Goal: Task Accomplishment & Management: Manage account settings

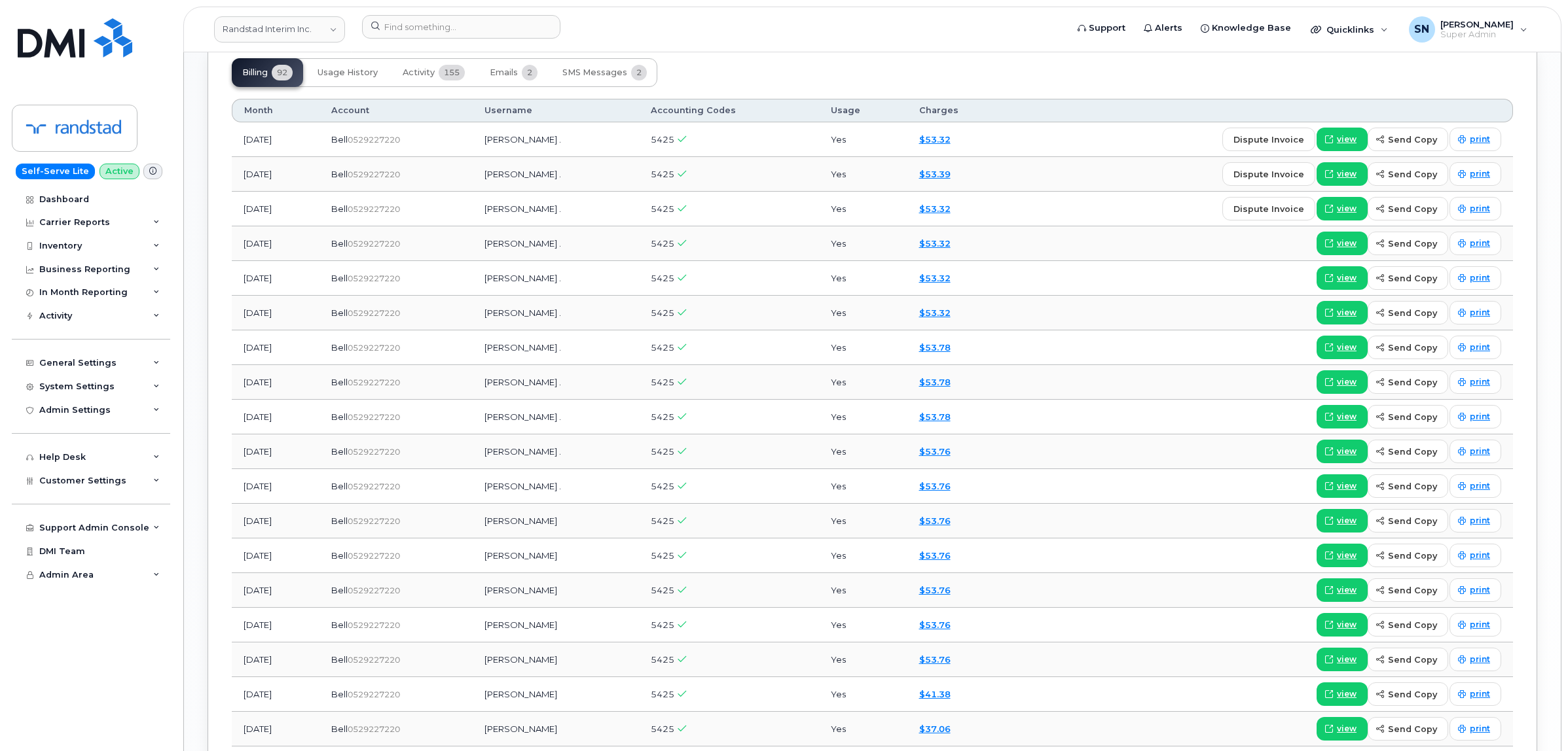
scroll to position [1145, 0]
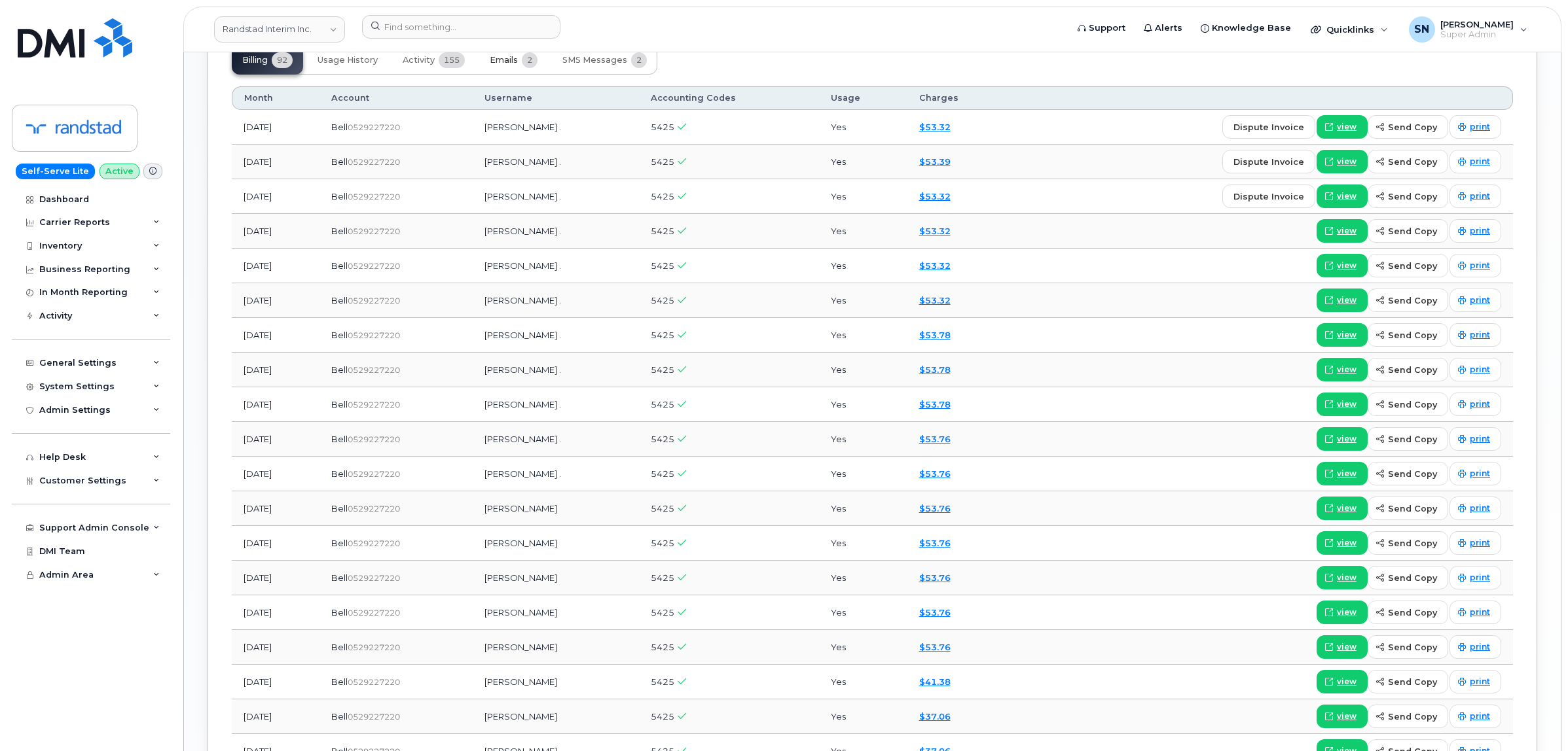
click at [492, 65] on span "Emails" at bounding box center [503, 60] width 28 height 10
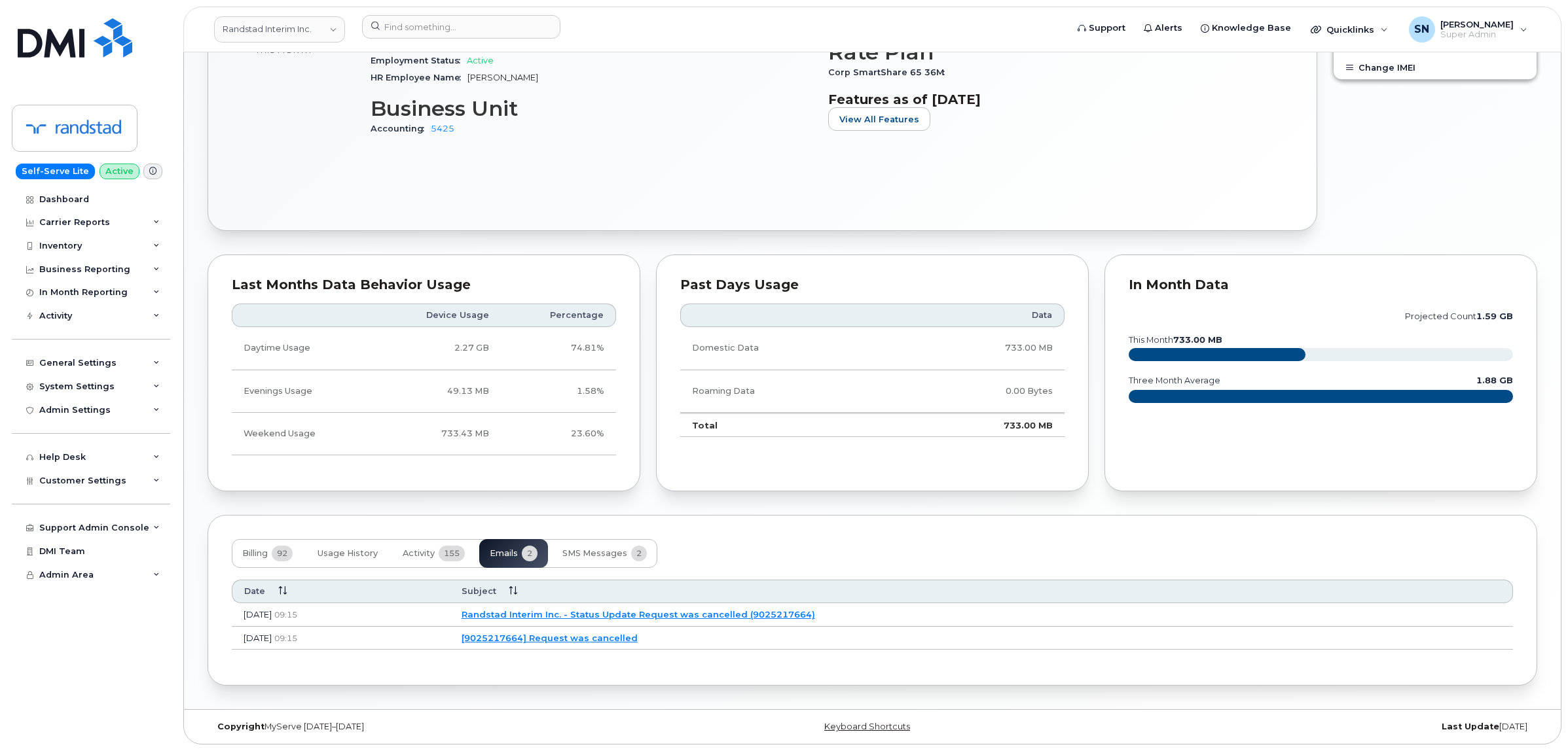
scroll to position [656, 0]
click at [440, 551] on span "155" at bounding box center [452, 553] width 27 height 15
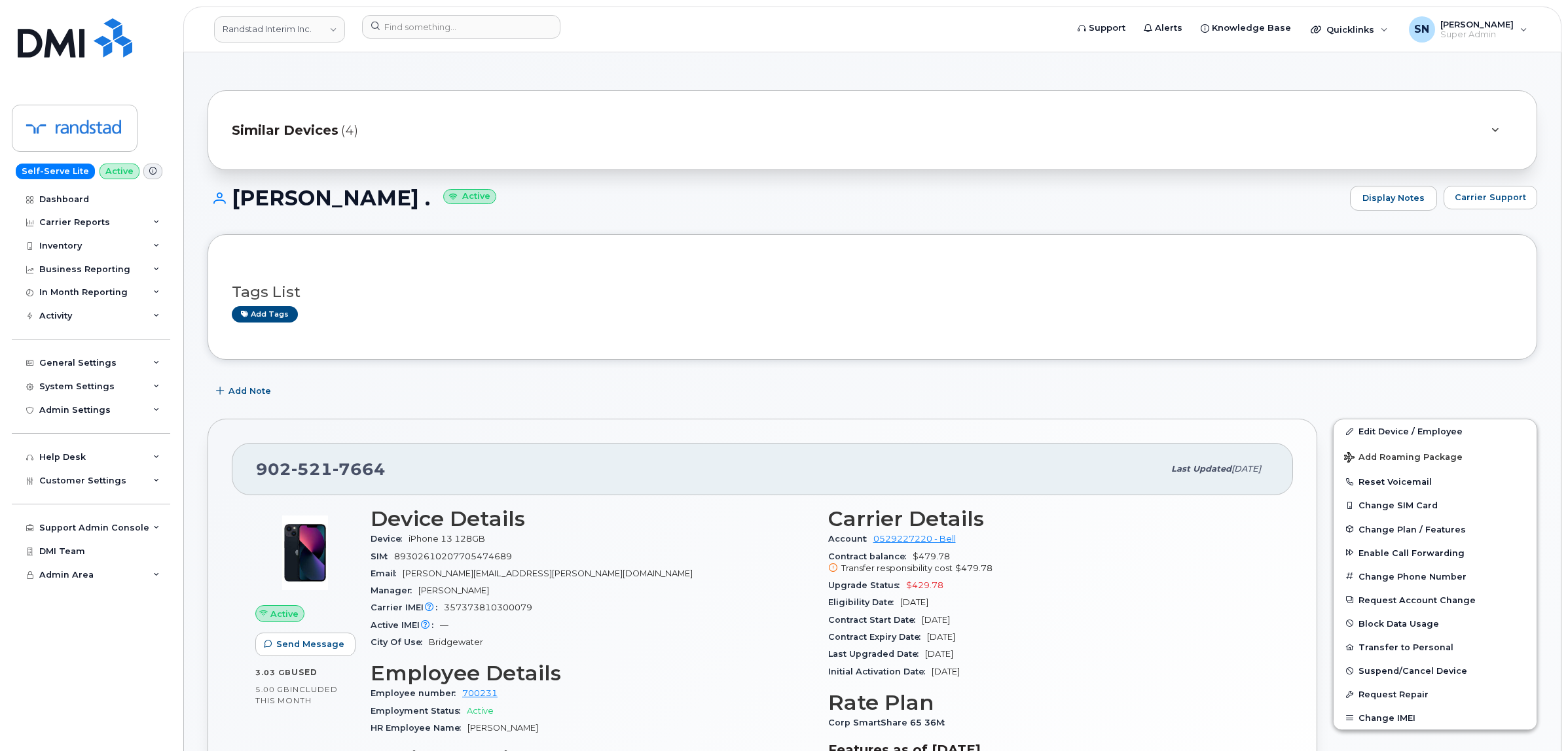
scroll to position [0, 0]
drag, startPoint x: 437, startPoint y: 564, endPoint x: 829, endPoint y: 401, distance: 424.5
click at [829, 401] on div "Add Note" at bounding box center [872, 393] width 1330 height 24
click at [1491, 199] on span "Carrier Support" at bounding box center [1490, 199] width 71 height 13
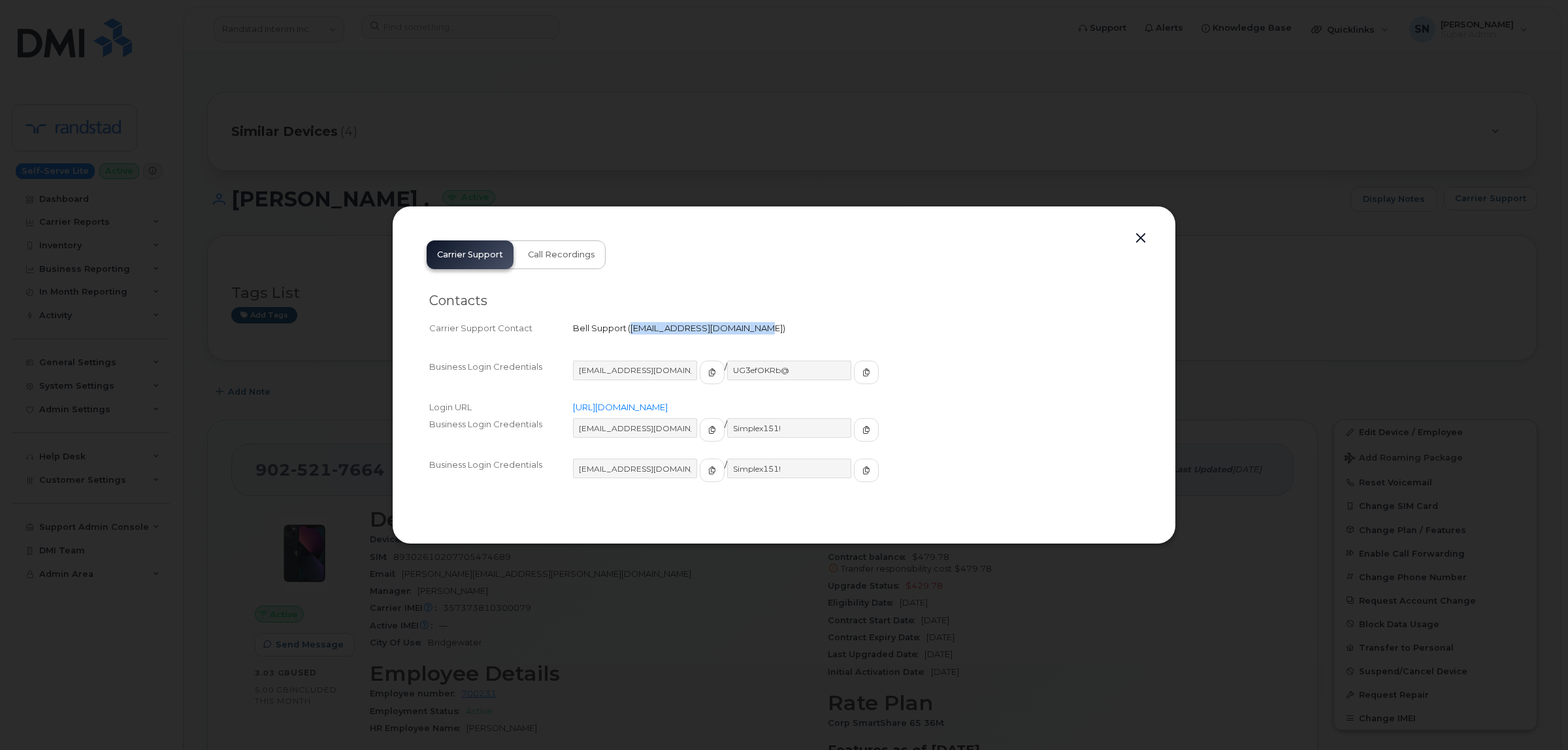
drag, startPoint x: 629, startPoint y: 323, endPoint x: 741, endPoint y: 328, distance: 112.1
click at [741, 328] on span "wirelessclientcare@bell.ca" at bounding box center [706, 328] width 157 height 10
copy span "wirelessclientcare@bell.ca"
click at [1142, 237] on button "button" at bounding box center [1141, 238] width 20 height 18
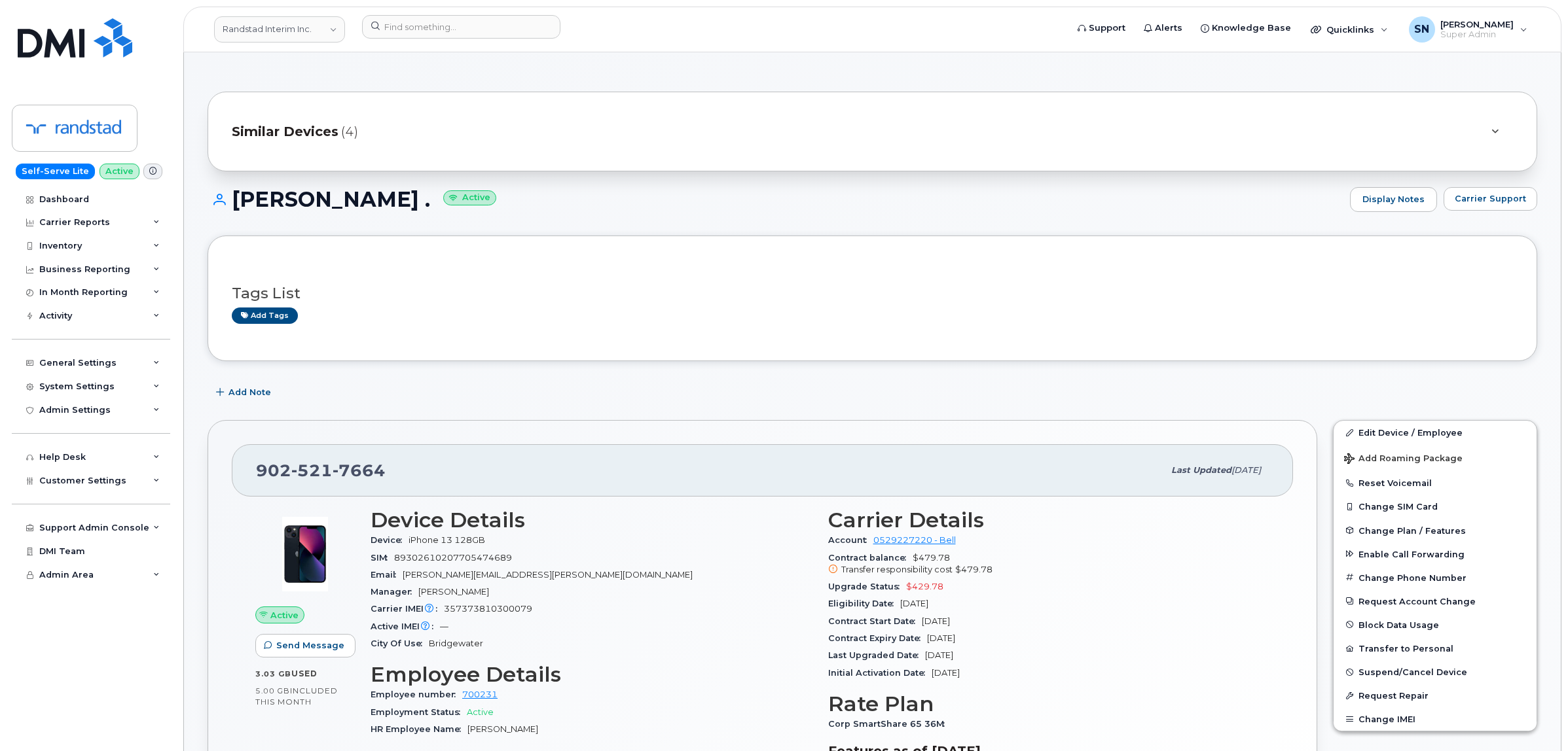
click at [539, 466] on div "902 521 7664" at bounding box center [709, 470] width 907 height 27
click at [1502, 198] on span "Carrier Support" at bounding box center [1490, 199] width 71 height 13
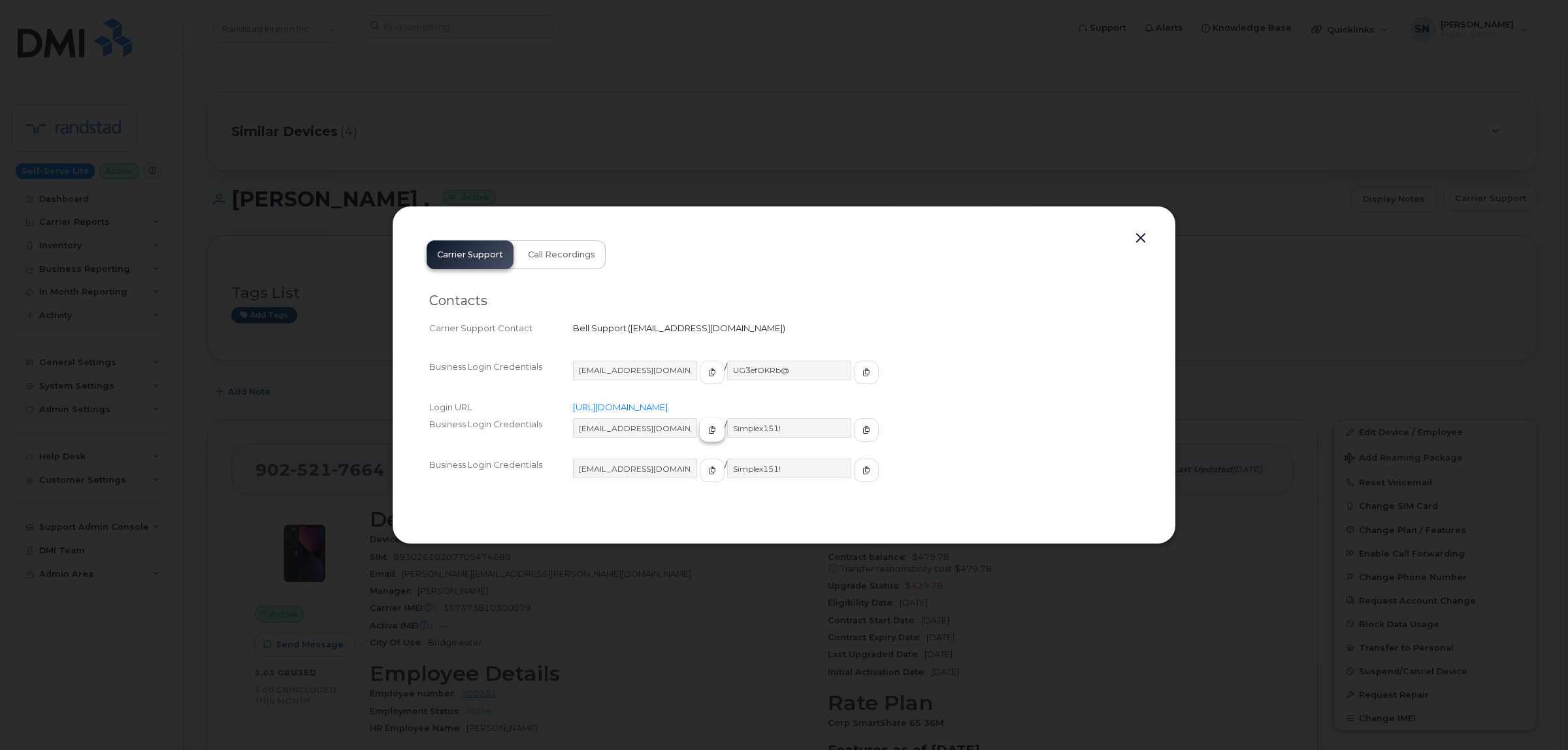
click at [699, 423] on button "button" at bounding box center [711, 430] width 25 height 24
drag, startPoint x: 840, startPoint y: 425, endPoint x: 813, endPoint y: 429, distance: 27.3
click at [854, 425] on button "button" at bounding box center [866, 430] width 25 height 24
click at [1145, 242] on button "button" at bounding box center [1141, 238] width 20 height 18
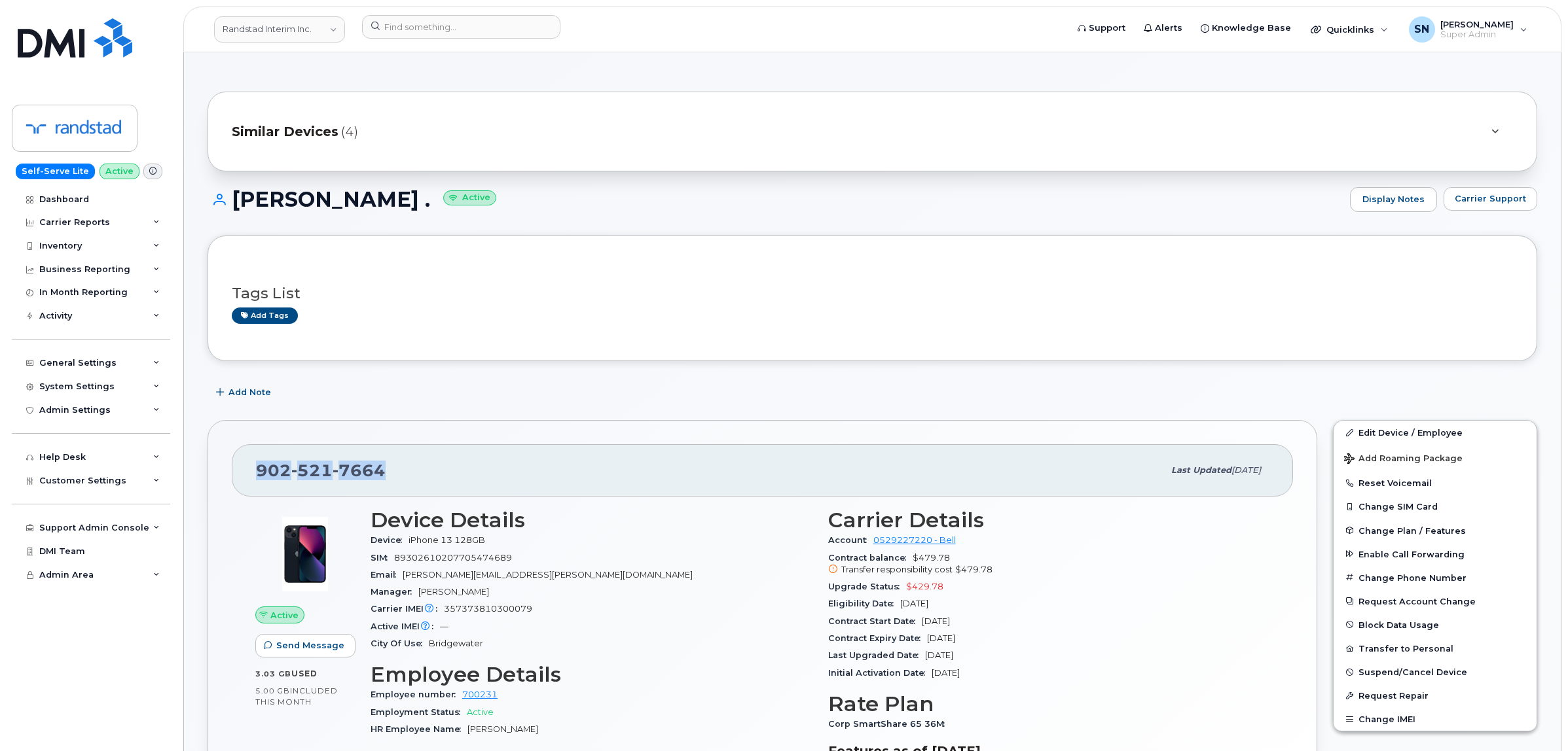
drag, startPoint x: 263, startPoint y: 469, endPoint x: 391, endPoint y: 471, distance: 128.0
click at [394, 471] on div "902 521 7664 Last updated Sep 17, 2025" at bounding box center [762, 470] width 1062 height 52
copy span "902 521 7664"
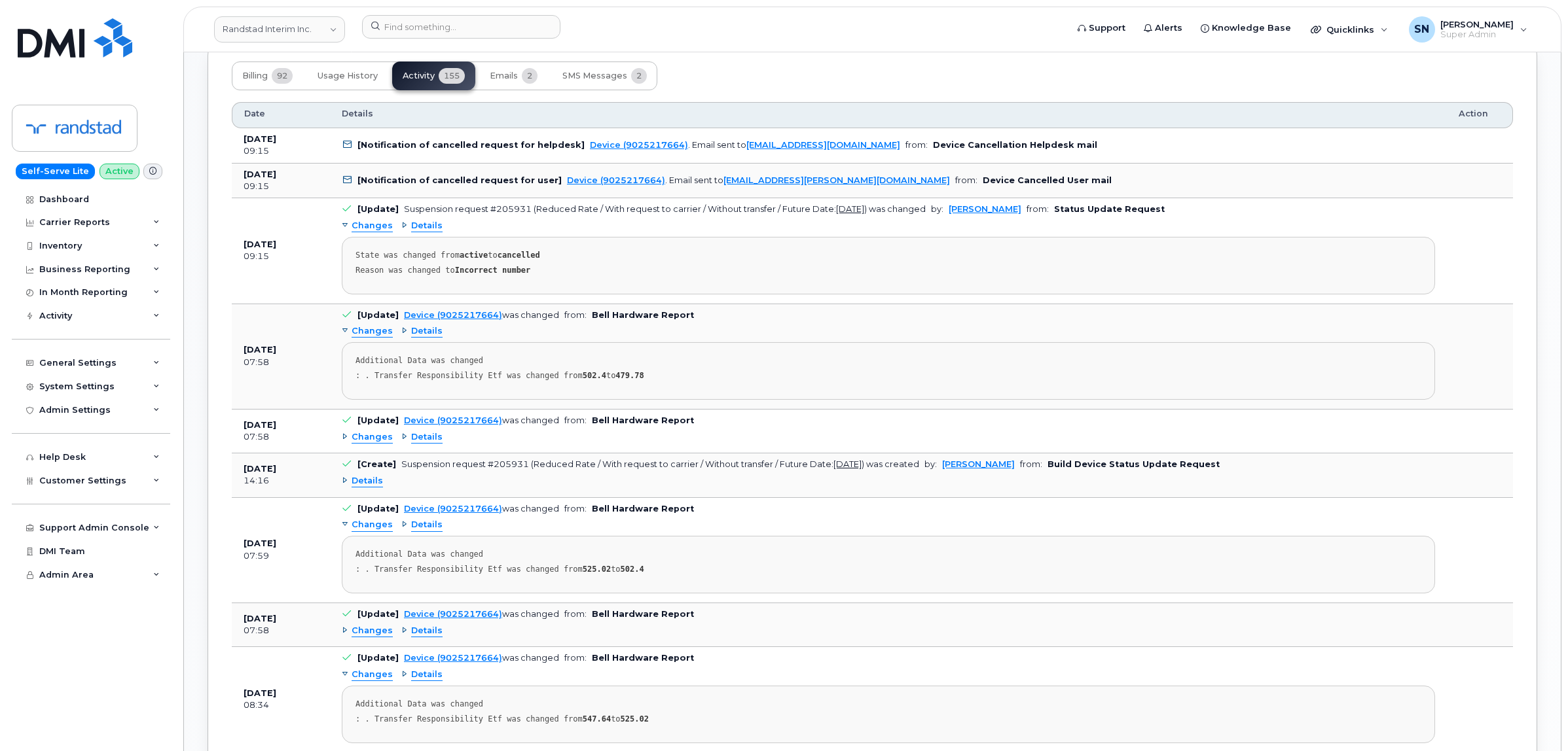
scroll to position [1145, 0]
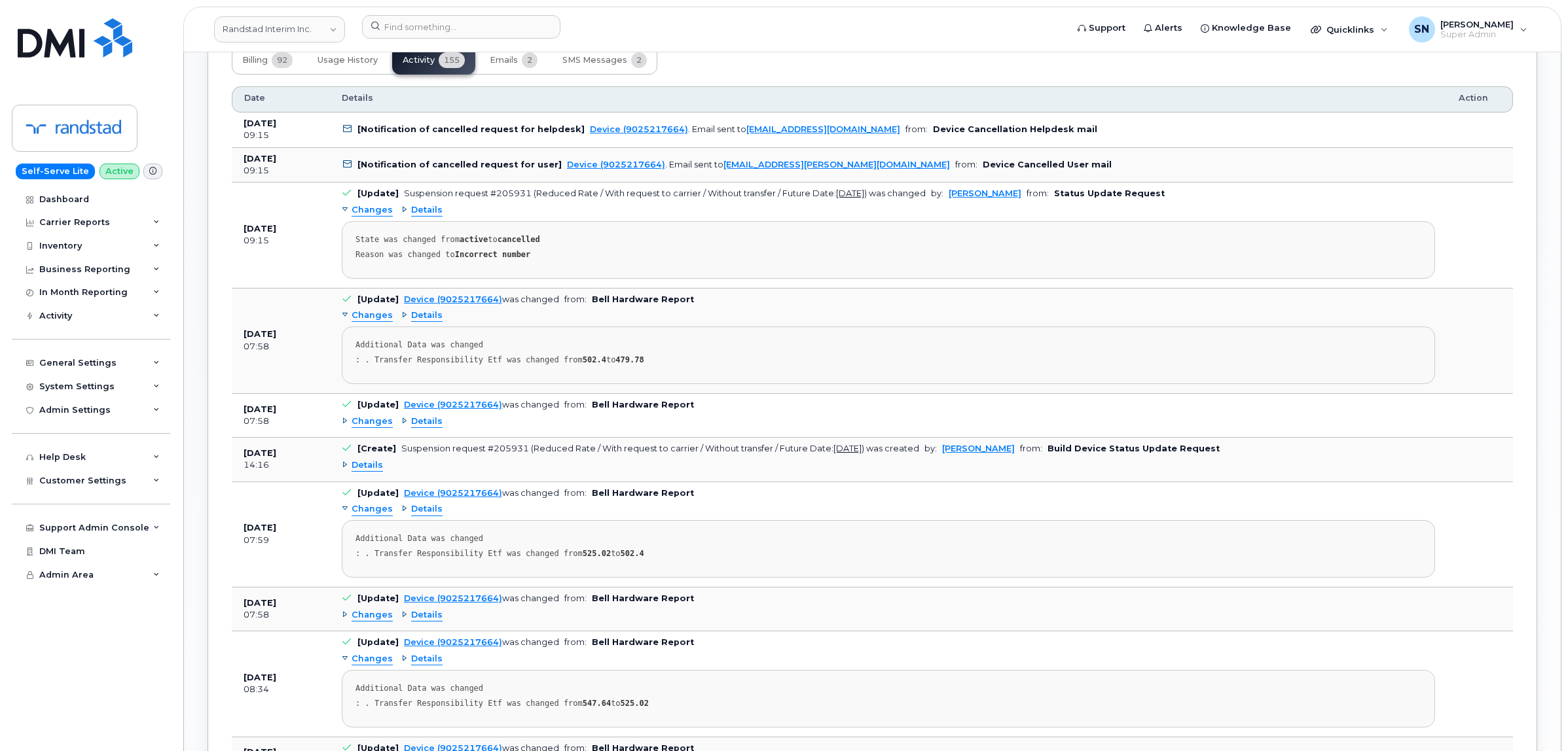
click at [374, 426] on span "Changes" at bounding box center [372, 421] width 41 height 13
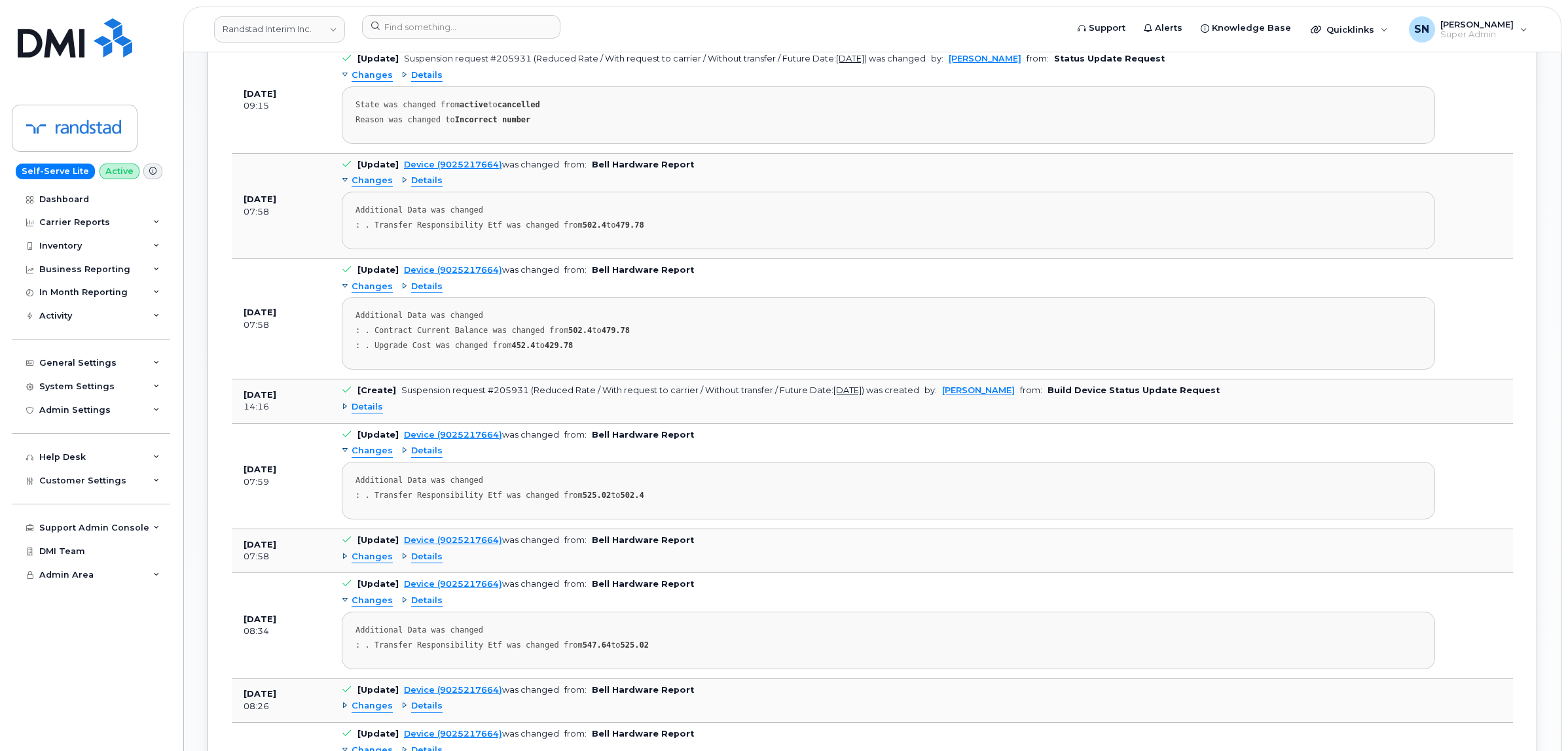
scroll to position [1308, 0]
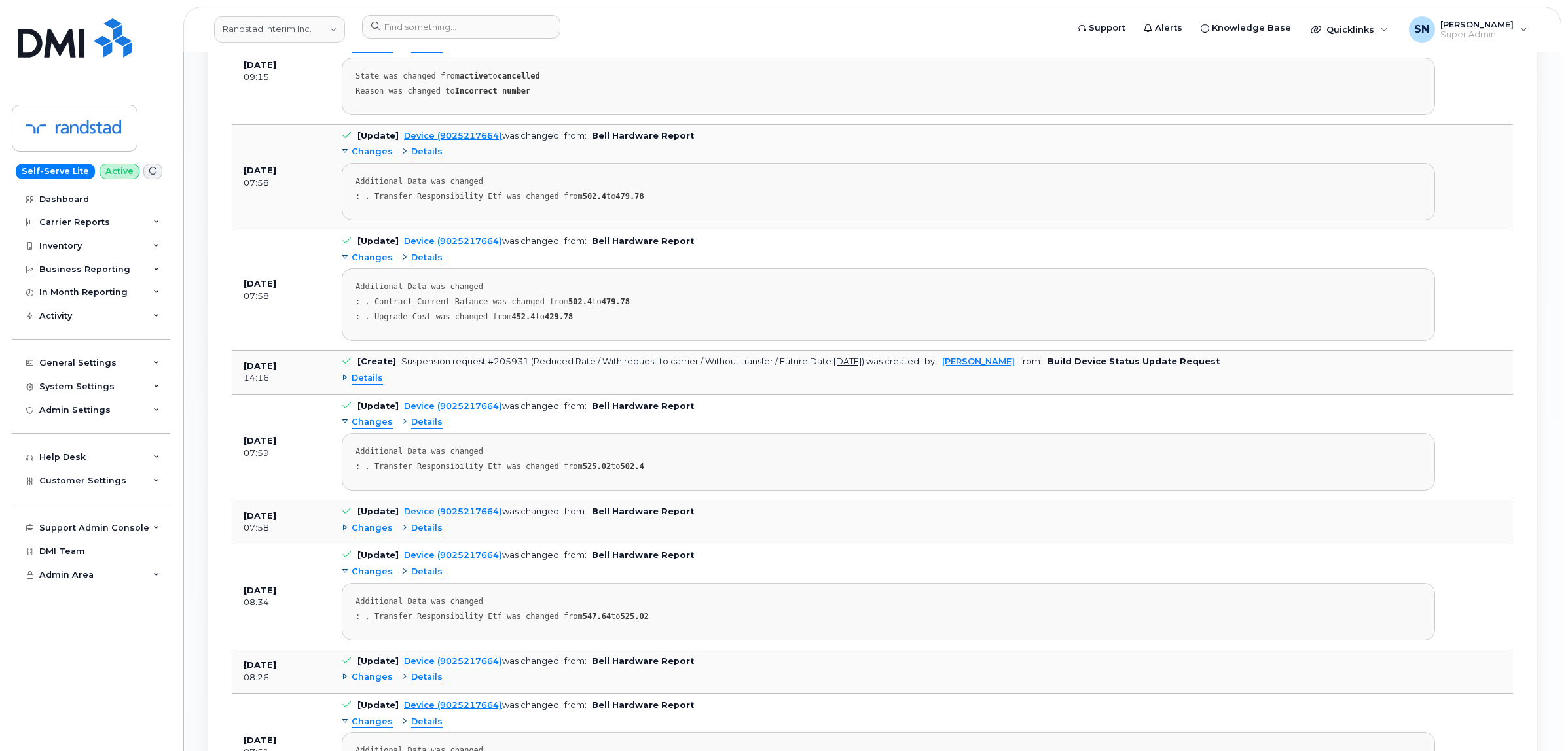
click at [384, 384] on div "Details" at bounding box center [889, 378] width 1093 height 21
click at [378, 384] on span "Details" at bounding box center [367, 378] width 32 height 13
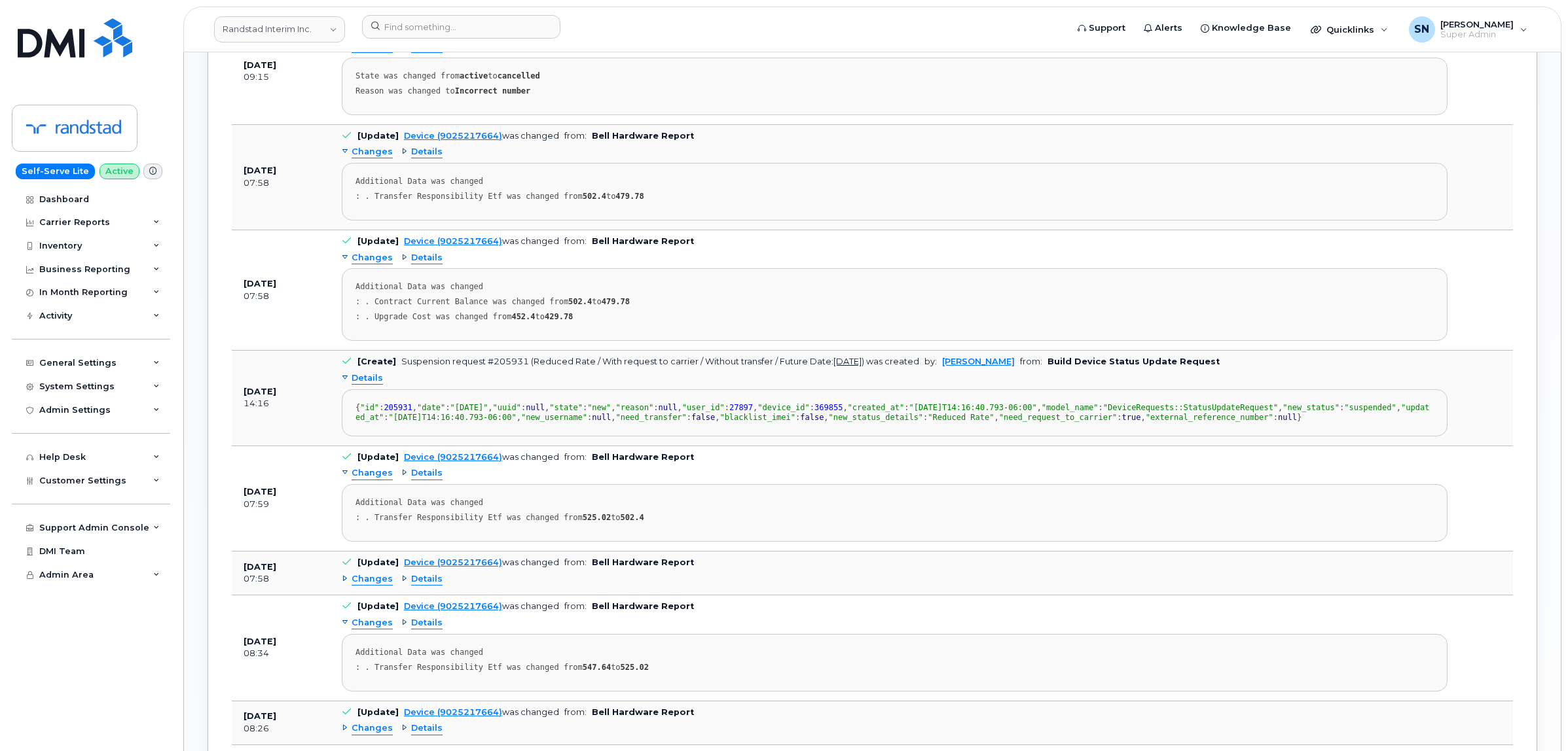
click at [378, 384] on span "Details" at bounding box center [367, 378] width 32 height 13
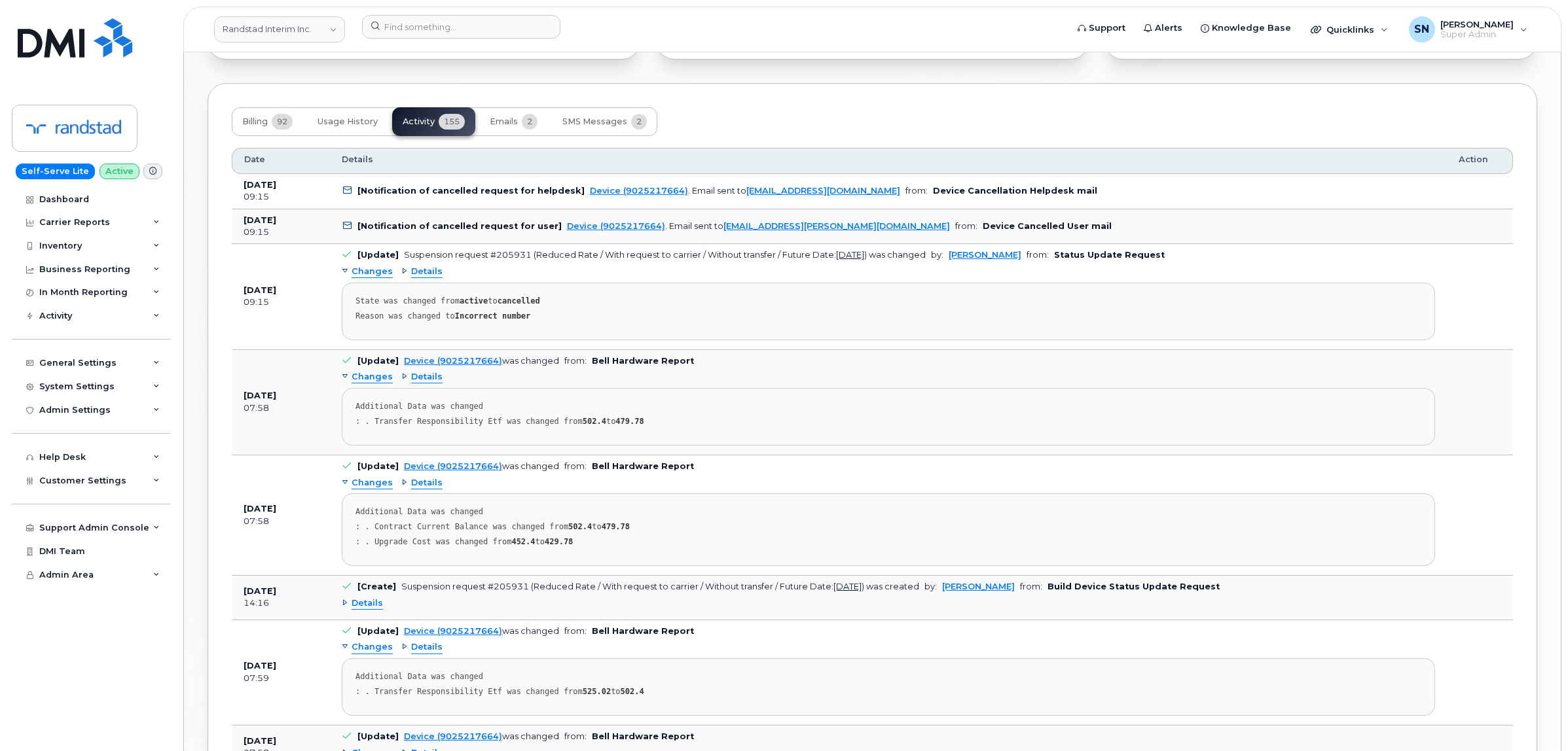
scroll to position [1064, 0]
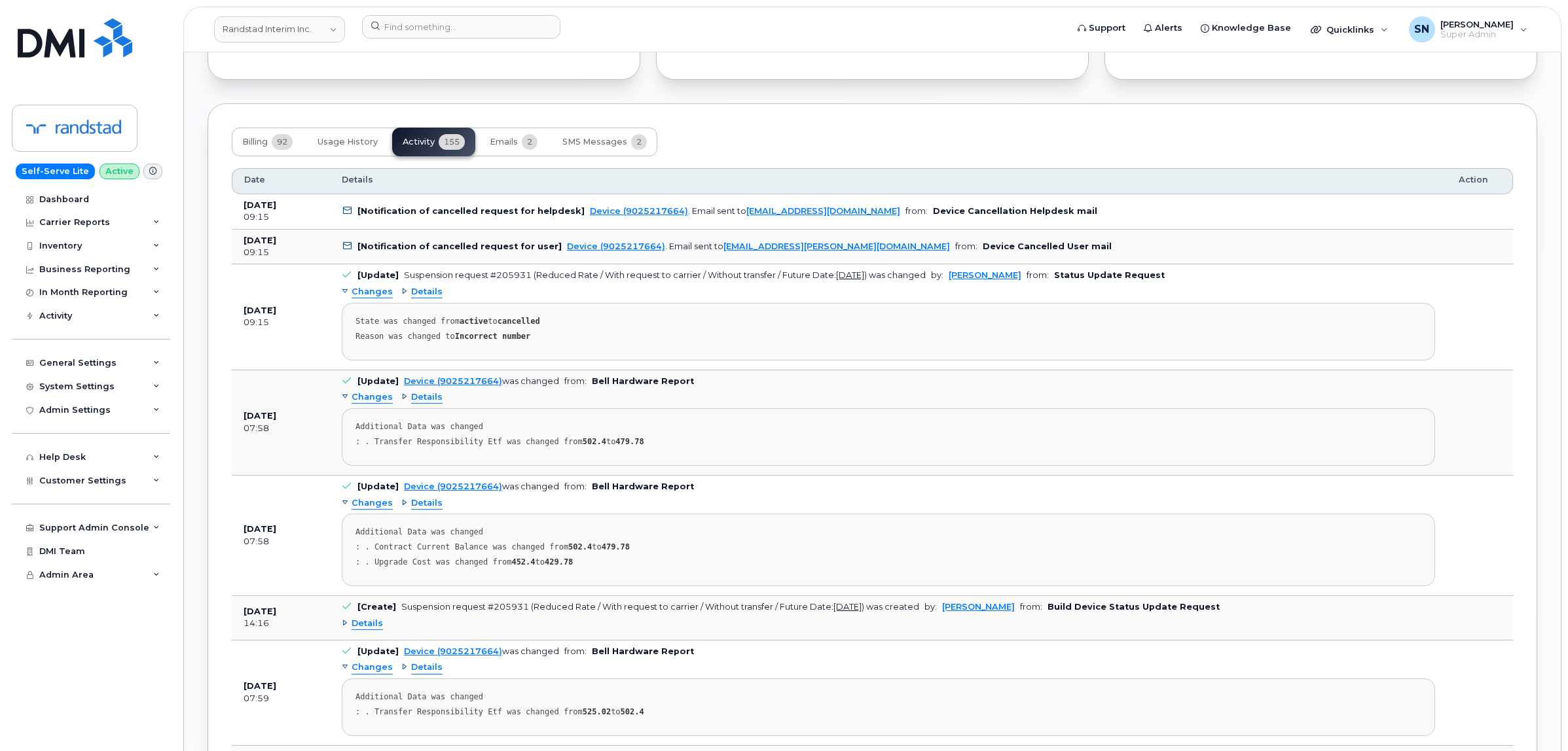
click at [370, 403] on span "Changes" at bounding box center [372, 397] width 41 height 13
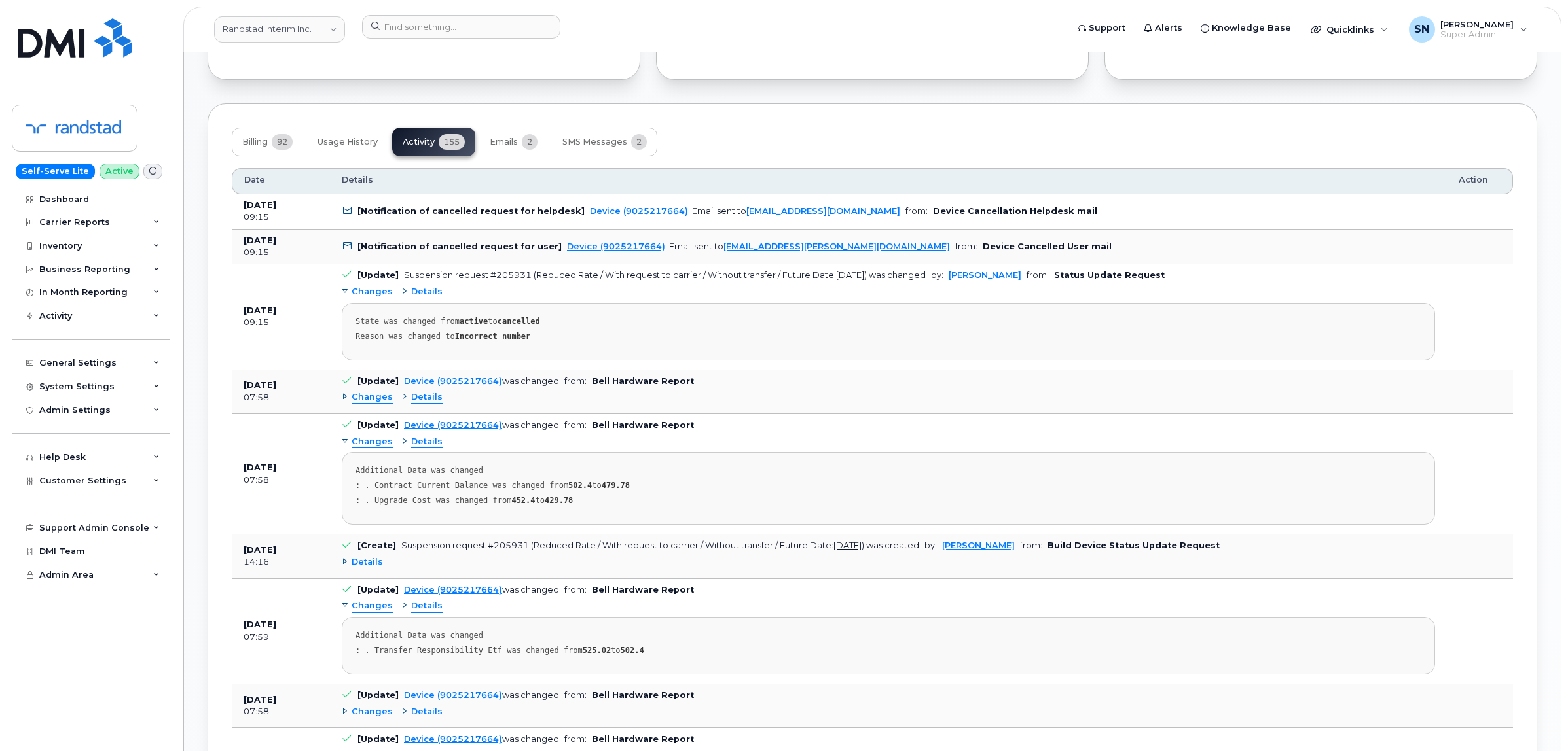
click at [370, 403] on span "Changes" at bounding box center [372, 397] width 41 height 13
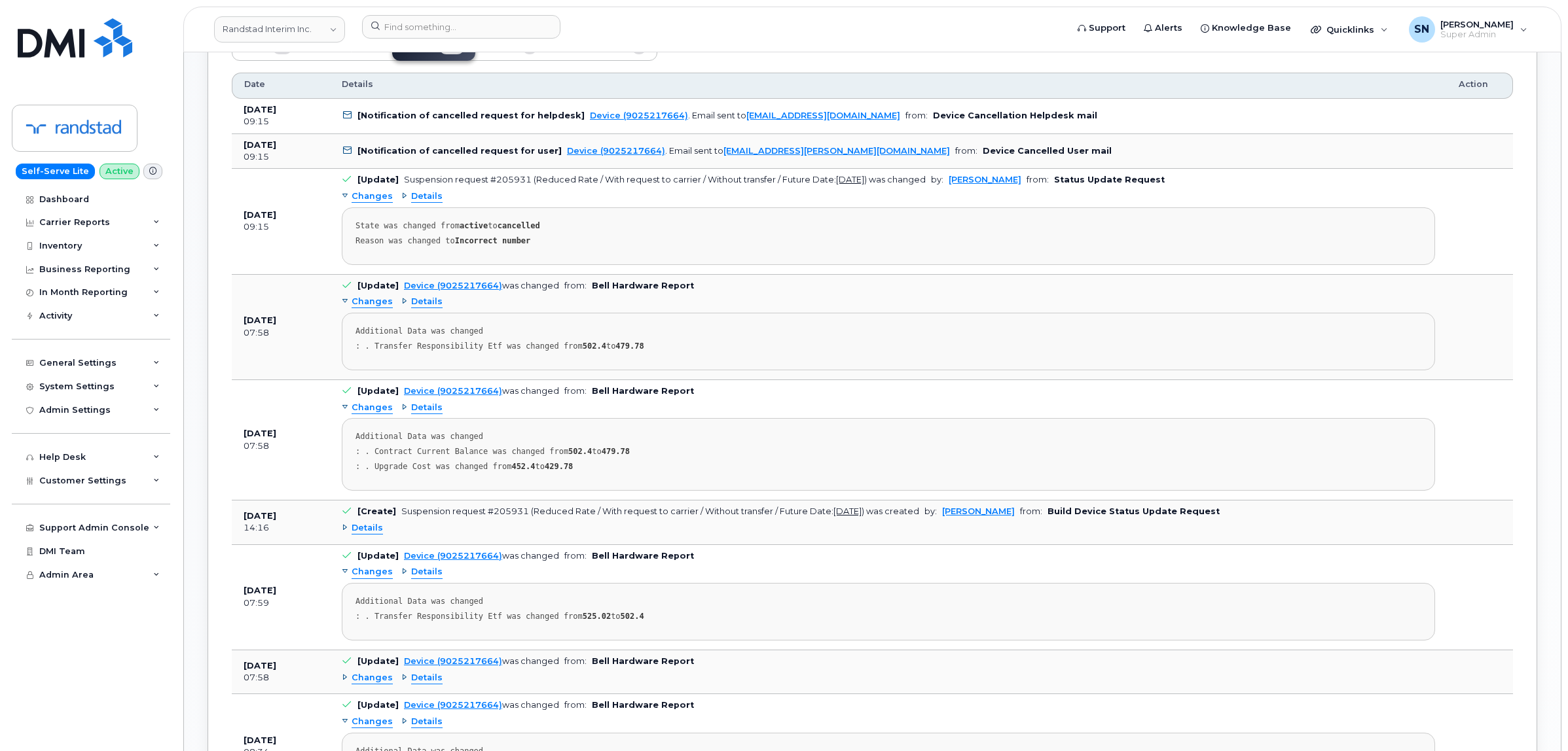
scroll to position [1308, 0]
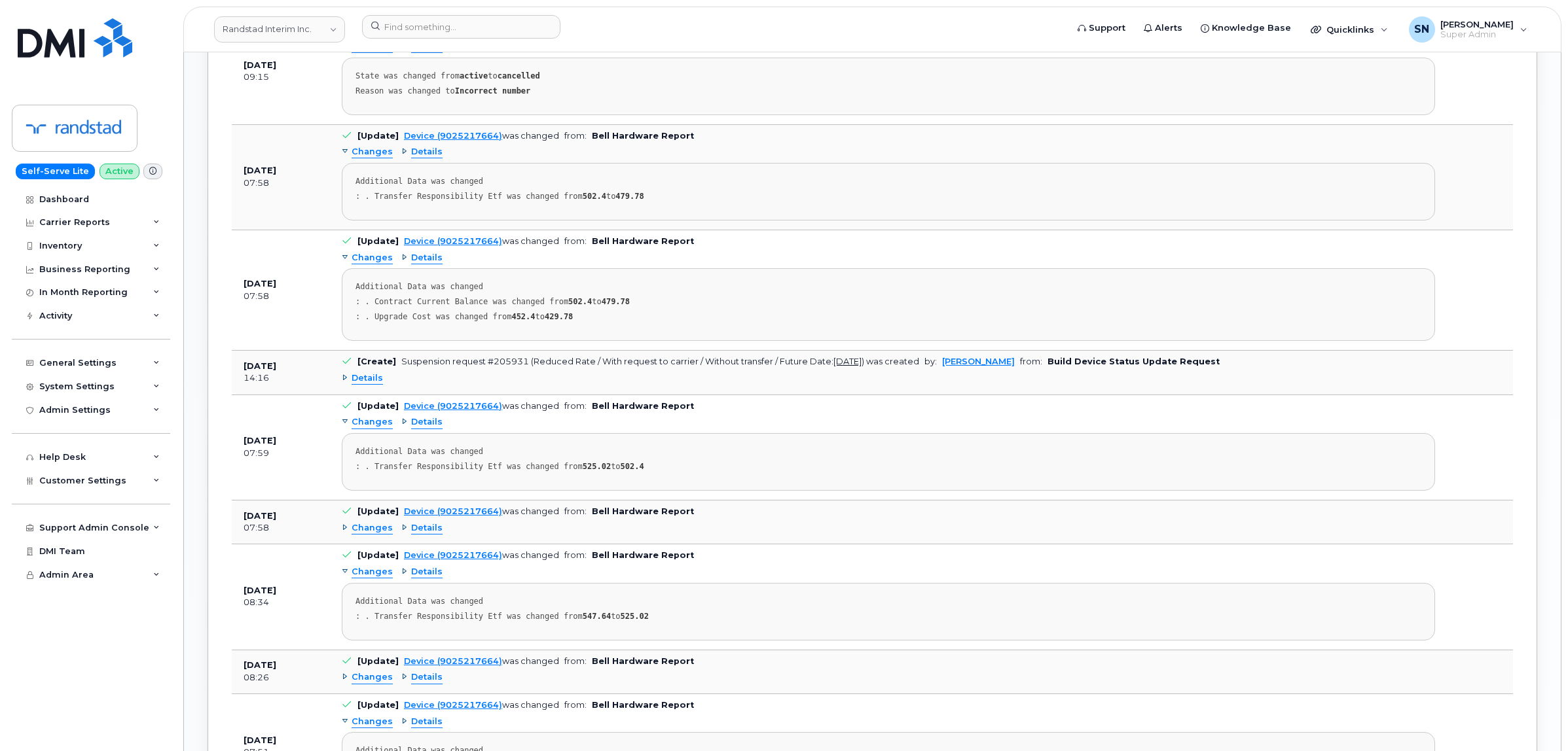
click at [364, 381] on span "Details" at bounding box center [367, 378] width 32 height 13
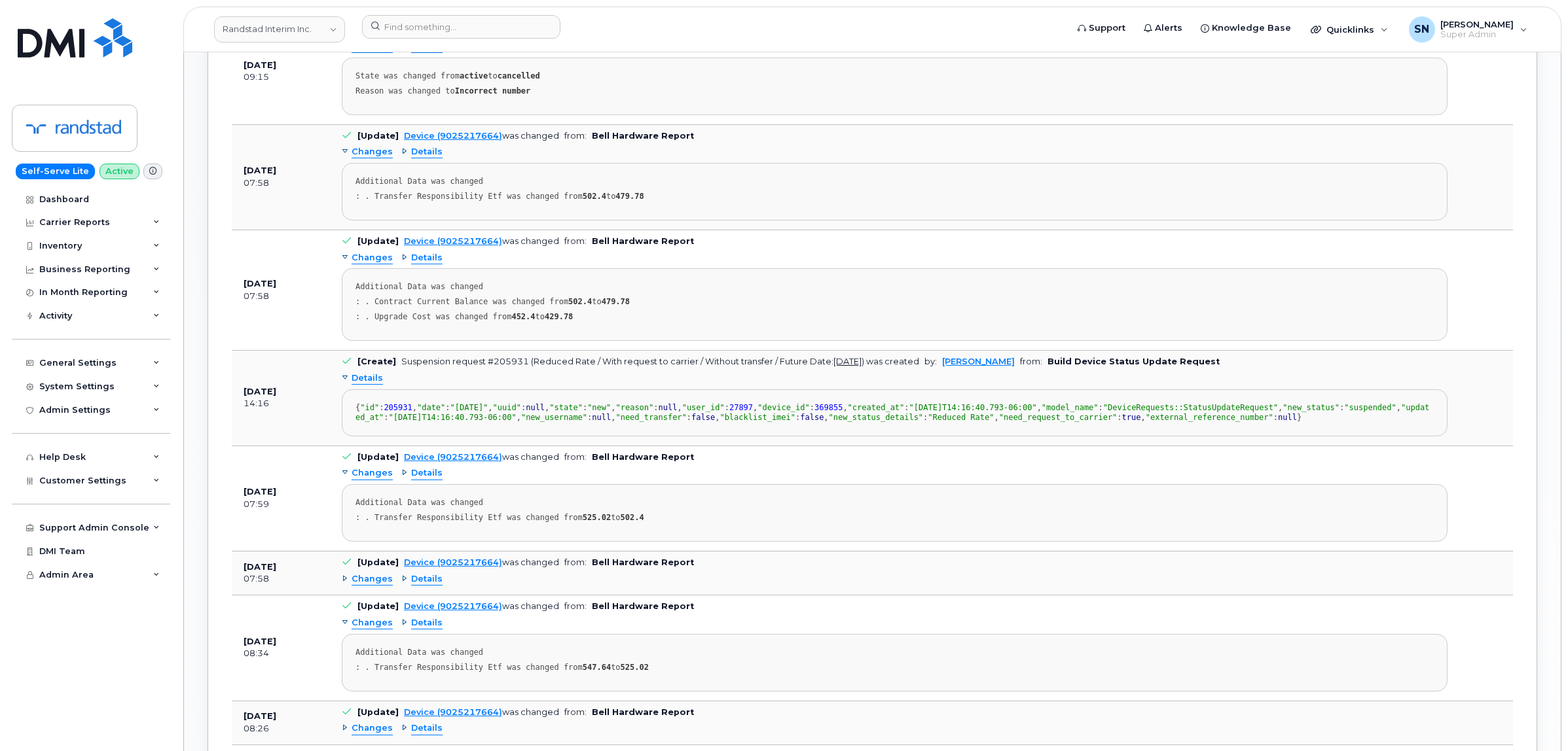
click at [364, 381] on span "Details" at bounding box center [367, 378] width 32 height 13
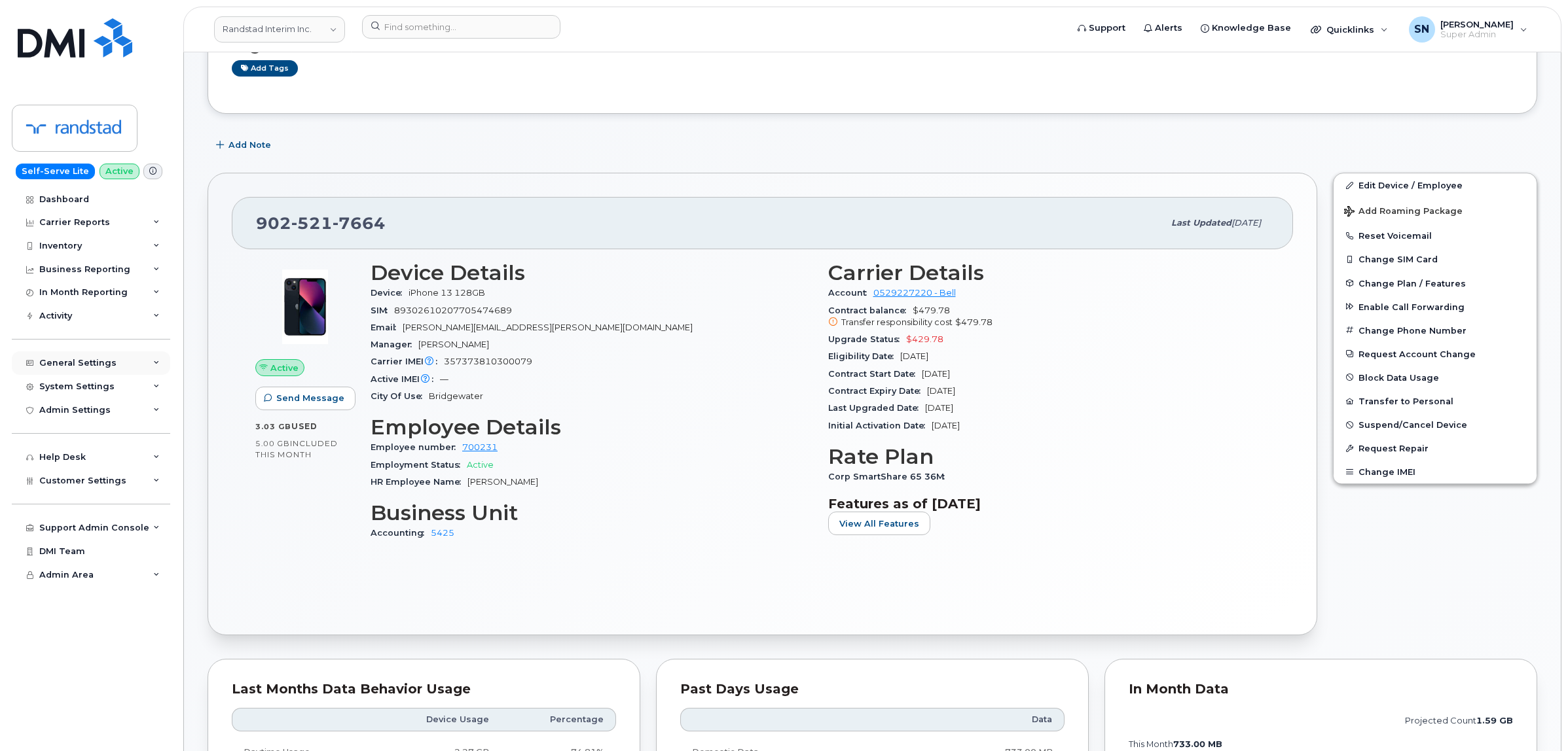
scroll to position [246, 0]
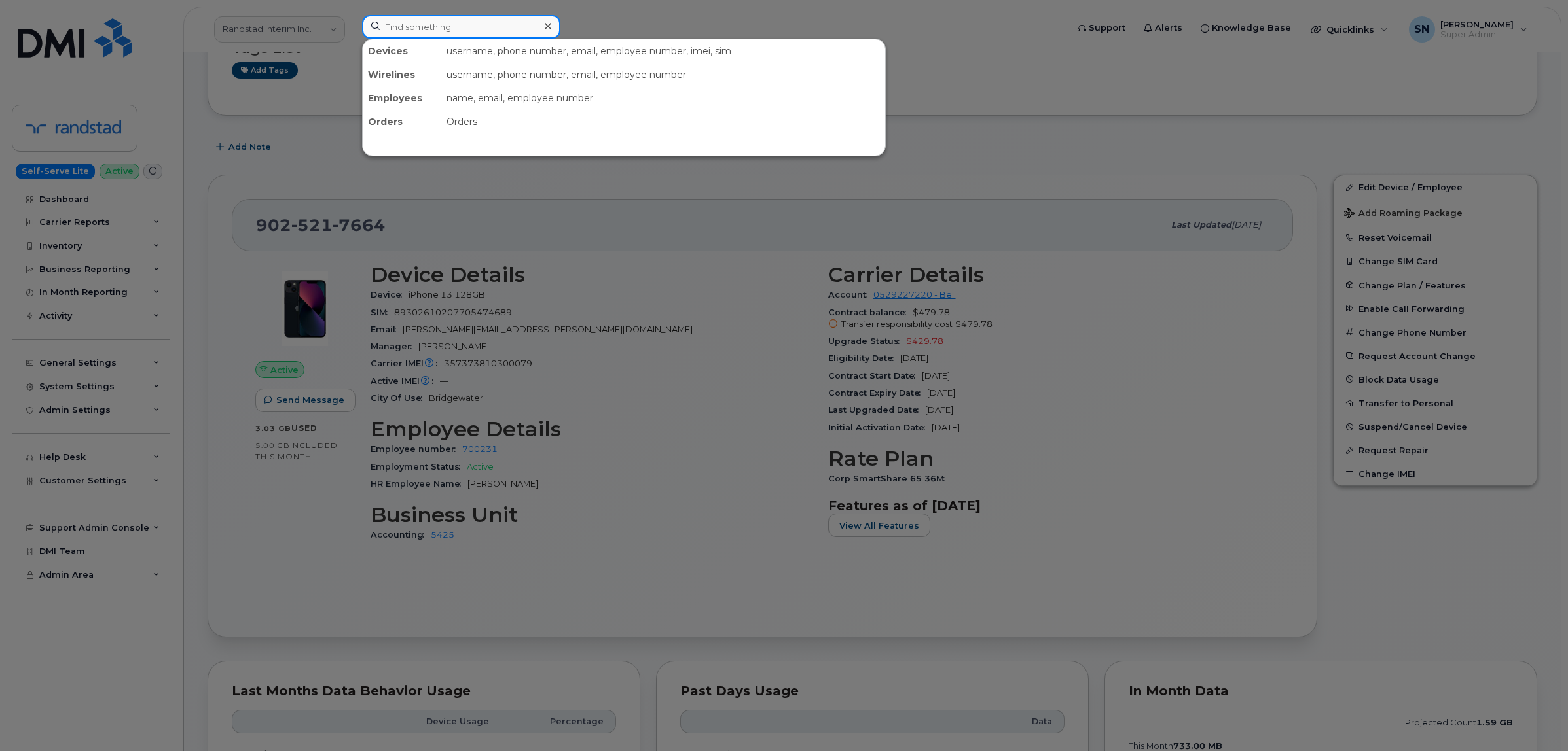
click at [502, 36] on input at bounding box center [462, 27] width 199 height 24
paste input "4313711281"
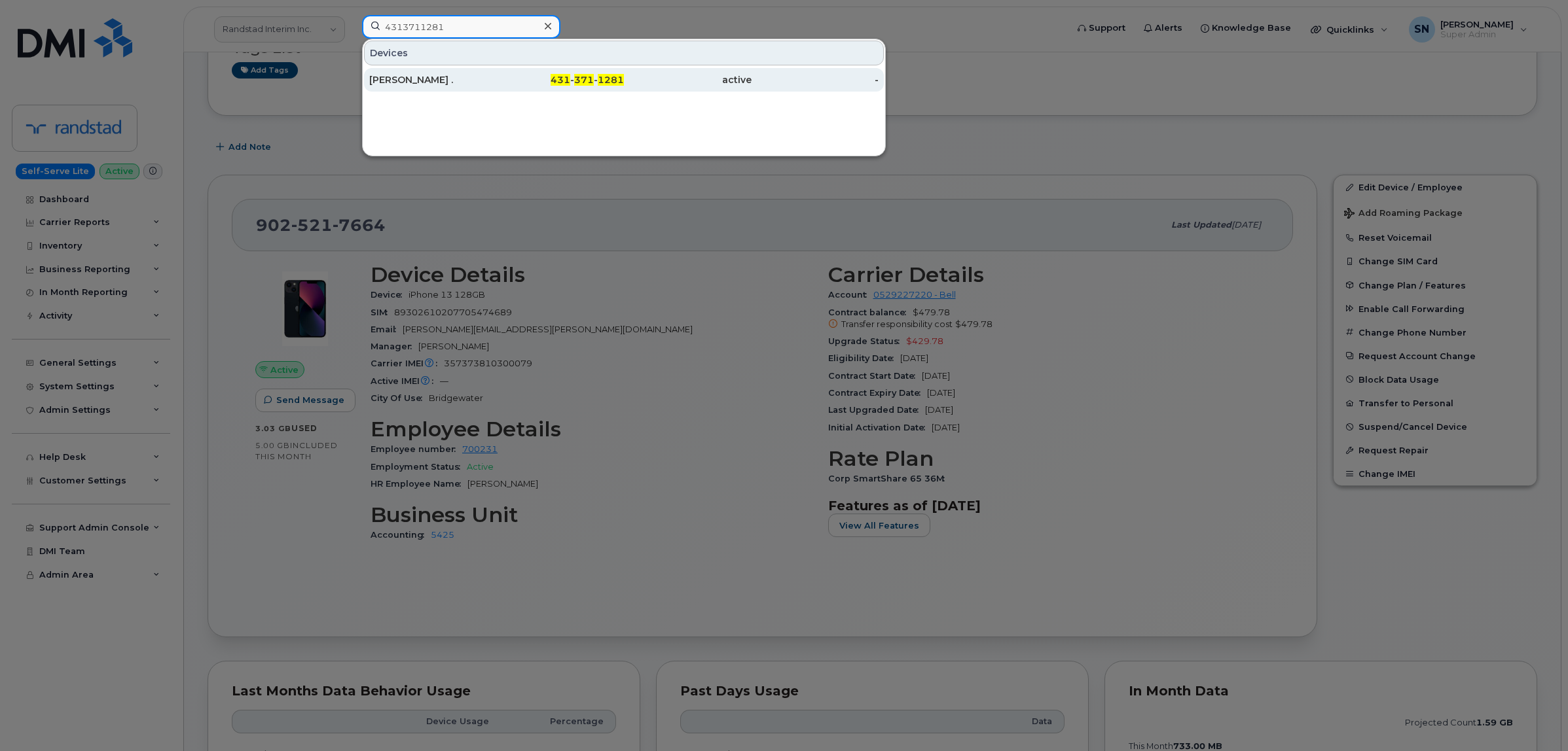
type input "4313711281"
click at [495, 87] on div "Isabel ." at bounding box center [433, 80] width 128 height 24
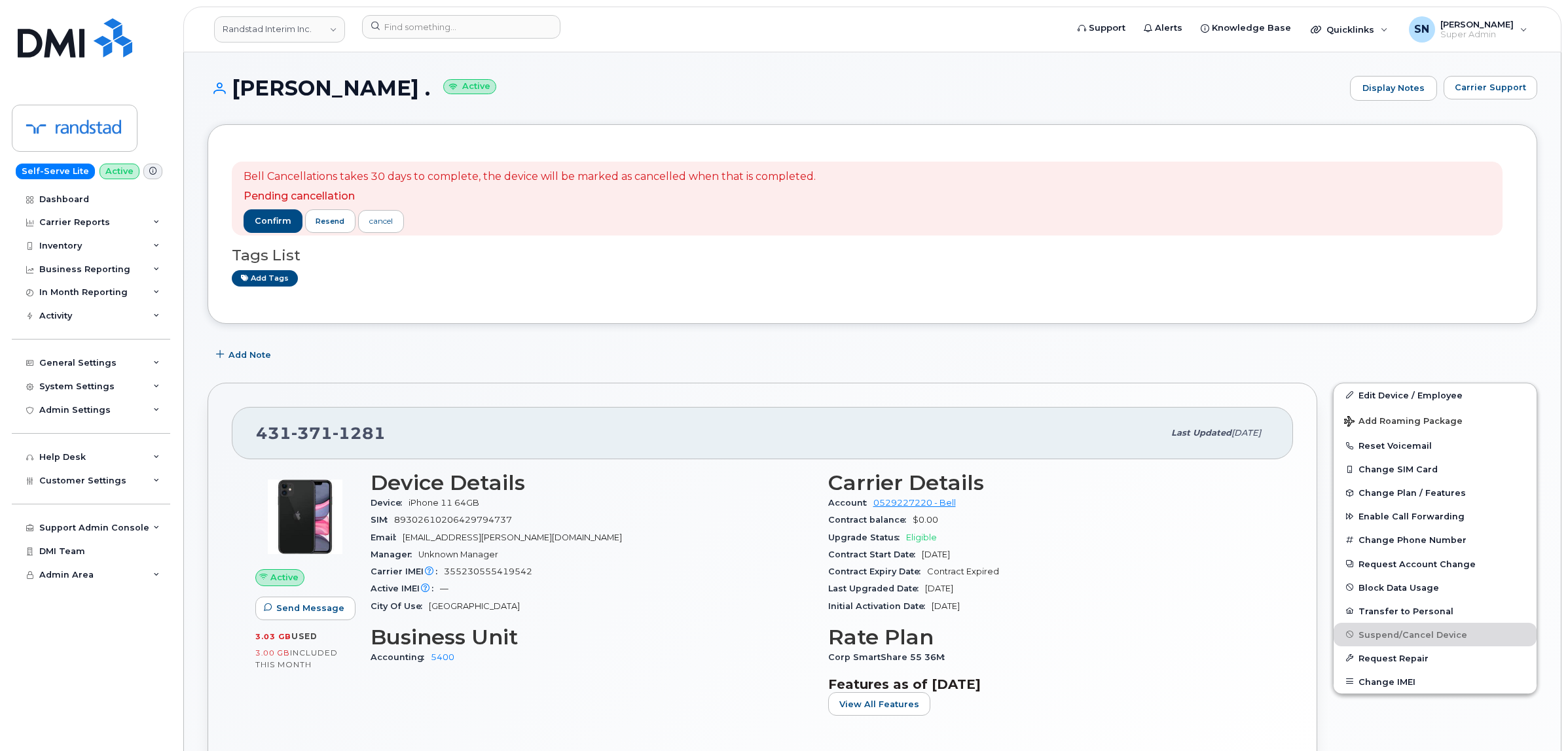
click at [499, 90] on h1 "Isabel . Active" at bounding box center [775, 87] width 1136 height 23
click at [1460, 88] on span "Carrier Support" at bounding box center [1490, 87] width 71 height 13
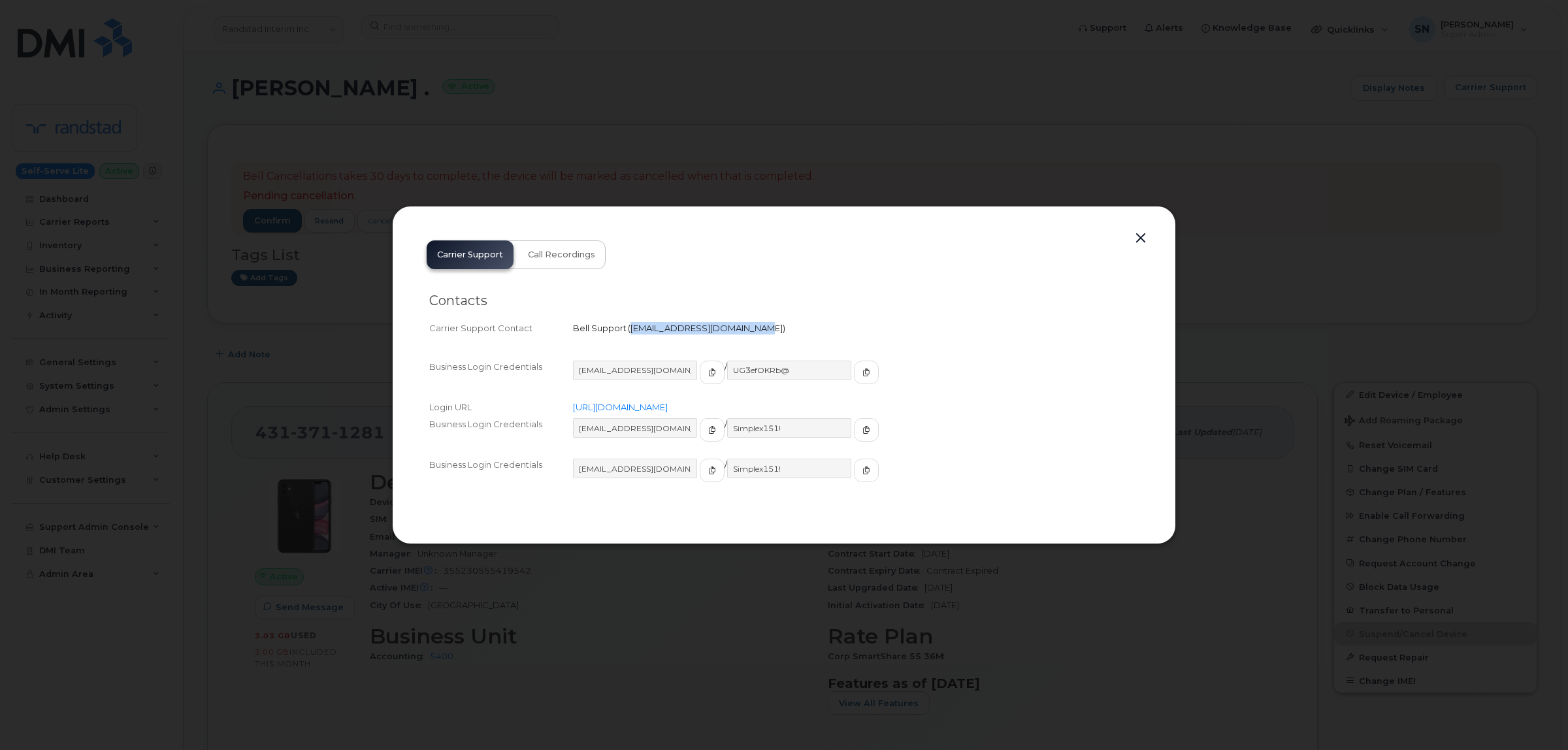
drag, startPoint x: 630, startPoint y: 328, endPoint x: 739, endPoint y: 334, distance: 109.2
click at [739, 334] on div "Carrier Support Contact Bell Support   wirelessclientcare@bell.ca" at bounding box center [784, 328] width 710 height 18
copy span "wirelessclientcare@bell.ca"
click at [1134, 237] on button "button" at bounding box center [1141, 238] width 20 height 18
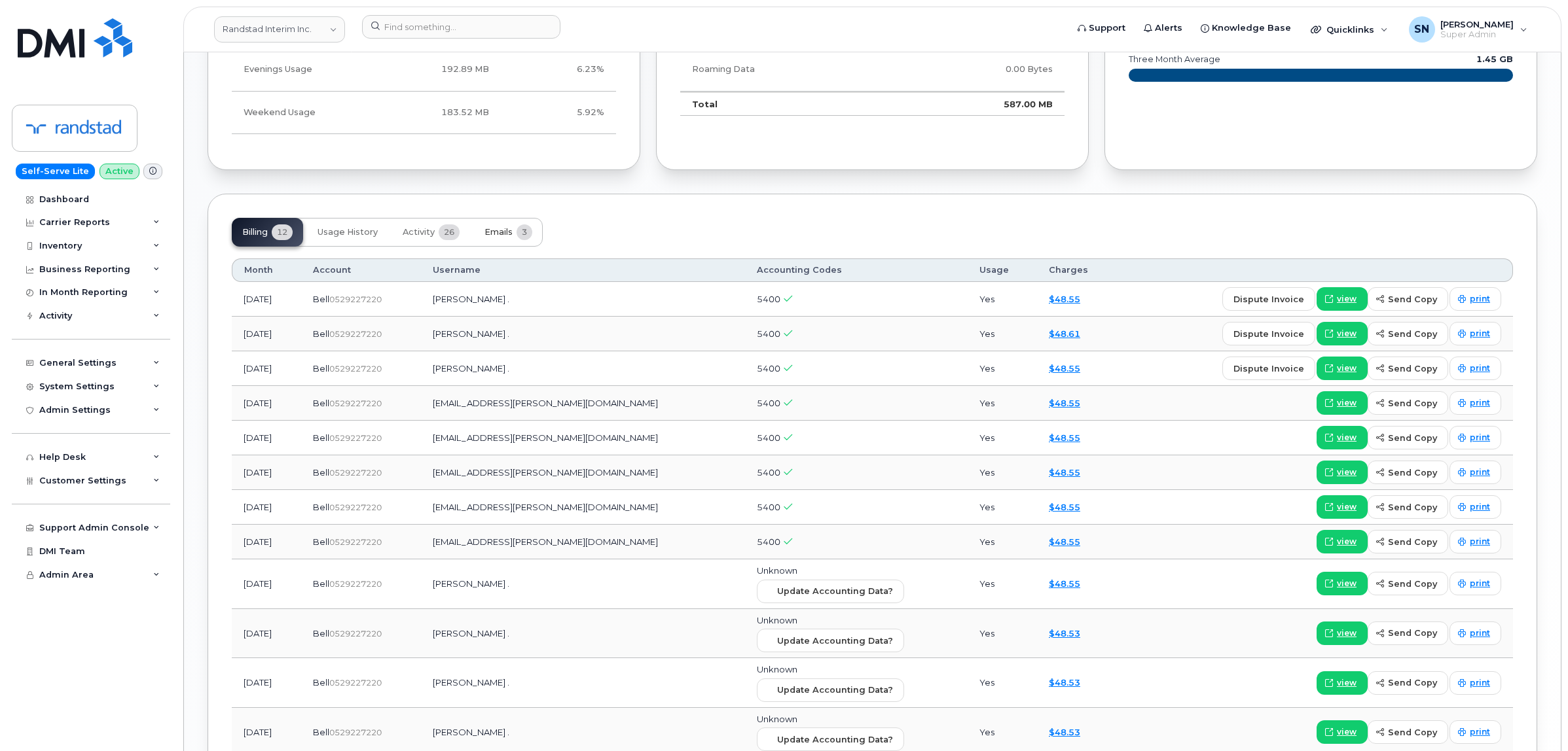
click at [491, 242] on button "Emails 3" at bounding box center [508, 232] width 69 height 29
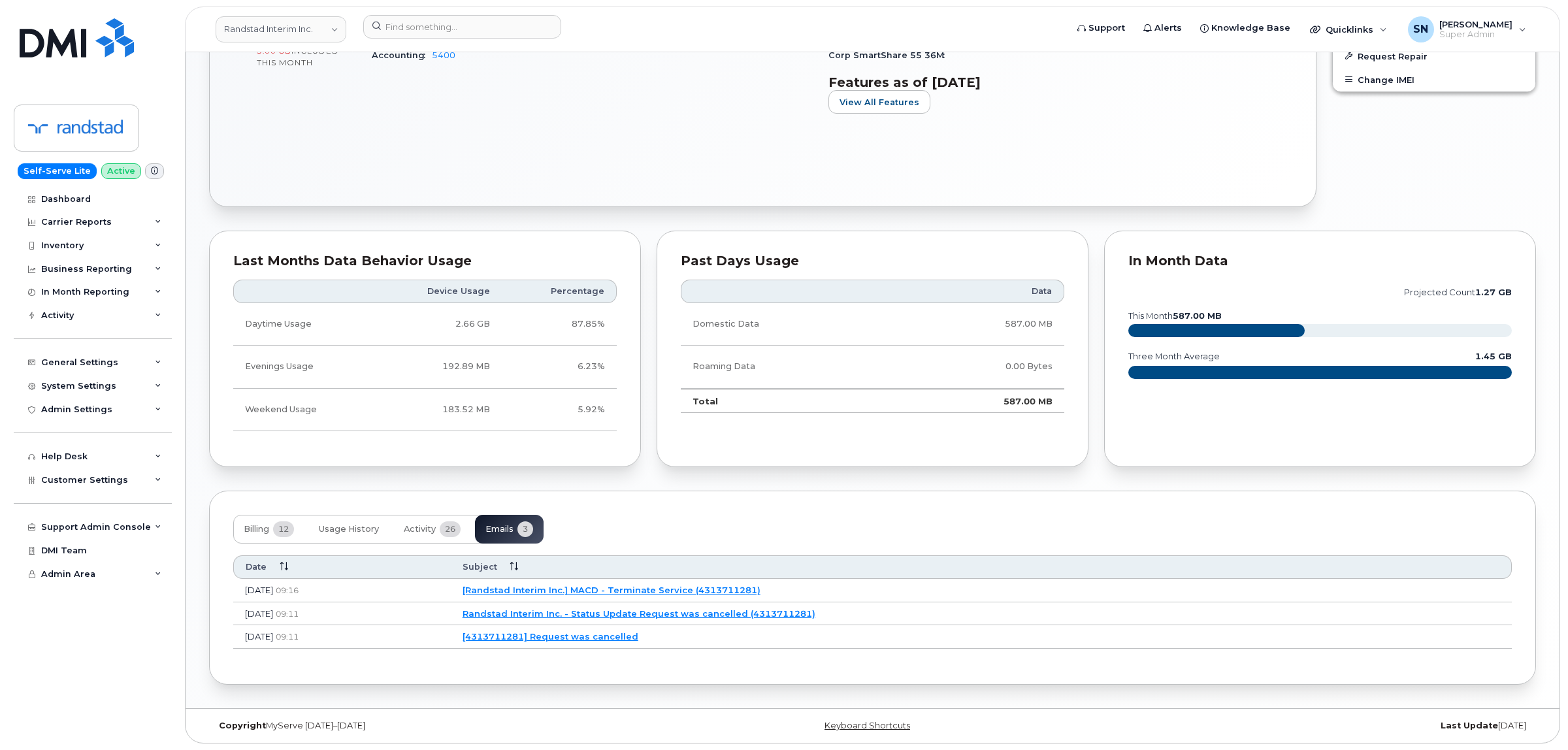
scroll to position [605, 0]
click at [628, 594] on link "[Randstad Interim Inc.] MACD - Terminate Service (4313711281)" at bounding box center [610, 590] width 298 height 10
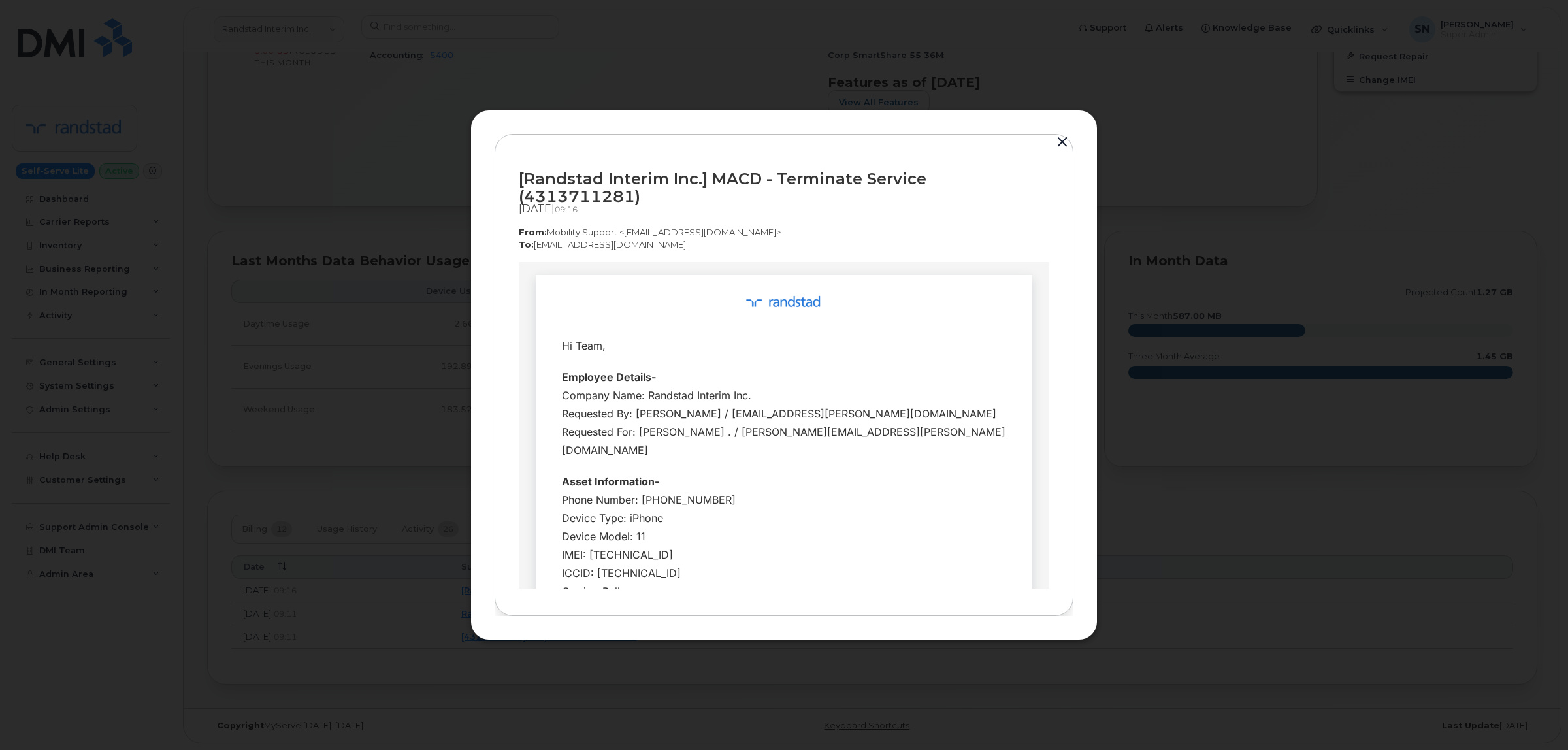
scroll to position [0, 0]
click at [1062, 151] on button "button" at bounding box center [1062, 142] width 20 height 18
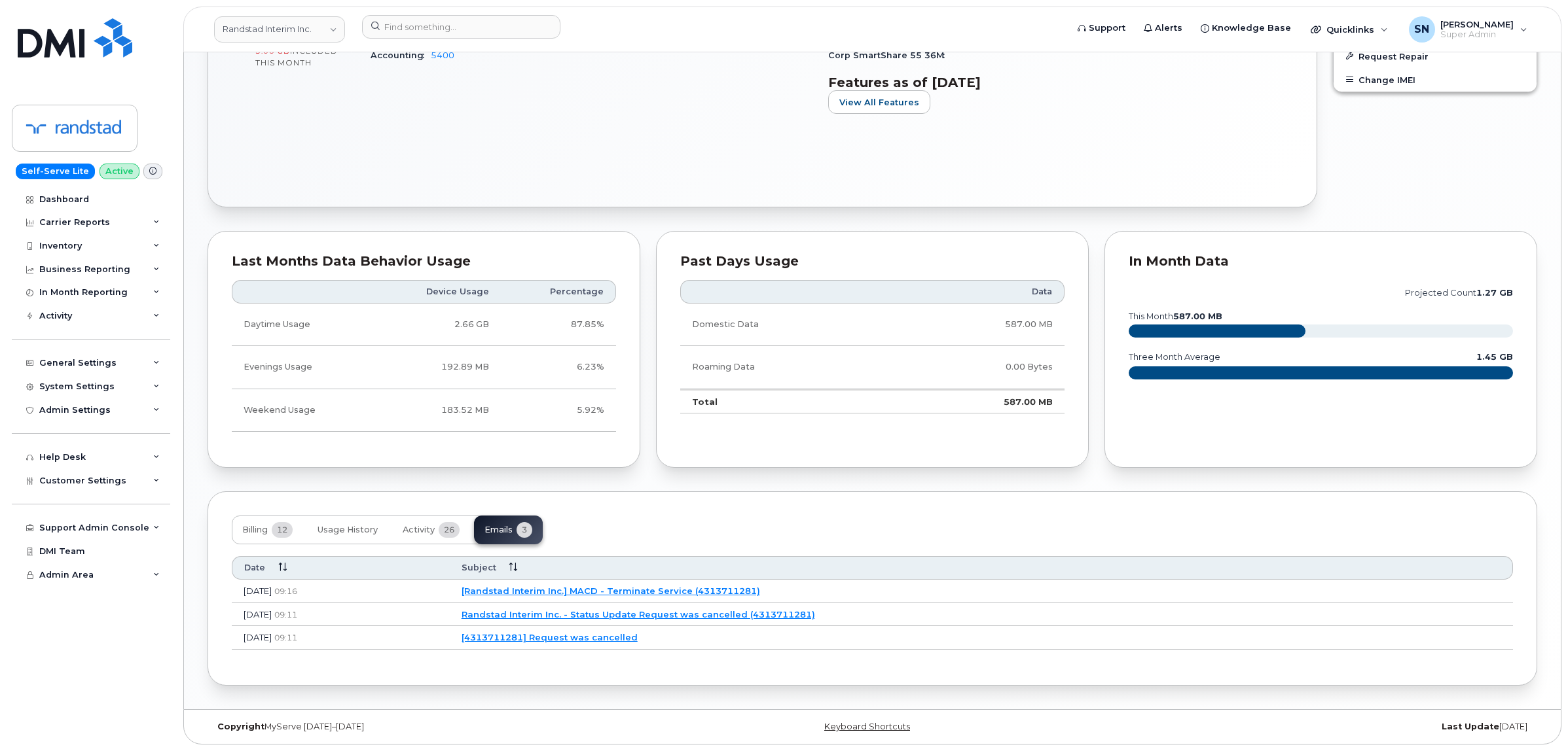
click at [701, 613] on link "Randstad Interim Inc. - Status Update Request was cancelled (4313711281)" at bounding box center [638, 614] width 354 height 10
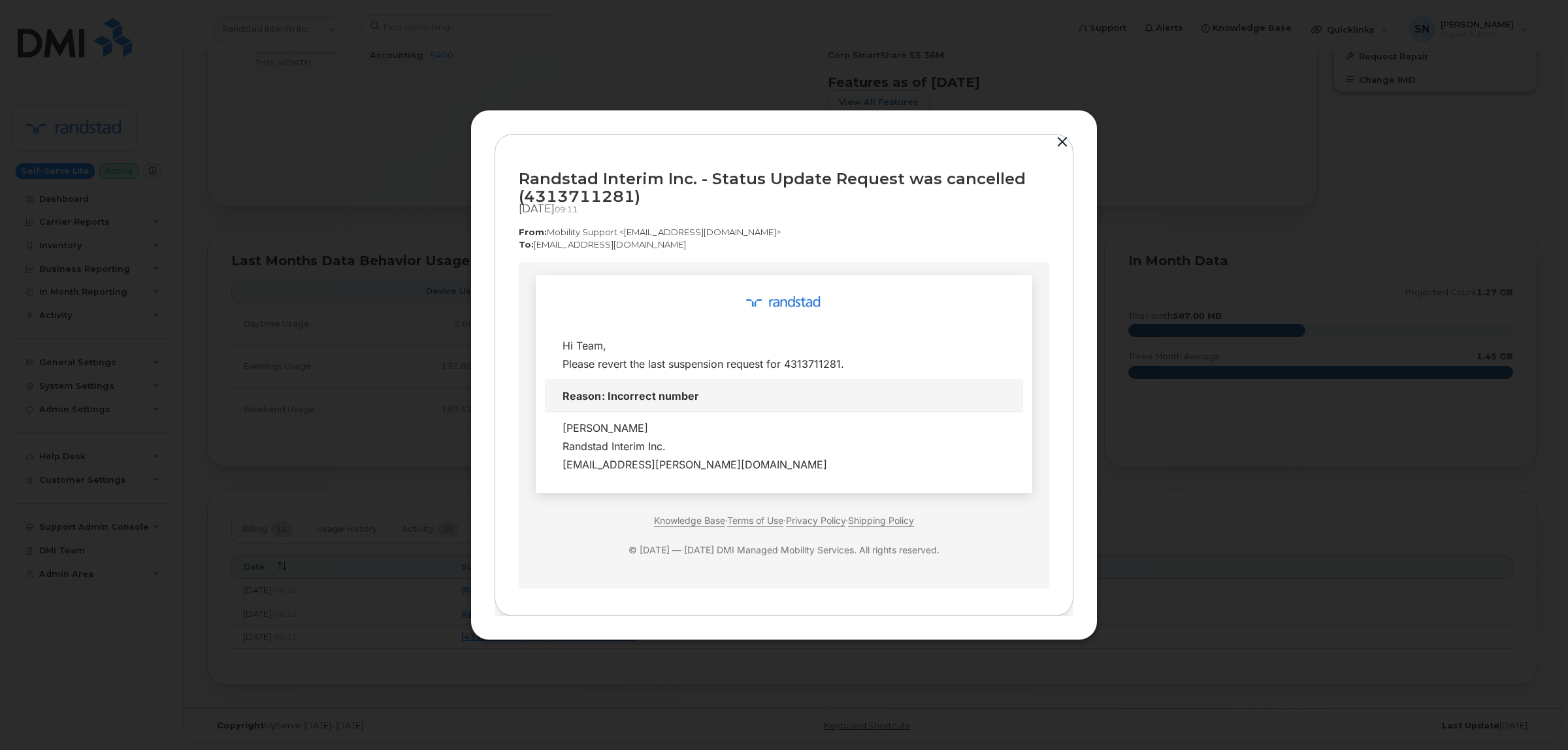
click at [1059, 141] on button "button" at bounding box center [1062, 142] width 20 height 18
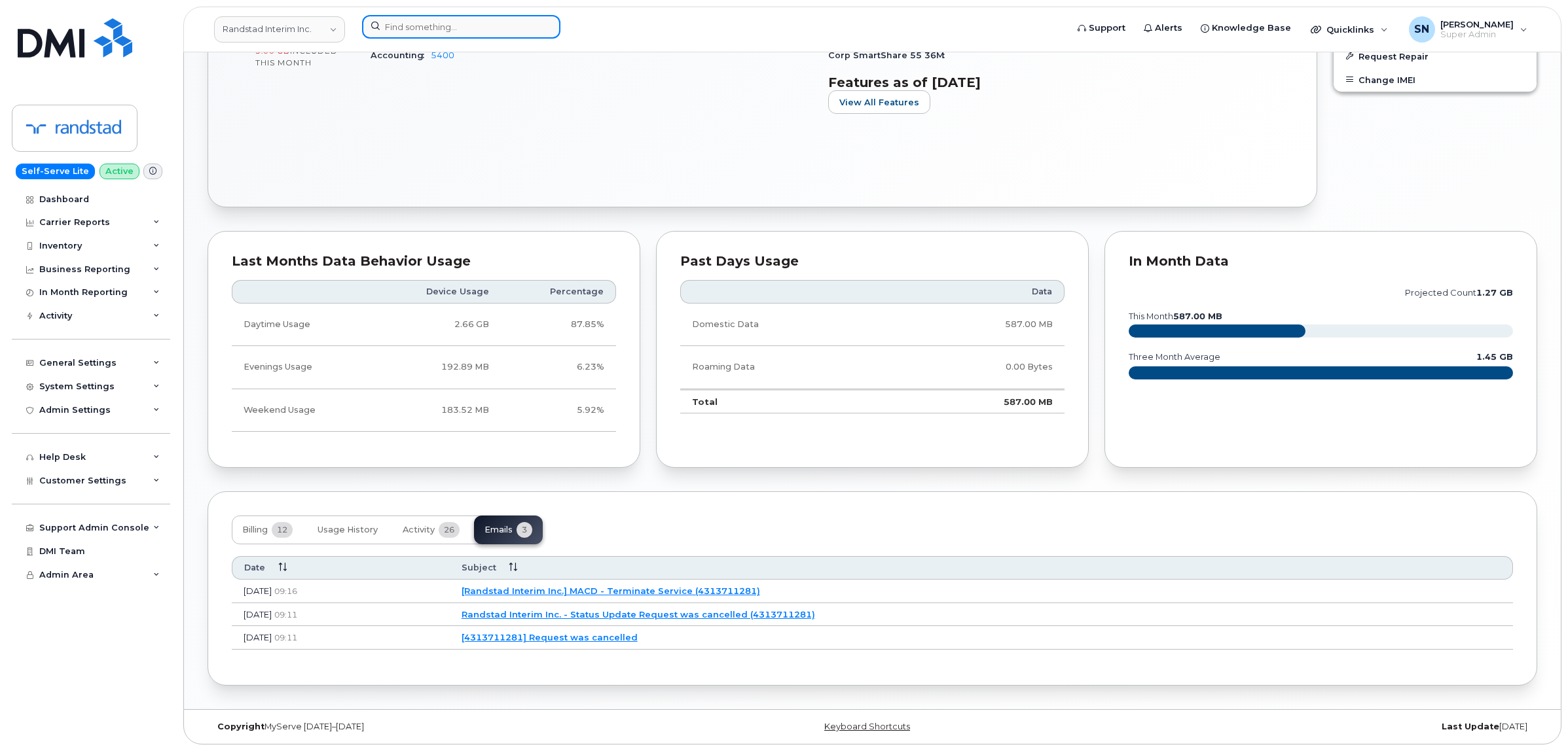
click at [467, 24] on input at bounding box center [462, 27] width 199 height 24
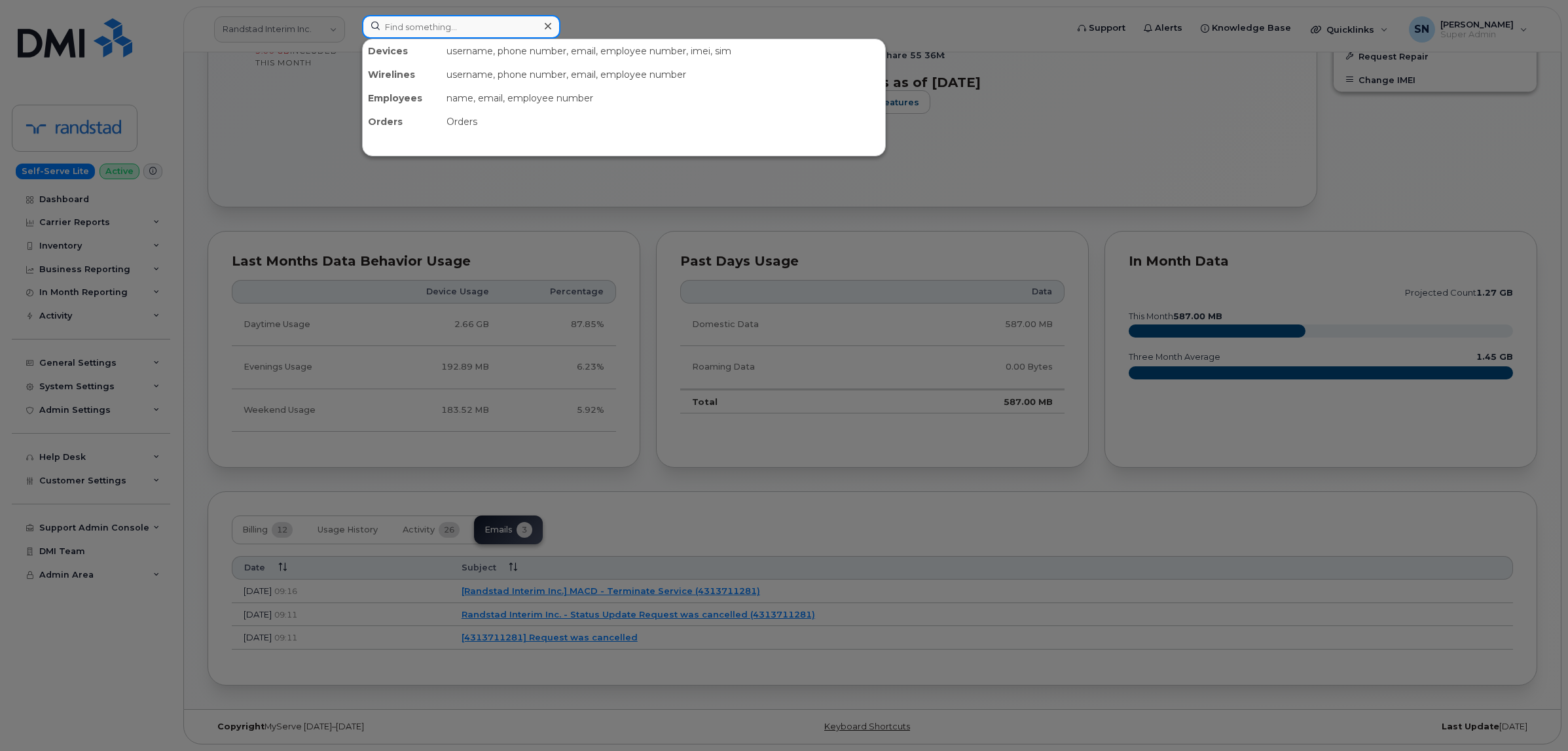
paste input "9024390699"
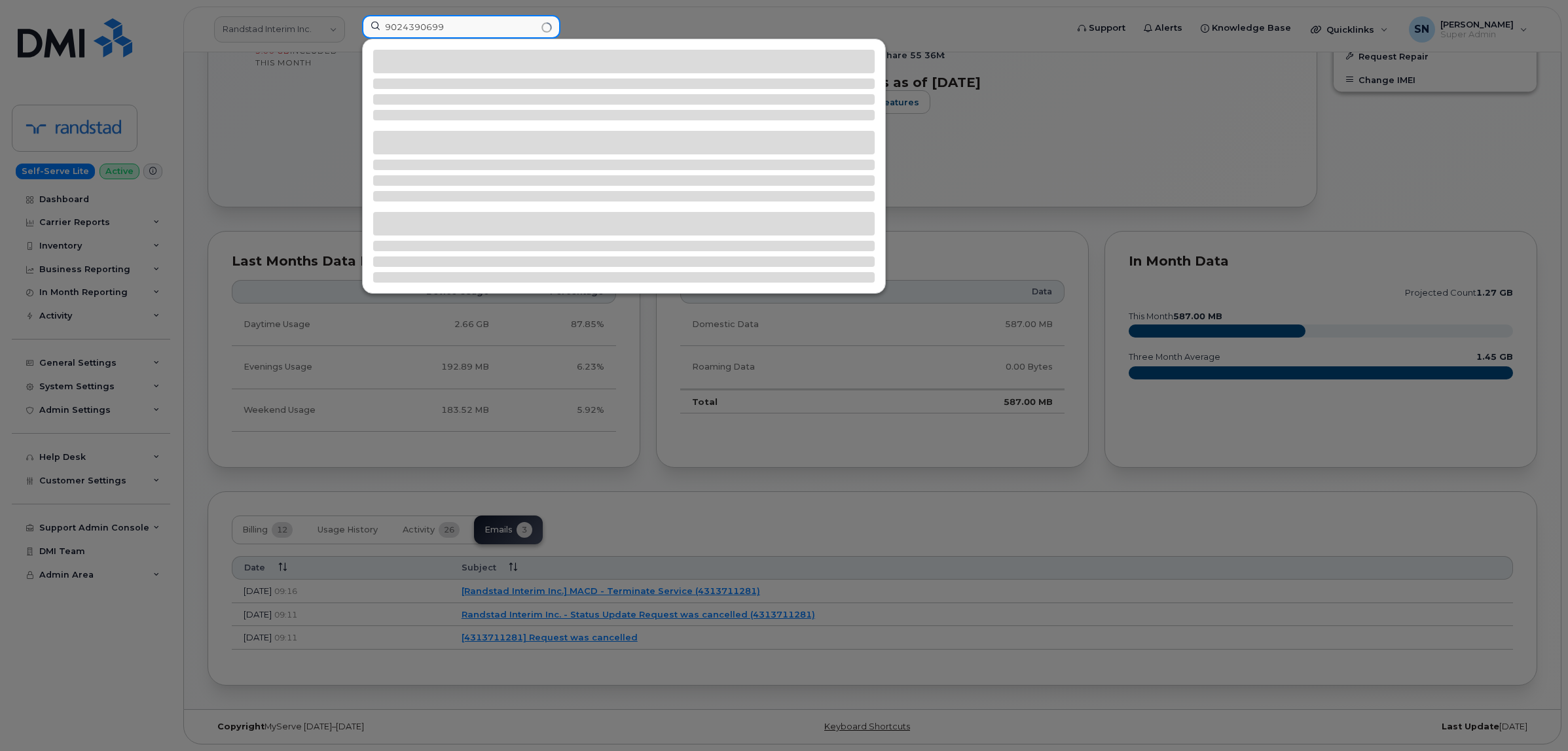
type input "9024390699"
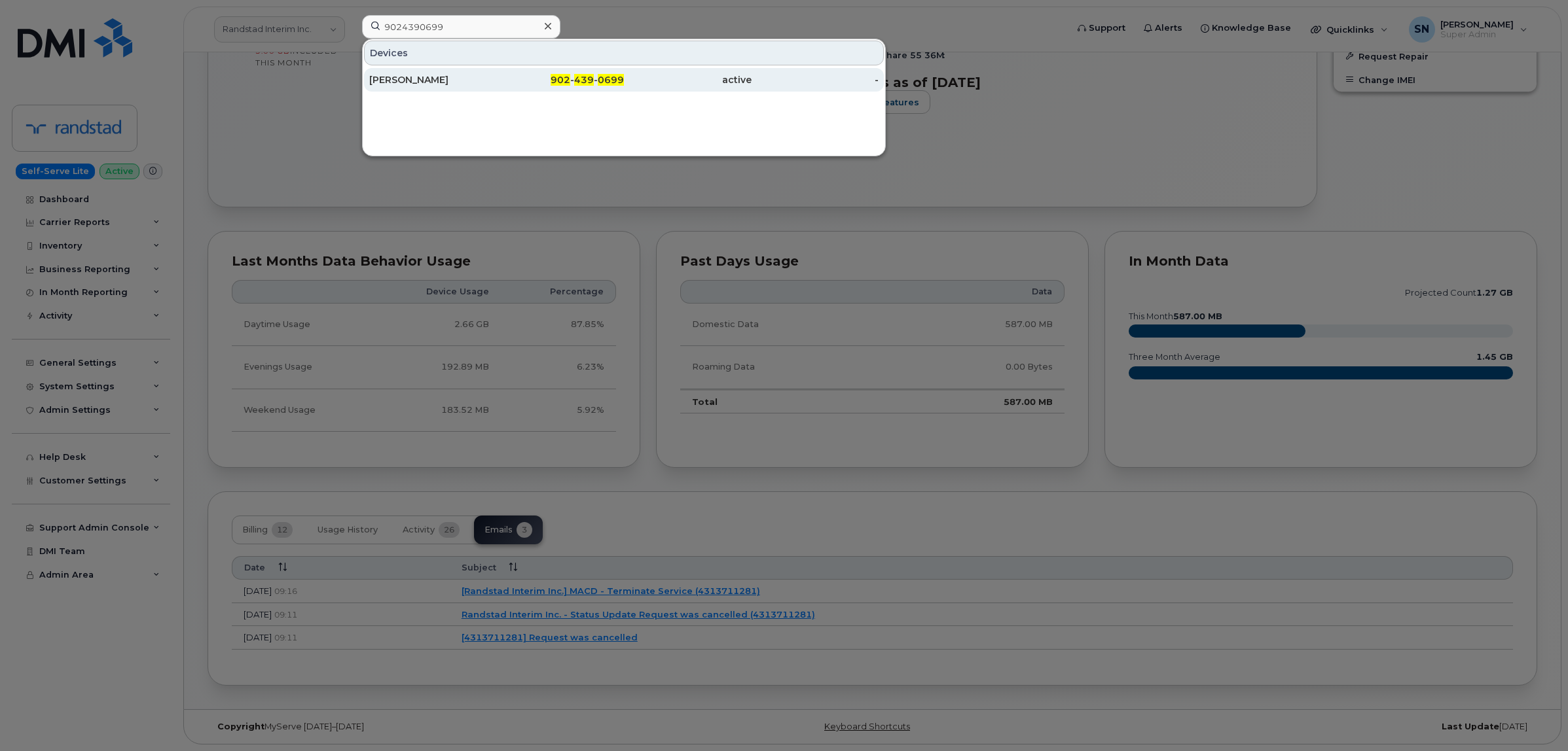
click at [597, 82] on div "902 - 439 - 0699" at bounding box center [560, 80] width 128 height 13
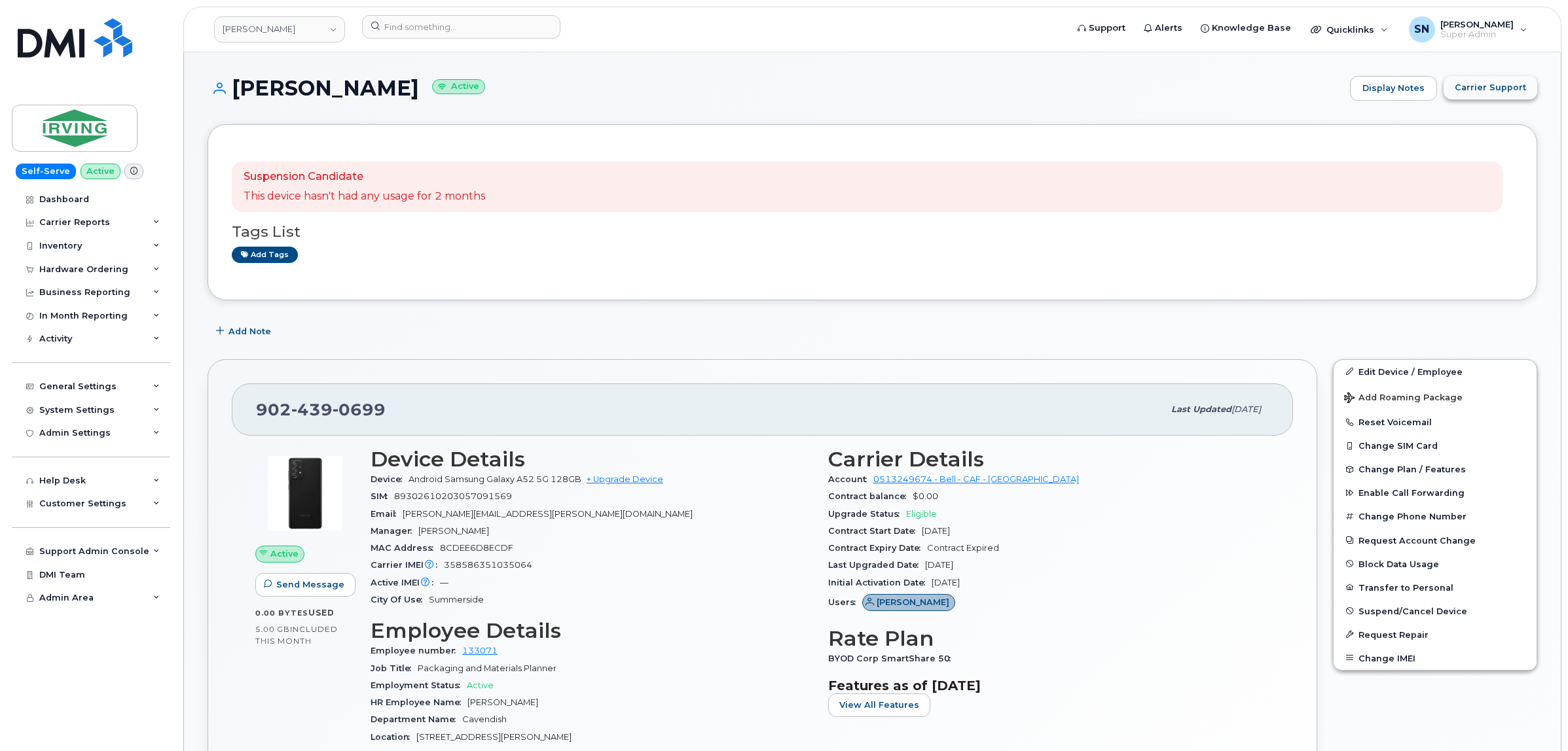
click at [1493, 96] on button "Carrier Support" at bounding box center [1490, 88] width 93 height 24
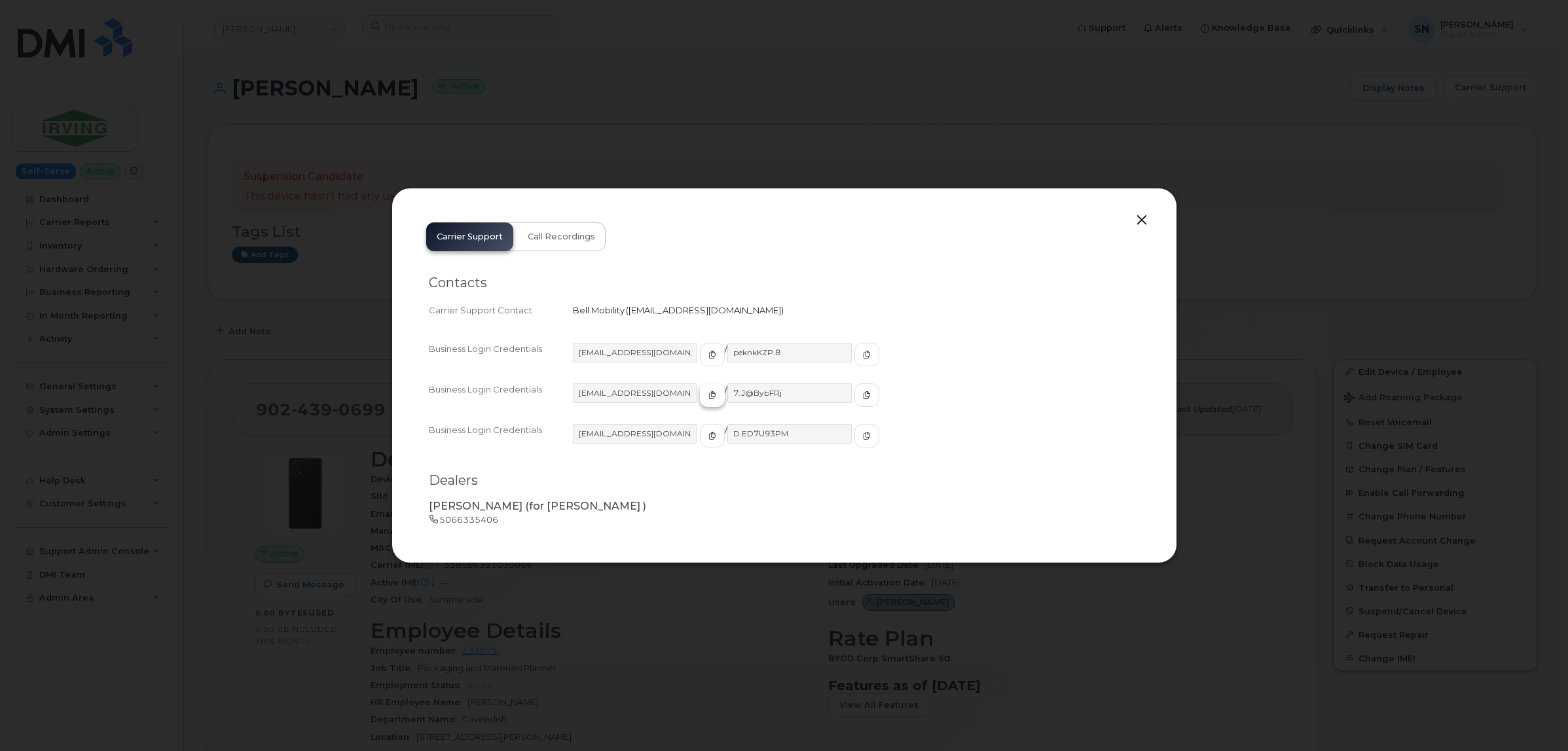
click at [700, 393] on button "button" at bounding box center [712, 396] width 25 height 24
drag, startPoint x: 826, startPoint y: 402, endPoint x: 764, endPoint y: 400, distance: 62.0
click at [854, 402] on button "button" at bounding box center [866, 396] width 25 height 24
drag, startPoint x: 1146, startPoint y: 219, endPoint x: 1151, endPoint y: 259, distance: 40.3
click at [1146, 219] on button "button" at bounding box center [1141, 220] width 20 height 18
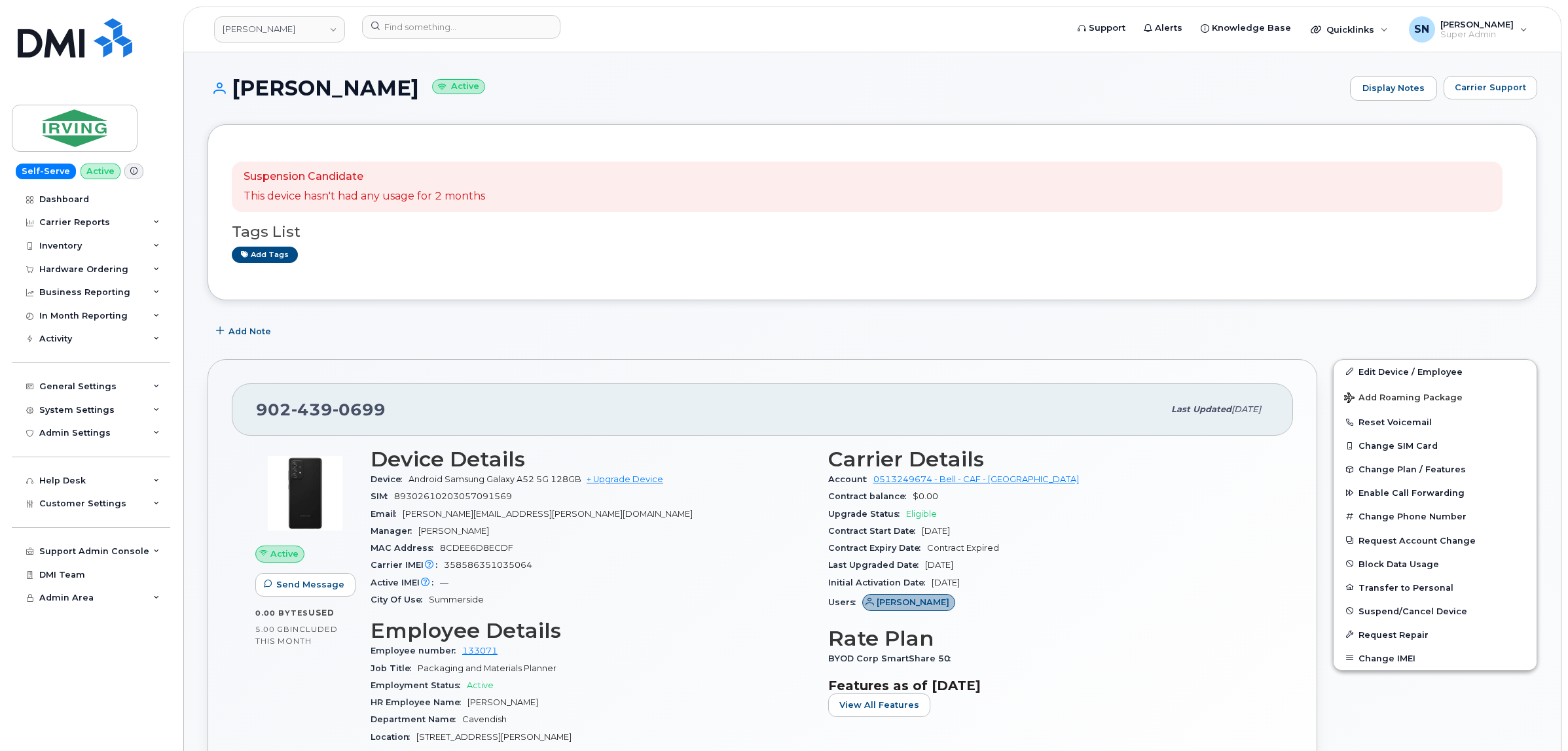
click at [1158, 295] on div "Suspension Candidate This device hasn't had any usage for 2 months Tags List Ad…" at bounding box center [872, 212] width 1330 height 176
drag, startPoint x: 254, startPoint y: 412, endPoint x: 384, endPoint y: 414, distance: 130.0
click at [384, 414] on div "902 439 0699 Last updated Sep 25, 2025" at bounding box center [762, 409] width 1062 height 52
copy span "902 439 0699"
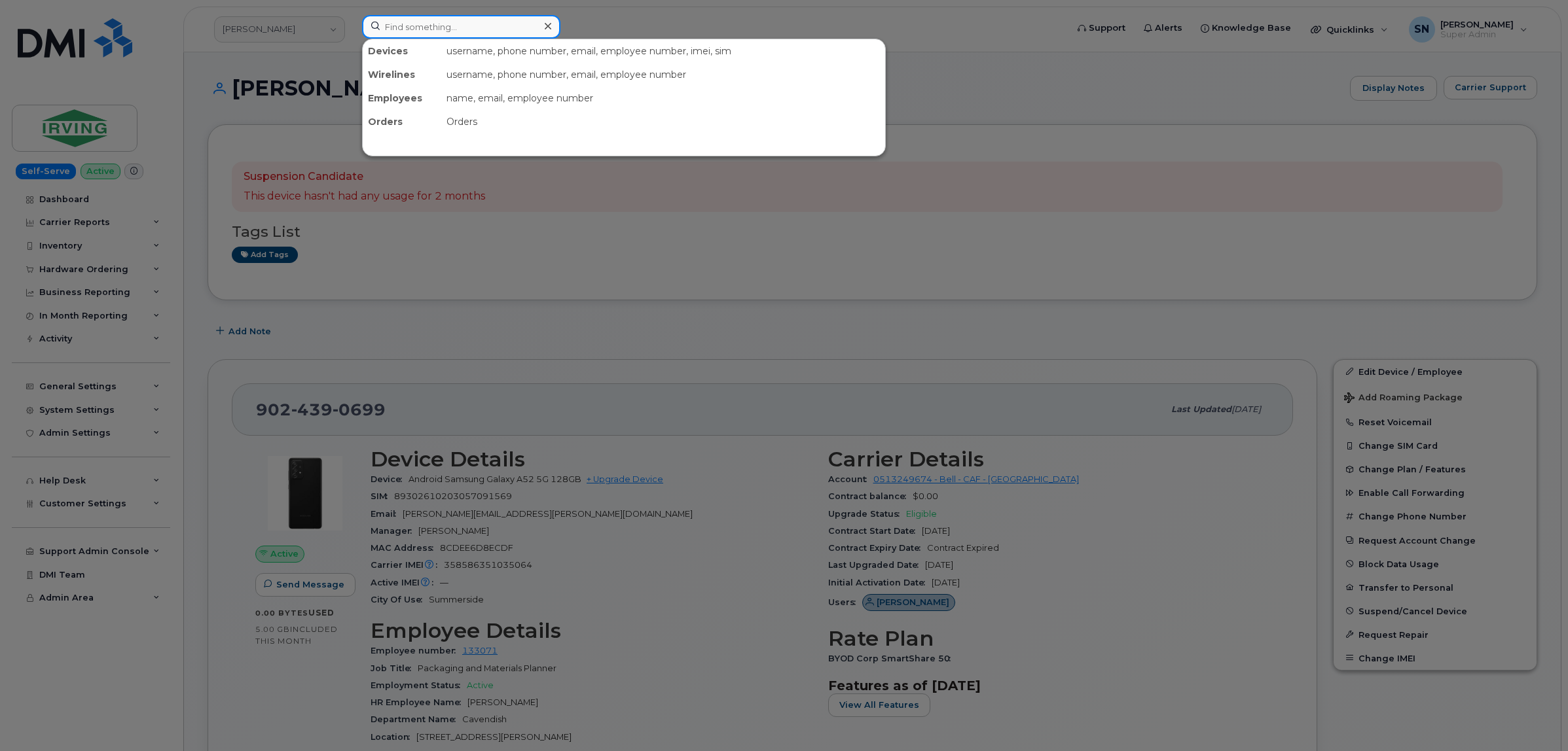
click at [487, 21] on input at bounding box center [462, 27] width 199 height 24
paste input "7803701261"
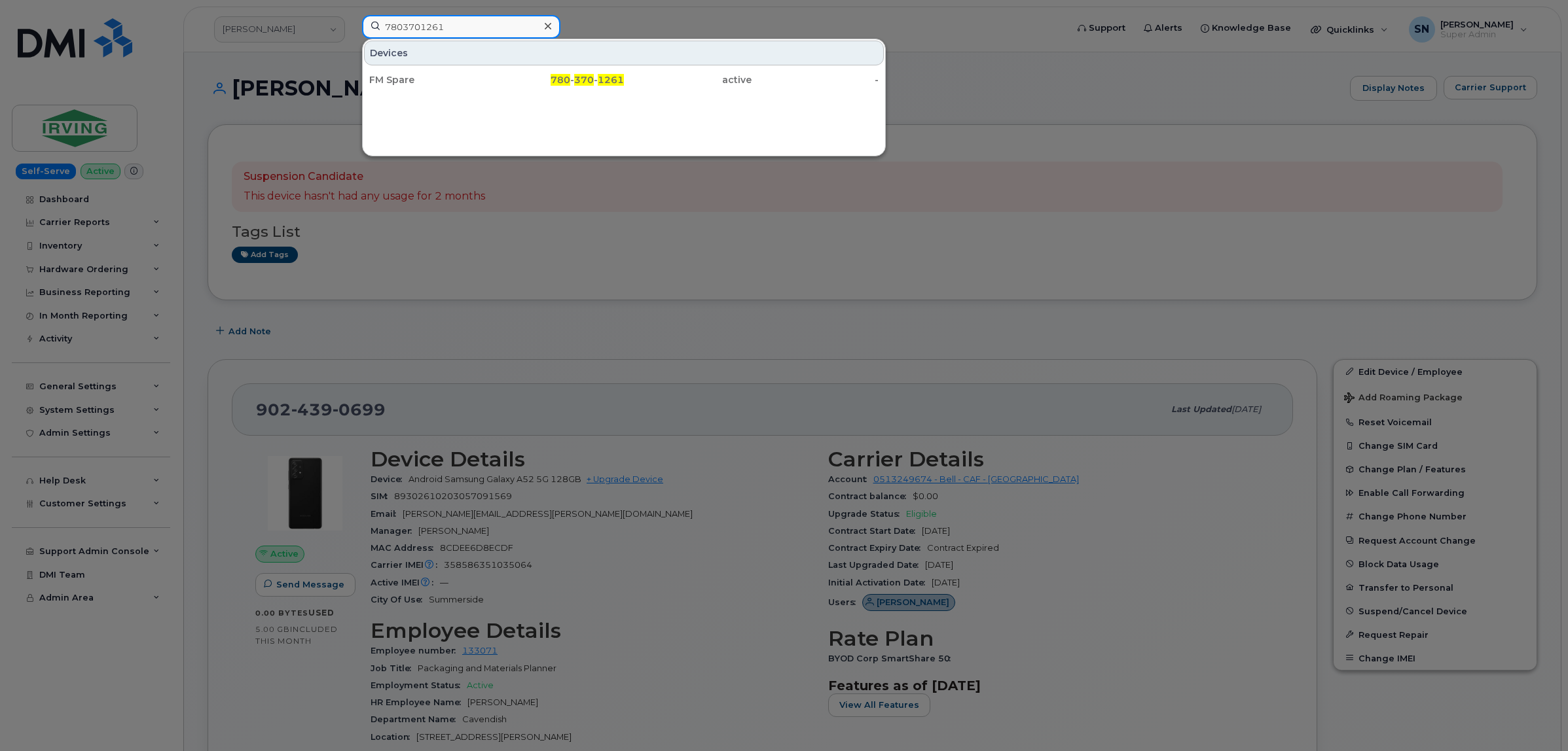
type input "7803701261"
click at [489, 85] on div "FM Spare" at bounding box center [433, 80] width 128 height 13
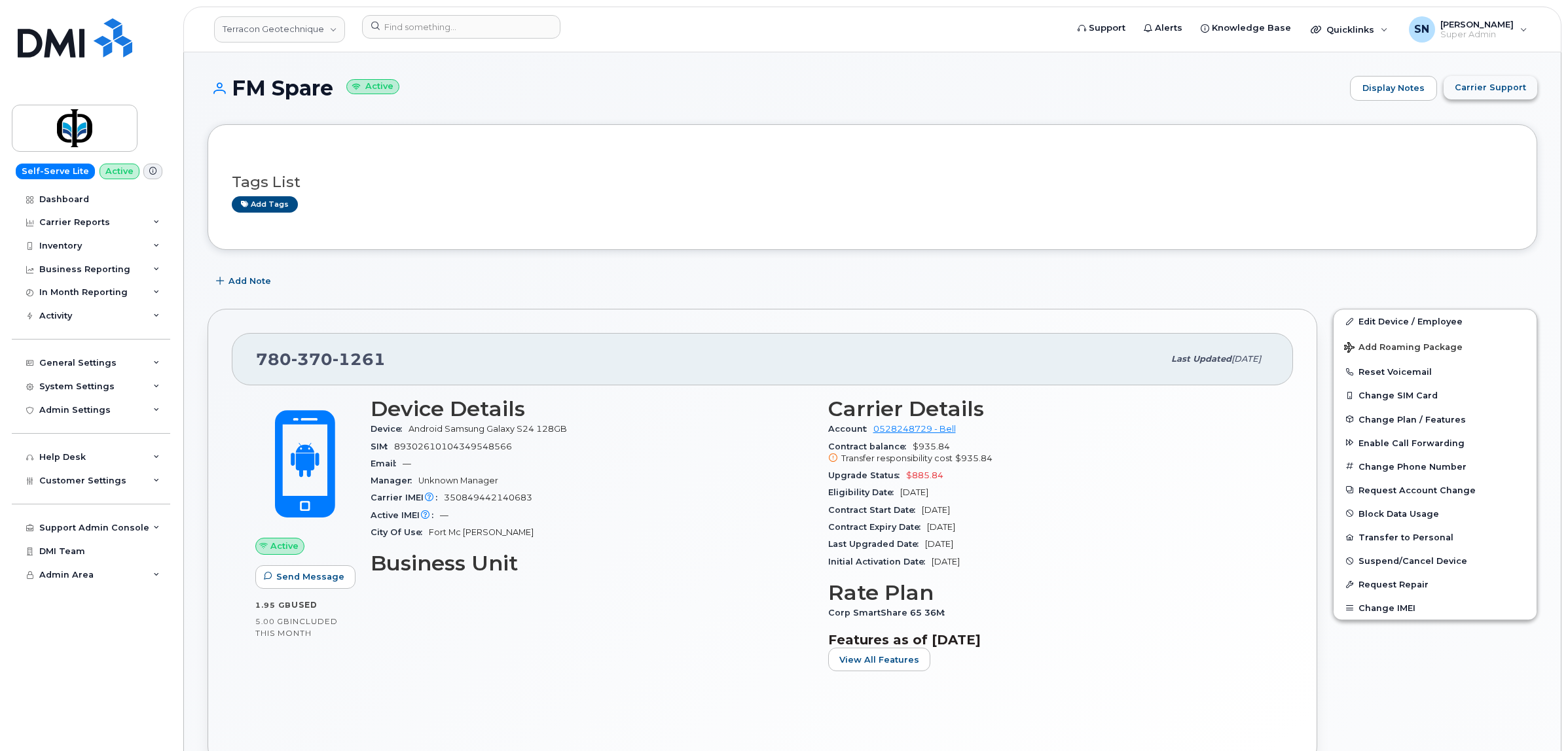
click at [1469, 86] on span "Carrier Support" at bounding box center [1490, 87] width 71 height 13
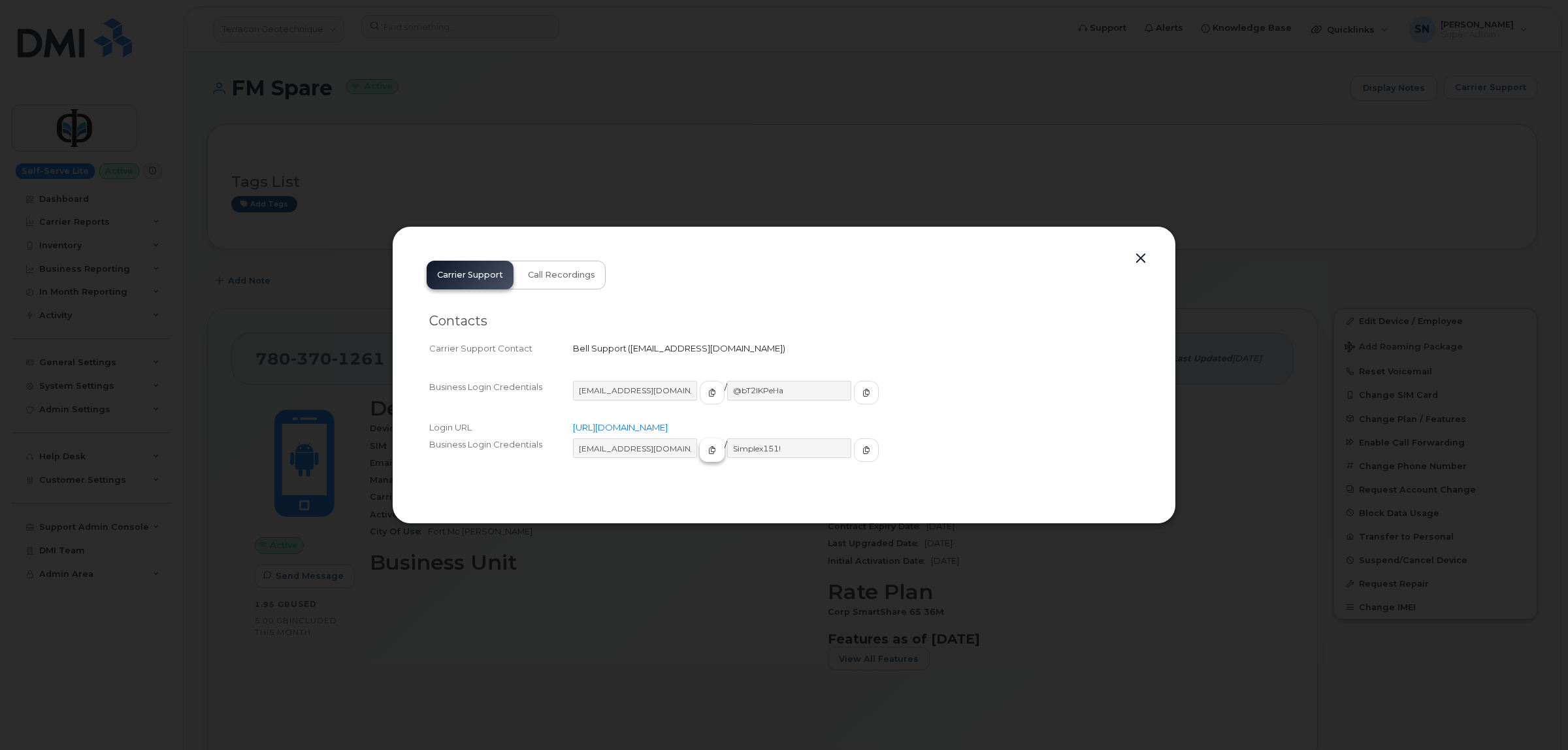
click at [708, 447] on icon "button" at bounding box center [711, 450] width 8 height 8
click at [854, 452] on button "button" at bounding box center [866, 451] width 25 height 24
click at [1144, 259] on button "button" at bounding box center [1141, 258] width 20 height 18
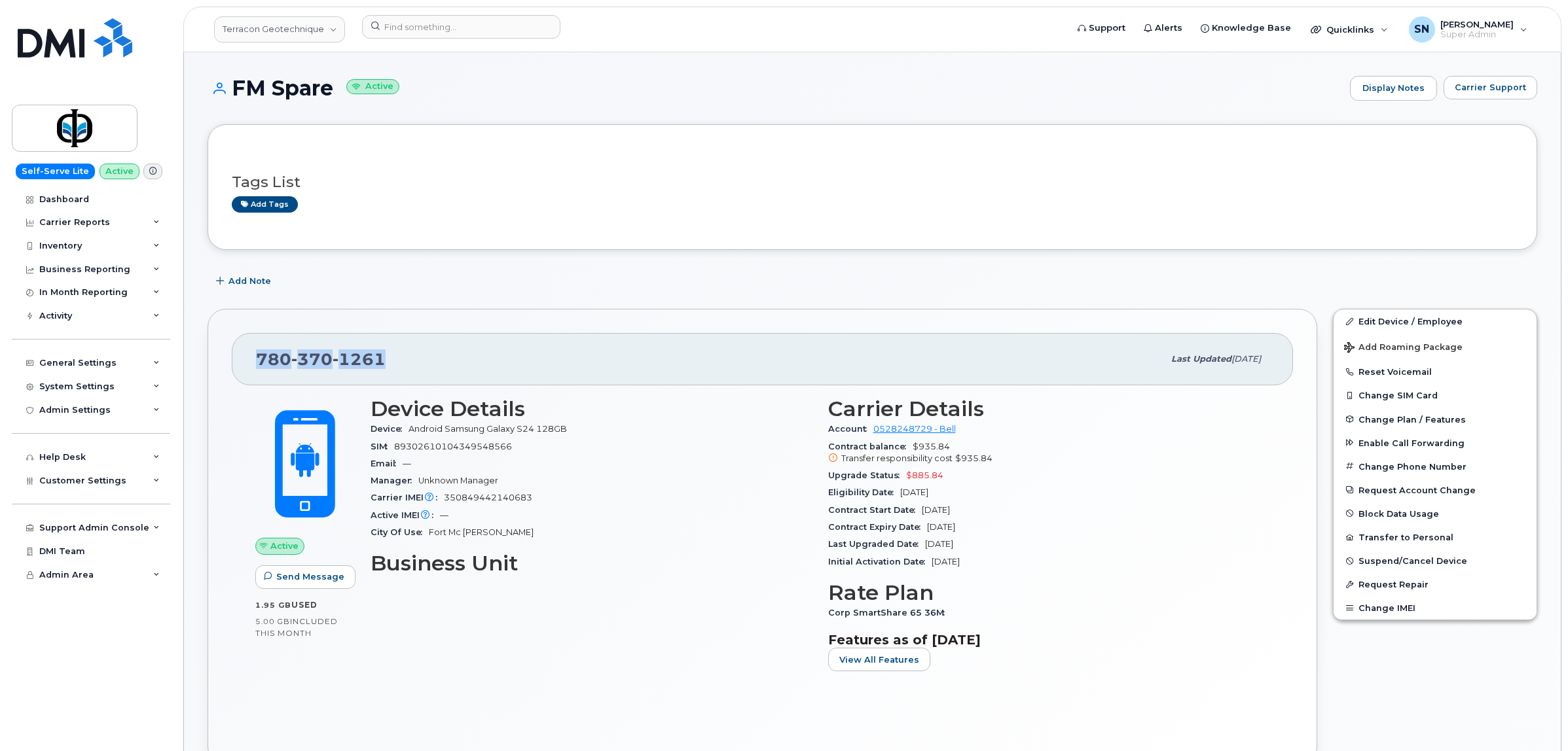
drag, startPoint x: 248, startPoint y: 365, endPoint x: 383, endPoint y: 364, distance: 135.0
click at [383, 364] on div "780 370 1261 Last updated Sep 25, 2025" at bounding box center [762, 359] width 1062 height 52
copy span "780 370 1261"
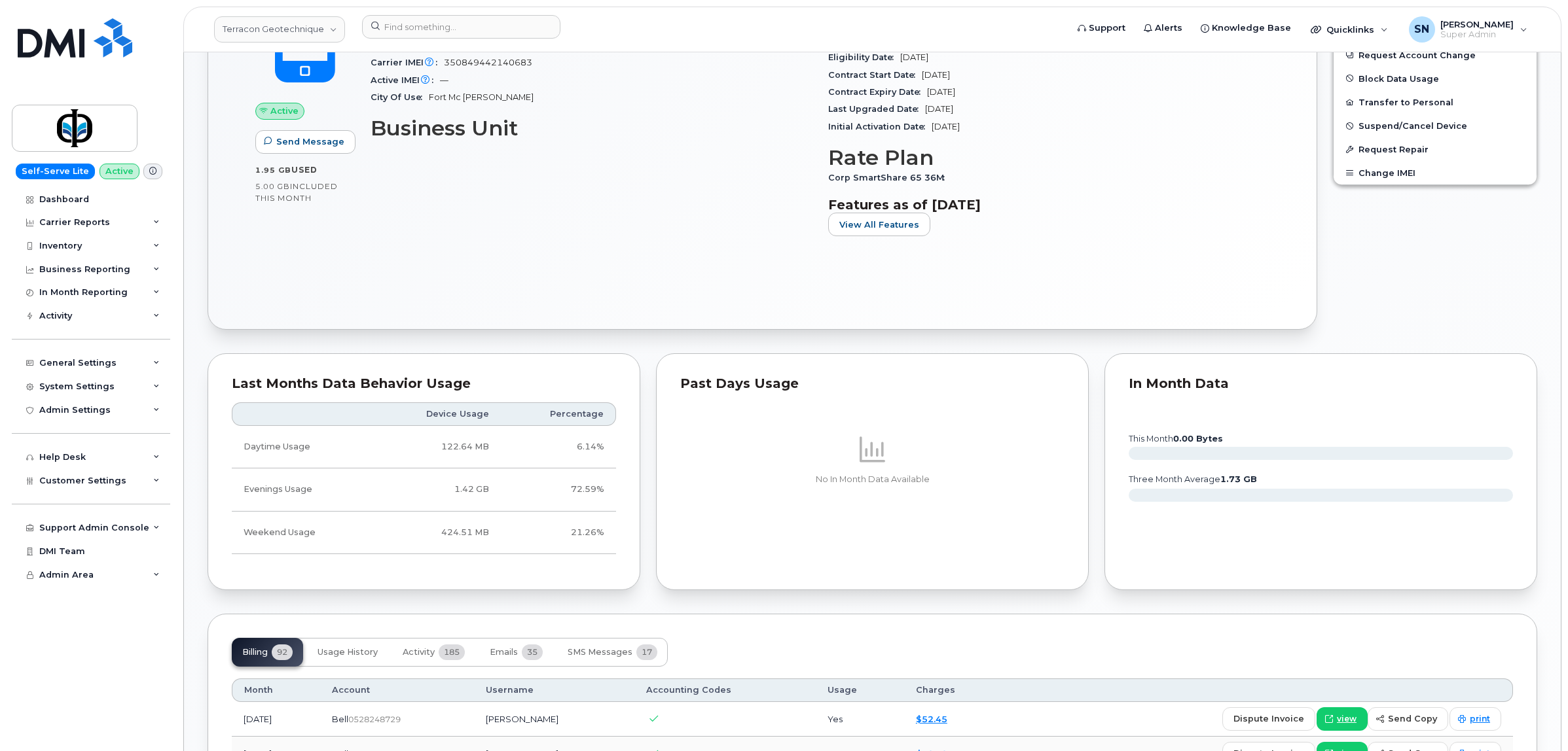
scroll to position [736, 0]
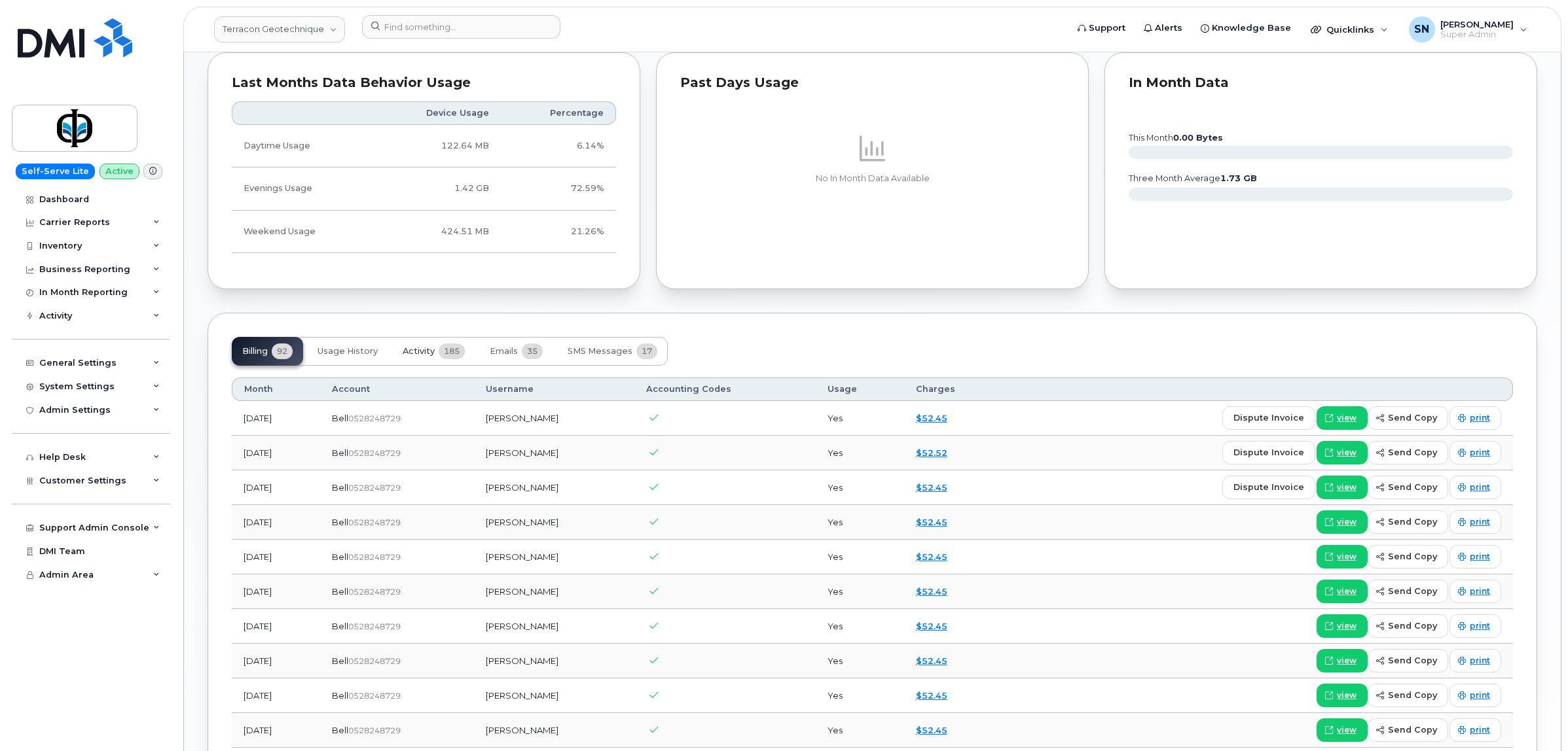
click at [408, 356] on span "Activity" at bounding box center [418, 351] width 32 height 10
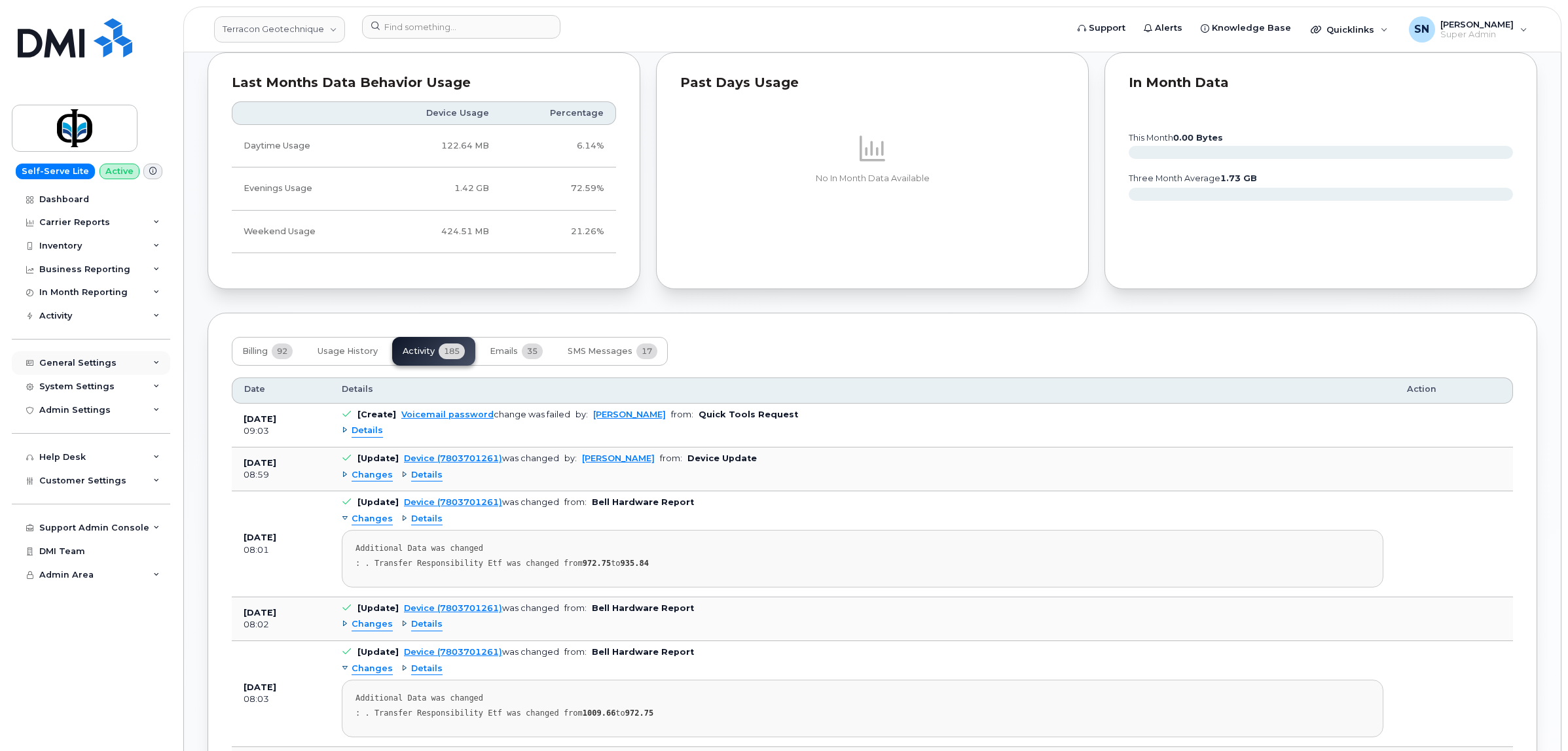
click at [83, 367] on div "General Settings" at bounding box center [78, 363] width 77 height 10
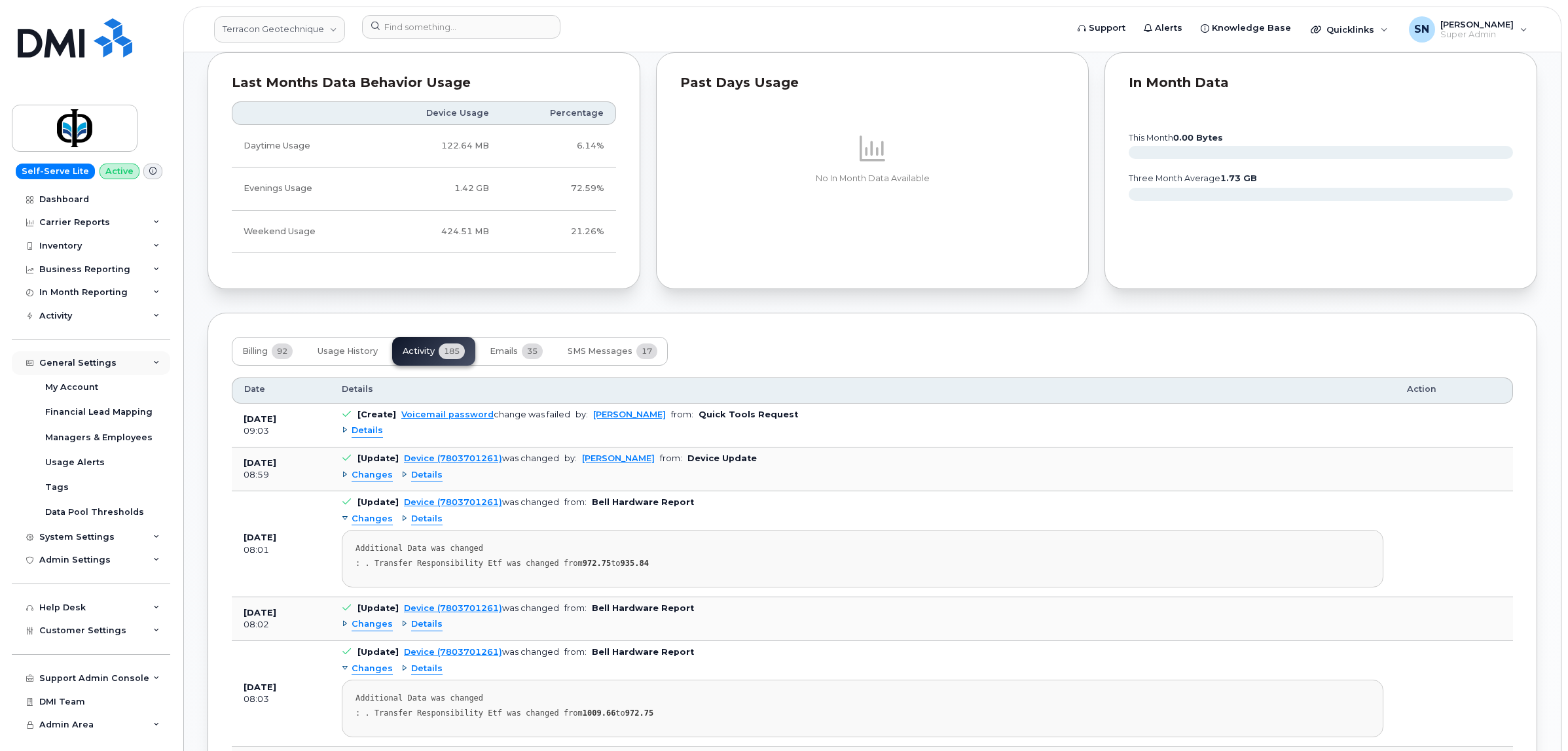
click at [83, 367] on div "General Settings" at bounding box center [78, 363] width 77 height 10
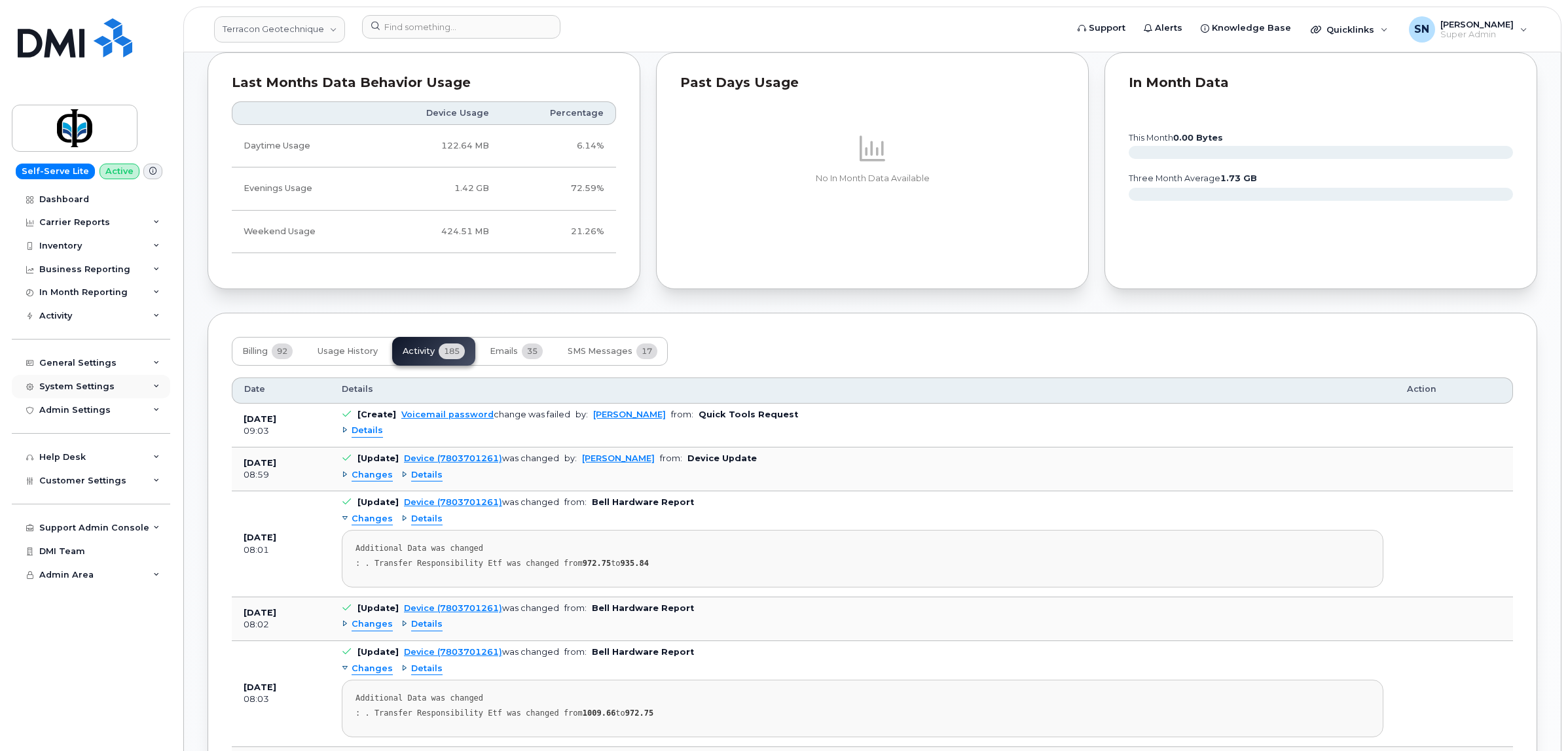
click at [85, 386] on div "System Settings" at bounding box center [77, 386] width 75 height 10
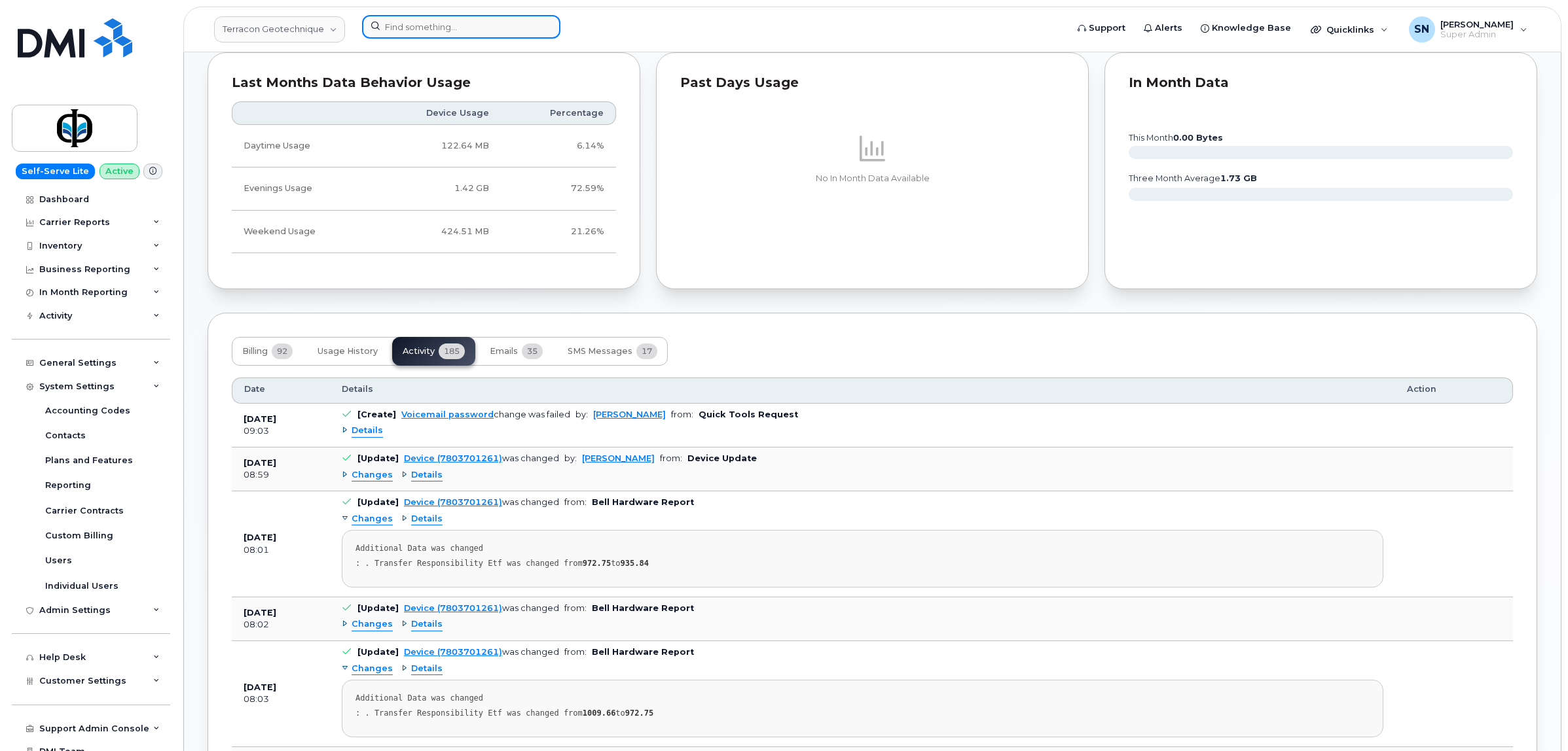
click at [415, 34] on input at bounding box center [462, 27] width 199 height 24
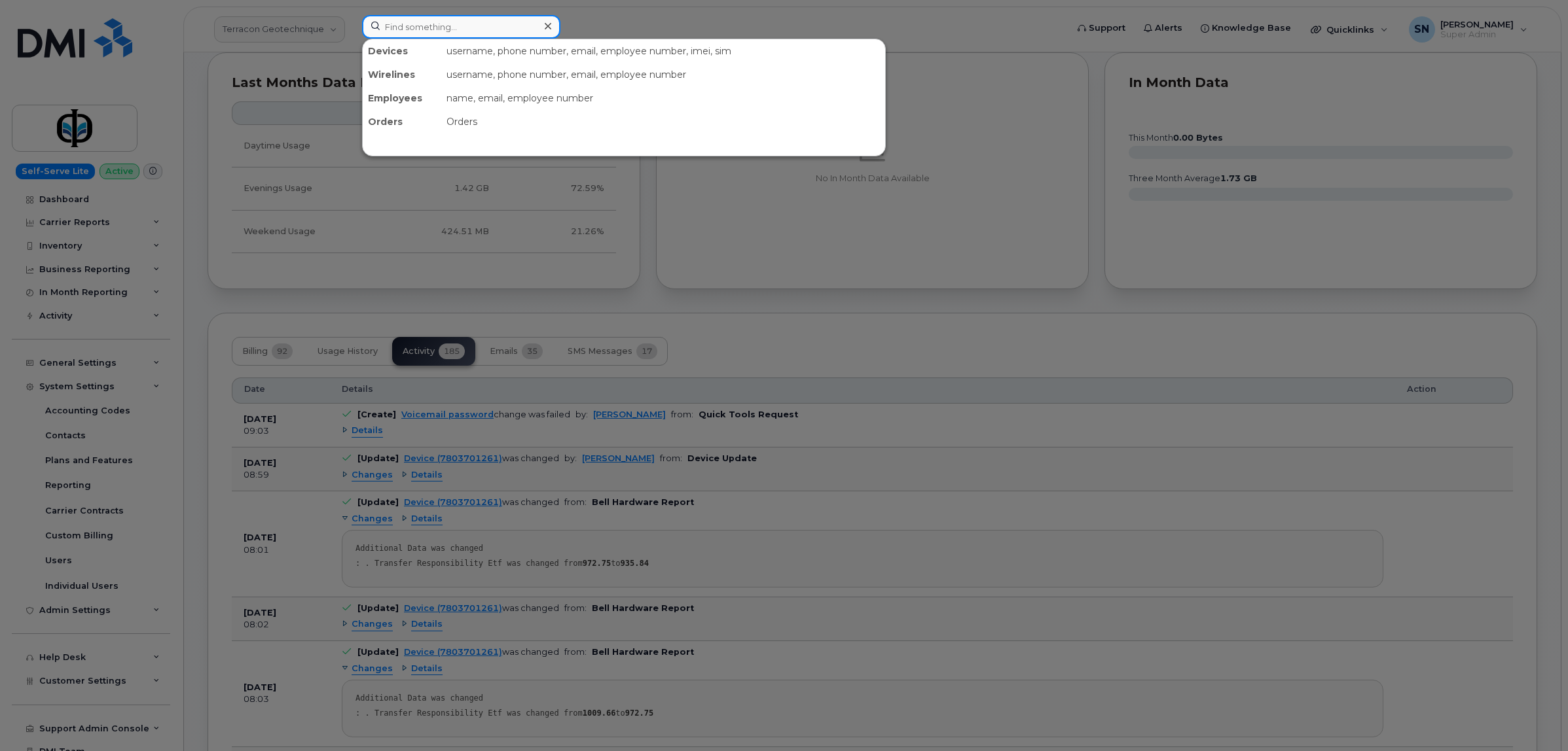
paste input "5875914472"
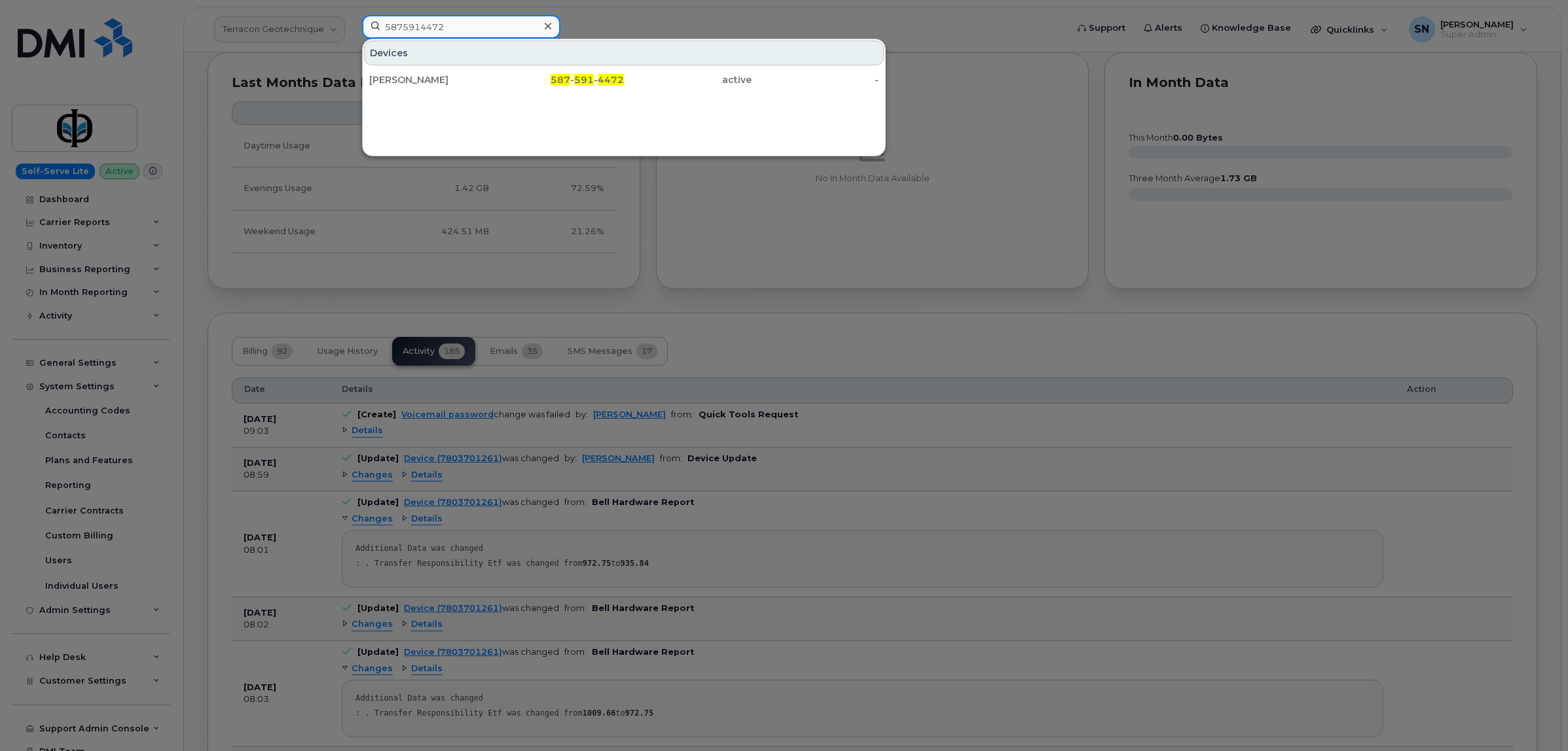
type input "5875914472"
click at [410, 69] on div "Vince Watt" at bounding box center [433, 80] width 128 height 24
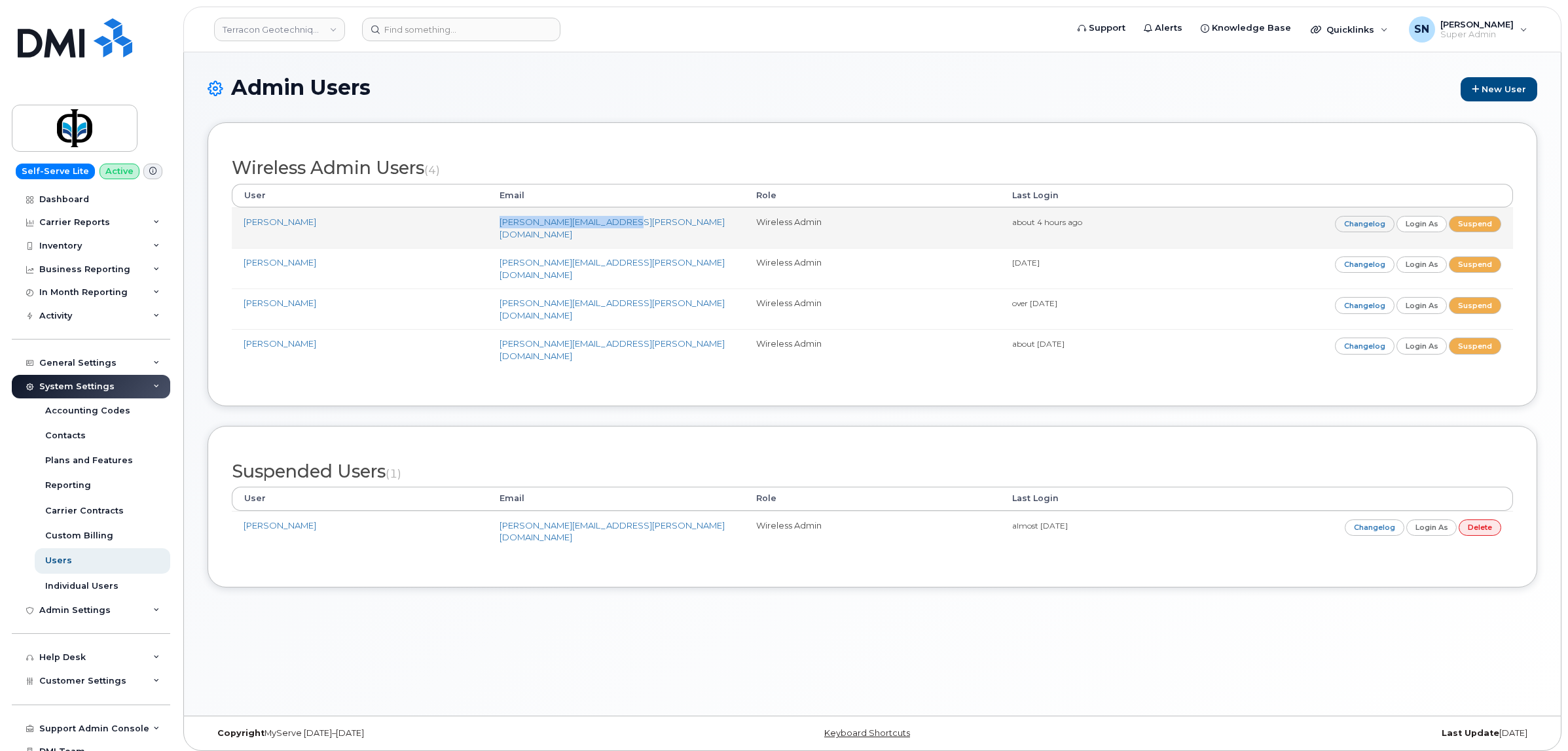
drag, startPoint x: 488, startPoint y: 226, endPoint x: 614, endPoint y: 232, distance: 126.1
click at [614, 232] on td "luciann.sacrey@terracon.ca" at bounding box center [615, 227] width 256 height 40
copy link "luciann.sacrey@terracon.ca"
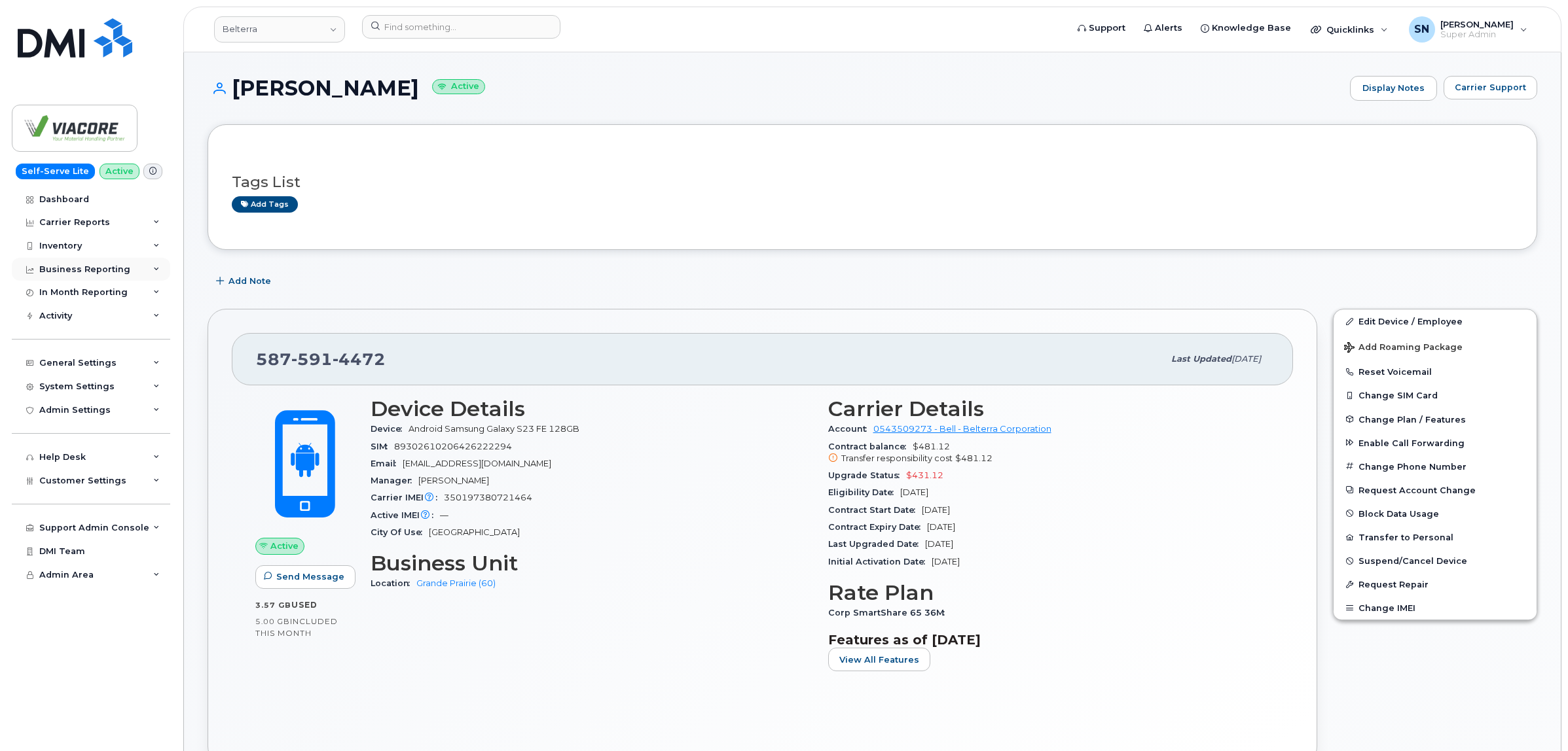
click at [110, 275] on div "Business Reporting" at bounding box center [85, 270] width 91 height 10
click at [96, 268] on div "Business Reporting" at bounding box center [85, 270] width 91 height 10
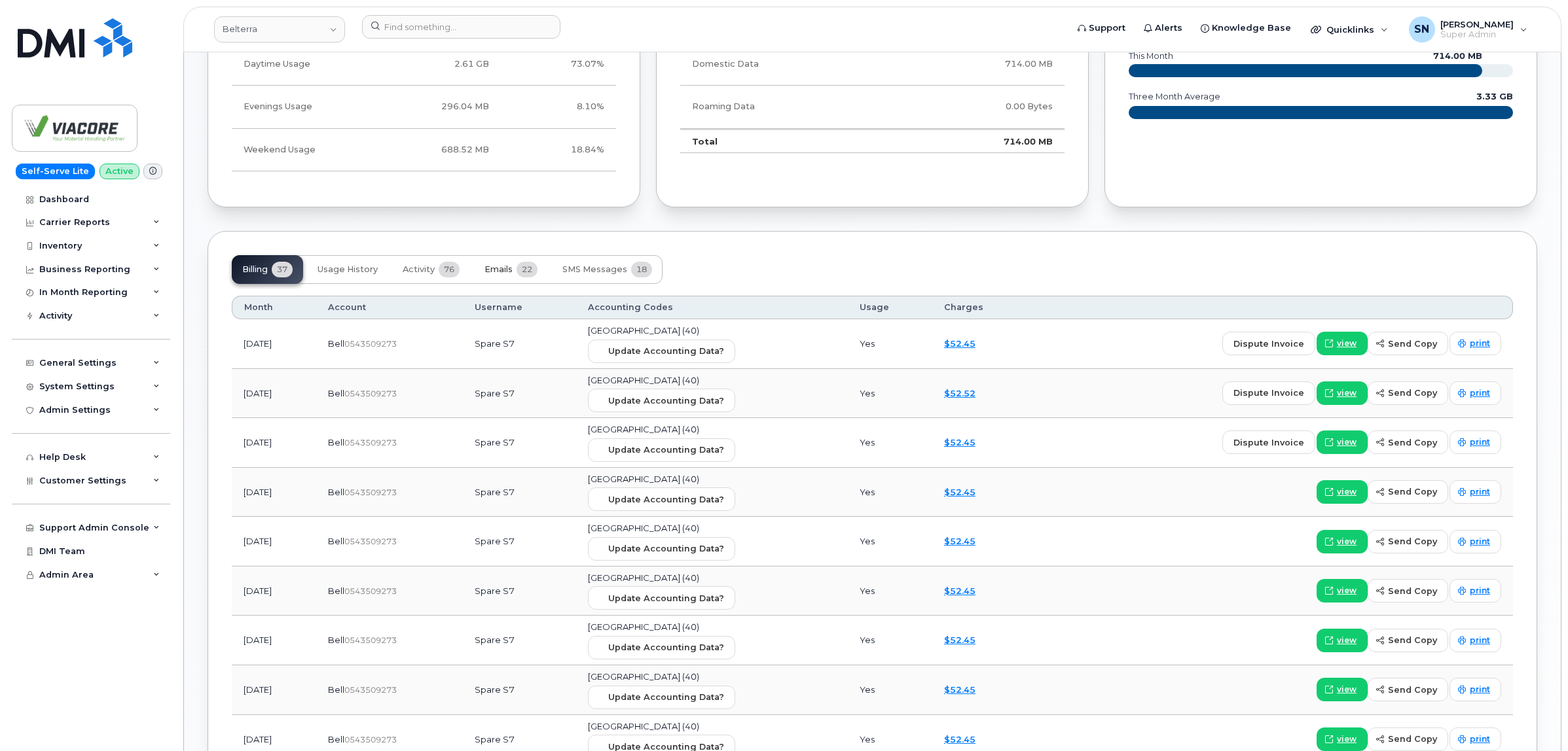
click at [500, 277] on button "Emails 22" at bounding box center [511, 270] width 74 height 29
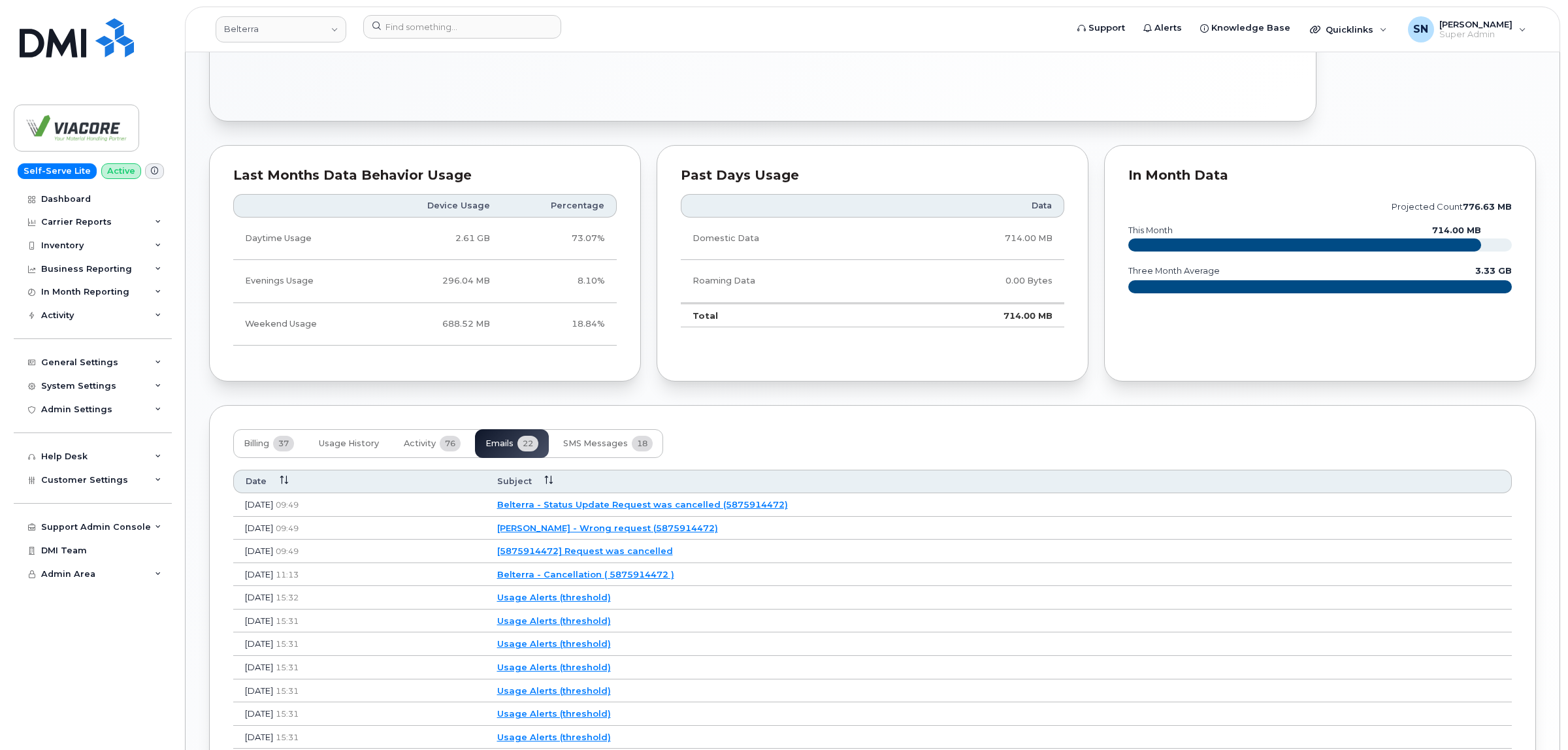
scroll to position [817, 0]
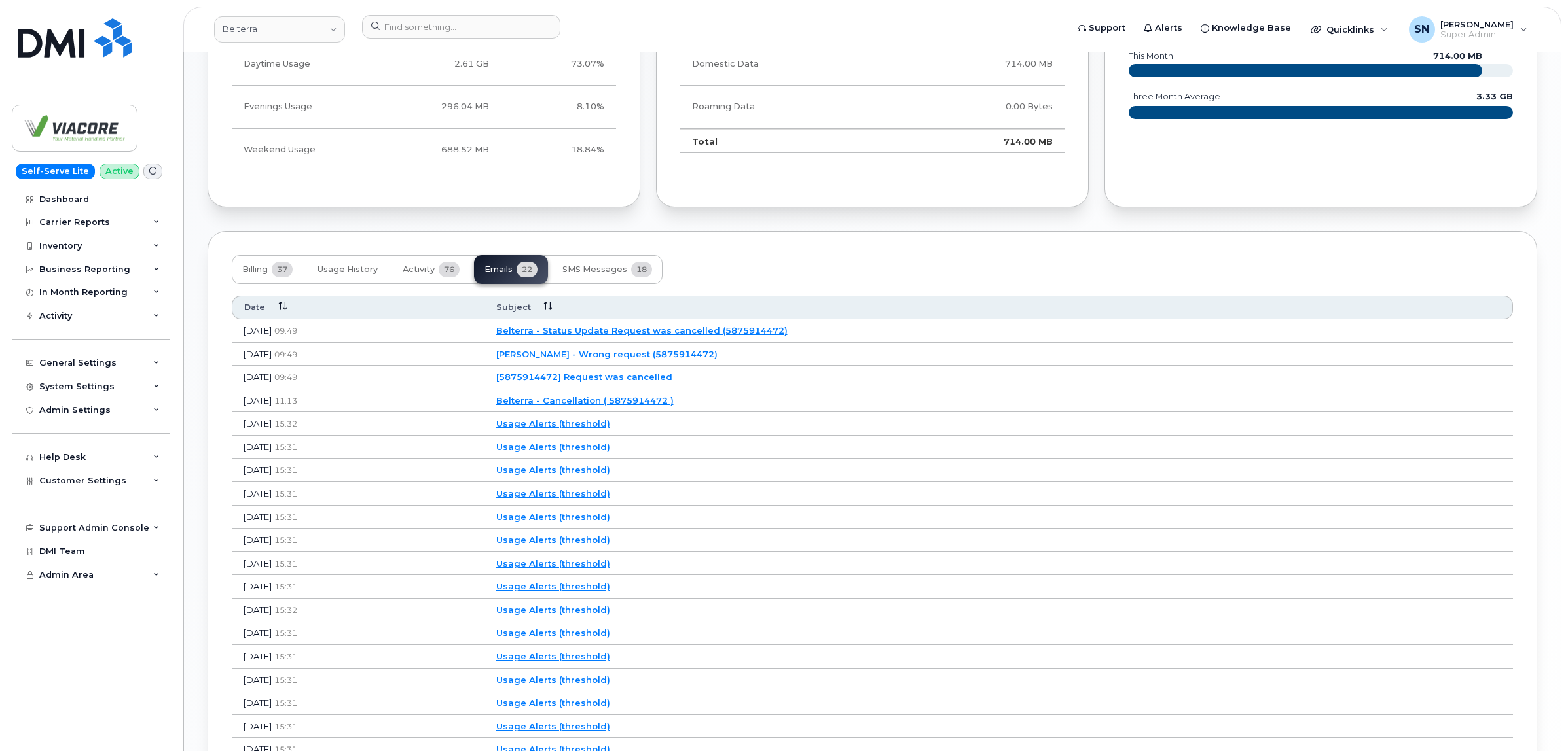
click at [673, 382] on link "[5875914472] Request was cancelled" at bounding box center [584, 377] width 177 height 10
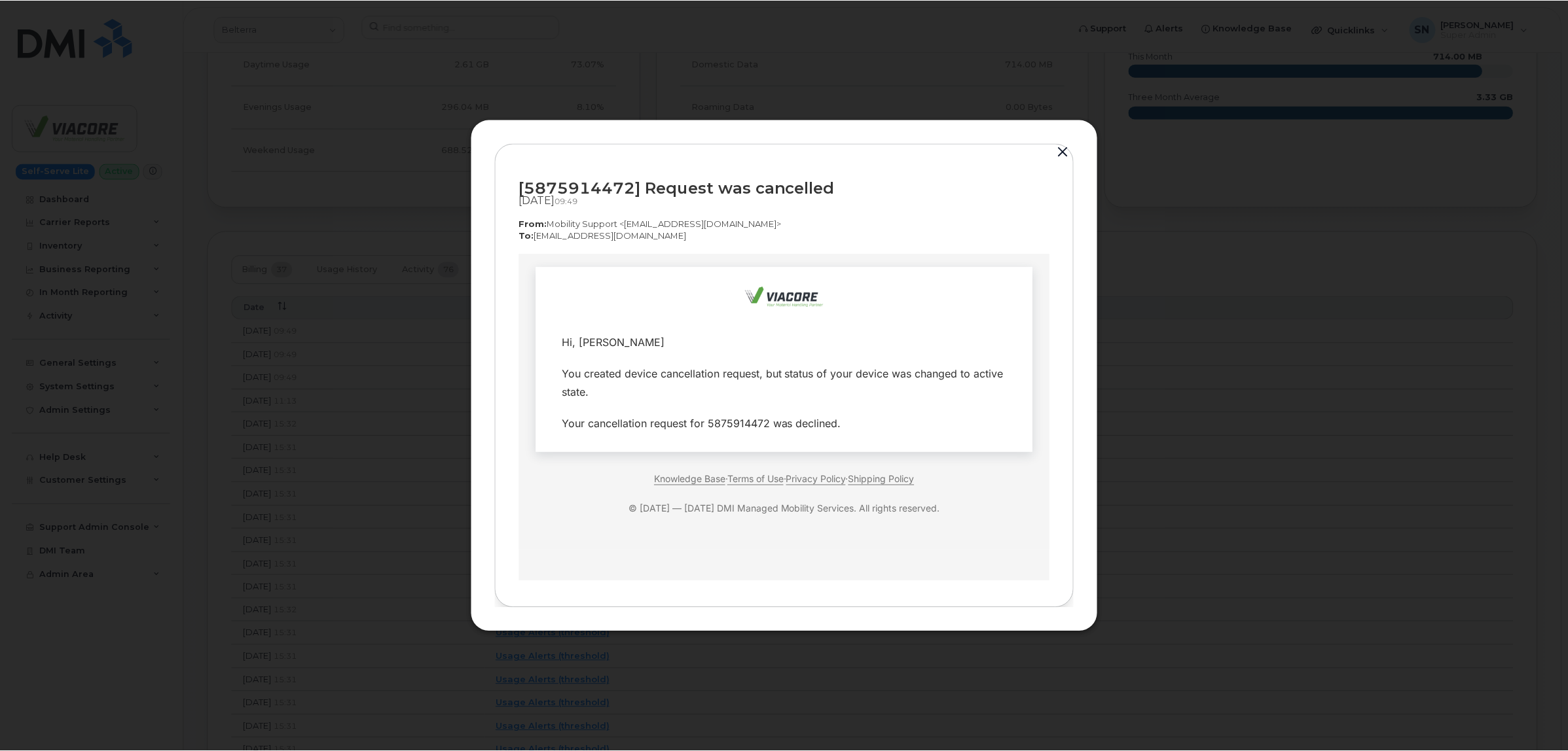
scroll to position [0, 0]
click at [1067, 148] on button "button" at bounding box center [1064, 152] width 20 height 18
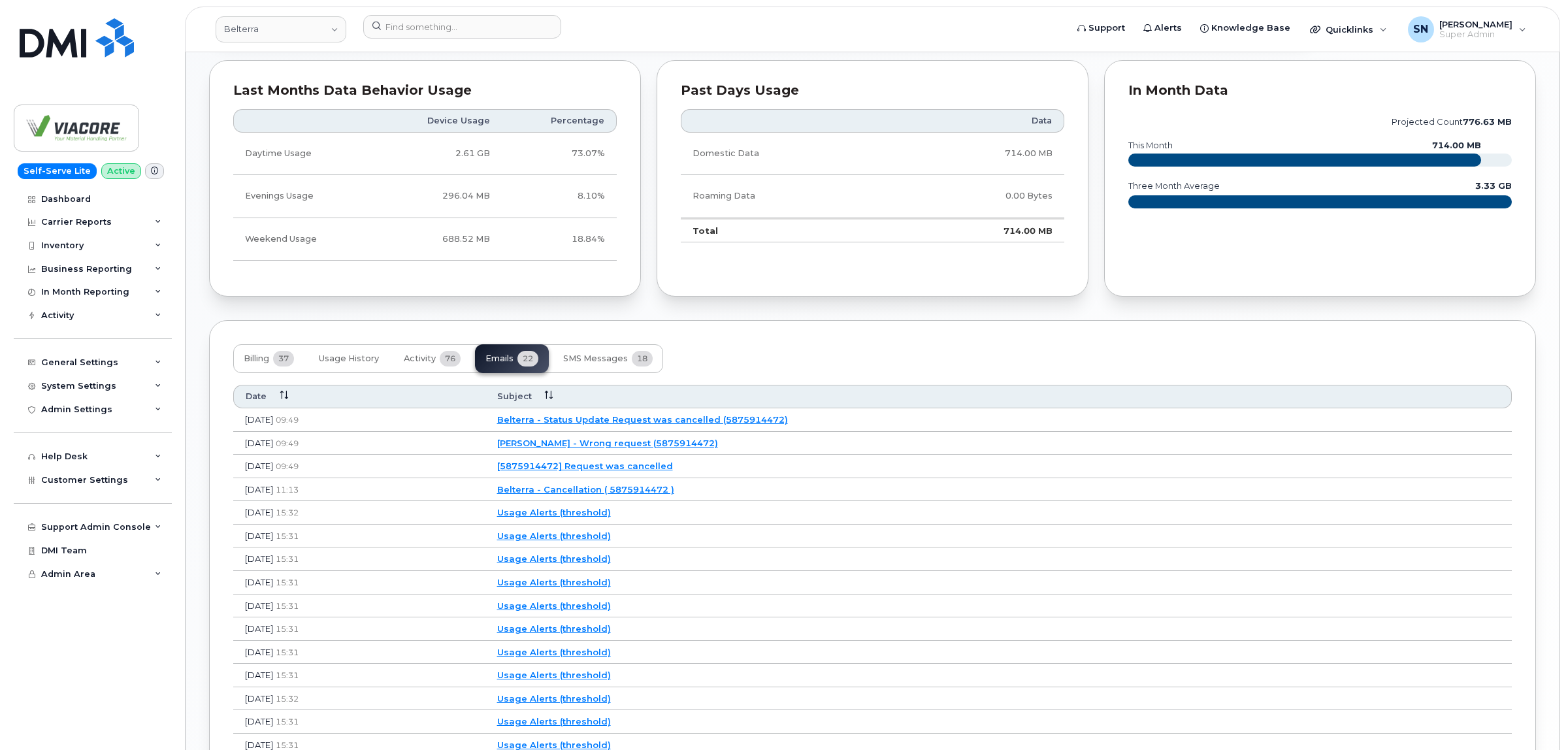
scroll to position [817, 0]
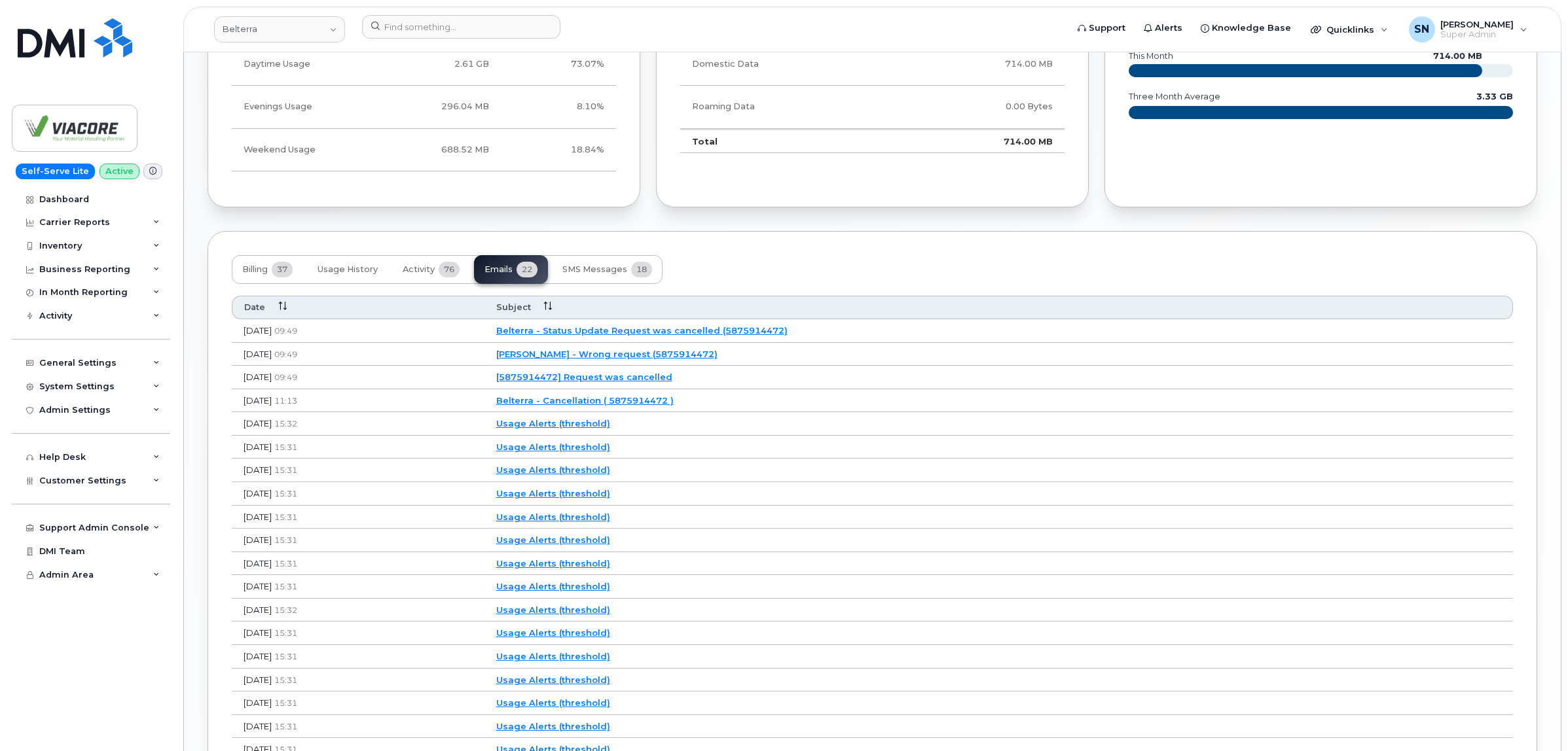
click at [728, 384] on td "[5875914472] Request was cancelled" at bounding box center [998, 378] width 1028 height 24
click at [695, 359] on link "[PERSON_NAME] - Wrong request (5875914472)" at bounding box center [607, 354] width 221 height 10
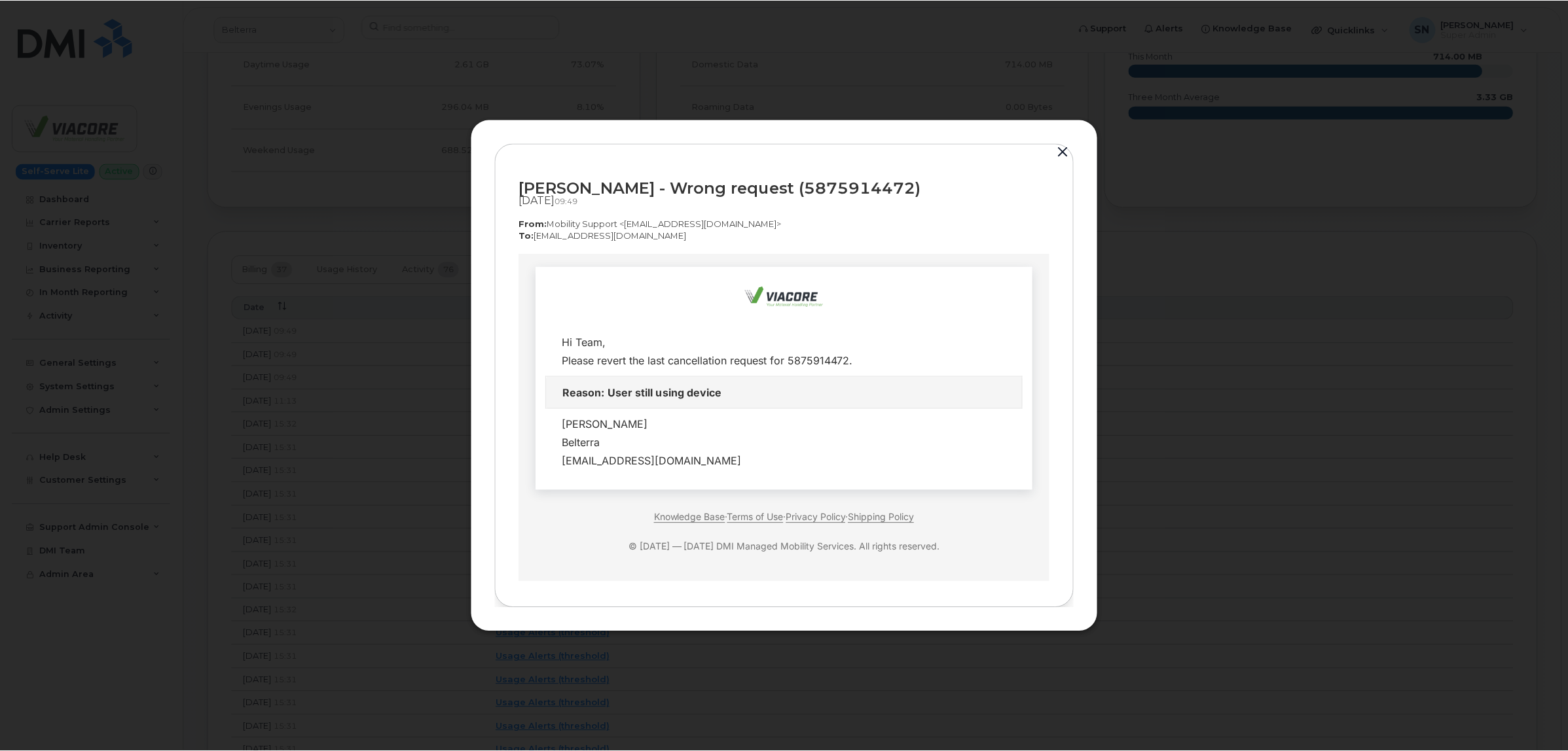
scroll to position [0, 0]
click at [1061, 152] on button "button" at bounding box center [1064, 152] width 20 height 18
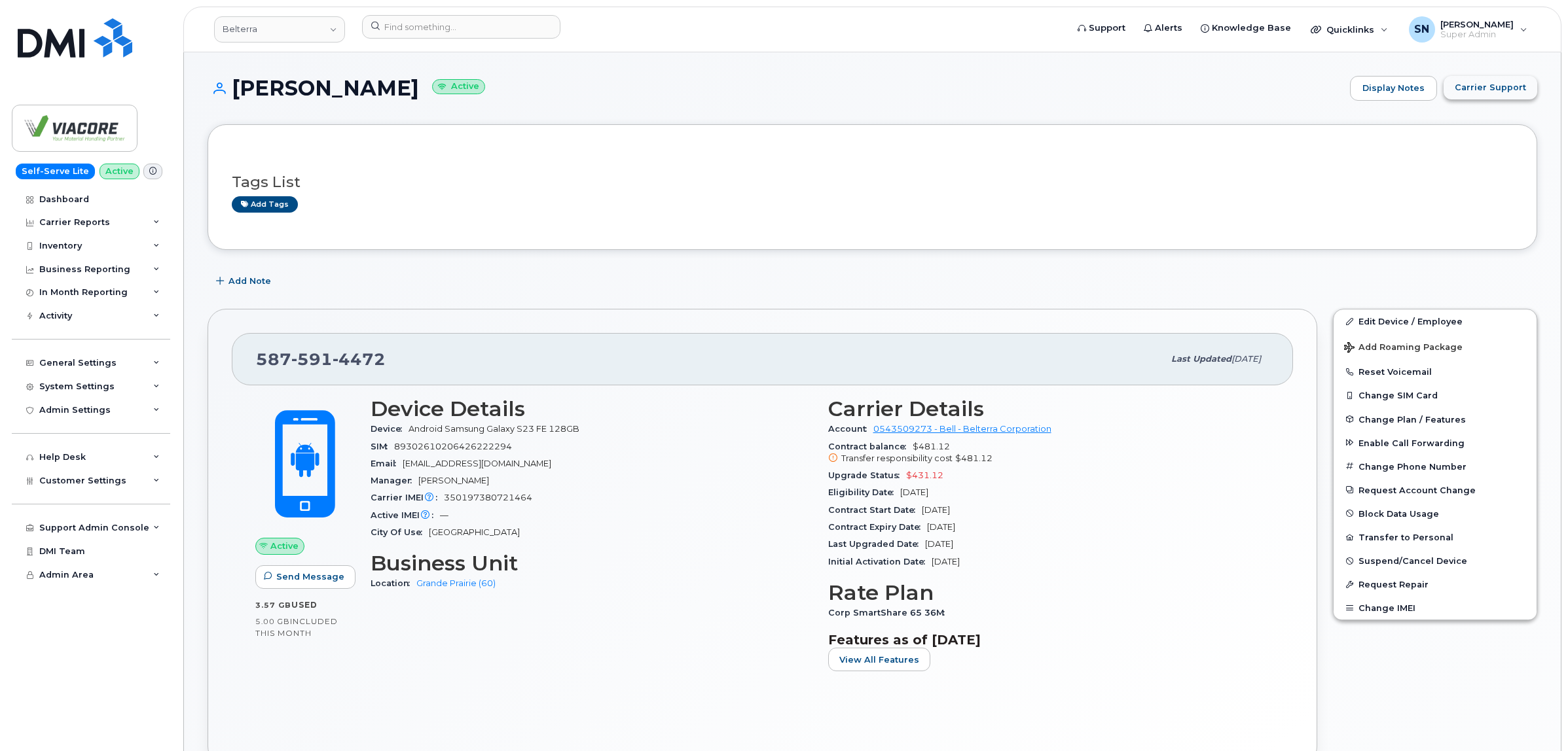
click at [1475, 86] on span "Carrier Support" at bounding box center [1490, 87] width 71 height 13
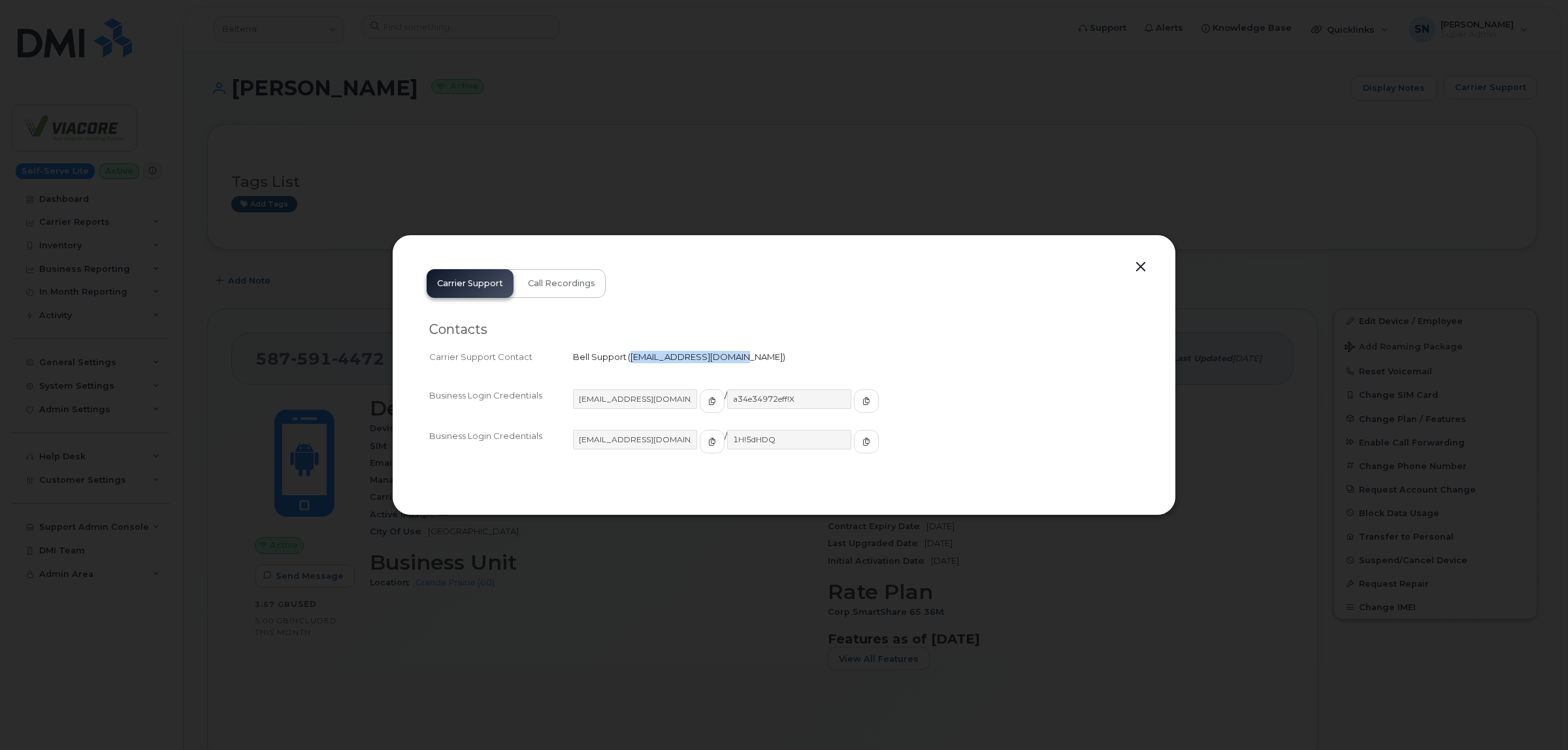
drag, startPoint x: 631, startPoint y: 358, endPoint x: 727, endPoint y: 364, distance: 96.2
click at [727, 364] on div "Carrier Support Contact Bell Support   corpclientcare@bell.ca" at bounding box center [784, 357] width 710 height 18
copy span "corpclientcare@bell.ca"
drag, startPoint x: 1140, startPoint y: 264, endPoint x: 1124, endPoint y: 266, distance: 16.1
click at [1140, 264] on button "button" at bounding box center [1141, 267] width 20 height 18
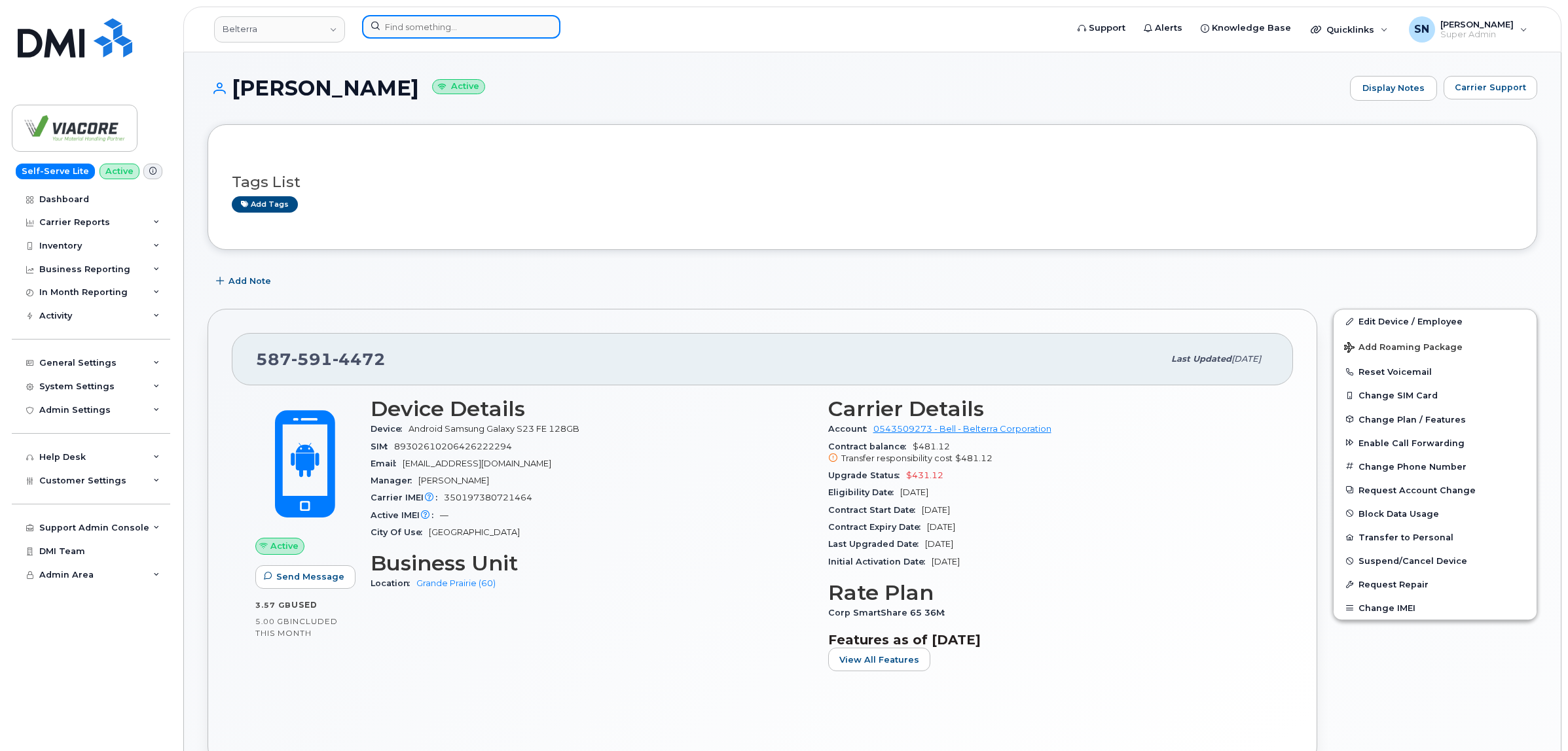
click at [508, 32] on input at bounding box center [462, 27] width 199 height 24
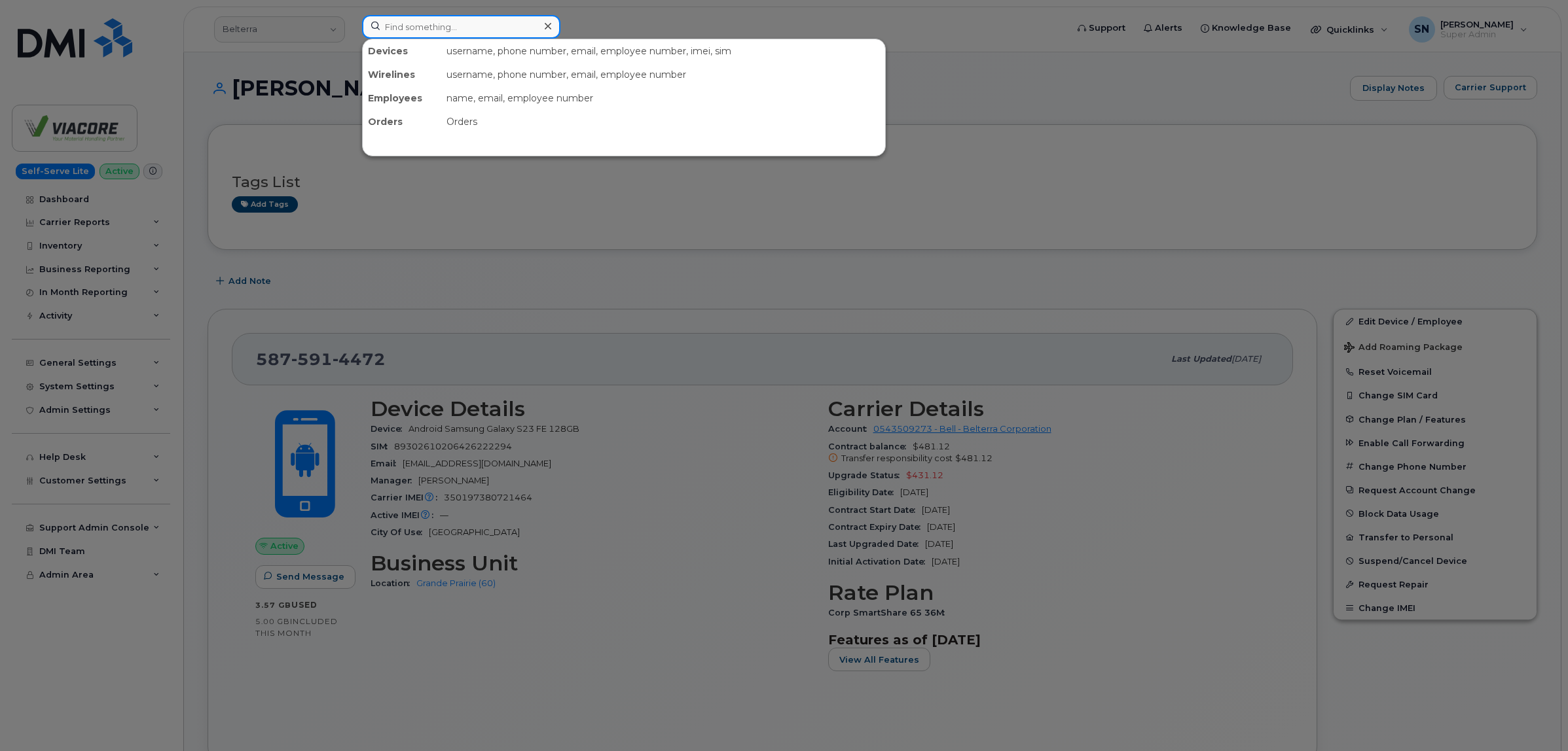
paste input "5149662900"
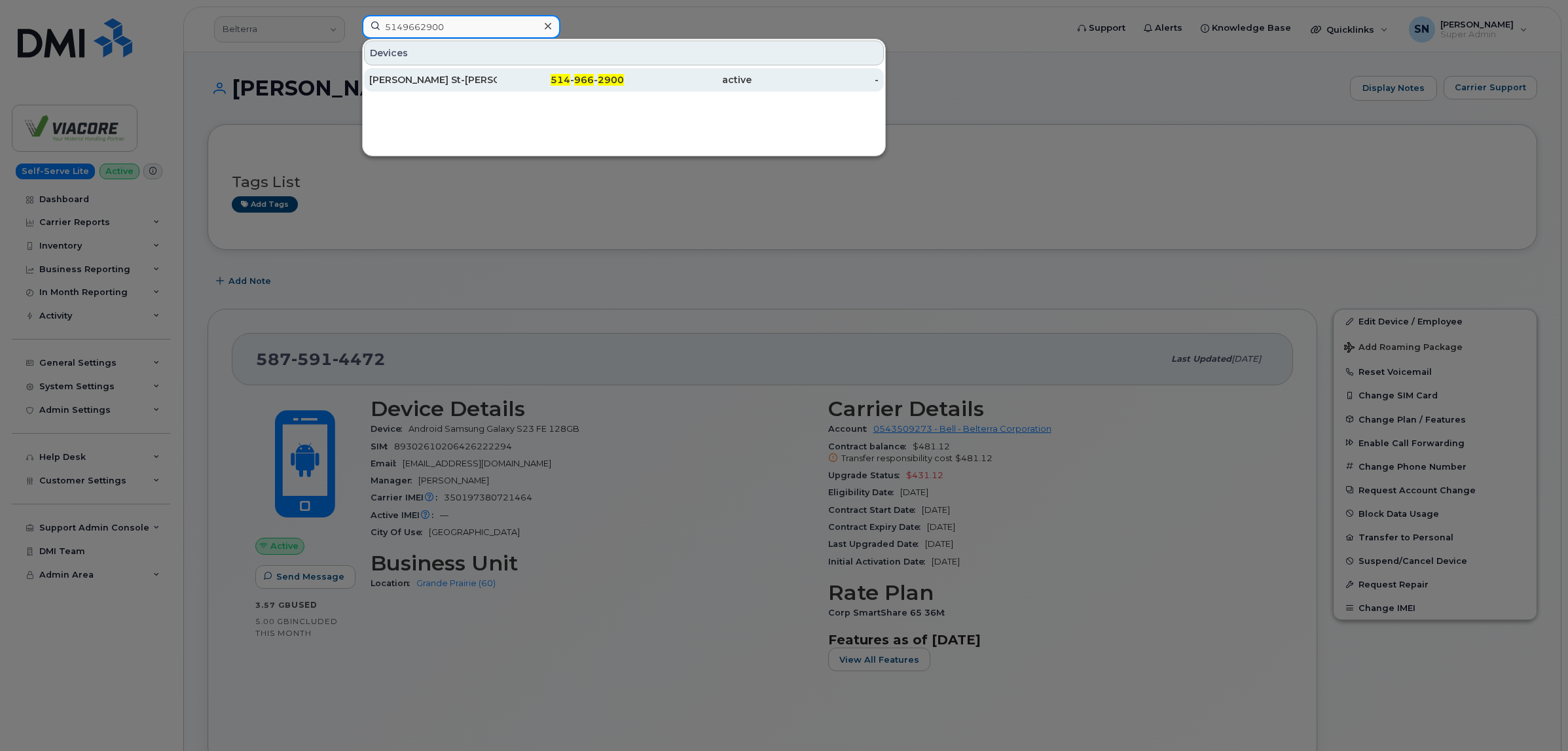
type input "5149662900"
click at [455, 82] on div "[PERSON_NAME] St-[PERSON_NAME]" at bounding box center [433, 80] width 128 height 13
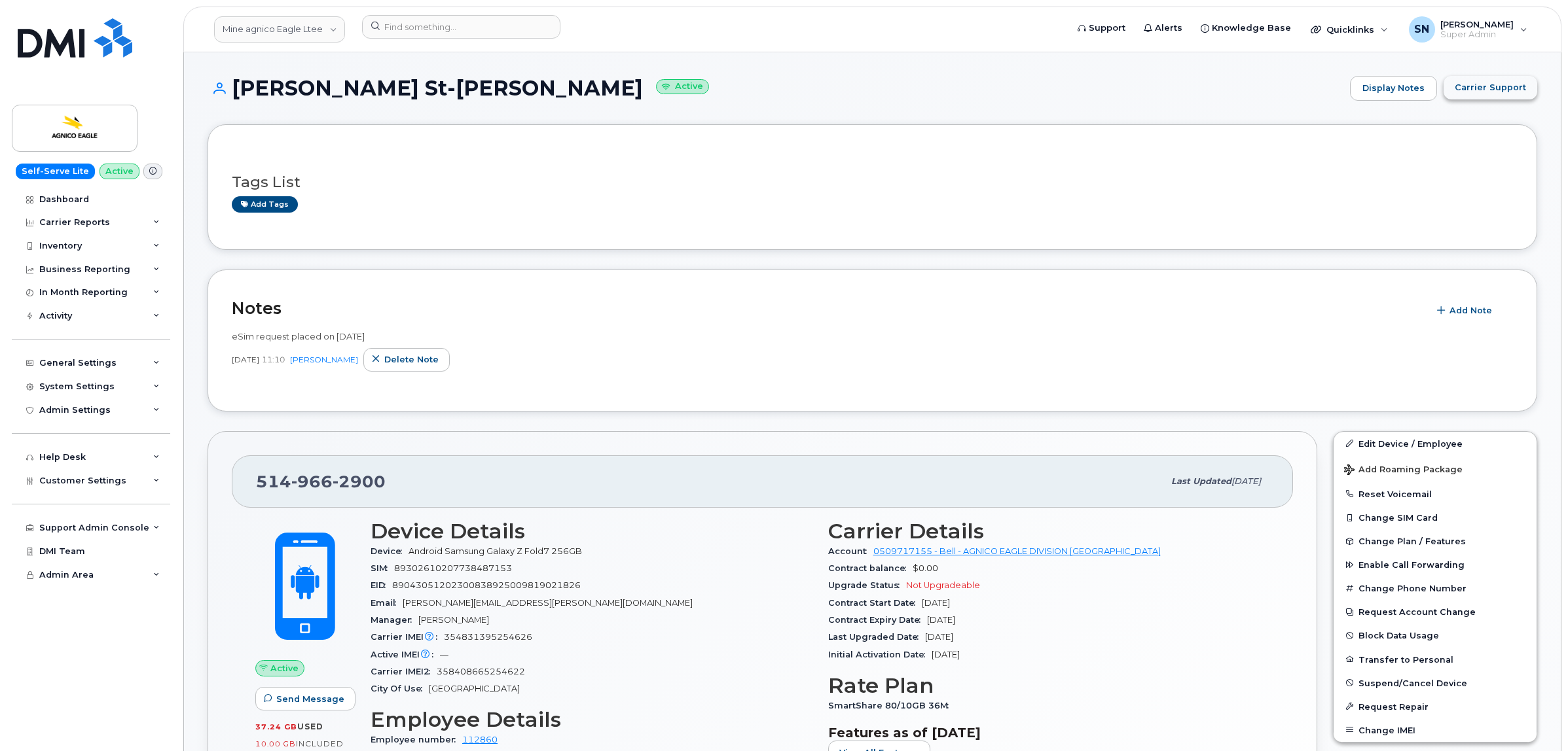
click at [1493, 96] on button "Carrier Support" at bounding box center [1490, 88] width 93 height 24
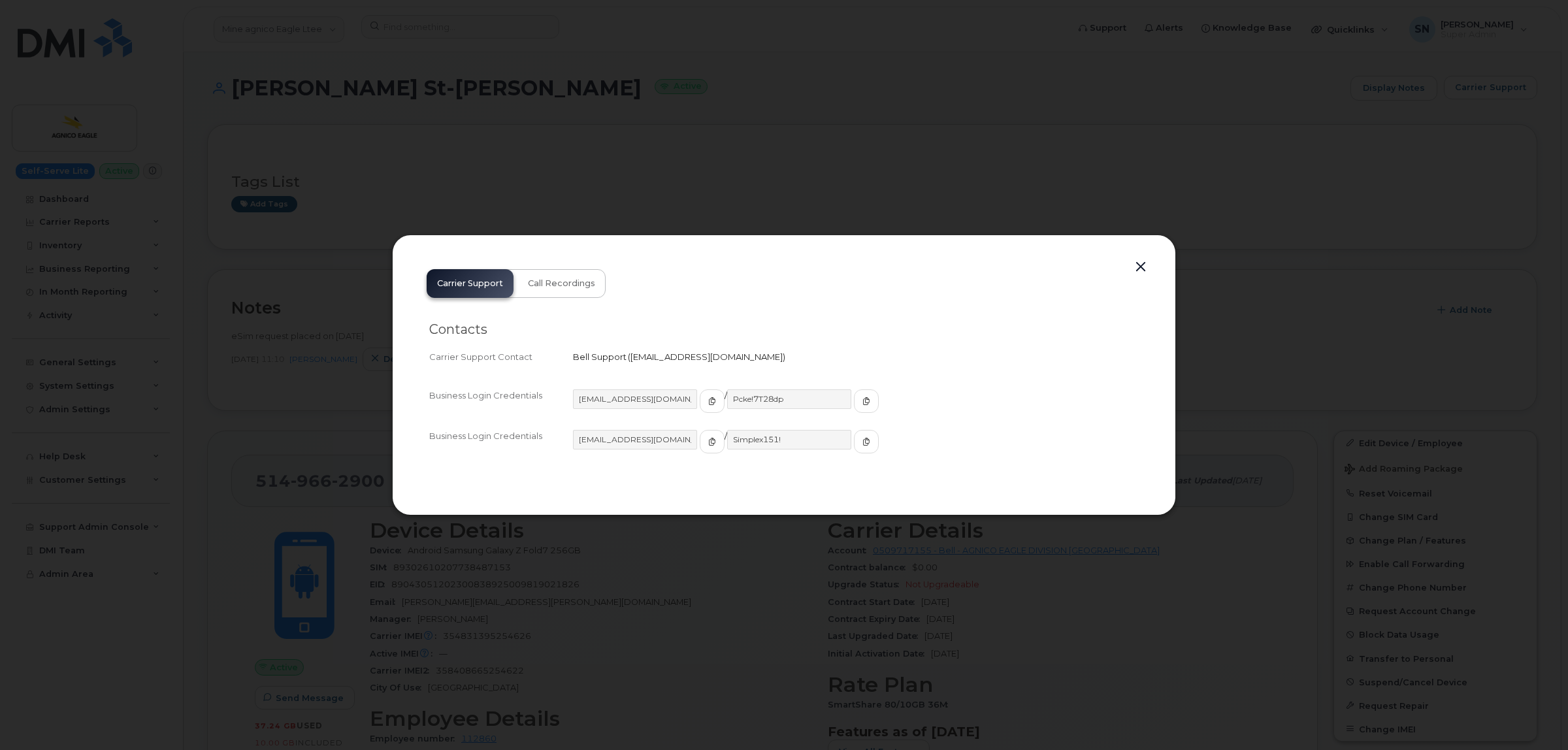
click at [1141, 268] on button "button" at bounding box center [1141, 267] width 20 height 18
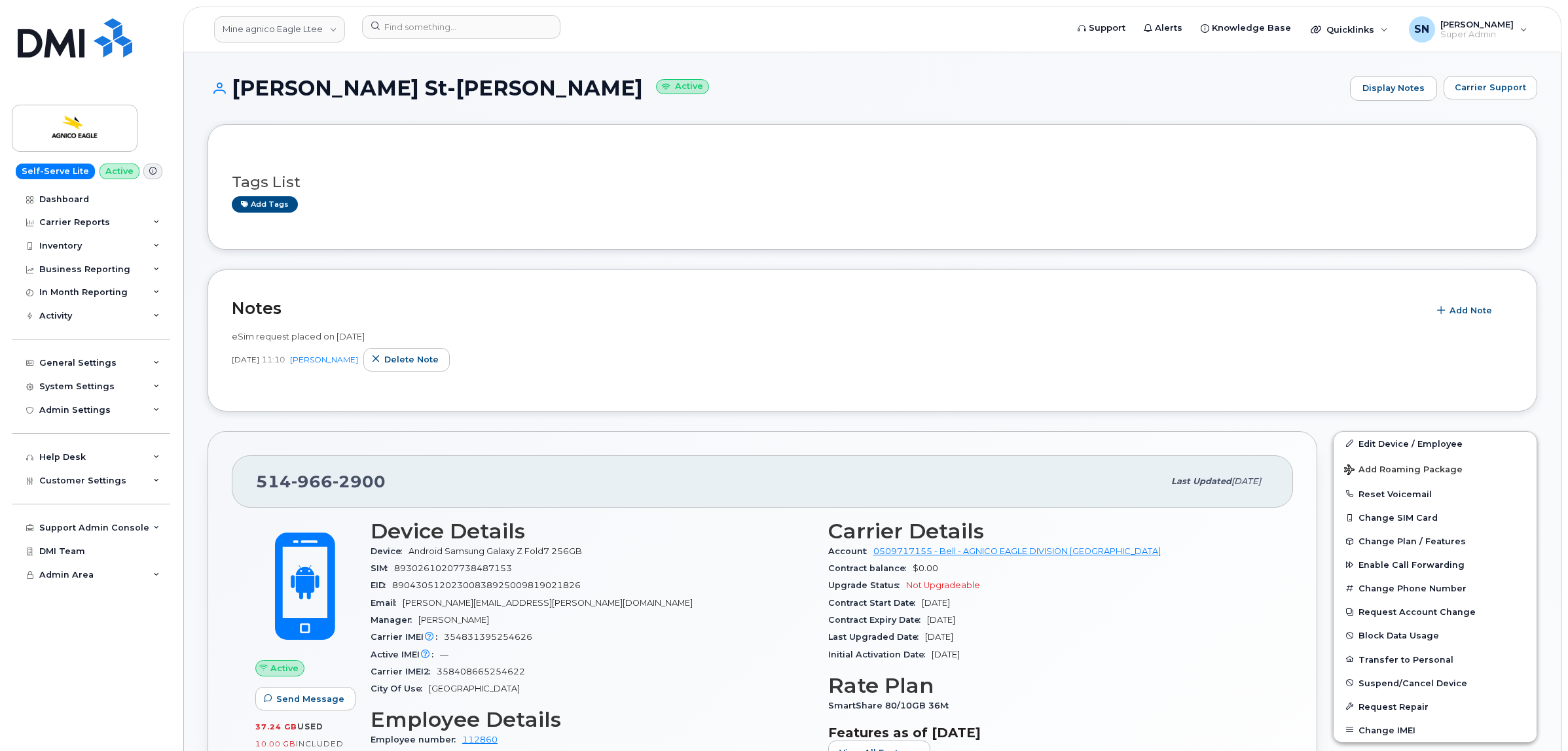
click at [149, 165] on span at bounding box center [153, 171] width 19 height 15
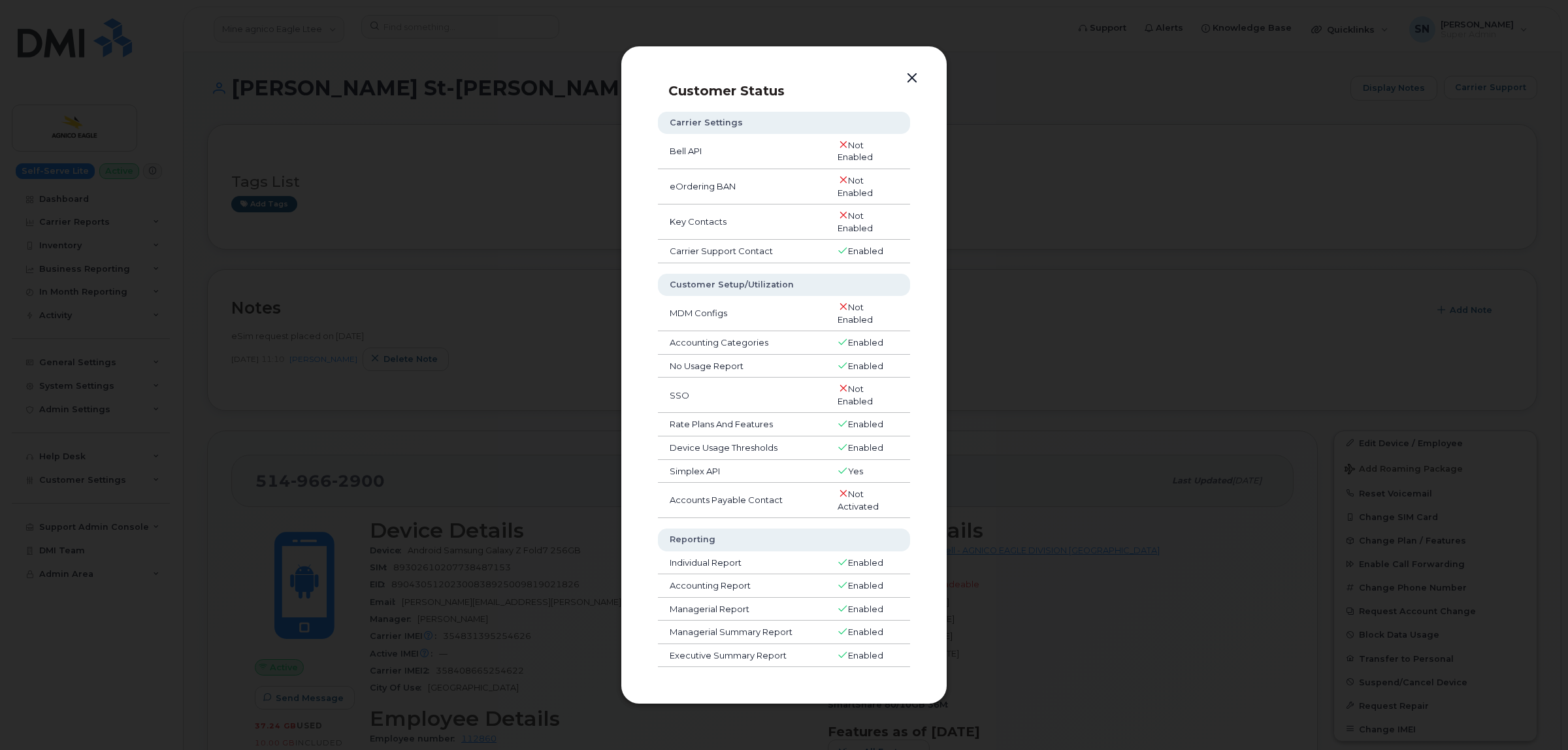
click at [915, 70] on button "button" at bounding box center [911, 78] width 20 height 18
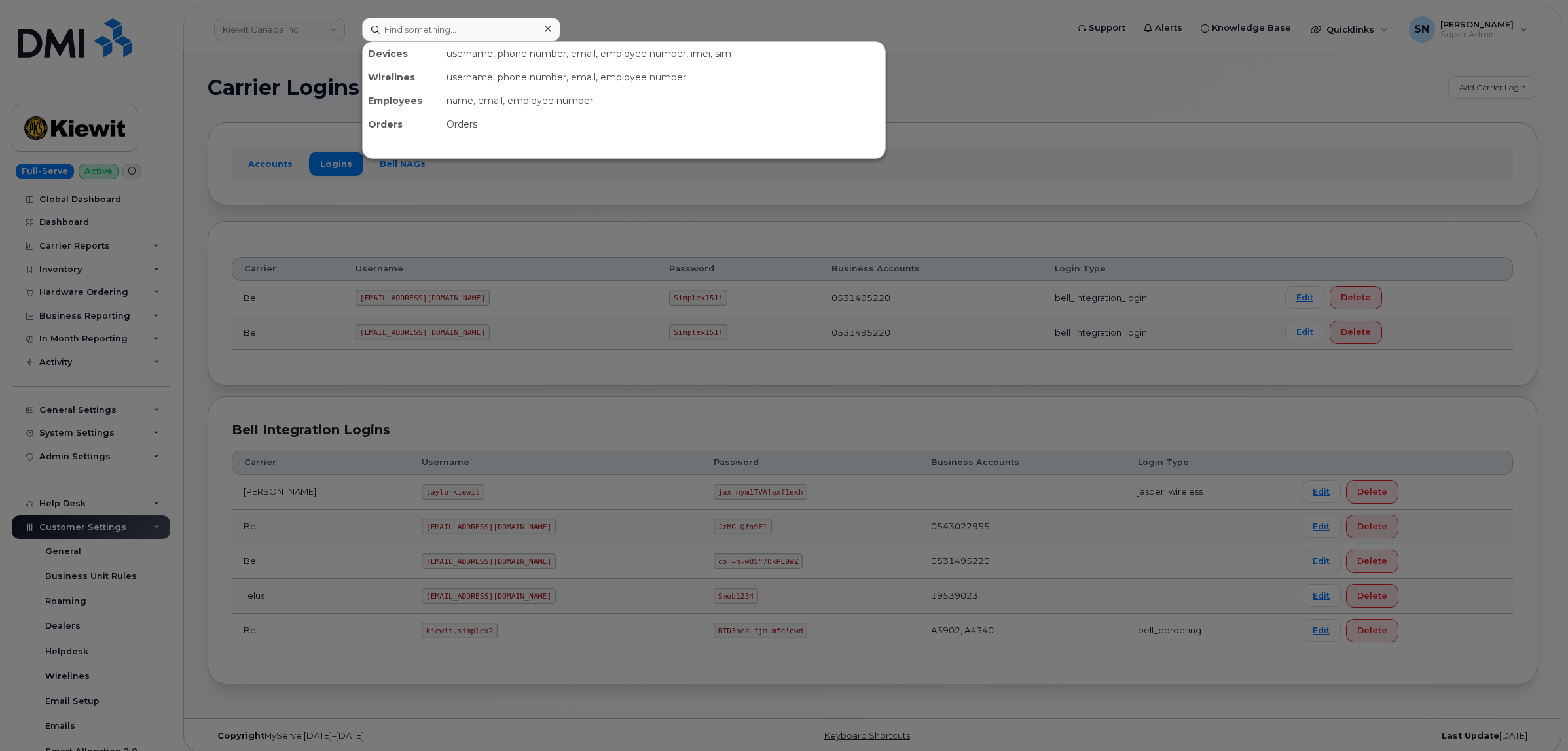
click at [416, 30] on input at bounding box center [462, 30] width 199 height 24
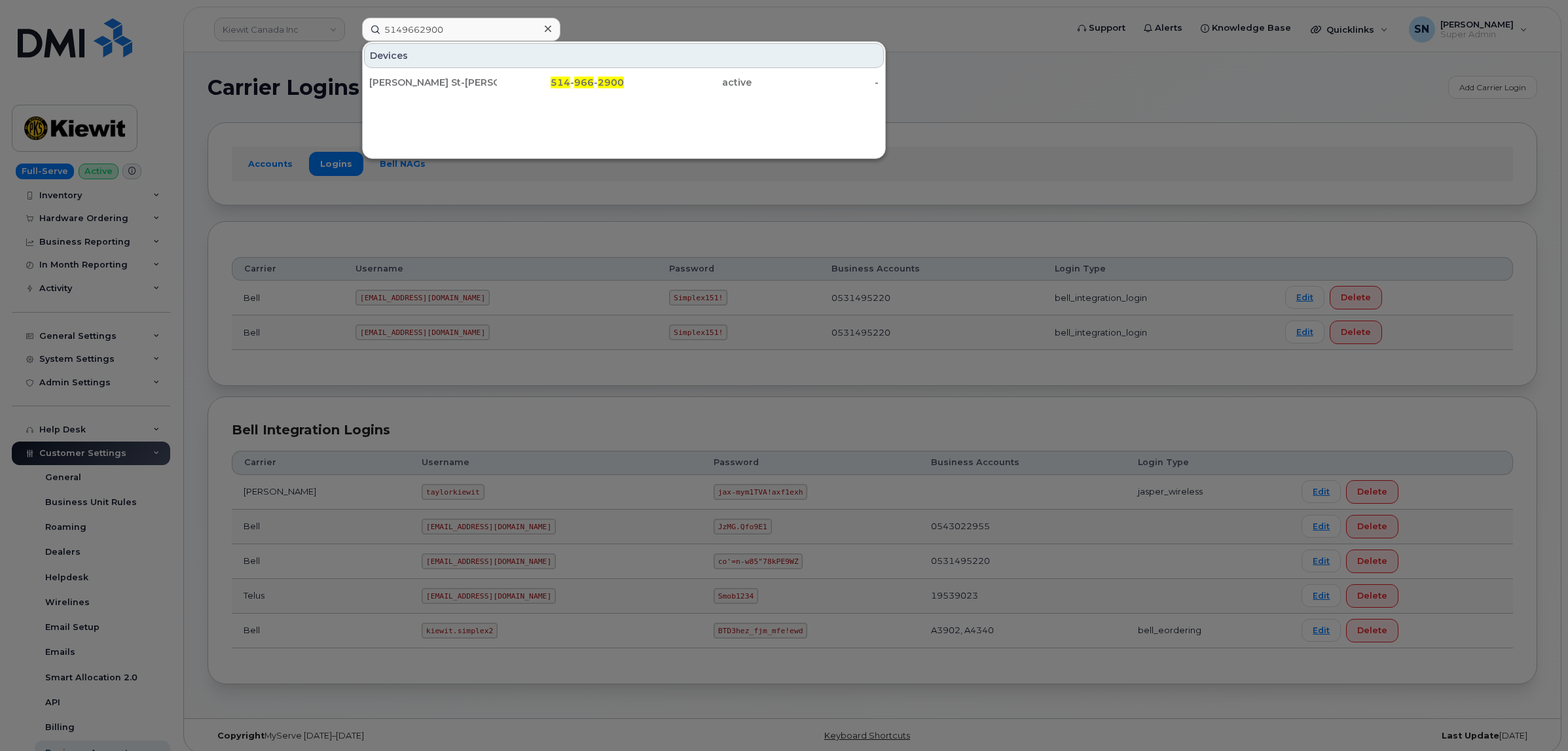
type input "5149662900"
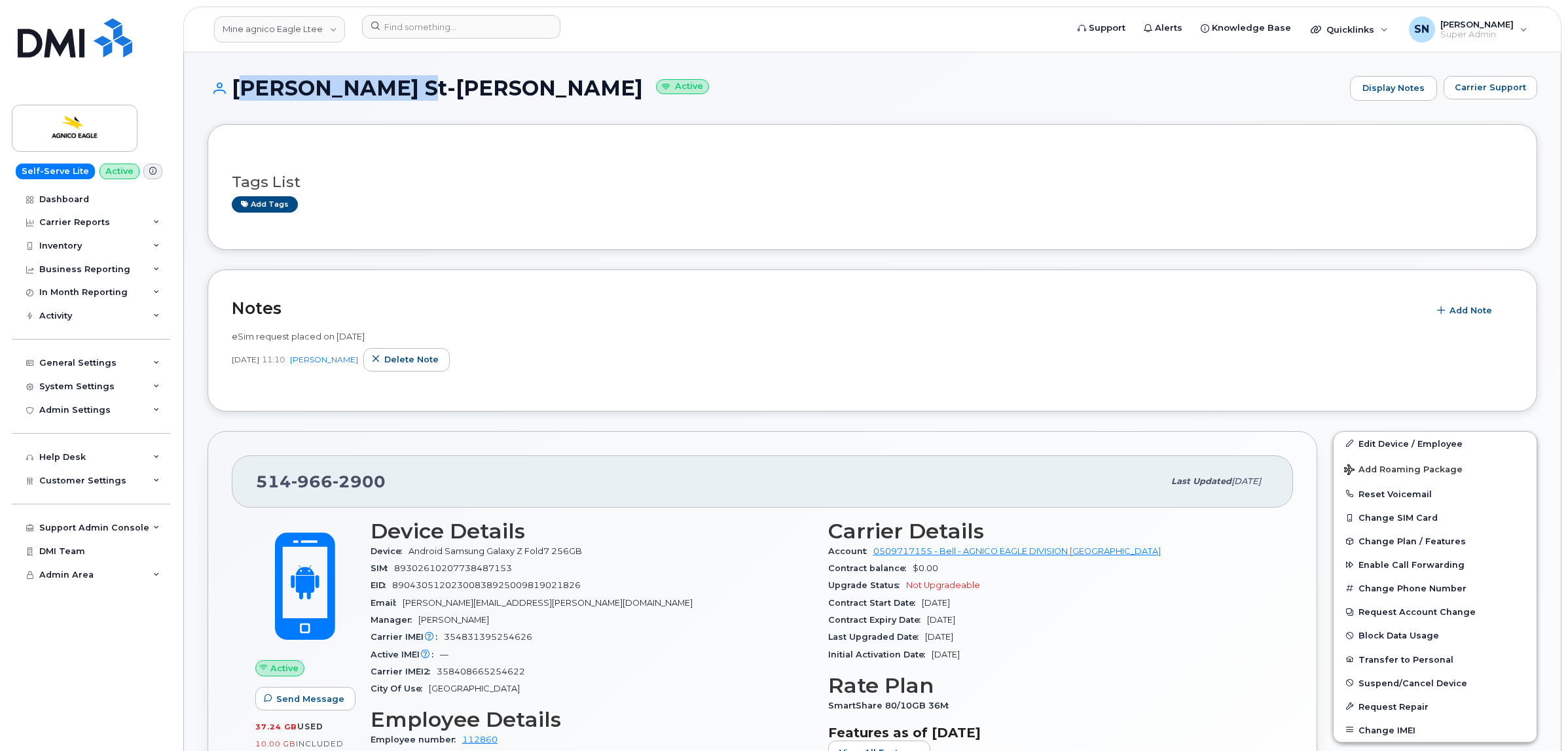
drag, startPoint x: 237, startPoint y: 88, endPoint x: 390, endPoint y: 96, distance: 153.2
click at [390, 96] on h1 "[PERSON_NAME]-[PERSON_NAME] Active" at bounding box center [775, 87] width 1136 height 23
copy h1 "[PERSON_NAME] St-[PERSON_NAME]"
drag, startPoint x: 262, startPoint y: 480, endPoint x: 390, endPoint y: 489, distance: 128.3
click at [390, 489] on div "514 966 2900" at bounding box center [709, 481] width 907 height 27
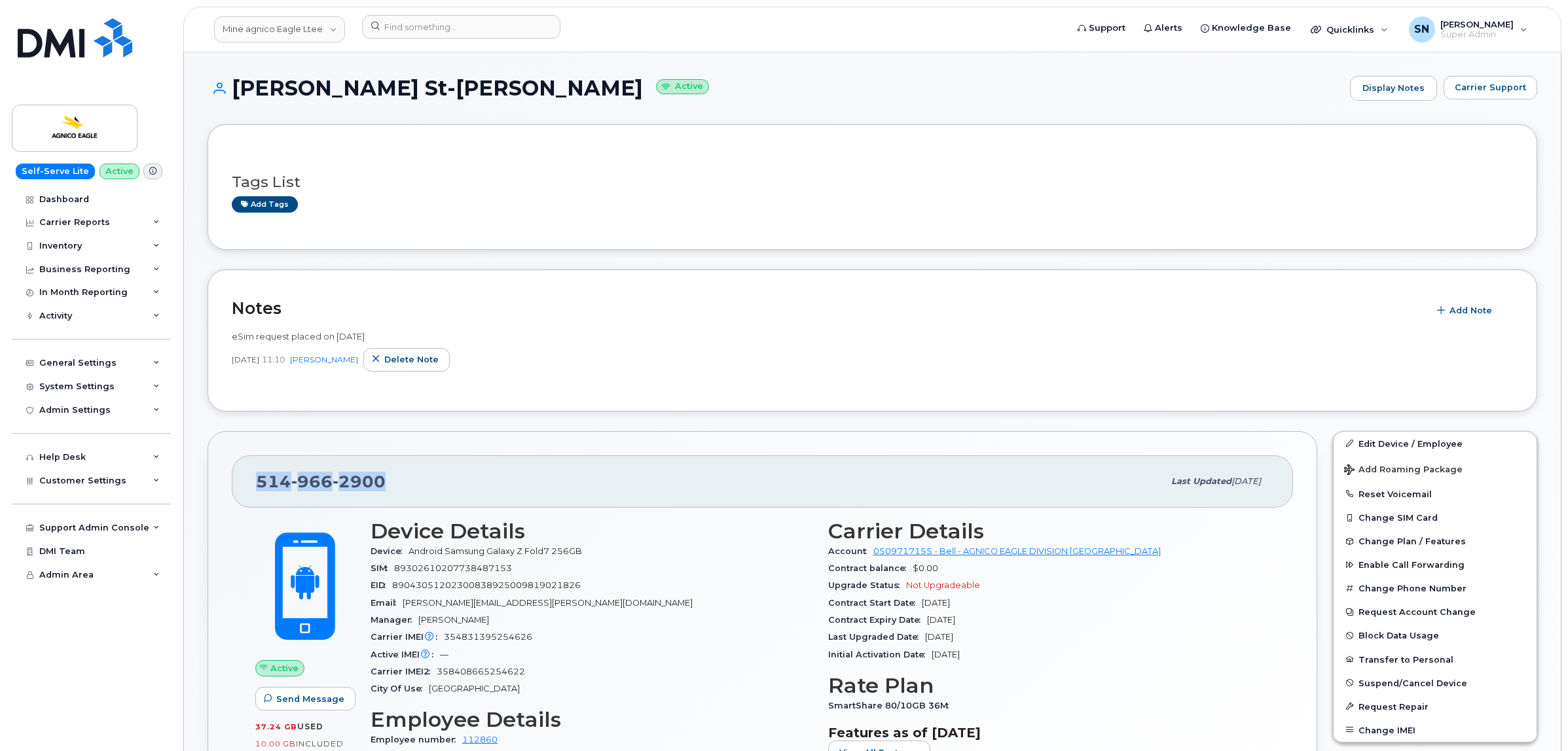
copy span "514 966 2900"
click at [440, 41] on div at bounding box center [709, 30] width 717 height 29
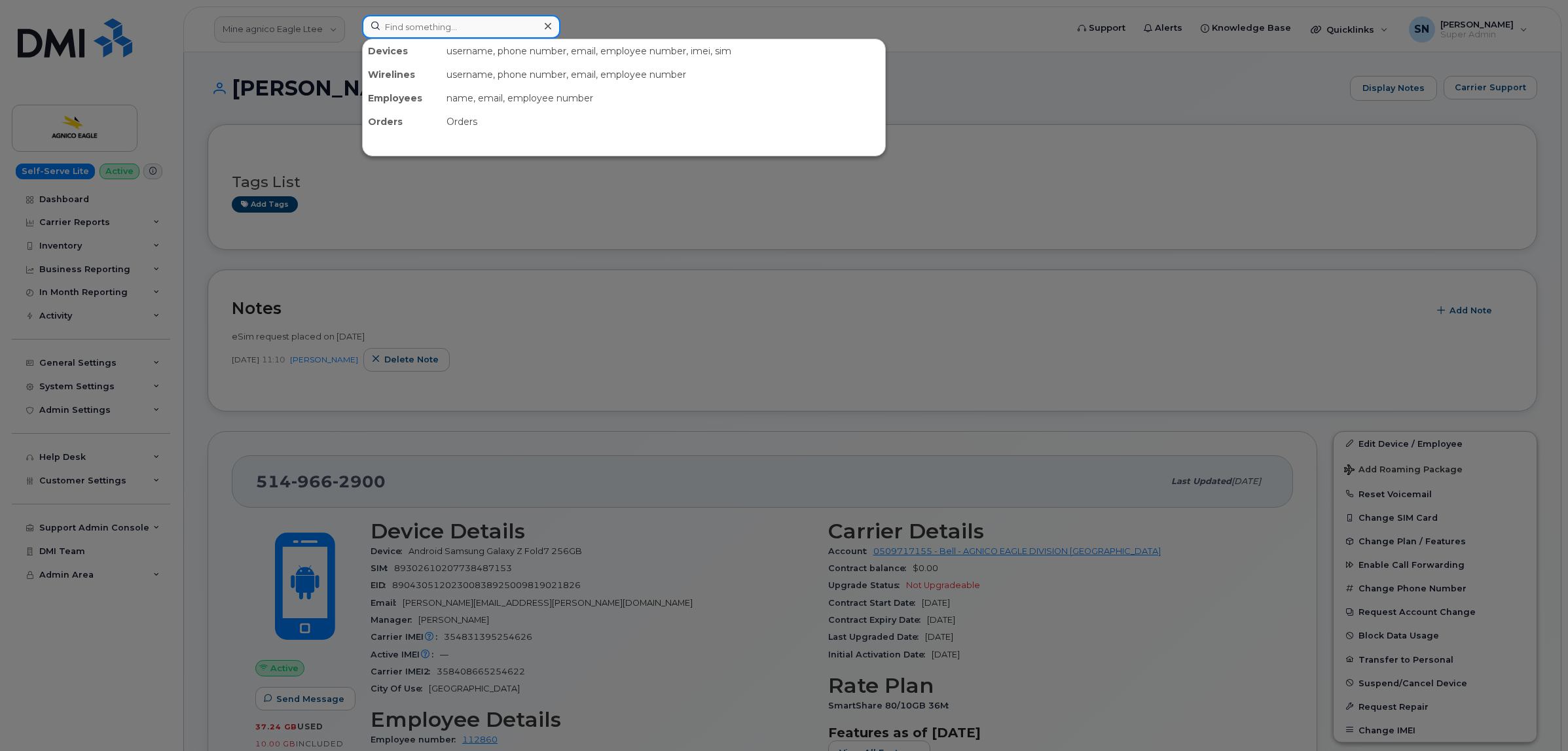
click at [448, 25] on input at bounding box center [462, 27] width 199 height 24
paste input "7805815015"
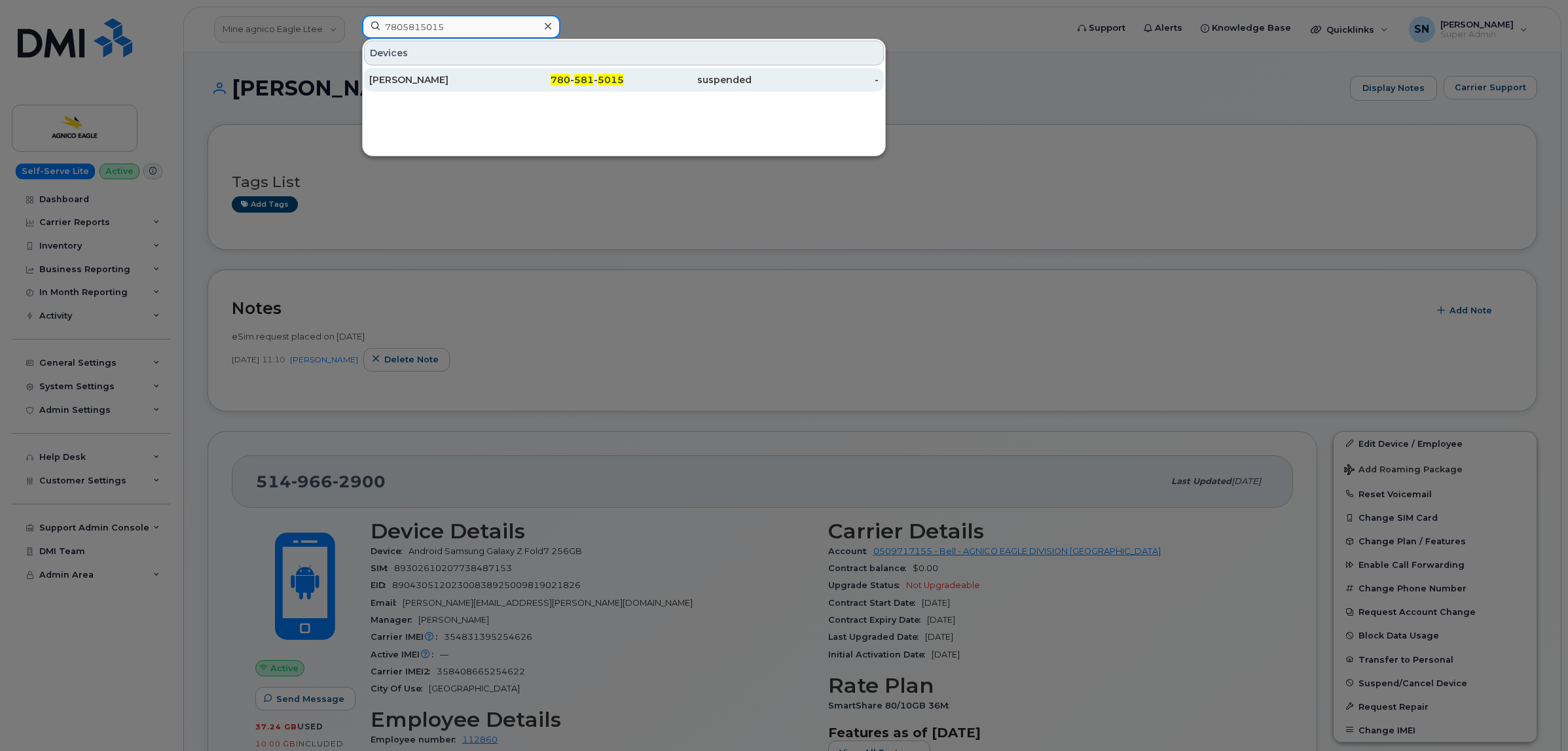
type input "7805815015"
click at [572, 84] on div "780 - 581 - 5015" at bounding box center [560, 80] width 128 height 13
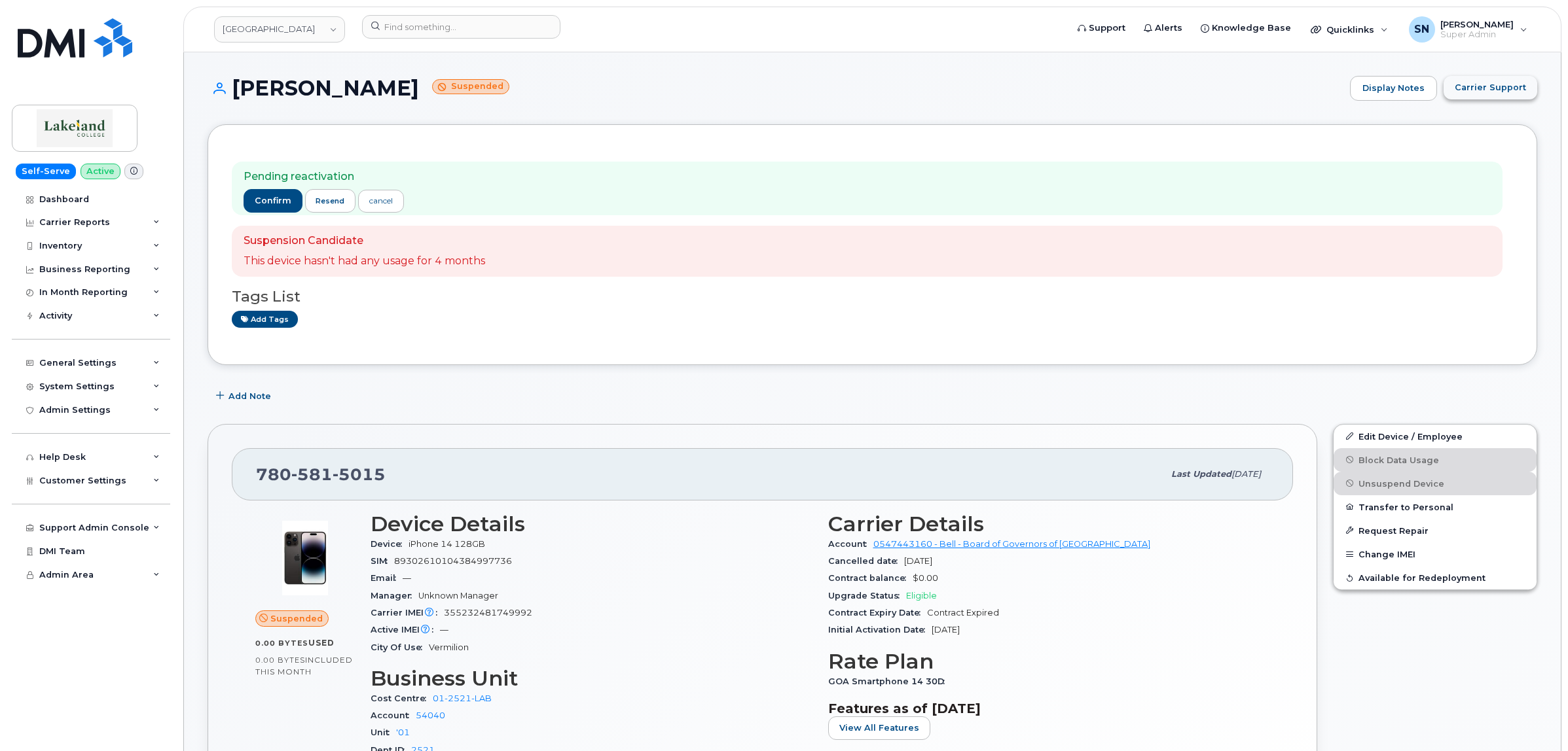
click at [1472, 90] on span "Carrier Support" at bounding box center [1490, 87] width 71 height 13
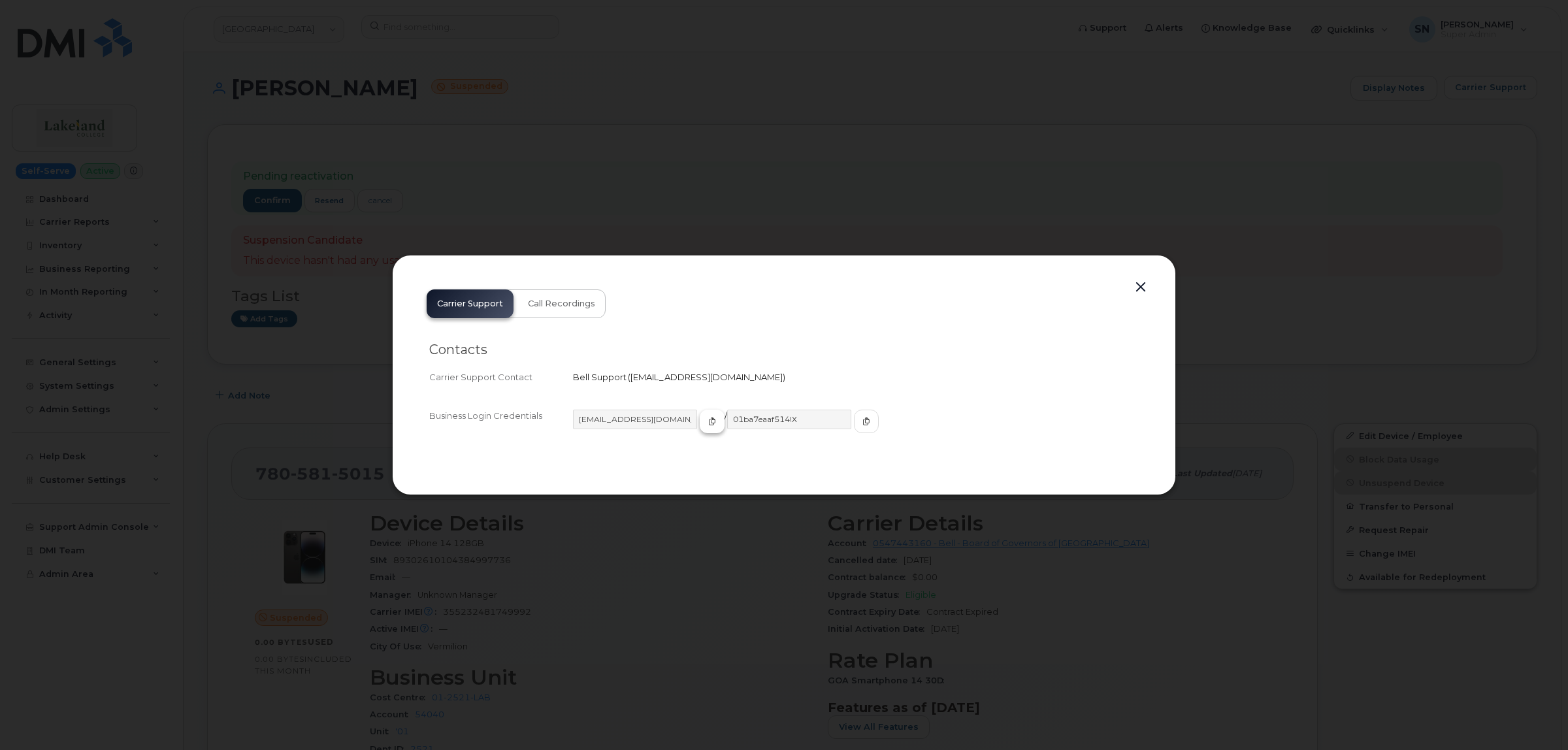
click at [708, 425] on icon "button" at bounding box center [711, 421] width 8 height 8
click at [863, 420] on icon "button" at bounding box center [866, 421] width 8 height 8
click at [1141, 285] on button "button" at bounding box center [1141, 286] width 20 height 18
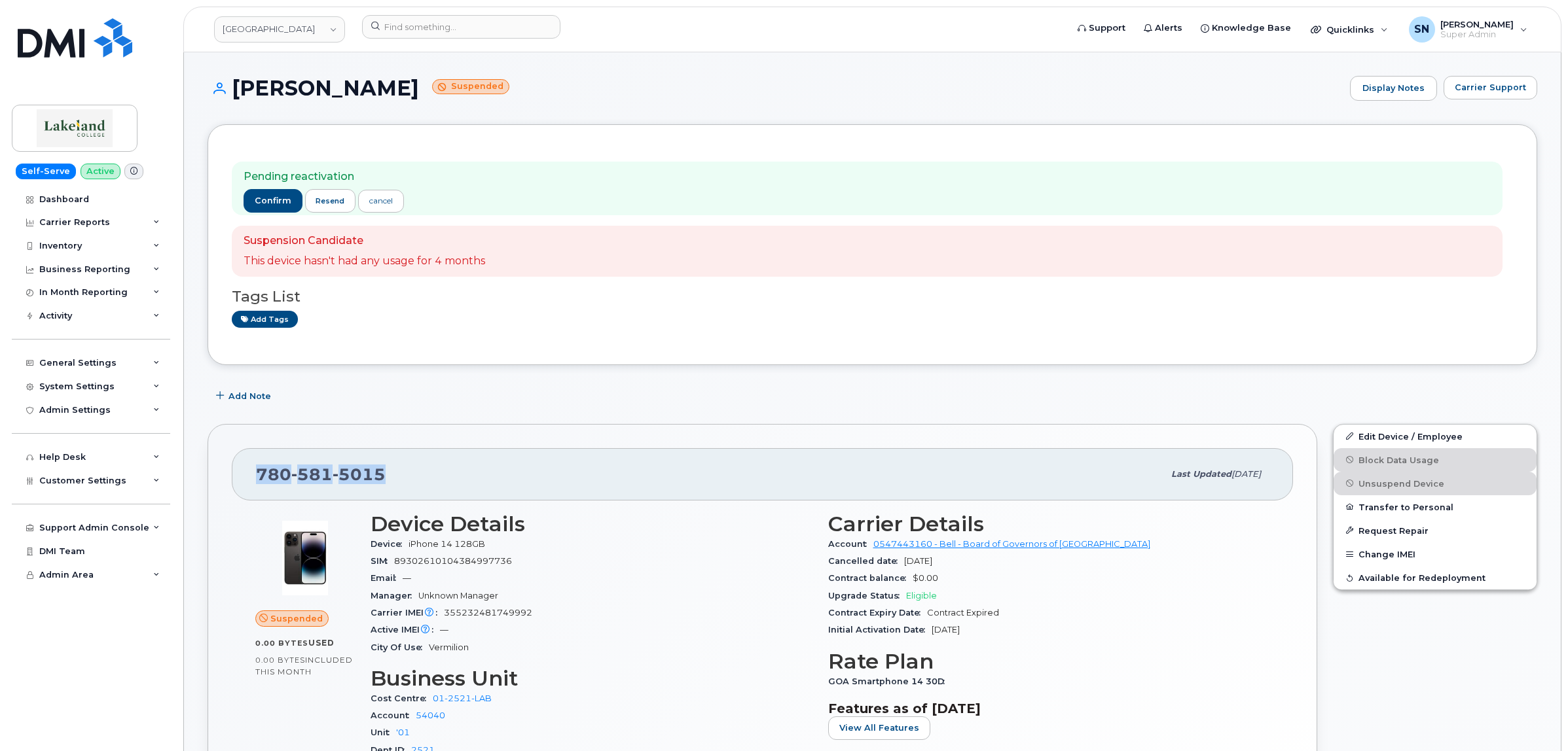
drag, startPoint x: 248, startPoint y: 475, endPoint x: 384, endPoint y: 481, distance: 136.1
click at [384, 481] on div "[PHONE_NUMBER] Last updated [DATE]" at bounding box center [762, 474] width 1062 height 52
copy span "780 581 5015"
click at [255, 197] on span "confirm" at bounding box center [272, 201] width 37 height 12
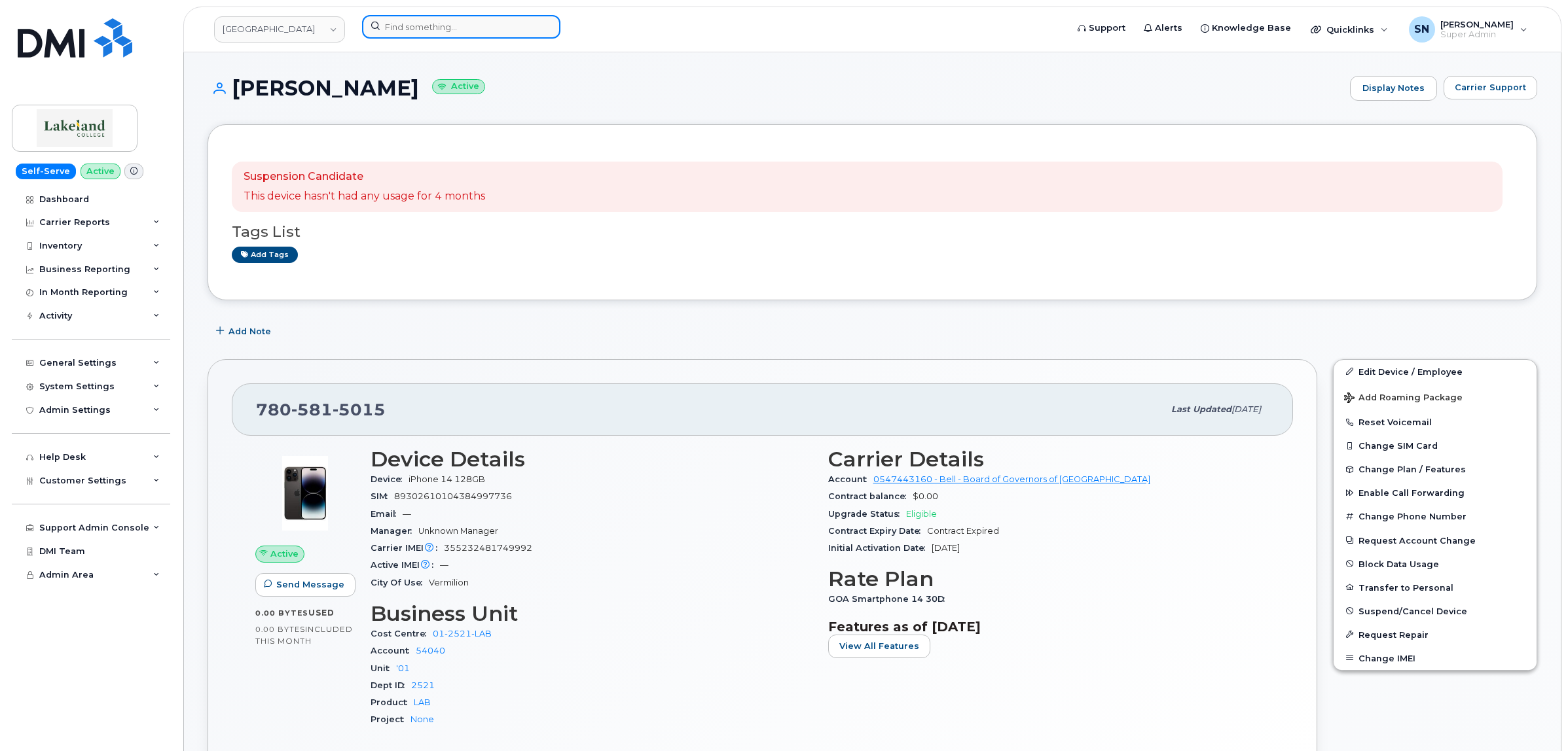
click at [451, 36] on input at bounding box center [462, 27] width 199 height 24
paste input "4182628013"
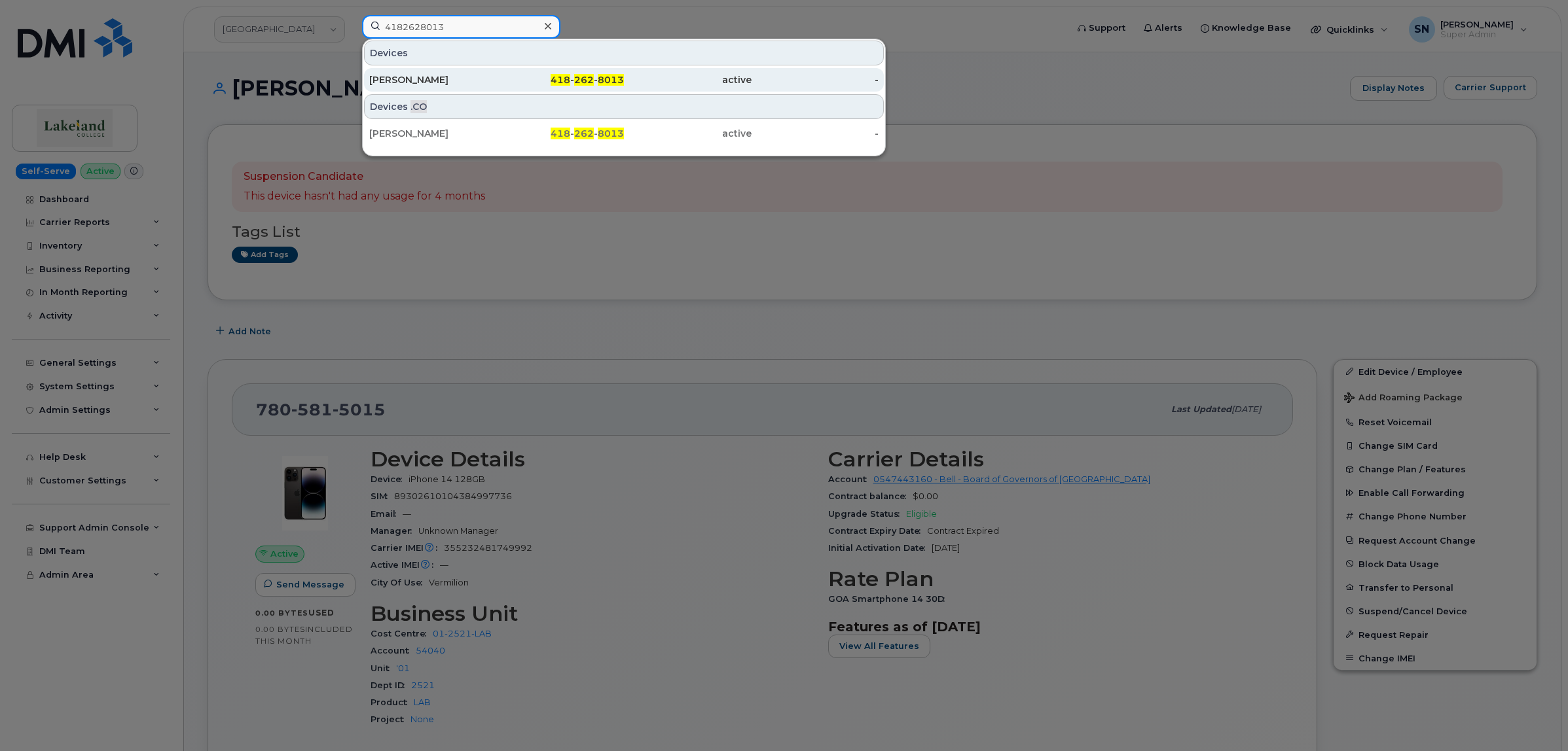
type input "4182628013"
click at [476, 77] on div "[PERSON_NAME]" at bounding box center [433, 80] width 128 height 13
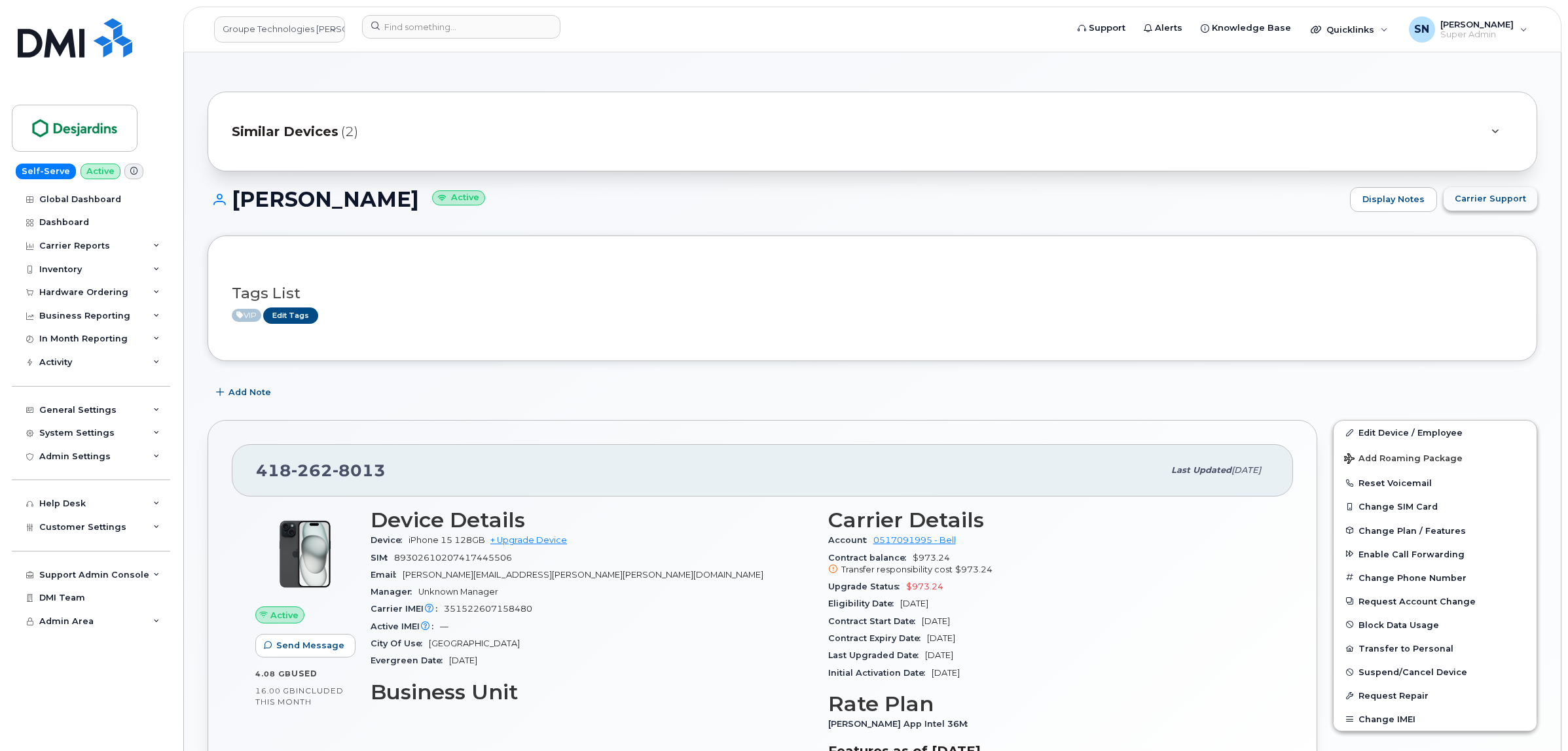
click at [1483, 201] on span "Carrier Support" at bounding box center [1490, 199] width 71 height 13
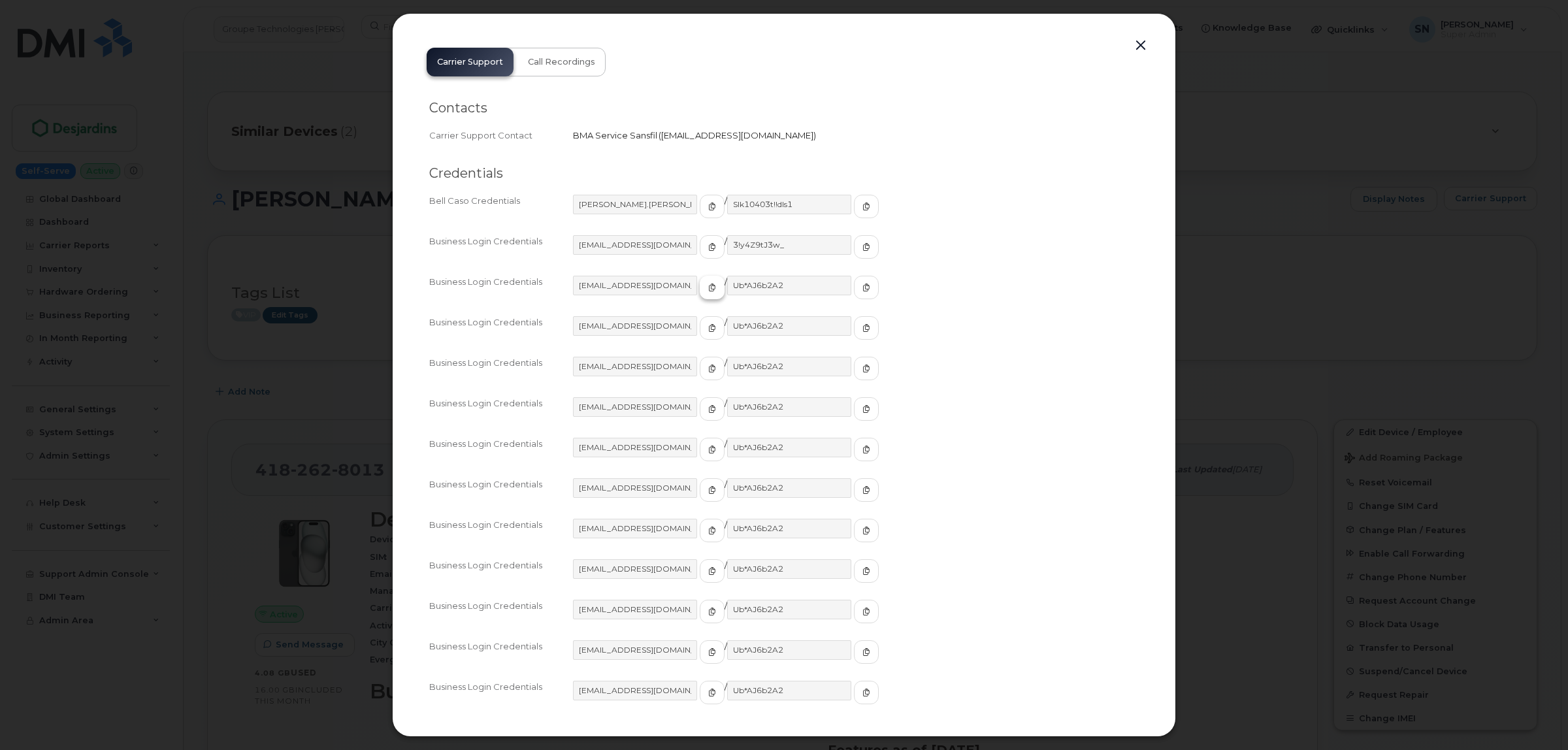
click at [701, 288] on button "button" at bounding box center [711, 287] width 25 height 24
click at [863, 286] on icon "button" at bounding box center [866, 287] width 8 height 8
click at [1135, 48] on button "button" at bounding box center [1141, 45] width 20 height 18
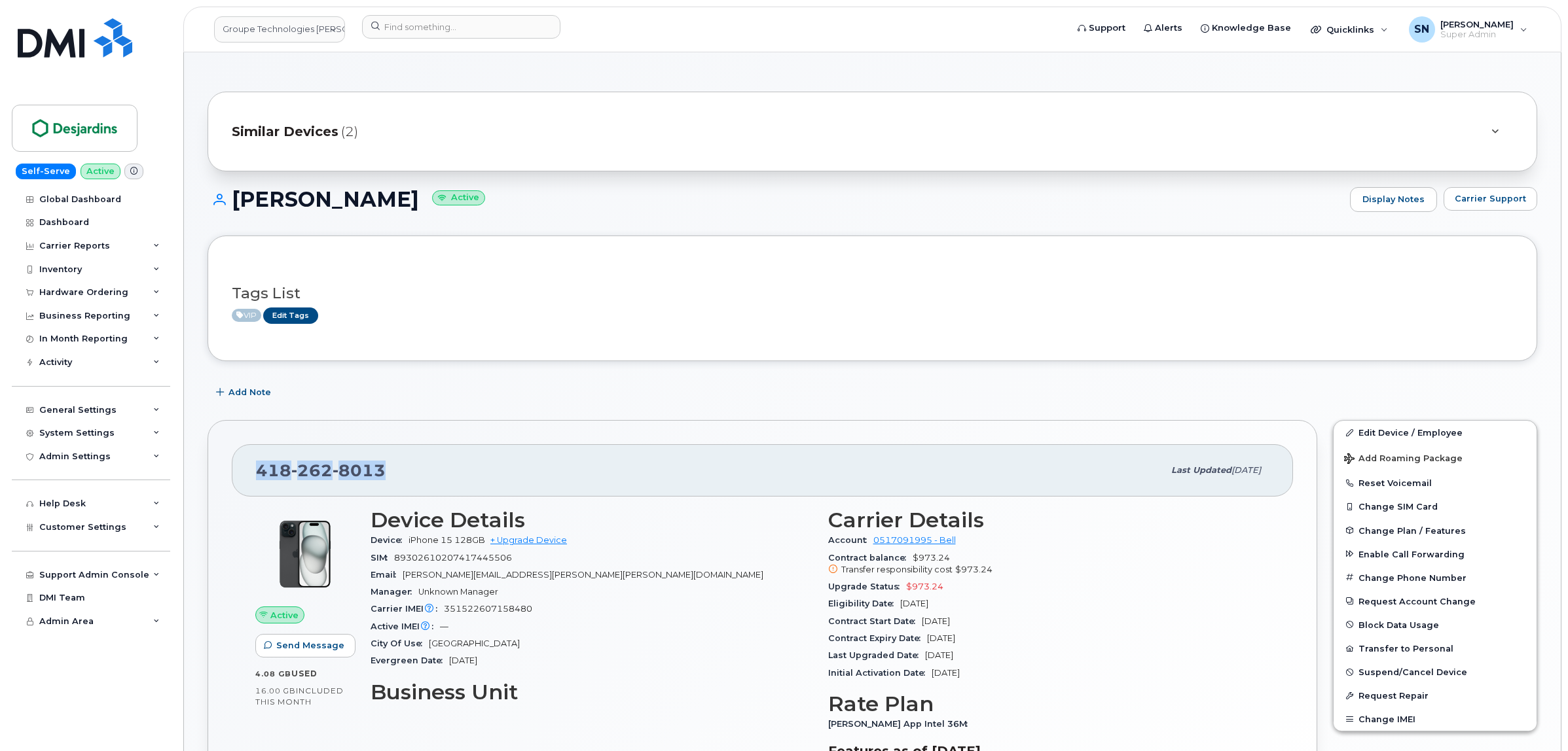
drag, startPoint x: 254, startPoint y: 472, endPoint x: 384, endPoint y: 479, distance: 130.2
click at [384, 479] on div "418 262 8013 Last updated Sep 25, 2025" at bounding box center [762, 470] width 1062 height 52
copy span "418 262 8013"
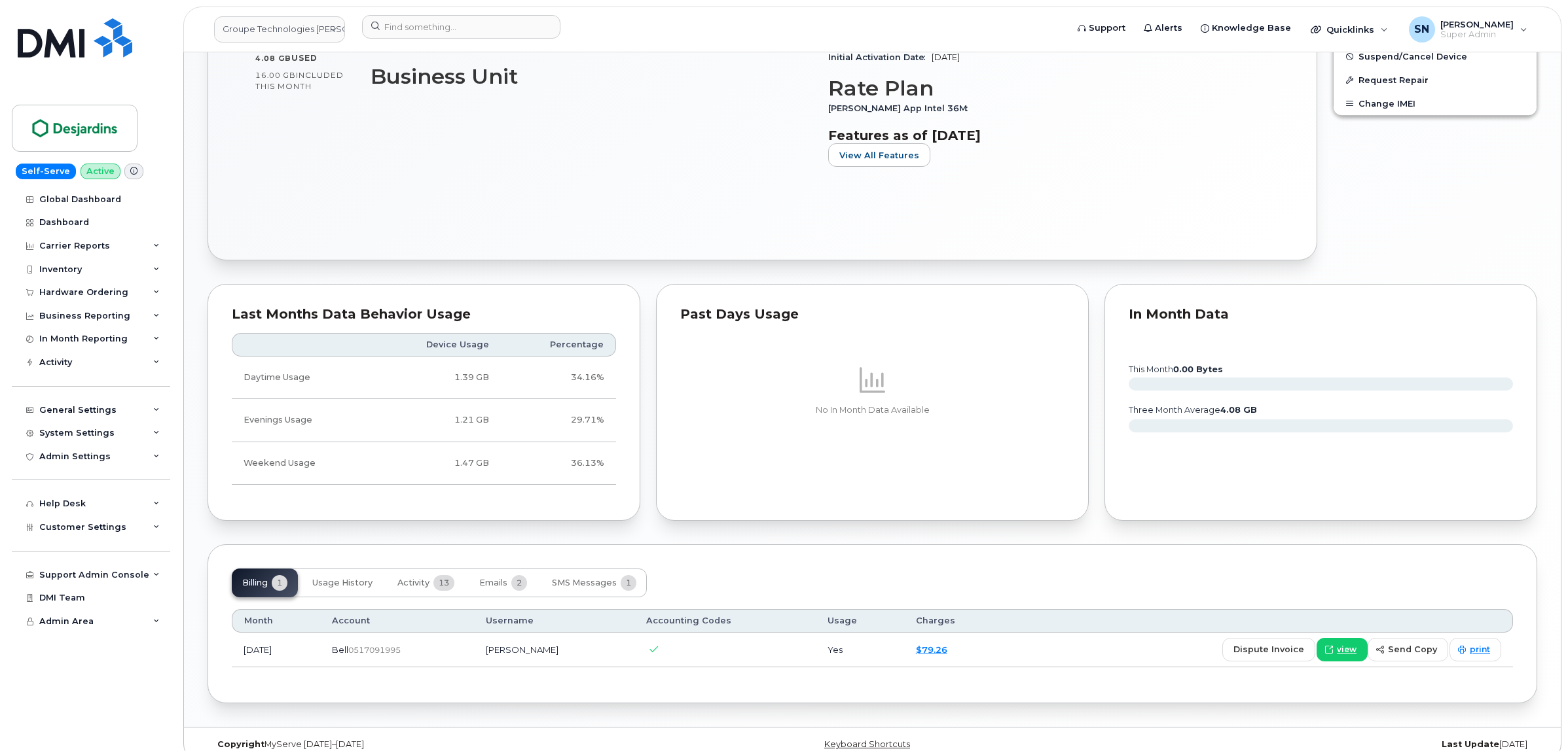
scroll to position [636, 0]
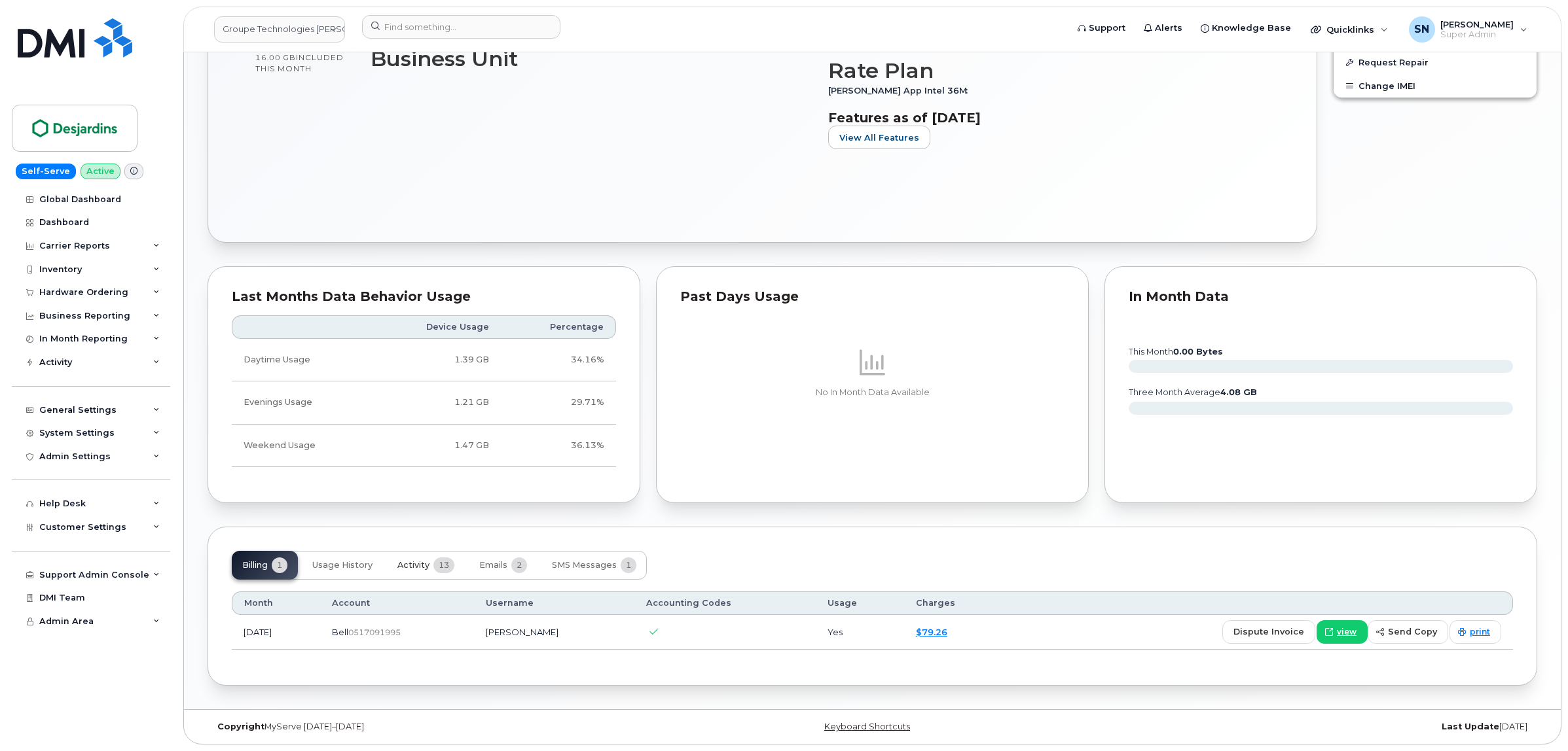
click at [416, 567] on span "Activity" at bounding box center [413, 565] width 32 height 10
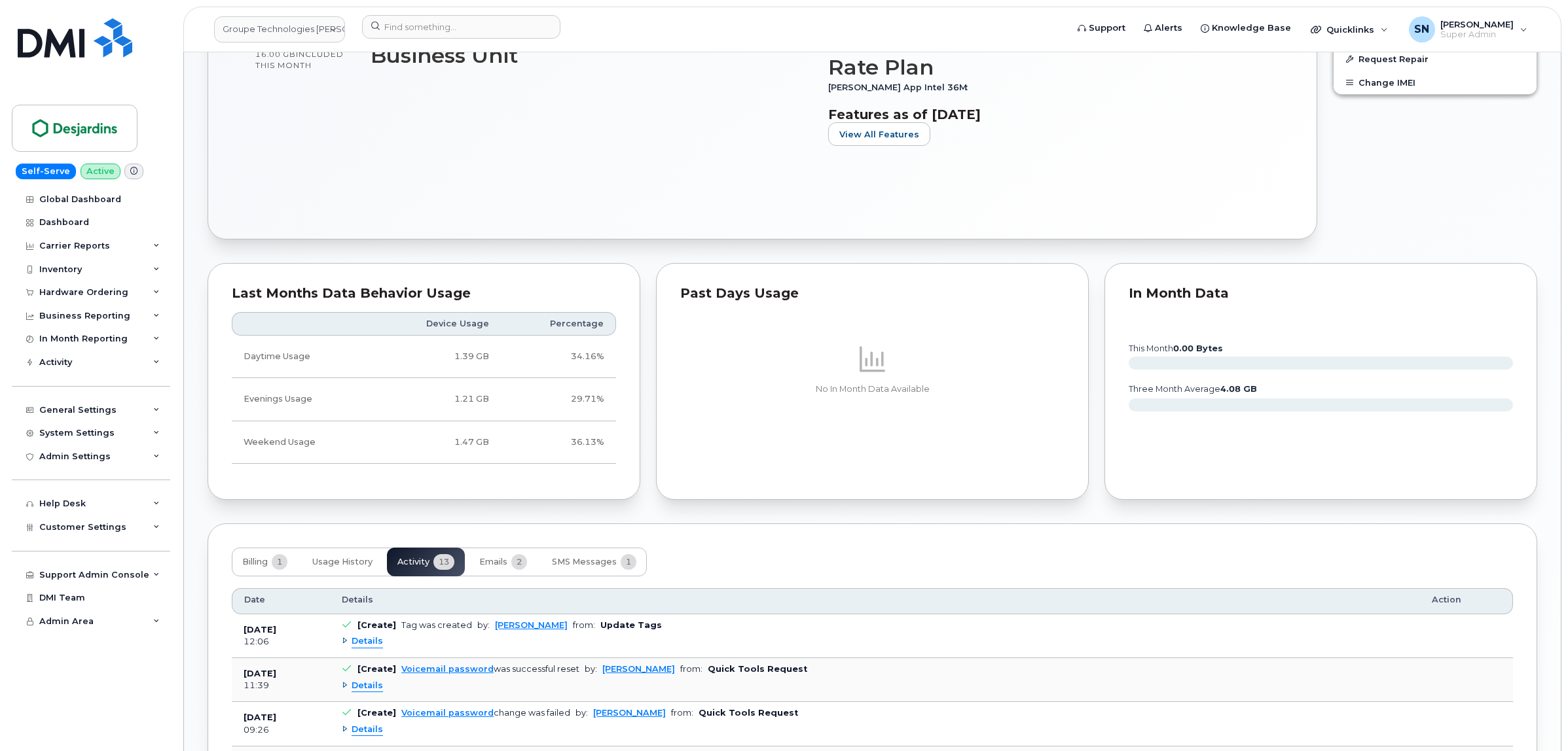
scroll to position [755, 0]
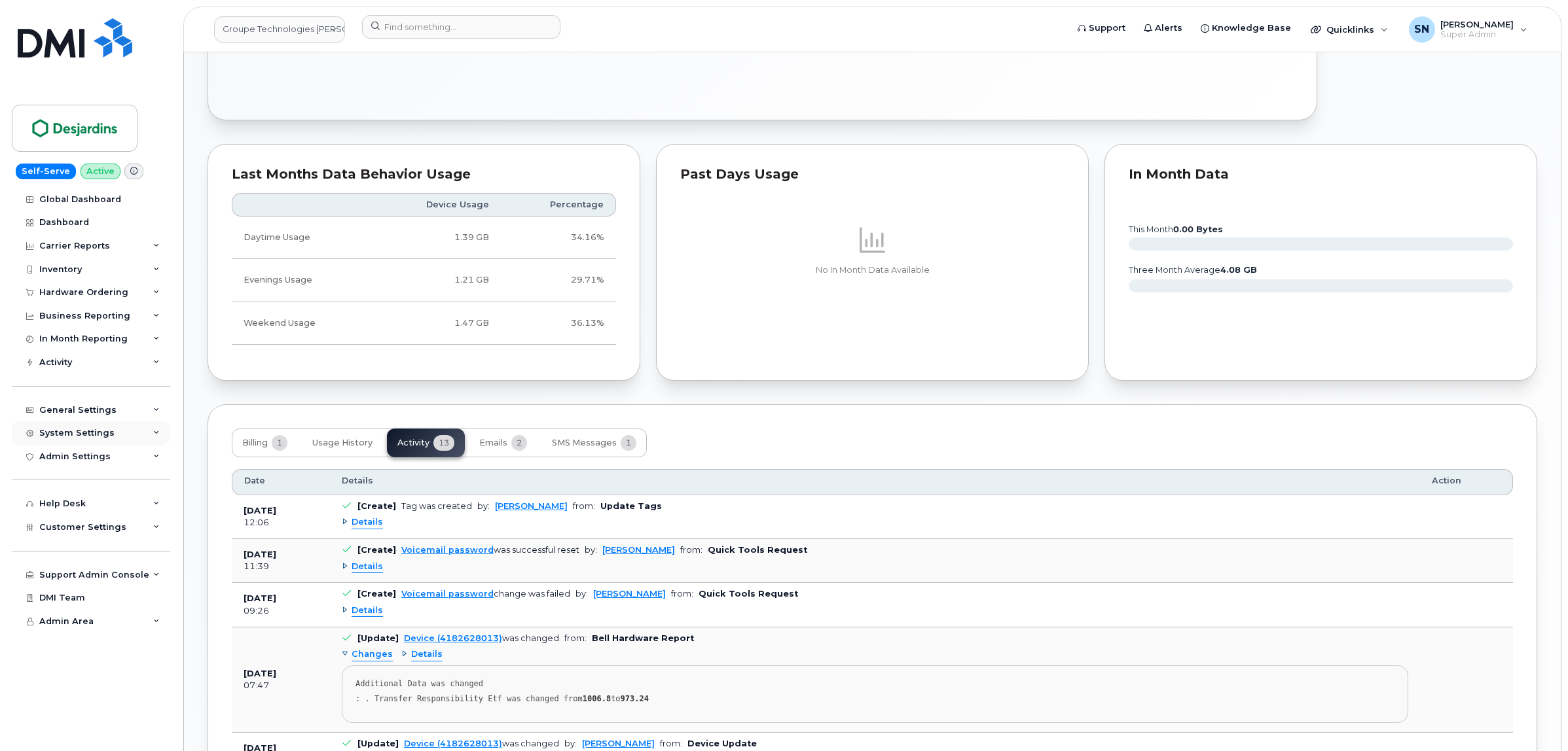
click at [101, 438] on div "System Settings" at bounding box center [77, 433] width 75 height 10
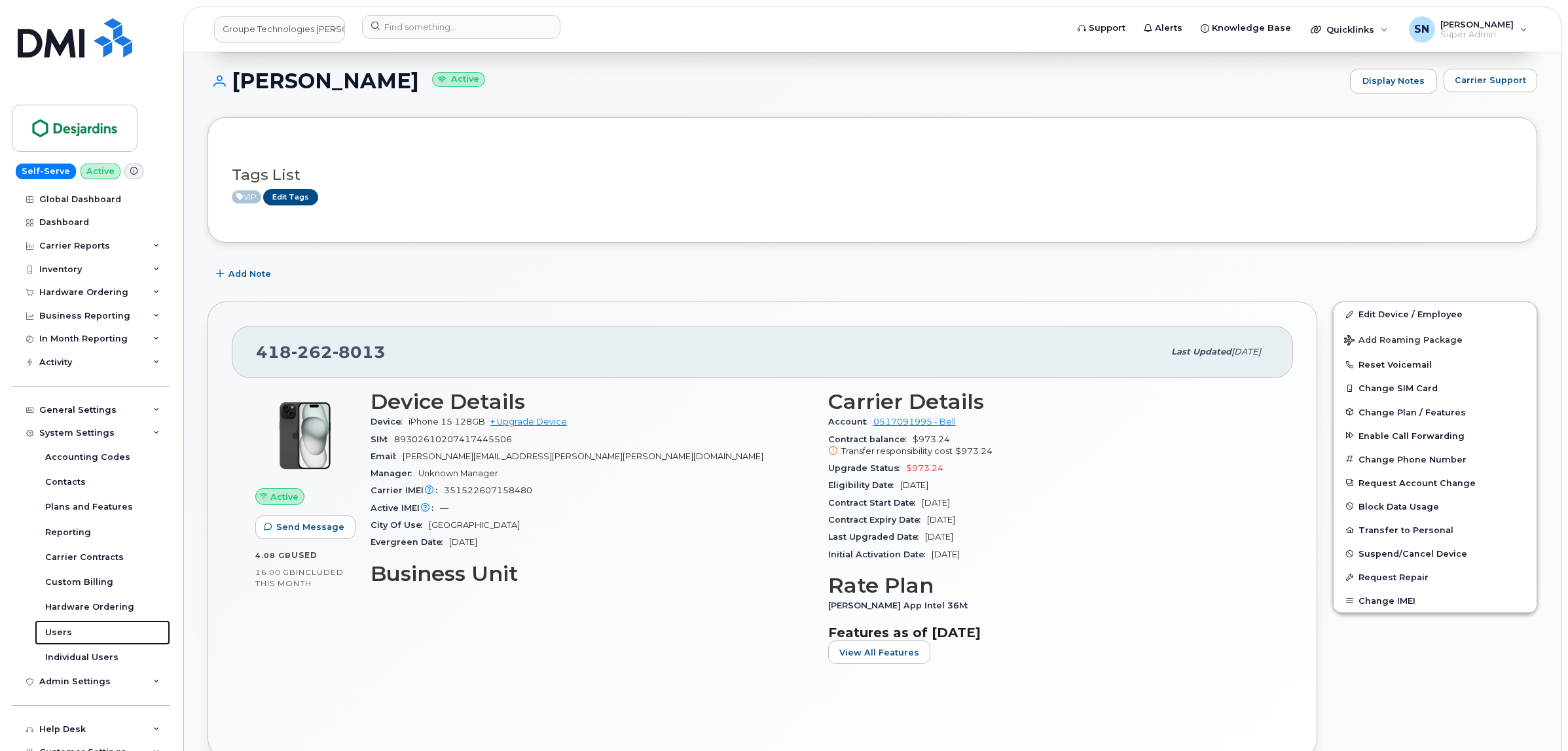
scroll to position [0, 0]
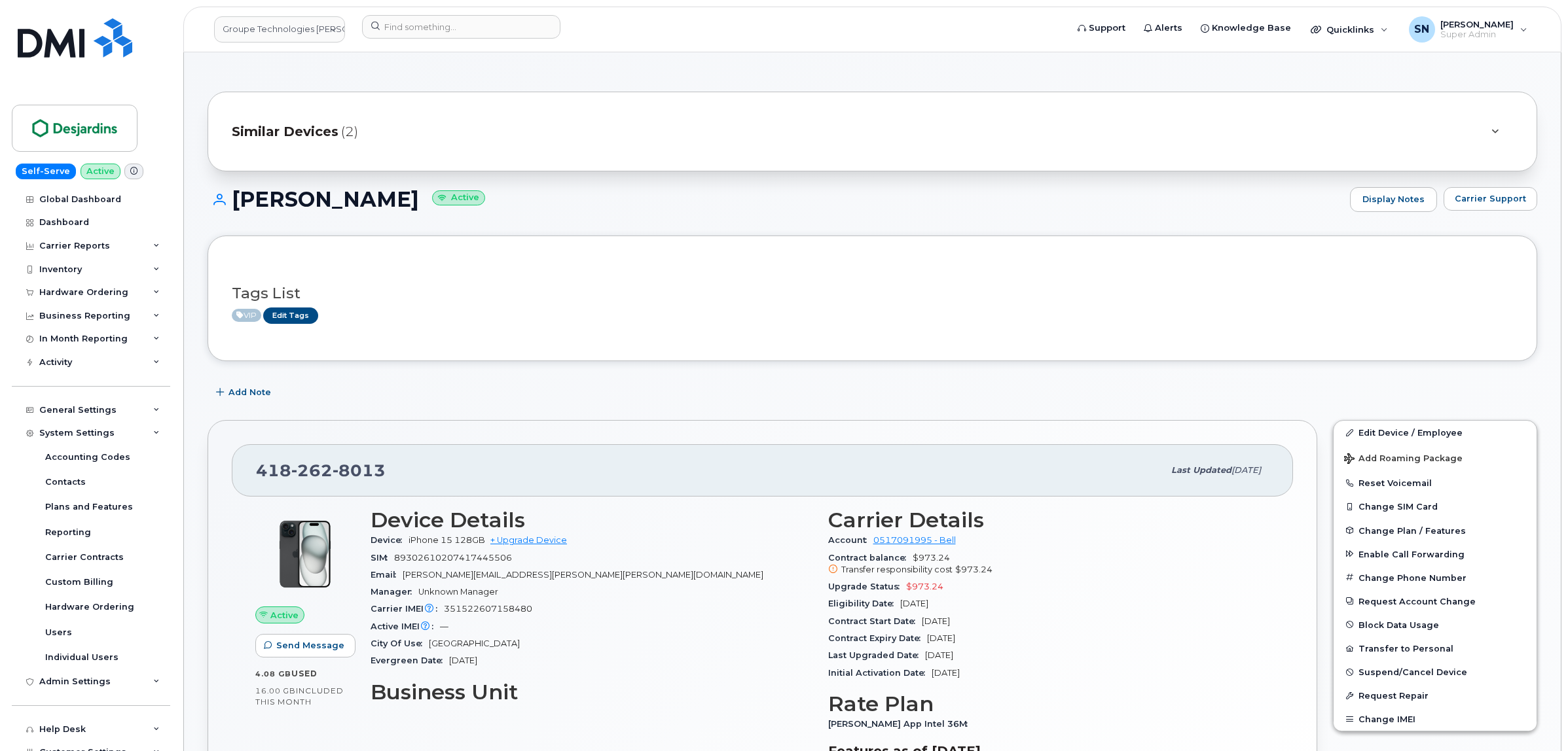
drag, startPoint x: 236, startPoint y: 199, endPoint x: 384, endPoint y: 209, distance: 148.3
click at [384, 209] on h1 "Sarah Cloutier Active" at bounding box center [775, 199] width 1136 height 23
copy h1 "Sarah Cloutier"
click at [391, 38] on input at bounding box center [462, 27] width 199 height 24
paste input "7786862819"
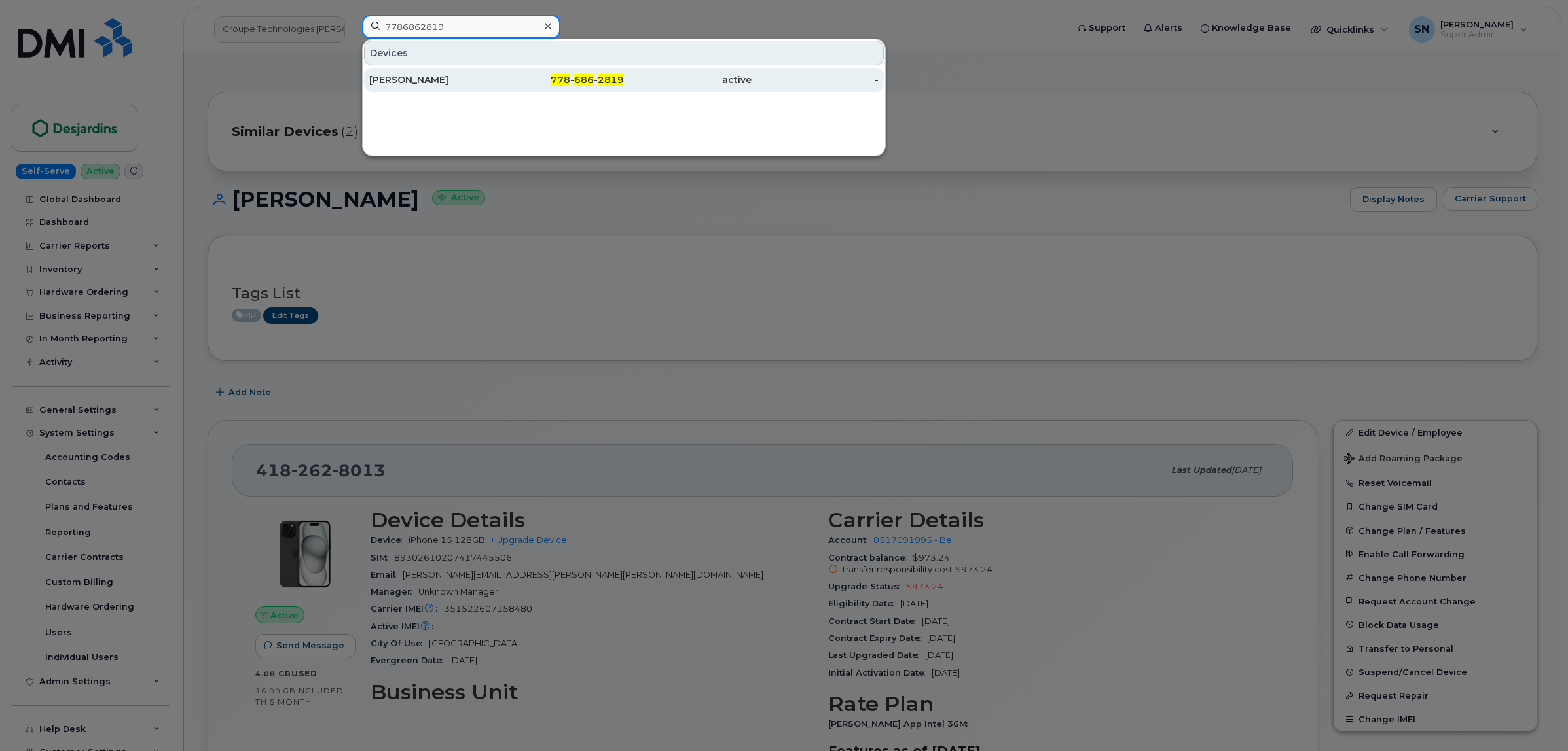
type input "7786862819"
click at [467, 80] on div "Amber Widman" at bounding box center [433, 80] width 128 height 13
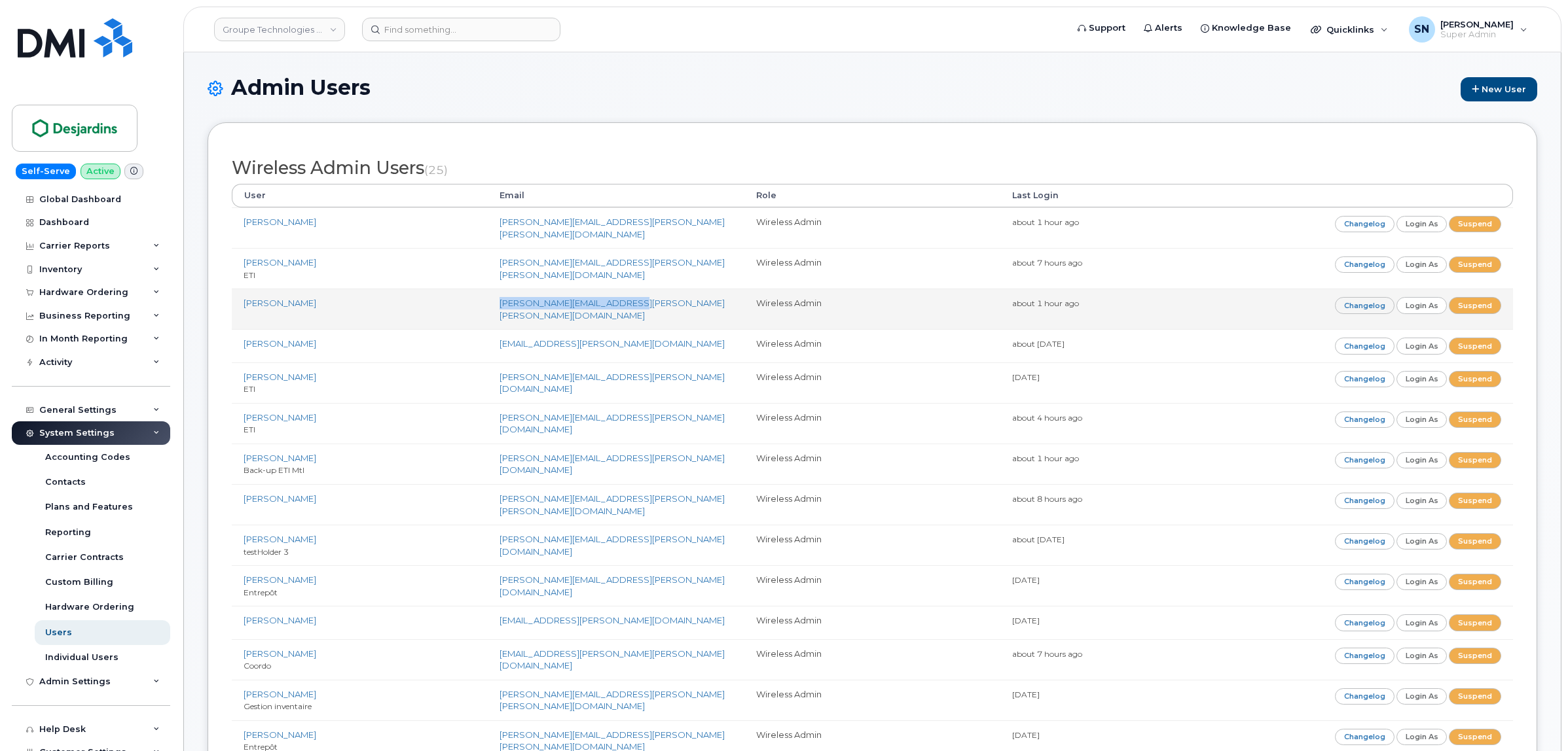
drag, startPoint x: 498, startPoint y: 296, endPoint x: 620, endPoint y: 303, distance: 122.2
click at [620, 303] on td "[PERSON_NAME][EMAIL_ADDRESS][PERSON_NAME][PERSON_NAME][DOMAIN_NAME]" at bounding box center [615, 308] width 256 height 40
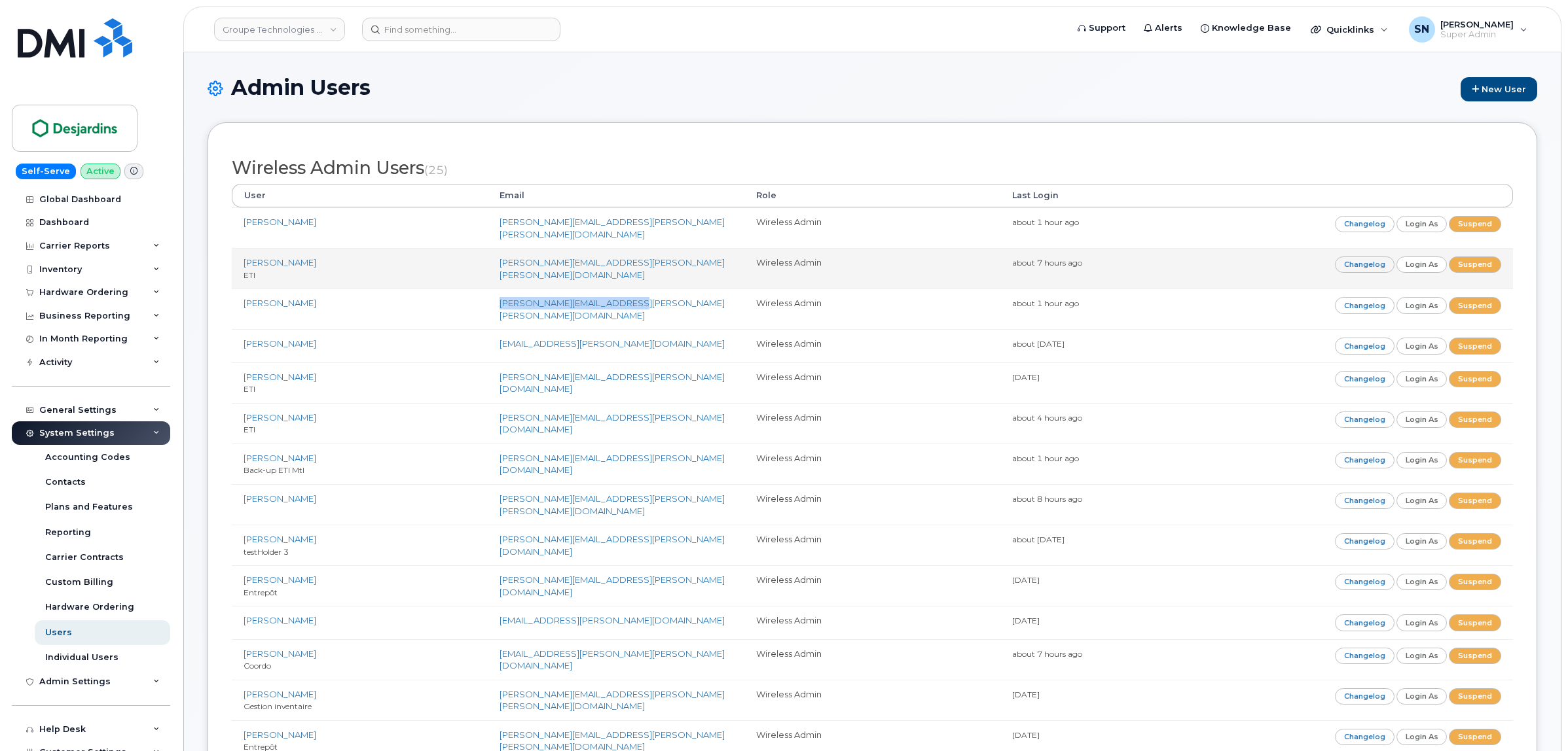
copy link "[PERSON_NAME][EMAIL_ADDRESS][PERSON_NAME][PERSON_NAME][DOMAIN_NAME]"
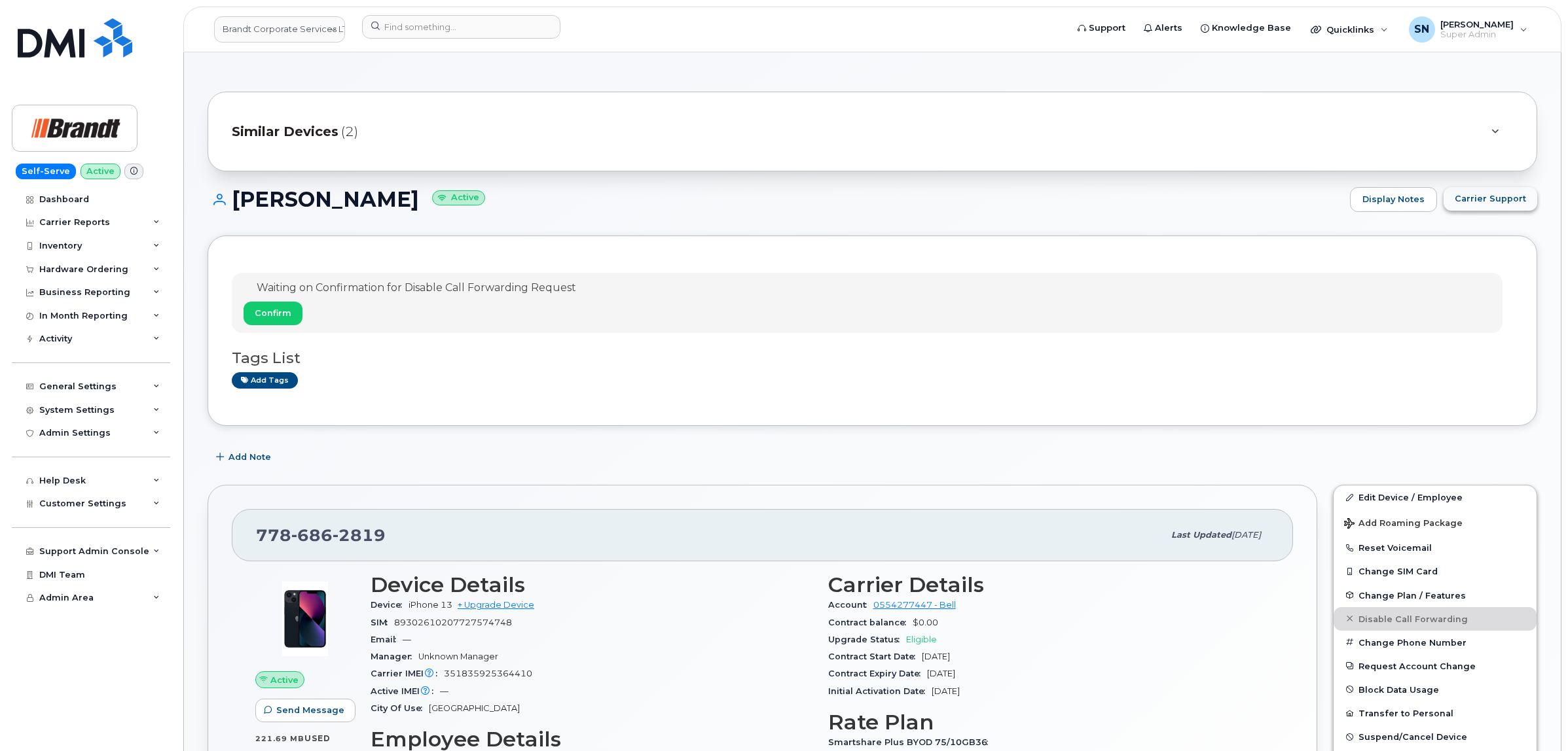
click at [1508, 198] on span "Carrier Support" at bounding box center [1490, 199] width 71 height 13
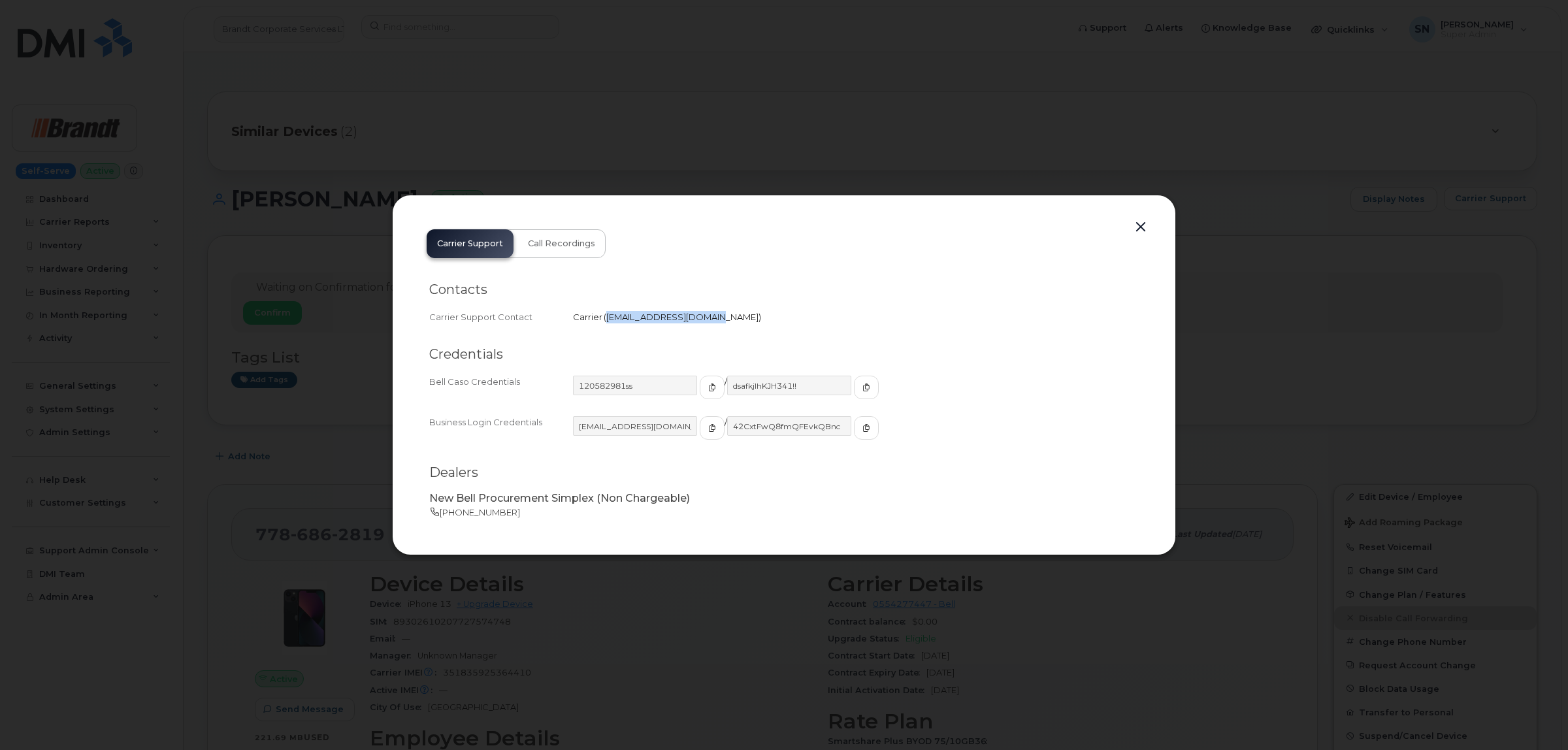
drag, startPoint x: 606, startPoint y: 317, endPoint x: 703, endPoint y: 325, distance: 97.3
click at [703, 325] on div "Carrier Support Contact Carrier   [EMAIL_ADDRESS][DOMAIN_NAME]" at bounding box center [784, 317] width 710 height 18
copy span "[EMAIL_ADDRESS][DOMAIN_NAME]"
click at [1143, 227] on button "button" at bounding box center [1141, 227] width 20 height 18
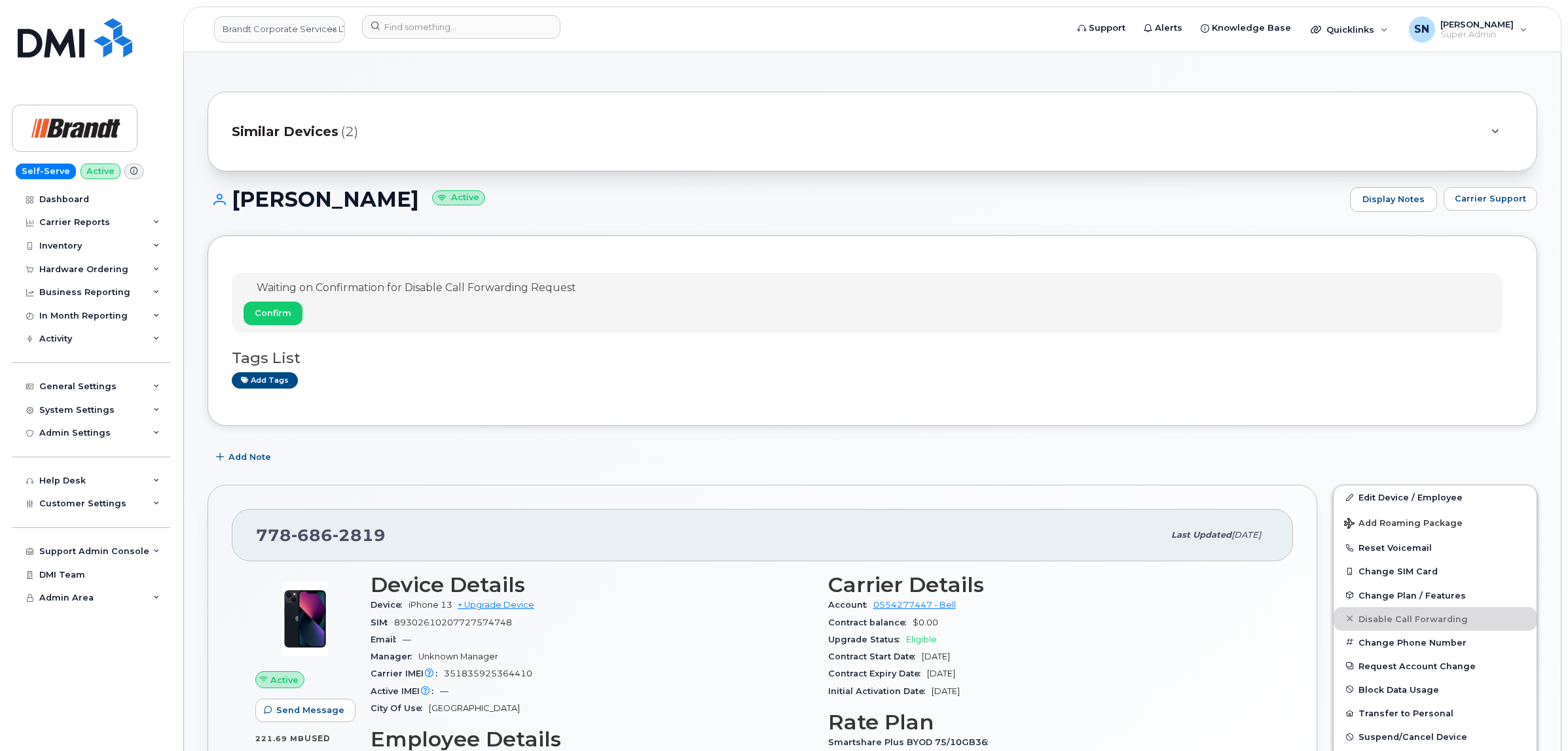
click at [745, 241] on div "Waiting on Confirmation for Disable Call Forwarding Request Confirm Tags List A…" at bounding box center [872, 331] width 1330 height 190
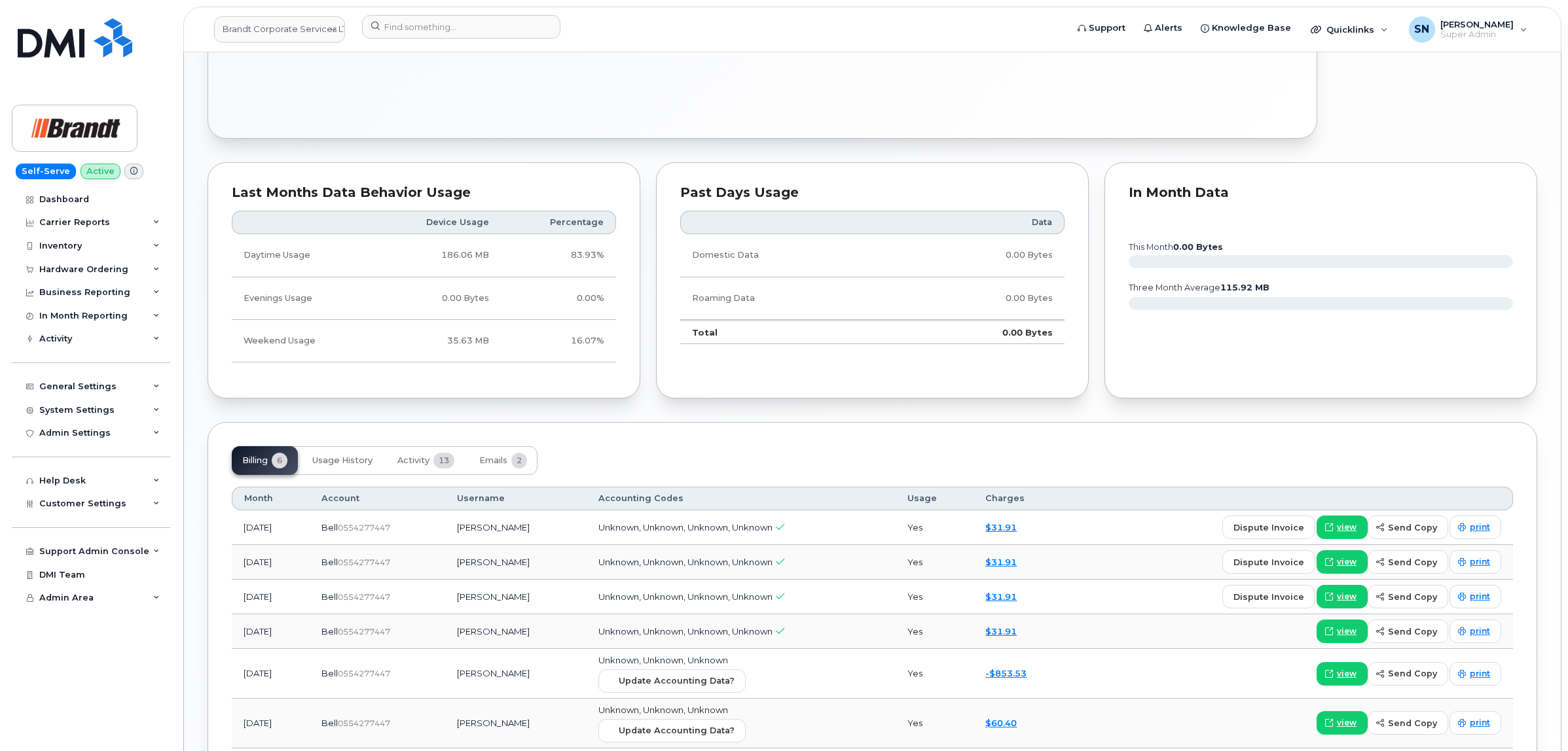
scroll to position [981, 0]
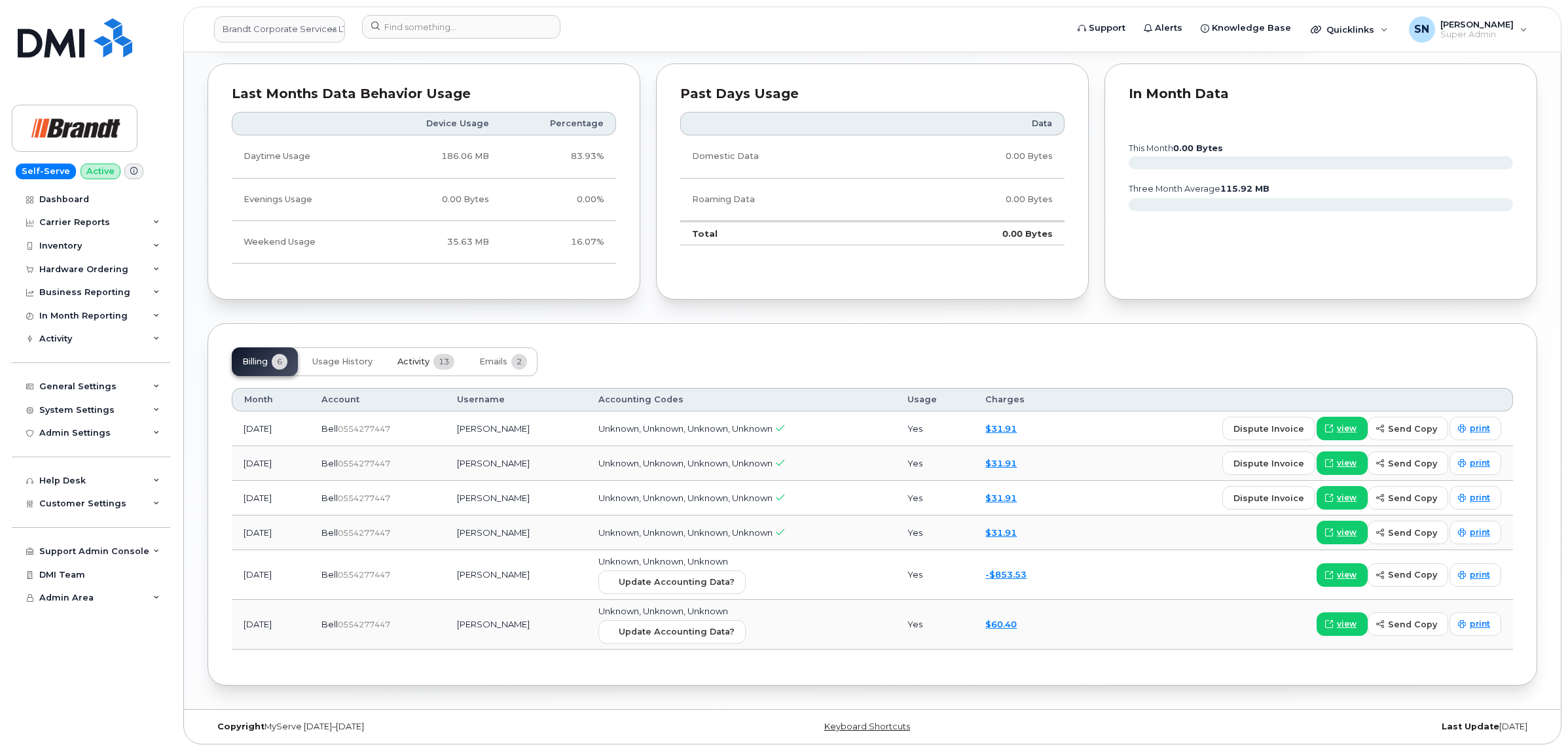
click at [412, 363] on span "Activity" at bounding box center [413, 361] width 32 height 10
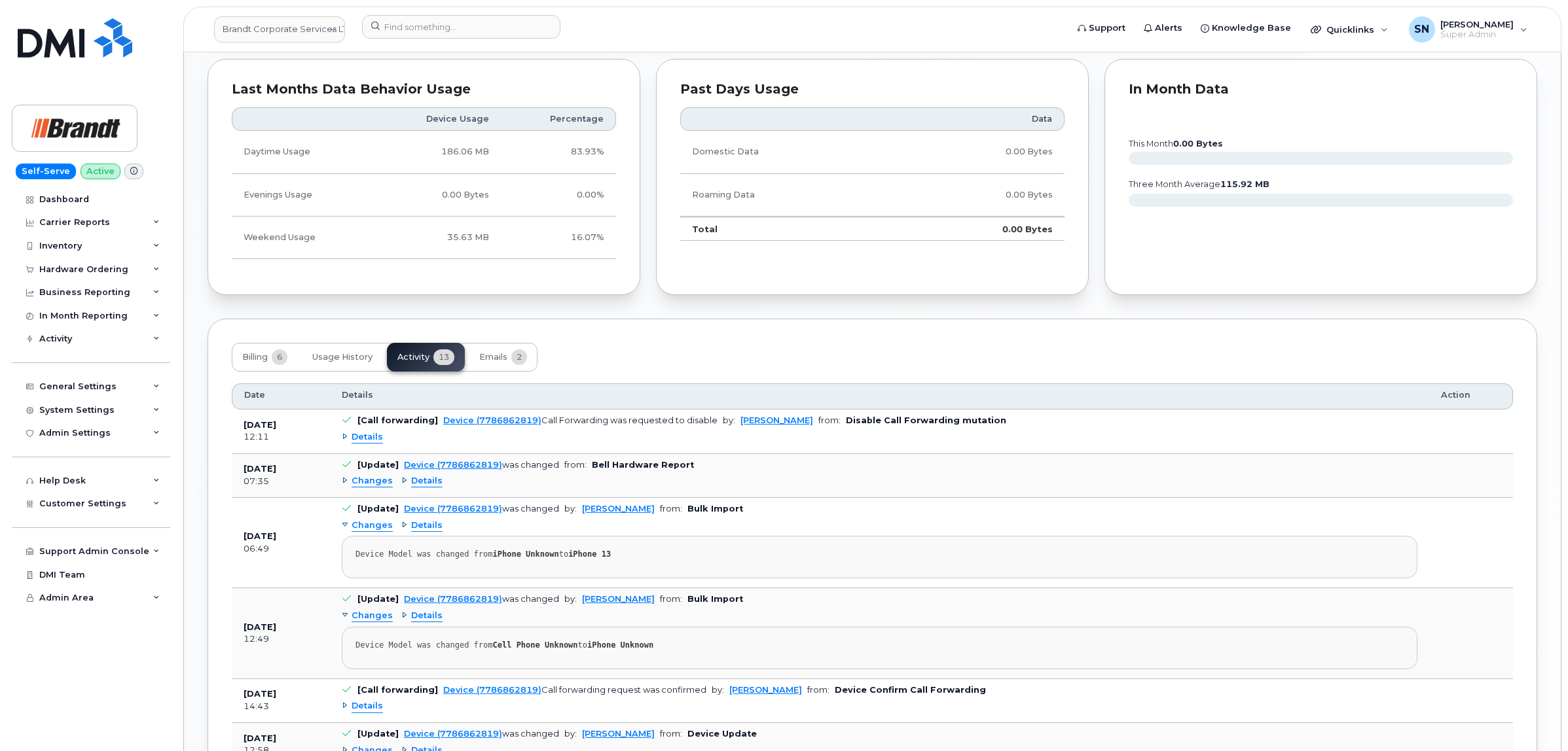
click at [374, 437] on span "Details" at bounding box center [367, 437] width 32 height 13
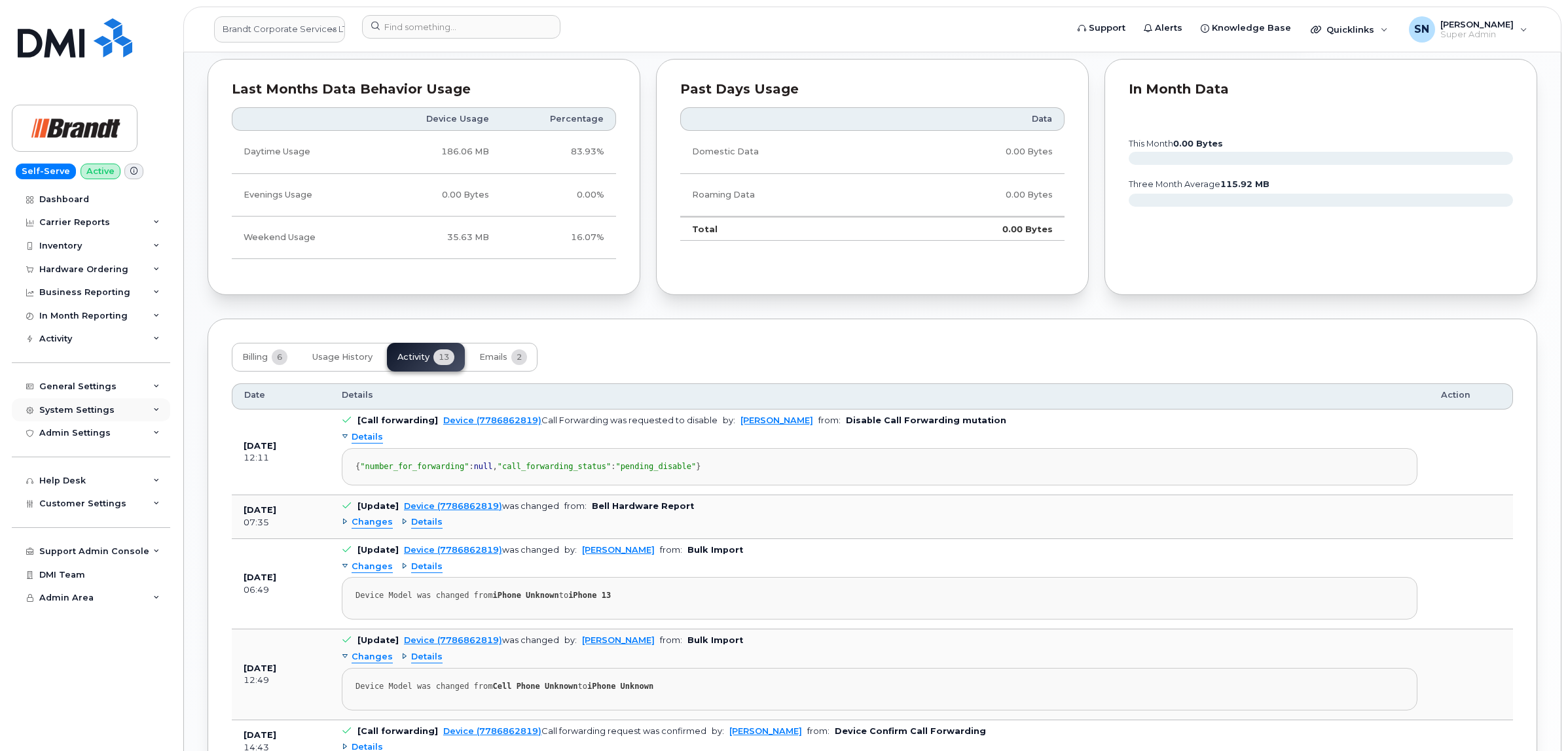
click at [97, 415] on div "System Settings" at bounding box center [77, 410] width 75 height 10
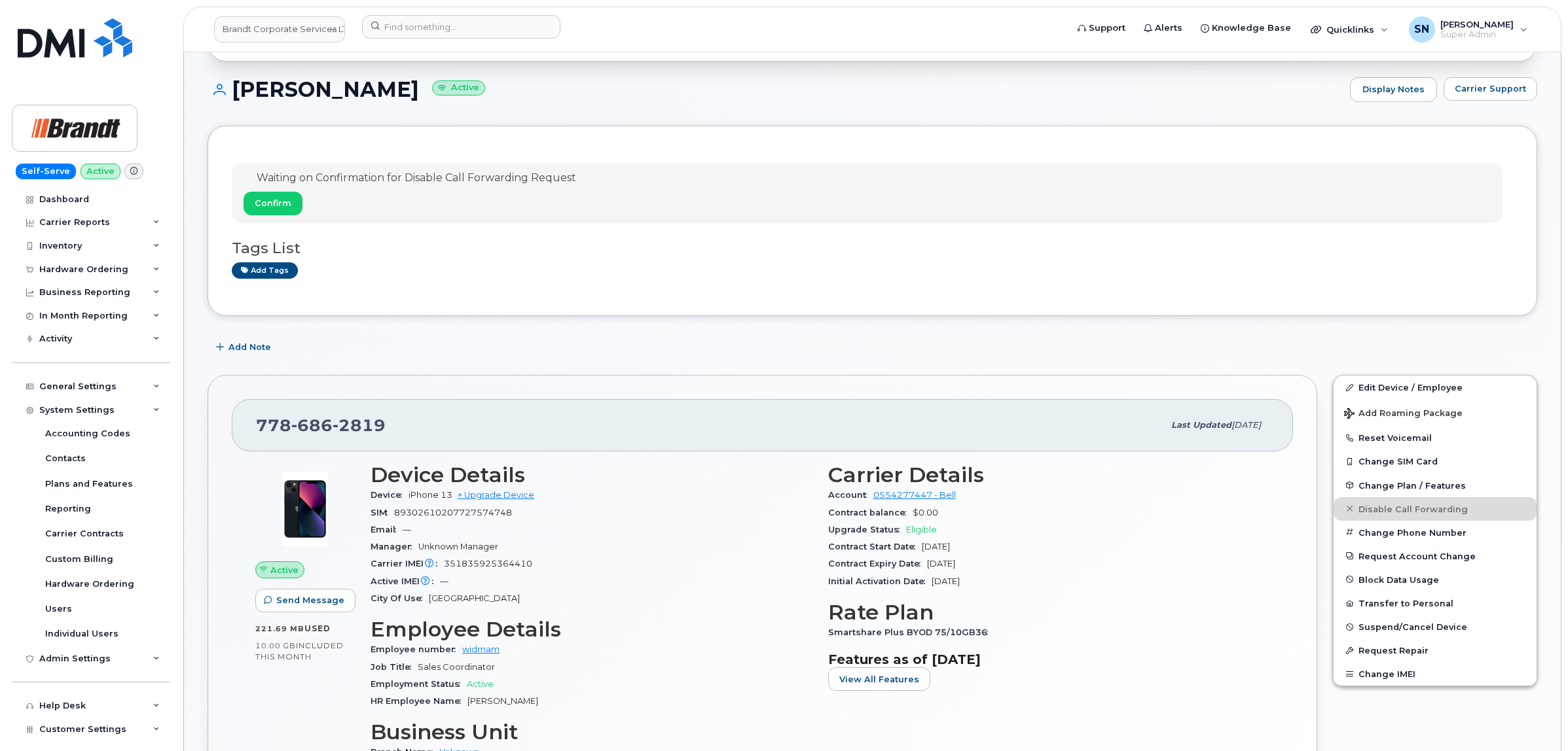
scroll to position [82, 0]
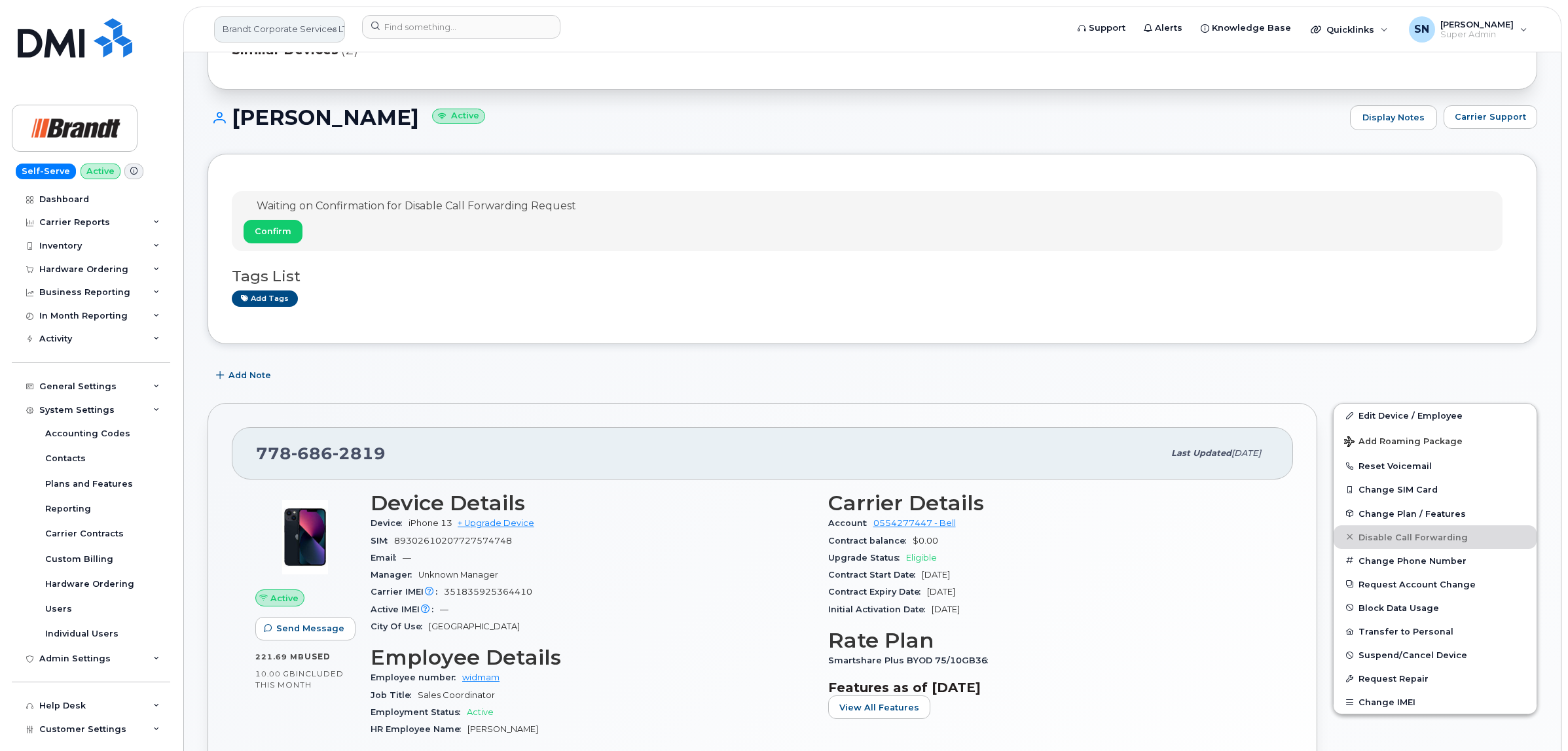
click at [228, 34] on link "Brandt Corporate Services LTD" at bounding box center [279, 29] width 131 height 27
type input "bird"
click at [288, 120] on link "JW Bird and Company (Bird Stairs)" at bounding box center [312, 131] width 193 height 27
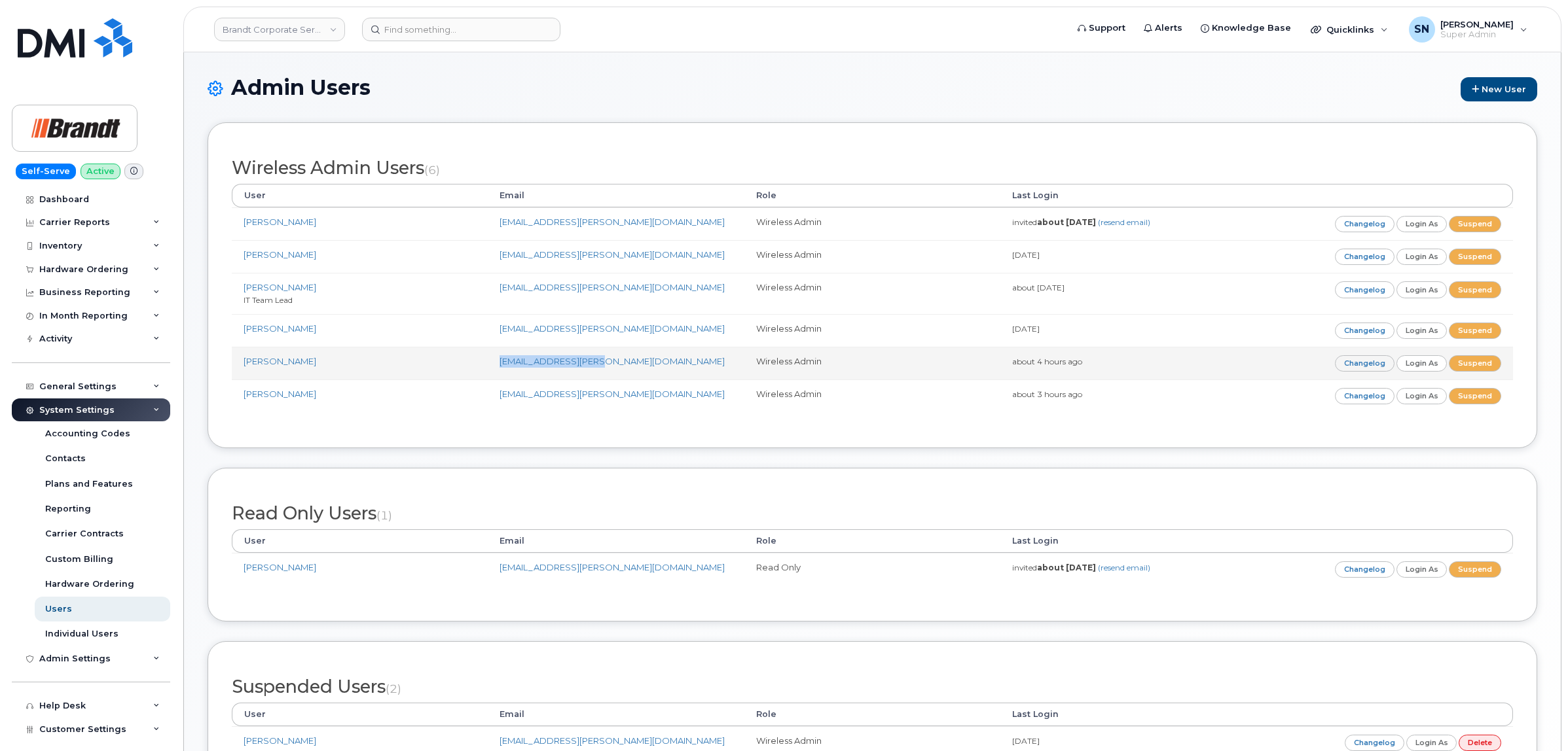
drag, startPoint x: 493, startPoint y: 363, endPoint x: 594, endPoint y: 371, distance: 101.3
click at [594, 371] on td "[EMAIL_ADDRESS][PERSON_NAME][DOMAIN_NAME]" at bounding box center [615, 363] width 256 height 33
copy link "[EMAIL_ADDRESS][PERSON_NAME][DOMAIN_NAME]"
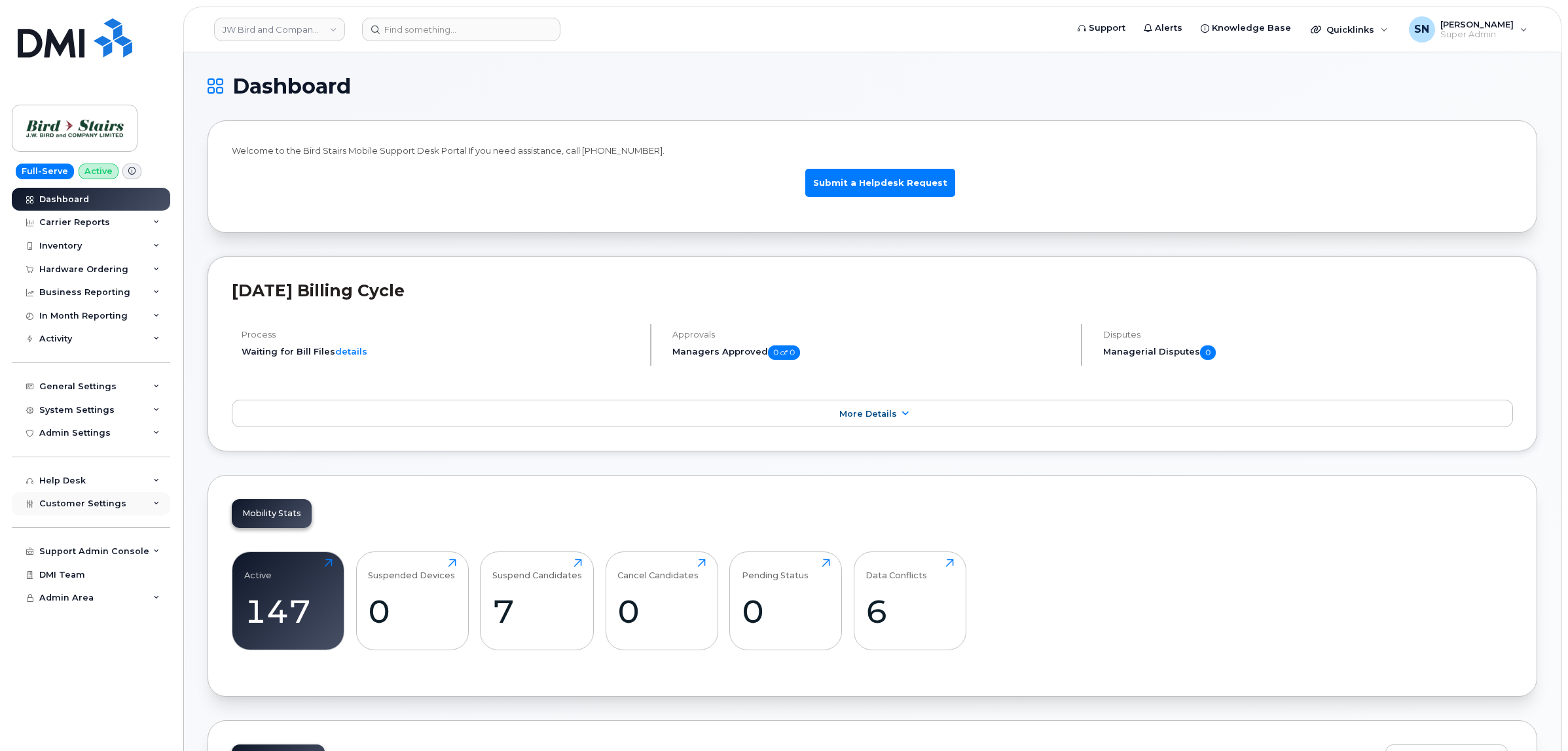
click at [119, 502] on span "Customer Settings" at bounding box center [83, 503] width 87 height 9
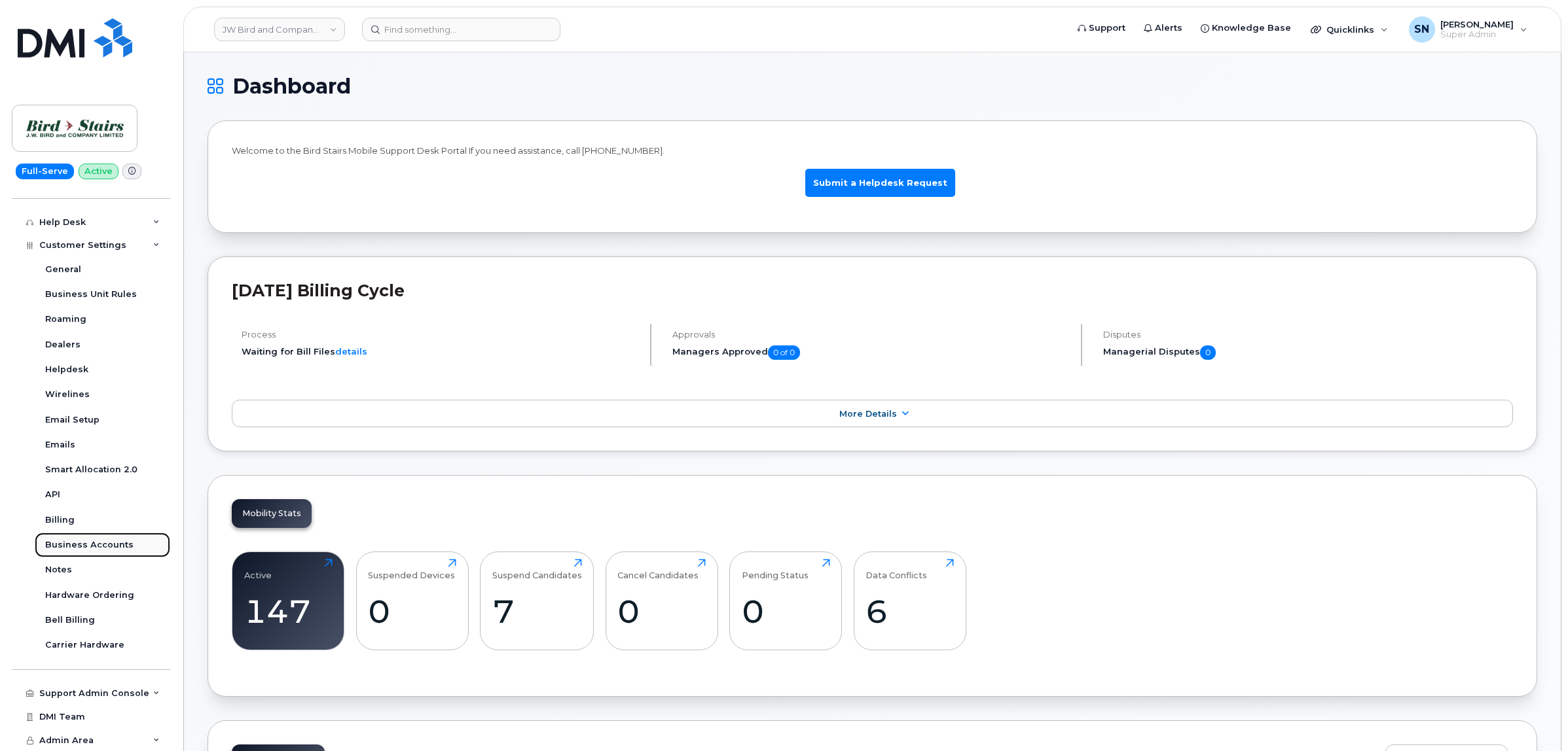
click at [111, 545] on div "Business Accounts" at bounding box center [89, 545] width 88 height 12
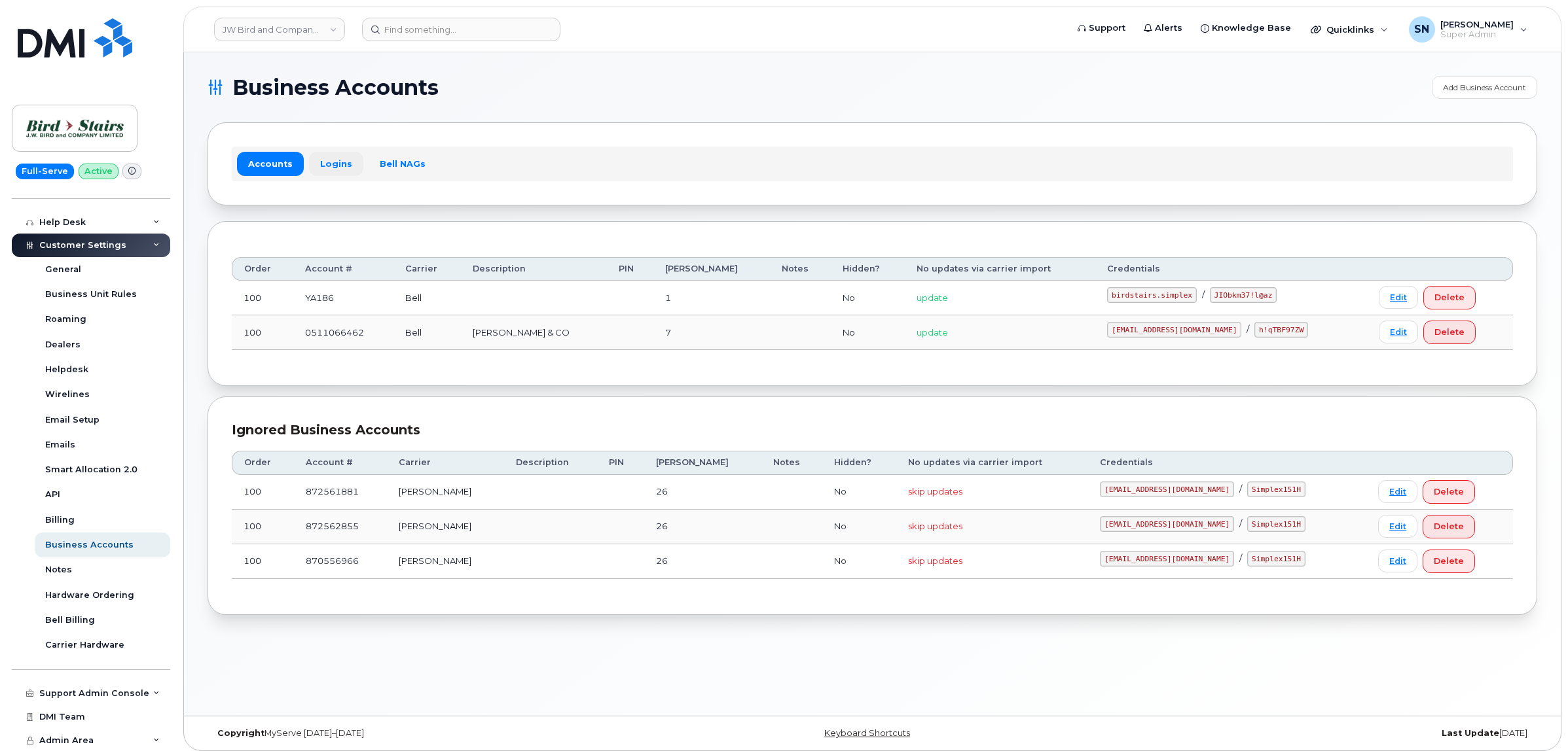
click at [337, 158] on link "Logins" at bounding box center [336, 164] width 54 height 24
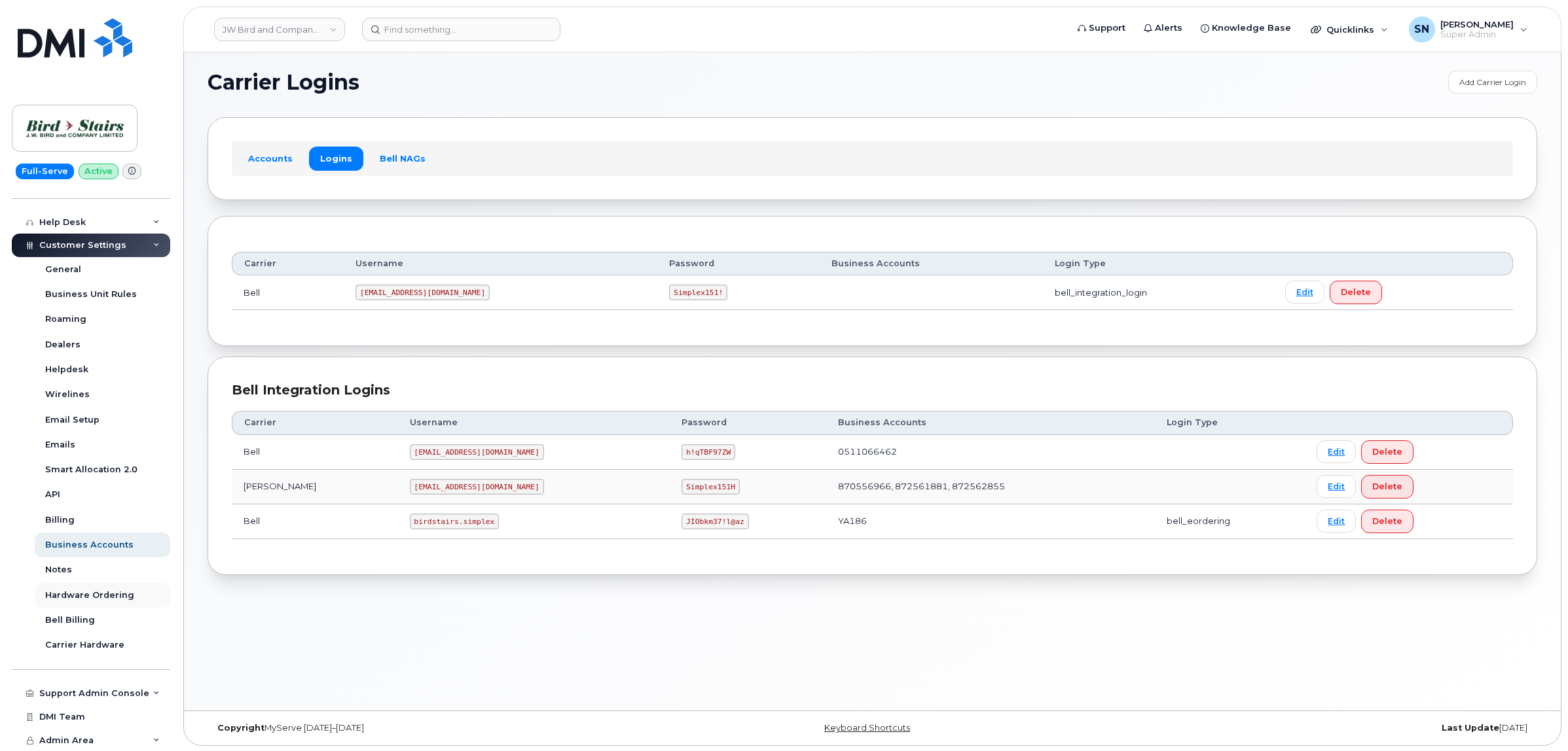
scroll to position [7, 0]
click at [93, 597] on div "Hardware Ordering" at bounding box center [90, 595] width 89 height 12
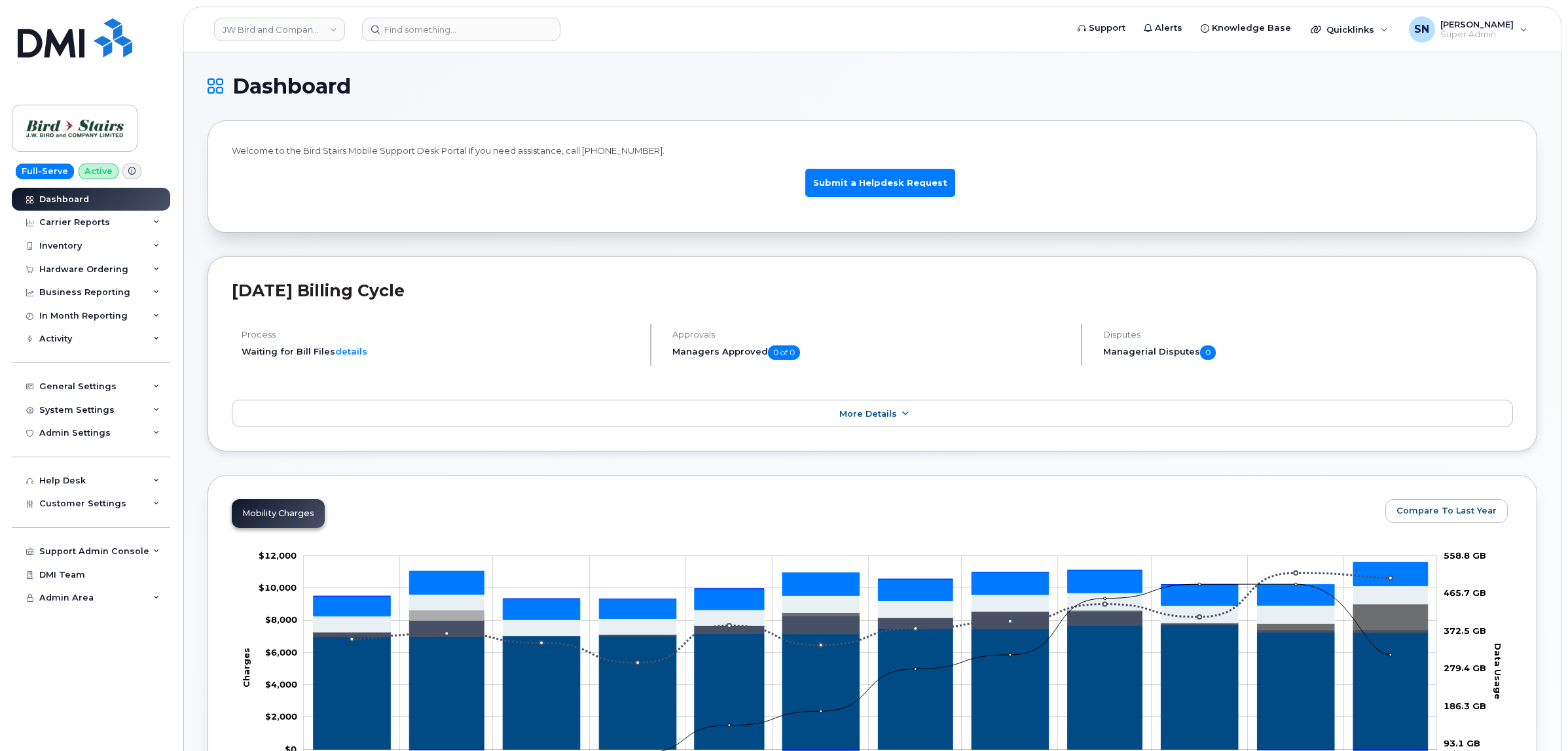
click at [121, 278] on div "Hardware Ordering" at bounding box center [91, 270] width 159 height 24
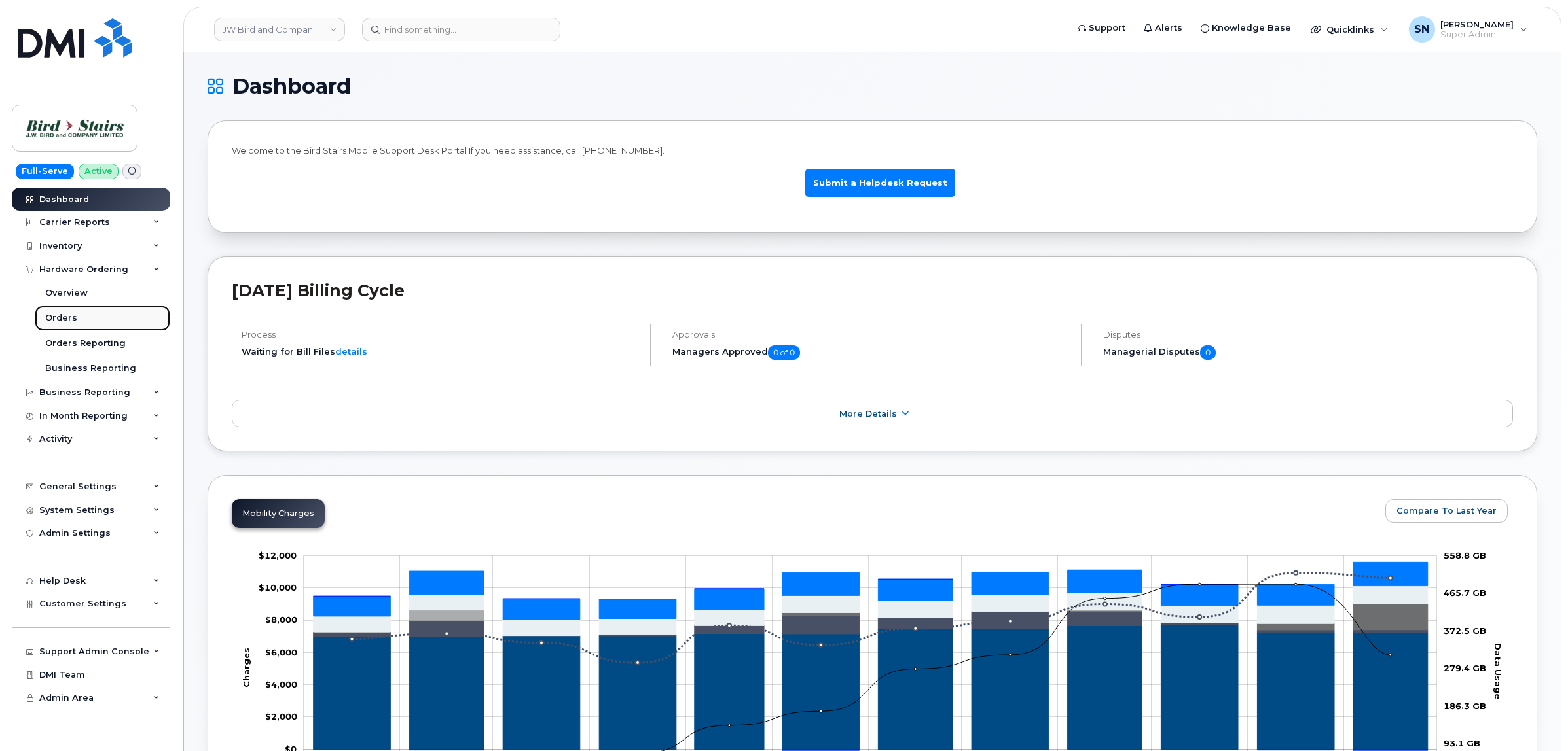
click at [86, 316] on link "Orders" at bounding box center [102, 318] width 135 height 25
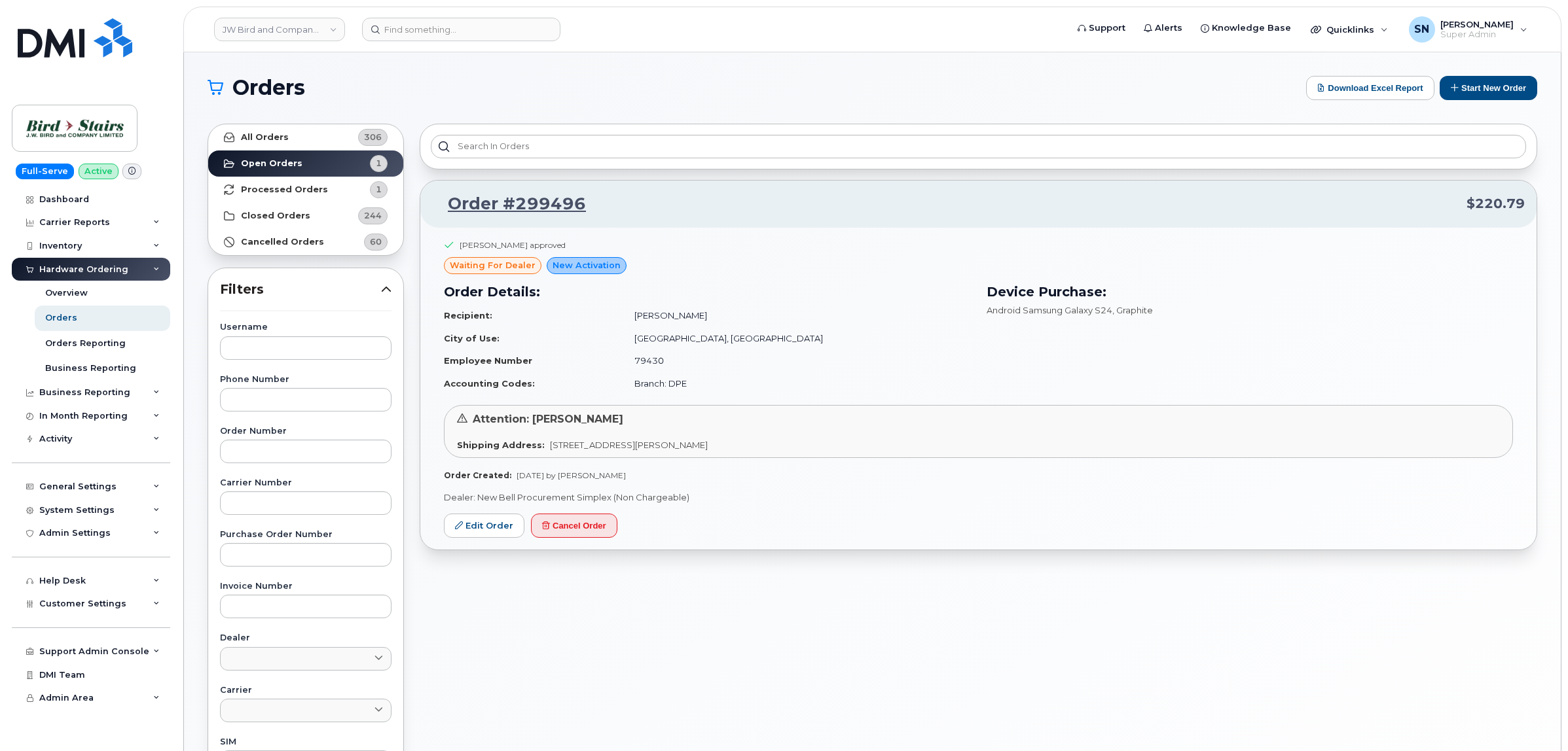
click at [246, 465] on div "Username Phone Number Order Number Carrier Number Purchase Order Number Invoice…" at bounding box center [305, 625] width 203 height 605
paste input "299496"
click at [250, 456] on input "299496" at bounding box center [306, 451] width 171 height 24
type input "299496"
click at [298, 136] on link "All Orders 306" at bounding box center [306, 137] width 195 height 27
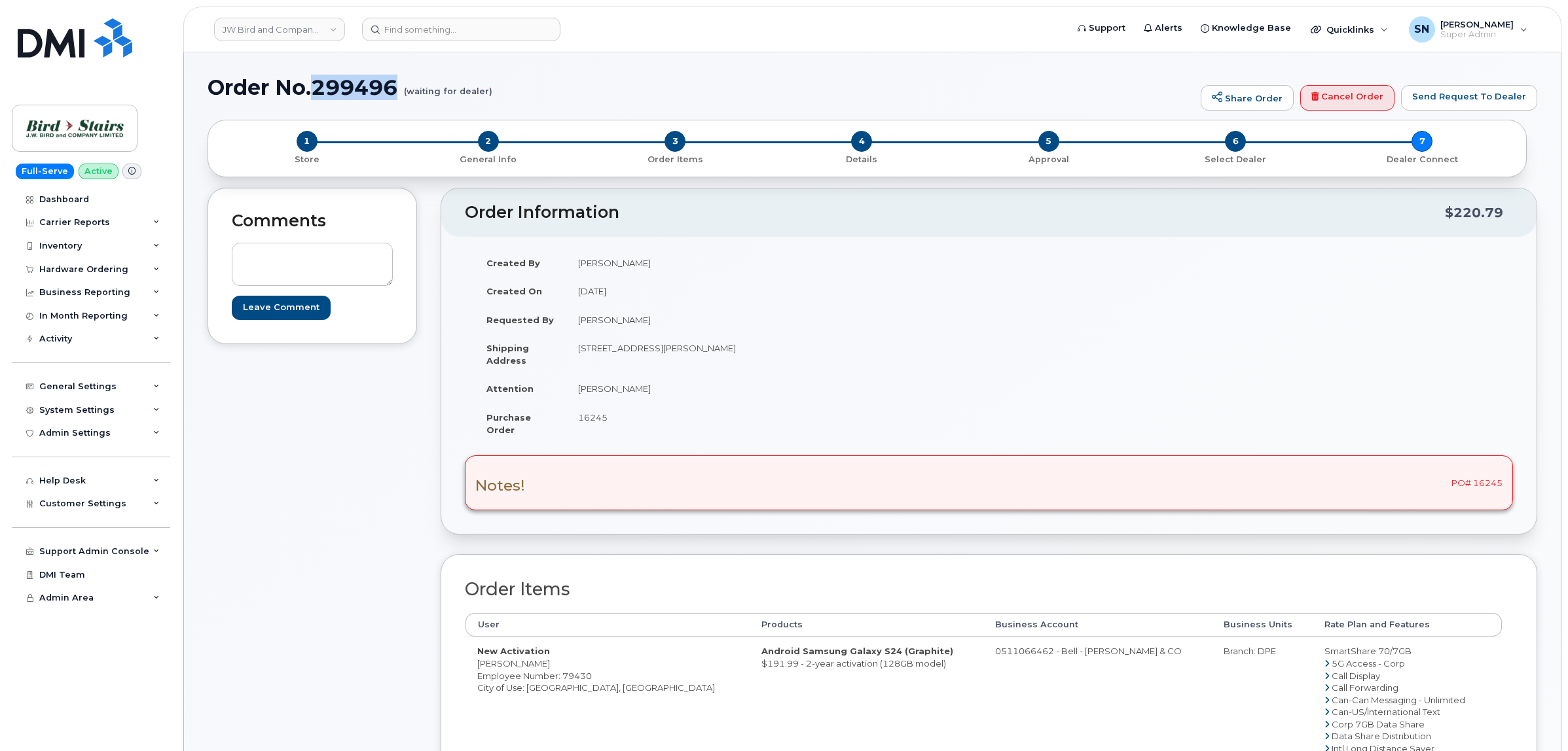
drag, startPoint x: 320, startPoint y: 92, endPoint x: 399, endPoint y: 96, distance: 79.1
click at [399, 96] on h1 "Order No.299496 (waiting for dealer)" at bounding box center [700, 87] width 986 height 23
copy h1 "299496"
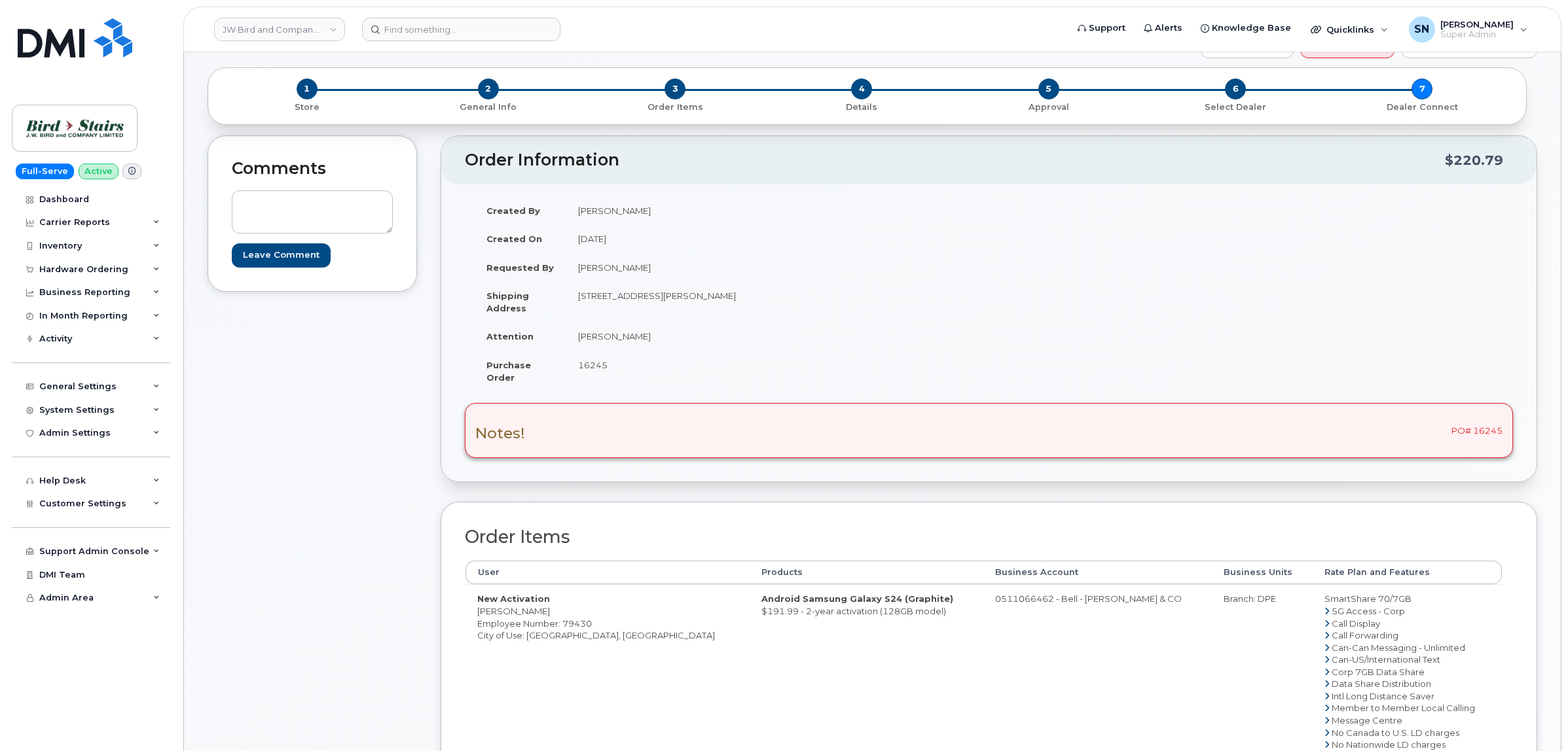
scroll to position [164, 0]
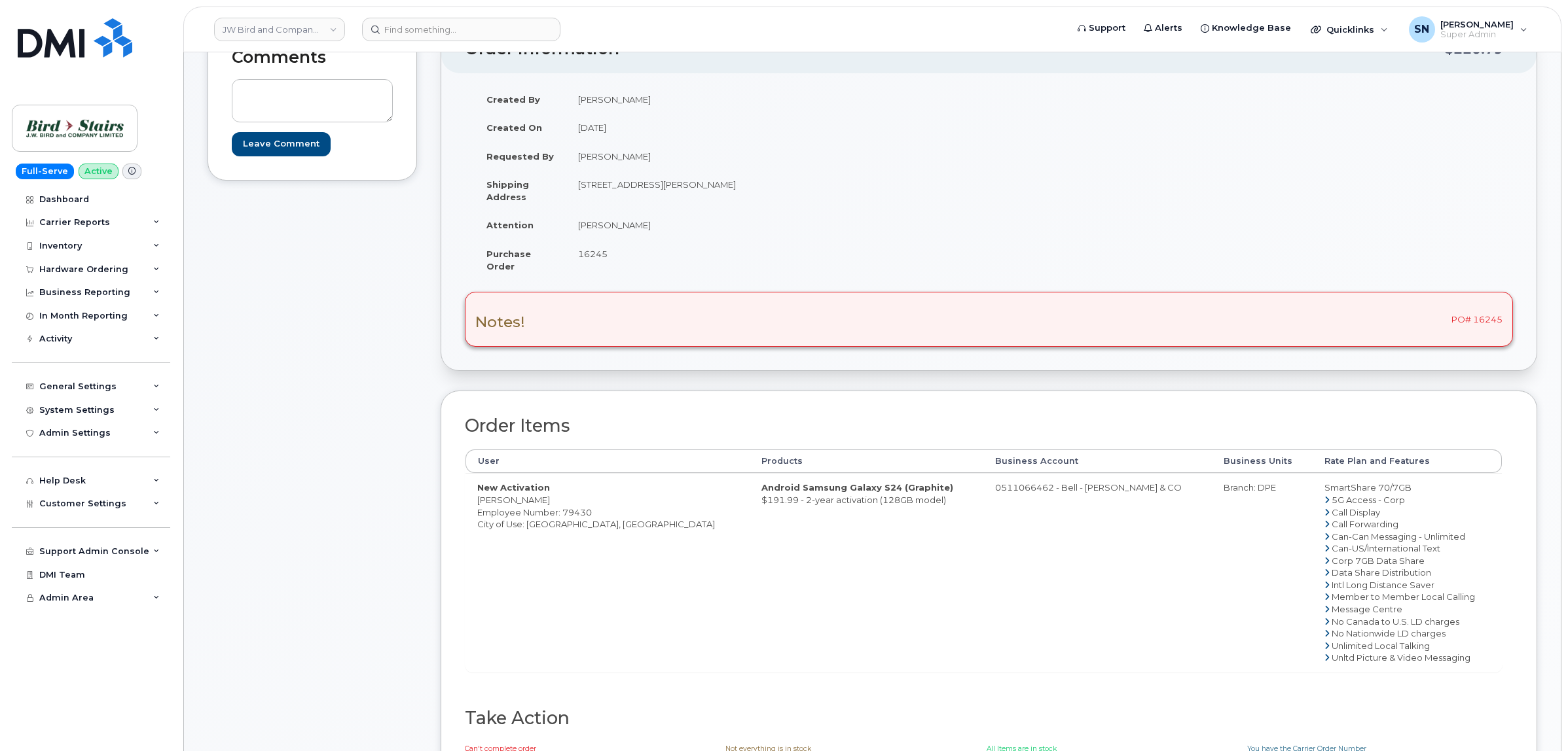
drag, startPoint x: 482, startPoint y: 503, endPoint x: 545, endPoint y: 504, distance: 63.0
click at [545, 504] on td "New Activation [PERSON_NAME] Employee Number: 79430 City of Use: [GEOGRAPHIC_DA…" at bounding box center [607, 572] width 284 height 199
copy td "ordan [PERSON_NAME]"
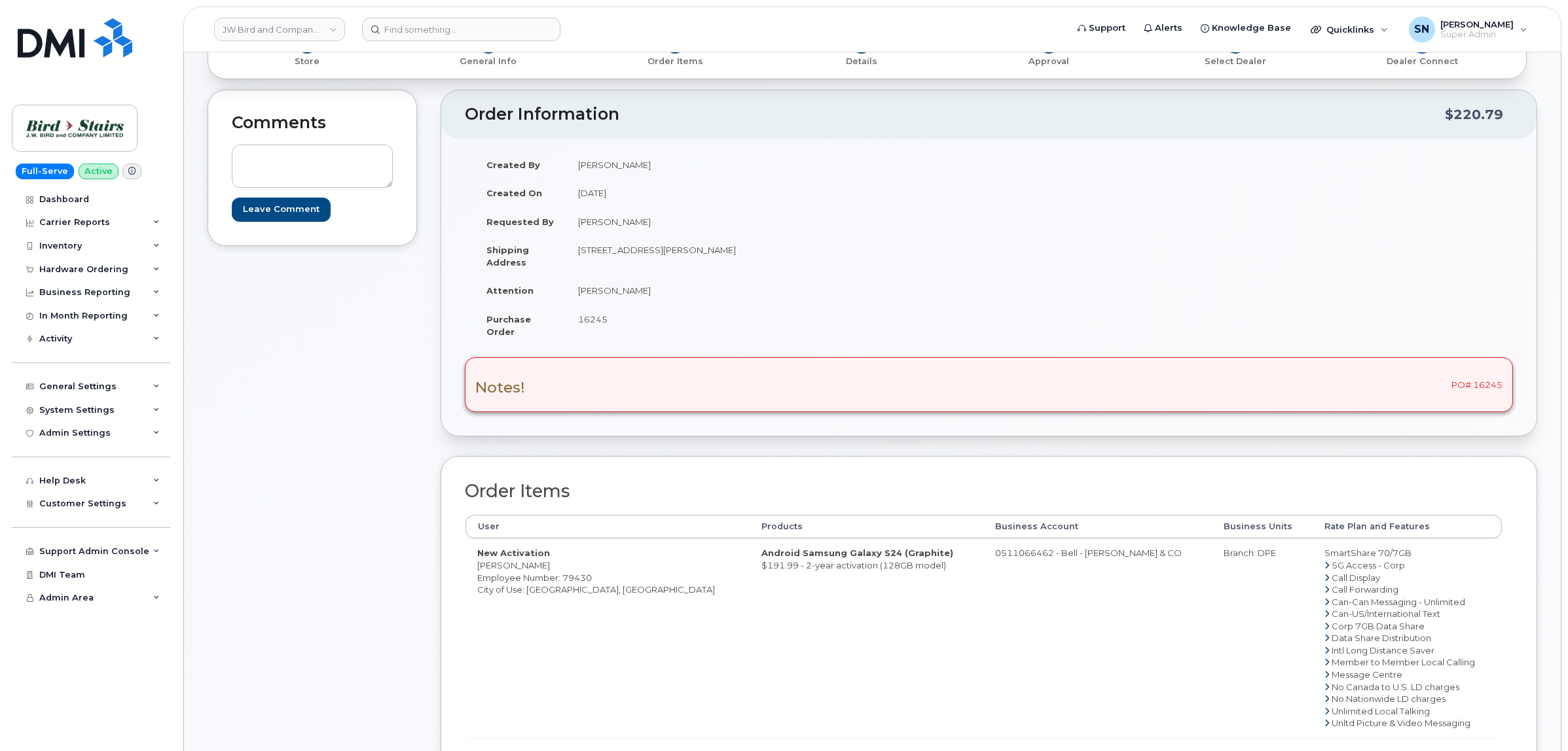
scroll to position [0, 0]
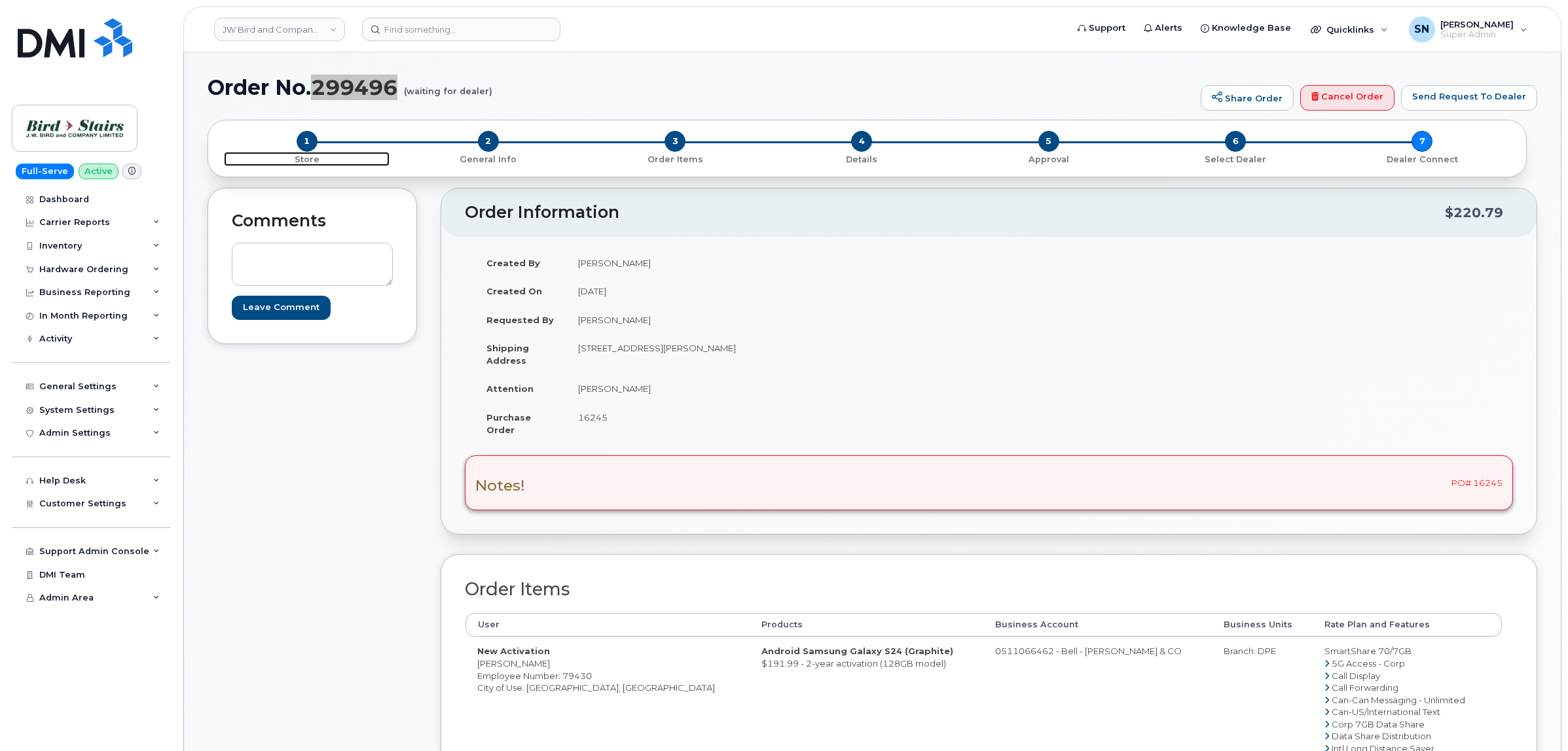
click at [311, 146] on span "1" at bounding box center [307, 141] width 21 height 21
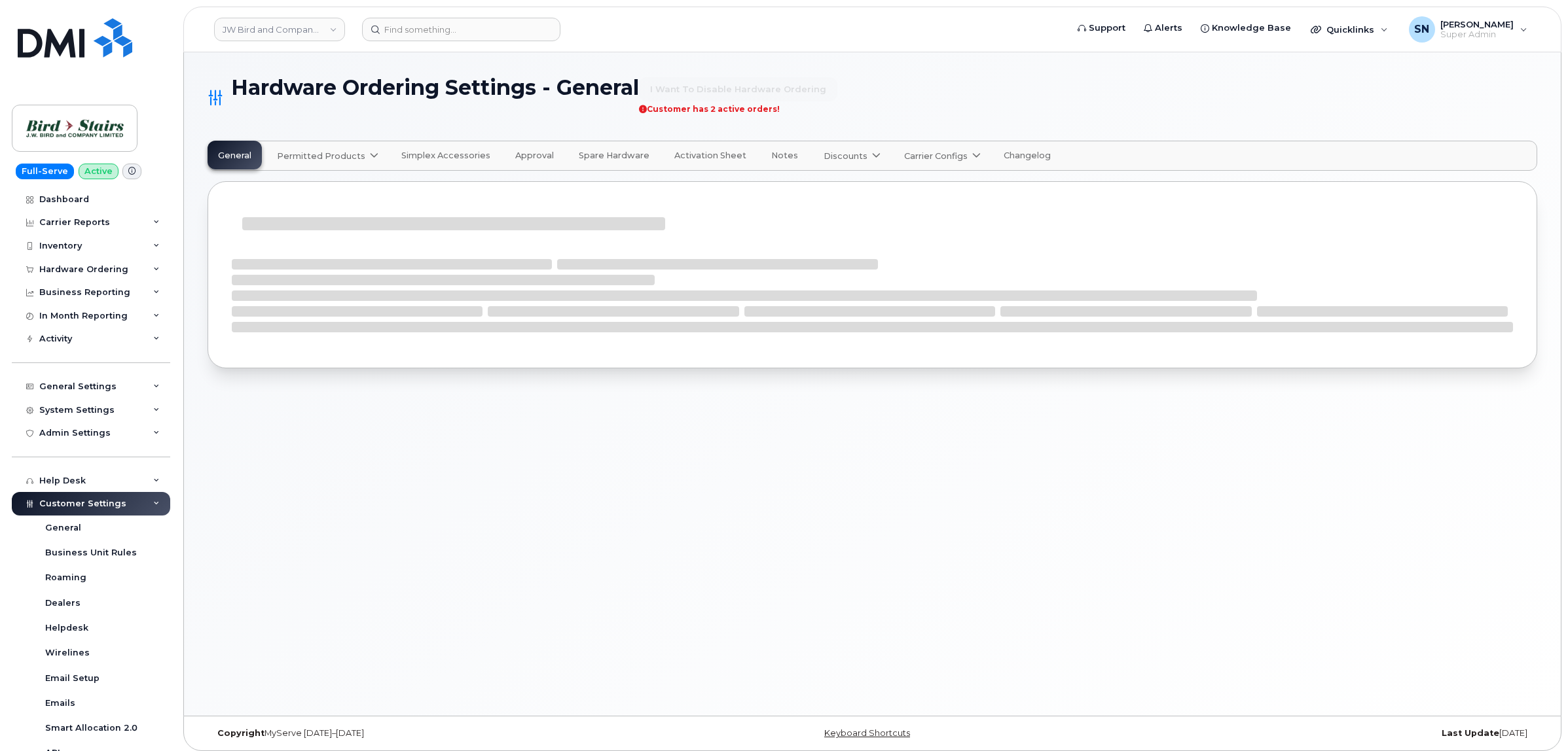
select select "admins"
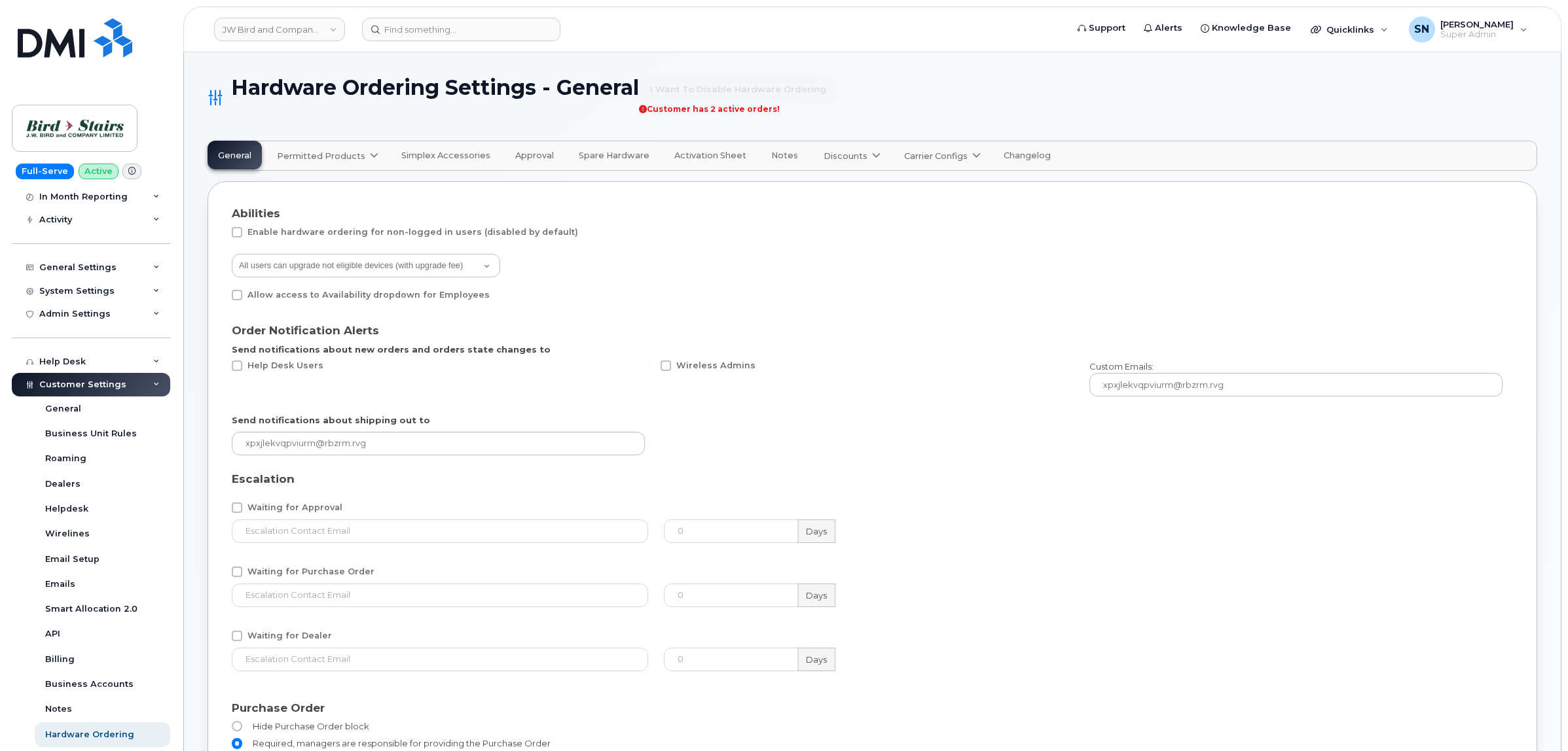
scroll to position [246, 0]
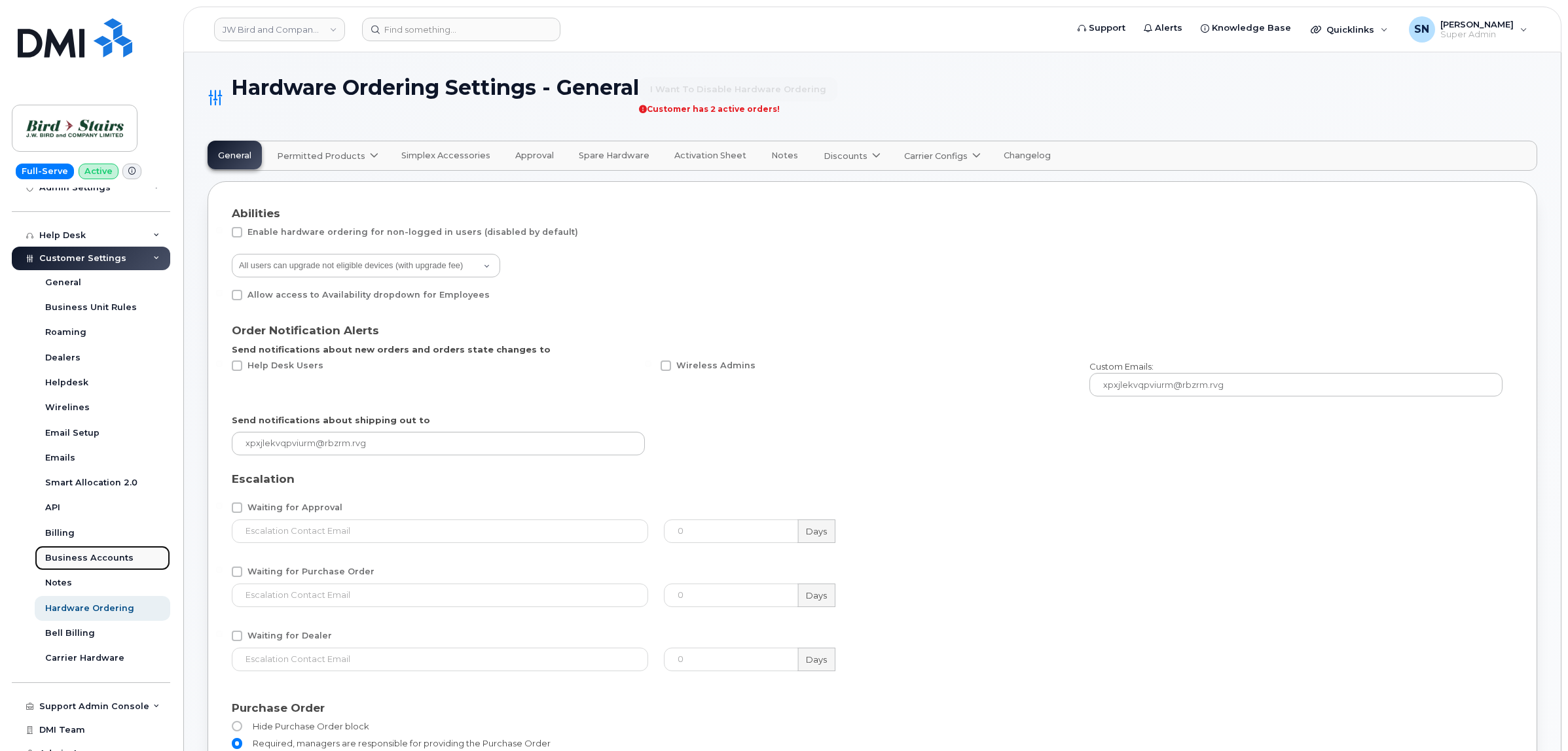
click at [105, 559] on div "Business Accounts" at bounding box center [89, 558] width 88 height 12
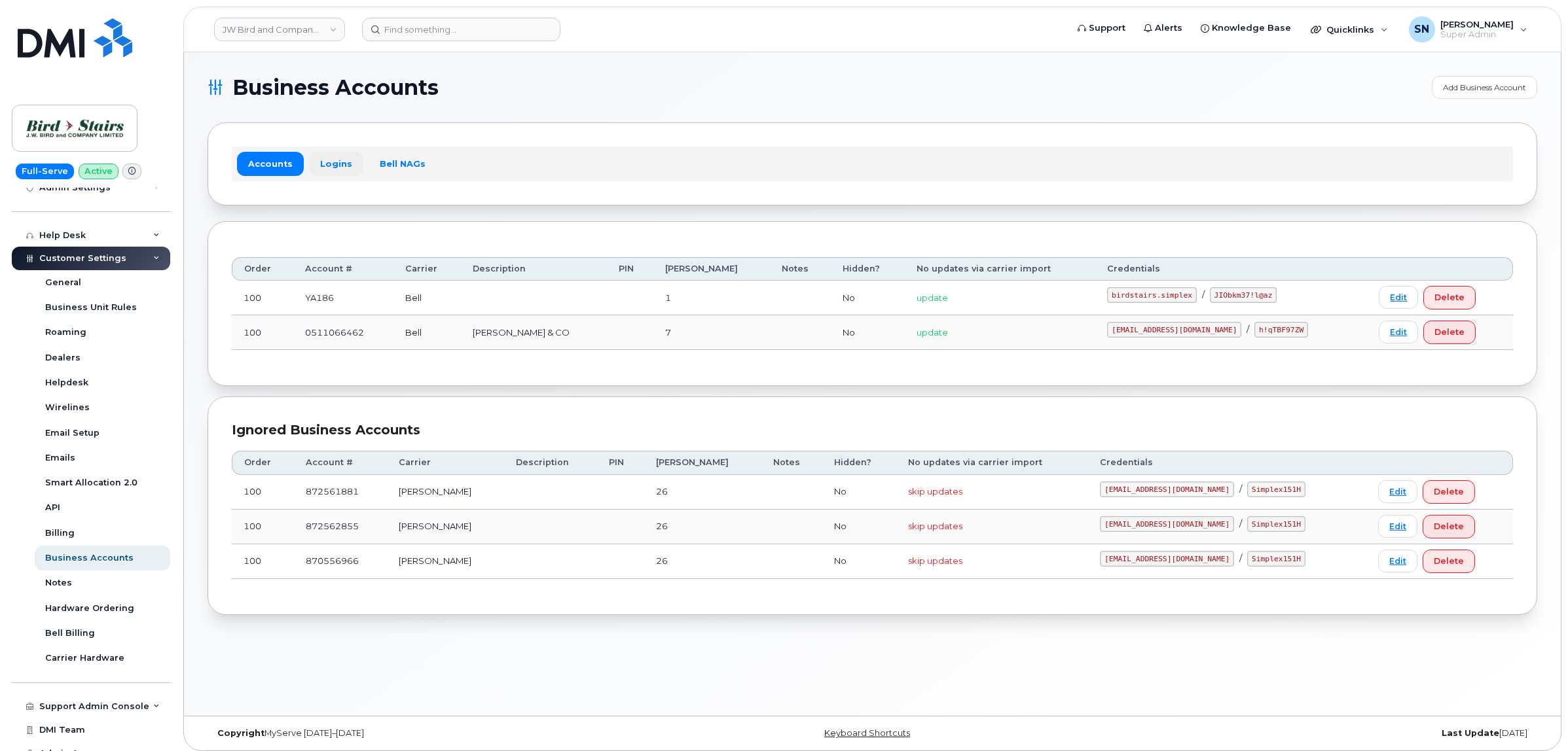
click at [349, 164] on link "Logins" at bounding box center [336, 164] width 54 height 24
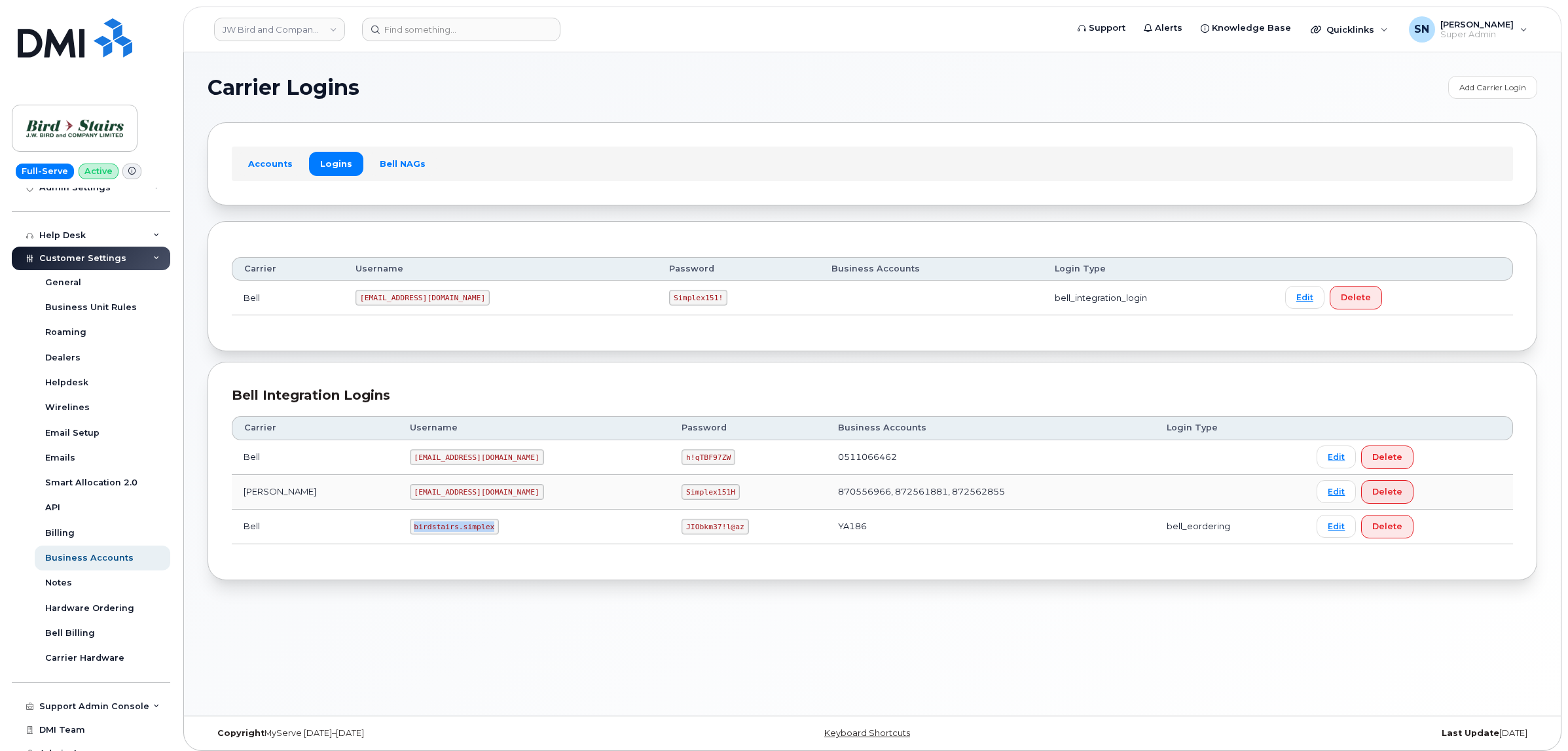
drag, startPoint x: 351, startPoint y: 531, endPoint x: 428, endPoint y: 537, distance: 77.2
click at [428, 537] on td "birdstairs.simplex" at bounding box center [535, 527] width 272 height 34
copy code "birdstairs.simplex"
drag, startPoint x: 586, startPoint y: 528, endPoint x: 649, endPoint y: 531, distance: 63.1
click at [670, 531] on td "JIObkm37!l@az" at bounding box center [748, 527] width 157 height 34
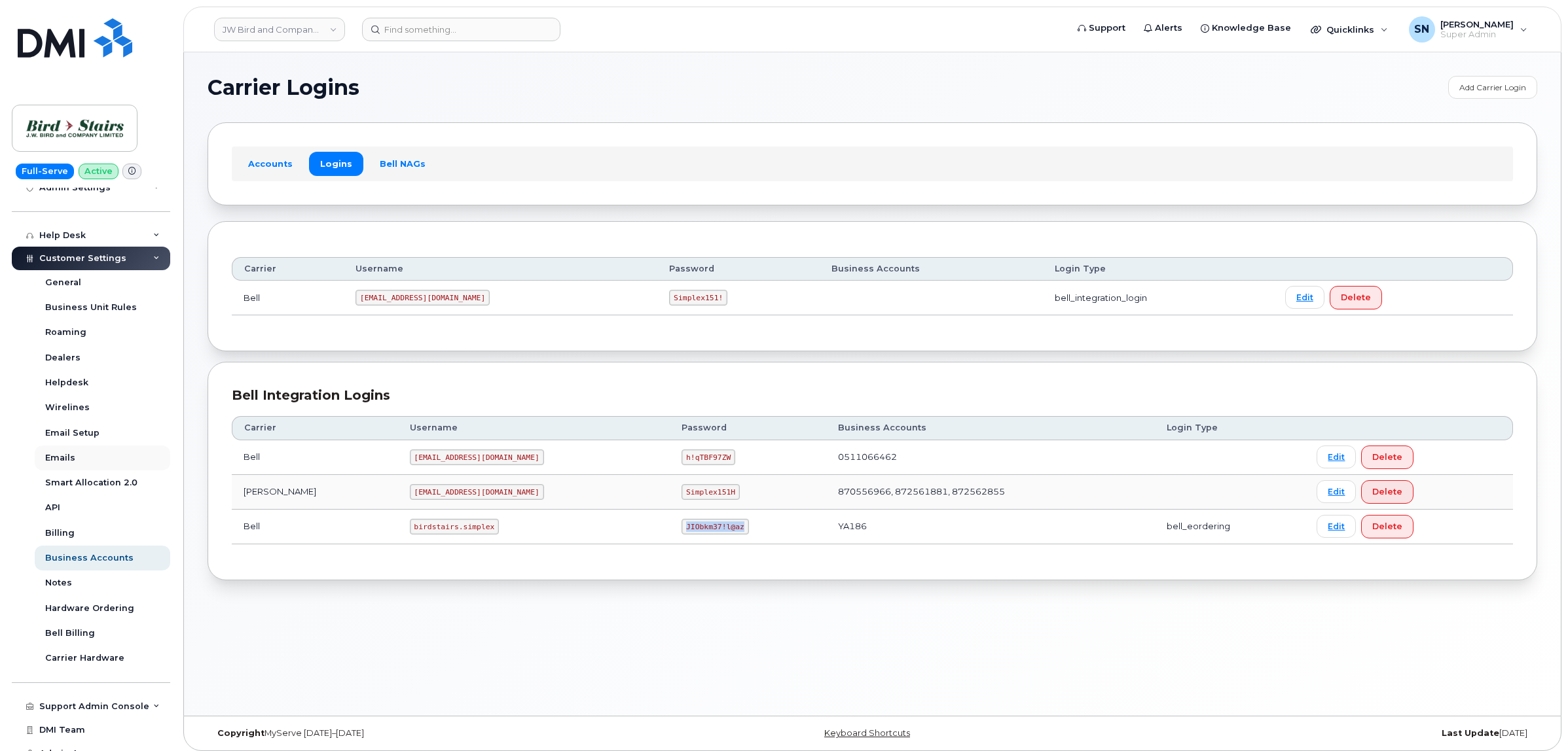
copy code "JIObkm37!l@az"
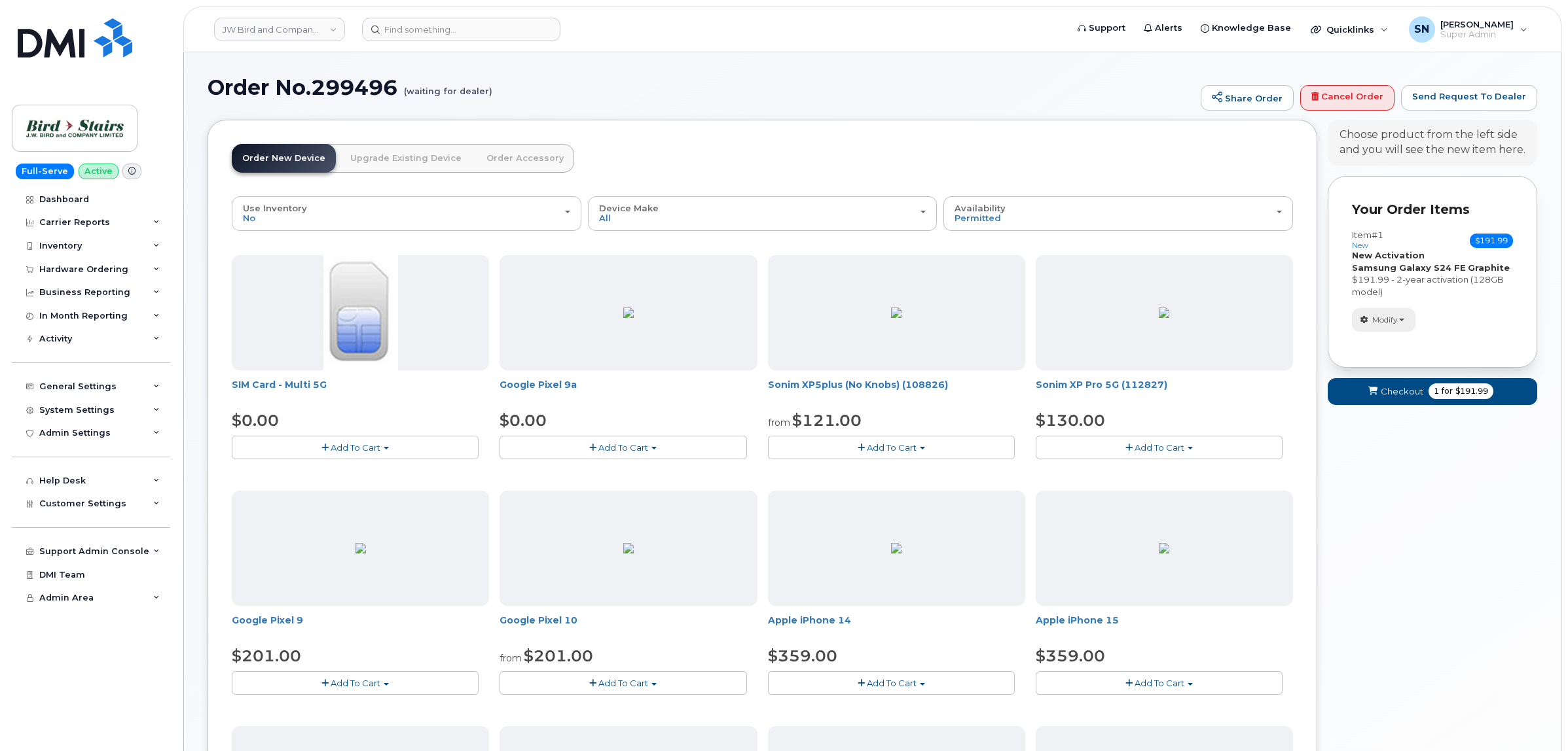
click at [1395, 319] on span "Modify" at bounding box center [1385, 320] width 26 height 12
click at [1389, 342] on link "change" at bounding box center [1414, 340] width 124 height 15
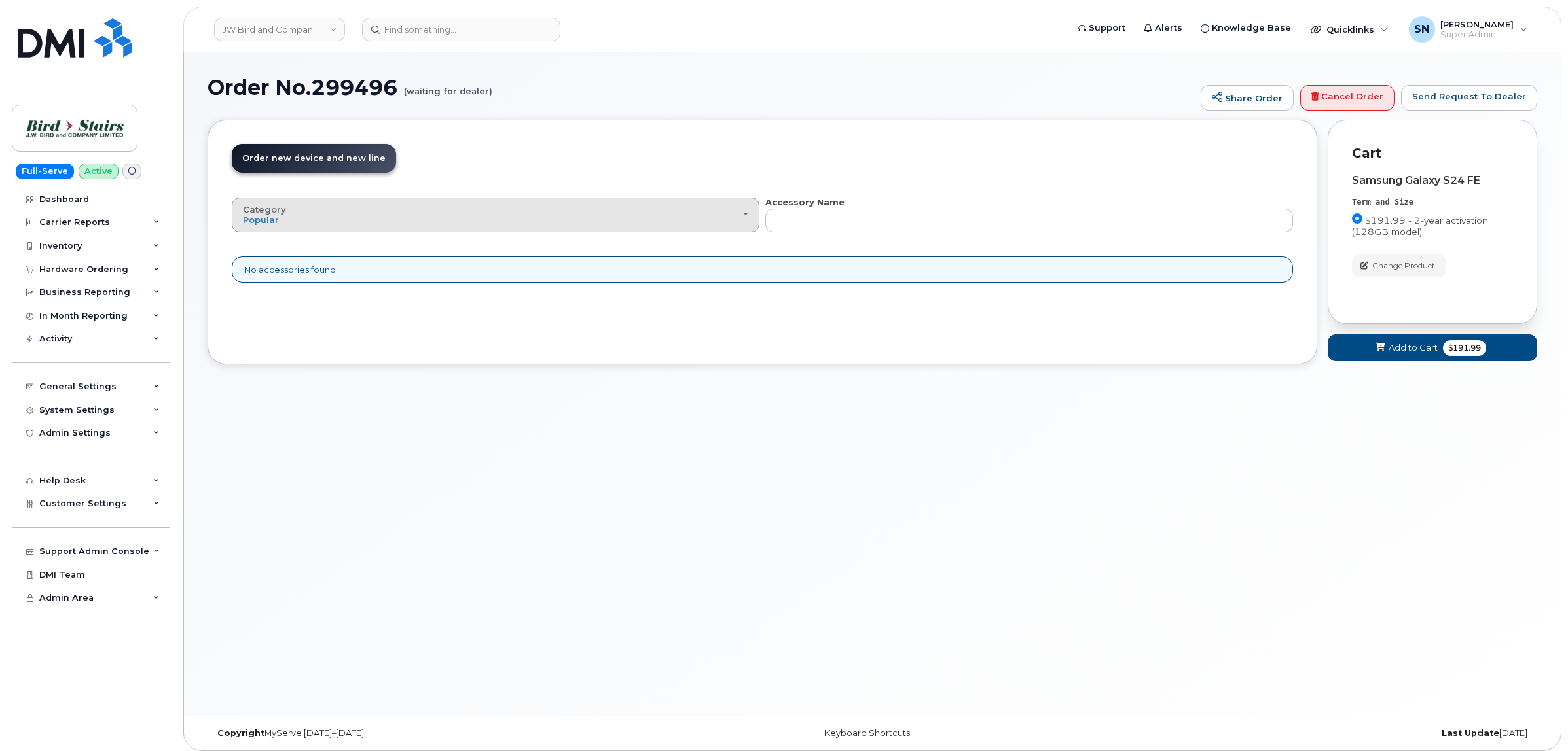
click at [676, 220] on div "Category Popular" at bounding box center [495, 215] width 506 height 21
click at [673, 242] on div "All" at bounding box center [495, 245] width 521 height 15
click at [685, 209] on div "Category Popular" at bounding box center [495, 215] width 506 height 21
click at [684, 237] on div "All" at bounding box center [495, 245] width 521 height 15
click at [655, 210] on div "Category Popular" at bounding box center [495, 215] width 506 height 21
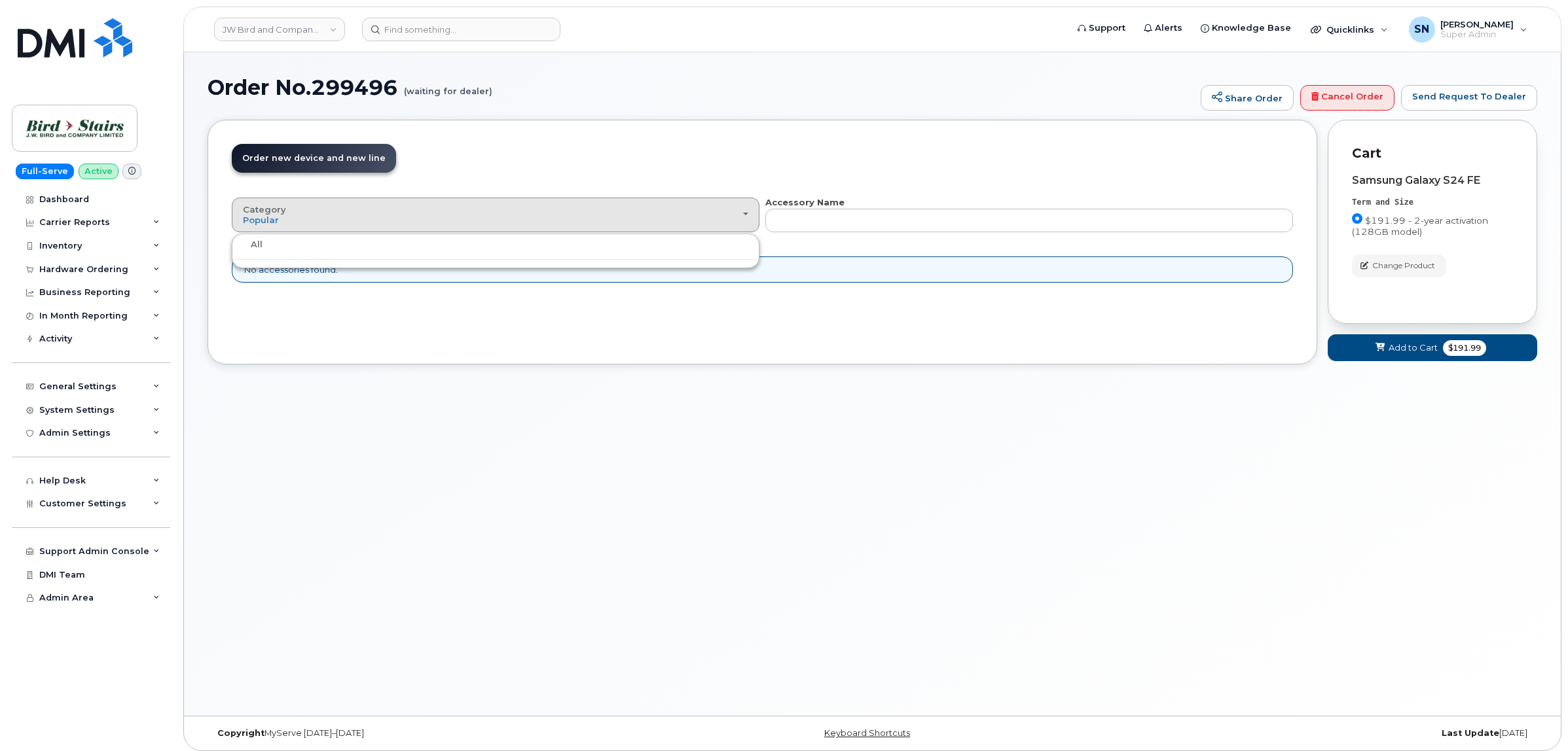
click at [628, 247] on div "All" at bounding box center [495, 245] width 521 height 15
click at [634, 217] on div "Category Popular" at bounding box center [495, 215] width 506 height 21
click at [1003, 247] on div "Category Popular All Accessory Name All new mobile devices come with Selected d…" at bounding box center [762, 239] width 1062 height 86
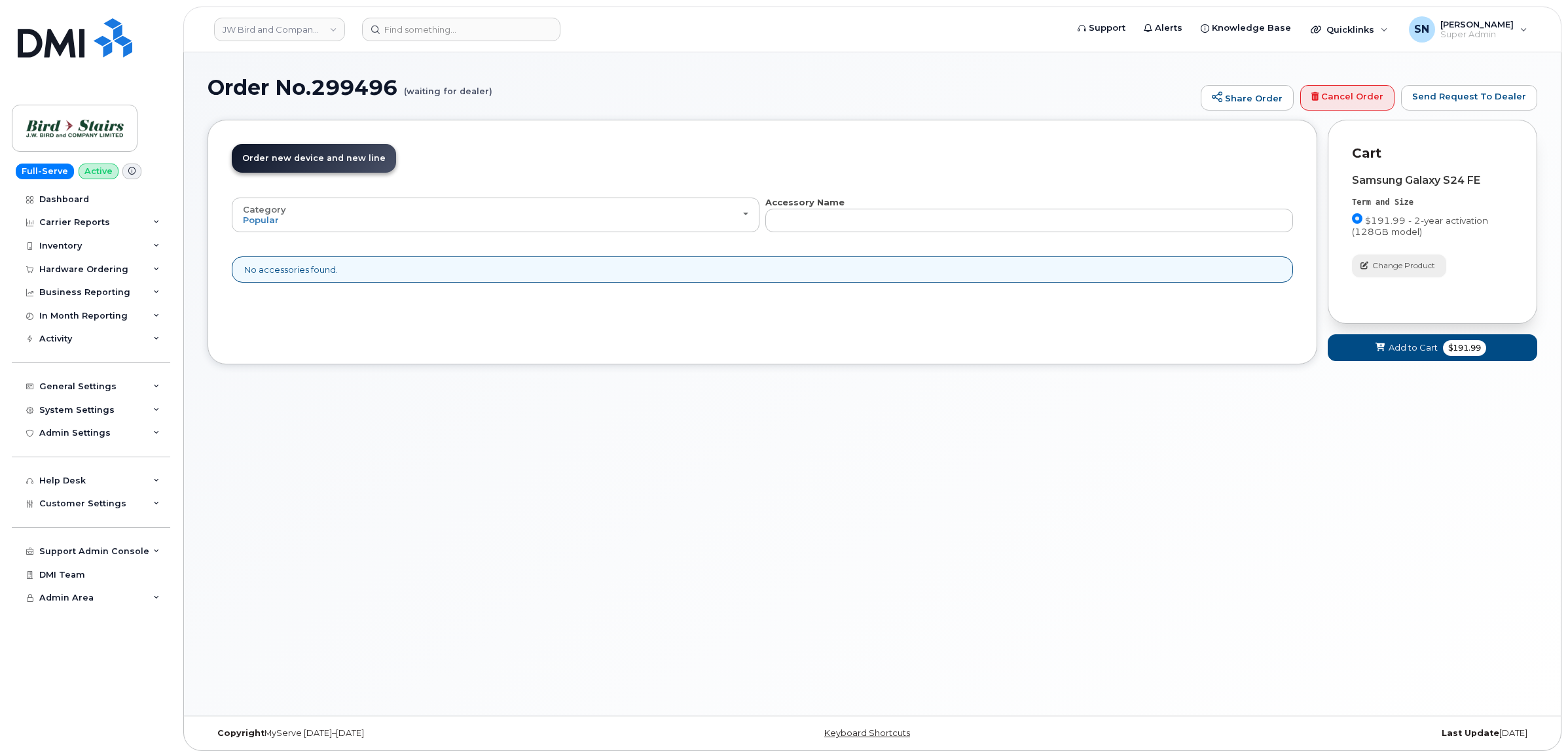
click at [1373, 266] on span "Change Product" at bounding box center [1403, 265] width 63 height 12
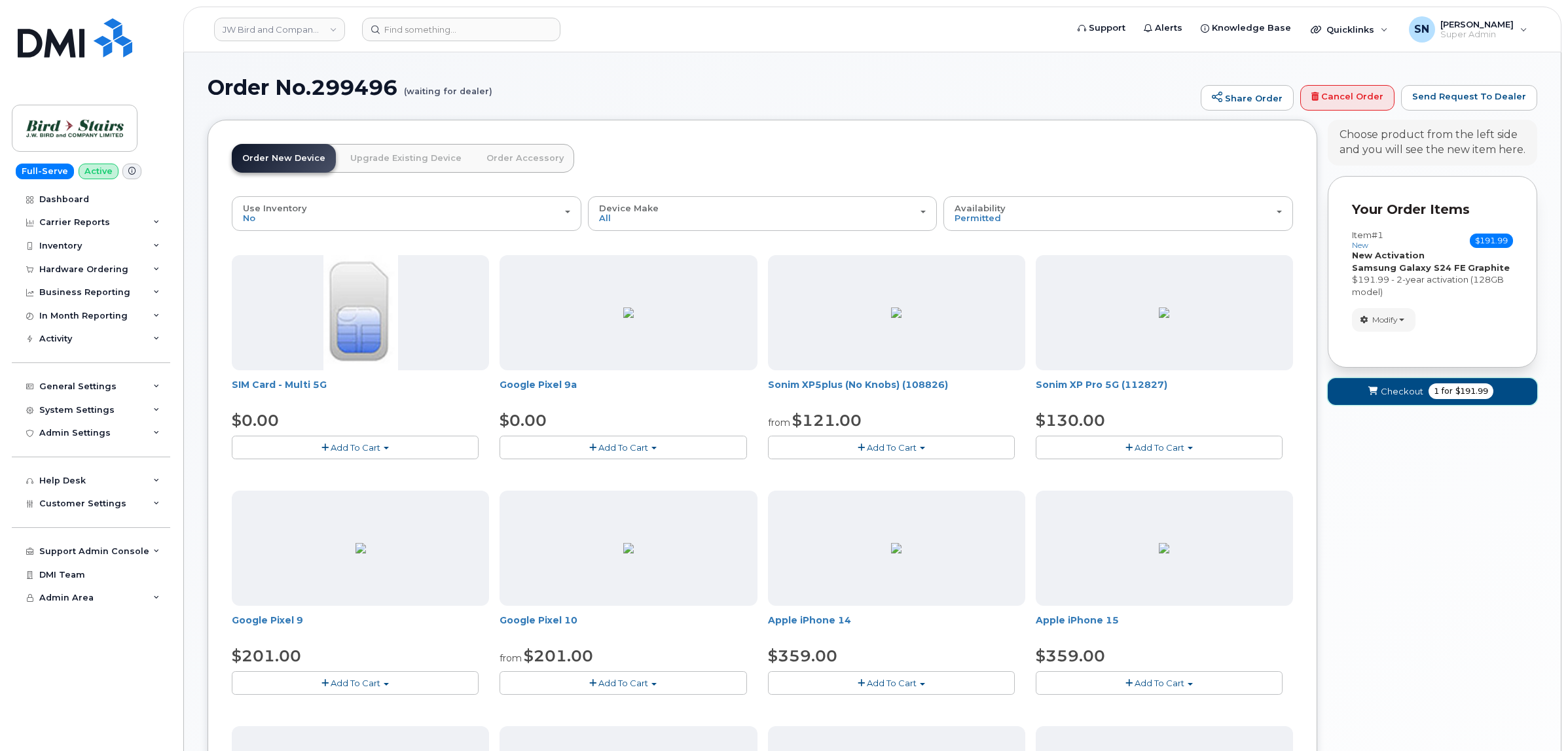
click at [1383, 388] on span "Checkout" at bounding box center [1402, 391] width 43 height 13
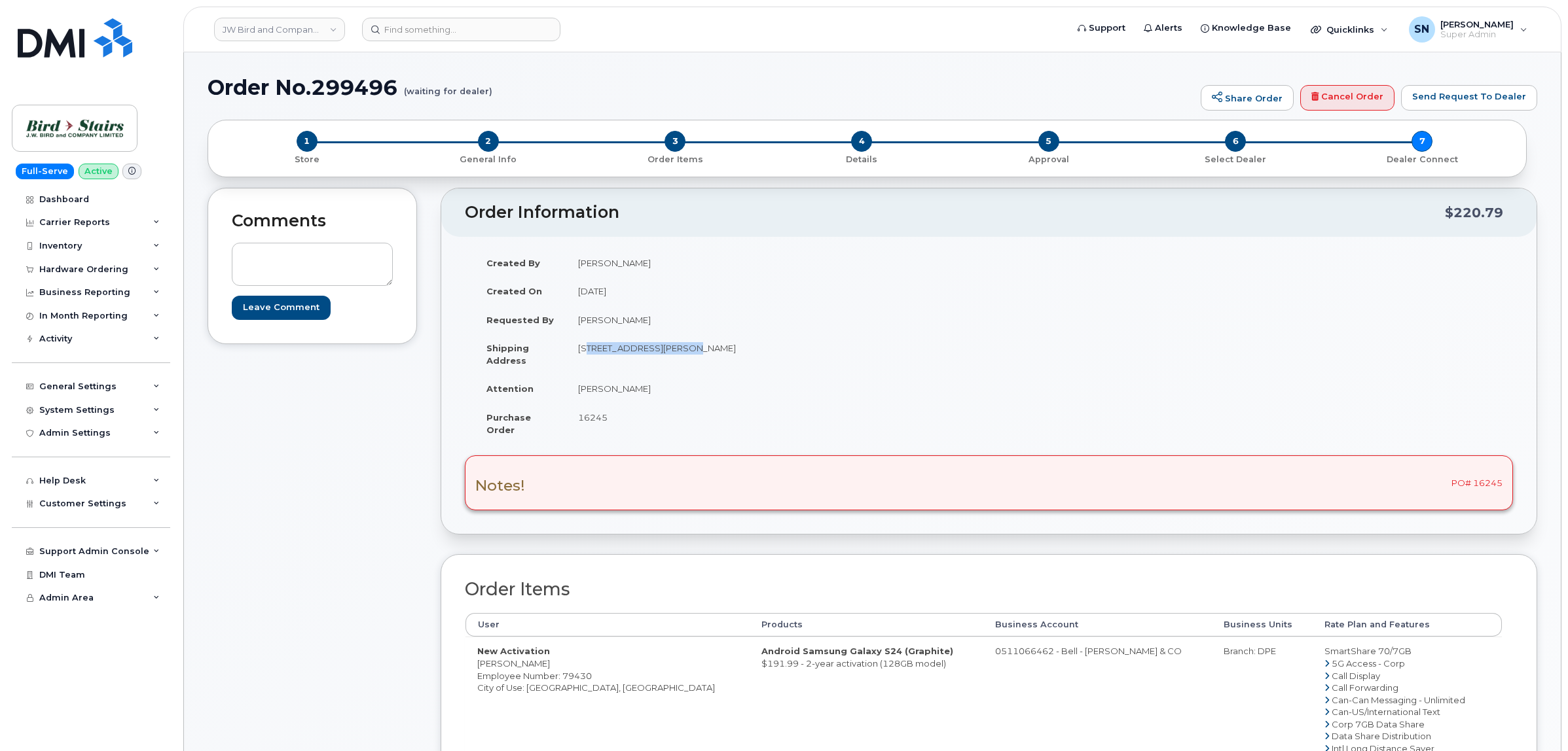
drag, startPoint x: 580, startPoint y: 348, endPoint x: 678, endPoint y: 356, distance: 98.3
click at [678, 356] on td "[STREET_ADDRESS][PERSON_NAME]" at bounding box center [773, 354] width 413 height 40
drag, startPoint x: 770, startPoint y: 367, endPoint x: 764, endPoint y: 363, distance: 7.2
click at [770, 367] on td "[STREET_ADDRESS][PERSON_NAME]" at bounding box center [773, 354] width 413 height 40
drag, startPoint x: 759, startPoint y: 351, endPoint x: 794, endPoint y: 356, distance: 35.4
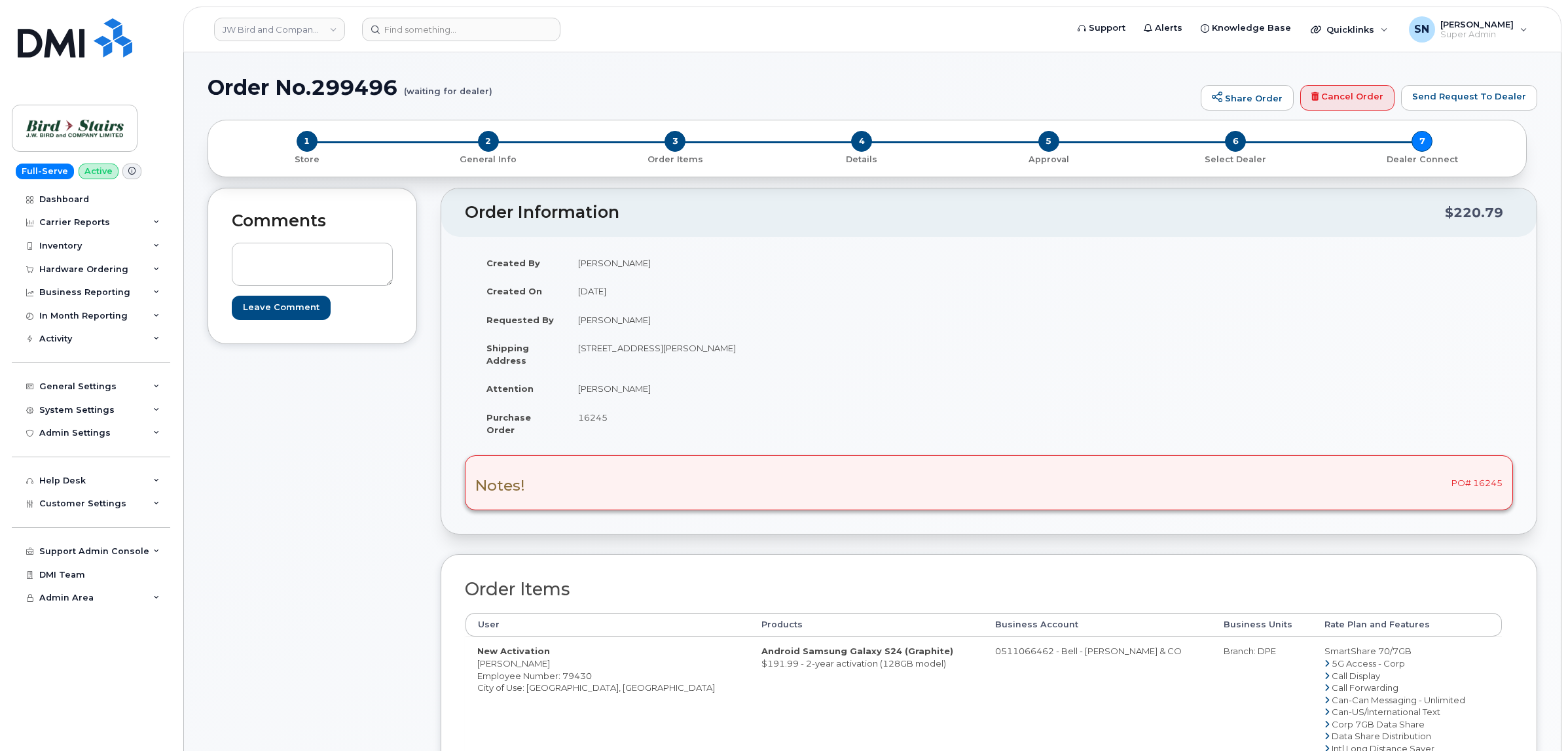
click at [794, 356] on td "[STREET_ADDRESS][PERSON_NAME]" at bounding box center [773, 354] width 413 height 40
copy td "B3B 0A8"
drag, startPoint x: 574, startPoint y: 390, endPoint x: 650, endPoint y: 390, distance: 76.0
click at [650, 390] on td "[PERSON_NAME]" at bounding box center [773, 389] width 413 height 29
copy td "[PERSON_NAME]"
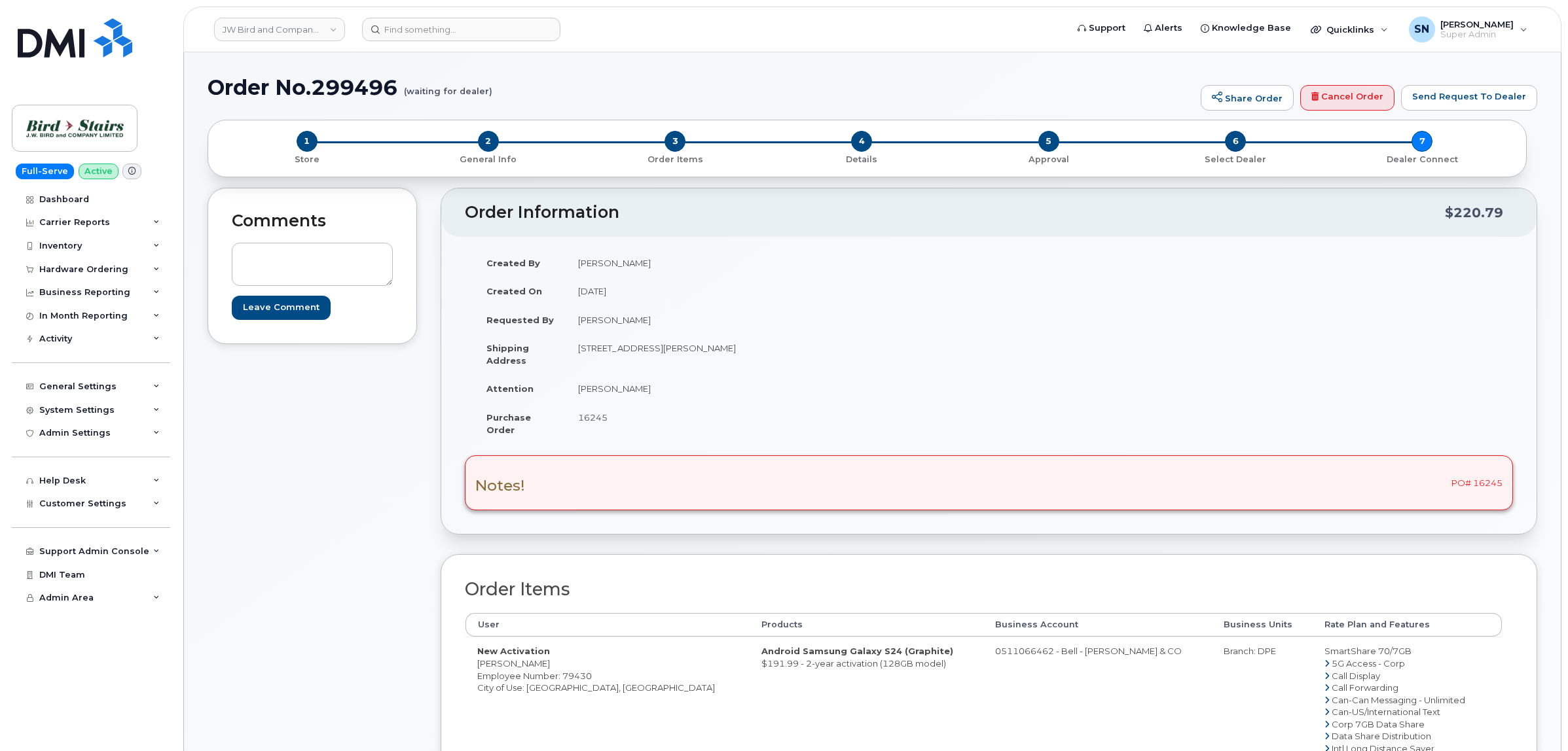
drag, startPoint x: 429, startPoint y: 553, endPoint x: 447, endPoint y: 564, distance: 21.1
click at [430, 553] on div "Comments Leave Comment Order Information $220.79 Created By Peter Stitchman Cre…" at bounding box center [872, 589] width 1330 height 803
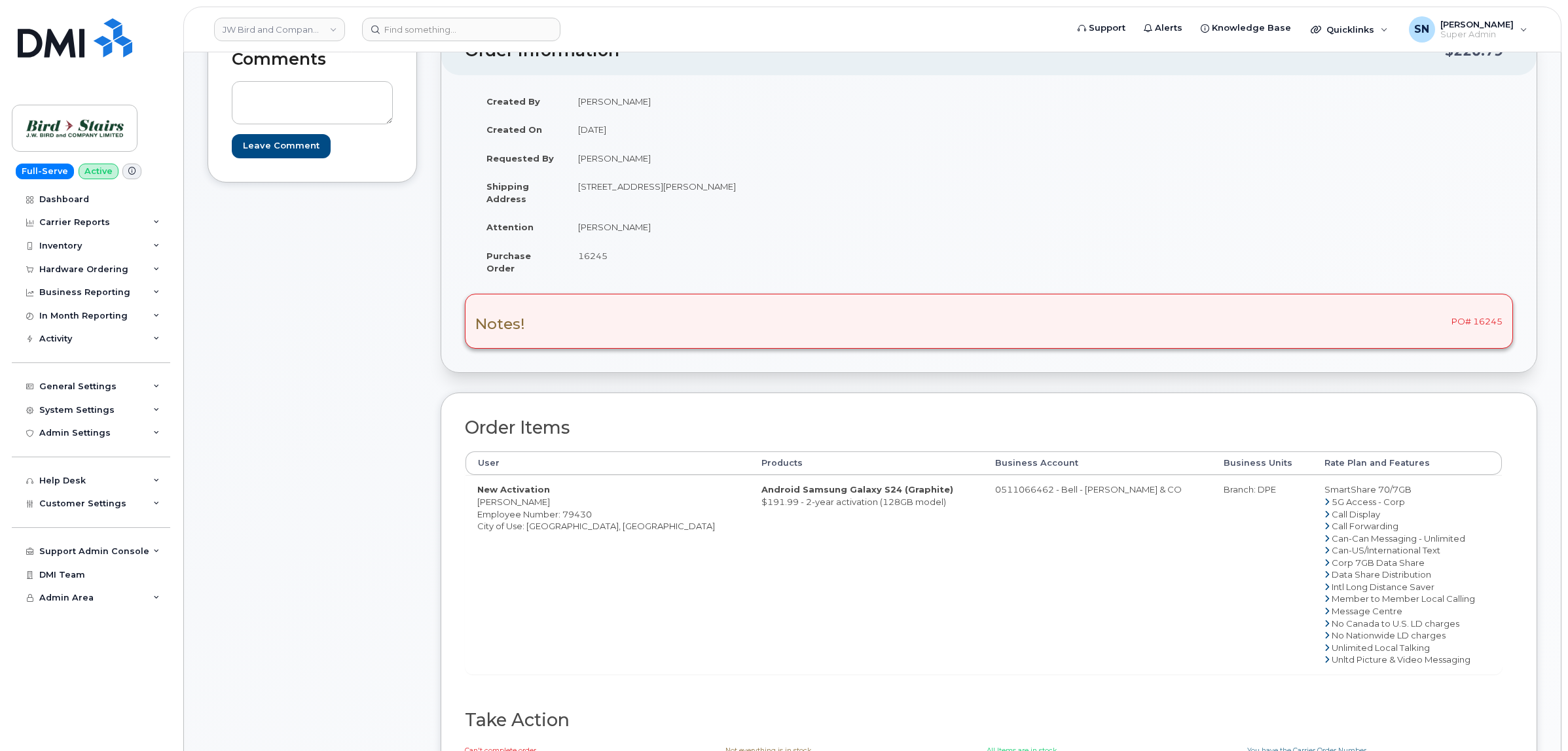
scroll to position [164, 0]
drag, startPoint x: 478, startPoint y: 504, endPoint x: 548, endPoint y: 503, distance: 70.0
click at [548, 503] on td "New Activation Jordan Scudder Employee Number: 79430 City of Use: Halifax, Nova…" at bounding box center [607, 572] width 284 height 199
copy td "Jordan Scudder"
click at [592, 250] on span "16245" at bounding box center [593, 253] width 29 height 10
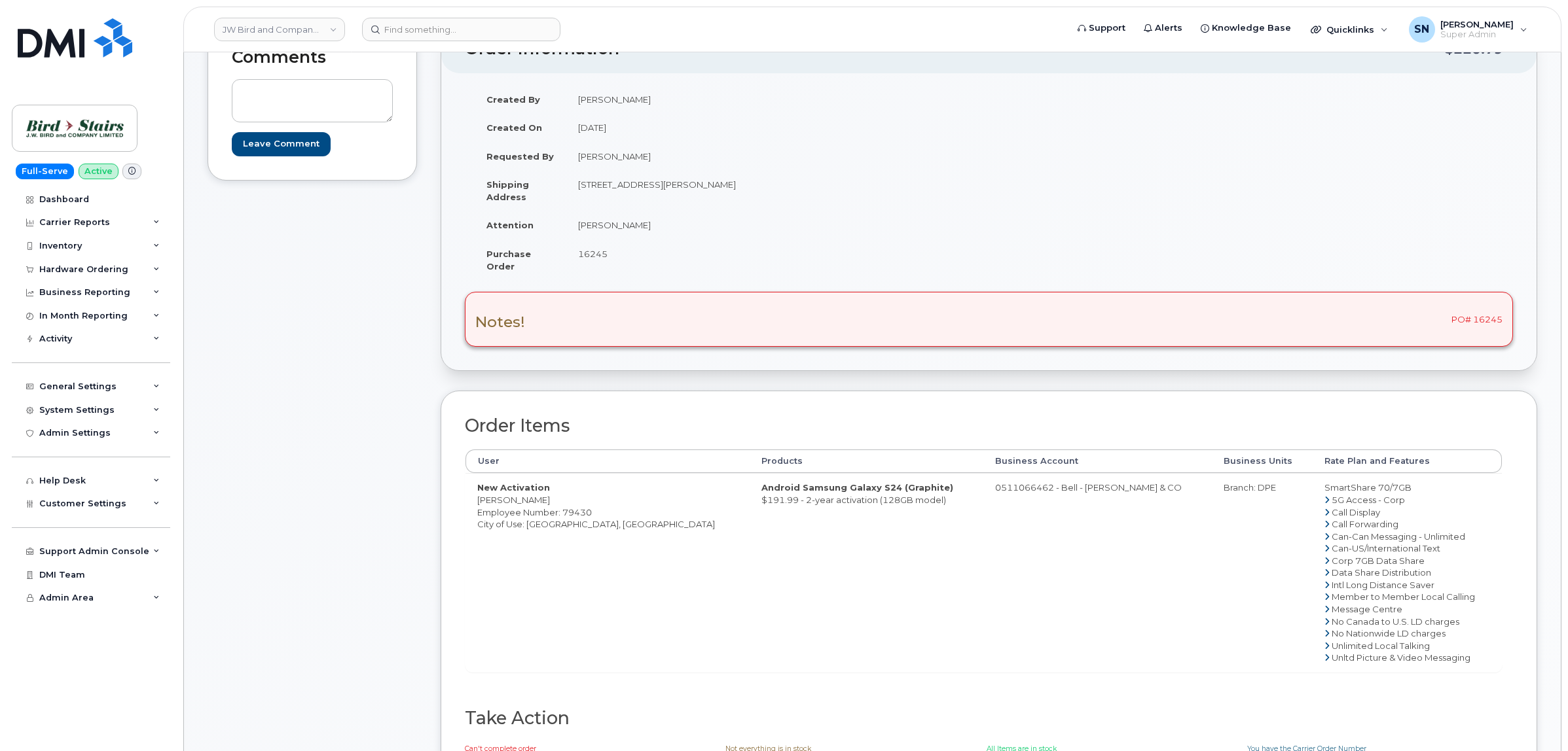
click at [592, 250] on span "16245" at bounding box center [593, 253] width 29 height 10
copy span "16245"
drag, startPoint x: 218, startPoint y: 462, endPoint x: 228, endPoint y: 453, distance: 13.5
click at [218, 462] on div "Comments Leave Comment" at bounding box center [312, 426] width 209 height 803
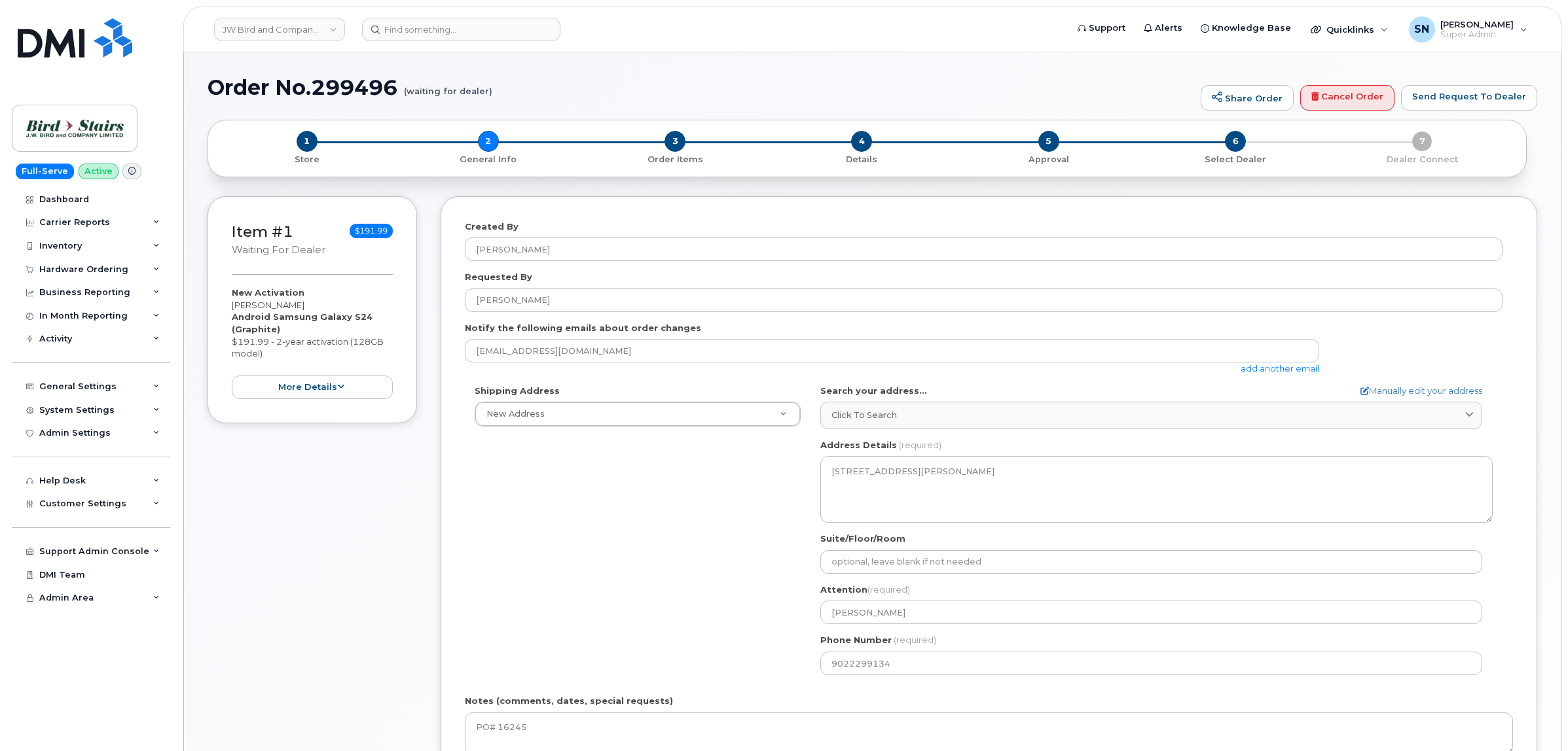
select select
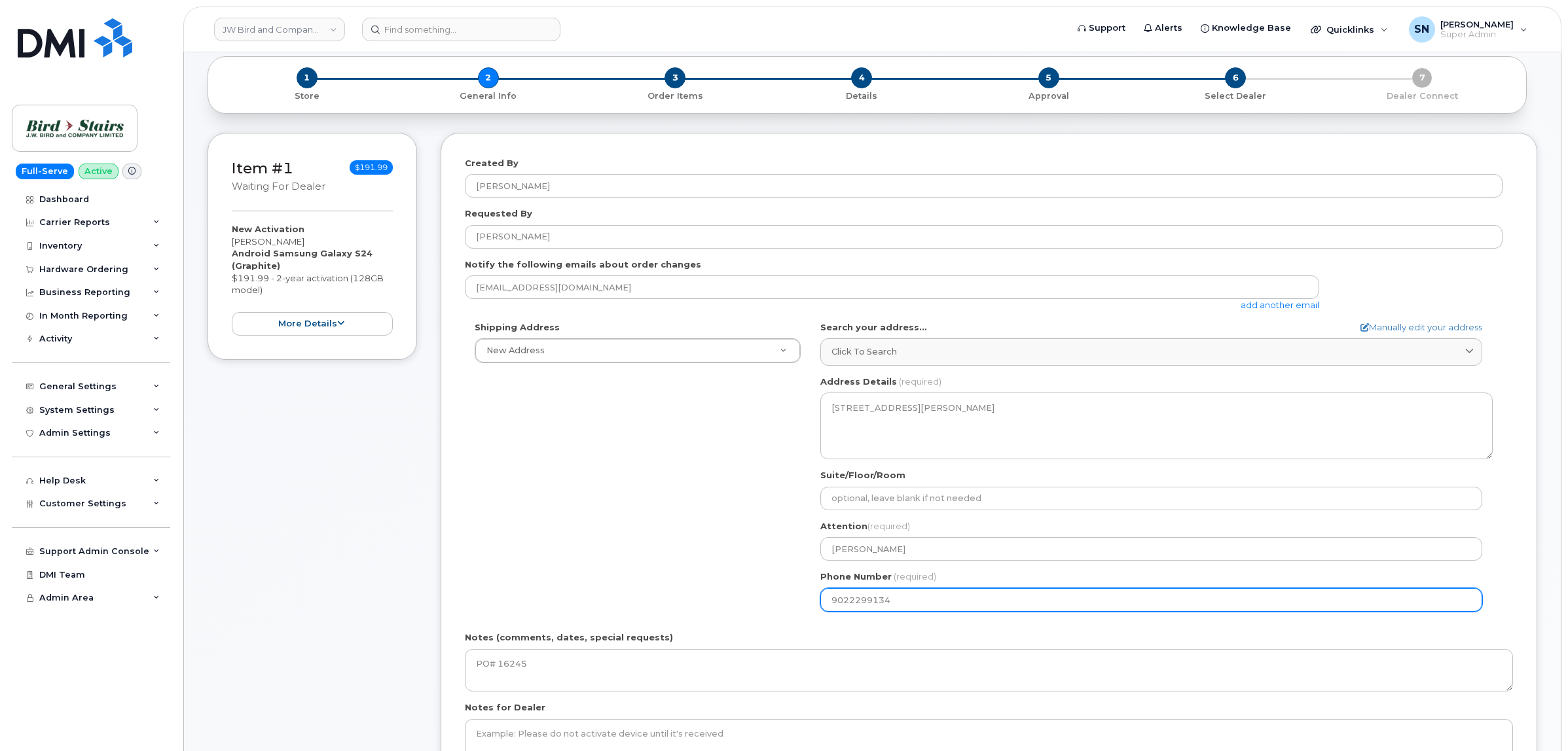
scroll to position [82, 0]
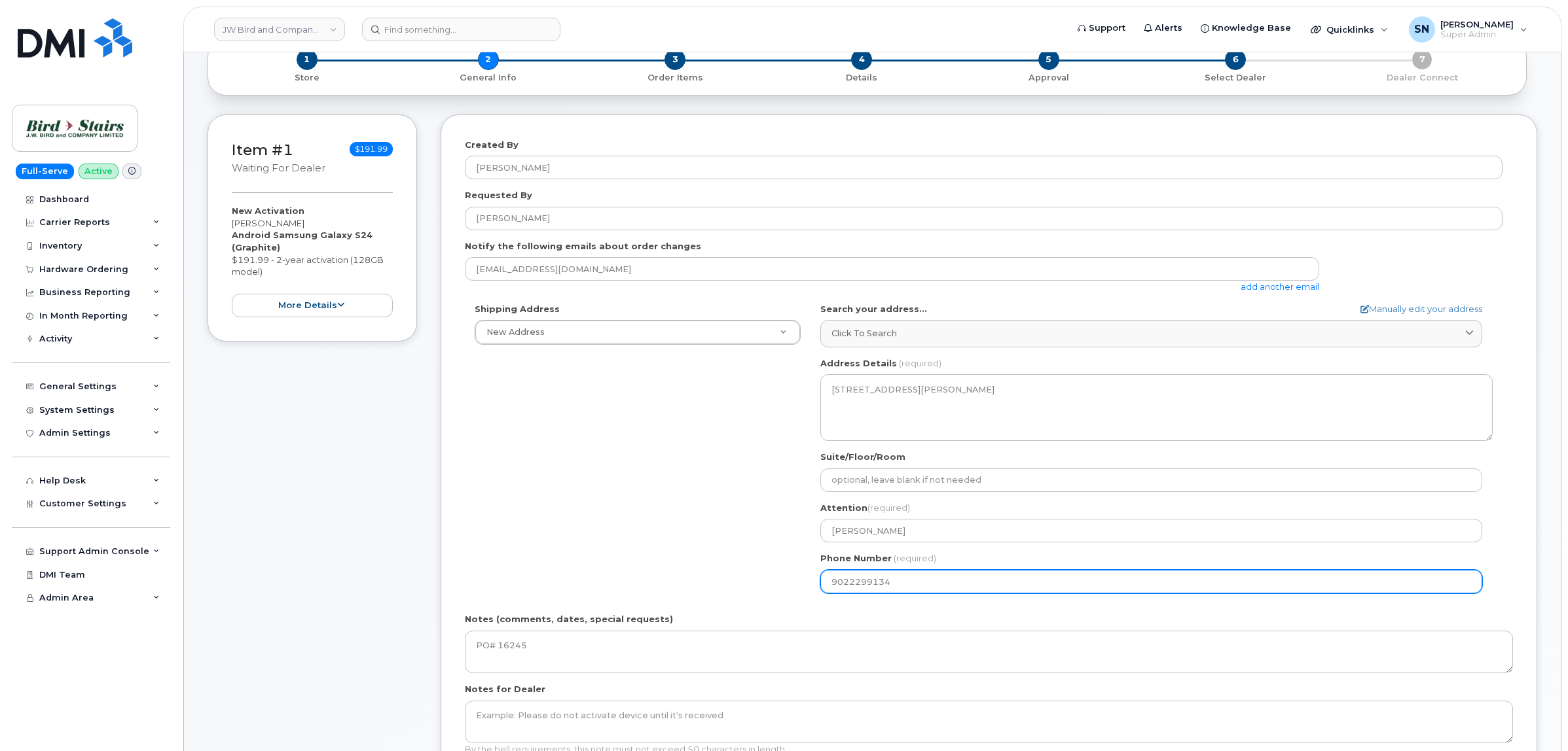
drag, startPoint x: 891, startPoint y: 579, endPoint x: 709, endPoint y: 578, distance: 182.0
click at [755, 579] on div "Shipping Address New Address New Address Bird Stairs (CPE) Bird Stairs (DCO) Bi…" at bounding box center [983, 453] width 1038 height 301
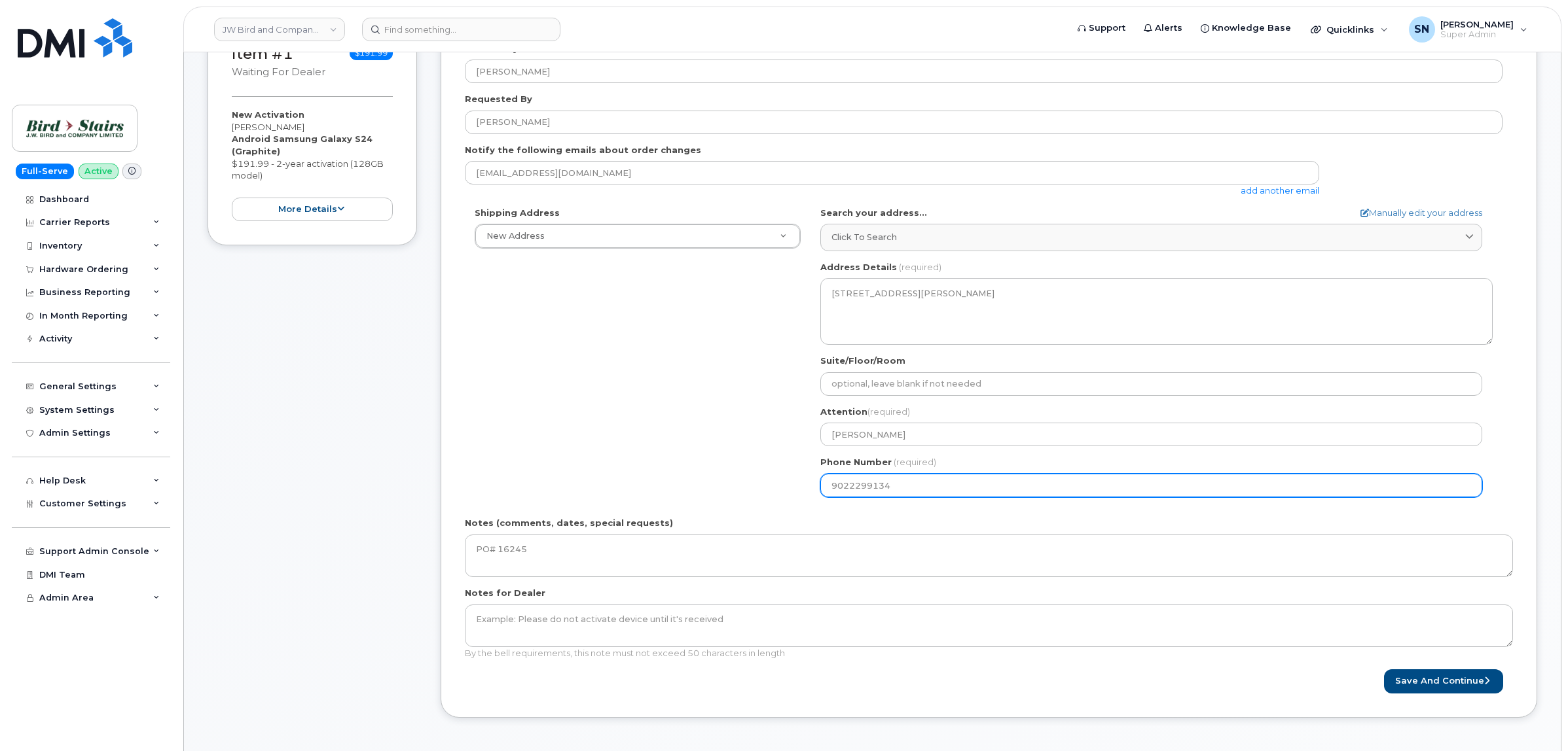
scroll to position [409, 0]
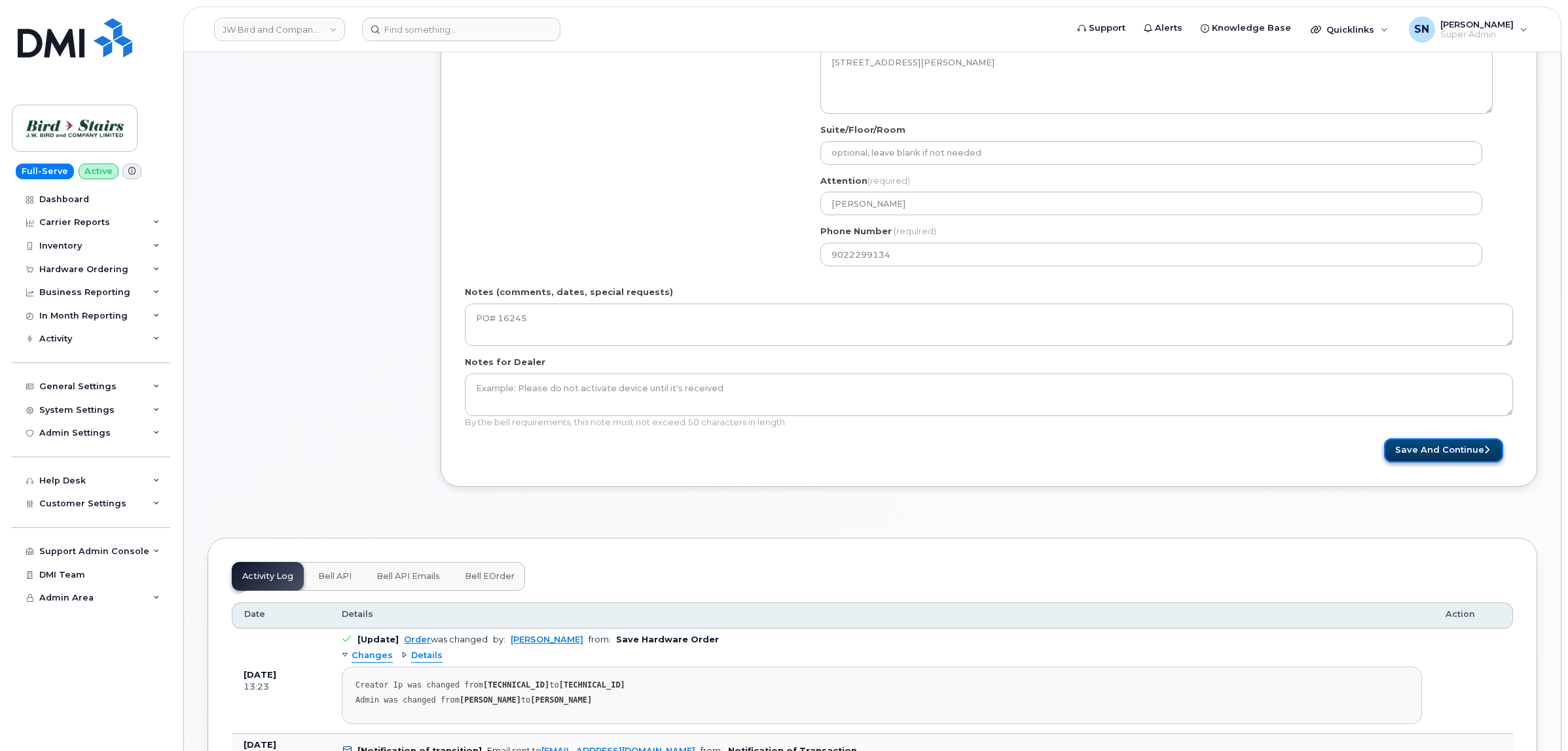
click at [1480, 455] on button "Save and Continue" at bounding box center [1443, 450] width 119 height 24
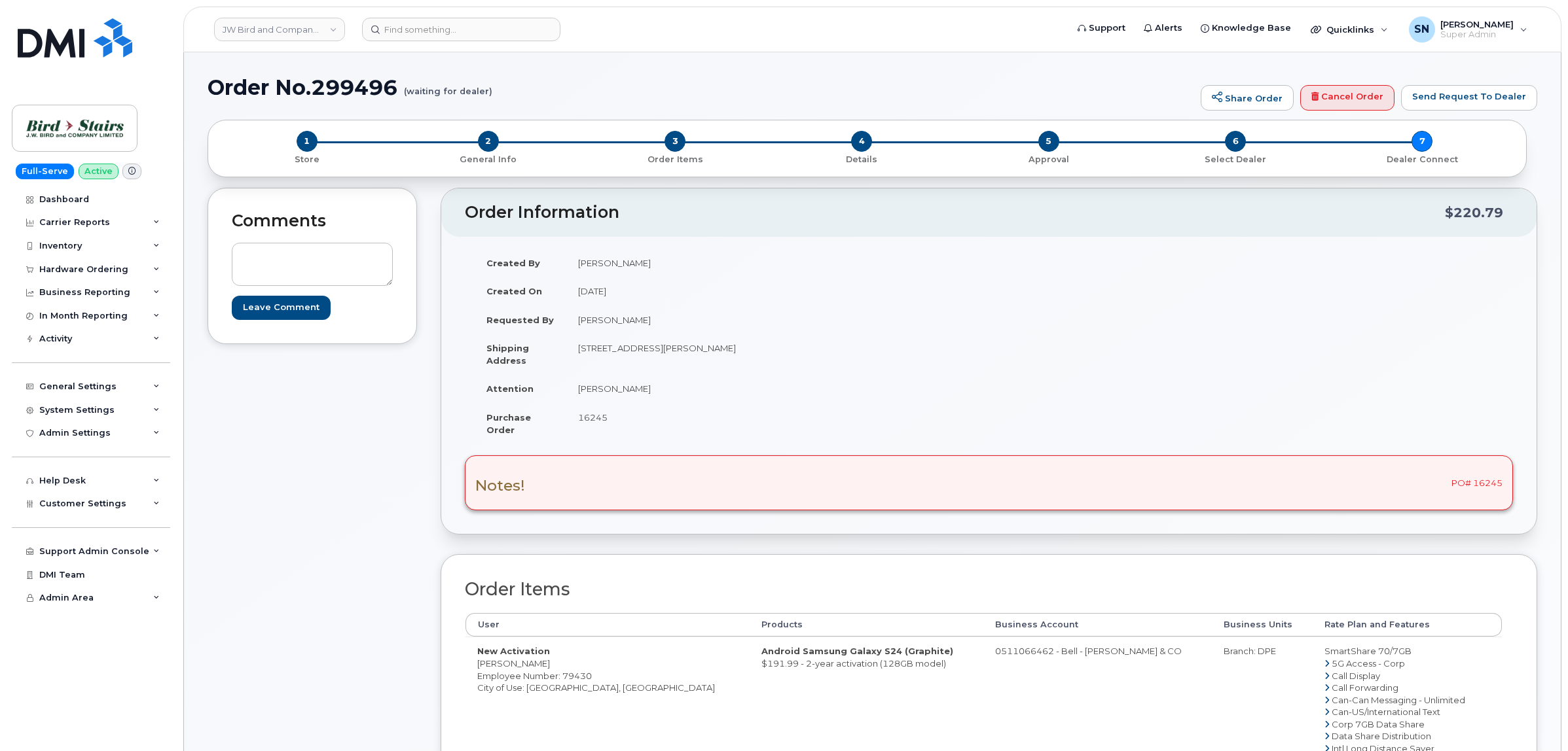
click at [370, 508] on div "Comments Leave Comment" at bounding box center [312, 589] width 209 height 803
click at [119, 265] on div "Hardware Ordering" at bounding box center [84, 270] width 89 height 10
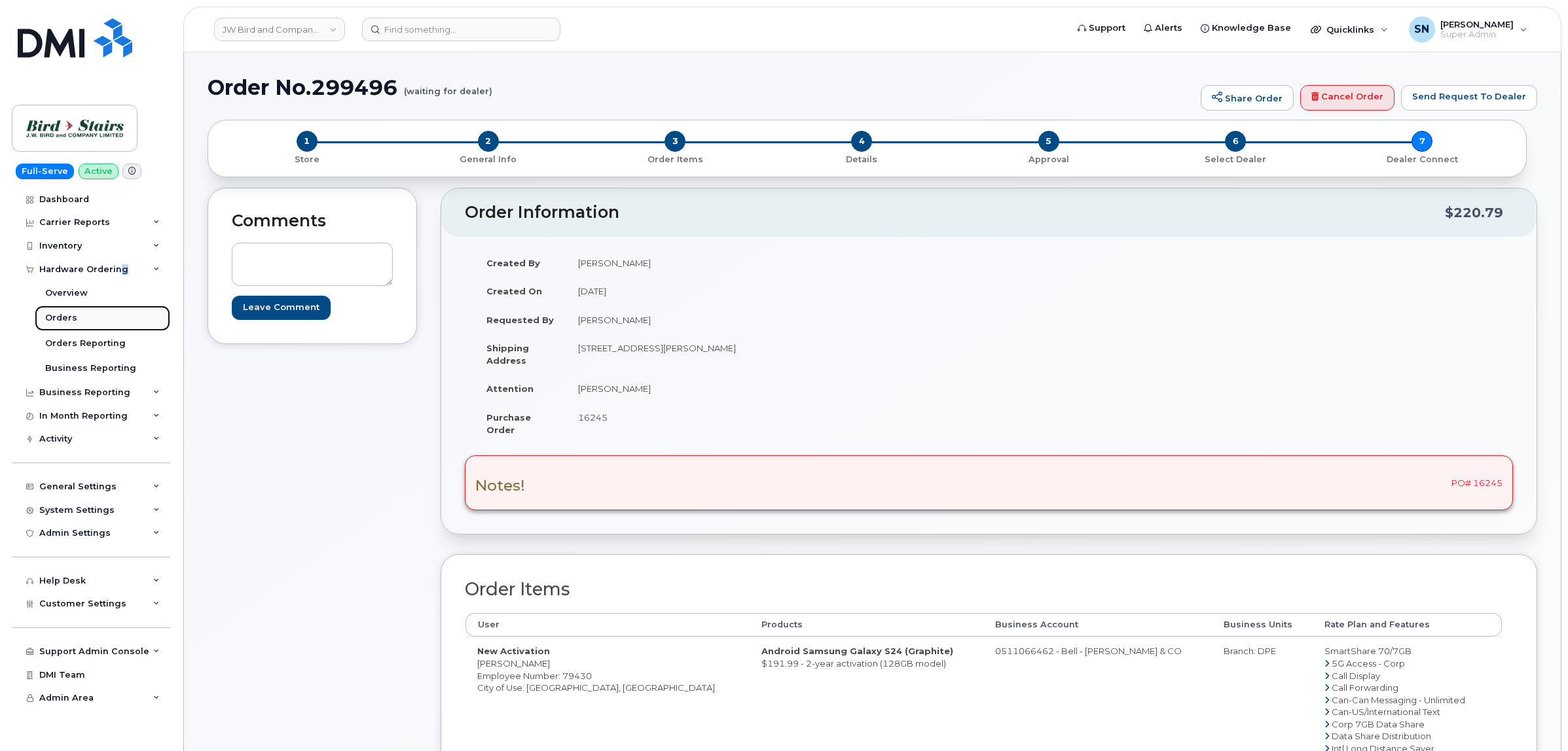
click at [81, 319] on link "Orders" at bounding box center [102, 318] width 135 height 25
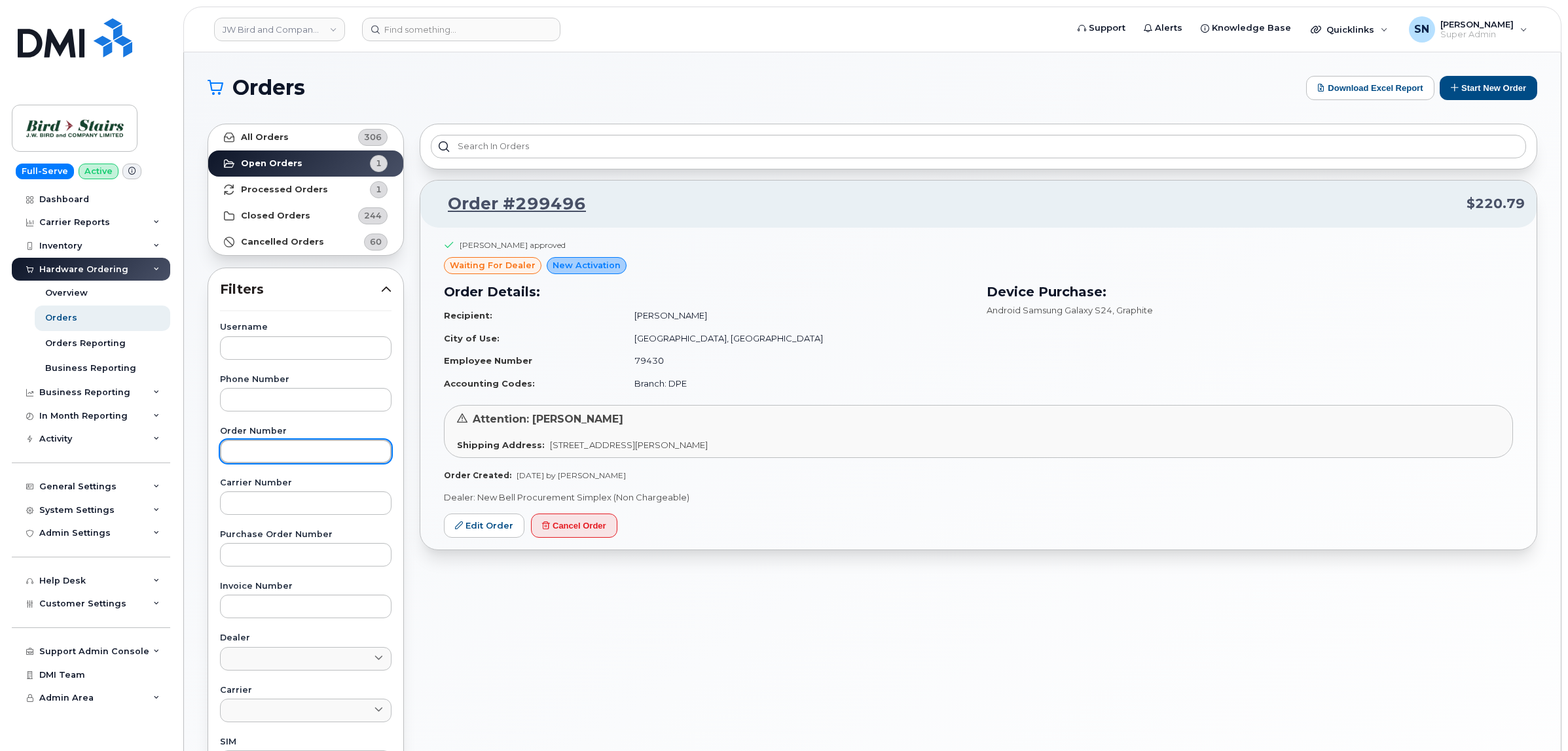
click at [283, 456] on input "text" at bounding box center [306, 451] width 171 height 24
paste input "299496"
type input "299496"
click at [296, 137] on link "All Orders 306" at bounding box center [306, 137] width 195 height 27
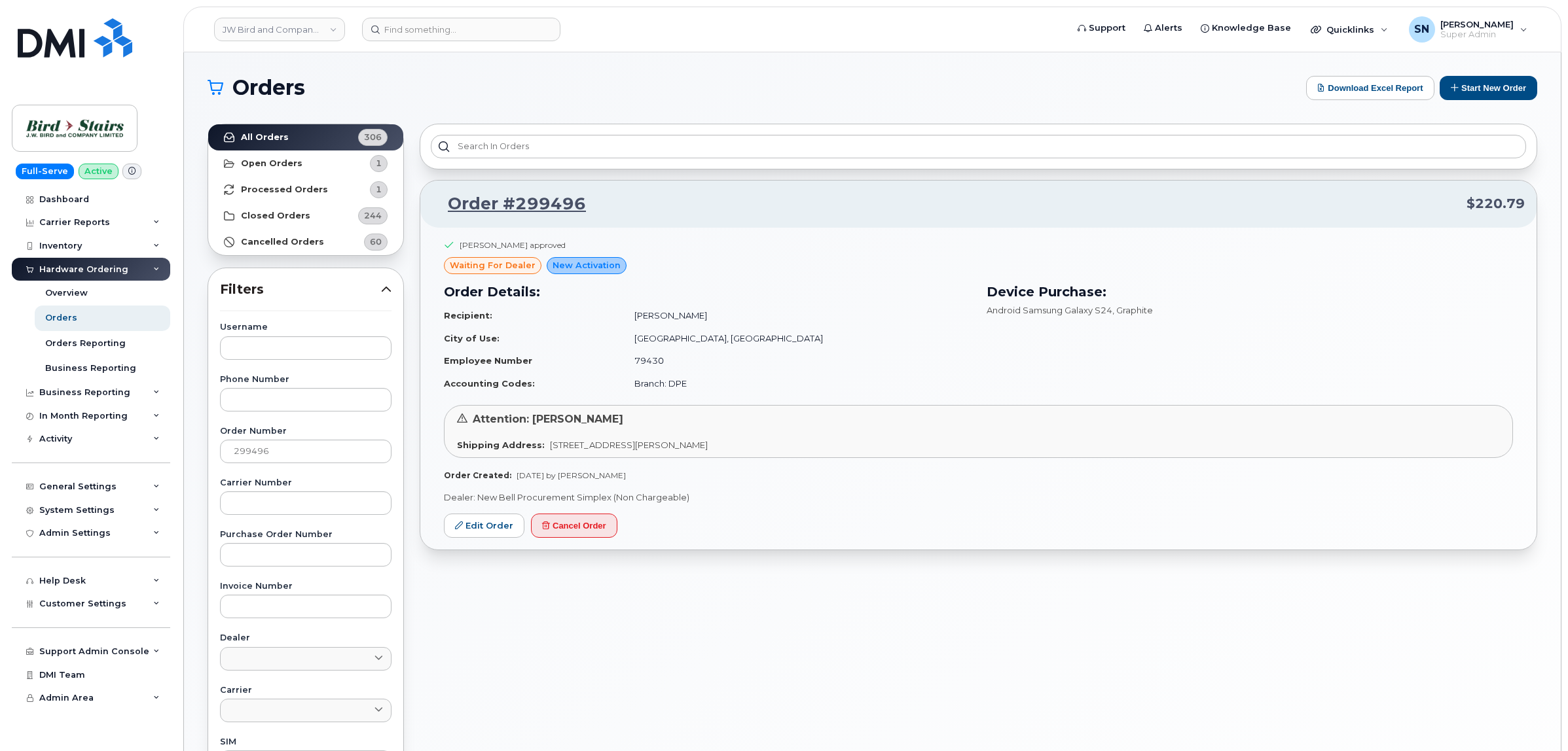
drag, startPoint x: 715, startPoint y: 315, endPoint x: 789, endPoint y: 318, distance: 74.1
click at [789, 318] on td "[PERSON_NAME]" at bounding box center [797, 315] width 348 height 23
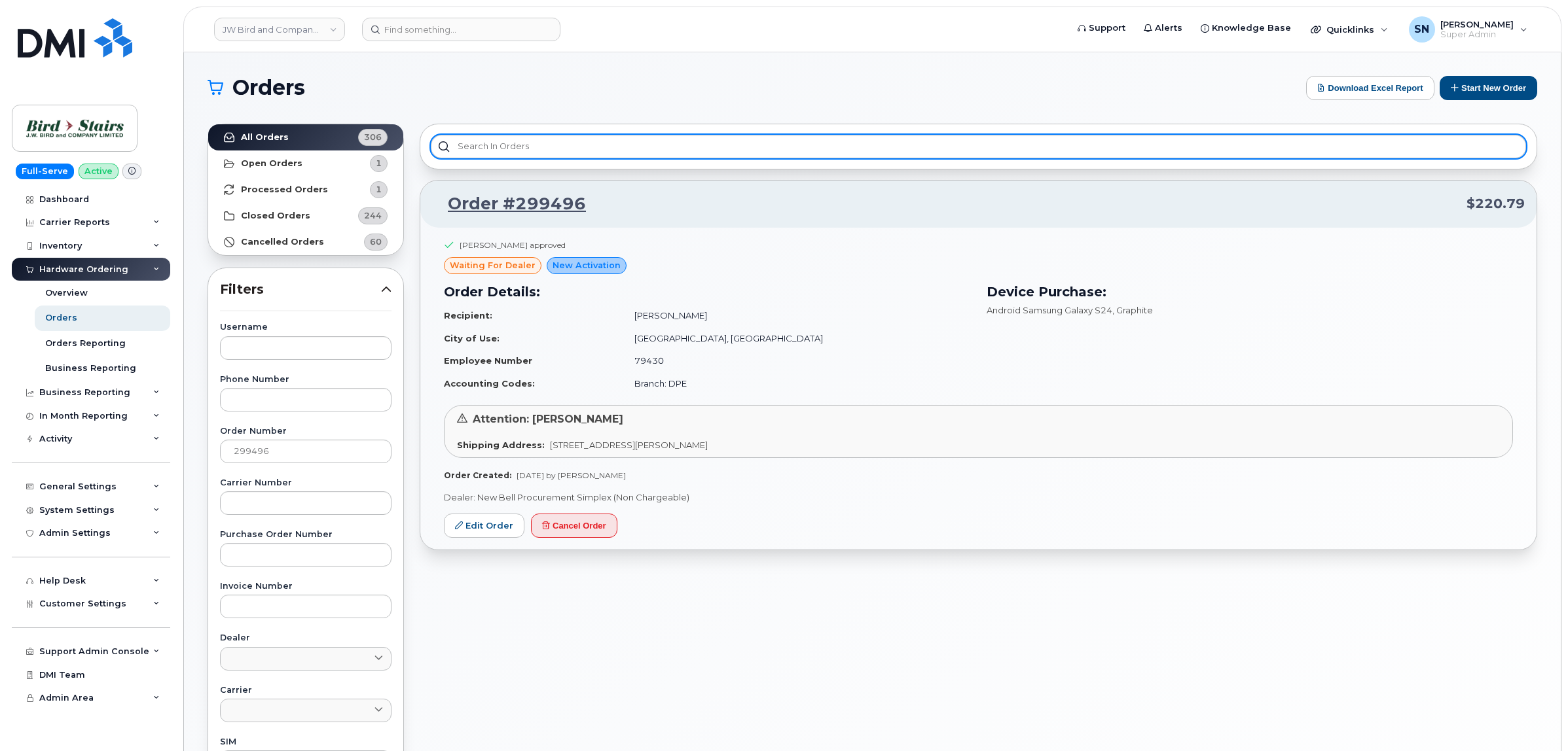
copy td "[PERSON_NAME]"
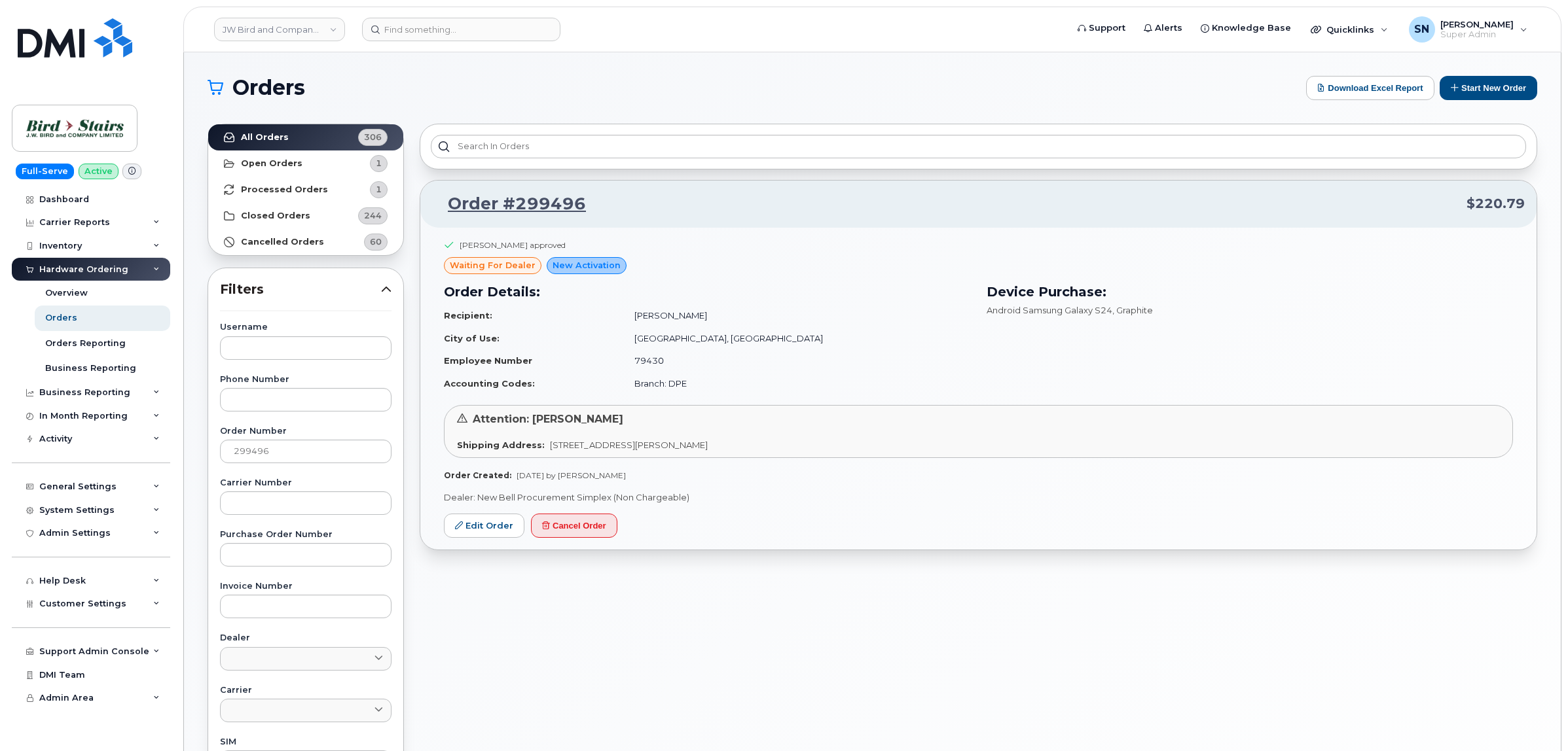
click at [545, 87] on h1 "Orders" at bounding box center [753, 87] width 1092 height 21
click at [316, 28] on link "JW Bird and Company (Bird Stairs)" at bounding box center [279, 30] width 131 height 24
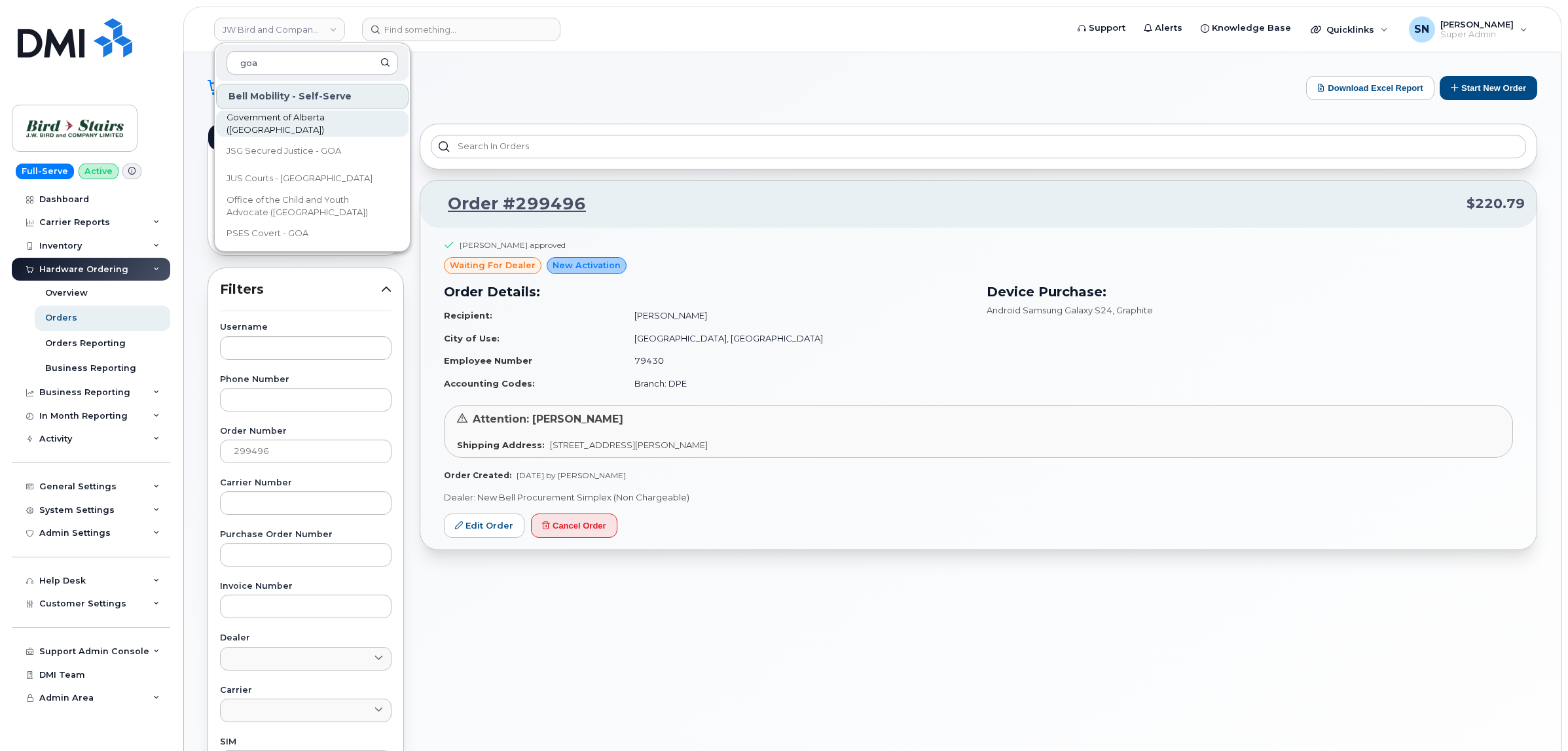
type input "goa"
click at [329, 126] on span "Government of Alberta ([GEOGRAPHIC_DATA])" at bounding box center [302, 124] width 151 height 26
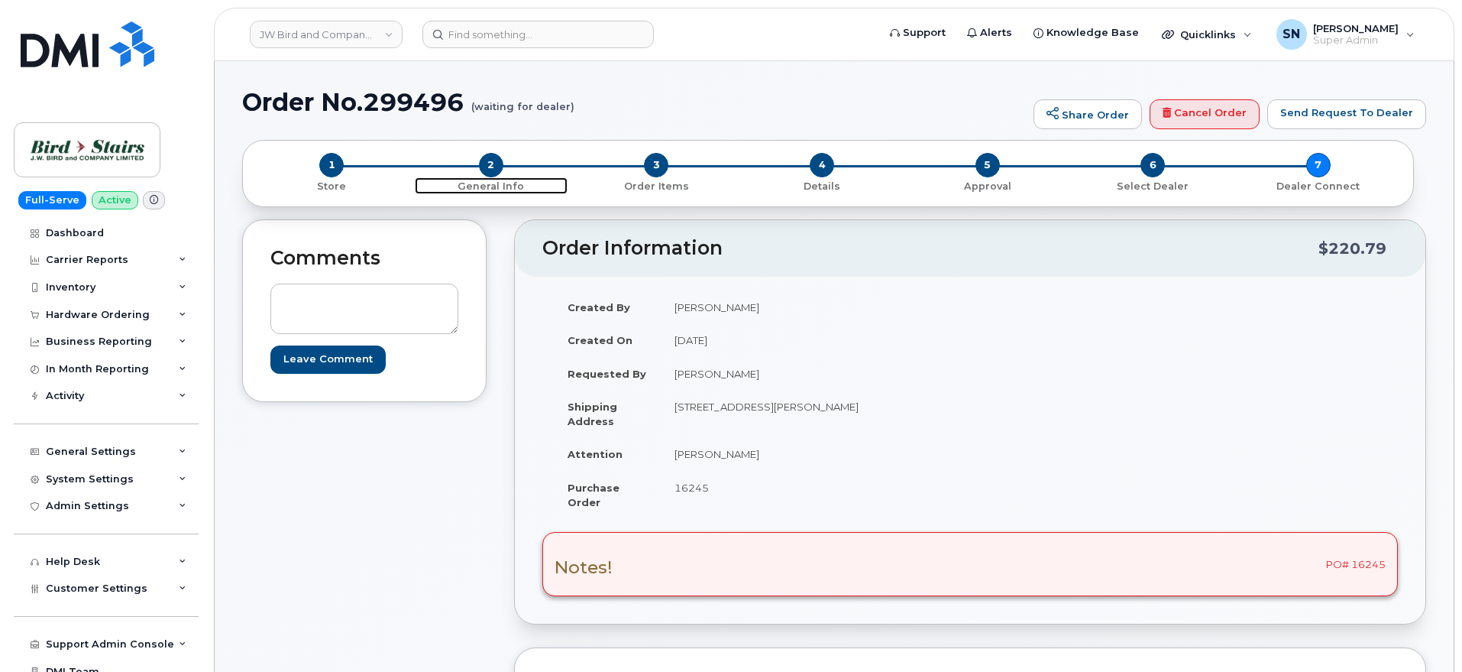
click at [495, 170] on span "2" at bounding box center [491, 165] width 24 height 24
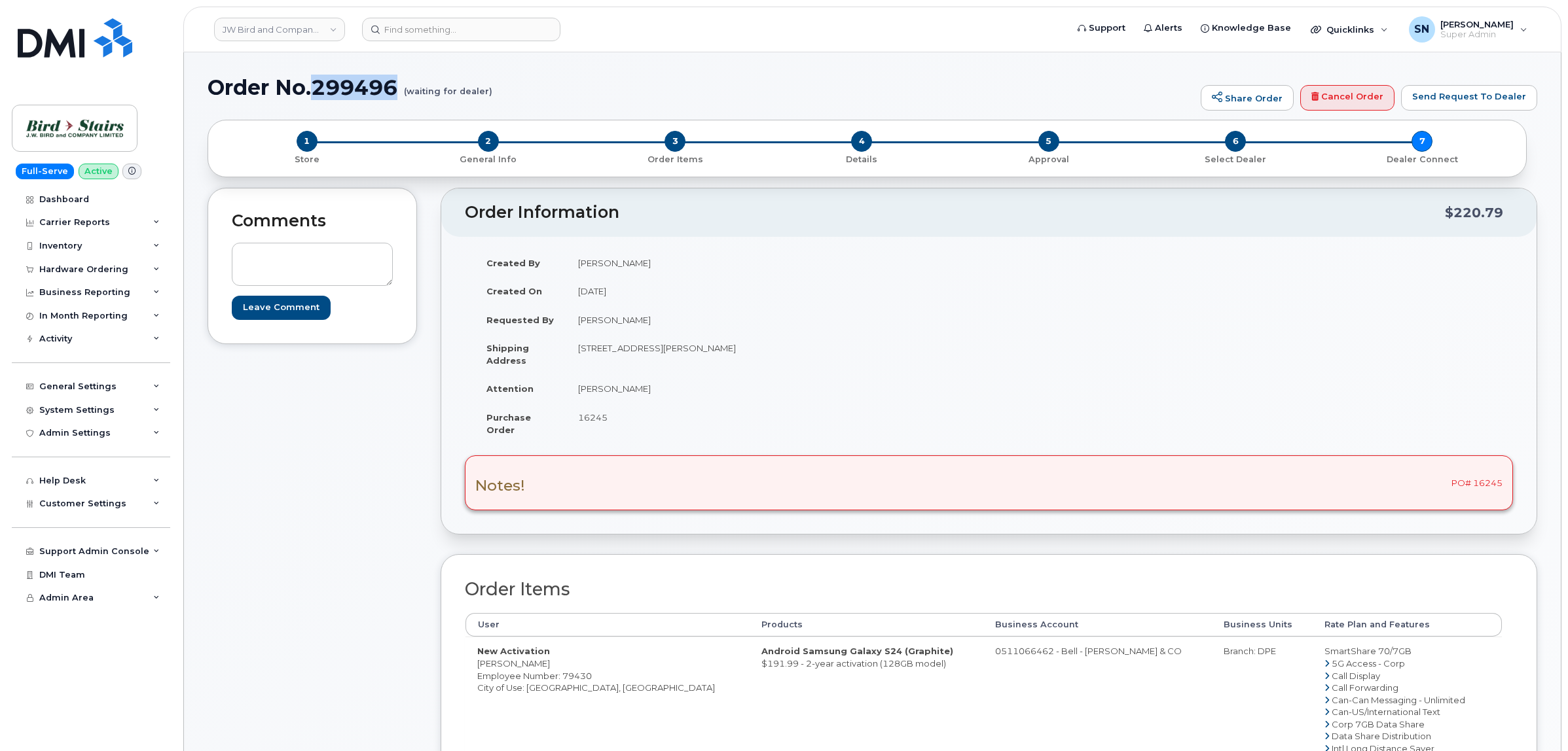
drag, startPoint x: 315, startPoint y: 93, endPoint x: 397, endPoint y: 93, distance: 82.0
click at [397, 93] on h1 "Order No.299496 (waiting for dealer)" at bounding box center [700, 87] width 986 height 23
copy h1 "299496"
click at [678, 289] on td "[DATE]" at bounding box center [773, 291] width 413 height 29
click at [387, 390] on div "Comments Leave Comment" at bounding box center [312, 589] width 209 height 803
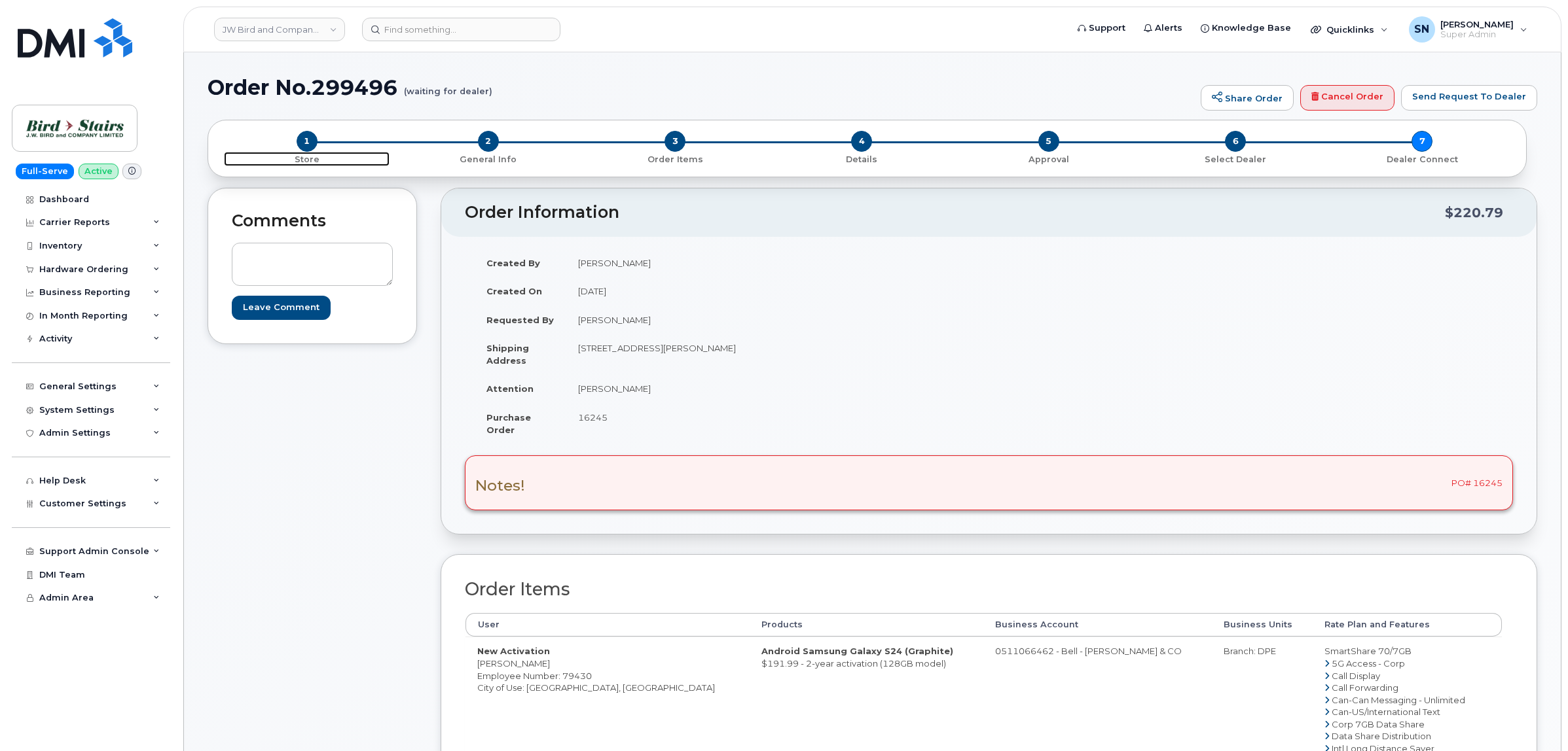
click at [303, 140] on span "1" at bounding box center [307, 141] width 21 height 21
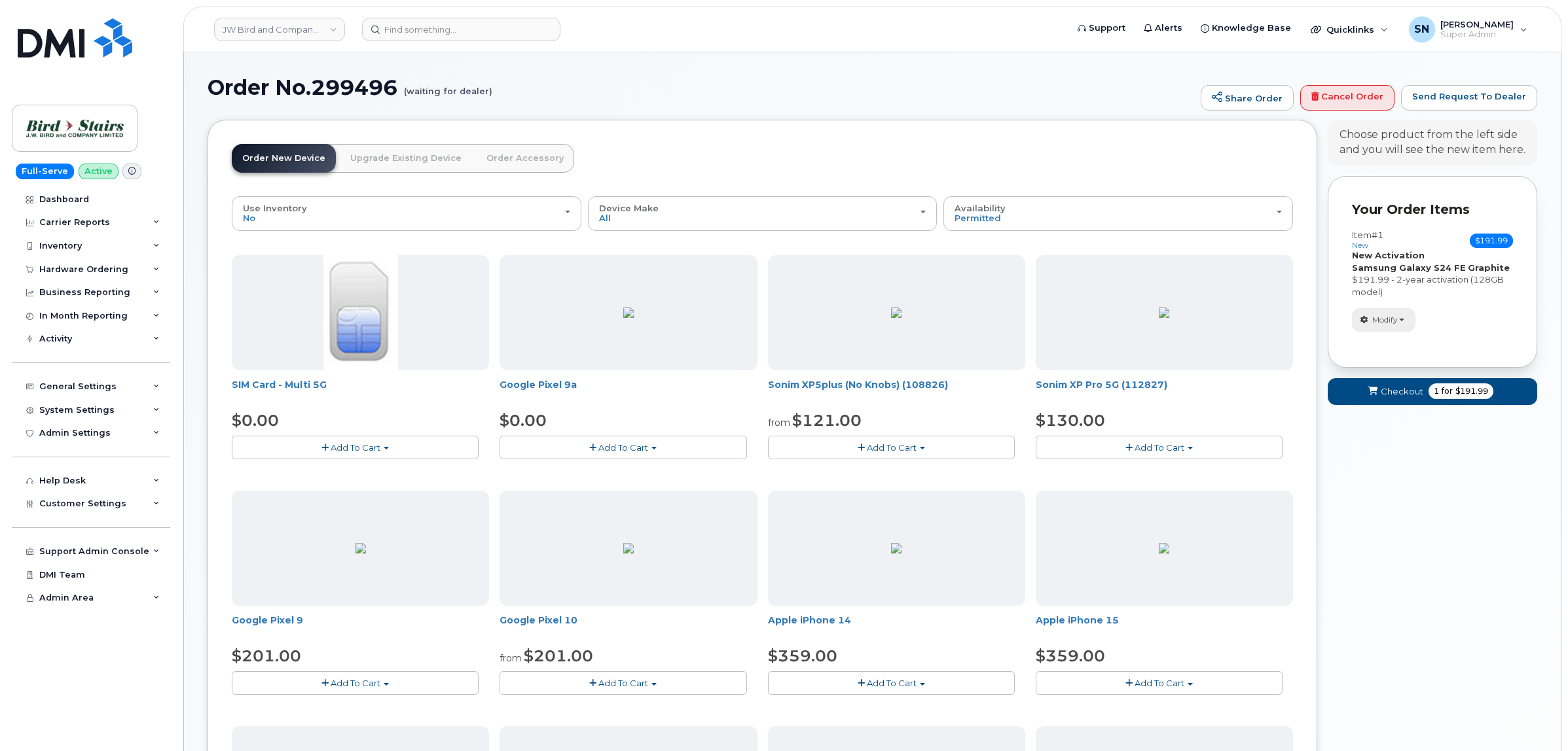
click at [1368, 319] on icon "button" at bounding box center [1364, 319] width 8 height 8
click at [1383, 339] on link "change" at bounding box center [1414, 340] width 124 height 15
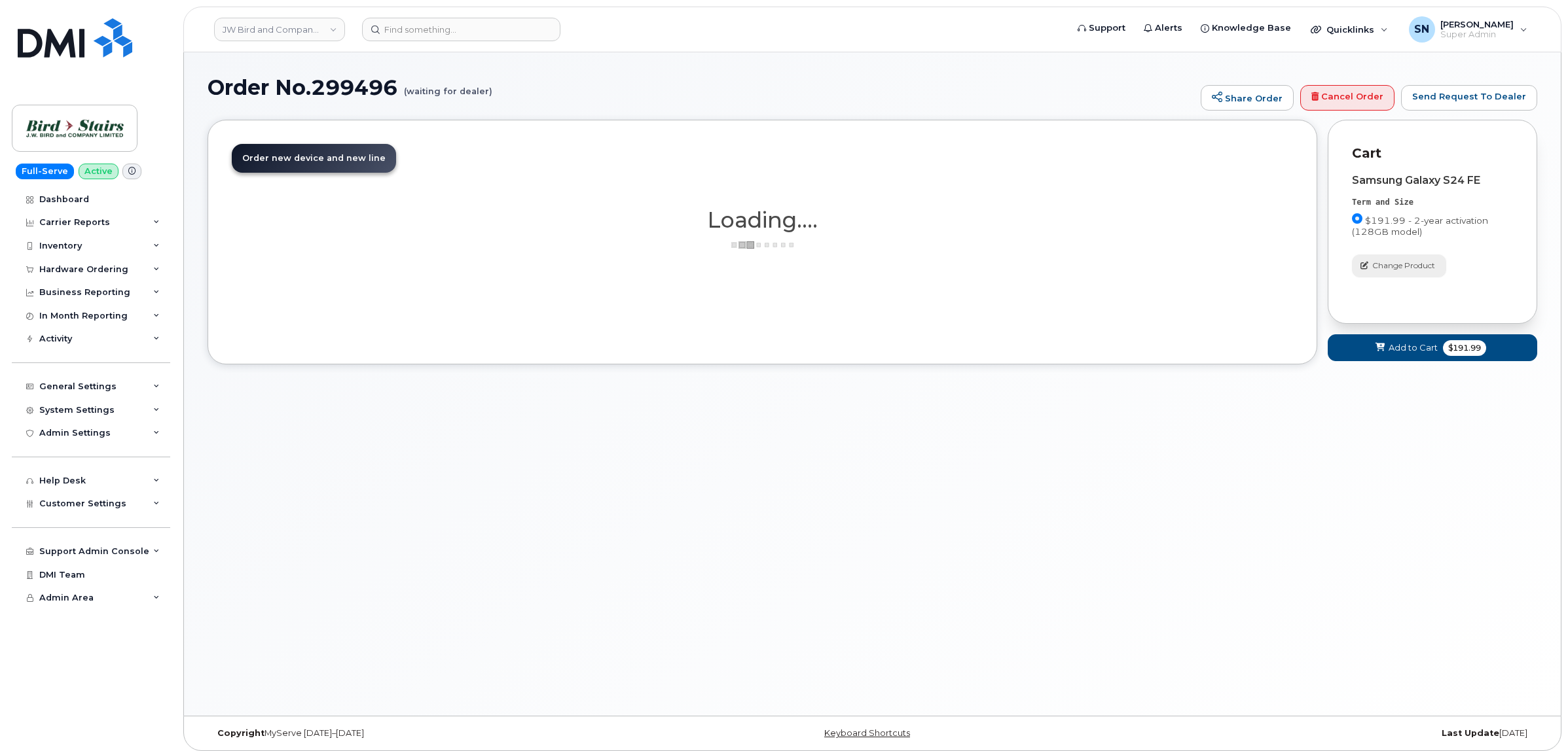
click at [1402, 273] on button "Change Product" at bounding box center [1399, 265] width 94 height 23
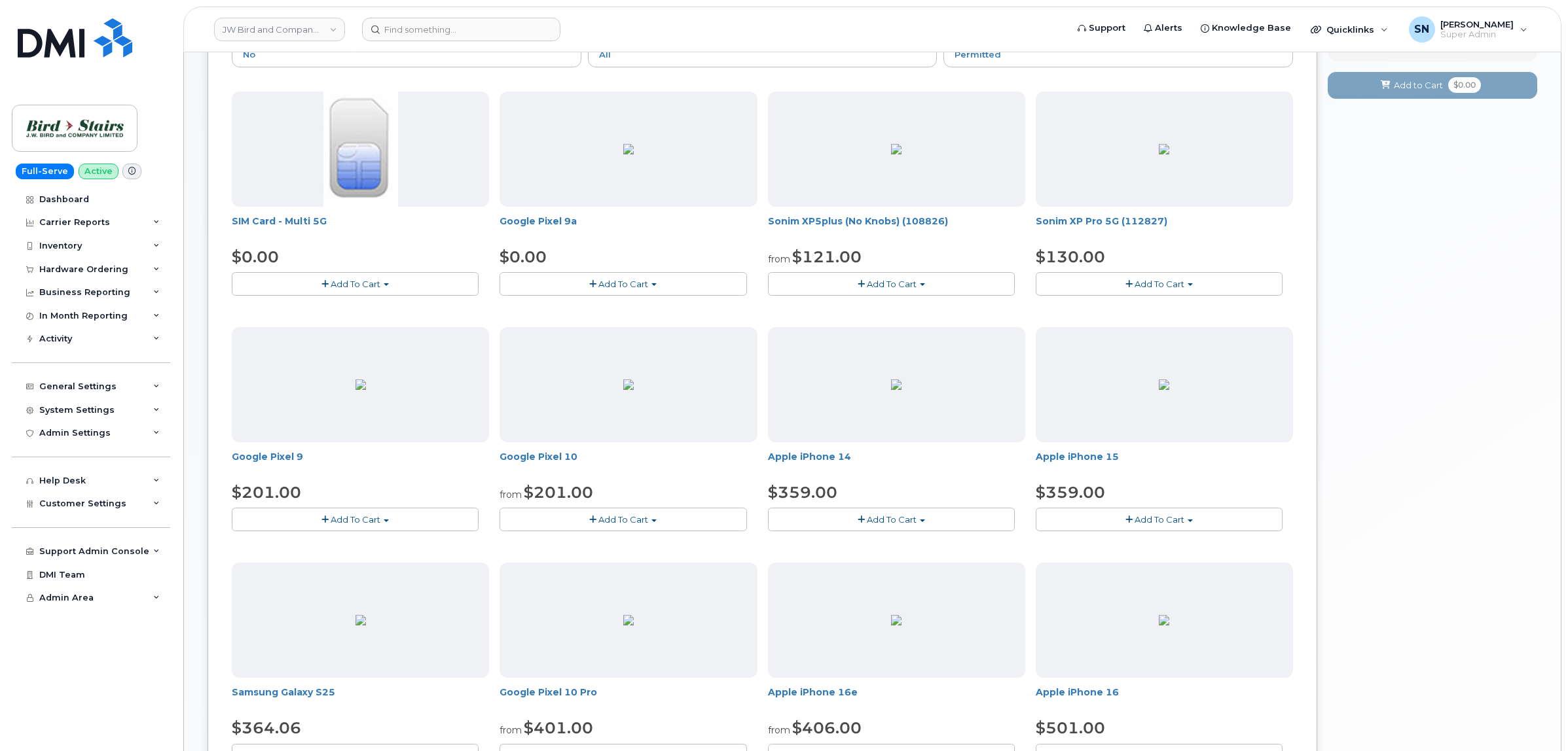
scroll to position [82, 0]
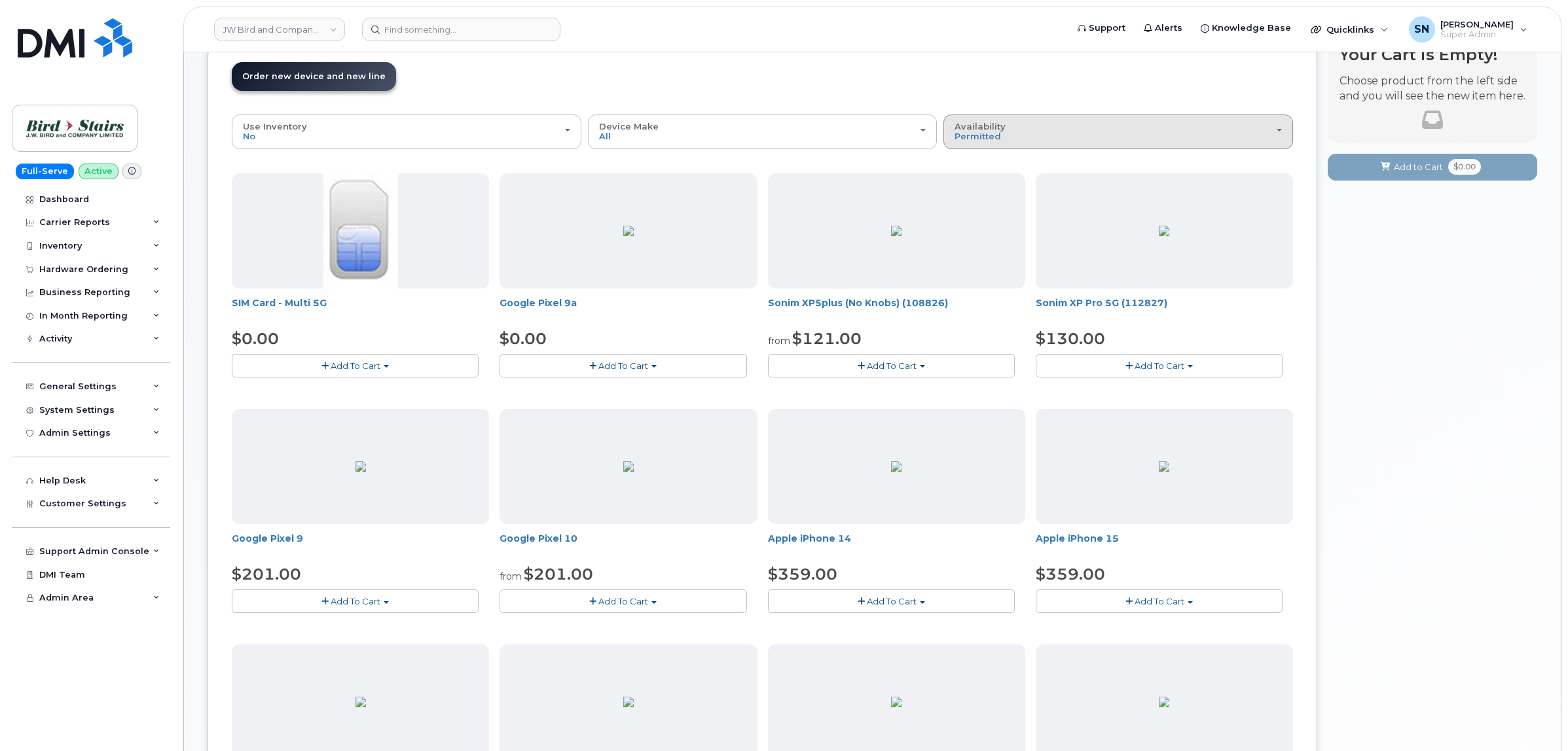
click at [996, 142] on div "Availability Permitted All" at bounding box center [1118, 132] width 327 height 21
click at [973, 181] on label "All" at bounding box center [961, 184] width 27 height 15
click at [0, 0] on input "All" at bounding box center [0, 0] width 0 height 0
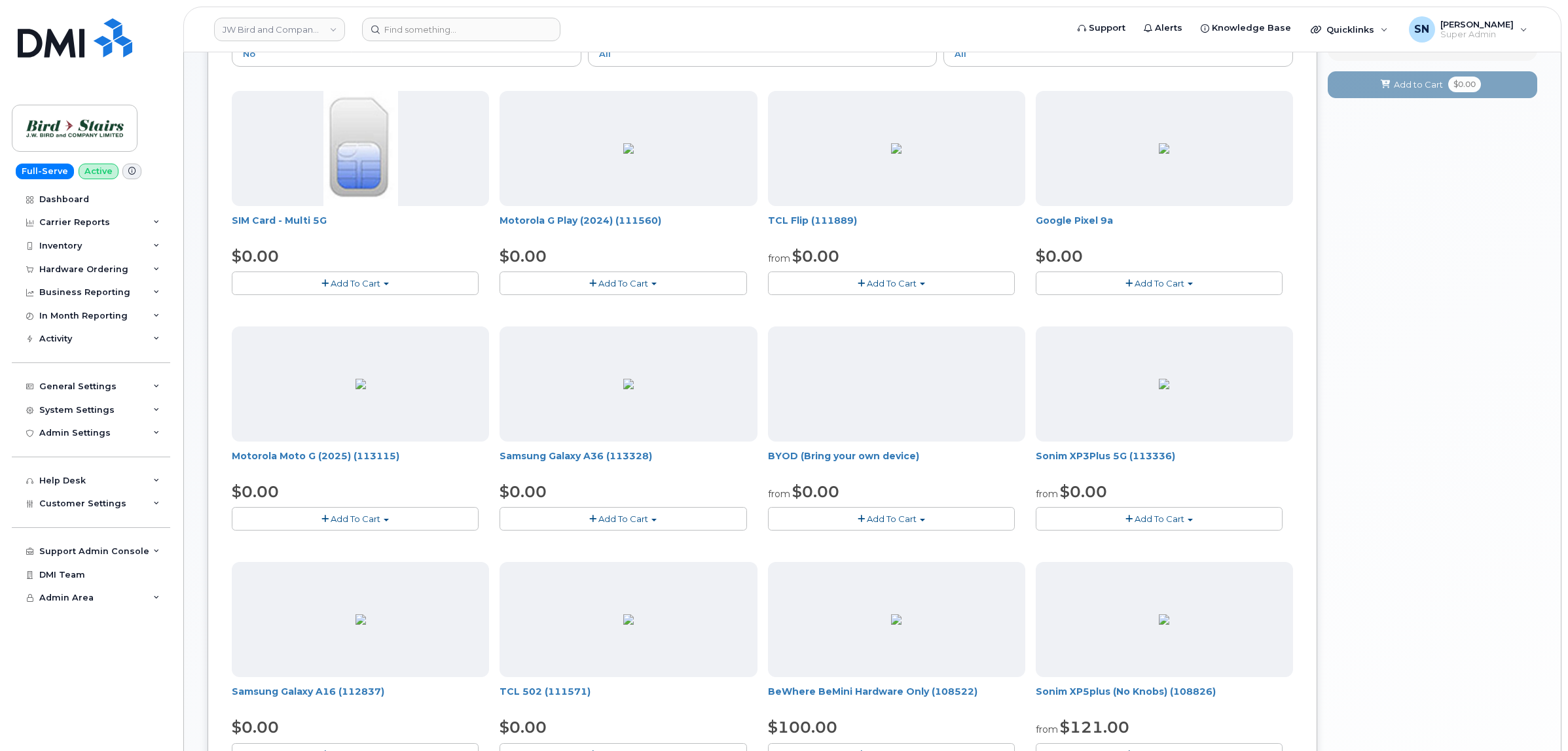
scroll to position [327, 0]
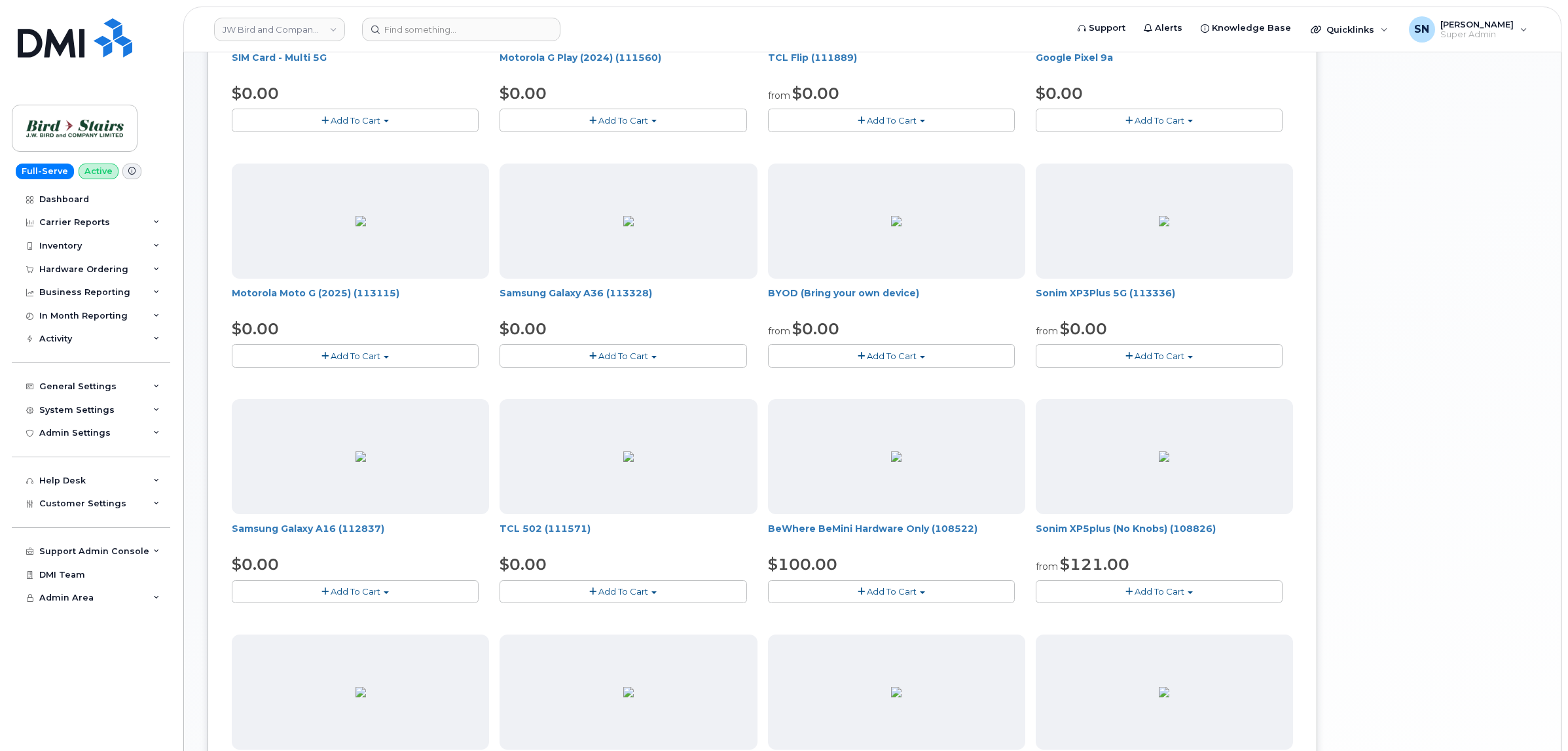
click at [422, 595] on button "Add To Cart" at bounding box center [355, 592] width 247 height 23
click at [392, 635] on link "$0.00 - 2-year activation (128GB model)" at bounding box center [341, 632] width 212 height 16
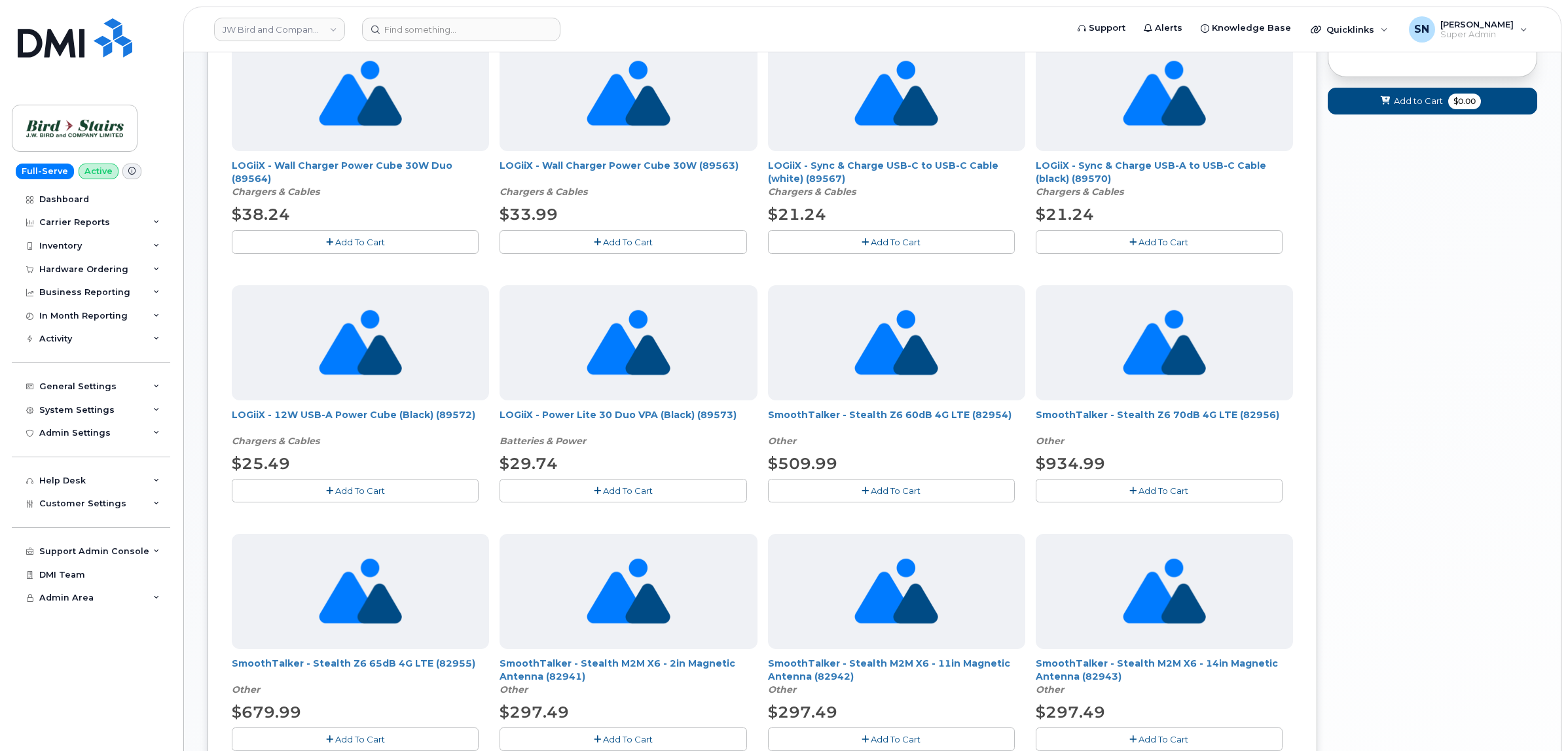
scroll to position [0, 0]
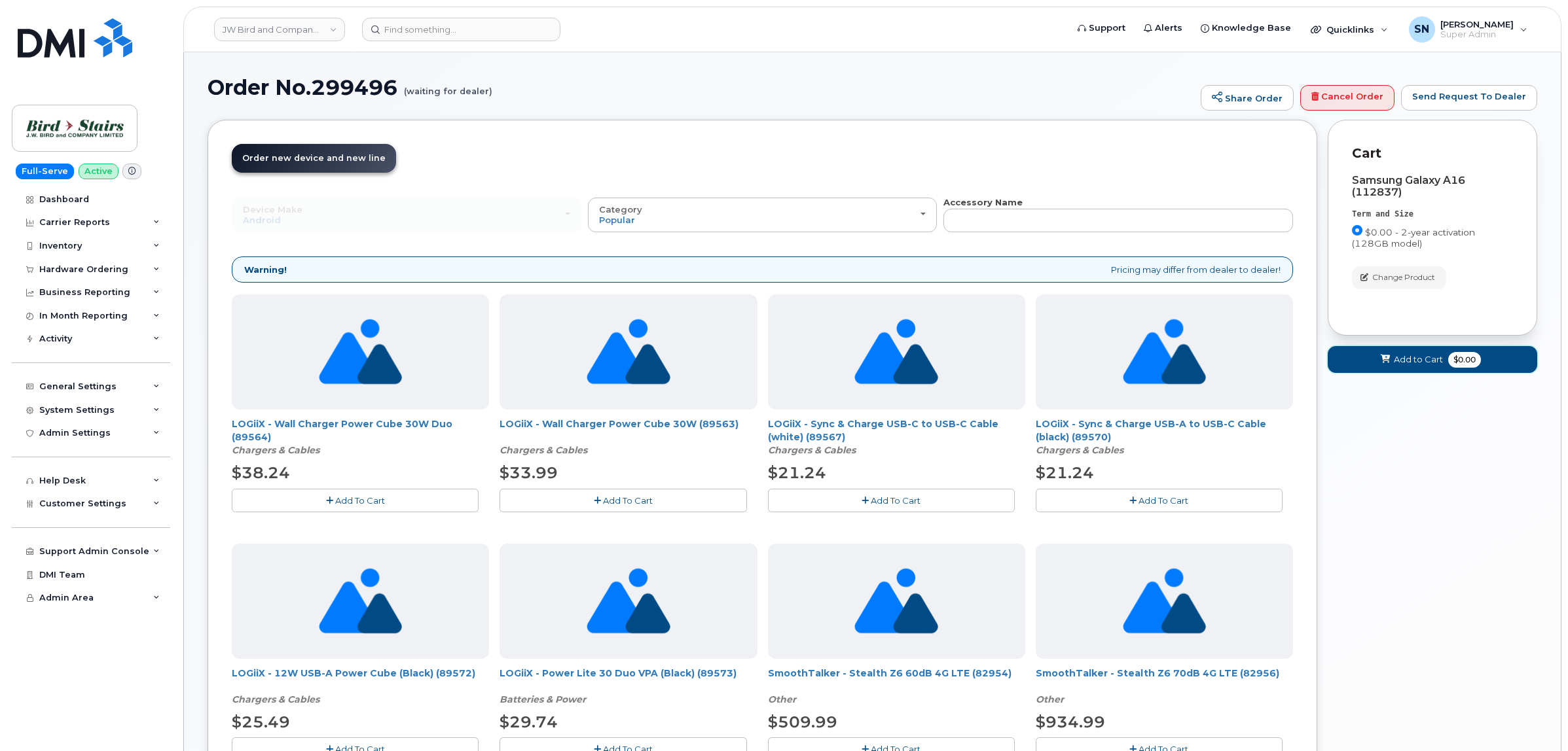
click at [1398, 359] on span "Add to Cart" at bounding box center [1418, 360] width 49 height 13
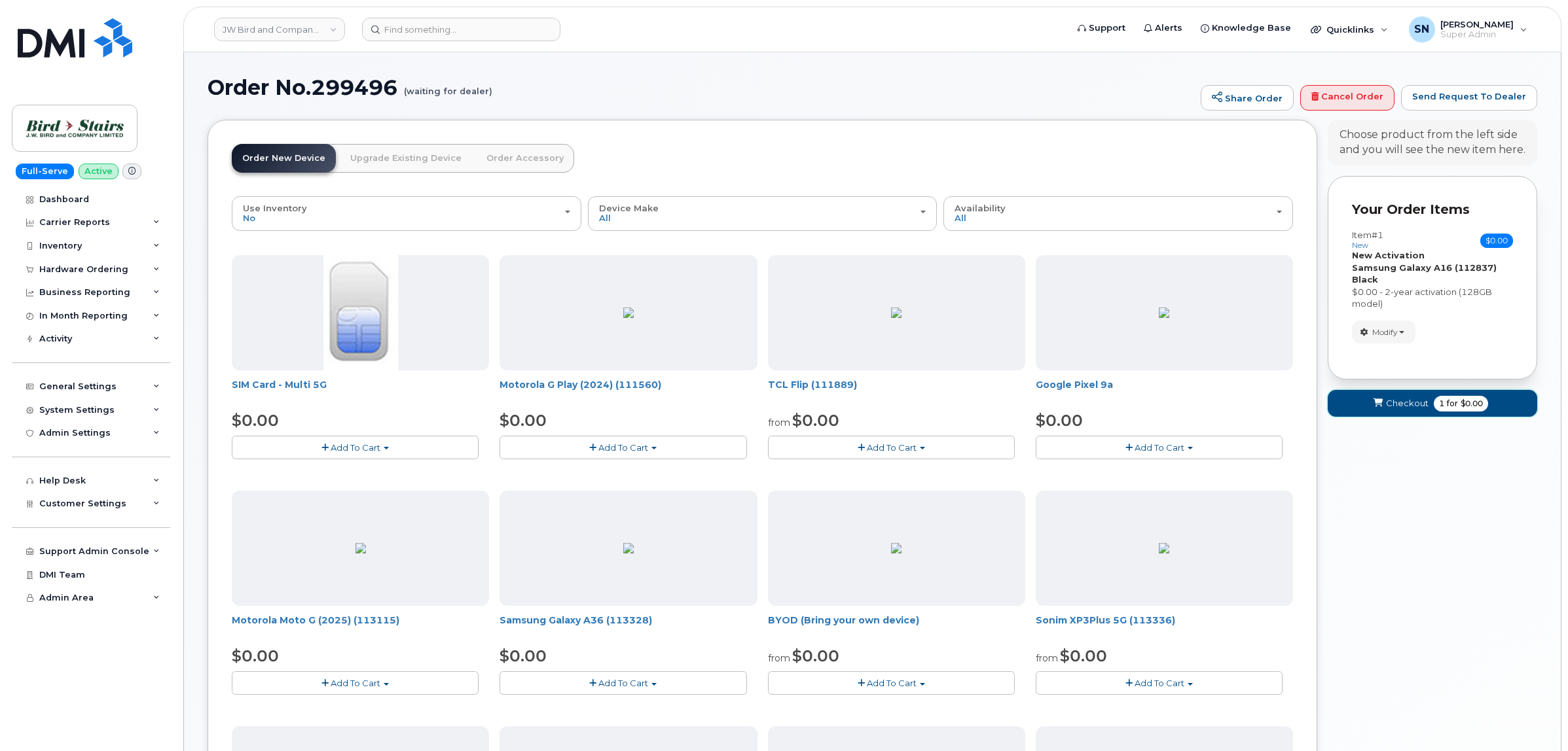
click at [1397, 406] on span "Checkout" at bounding box center [1407, 403] width 43 height 13
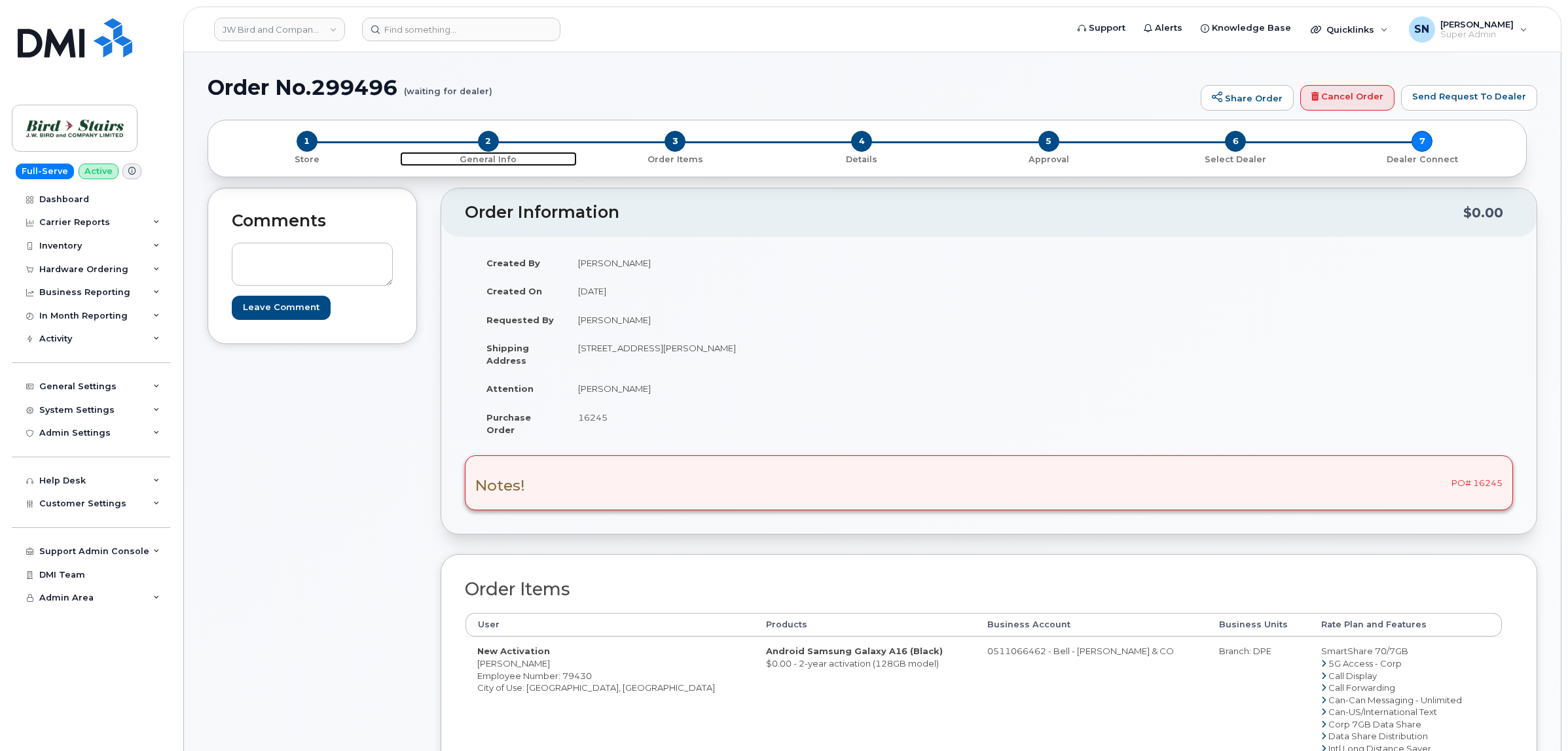
click at [489, 136] on span "2" at bounding box center [488, 141] width 21 height 21
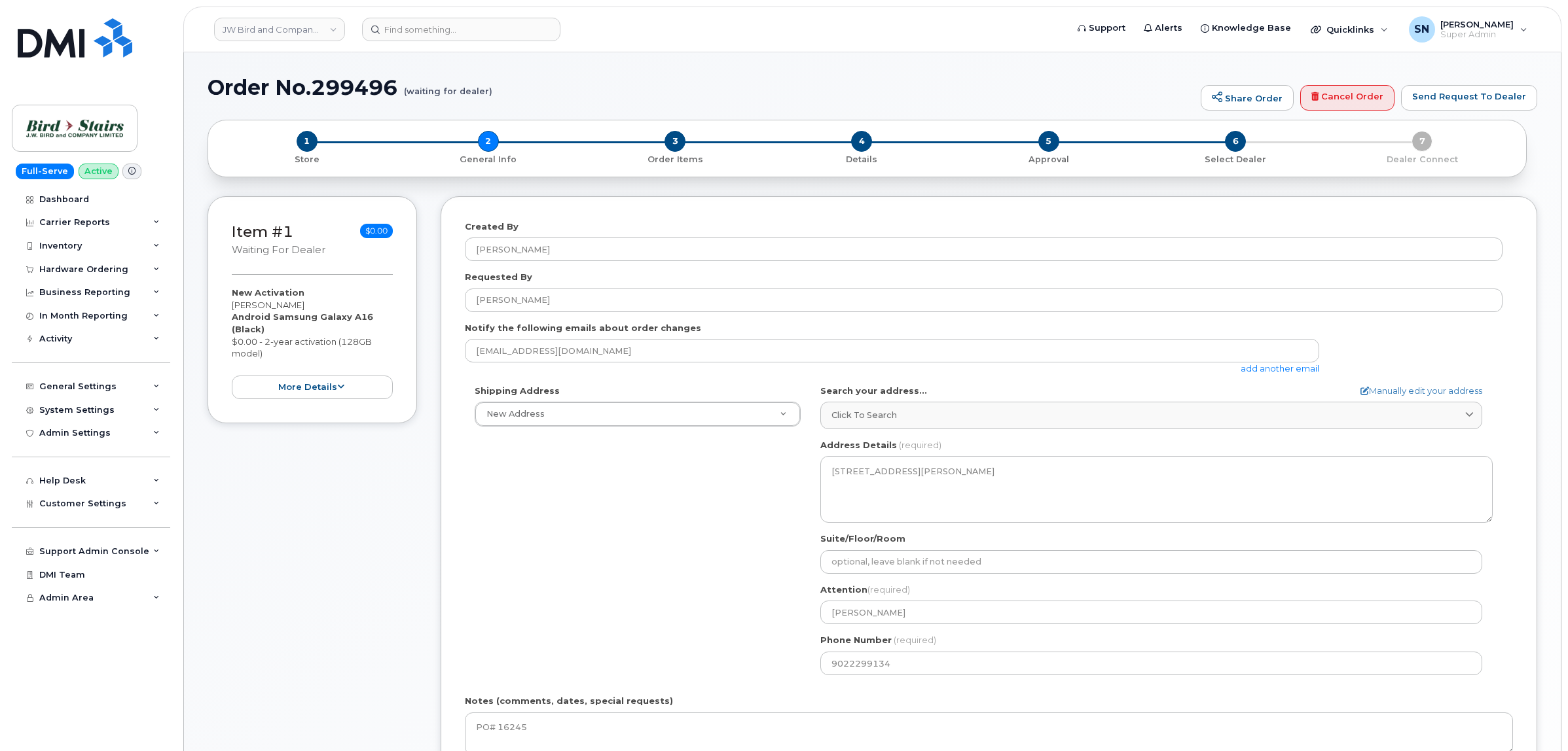
select select
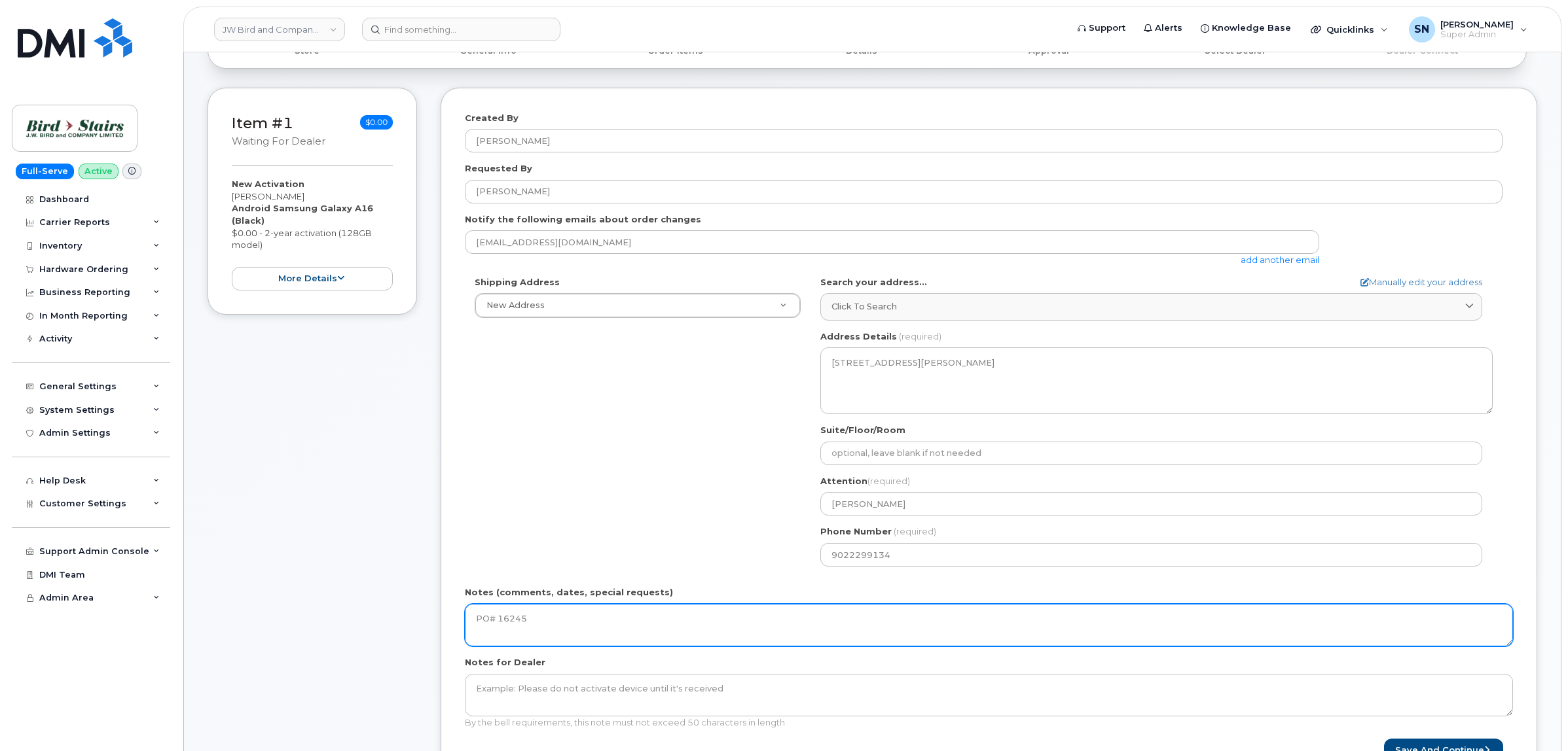
scroll to position [327, 0]
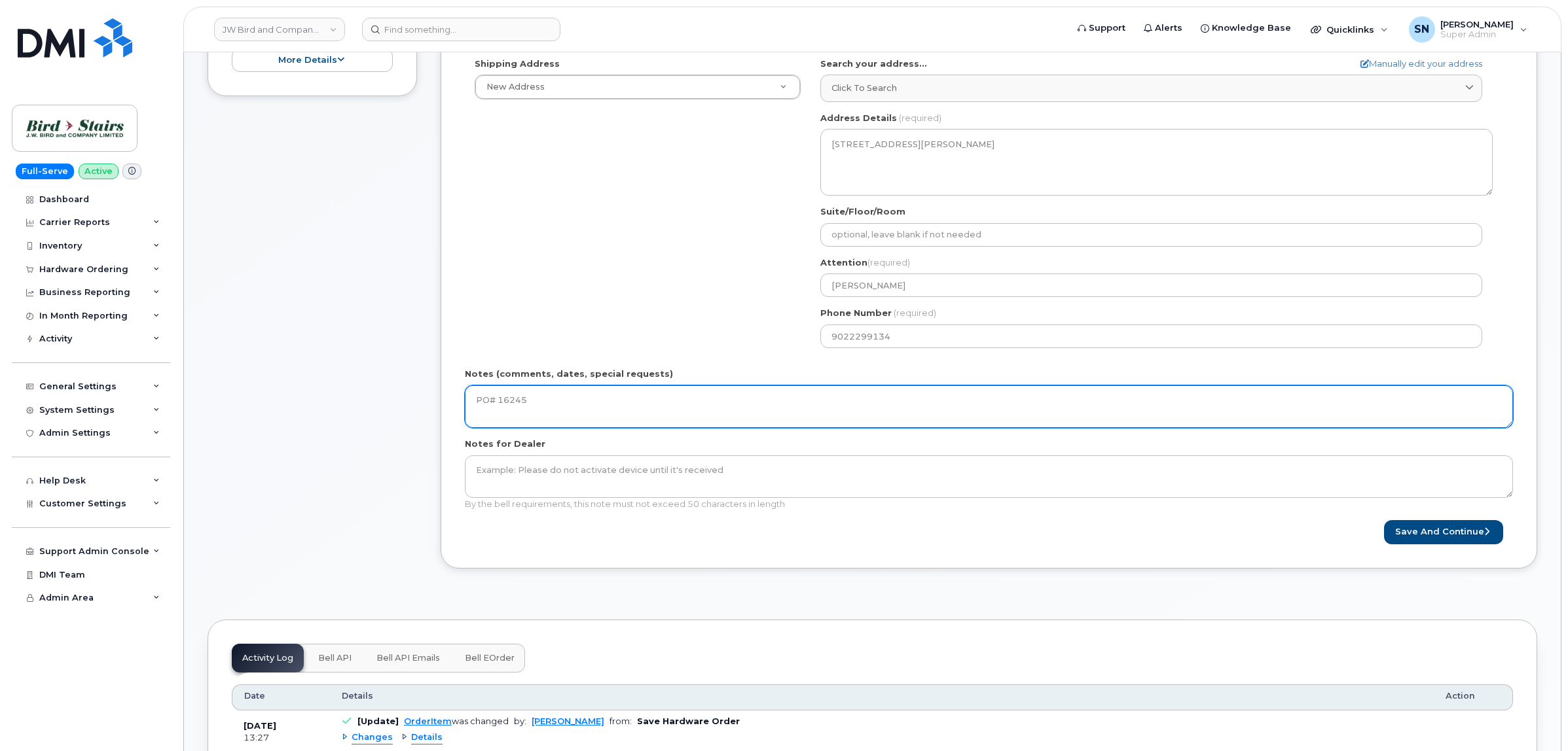
click at [907, 407] on textarea "PO# 16245" at bounding box center [988, 407] width 1048 height 43
paste textarea "RITM0265995"
type textarea "PO# 16245. Per RITM0265995, device changed to the Samsung A16."
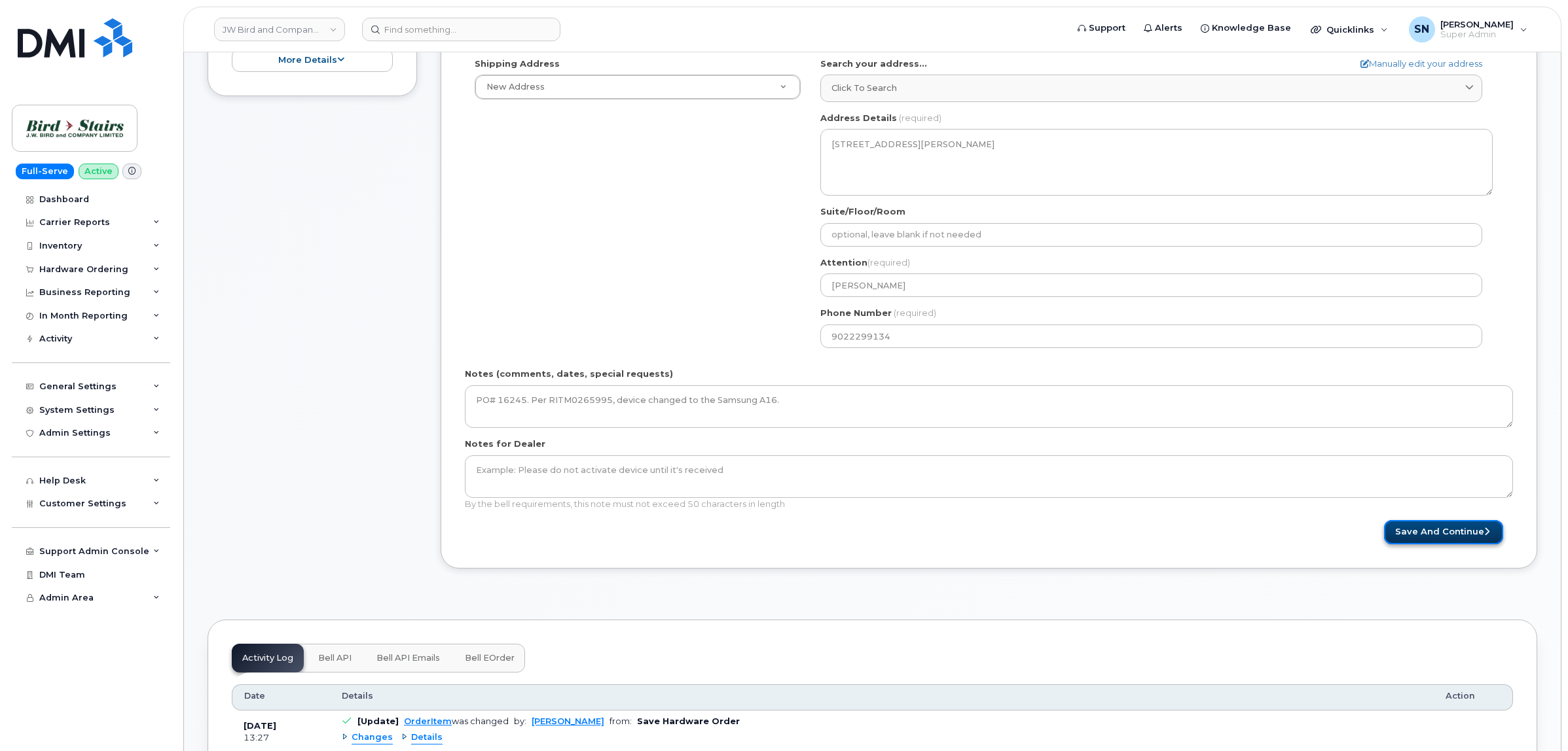
click at [1470, 539] on button "Save and Continue" at bounding box center [1443, 532] width 119 height 24
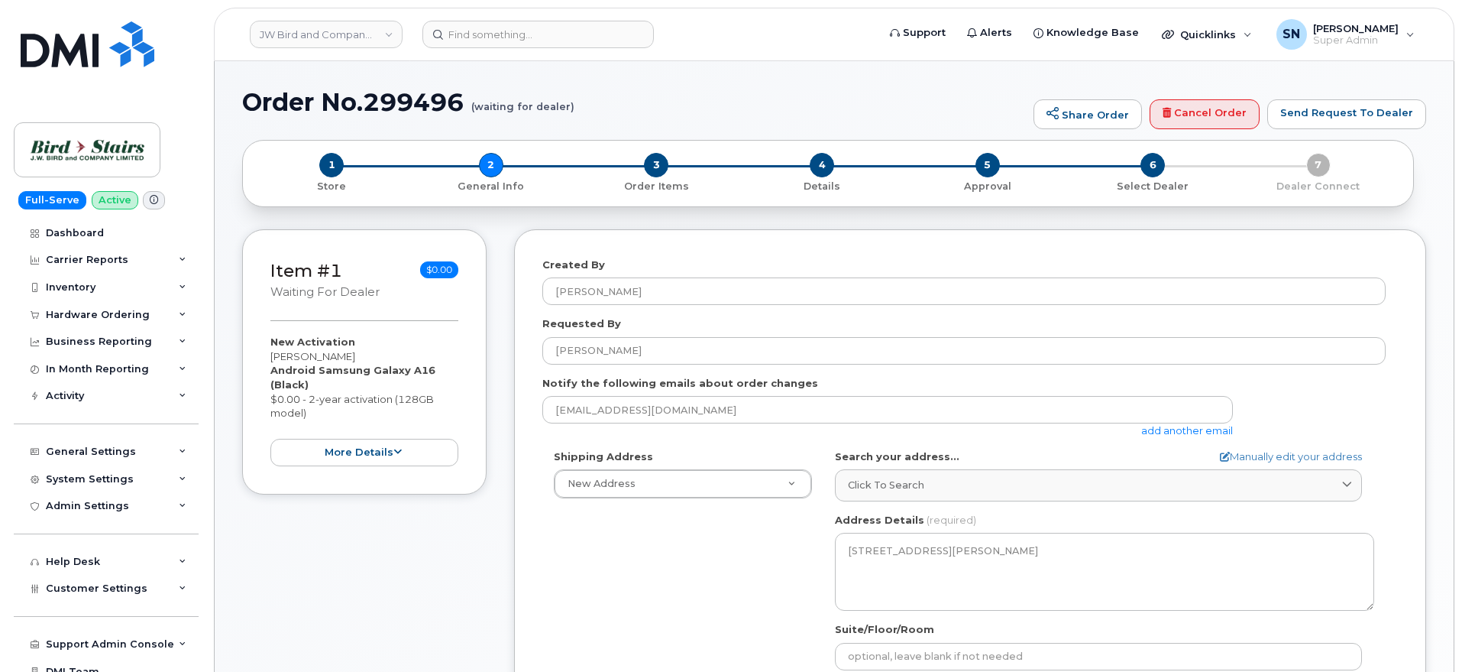
select select
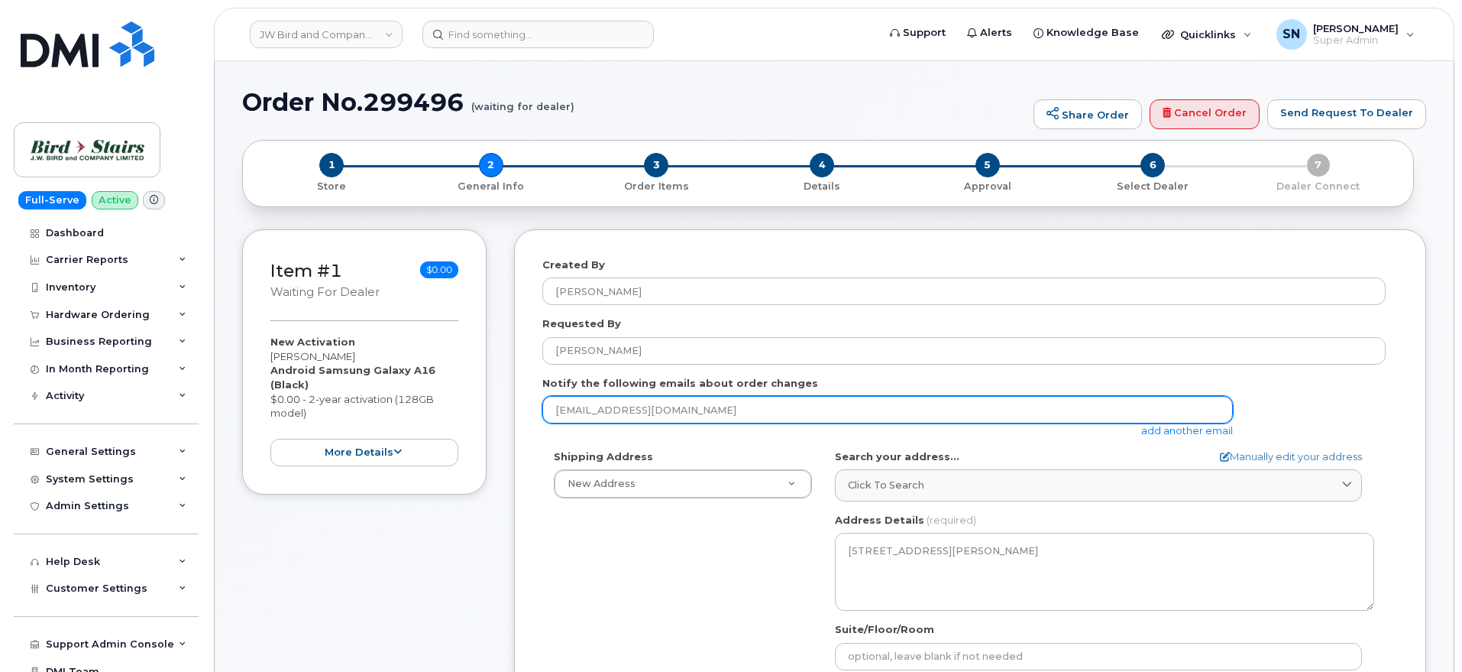
drag, startPoint x: 717, startPoint y: 413, endPoint x: 531, endPoint y: 406, distance: 186.6
click at [531, 406] on div "Created By Peter Stitchman Requested By Peter Stitchman Notify the following em…" at bounding box center [970, 637] width 912 height 817
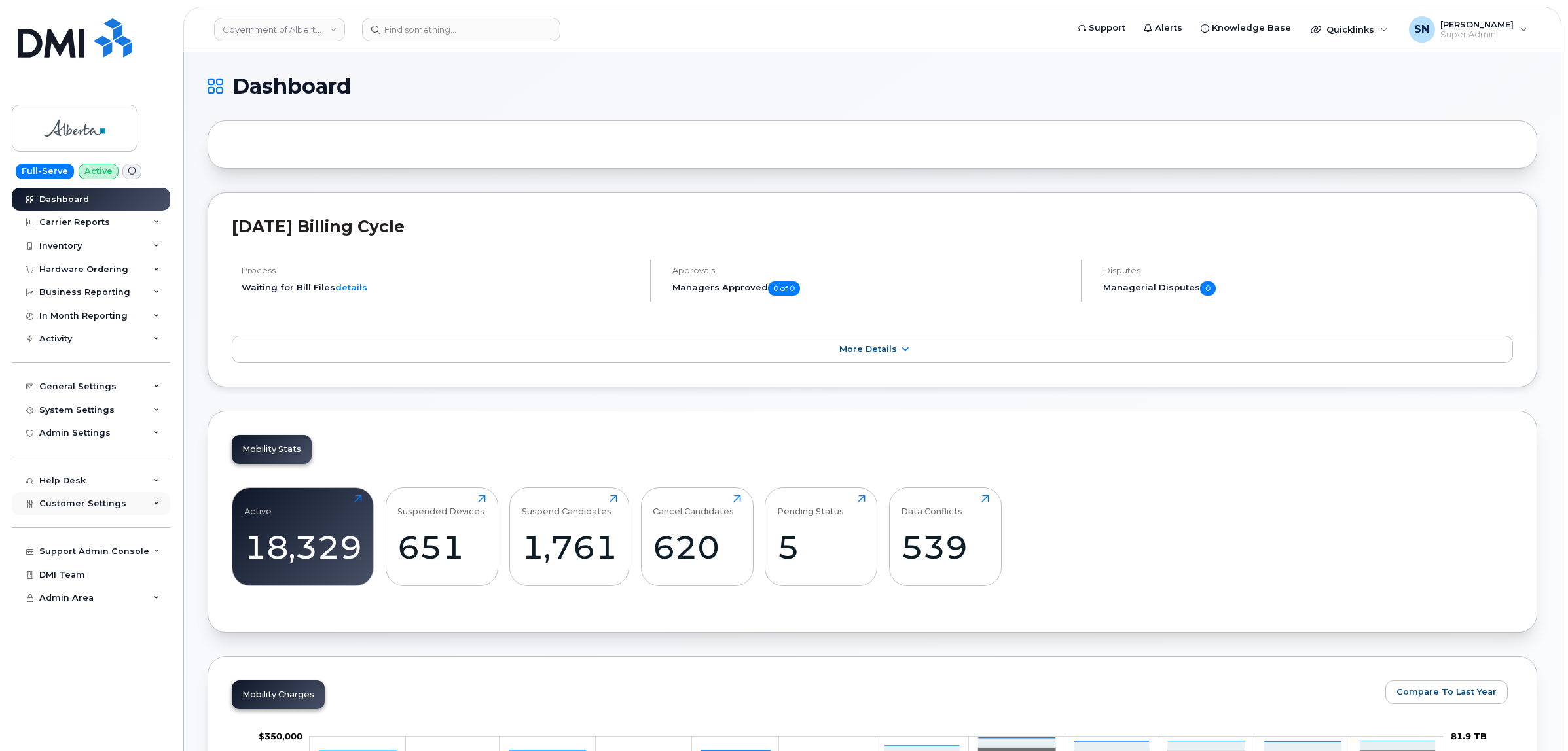
click at [123, 504] on div "Customer Settings" at bounding box center [91, 504] width 159 height 24
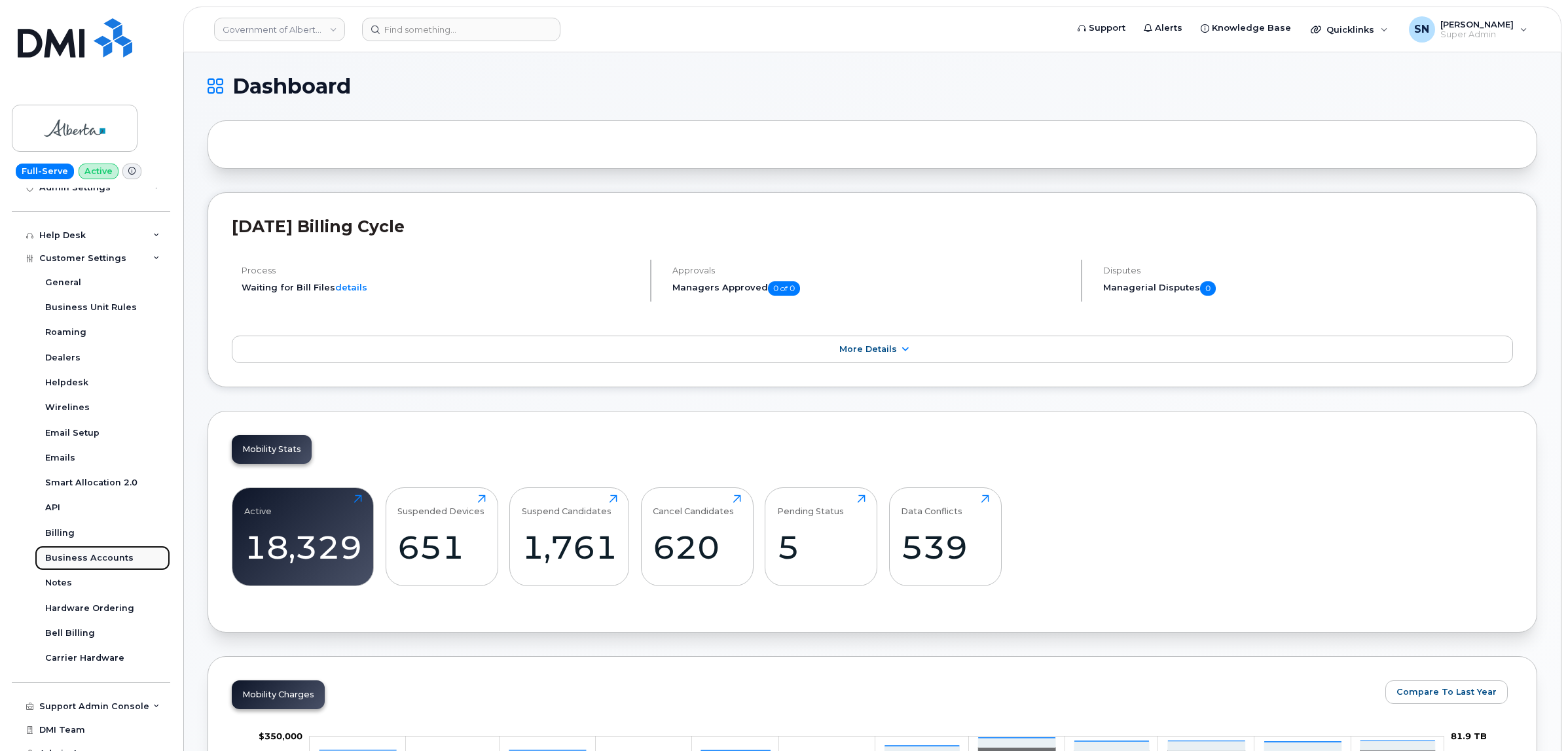
click at [116, 557] on div "Business Accounts" at bounding box center [89, 558] width 88 height 12
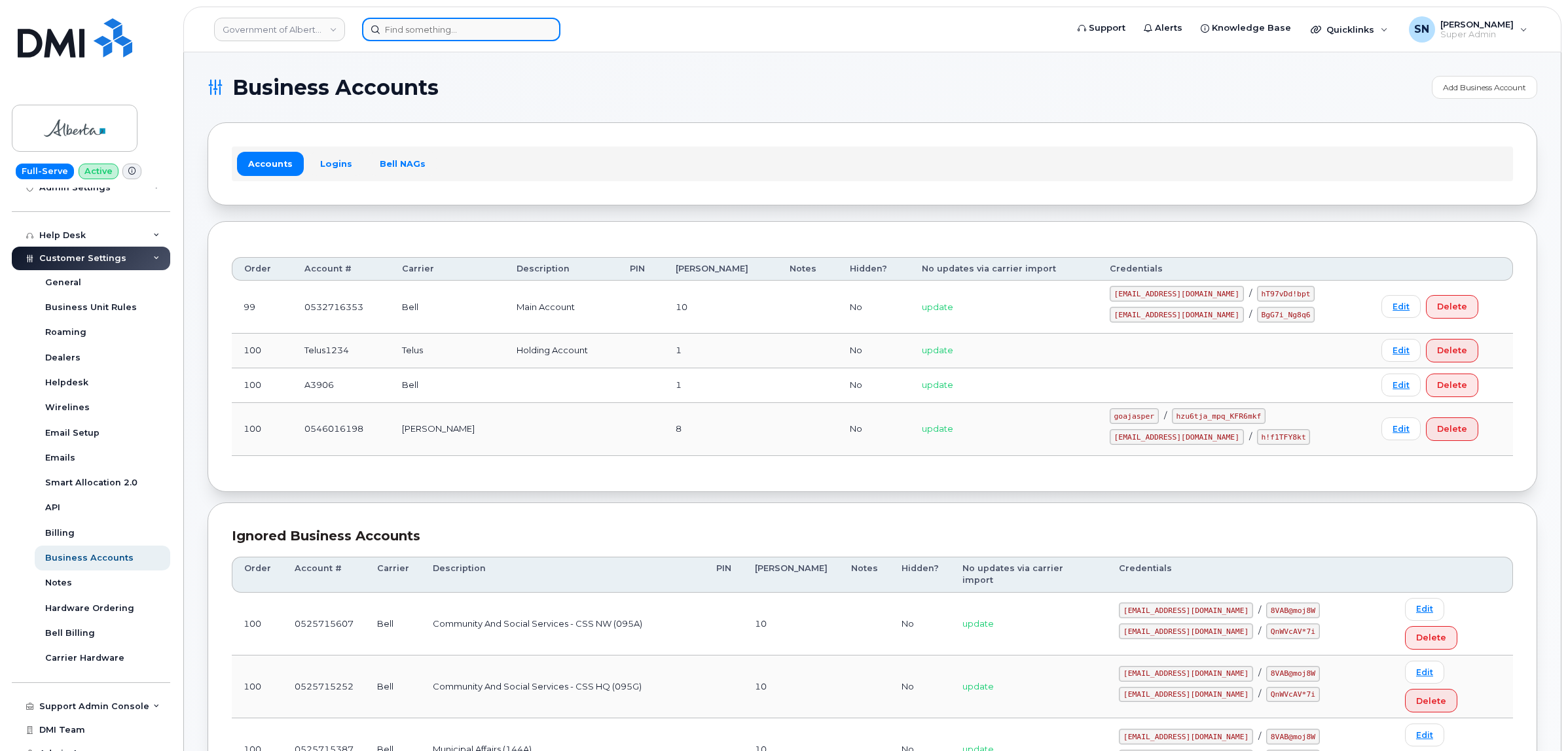
click at [500, 24] on input at bounding box center [462, 30] width 199 height 24
paste input "5063800687"
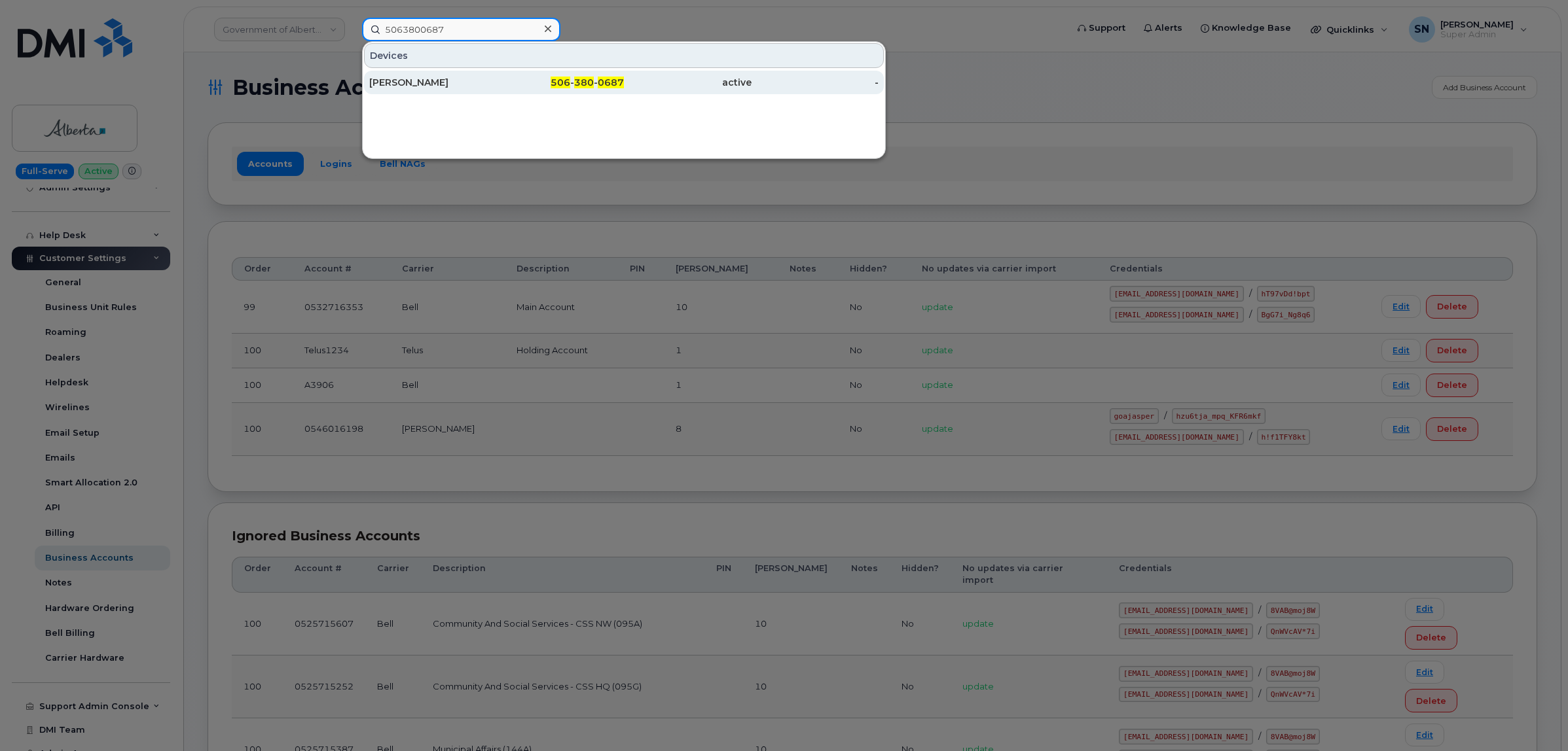
type input "5063800687"
click at [482, 85] on div "Carol MacIver" at bounding box center [433, 82] width 128 height 13
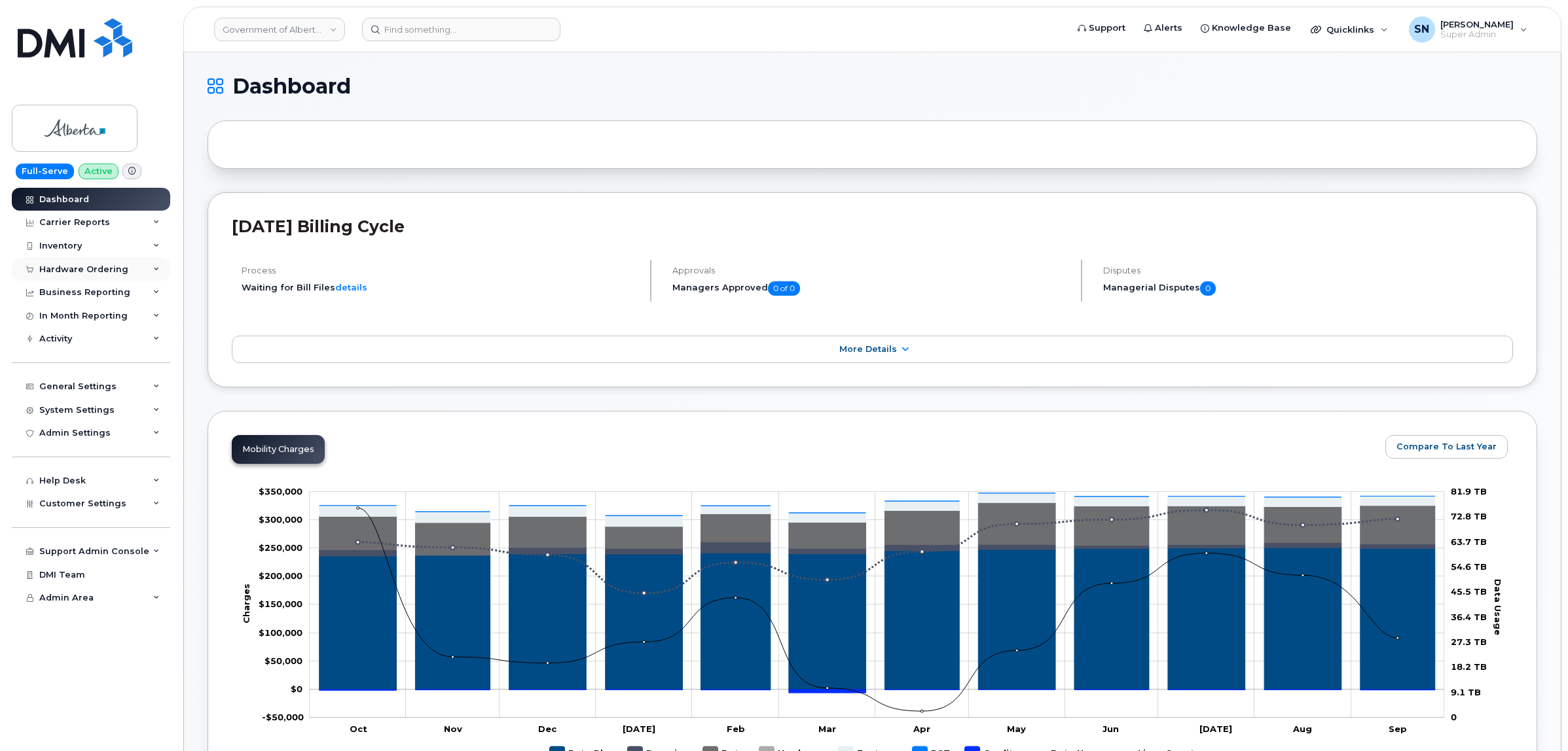
click at [96, 271] on div "Hardware Ordering" at bounding box center [84, 270] width 89 height 10
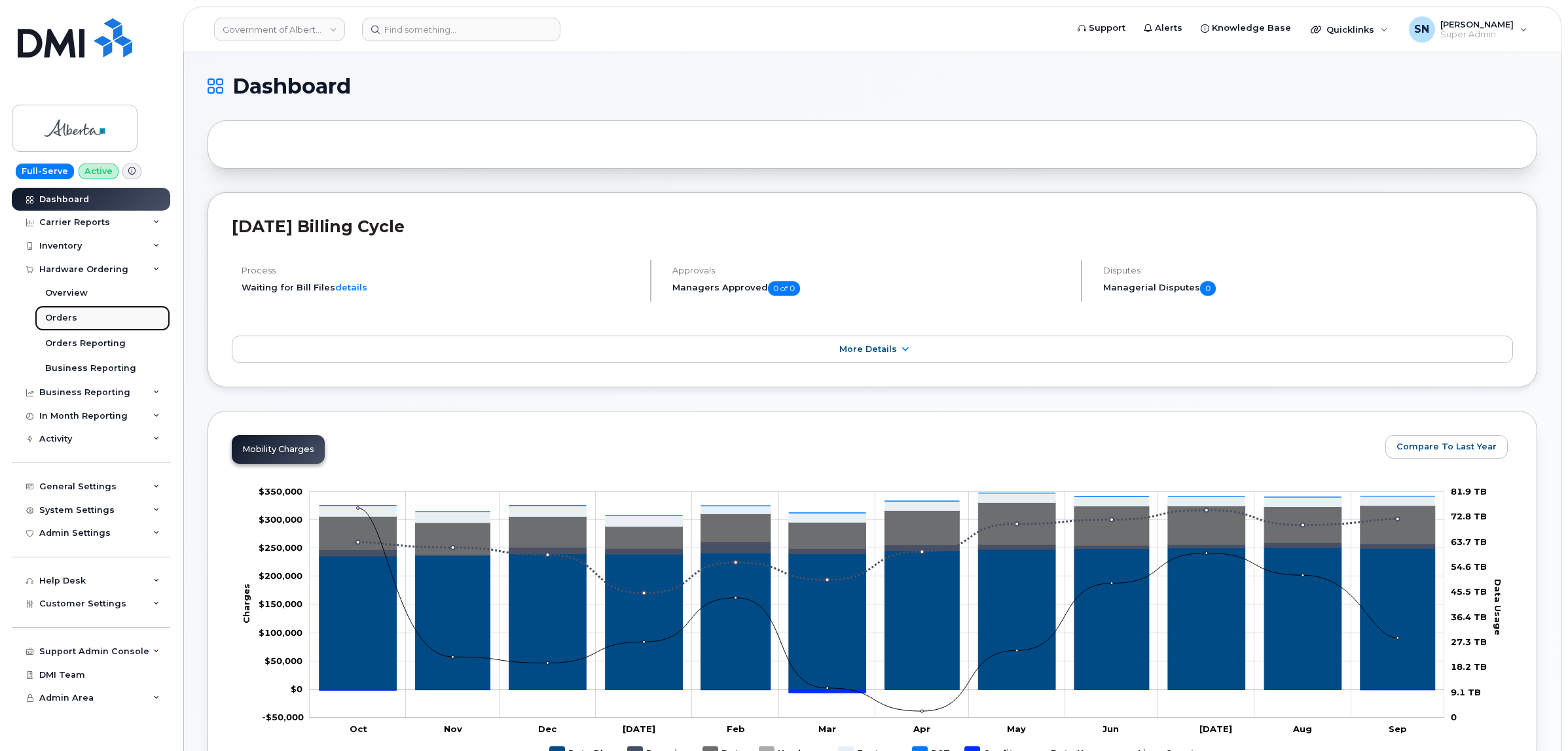
click at [76, 314] on link "Orders" at bounding box center [102, 318] width 135 height 25
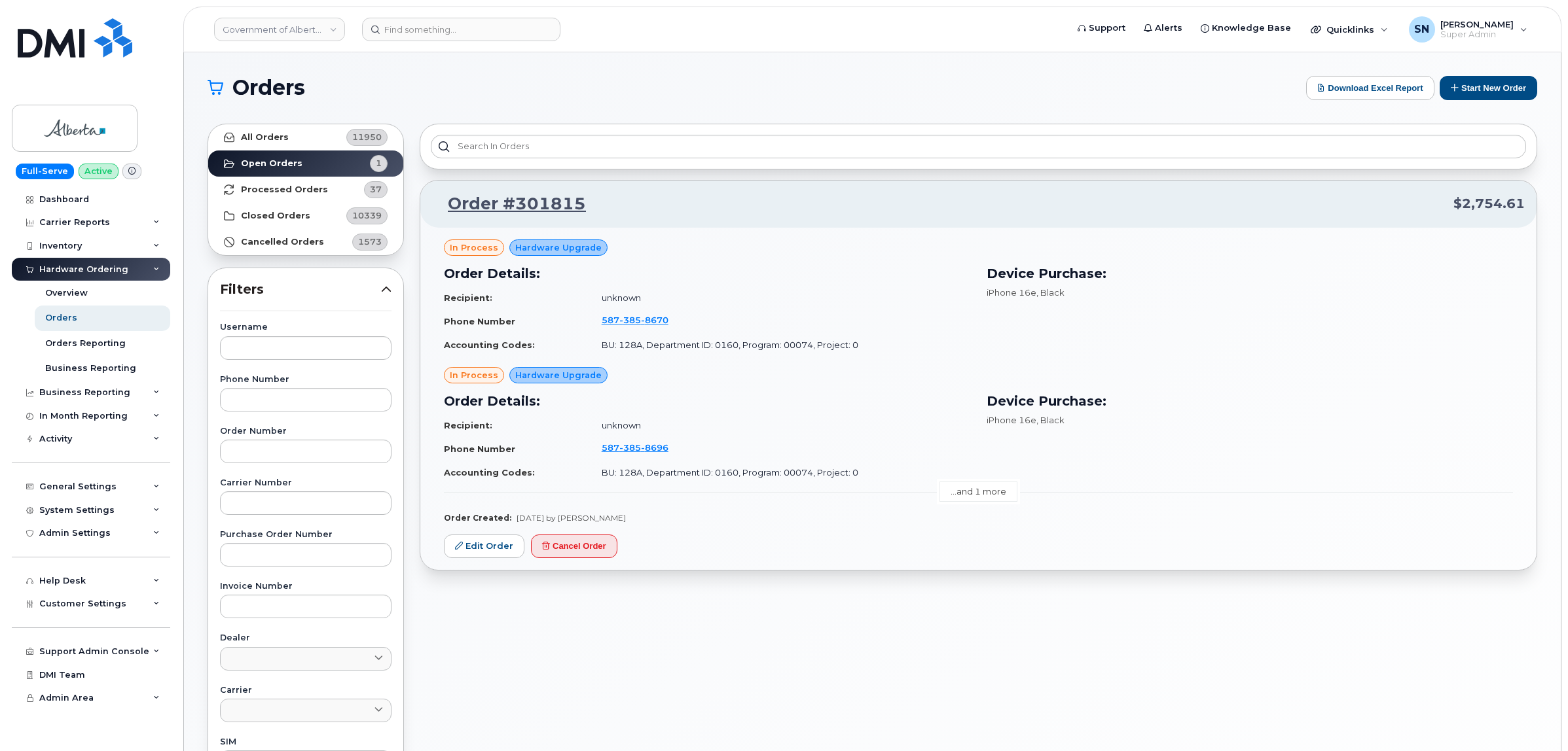
click at [960, 489] on link "...and 1 more" at bounding box center [978, 492] width 78 height 21
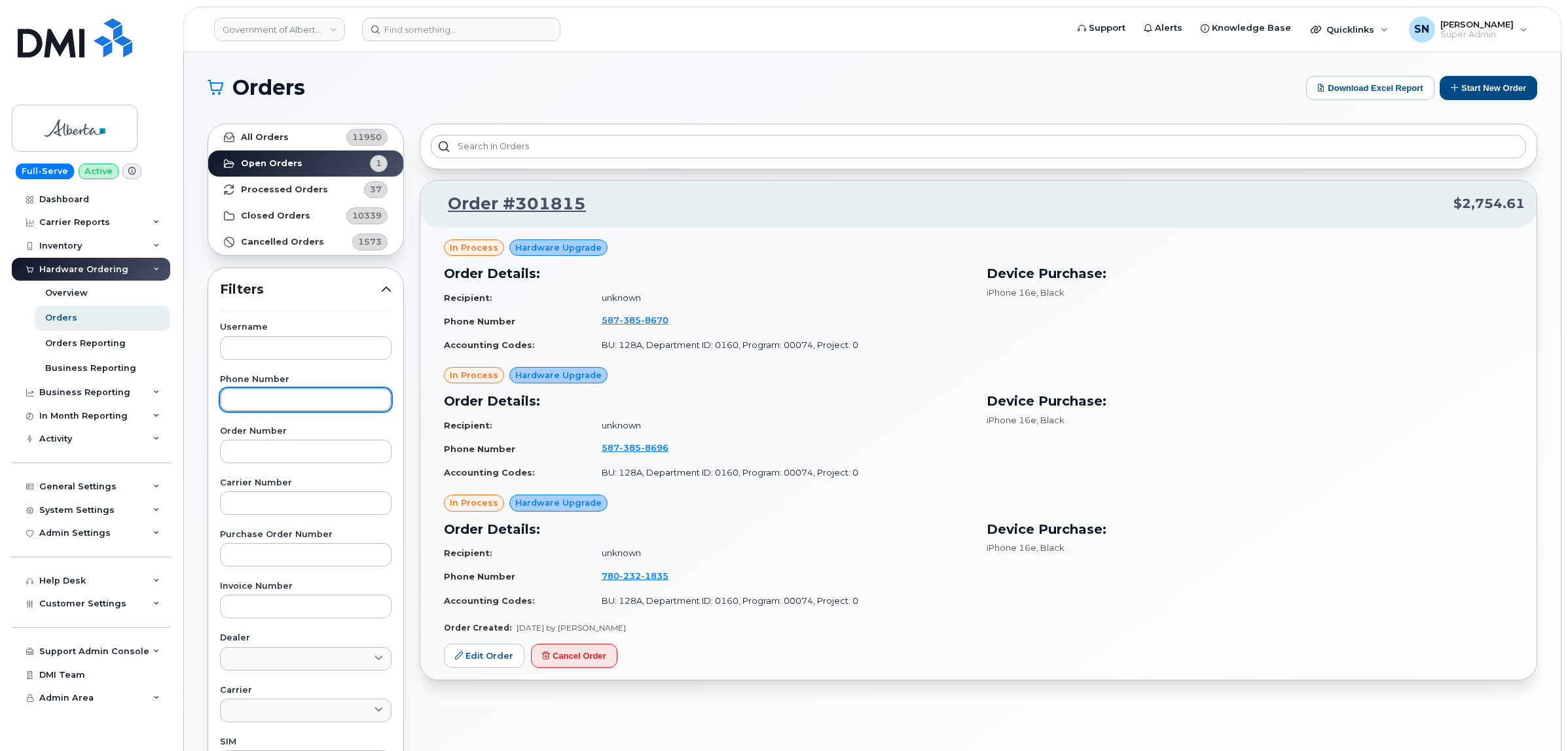
click at [320, 399] on input "text" at bounding box center [306, 400] width 171 height 24
click at [320, 462] on input "text" at bounding box center [306, 451] width 171 height 24
paste input "301598"
type input "301598"
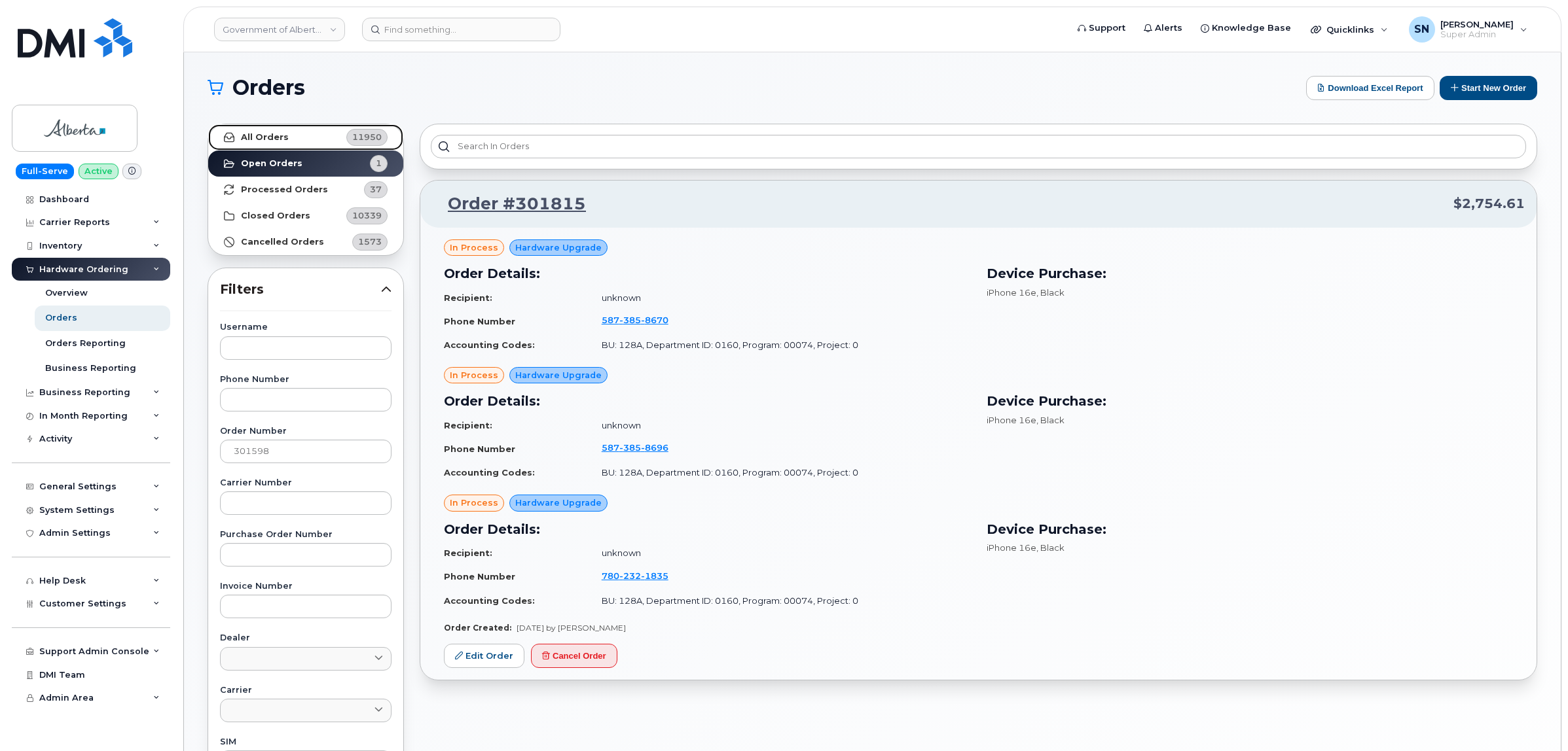
click at [276, 129] on link "All Orders 11950" at bounding box center [306, 137] width 195 height 27
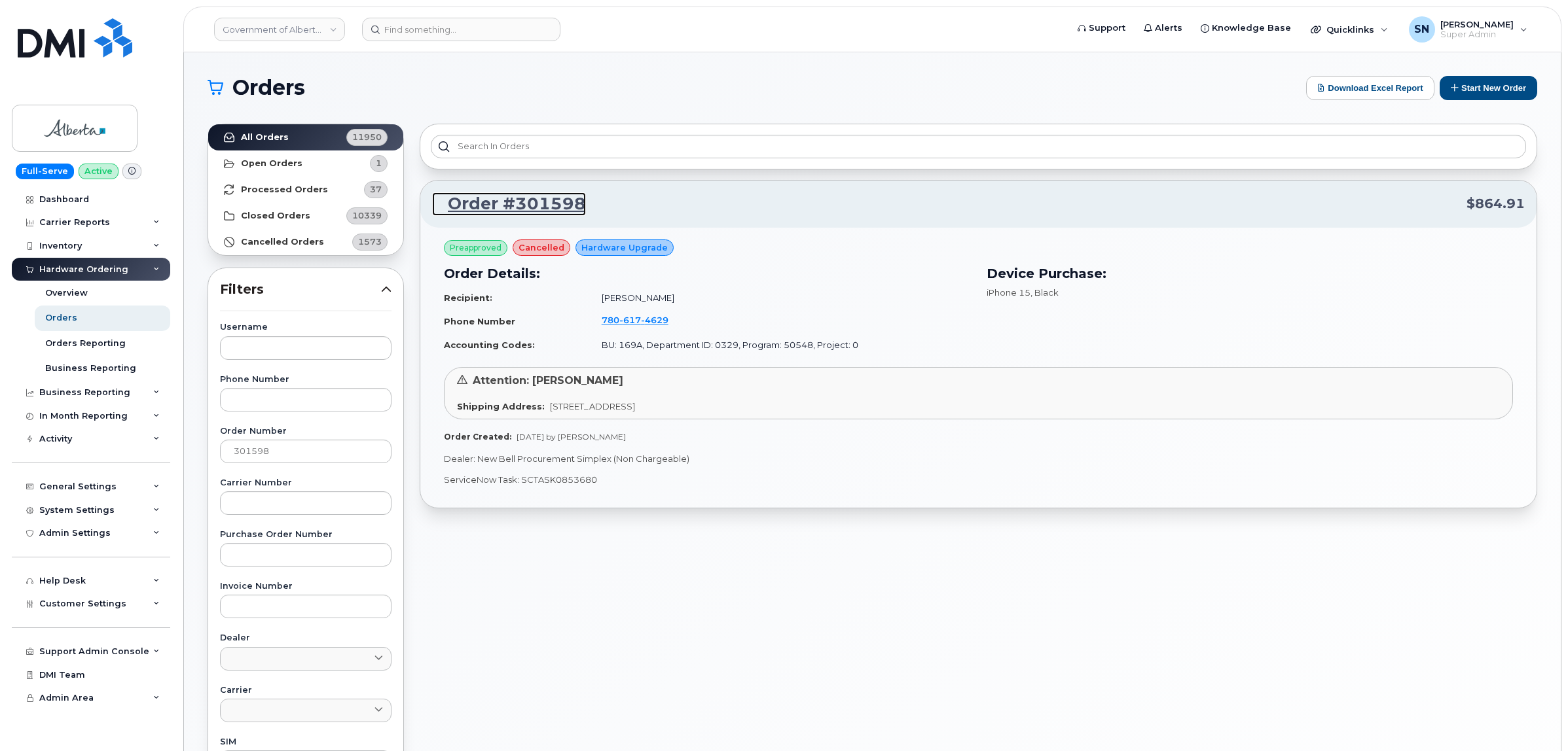
click at [515, 204] on link "Order #301598" at bounding box center [509, 205] width 154 height 24
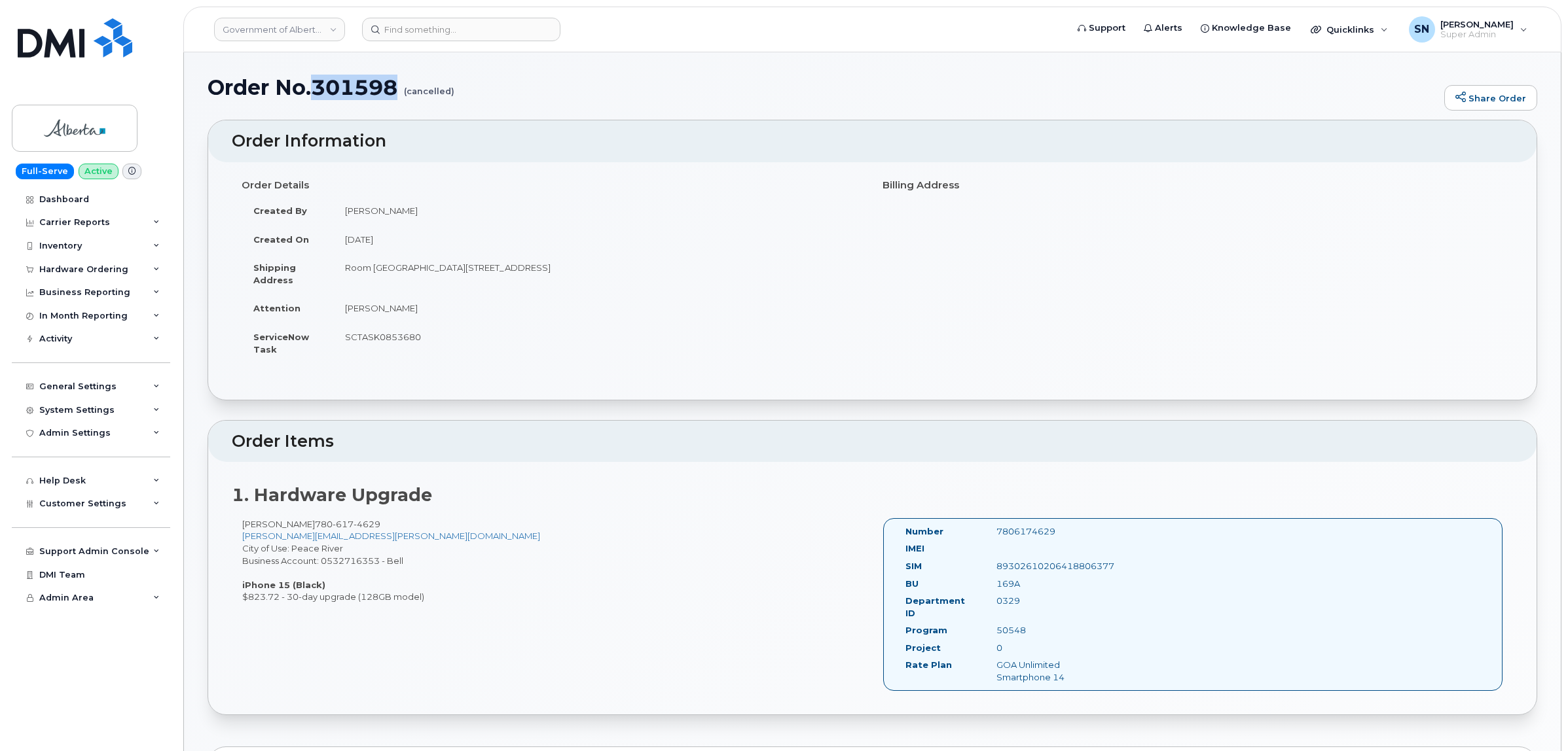
drag, startPoint x: 319, startPoint y: 80, endPoint x: 401, endPoint y: 86, distance: 82.2
click at [401, 86] on h1 "Order No.301598 (cancelled)" at bounding box center [823, 87] width 1230 height 23
copy h1 "301598"
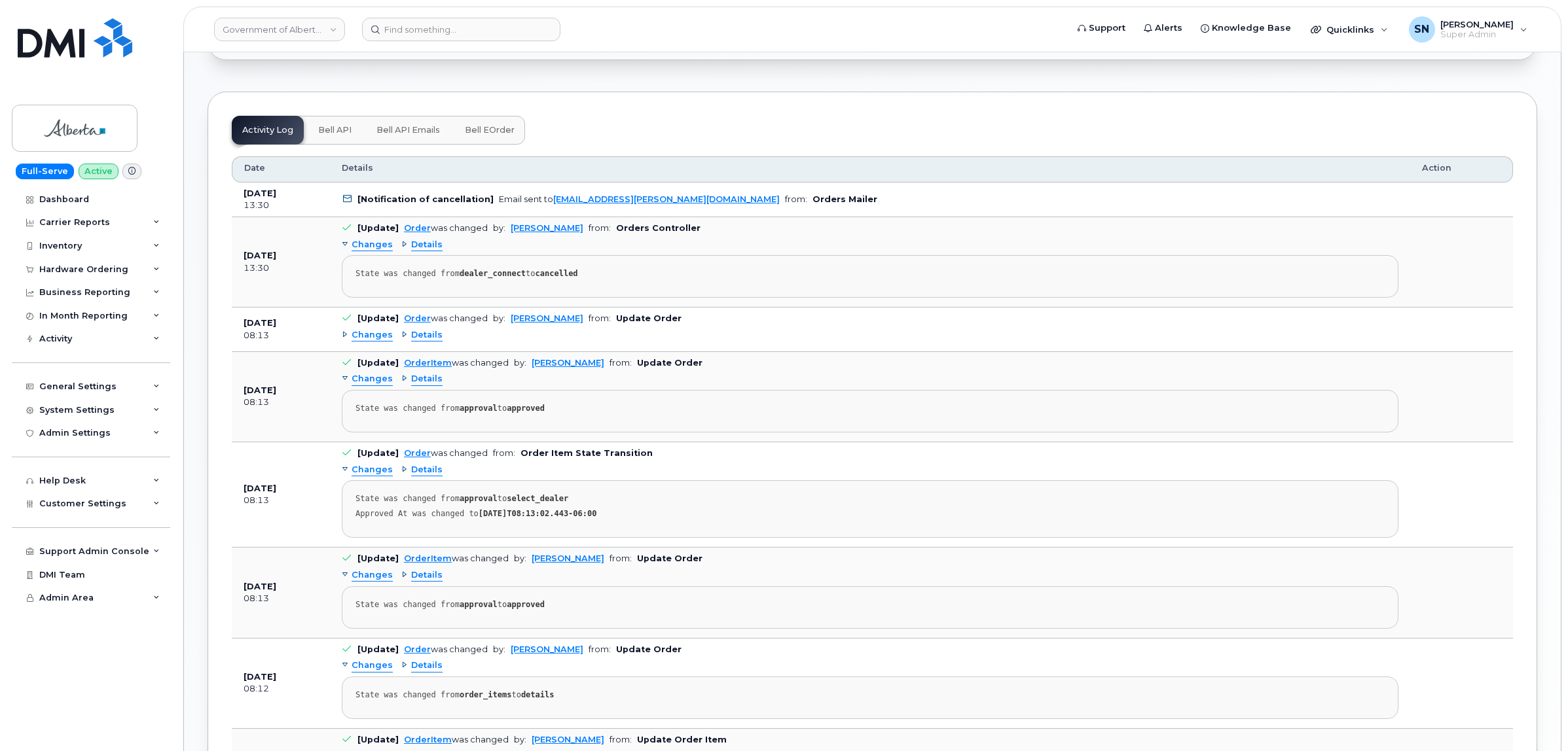
scroll to position [654, 0]
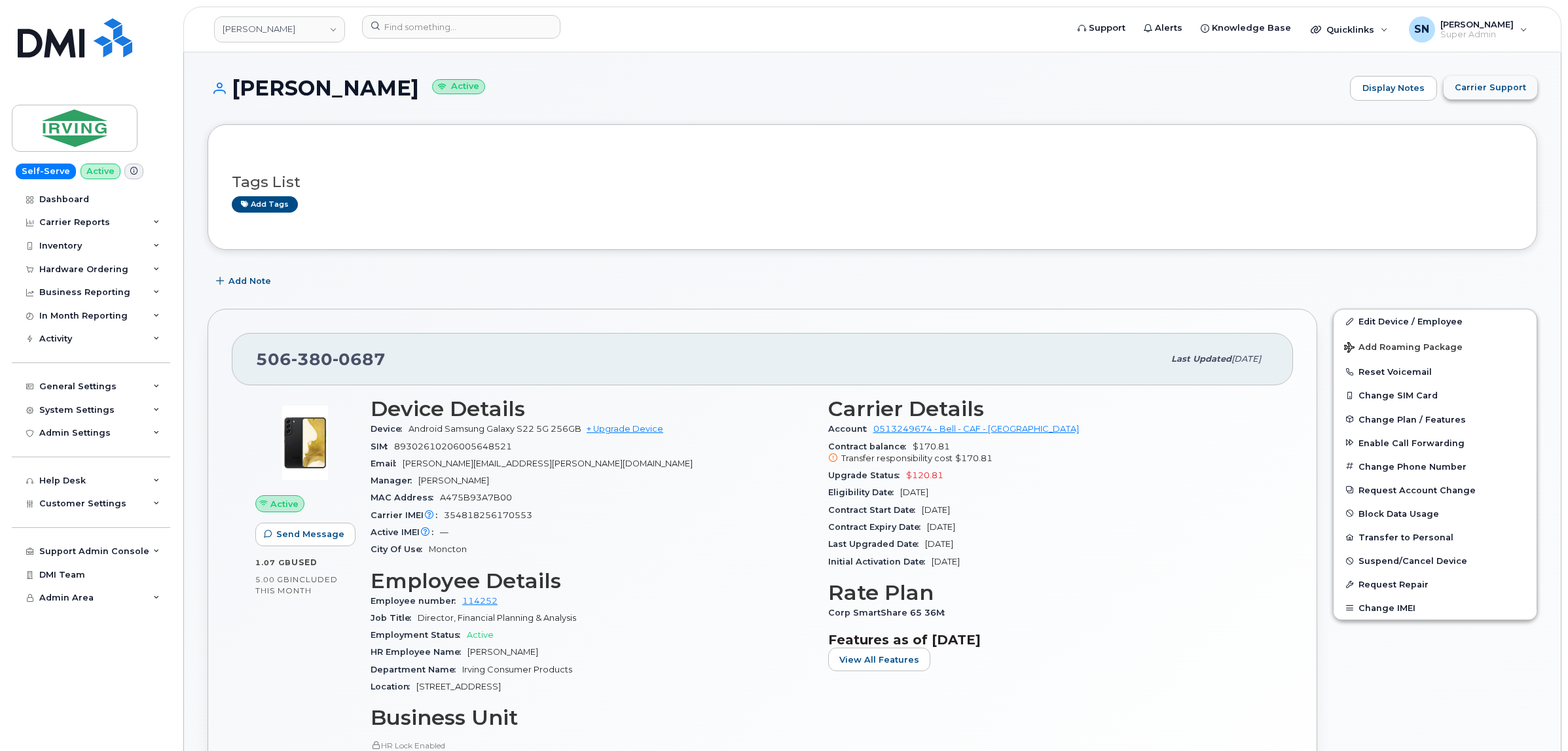
click at [1478, 82] on span "Carrier Support" at bounding box center [1490, 87] width 71 height 13
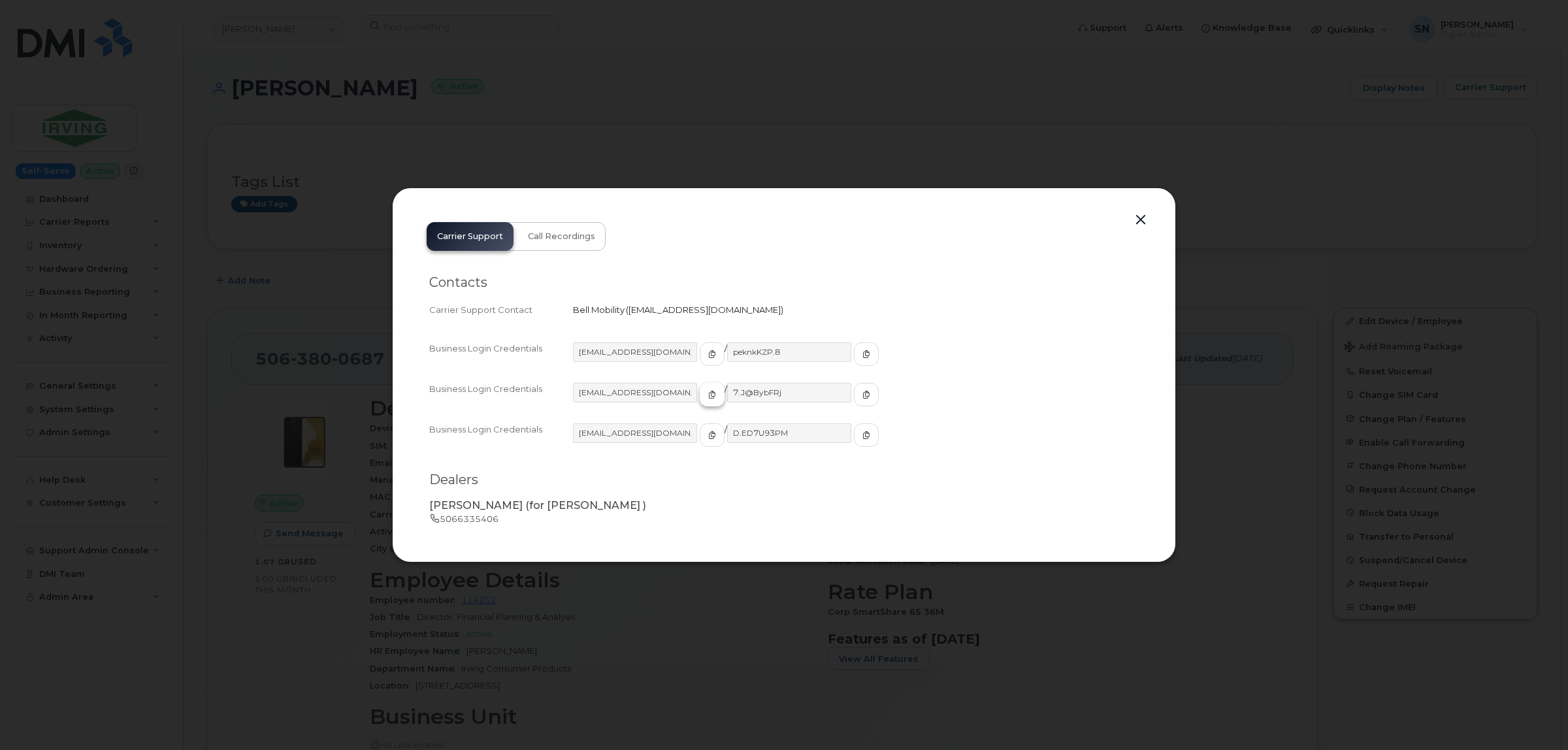
drag, startPoint x: 691, startPoint y: 395, endPoint x: 693, endPoint y: 404, distance: 9.2
click at [708, 396] on icon "button" at bounding box center [711, 394] width 8 height 8
click at [863, 391] on icon "button" at bounding box center [866, 394] width 8 height 8
drag, startPoint x: 1138, startPoint y: 214, endPoint x: 1117, endPoint y: 223, distance: 22.8
click at [1138, 214] on button "button" at bounding box center [1141, 220] width 20 height 18
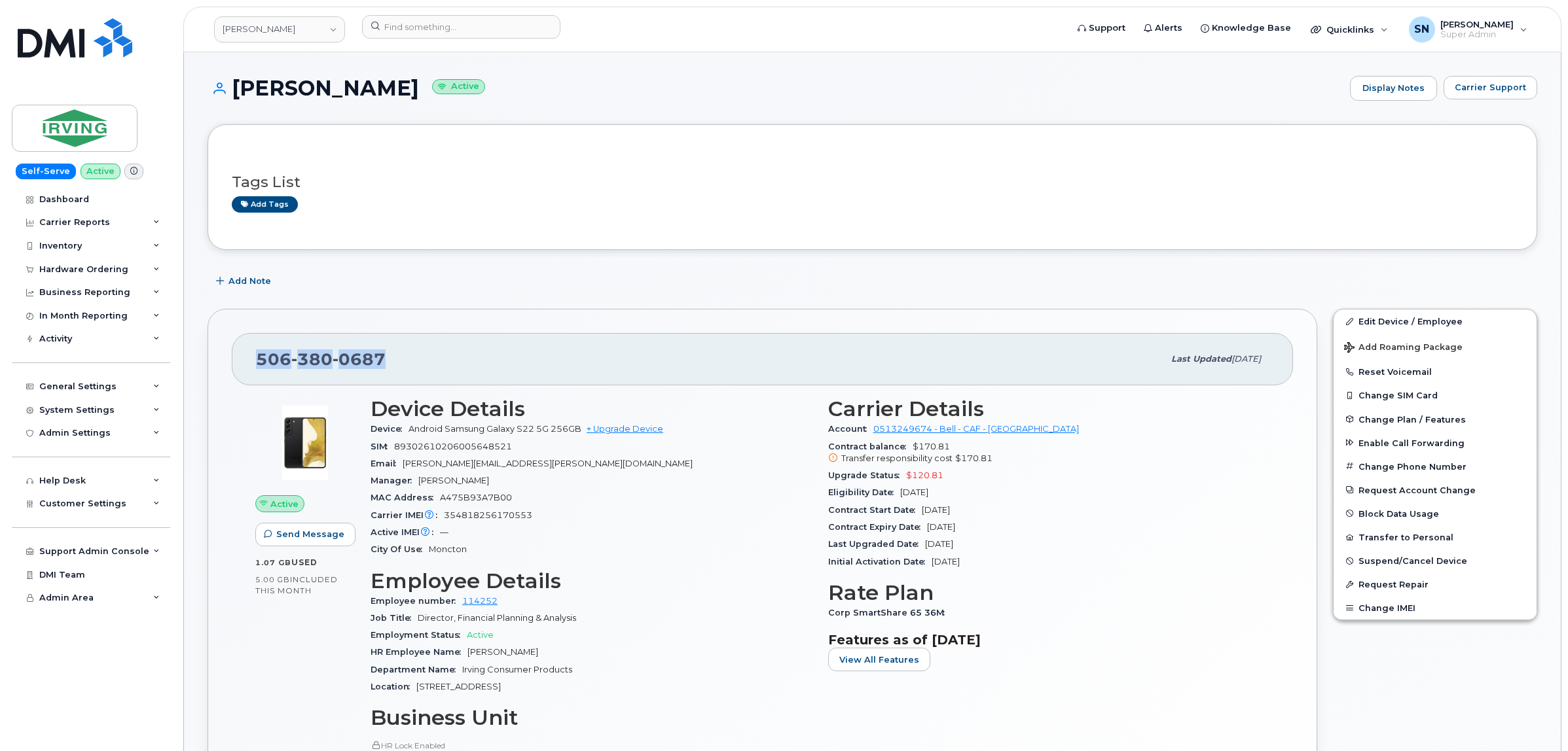
drag, startPoint x: 259, startPoint y: 359, endPoint x: 381, endPoint y: 363, distance: 122.1
click at [381, 363] on span "506 380 0687" at bounding box center [320, 359] width 129 height 20
copy span "506 380 0687"
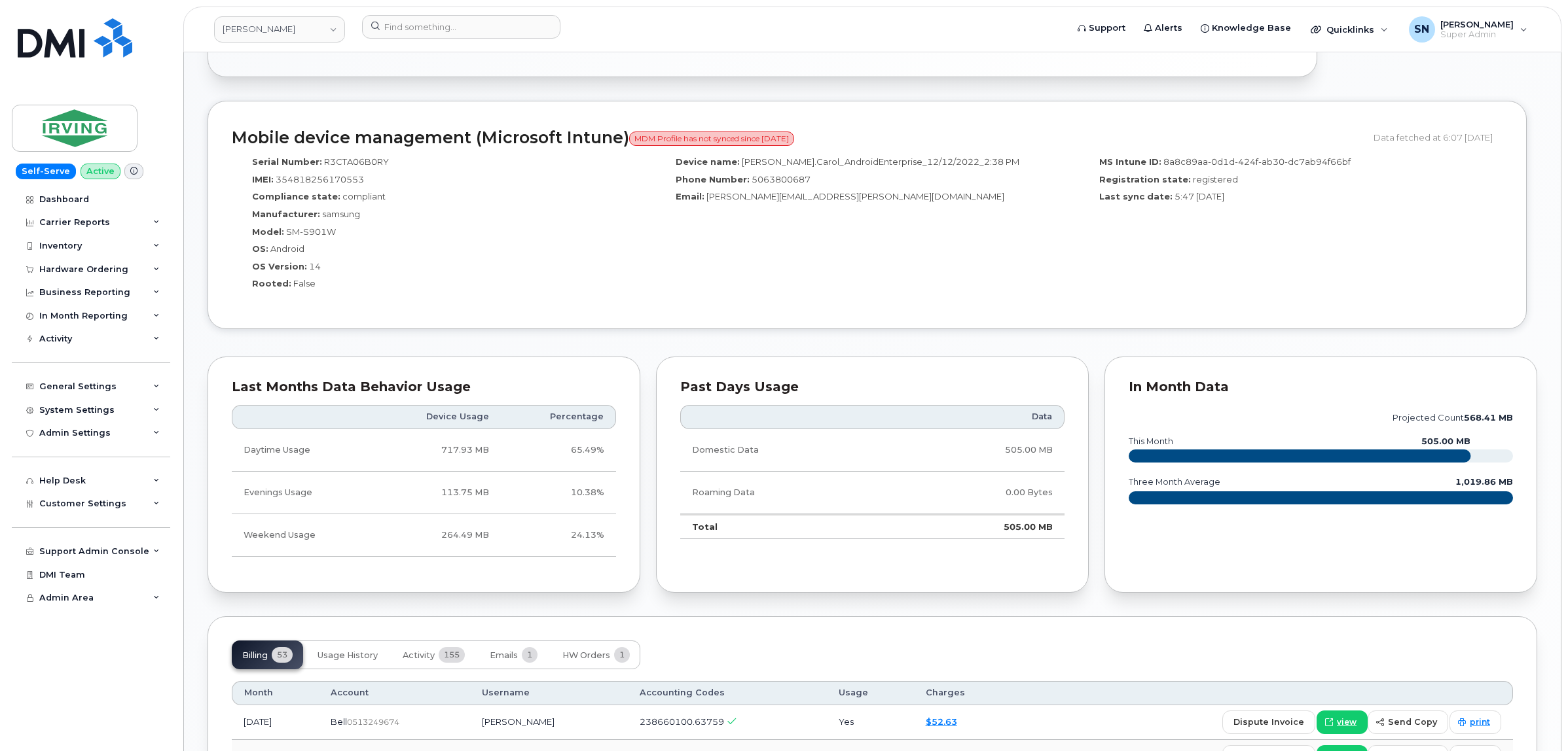
scroll to position [1064, 0]
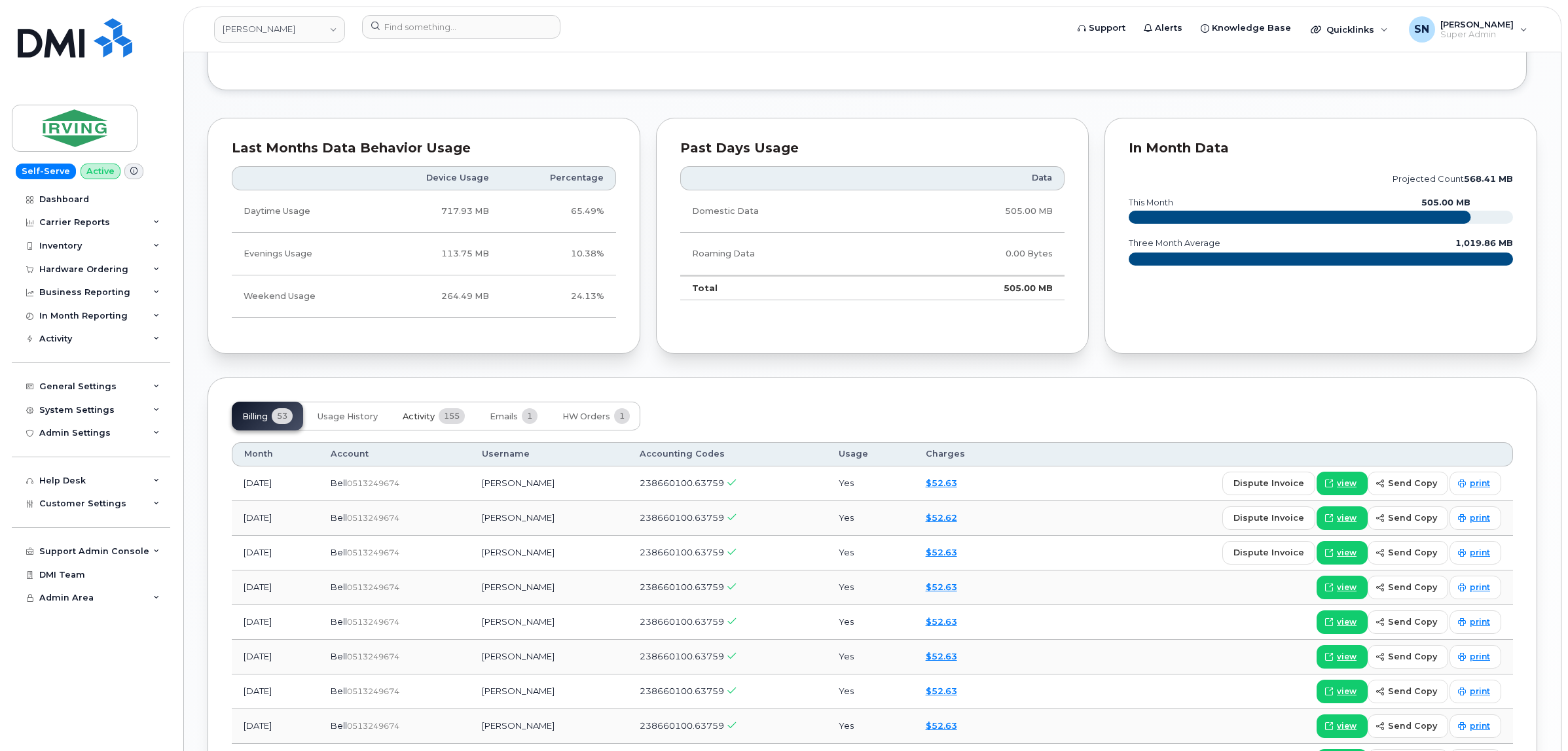
click at [413, 416] on span "Activity" at bounding box center [418, 417] width 32 height 10
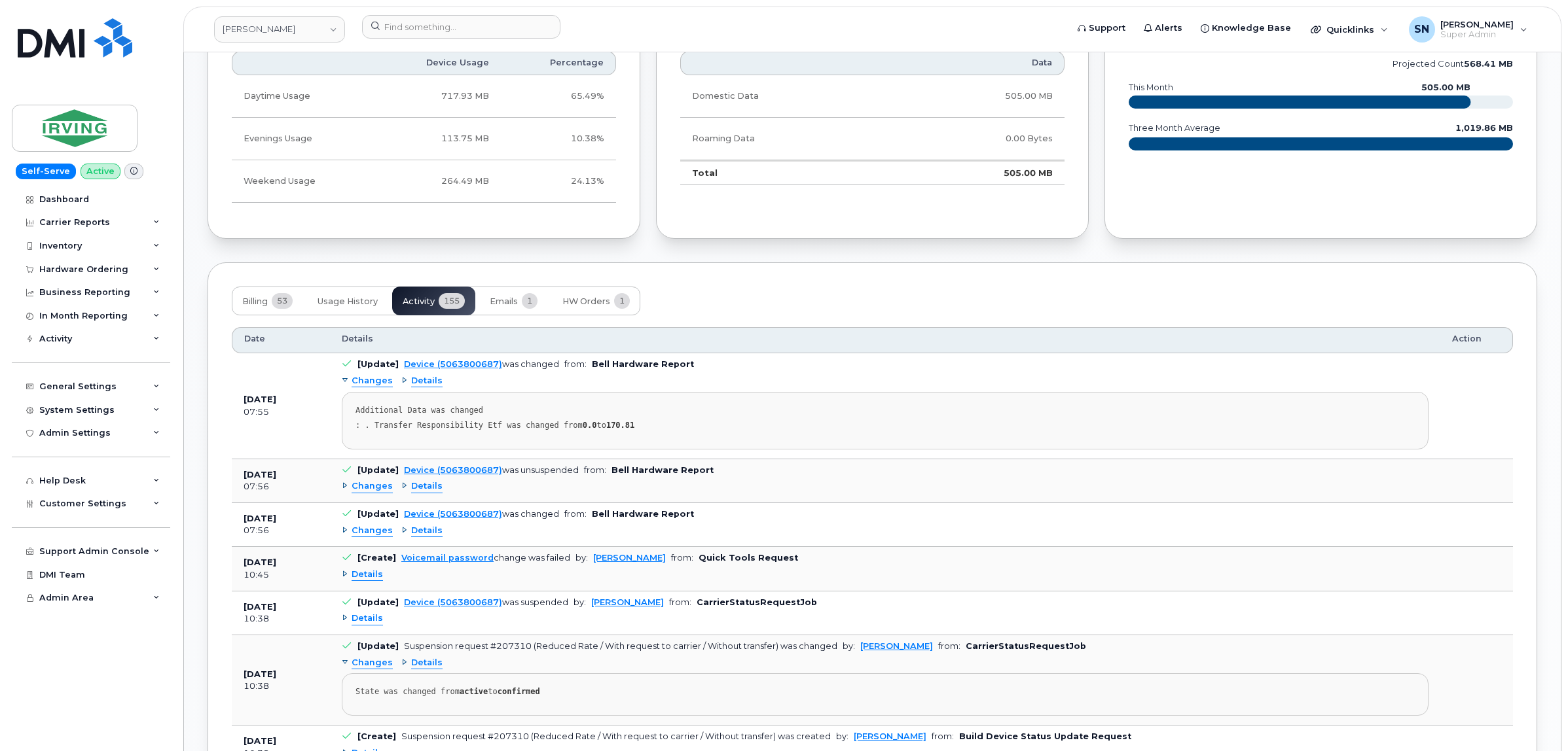
scroll to position [1227, 0]
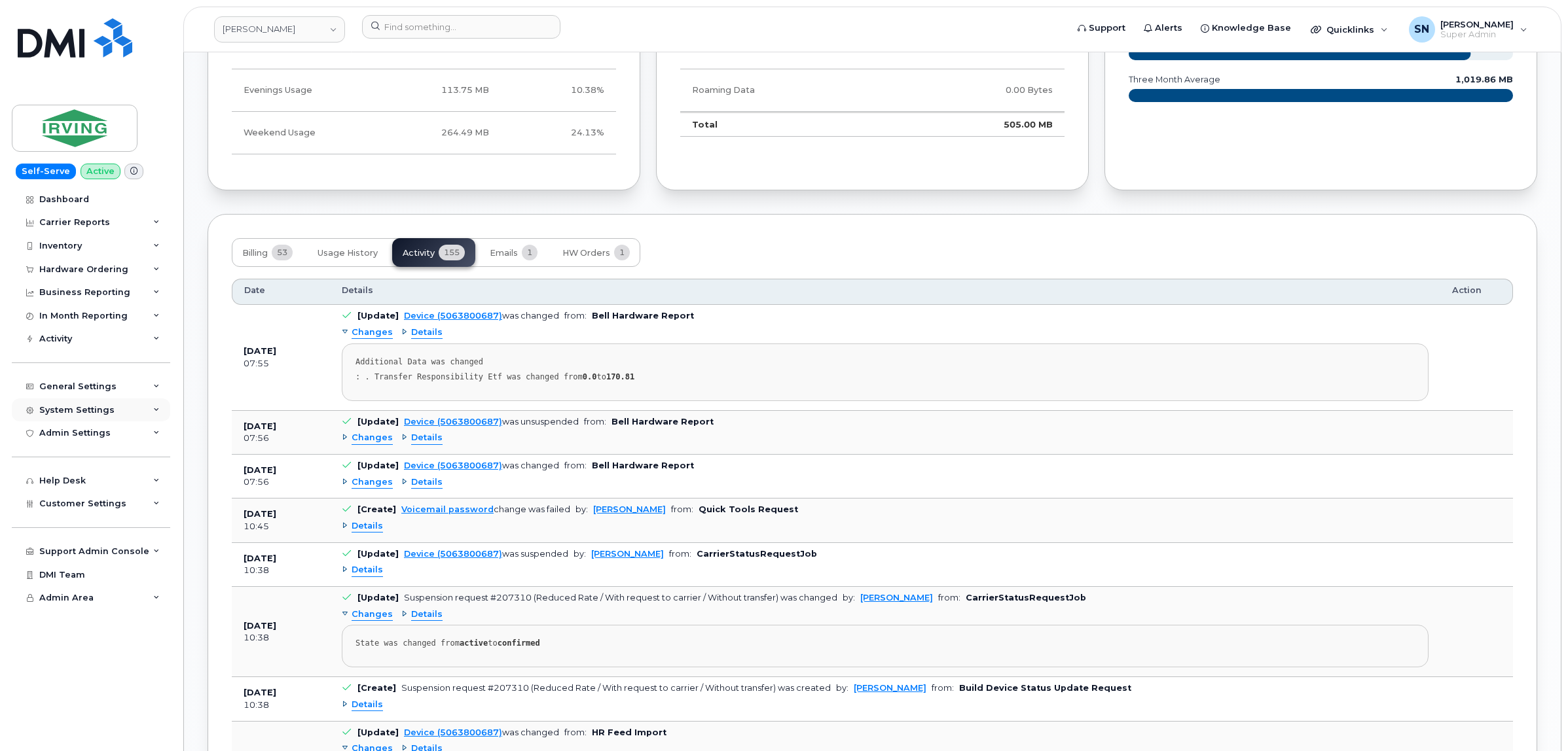
click at [86, 406] on div "System Settings" at bounding box center [91, 410] width 159 height 24
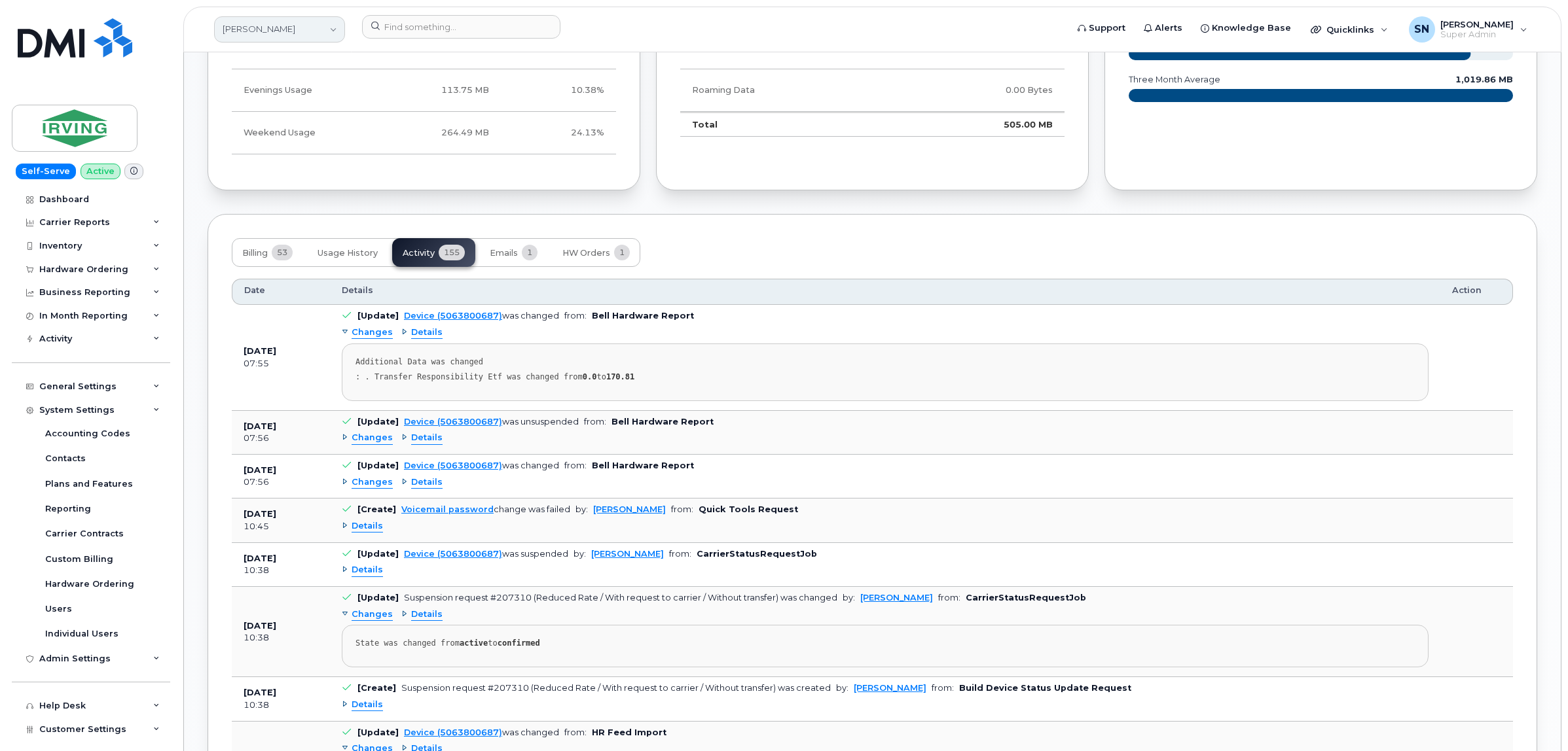
click at [290, 23] on link "[PERSON_NAME]" at bounding box center [279, 29] width 131 height 27
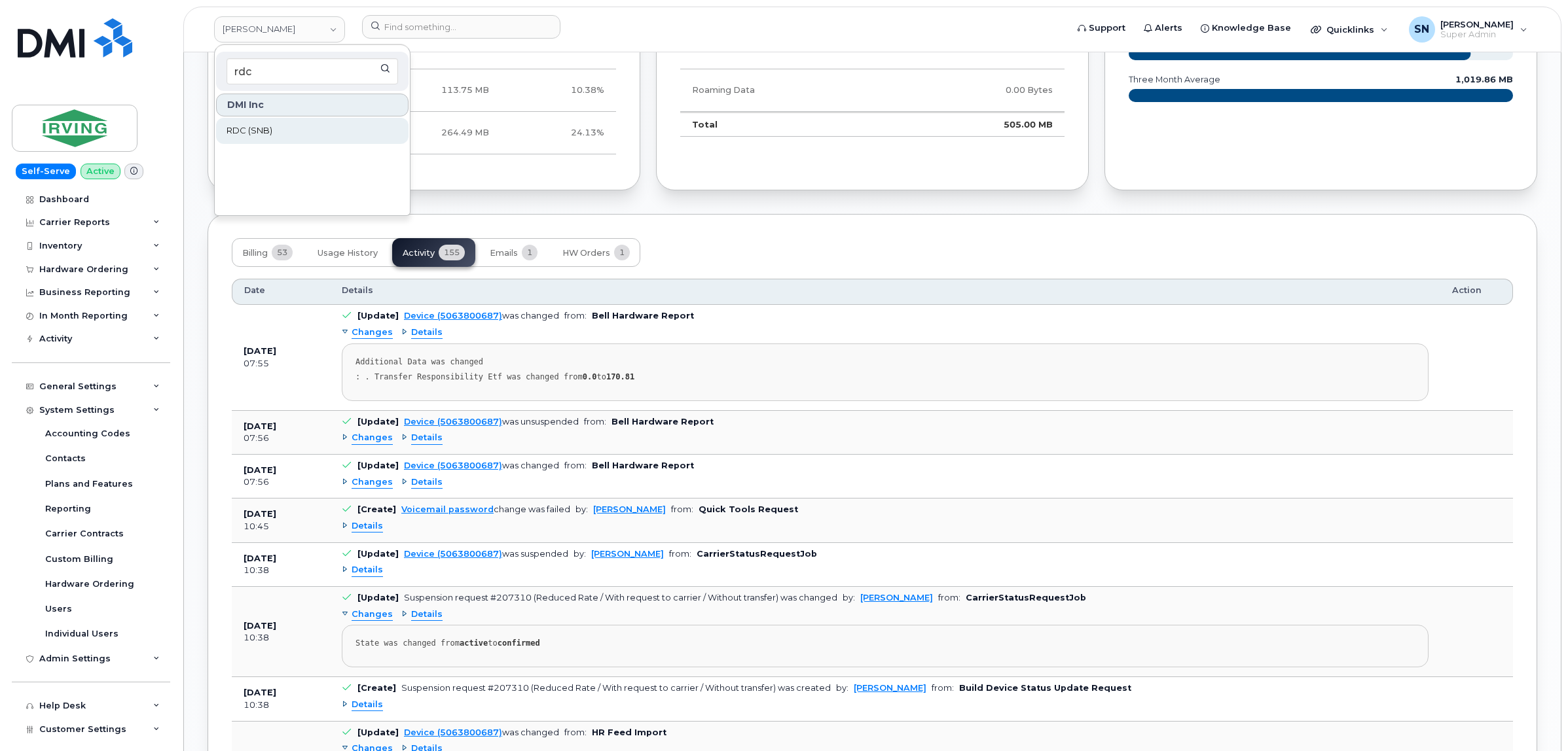
type input "rdc"
click at [286, 128] on link "RDC (SNB)" at bounding box center [312, 131] width 193 height 27
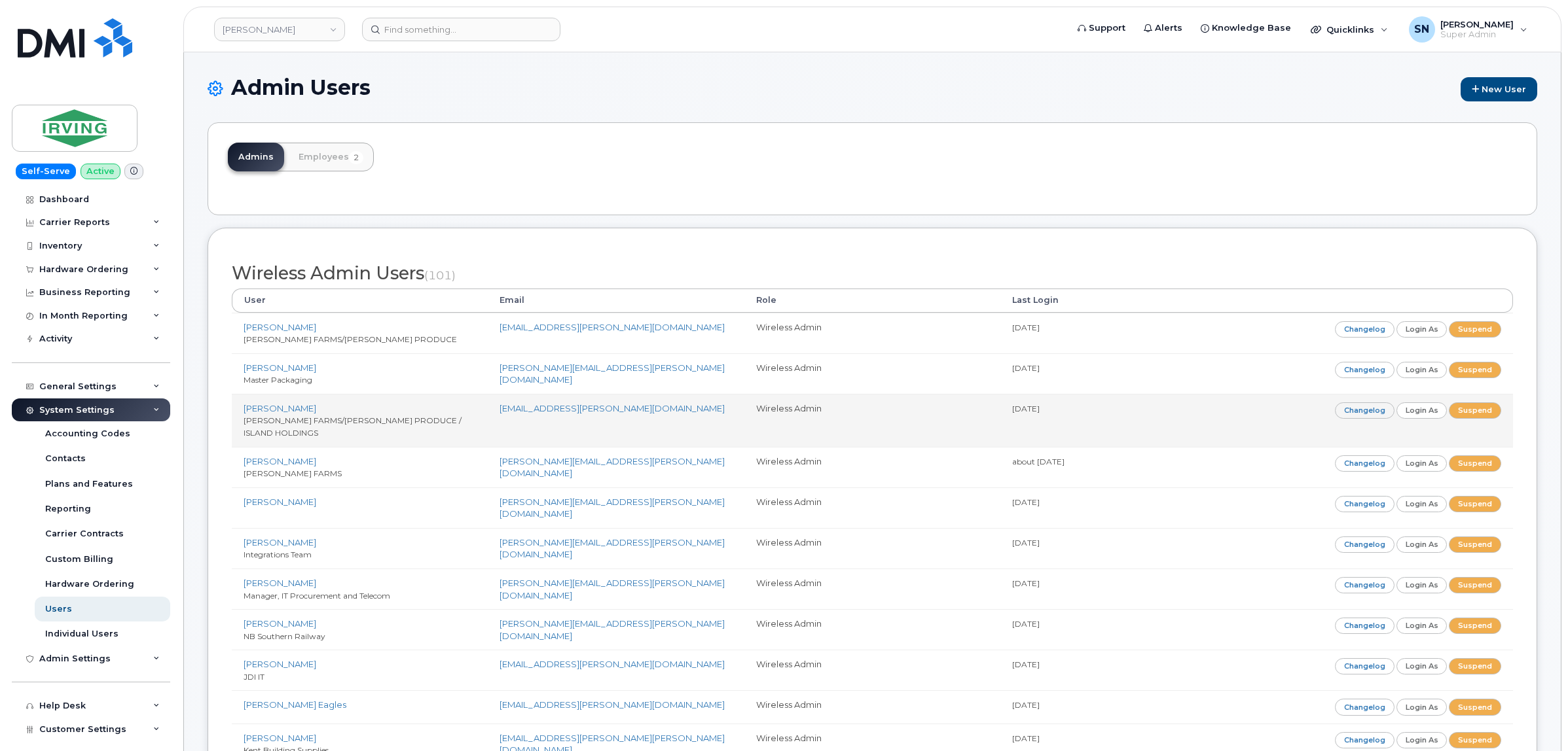
scroll to position [1429, 0]
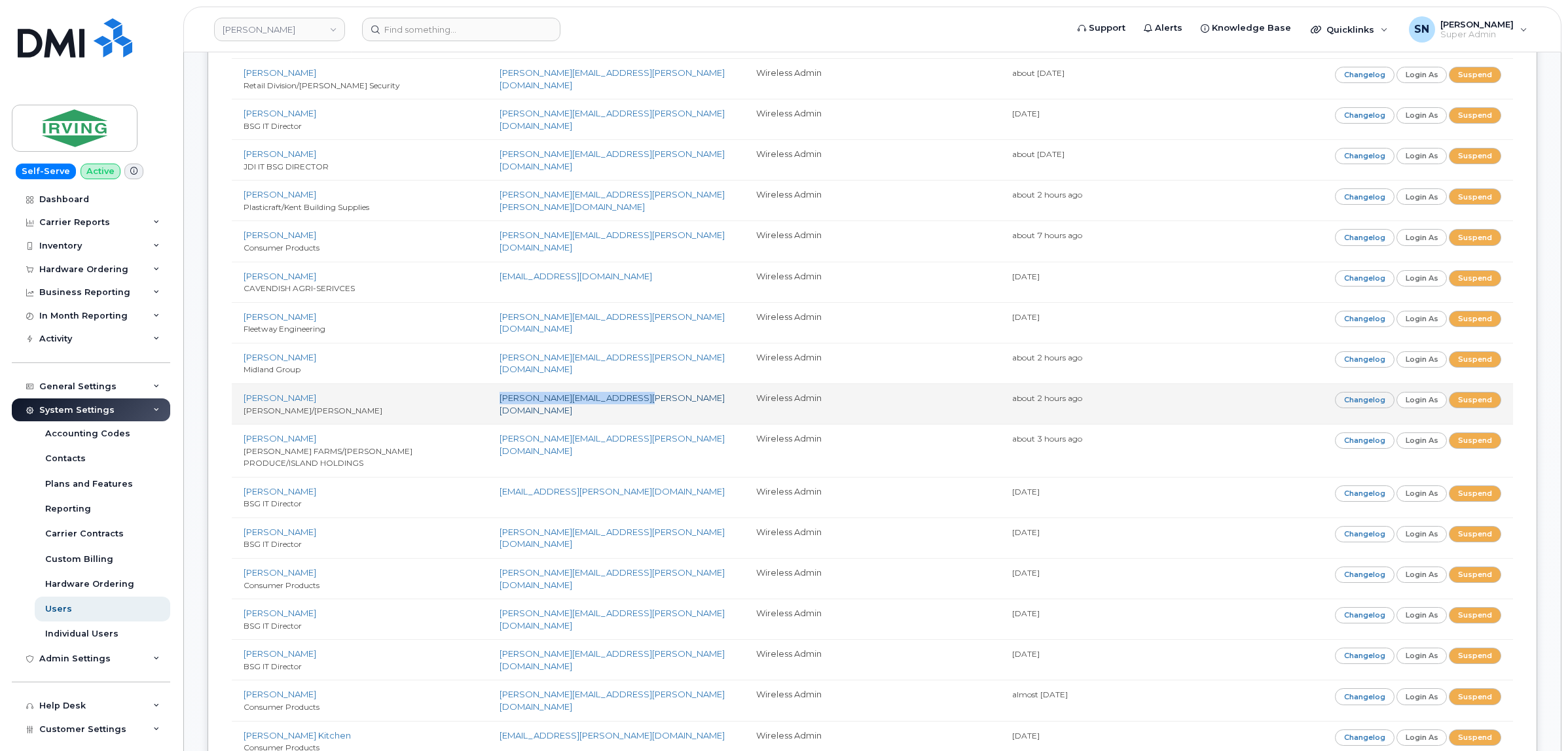
drag, startPoint x: 498, startPoint y: 376, endPoint x: 637, endPoint y: 378, distance: 139.0
click at [637, 384] on td "briggs.jim@cavendishfarms.com" at bounding box center [615, 403] width 256 height 40
copy link "briggs.jim@cavendishfarms.com"
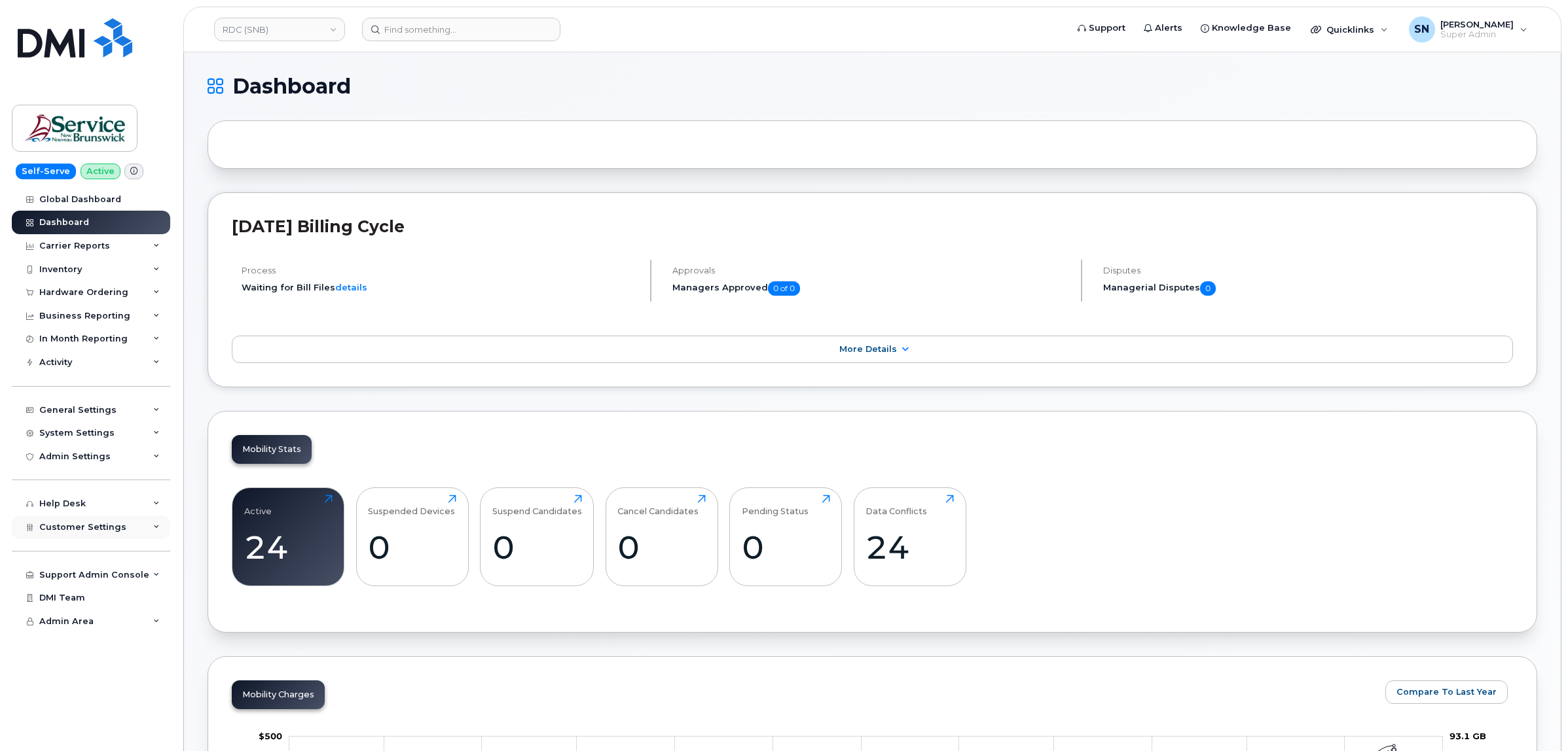
click at [109, 530] on span "Customer Settings" at bounding box center [83, 527] width 87 height 9
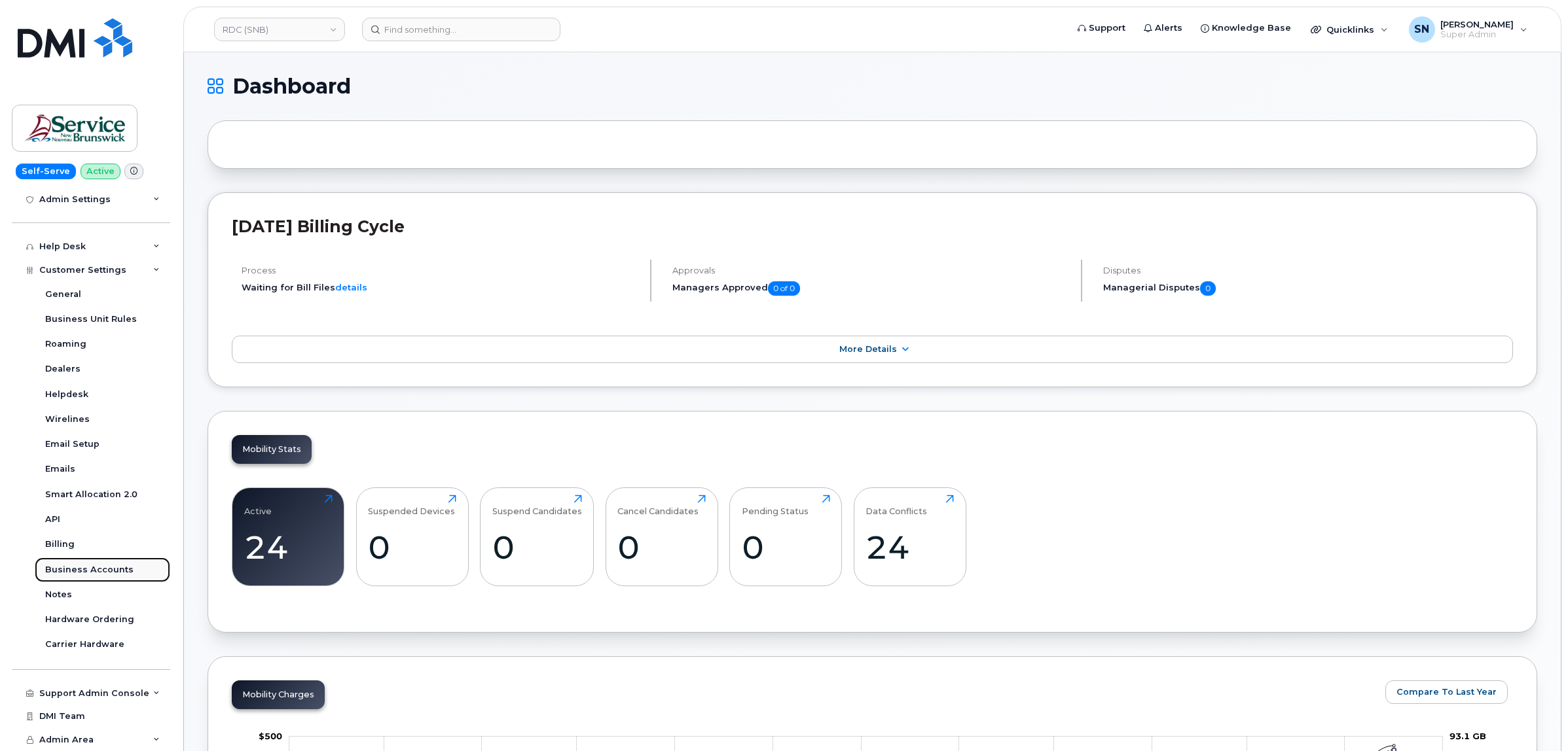
click at [121, 560] on link "Business Accounts" at bounding box center [102, 569] width 135 height 25
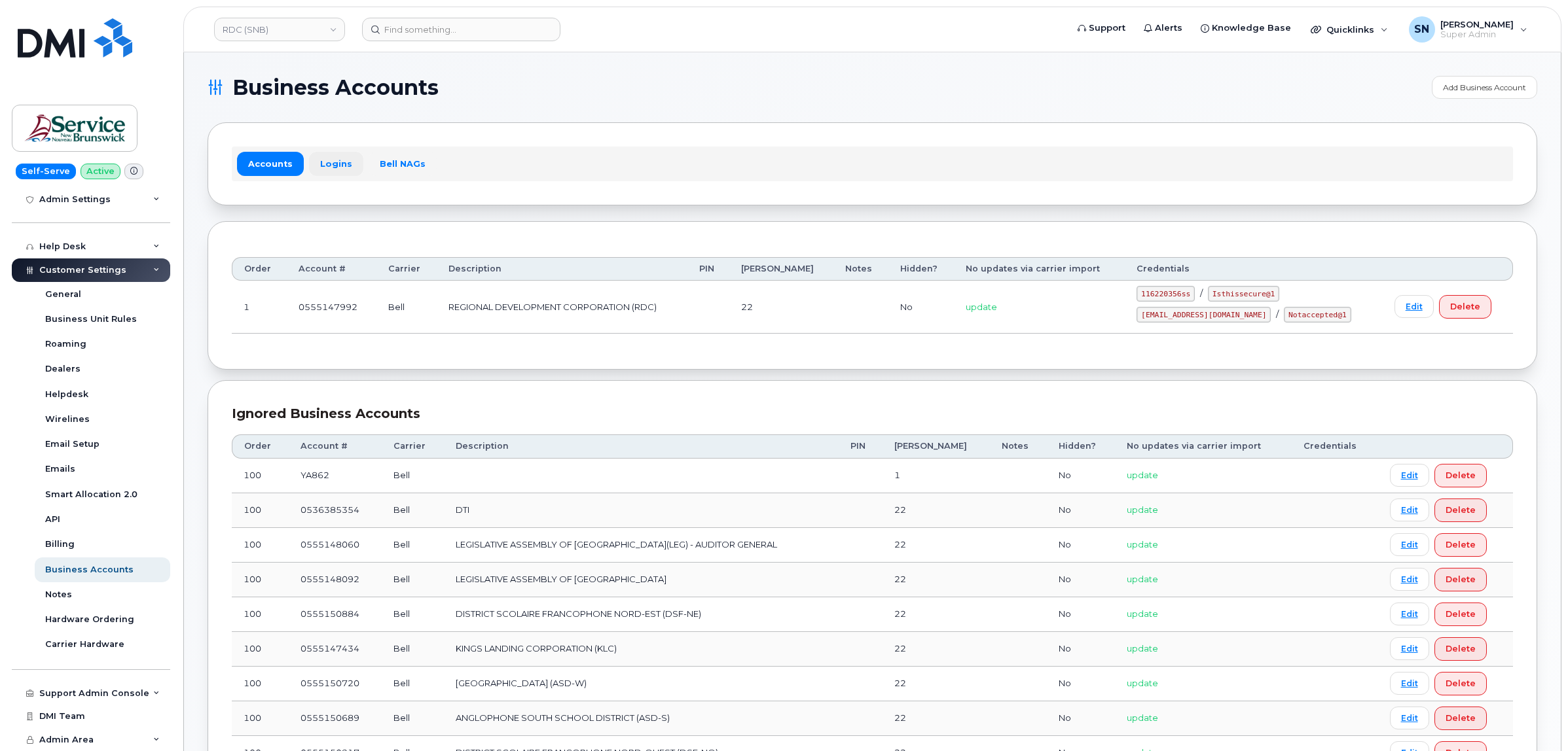
click at [338, 170] on link "Logins" at bounding box center [336, 164] width 54 height 24
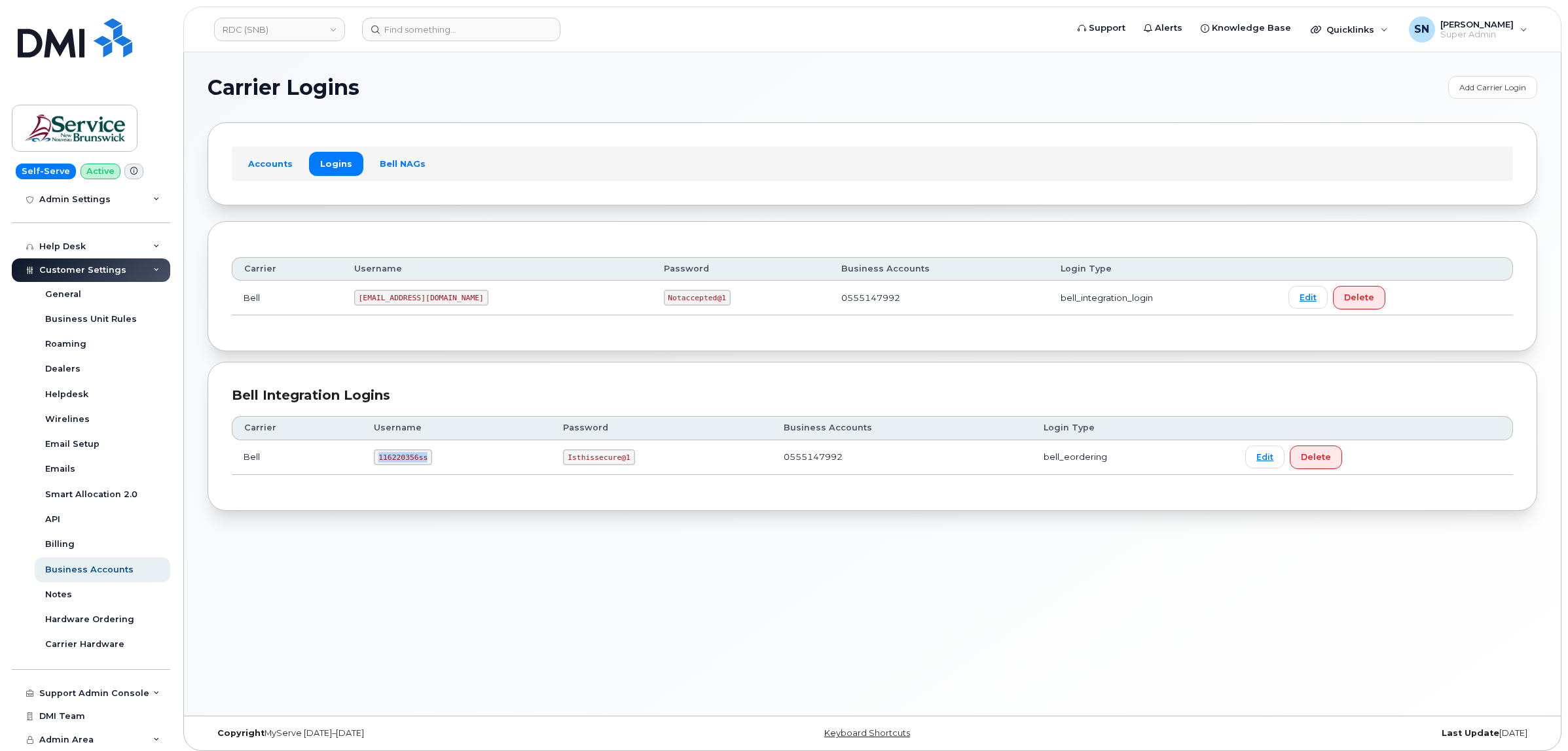
drag, startPoint x: 377, startPoint y: 456, endPoint x: 426, endPoint y: 462, distance: 49.4
click at [426, 462] on code "116220356ss" at bounding box center [403, 457] width 58 height 15
copy code "116220356ss"
drag, startPoint x: 577, startPoint y: 462, endPoint x: 619, endPoint y: 469, distance: 42.6
click at [619, 469] on td "Isthissecure@1" at bounding box center [661, 457] width 220 height 34
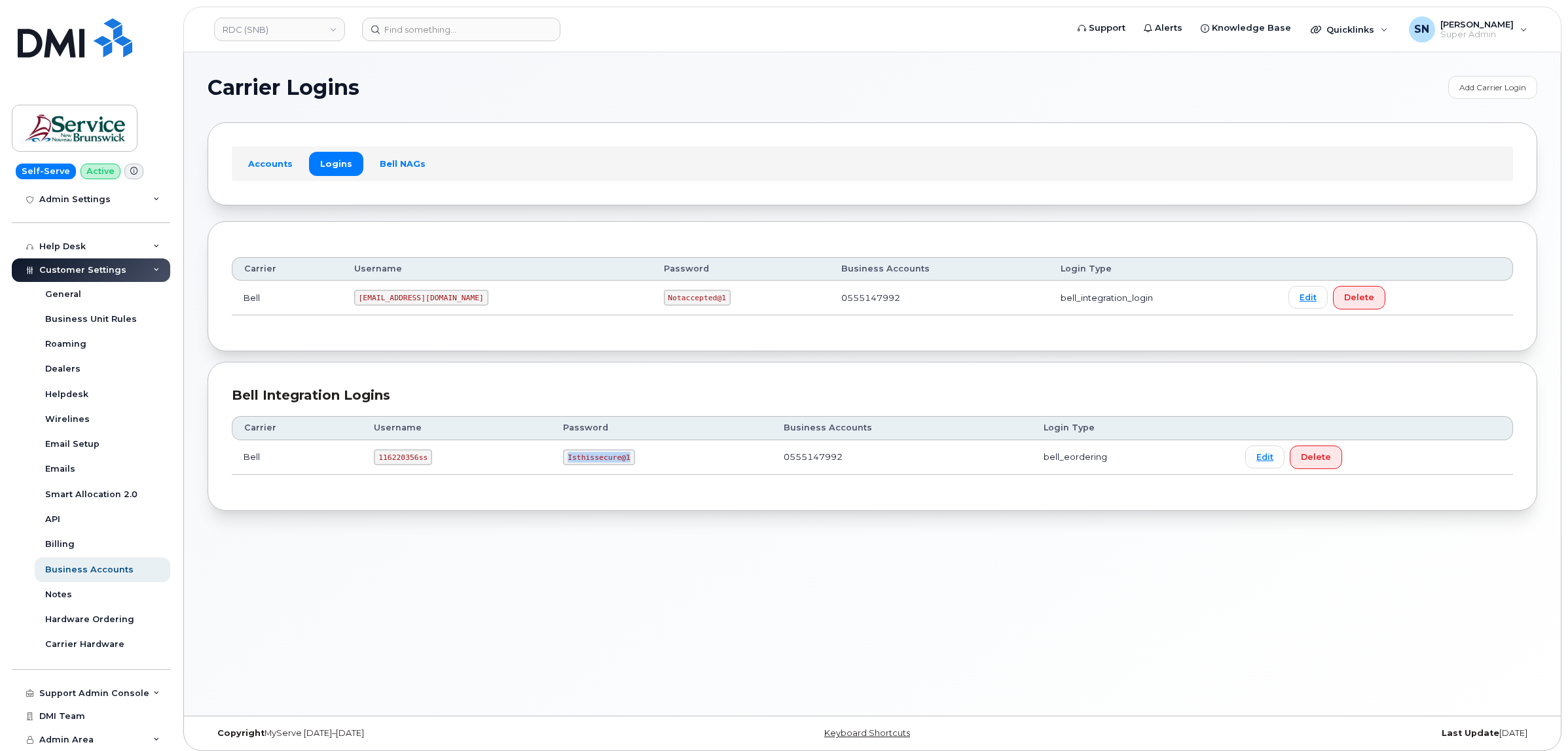
copy code "Isthissecure@1"
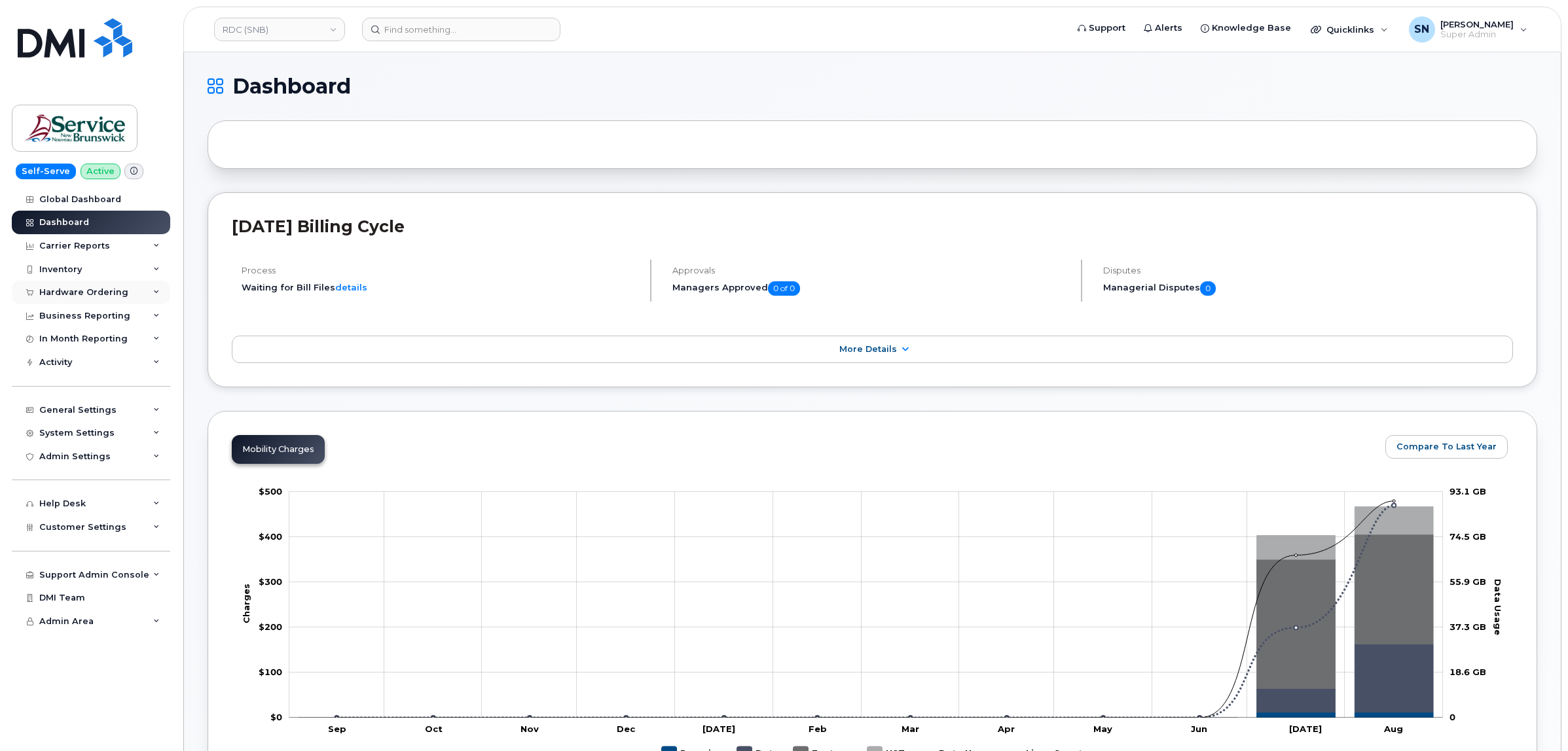
click at [95, 292] on div "Hardware Ordering" at bounding box center [84, 292] width 89 height 10
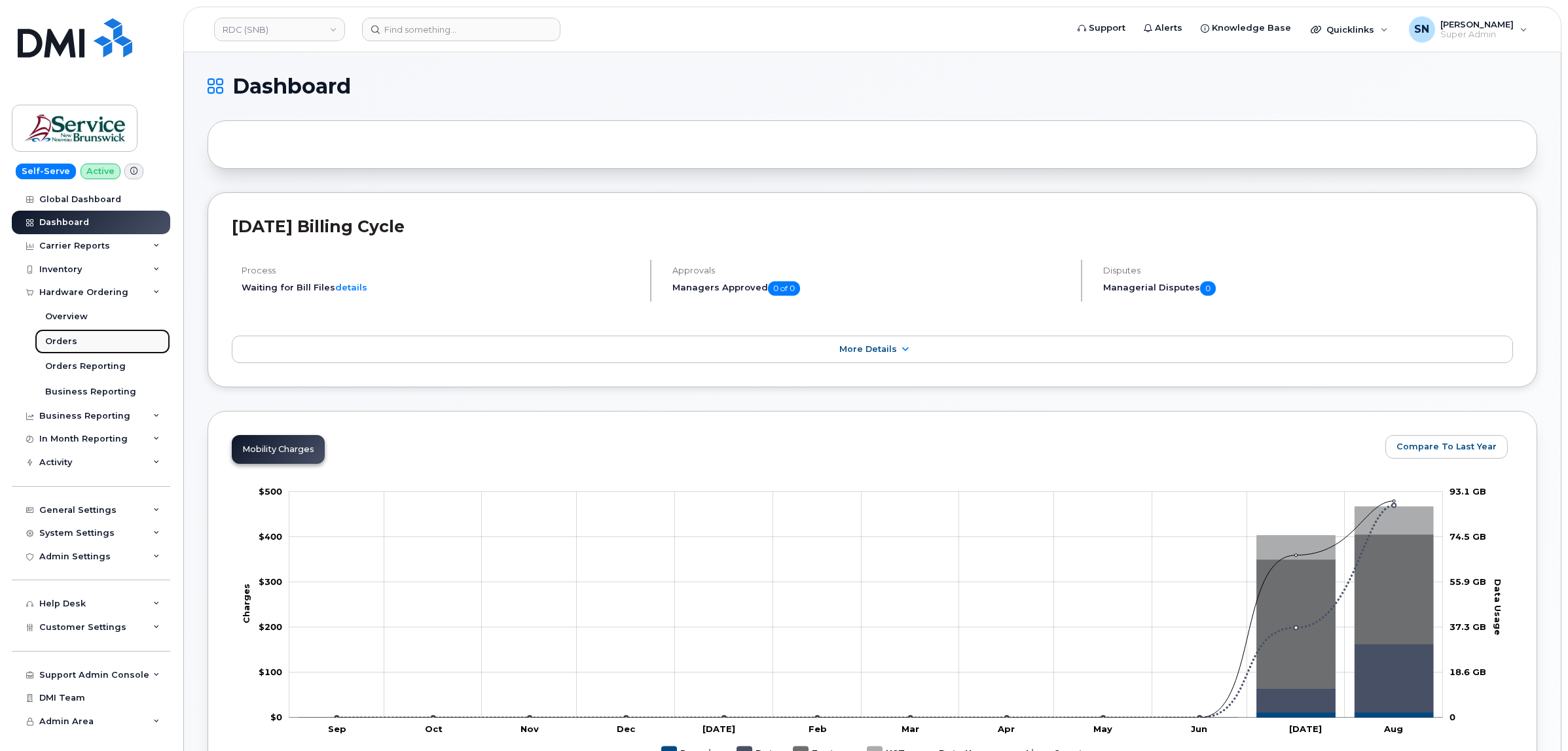
click at [70, 344] on div "Orders" at bounding box center [61, 342] width 32 height 12
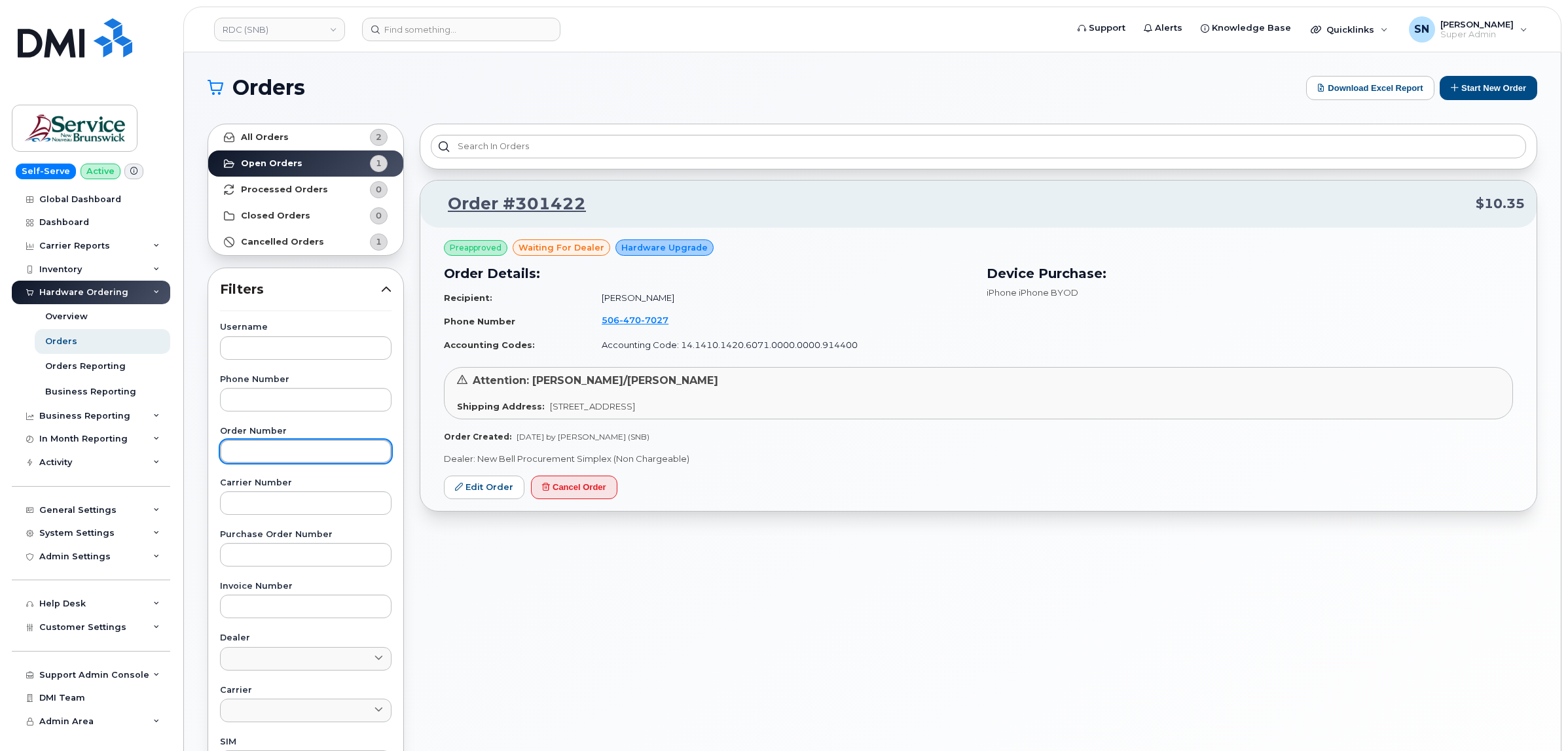
click at [300, 462] on input "text" at bounding box center [306, 451] width 171 height 24
paste input "301420"
type input "301420"
click at [255, 134] on strong "All Orders" at bounding box center [265, 137] width 48 height 10
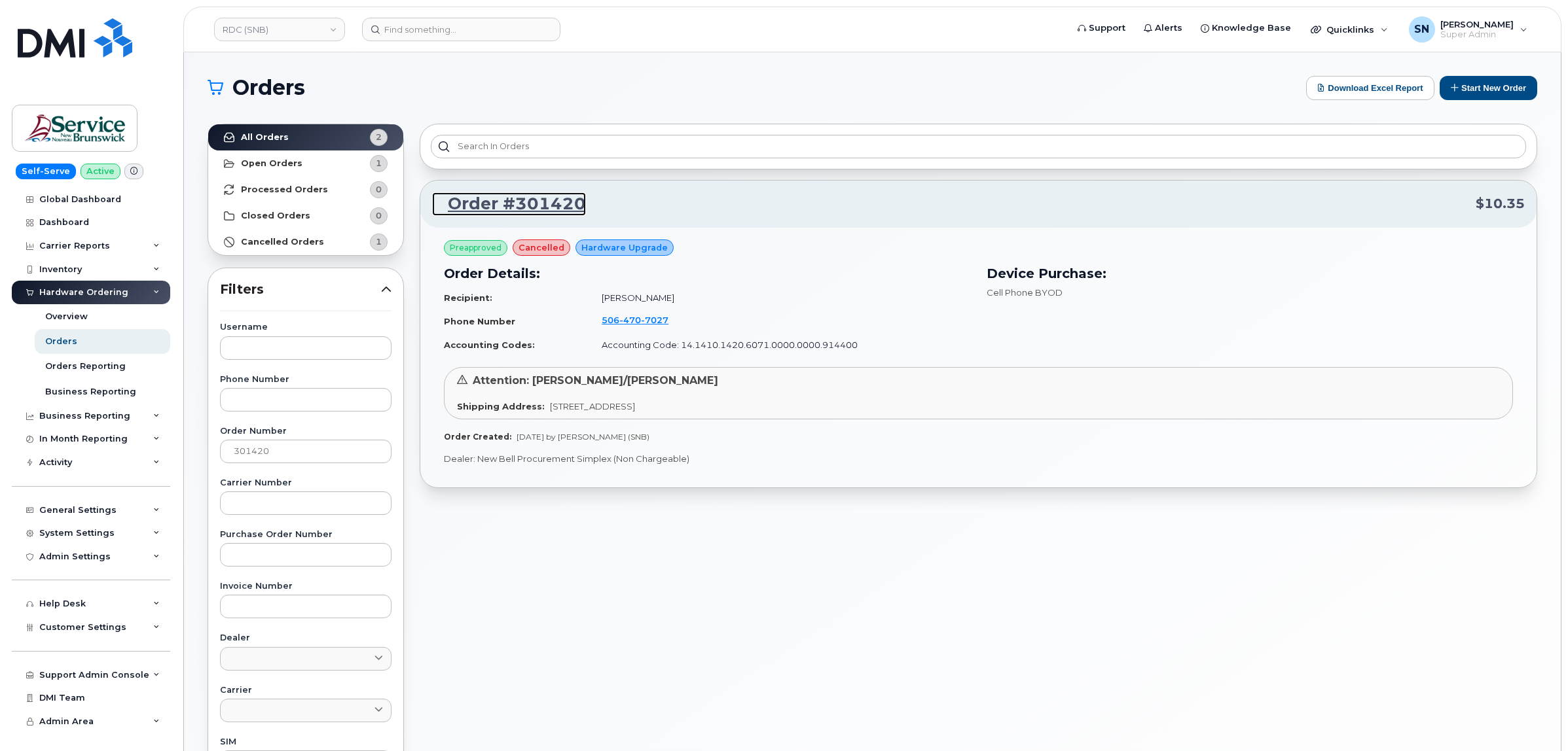
click at [509, 204] on link "Order #301420" at bounding box center [509, 205] width 154 height 24
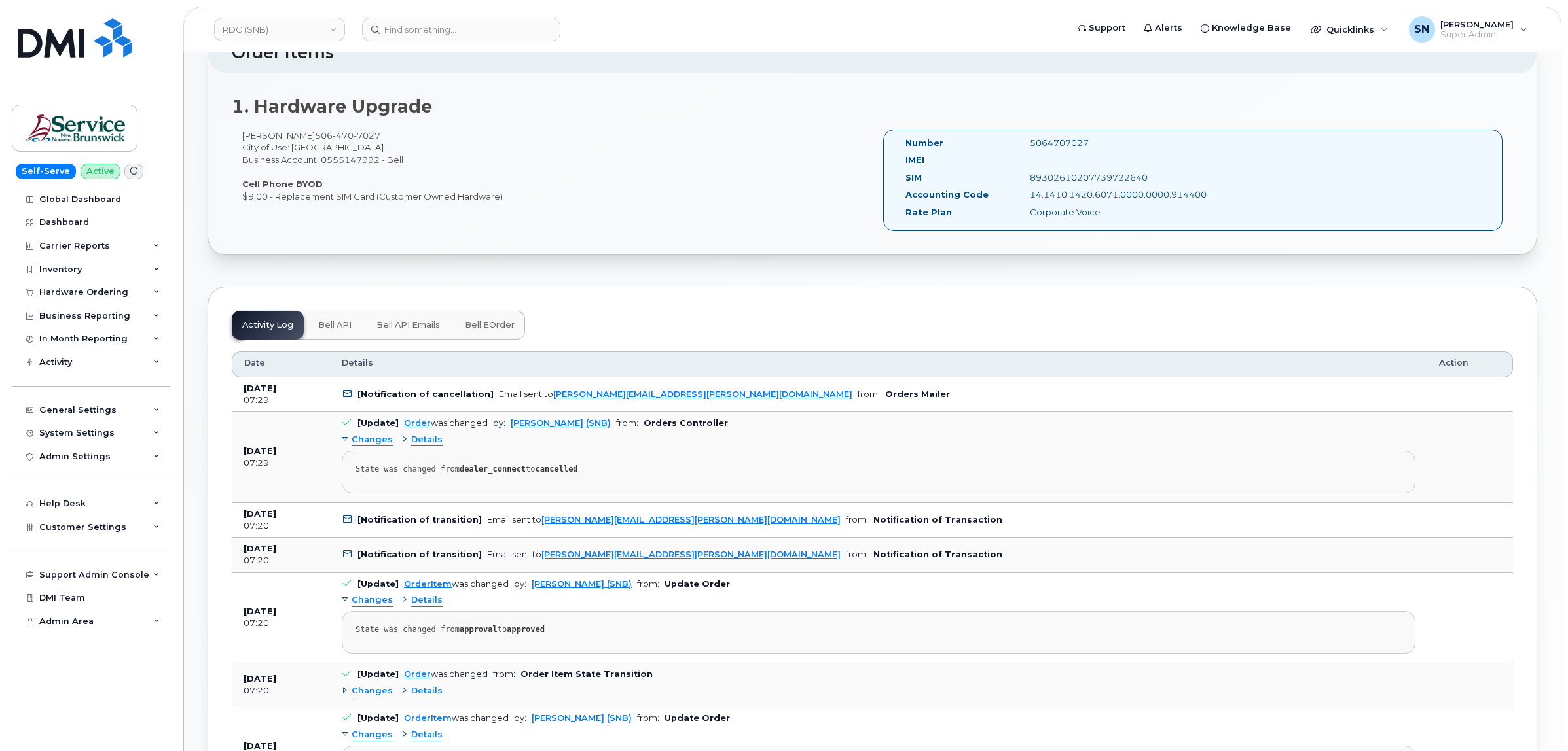
scroll to position [164, 0]
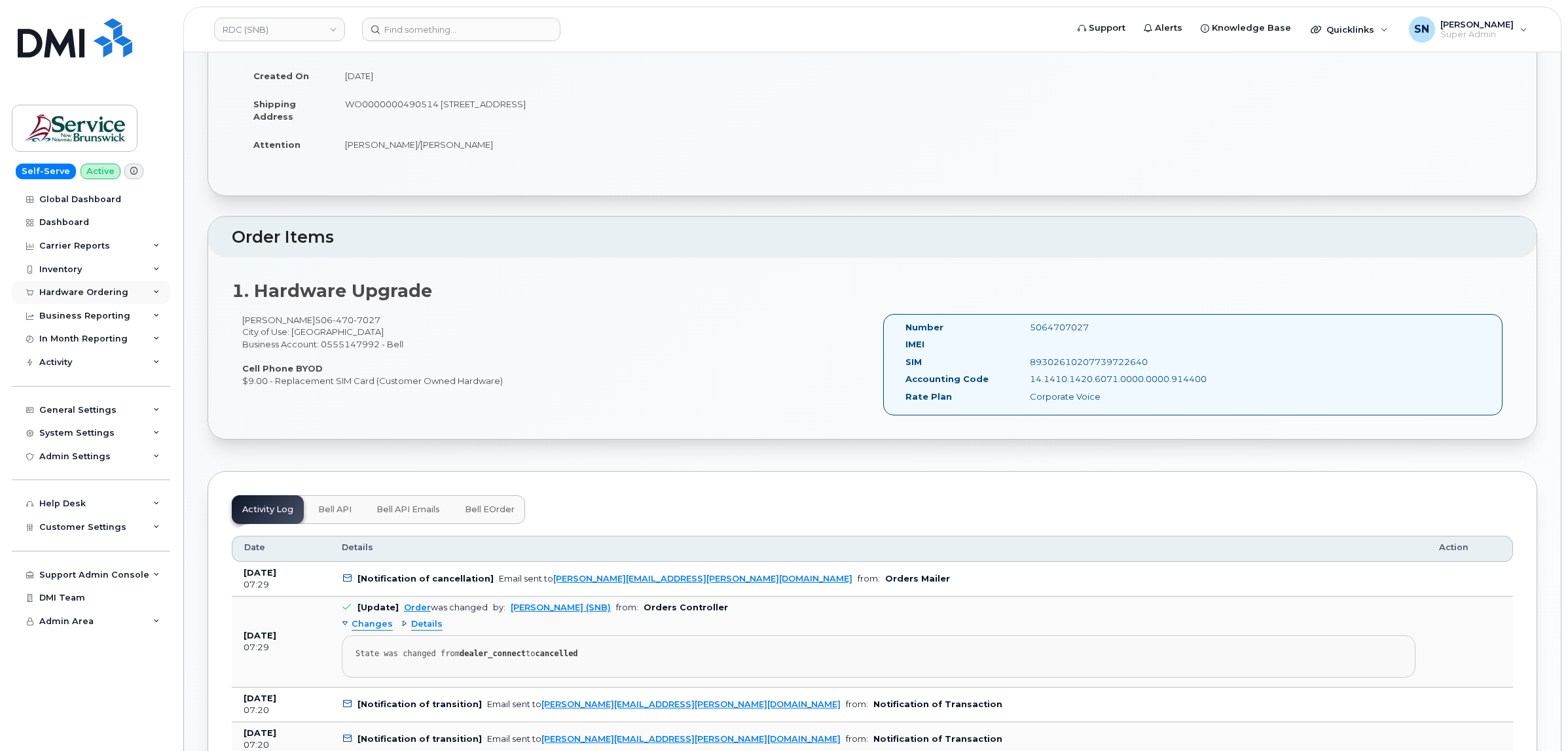
click at [82, 291] on div "Hardware Ordering" at bounding box center [84, 292] width 89 height 10
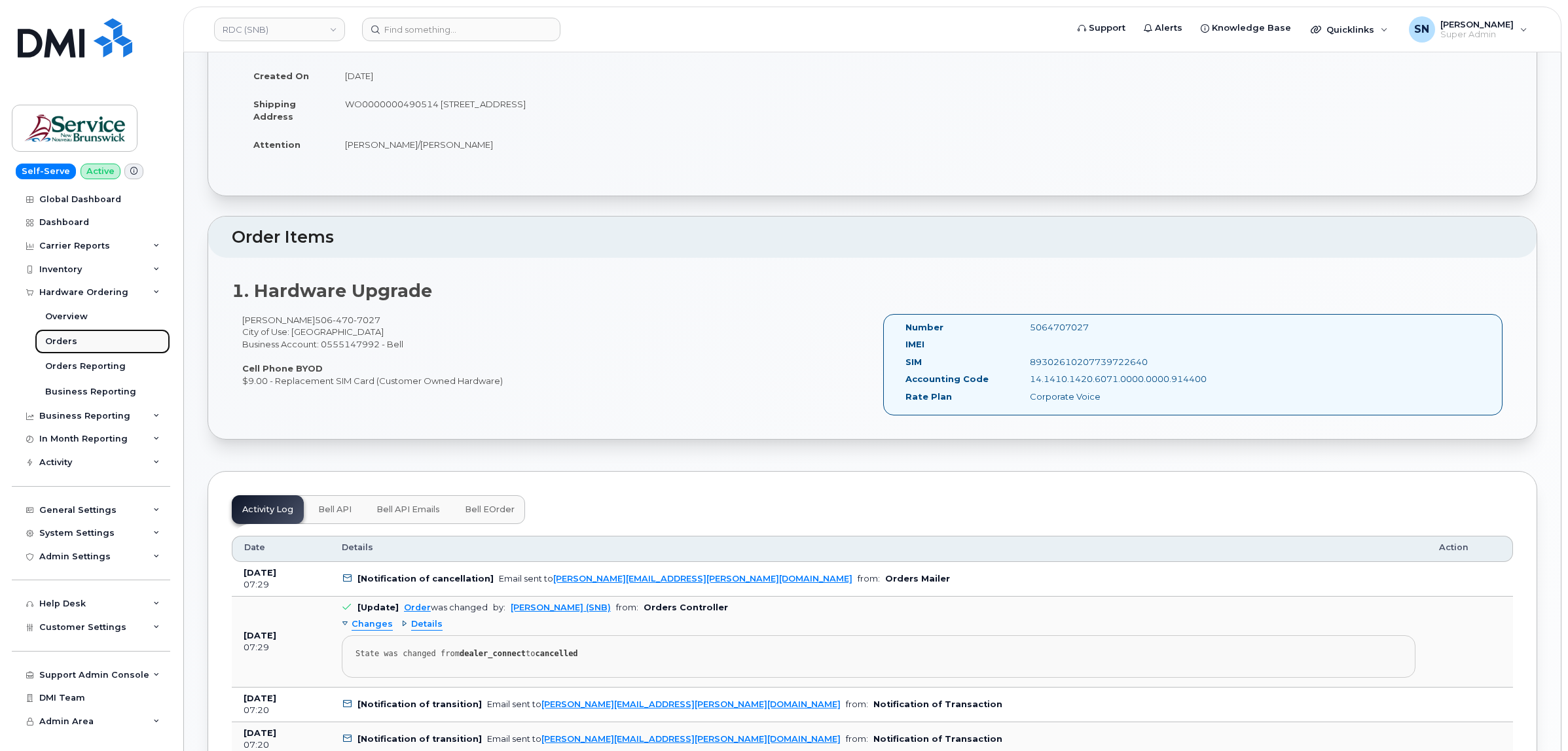
click at [63, 343] on div "Orders" at bounding box center [61, 342] width 32 height 12
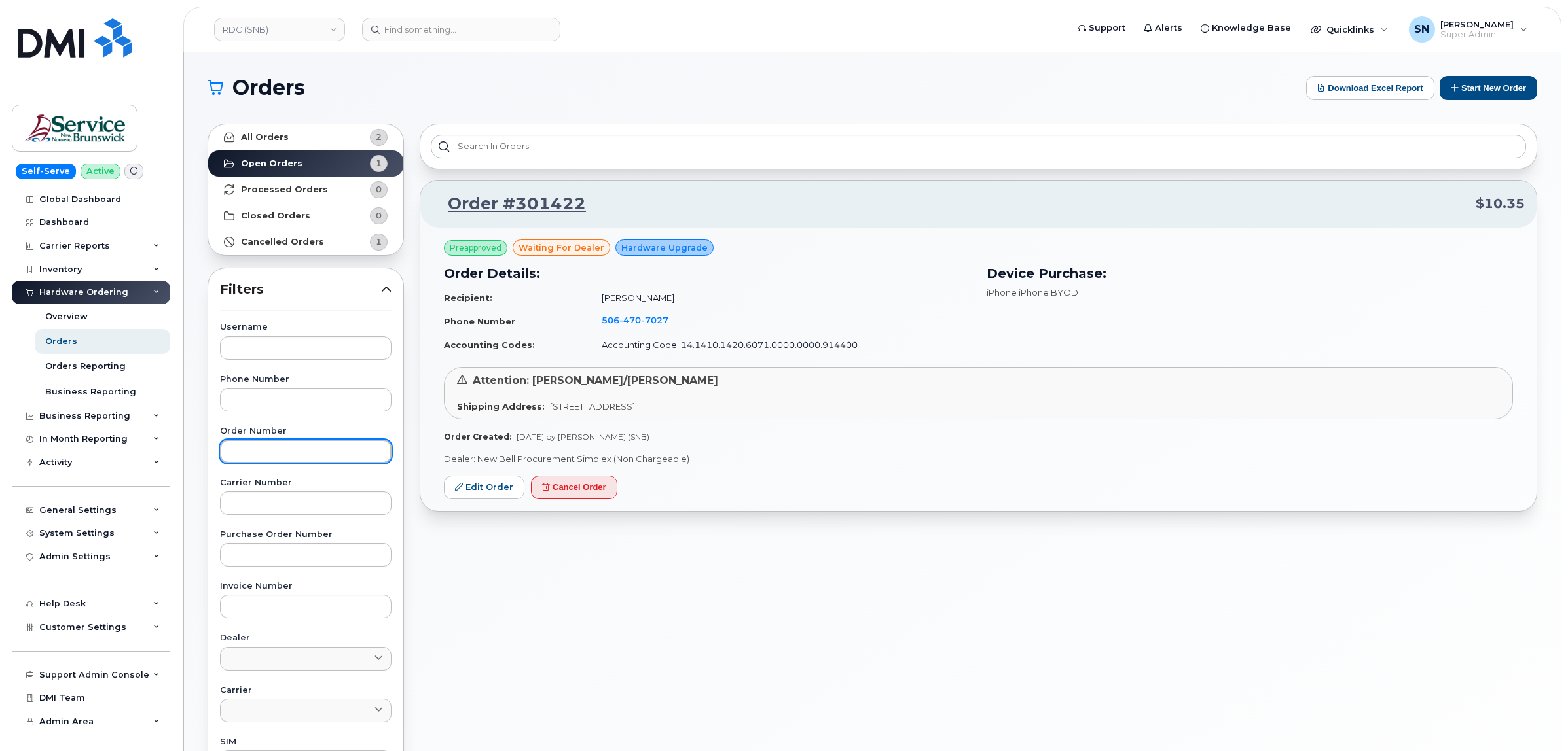
drag, startPoint x: 290, startPoint y: 462, endPoint x: 324, endPoint y: 478, distance: 37.6
click at [290, 462] on input "text" at bounding box center [306, 451] width 171 height 24
paste input "301422"
type input "301422"
click at [305, 128] on link "All Orders 2" at bounding box center [306, 137] width 195 height 27
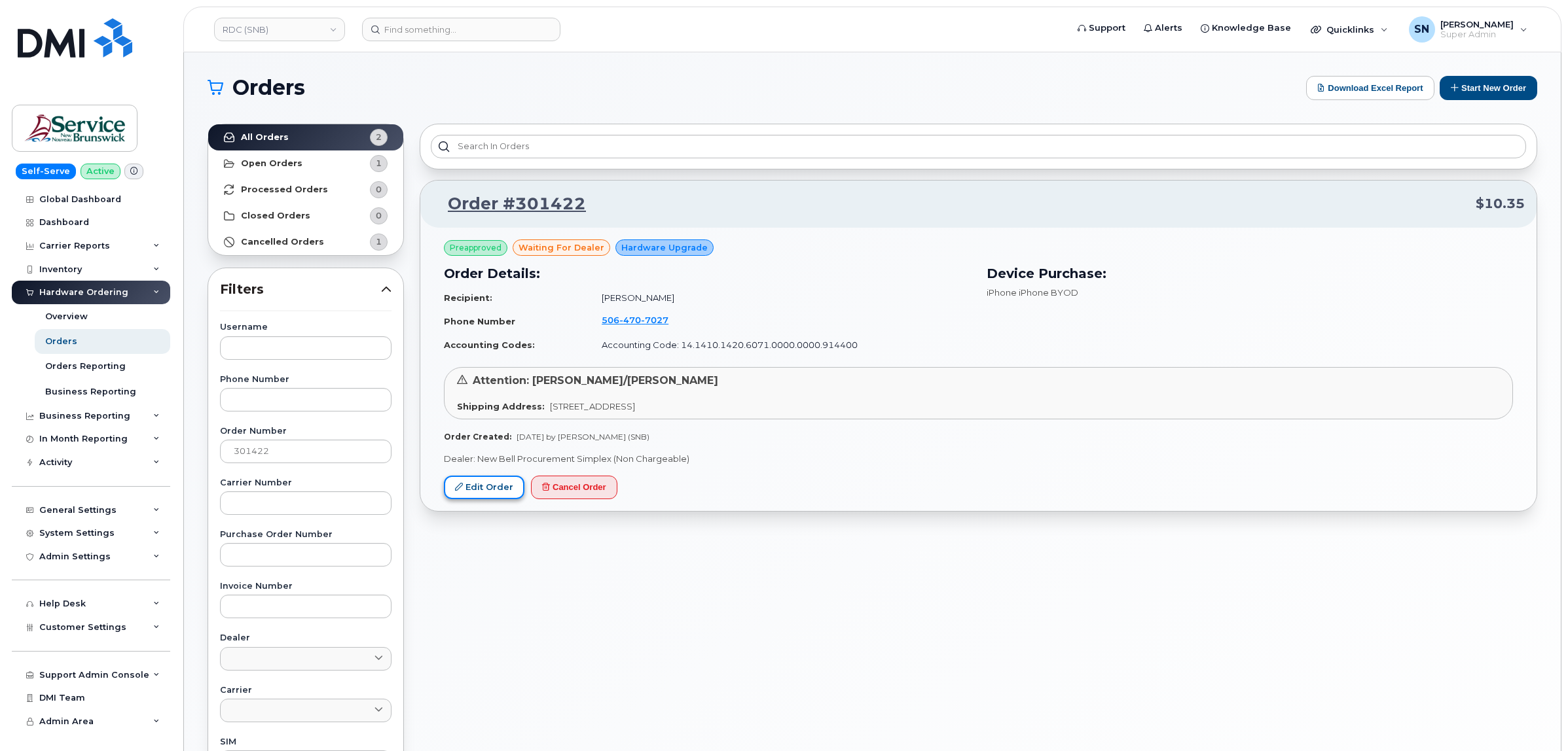
click at [488, 488] on link "Edit Order" at bounding box center [484, 487] width 81 height 24
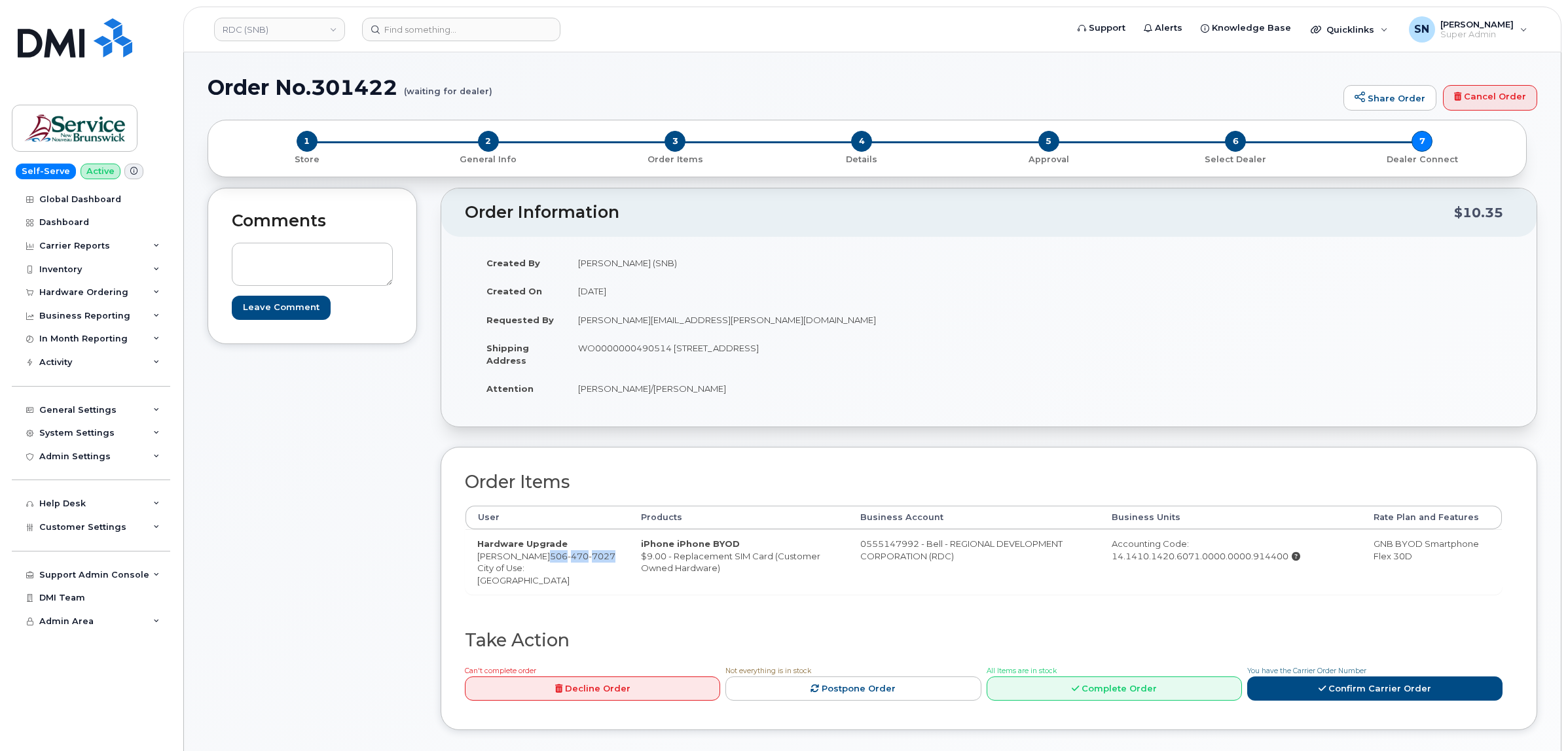
drag, startPoint x: 521, startPoint y: 560, endPoint x: 530, endPoint y: 567, distance: 11.4
click at [530, 567] on td "Hardware Upgrade [PERSON_NAME] [PHONE_NUMBER] City of Use: [GEOGRAPHIC_DATA]" at bounding box center [547, 562] width 164 height 65
copy span "[PHONE_NUMBER]"
copy td "[PERSON_NAME]"
drag, startPoint x: 478, startPoint y: 557, endPoint x: 516, endPoint y: 563, distance: 38.5
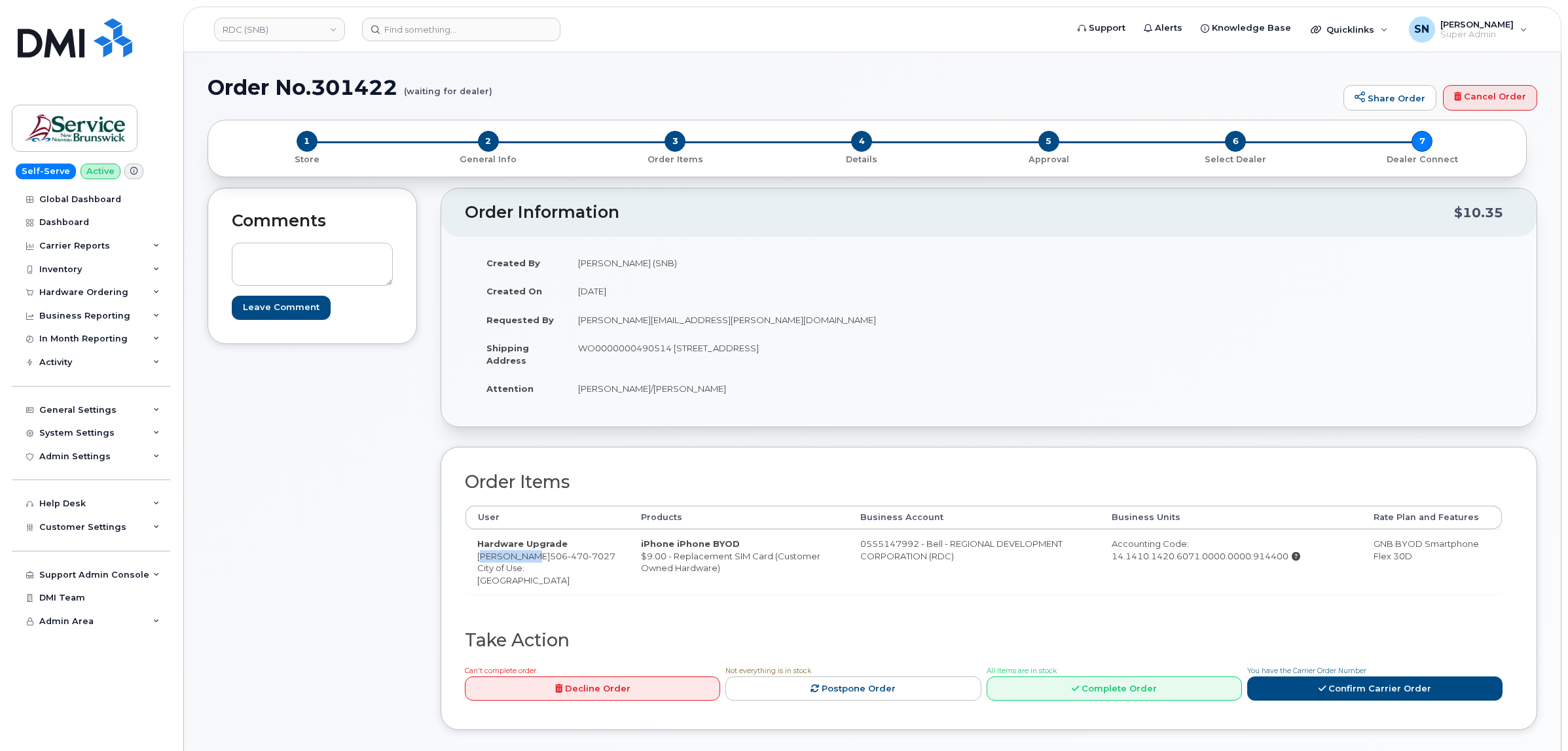
click at [518, 563] on td "Hardware Upgrade [PERSON_NAME] [PHONE_NUMBER] City of Use: [GEOGRAPHIC_DATA]" at bounding box center [547, 562] width 164 height 65
copy td "[STREET_ADDRESS],"
drag, startPoint x: 675, startPoint y: 349, endPoint x: 744, endPoint y: 355, distance: 69.3
click at [744, 355] on td "WO0000000490514 [STREET_ADDRESS]" at bounding box center [773, 354] width 413 height 40
click at [757, 363] on td "WO0000000490514 [STREET_ADDRESS]" at bounding box center [773, 354] width 413 height 40
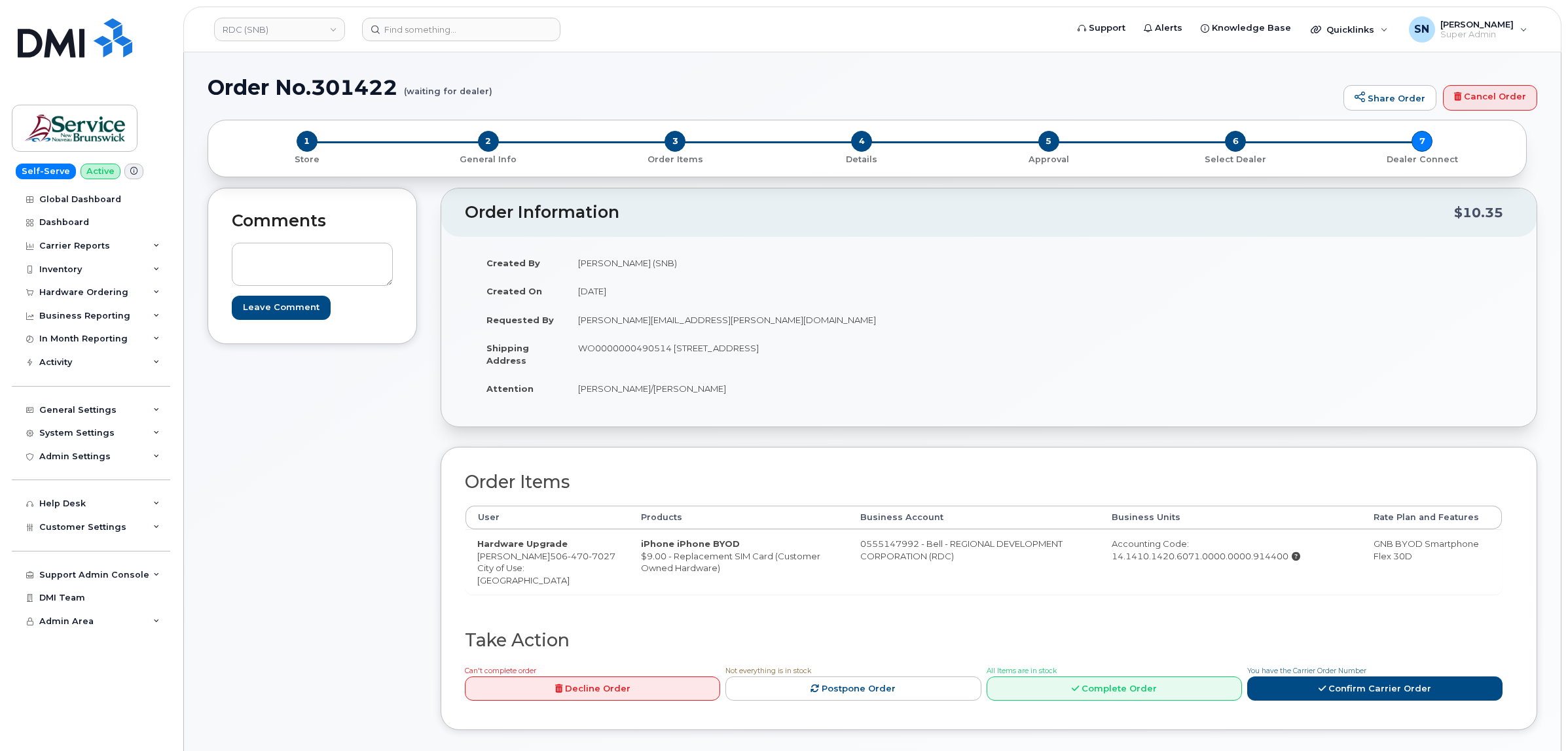
drag, startPoint x: 748, startPoint y: 344, endPoint x: 787, endPoint y: 350, distance: 39.5
click at [787, 350] on td "WO0000000490514 [STREET_ADDRESS]" at bounding box center [773, 354] width 413 height 40
copy td "Rm 1072"
drag, startPoint x: 897, startPoint y: 402, endPoint x: 911, endPoint y: 390, distance: 18.4
click at [898, 401] on td "[PERSON_NAME]/[PERSON_NAME]" at bounding box center [773, 389] width 413 height 29
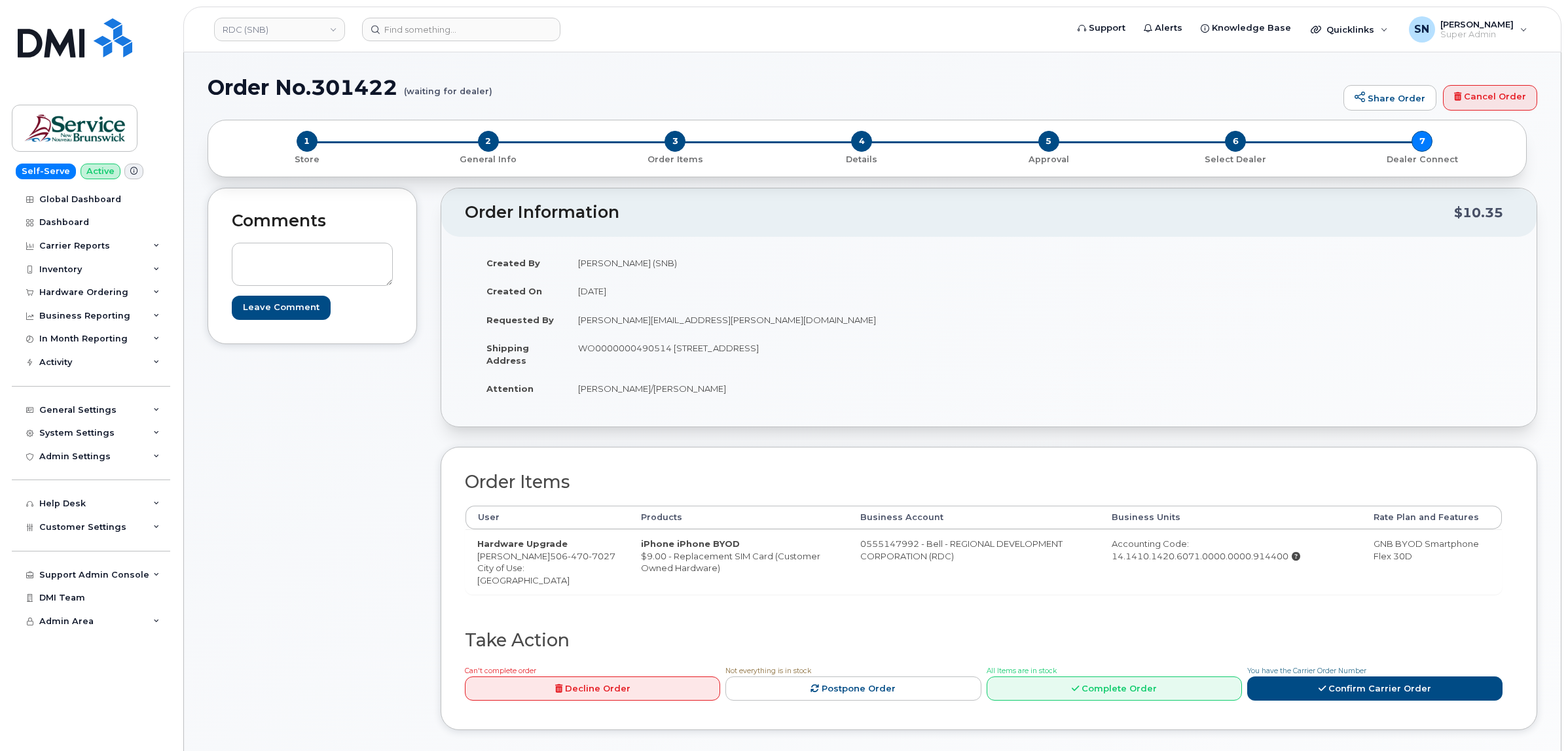
drag, startPoint x: 912, startPoint y: 350, endPoint x: 950, endPoint y: 355, distance: 38.3
click at [950, 355] on td "WO0000000490514 [STREET_ADDRESS]" at bounding box center [773, 354] width 413 height 40
copy td "E3B 1E9"
drag, startPoint x: 578, startPoint y: 390, endPoint x: 708, endPoint y: 394, distance: 130.1
click at [708, 394] on td "[PERSON_NAME]/[PERSON_NAME]" at bounding box center [773, 389] width 413 height 29
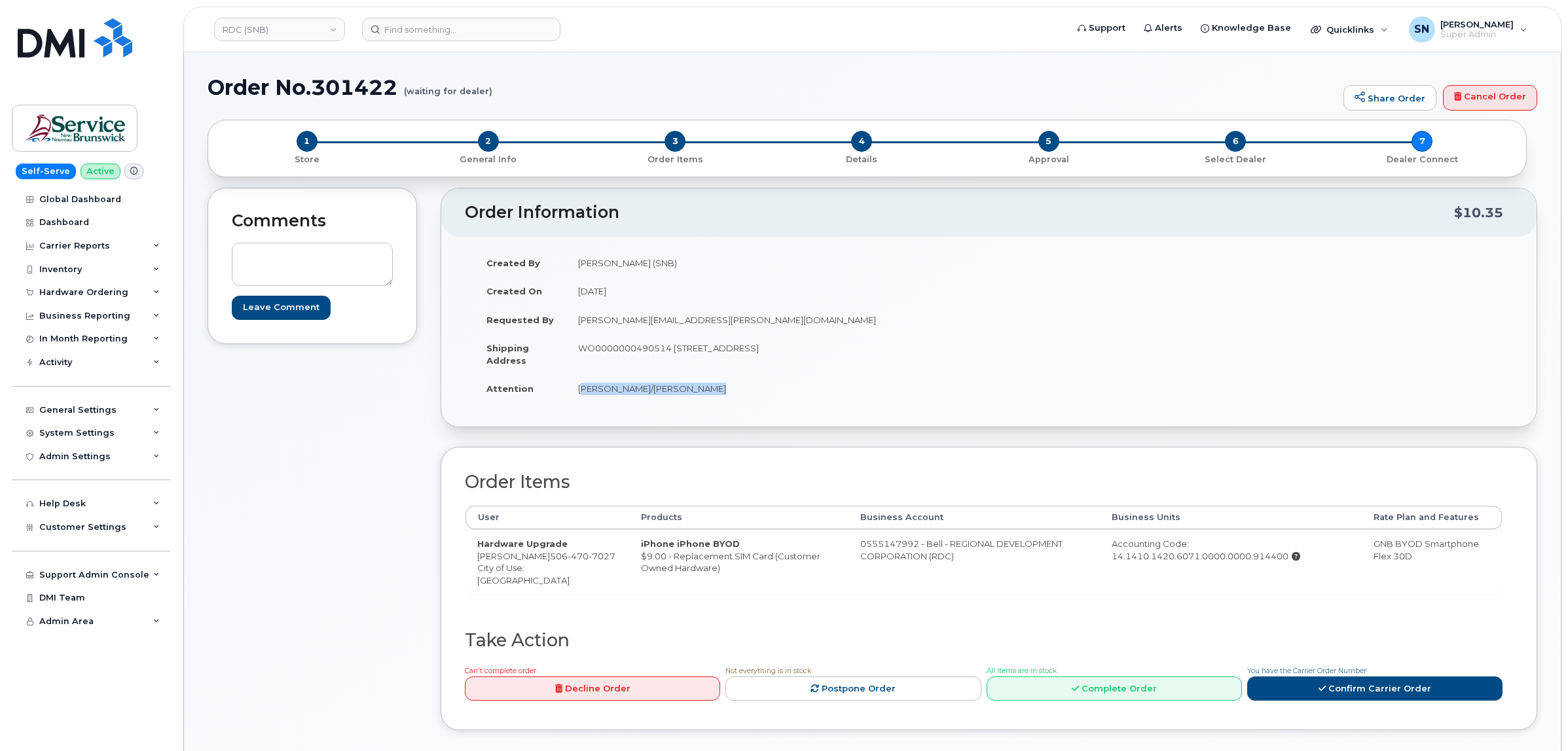
copy td "[PERSON_NAME]/[PERSON_NAME]"
drag, startPoint x: 610, startPoint y: 351, endPoint x: 671, endPoint y: 354, distance: 61.1
click at [671, 354] on td "WO0000000490514 675 King Street, Rm 1072 Fredericton New Brunswick E3B 1E9" at bounding box center [773, 354] width 413 height 40
copy td "WO0000000490514"
drag, startPoint x: 479, startPoint y: 556, endPoint x: 518, endPoint y: 569, distance: 41.1
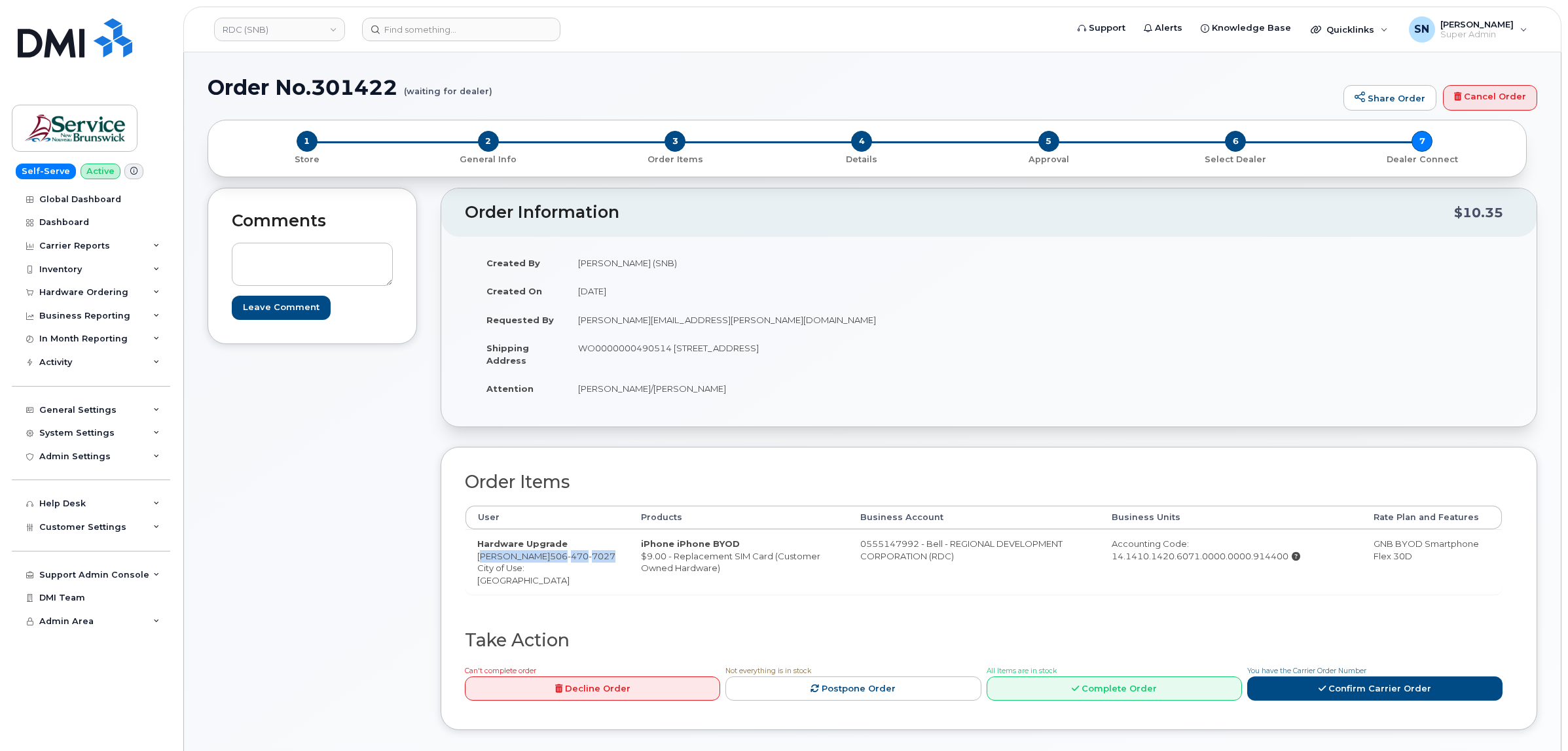
click at [518, 569] on td "Hardware Upgrade Rob Kelly 506 470 7027 City of Use: Fredericton" at bounding box center [547, 562] width 164 height 65
copy td "Rob Kelly 506 470 7027"
drag, startPoint x: 836, startPoint y: 542, endPoint x: 886, endPoint y: 547, distance: 50.2
click at [886, 547] on td "0555147992 - Bell - REGIONAL DEVELOPMENT CORPORATION (RDC)" at bounding box center [974, 562] width 252 height 65
copy td "555147992"
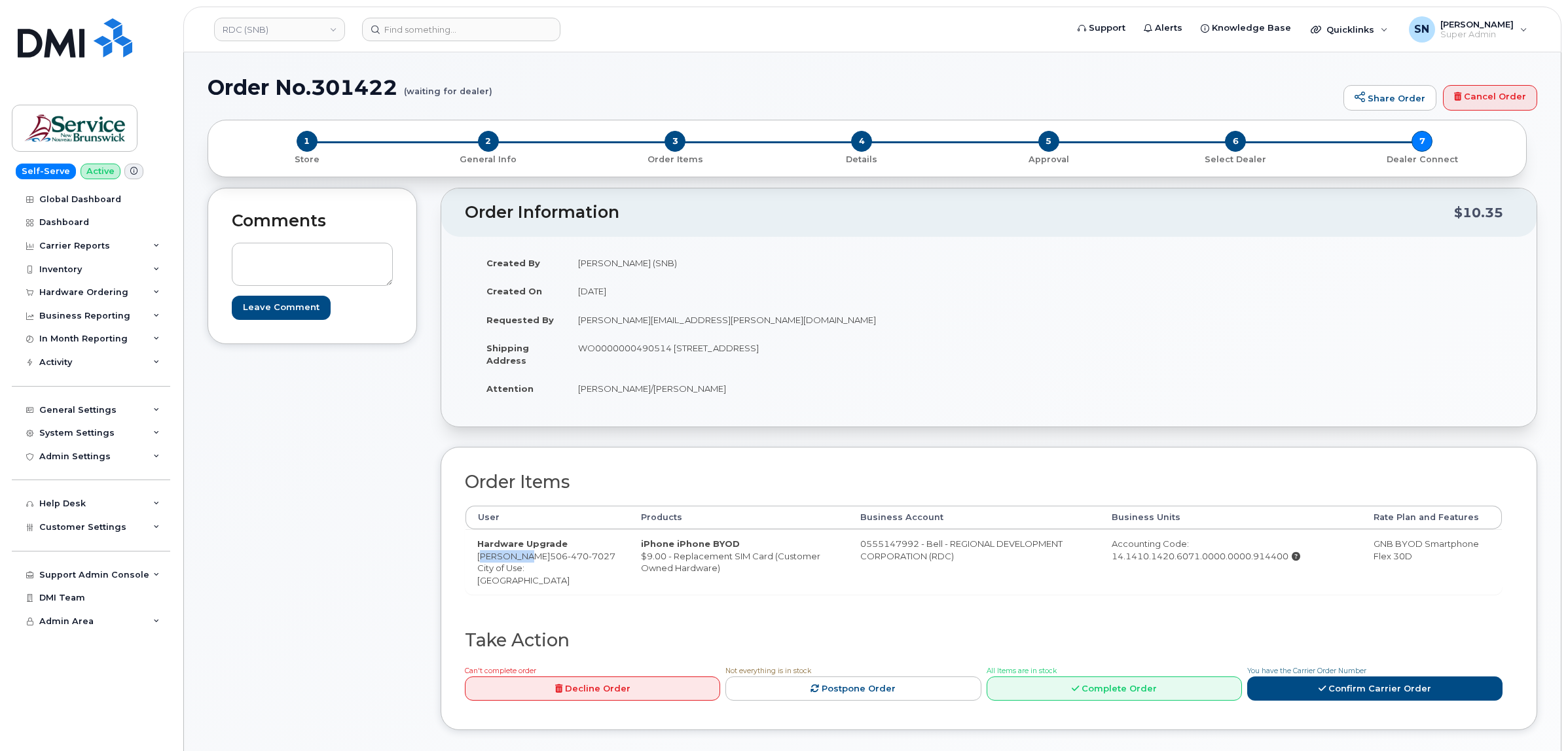
drag, startPoint x: 473, startPoint y: 559, endPoint x: 515, endPoint y: 563, distance: 42.2
click at [515, 563] on td "Hardware Upgrade Rob Kelly 506 470 7027 City of Use: Fredericton" at bounding box center [547, 562] width 164 height 65
copy td "[PERSON_NAME]"
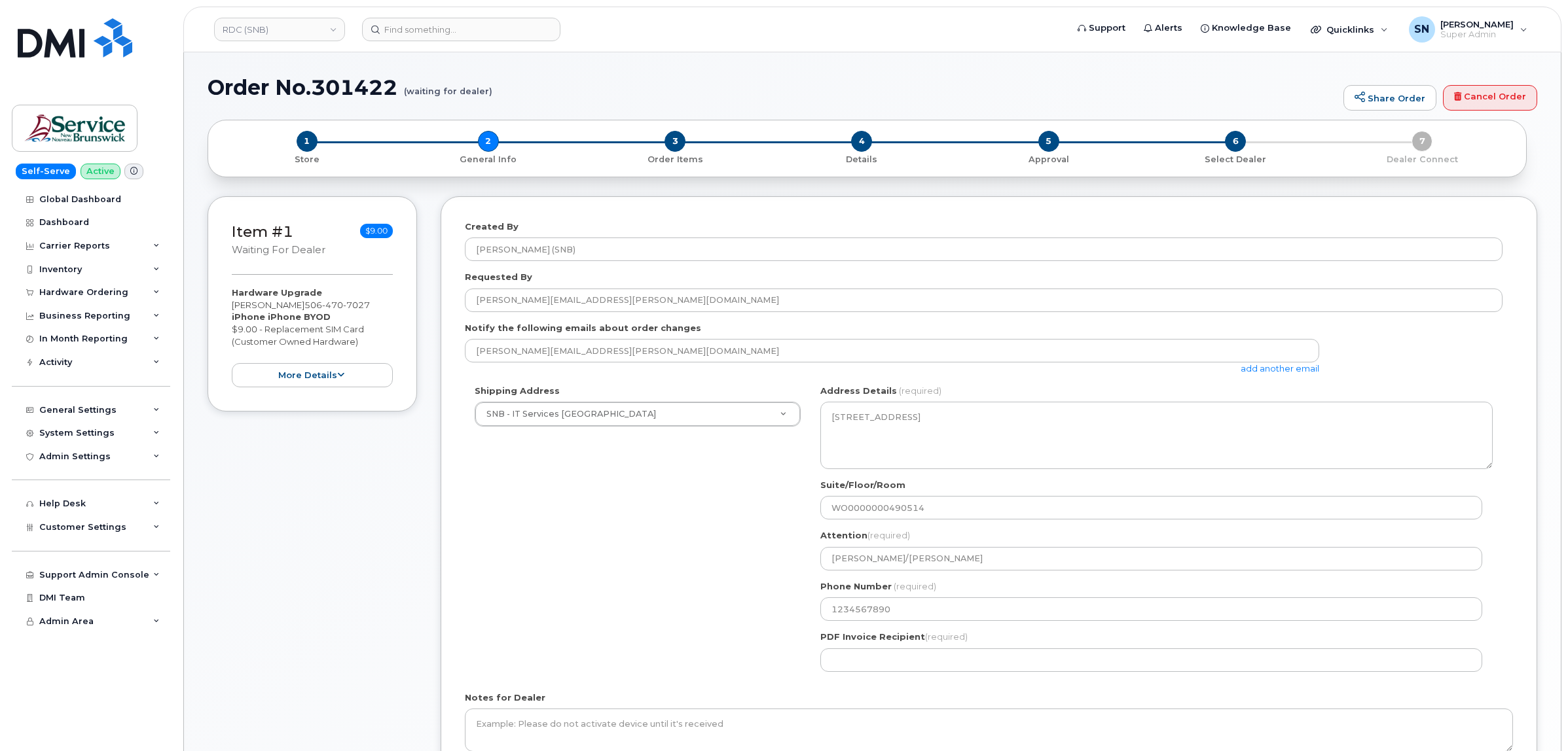
select select
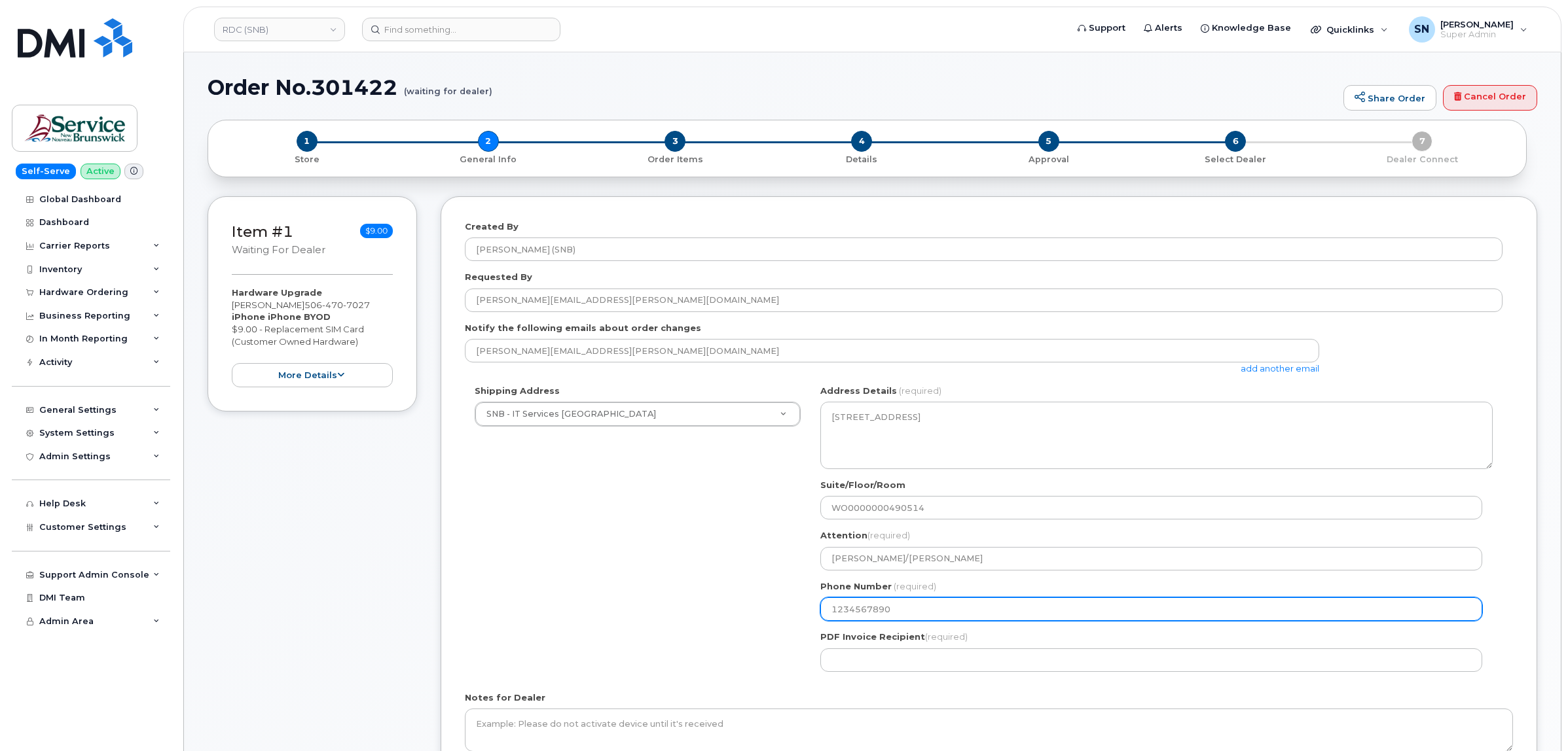
drag, startPoint x: 901, startPoint y: 606, endPoint x: 701, endPoint y: 603, distance: 200.0
click at [755, 606] on div "Shipping Address SNB - IT Services Chancery Place New Address ASD-E Main Office…" at bounding box center [983, 533] width 1038 height 297
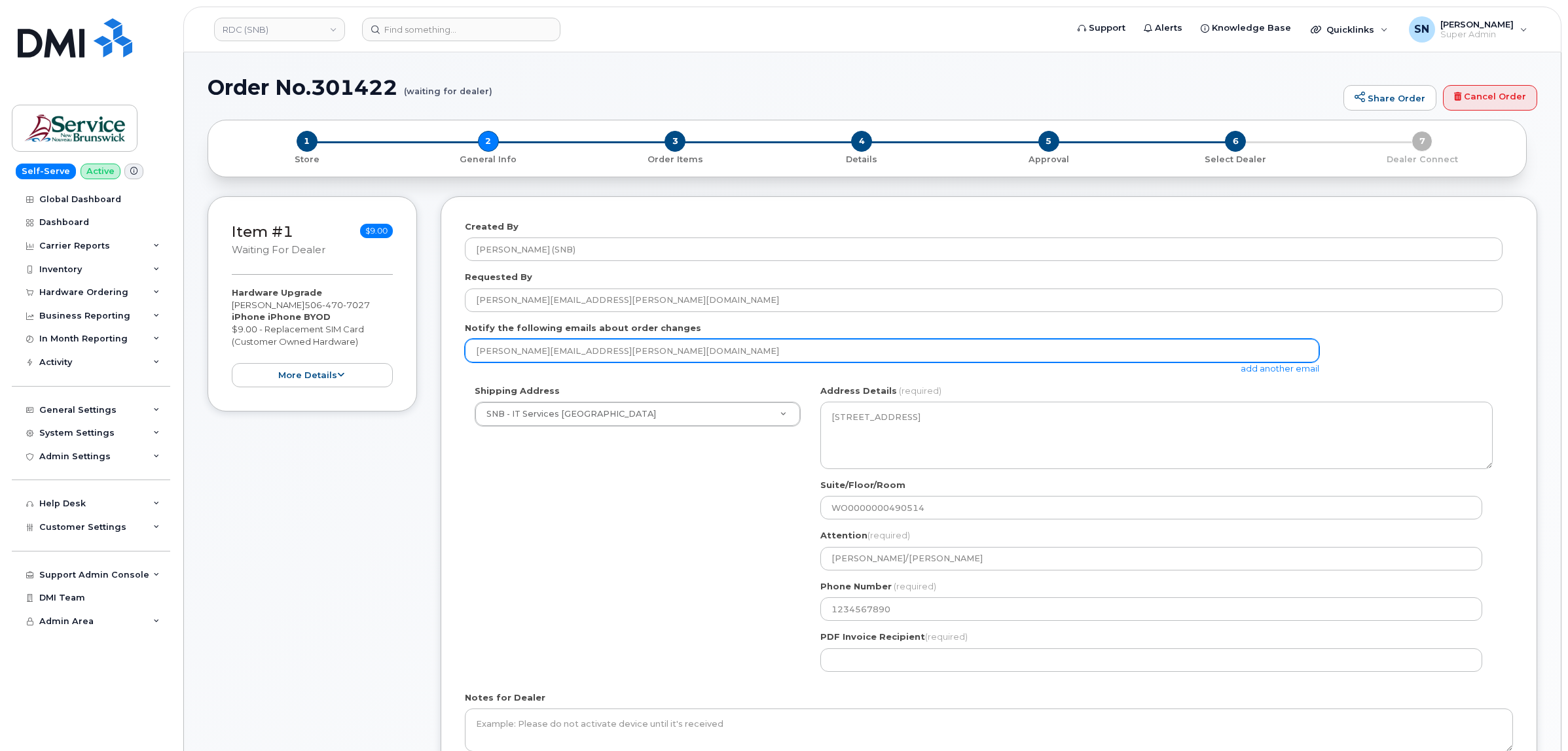
drag, startPoint x: 578, startPoint y: 351, endPoint x: 459, endPoint y: 342, distance: 119.3
click at [459, 342] on div "Created By [PERSON_NAME] (SNB) Requested By [PERSON_NAME][EMAIL_ADDRESS][PERSON…" at bounding box center [989, 509] width 1097 height 626
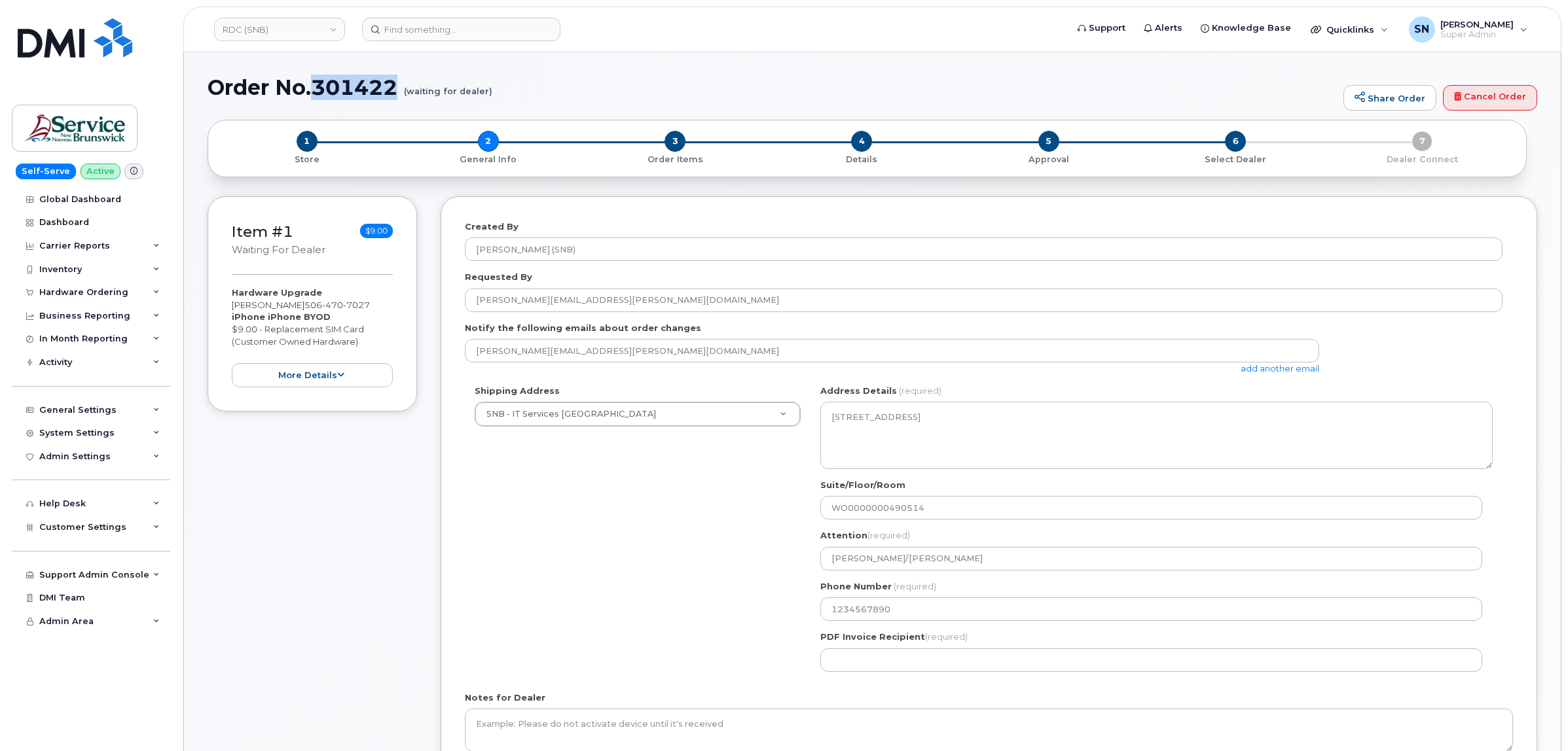
drag, startPoint x: 316, startPoint y: 87, endPoint x: 395, endPoint y: 93, distance: 79.2
click at [395, 93] on h1 "Order No.301422 (waiting for dealer)" at bounding box center [772, 87] width 1129 height 23
copy h1 "301422"
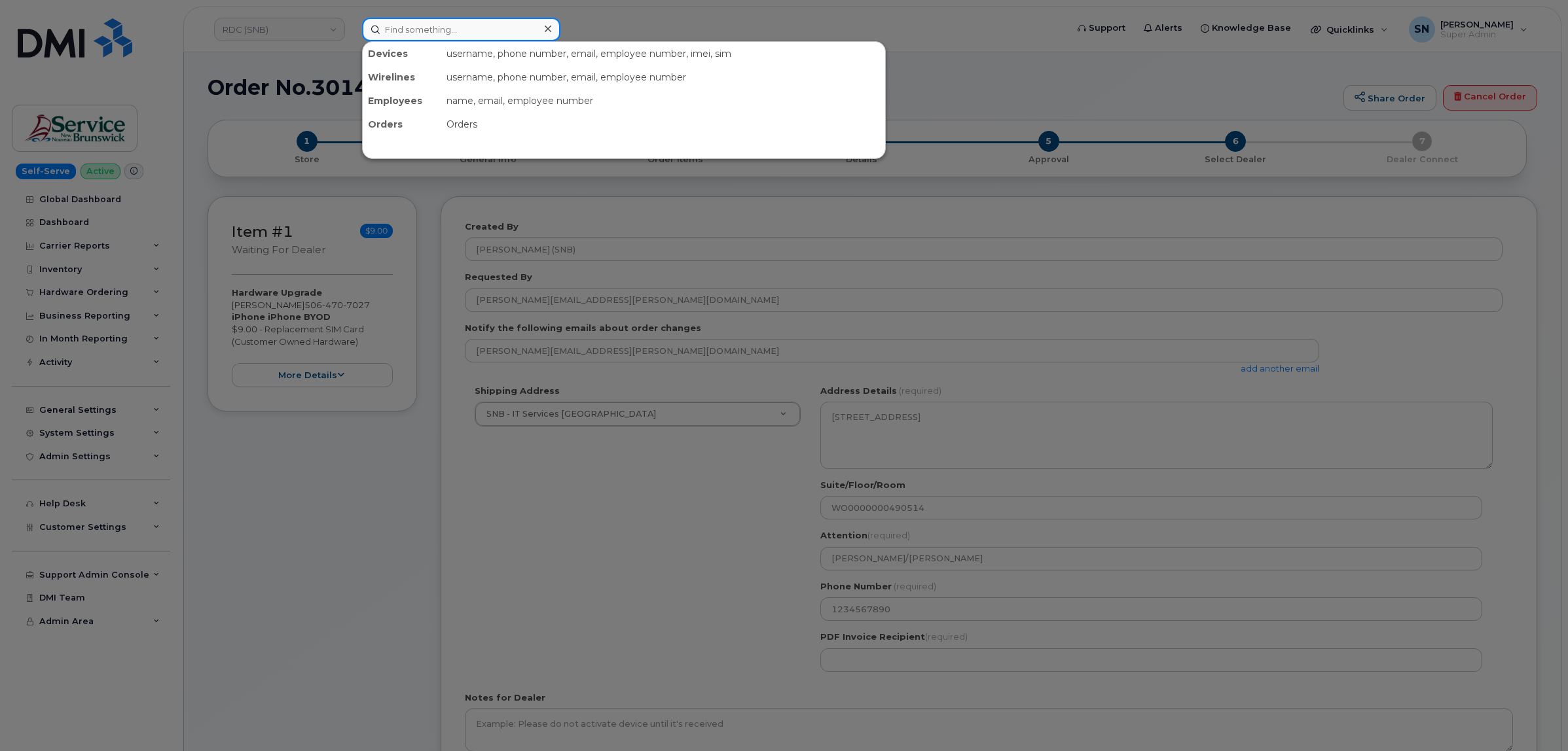
click at [447, 29] on input at bounding box center [462, 30] width 199 height 24
paste input "5062301421"
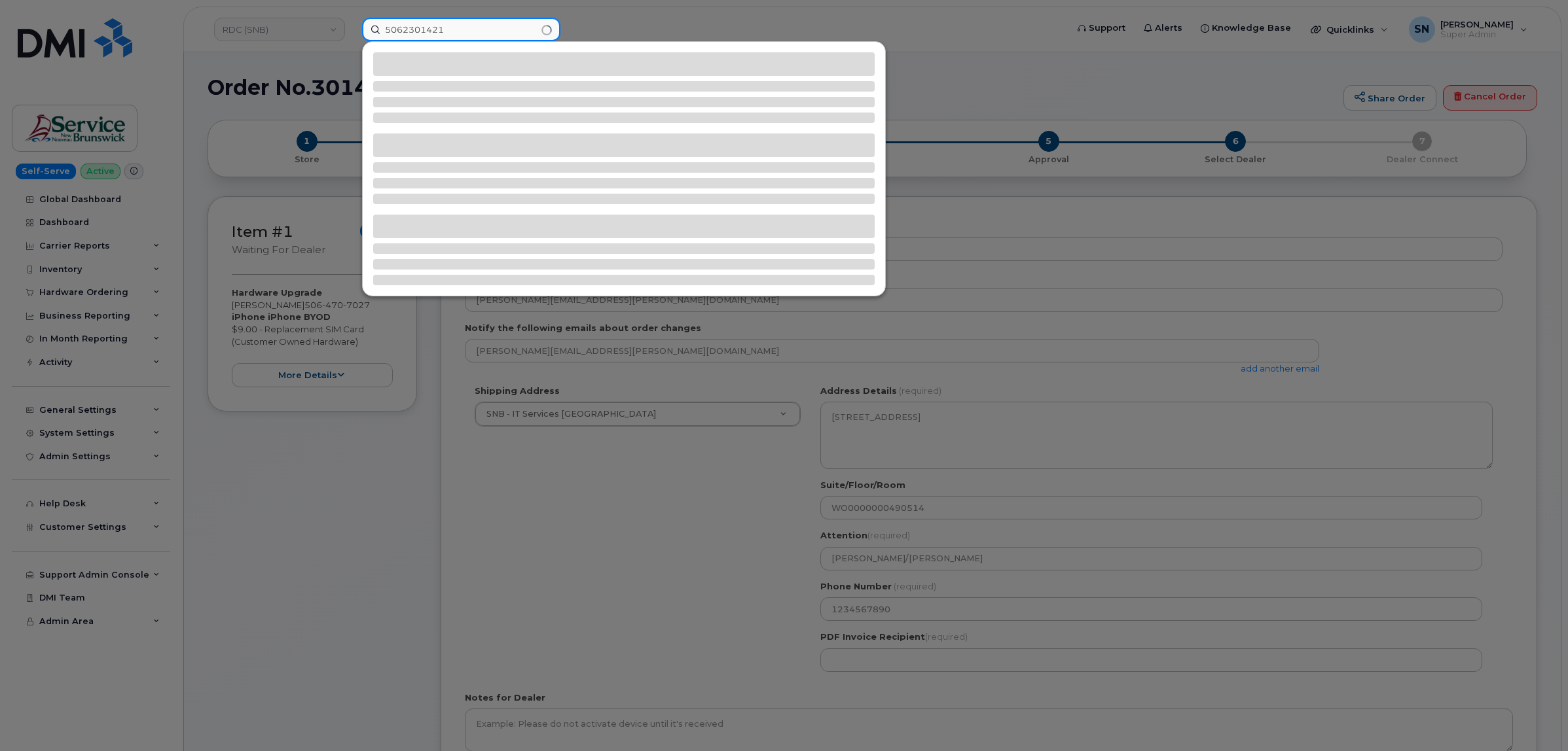
type input "5062301421"
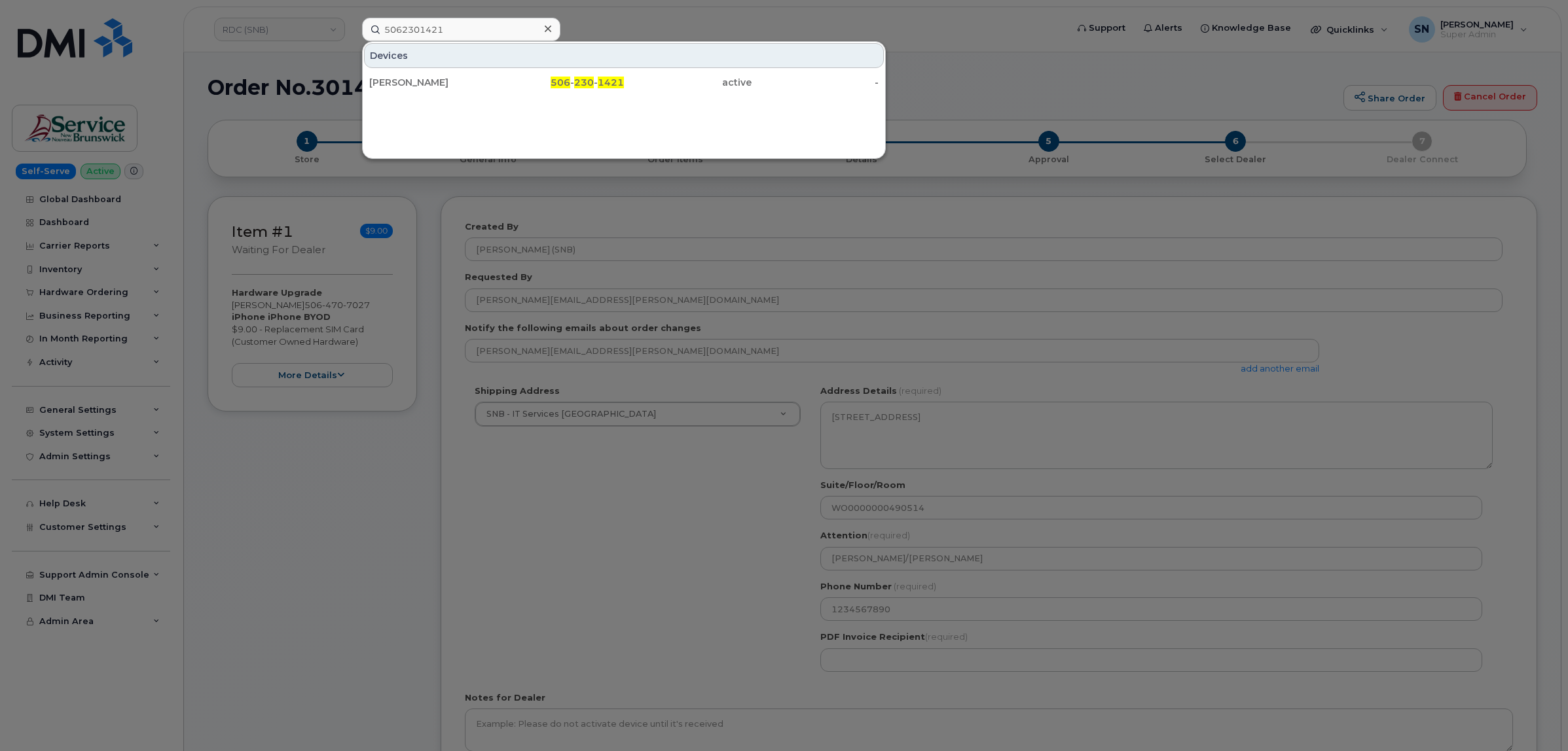
click at [500, 80] on div "506 - 230 - 1421" at bounding box center [560, 82] width 128 height 13
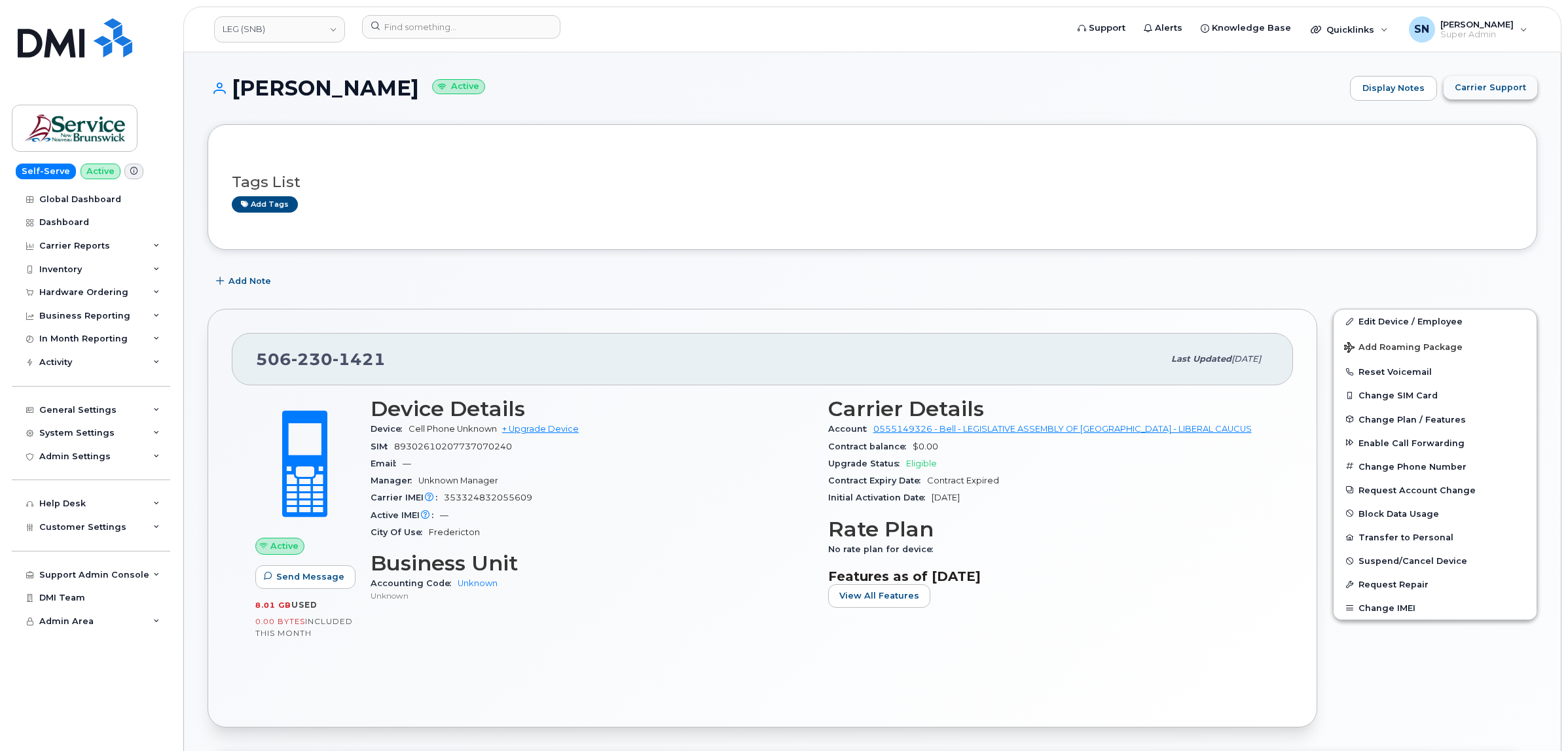
click at [1491, 96] on button "Carrier Support" at bounding box center [1490, 88] width 93 height 24
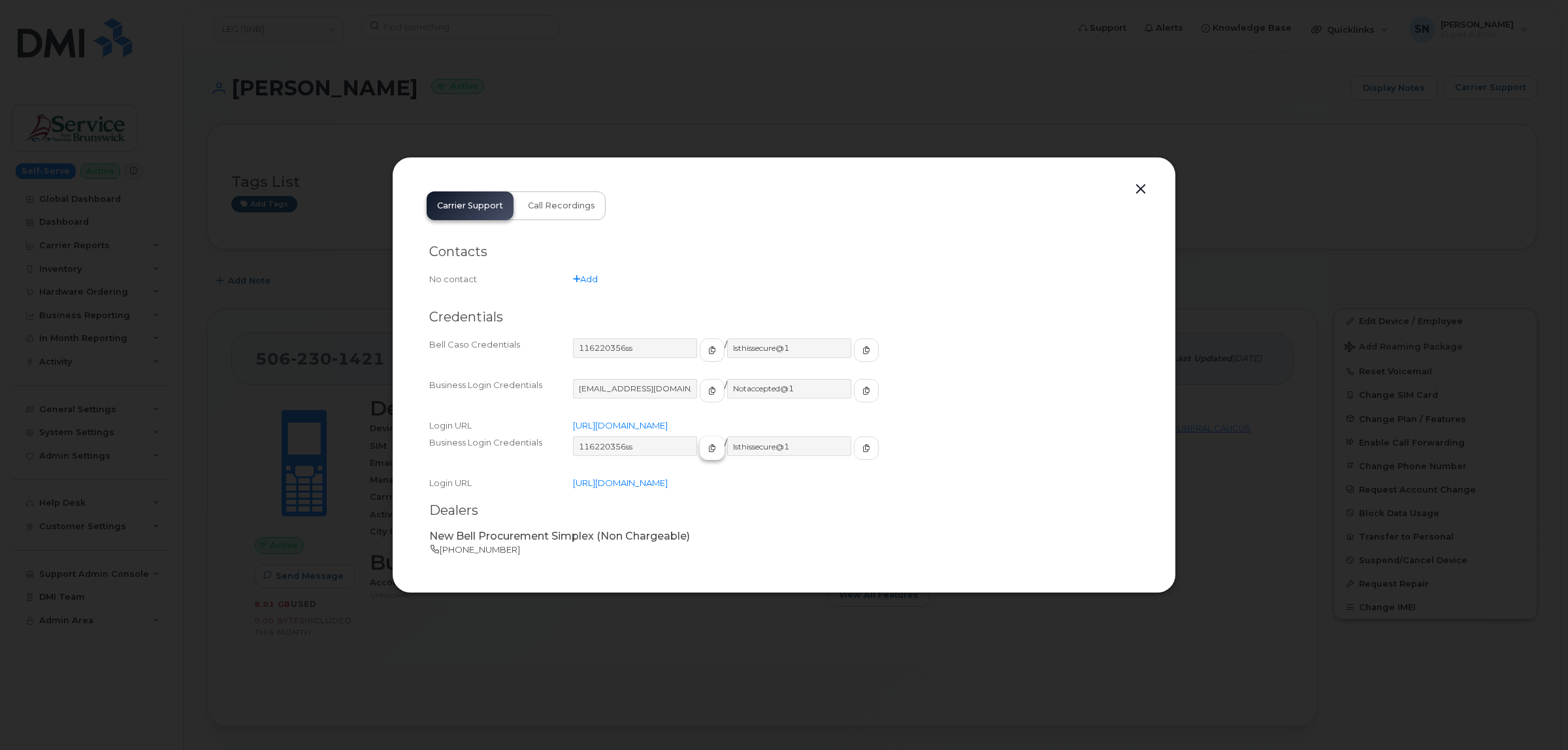
click at [708, 446] on icon "button" at bounding box center [711, 448] width 8 height 8
click at [706, 386] on span "button" at bounding box center [712, 391] width 12 height 12
click at [860, 386] on span "button" at bounding box center [866, 391] width 12 height 12
click at [1142, 181] on button "button" at bounding box center [1141, 189] width 20 height 18
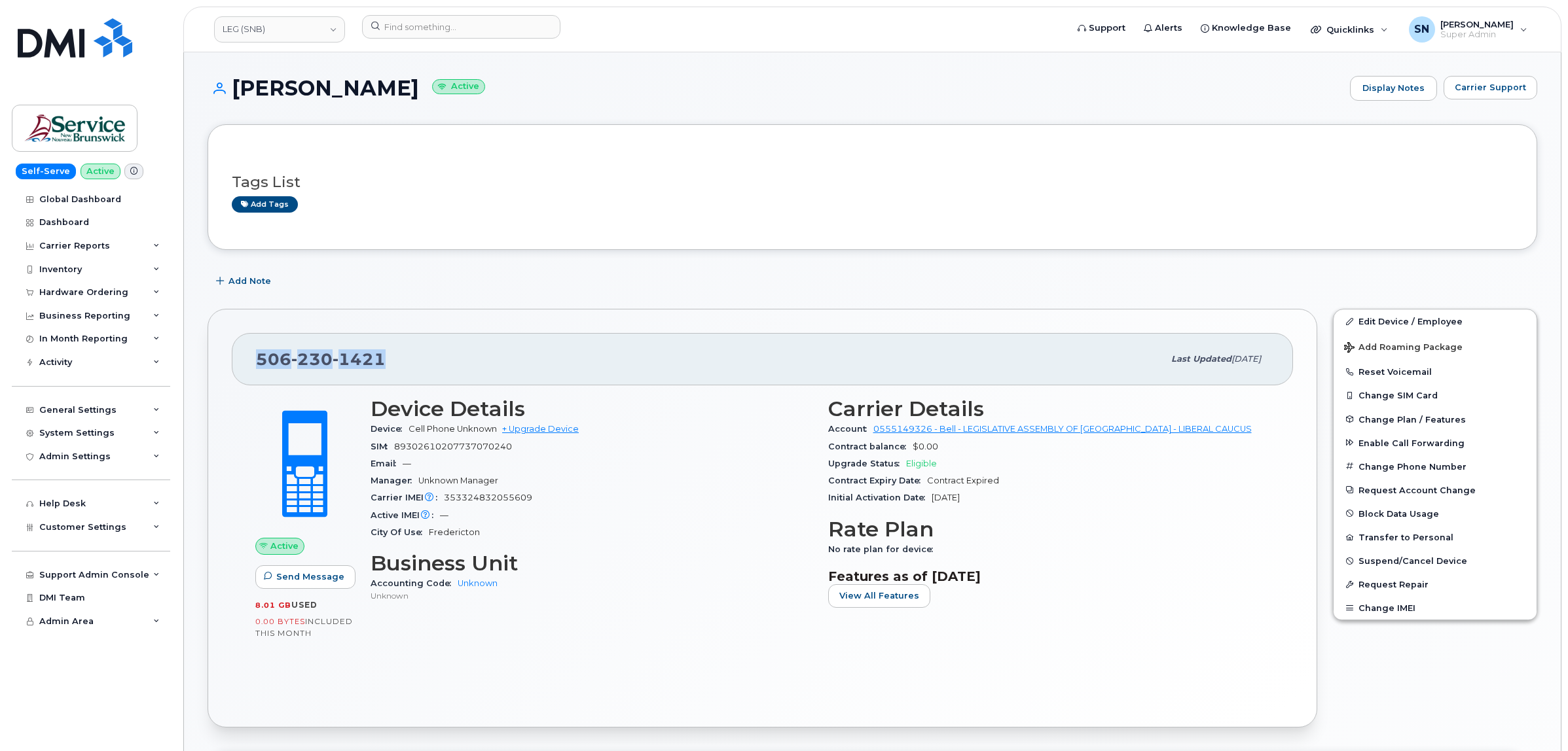
drag, startPoint x: 259, startPoint y: 362, endPoint x: 384, endPoint y: 363, distance: 125.0
click at [384, 363] on div "506 230 1421" at bounding box center [709, 359] width 907 height 27
copy span "506 230 1421"
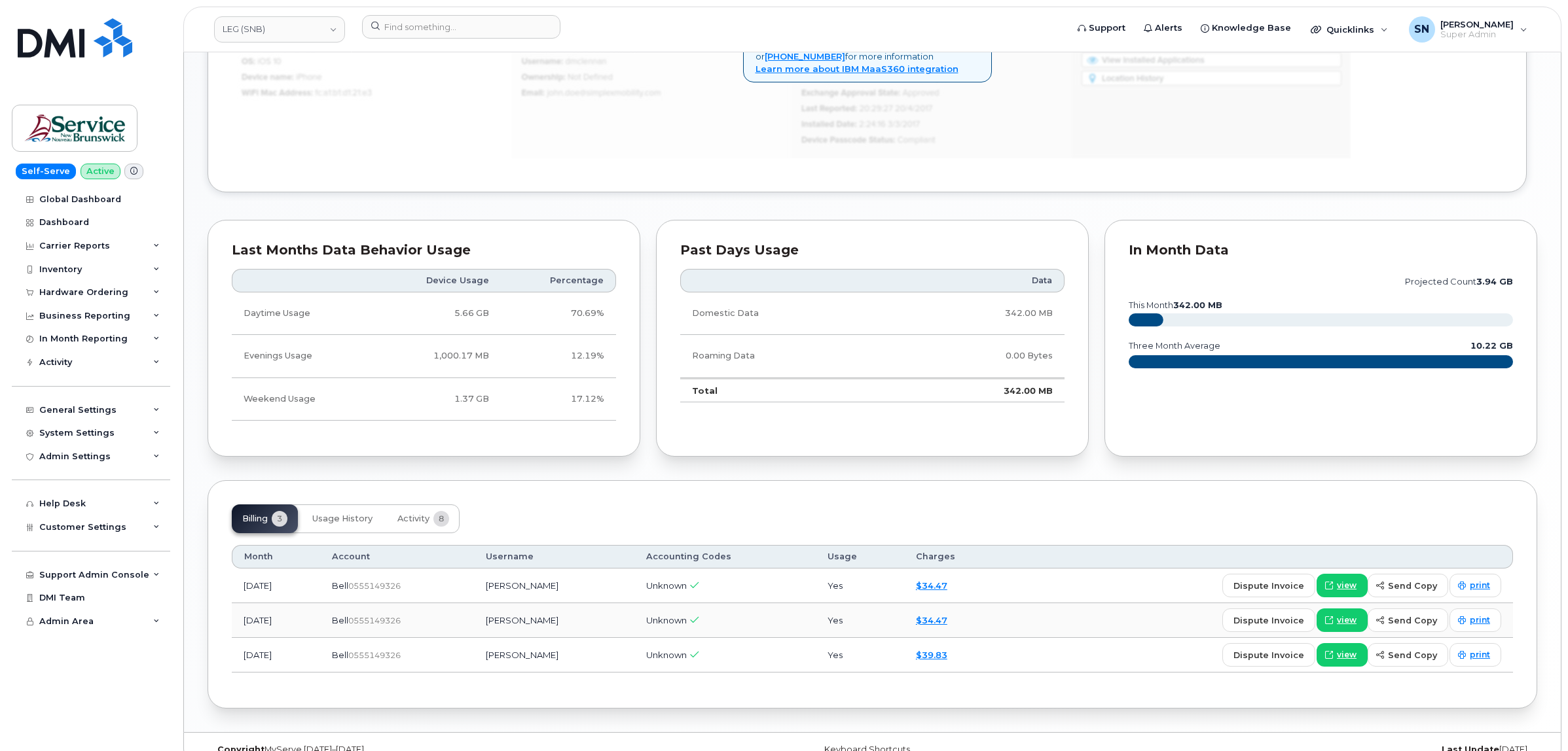
scroll to position [890, 0]
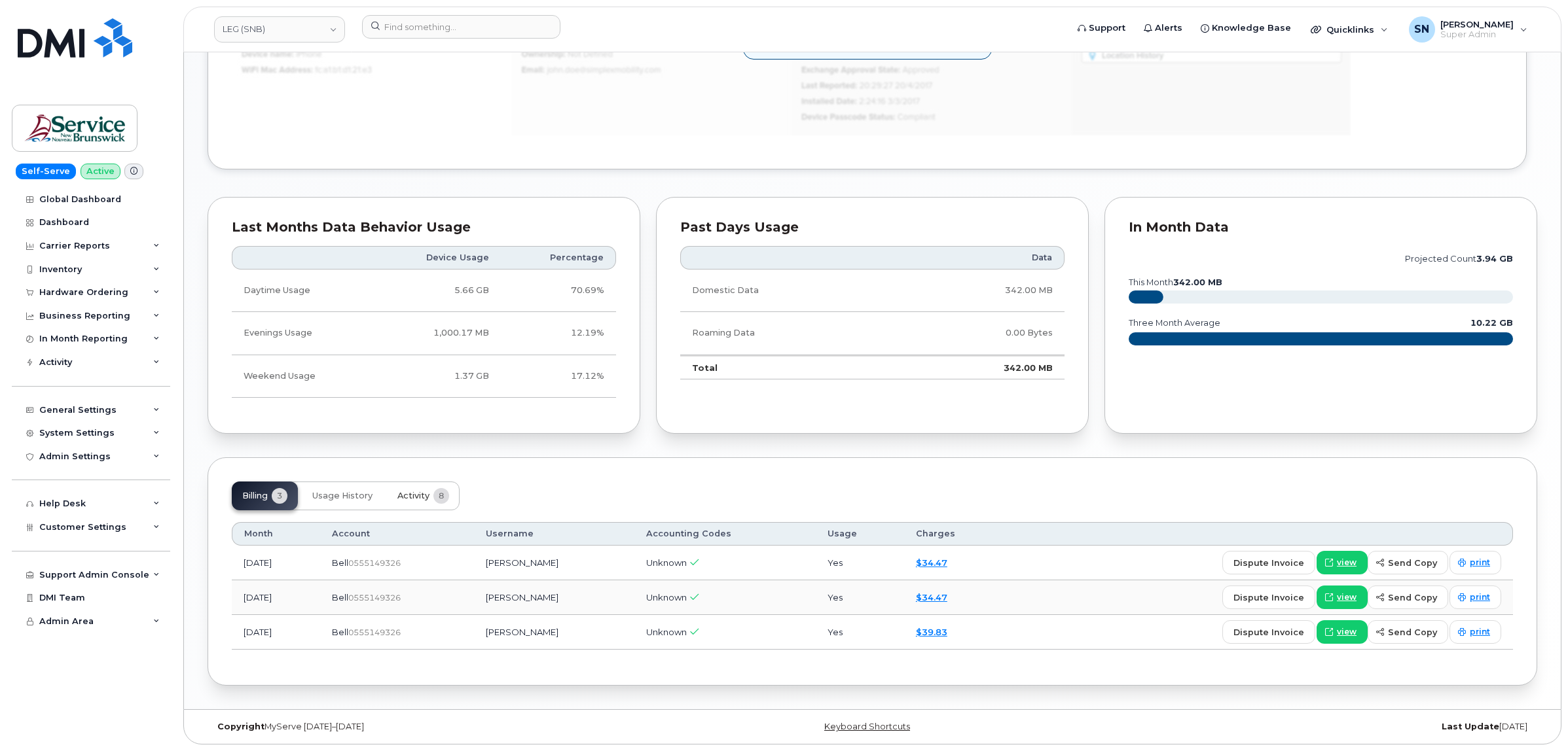
click at [423, 500] on button "Activity 8" at bounding box center [423, 496] width 73 height 29
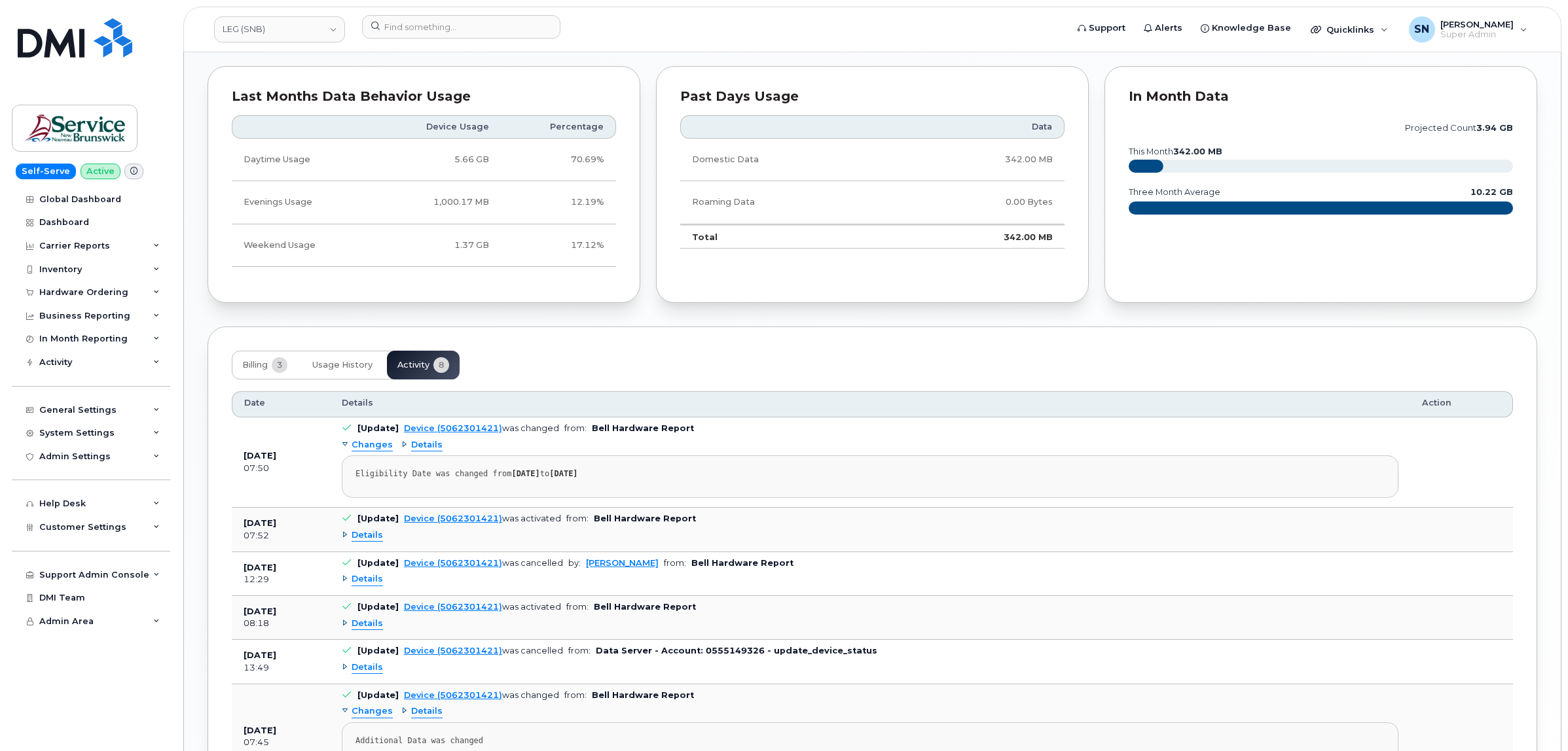
scroll to position [1135, 0]
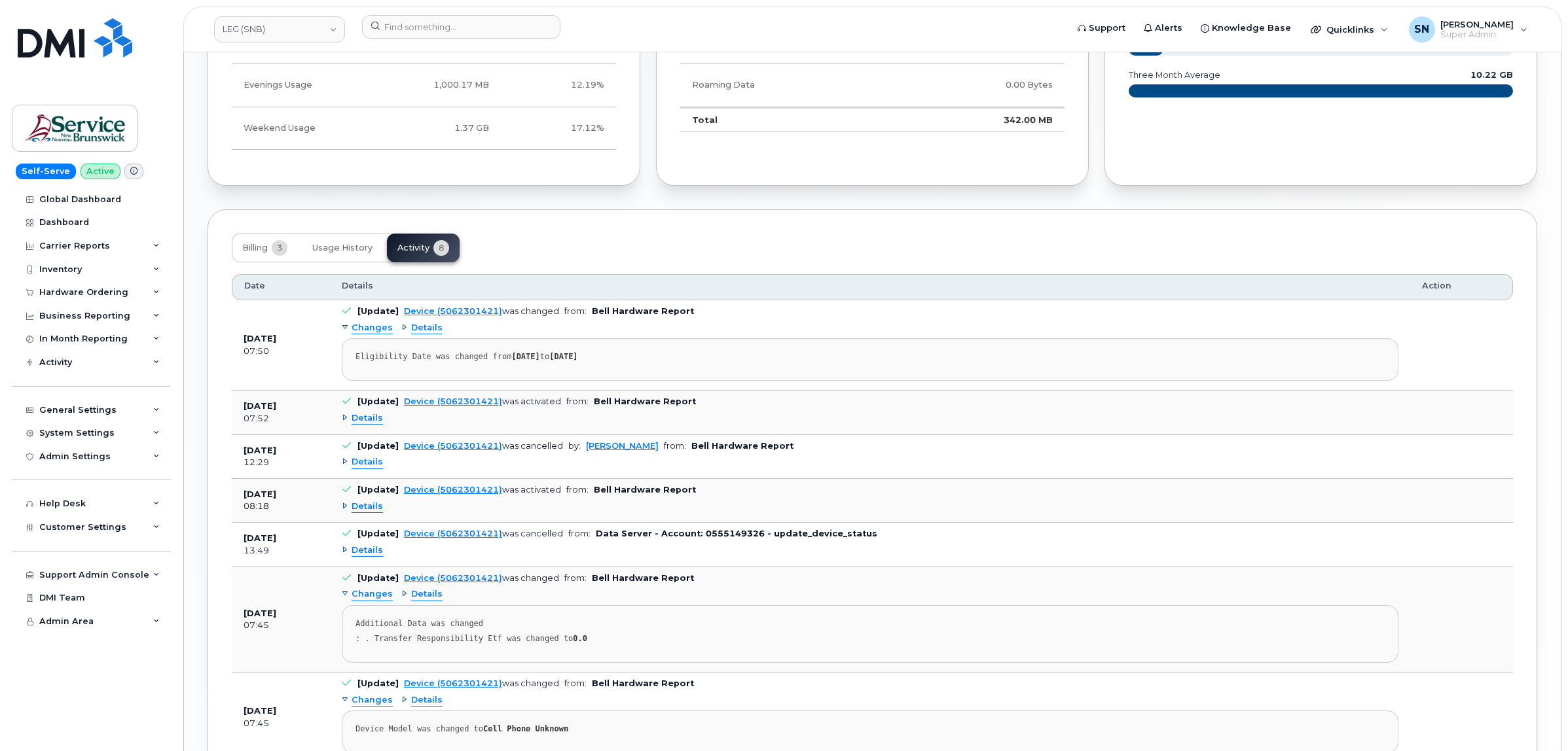
click at [352, 468] on span "Details" at bounding box center [367, 462] width 32 height 13
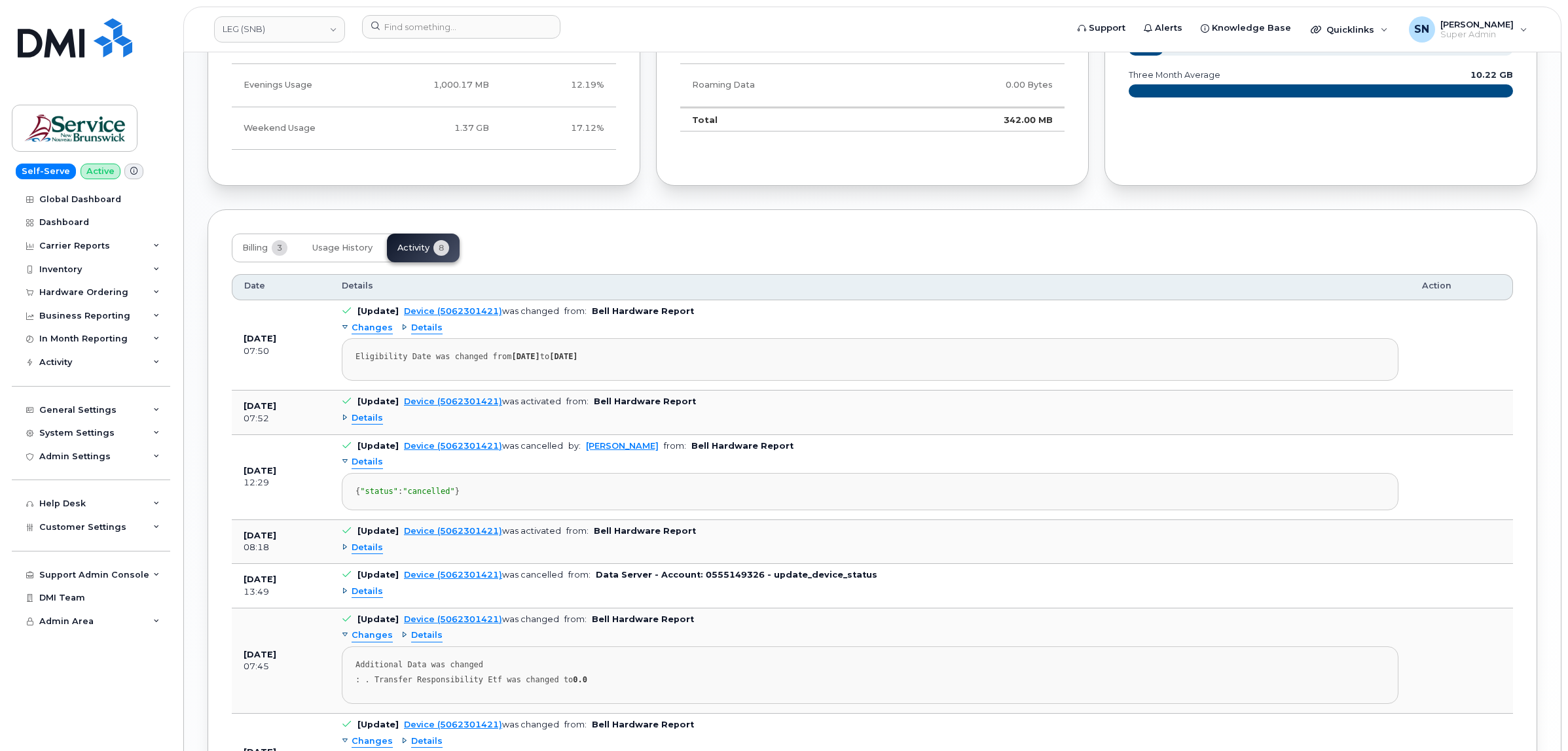
click at [352, 468] on span "Details" at bounding box center [367, 462] width 32 height 13
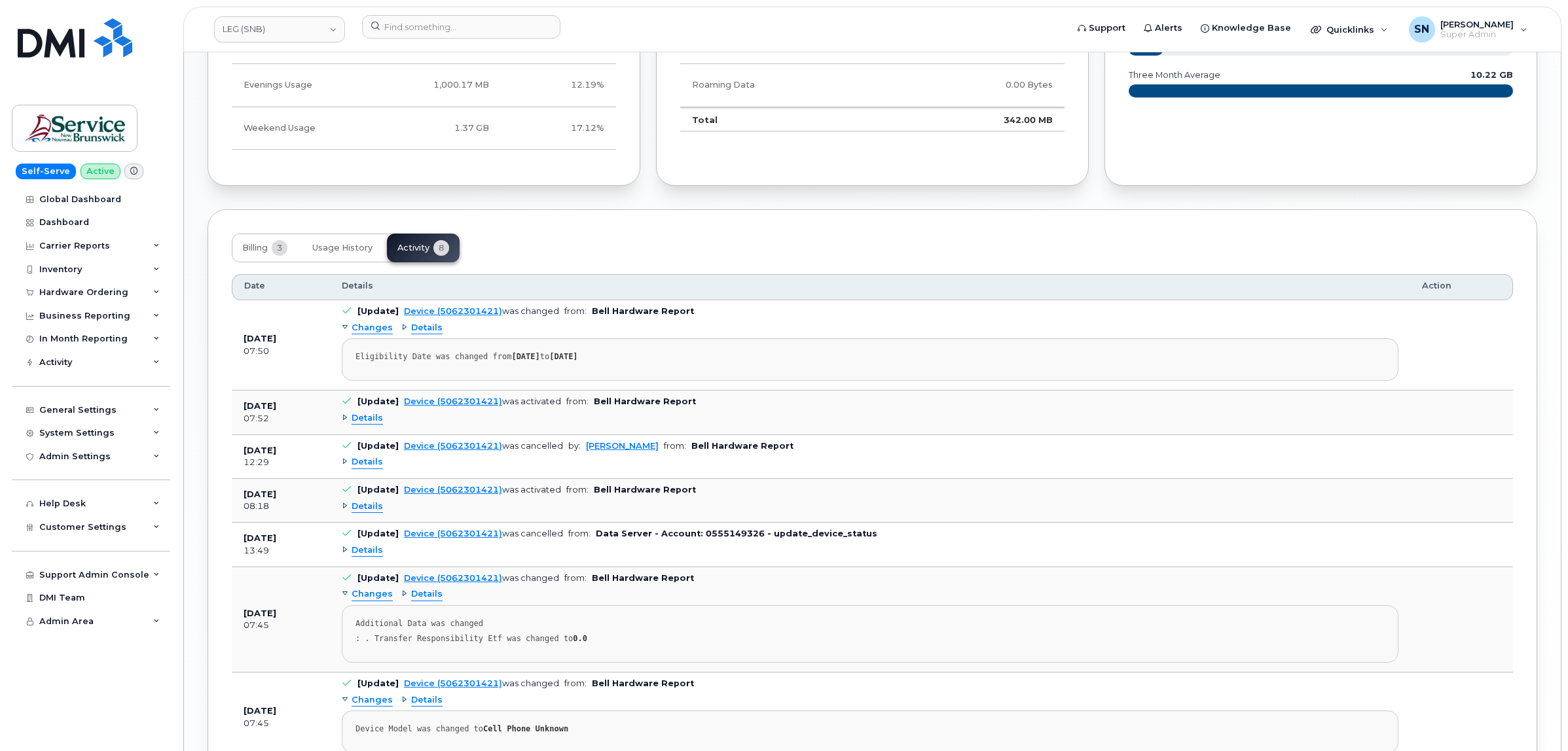
click at [368, 425] on span "Details" at bounding box center [367, 418] width 32 height 13
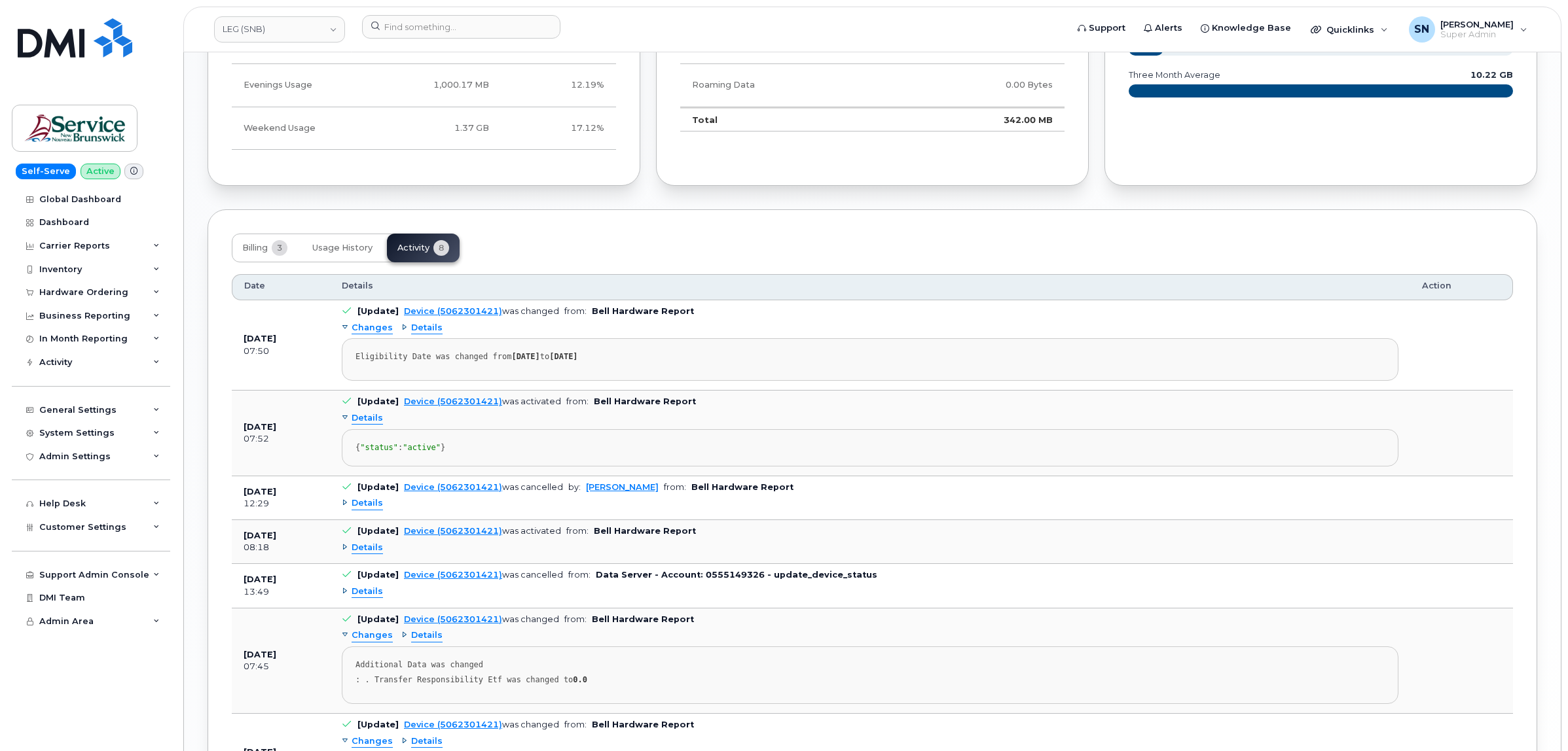
click at [368, 425] on span "Details" at bounding box center [367, 418] width 32 height 13
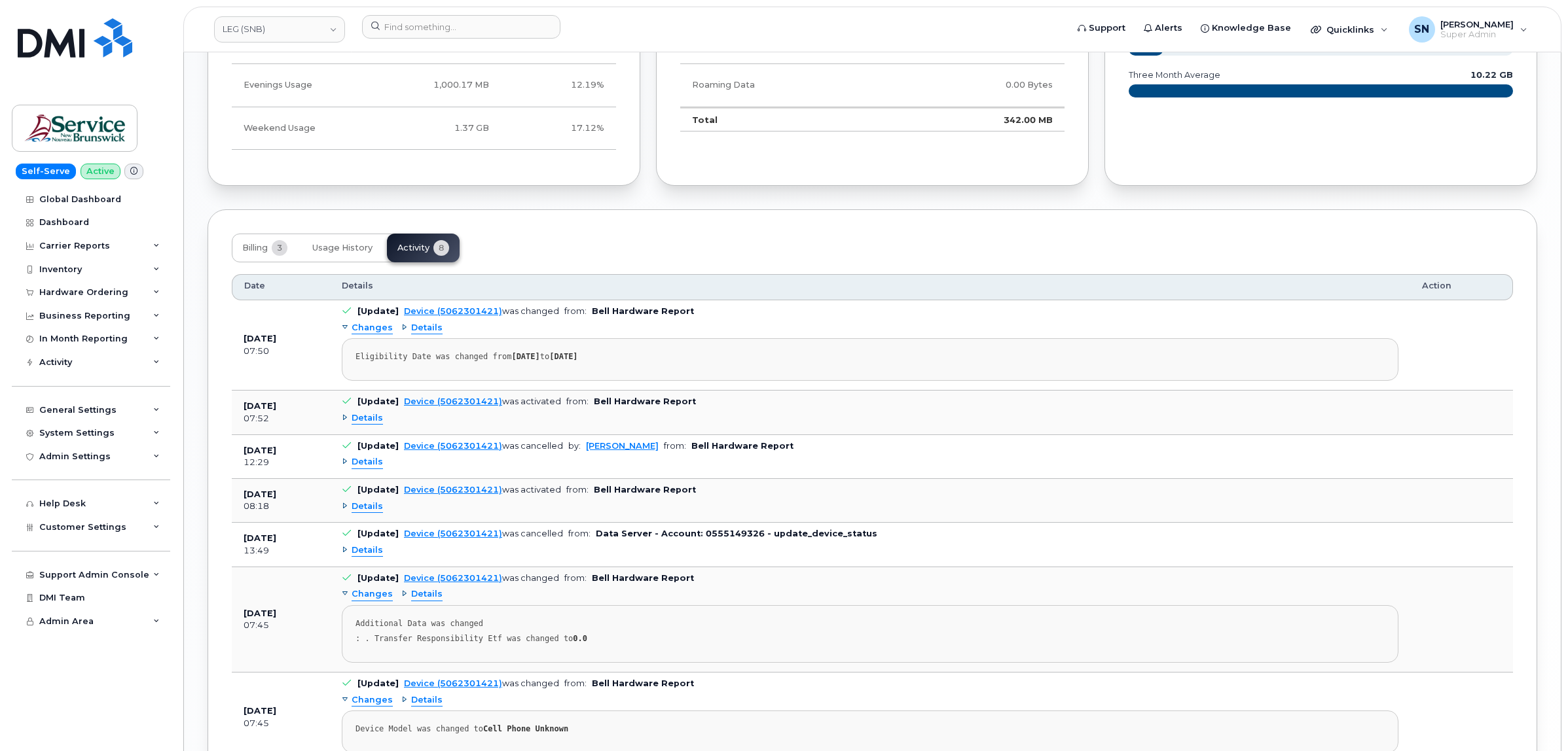
click at [380, 513] on span "Details" at bounding box center [367, 506] width 32 height 13
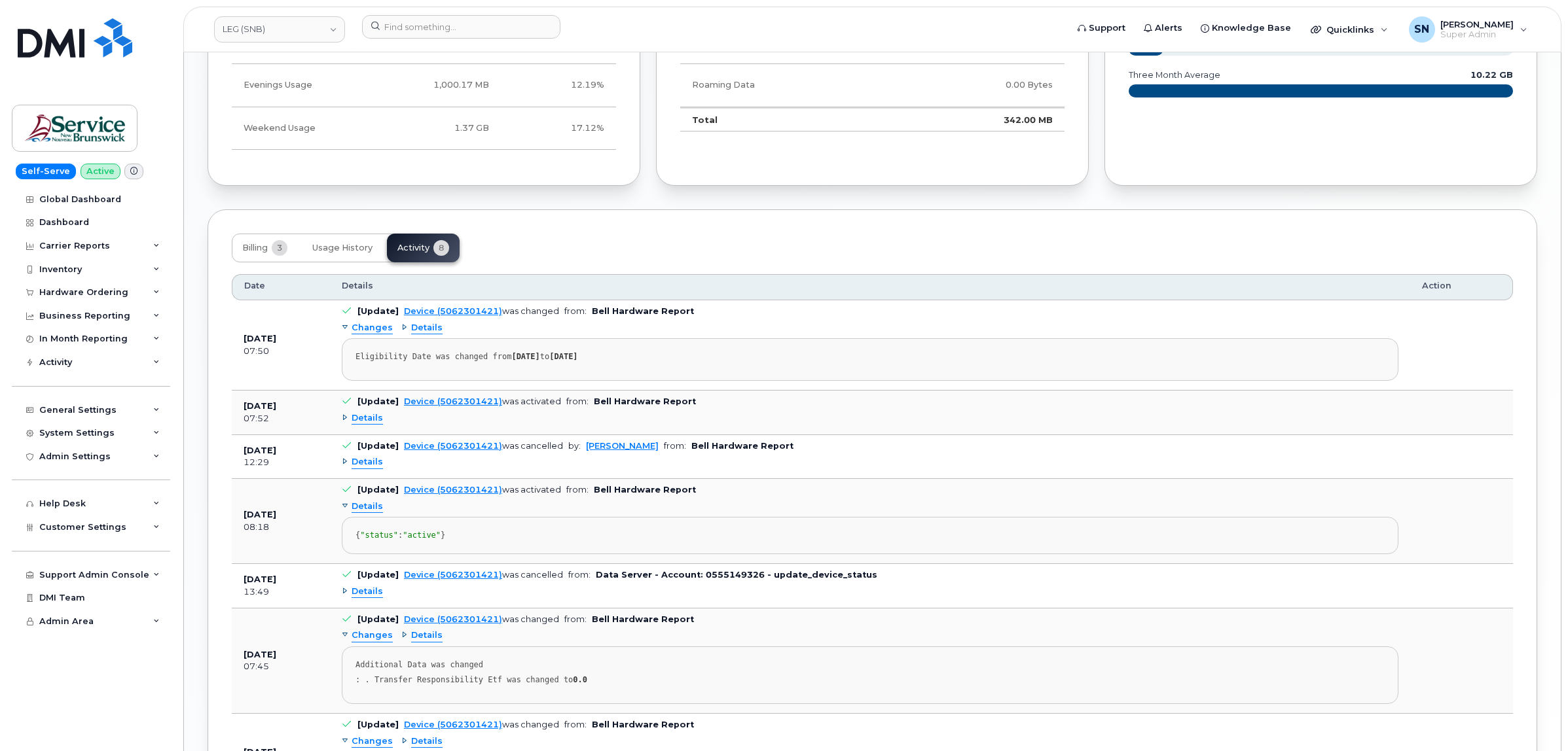
click at [380, 513] on span "Details" at bounding box center [367, 506] width 32 height 13
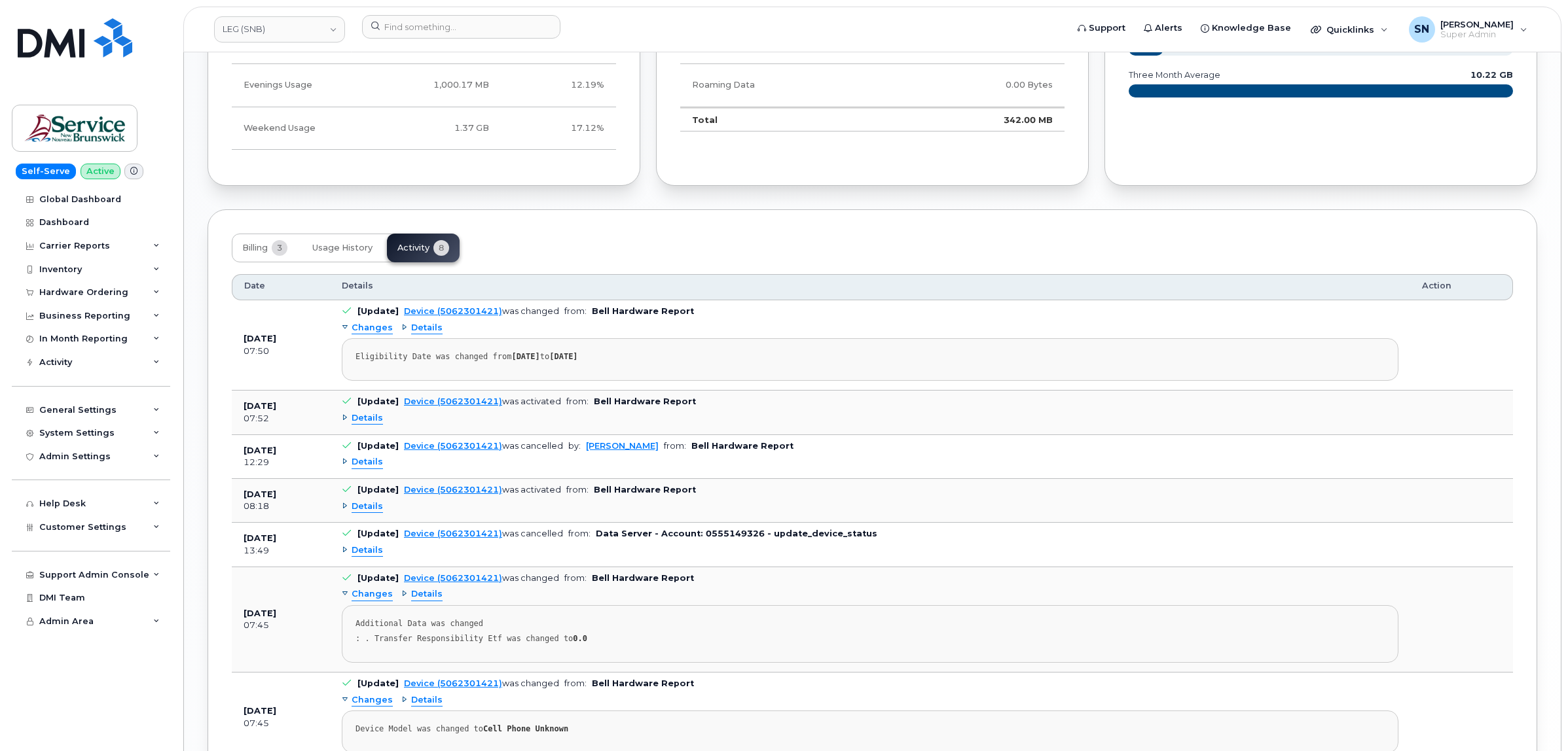
click at [375, 562] on div "Details" at bounding box center [870, 551] width 1056 height 21
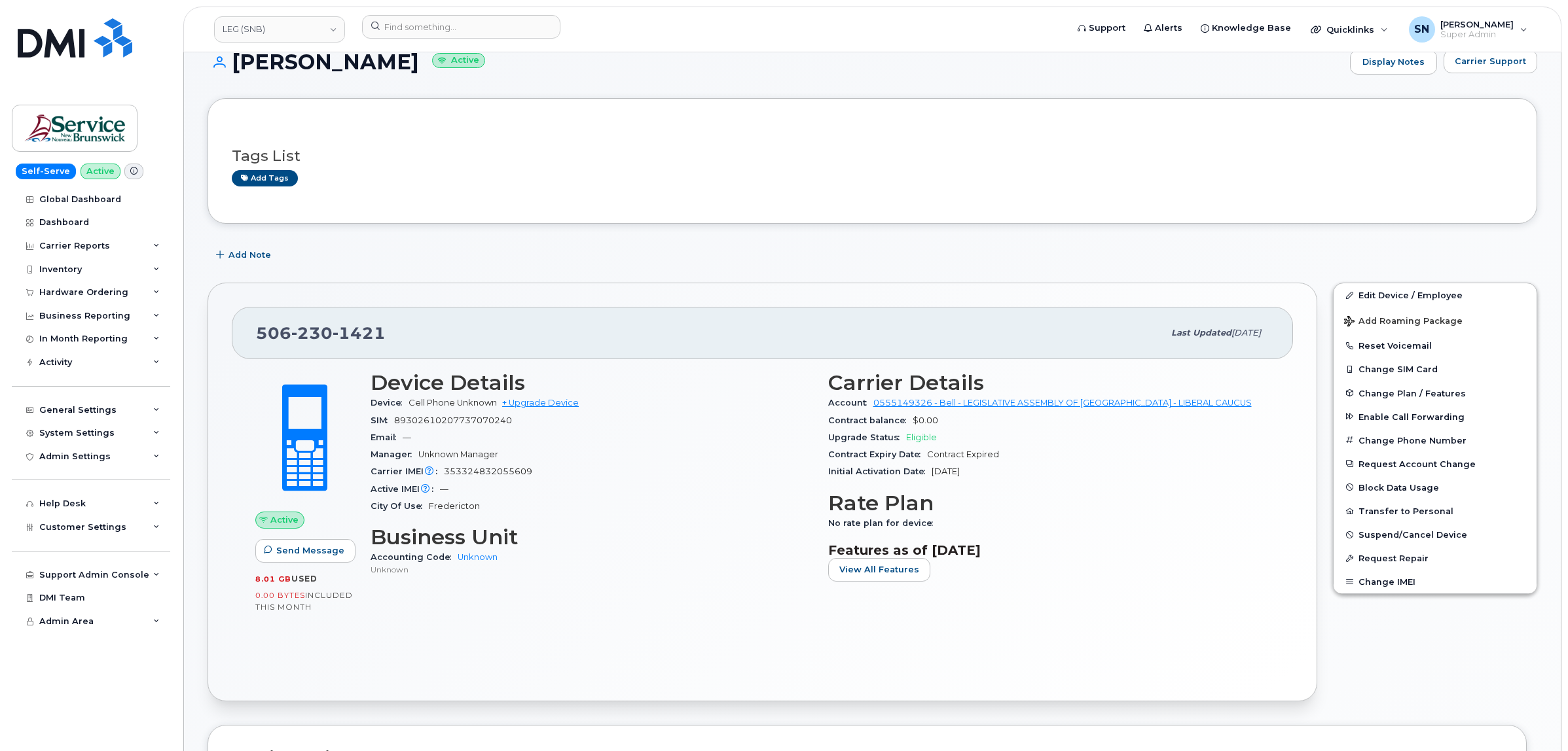
scroll to position [0, 0]
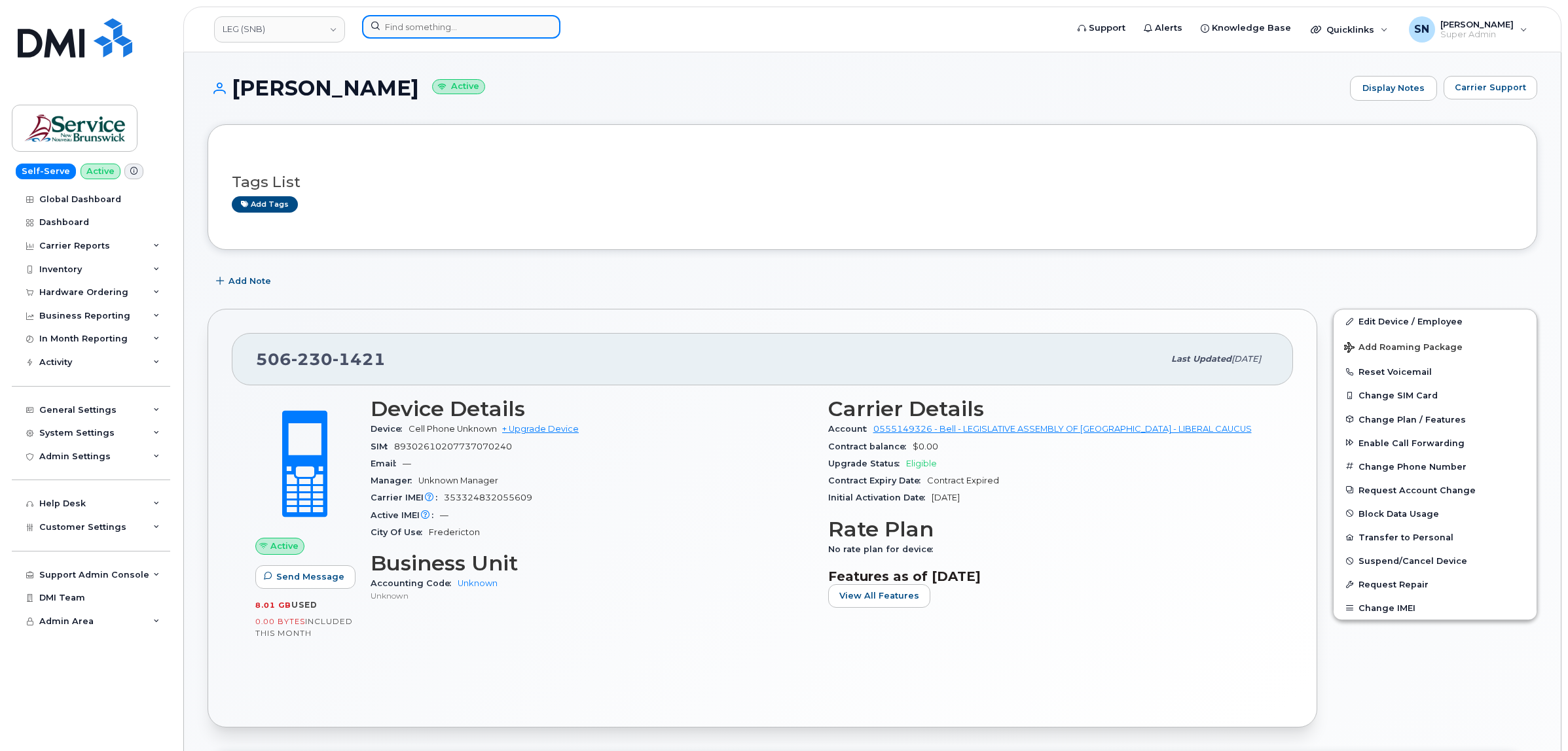
click at [440, 21] on input at bounding box center [462, 27] width 199 height 24
paste input "5062384120"
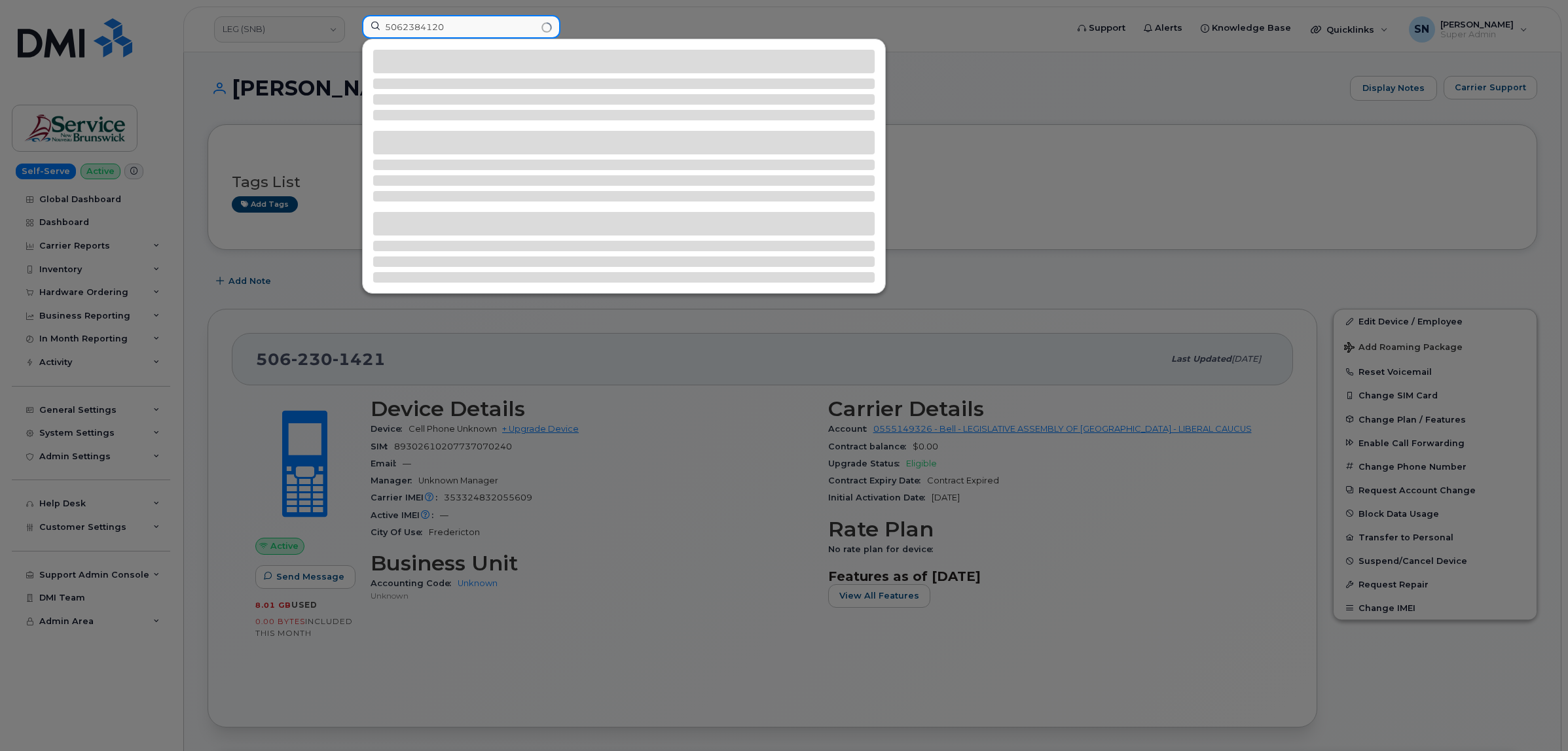
type input "5062384120"
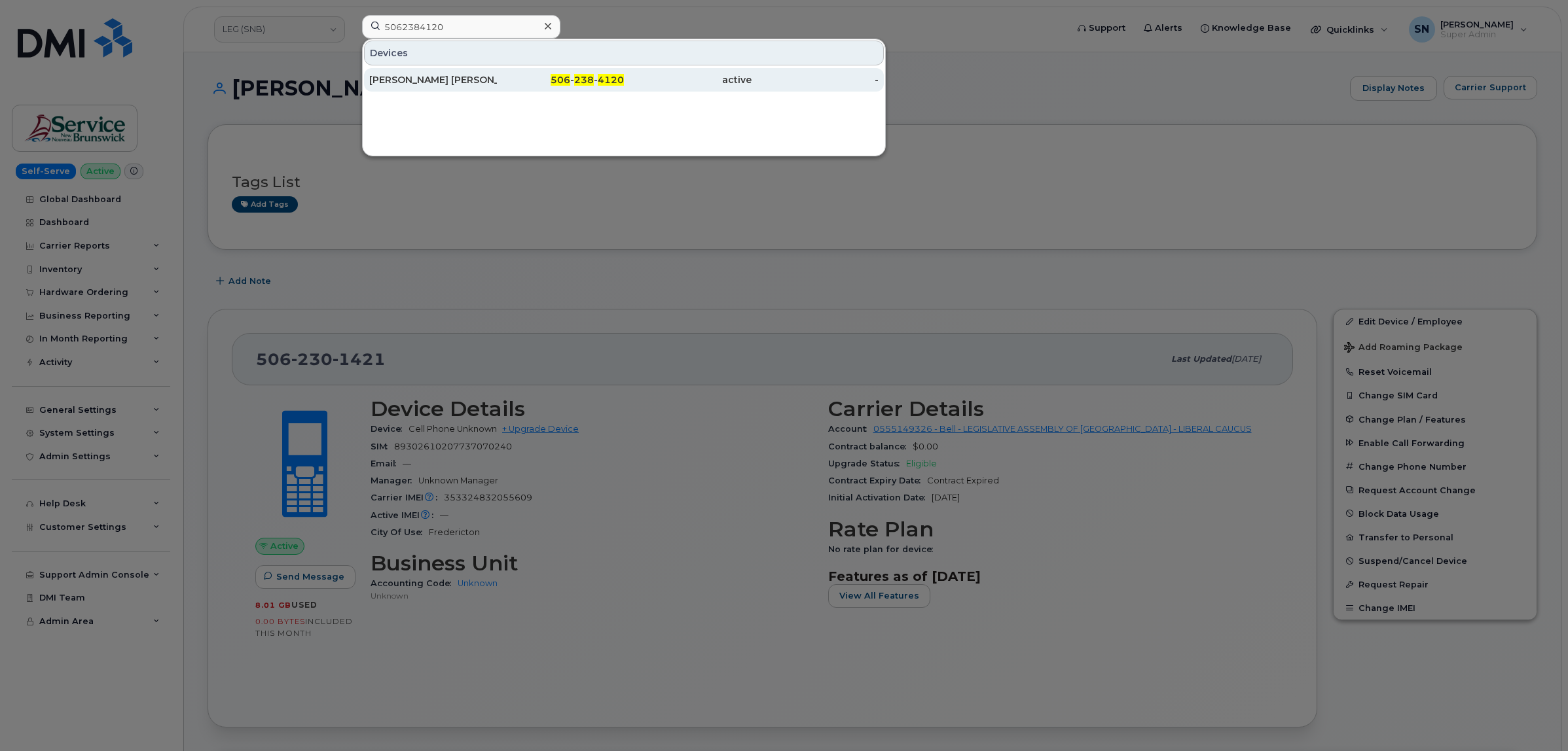
click at [499, 79] on div "506 - 238 - 4120" at bounding box center [560, 80] width 128 height 13
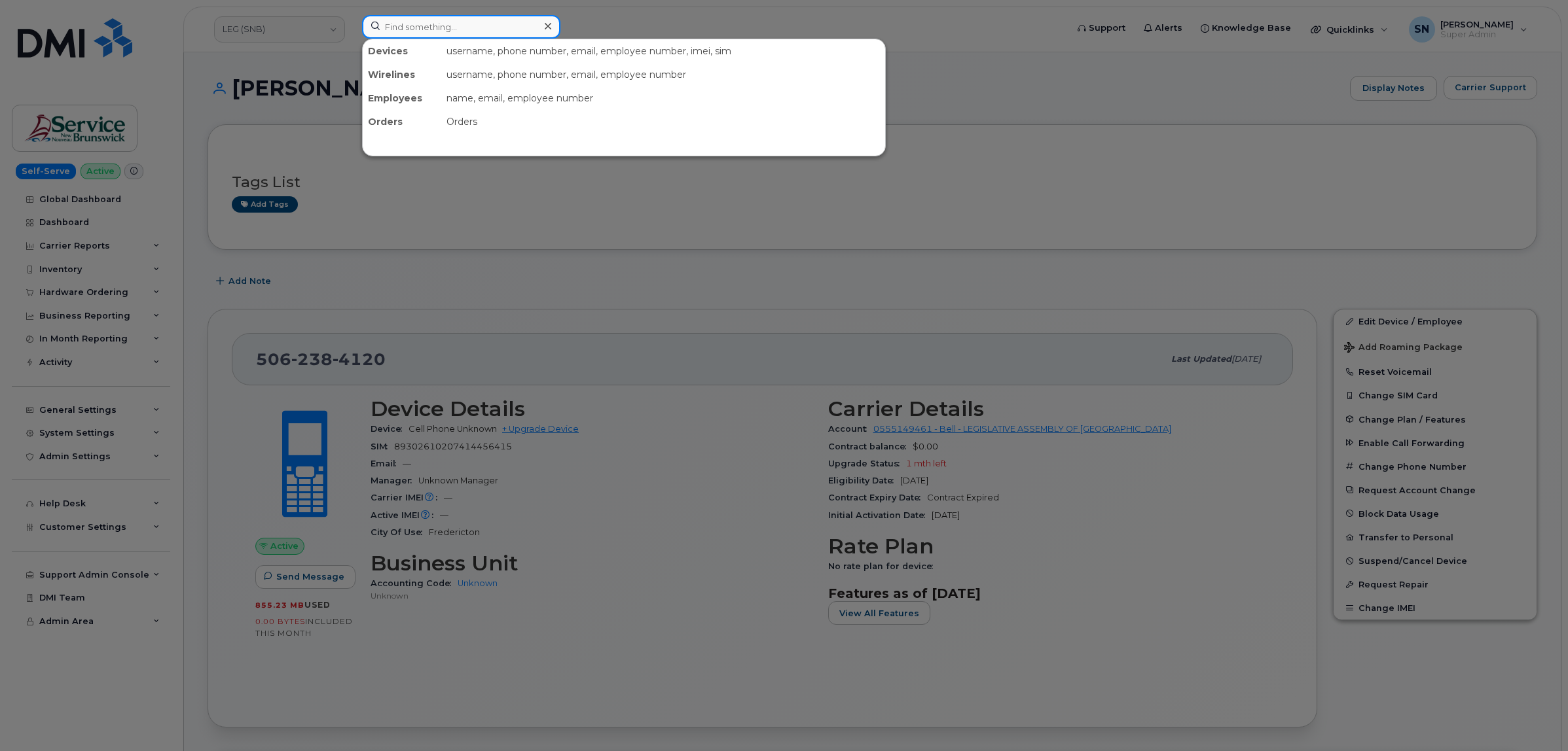
click at [440, 21] on input at bounding box center [462, 27] width 199 height 24
paste input "5066516890"
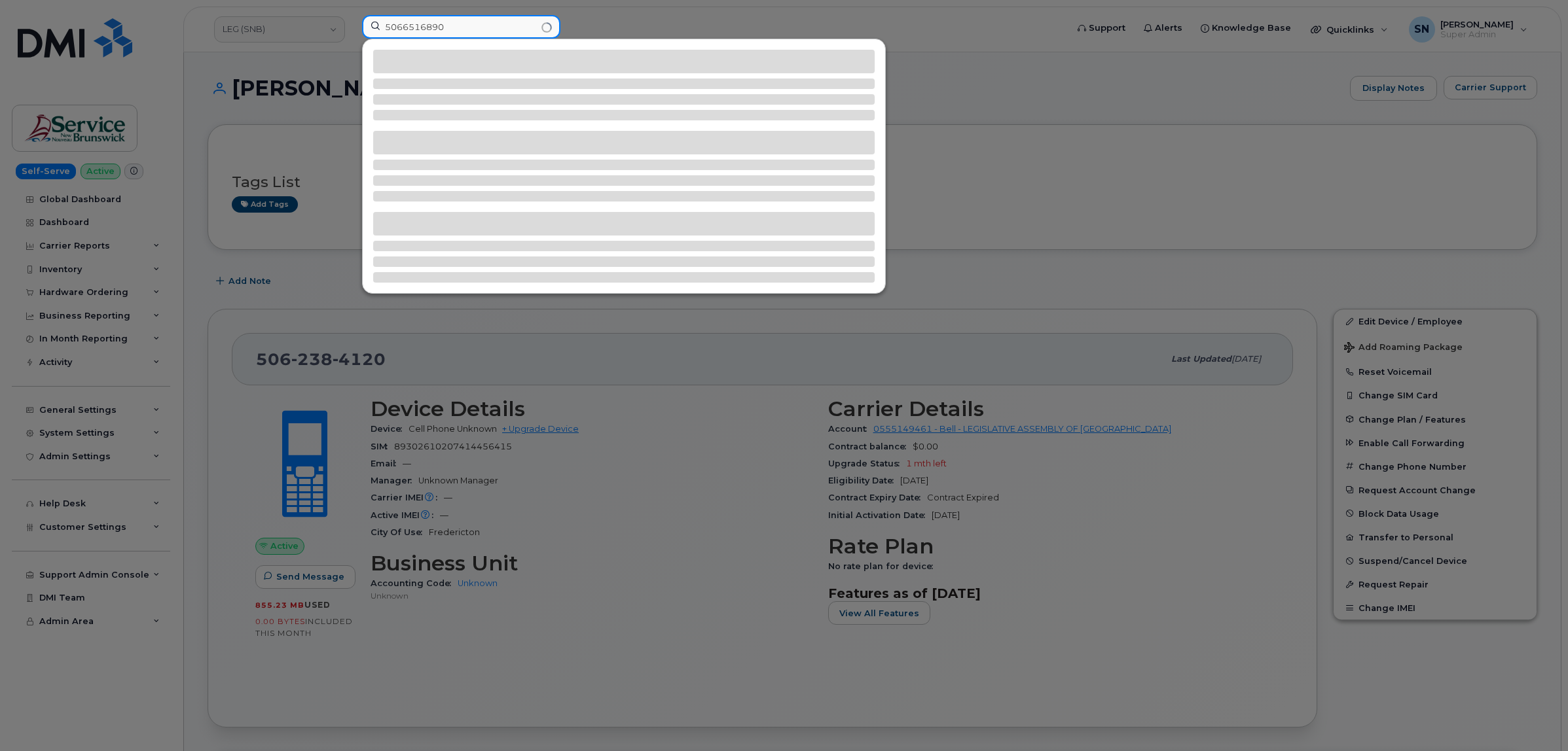
type input "5066516890"
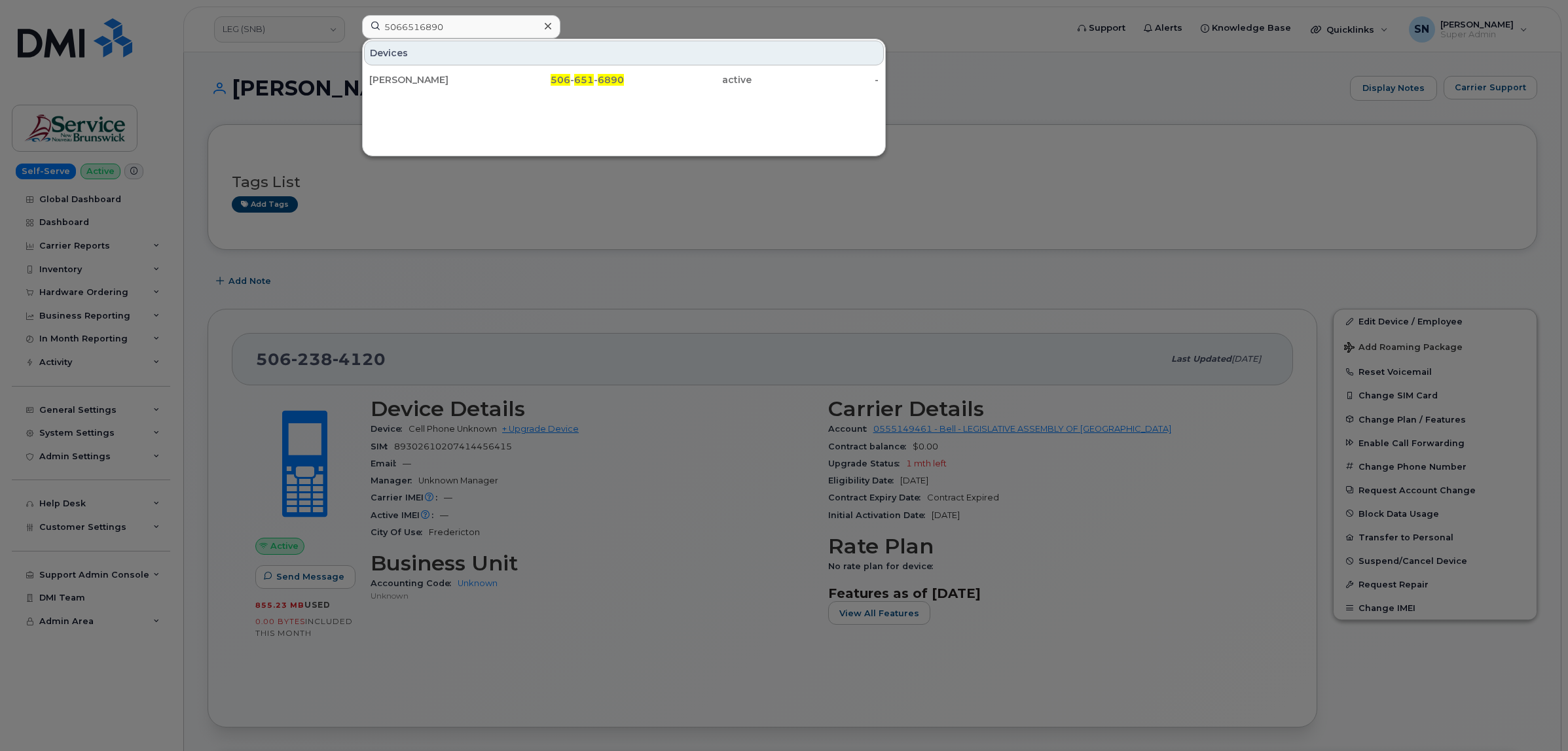
click at [531, 67] on div "[PERSON_NAME] 506 - 651 - 6890 active -" at bounding box center [624, 80] width 523 height 27
click at [529, 76] on div "506 - 651 - 6890" at bounding box center [560, 80] width 128 height 13
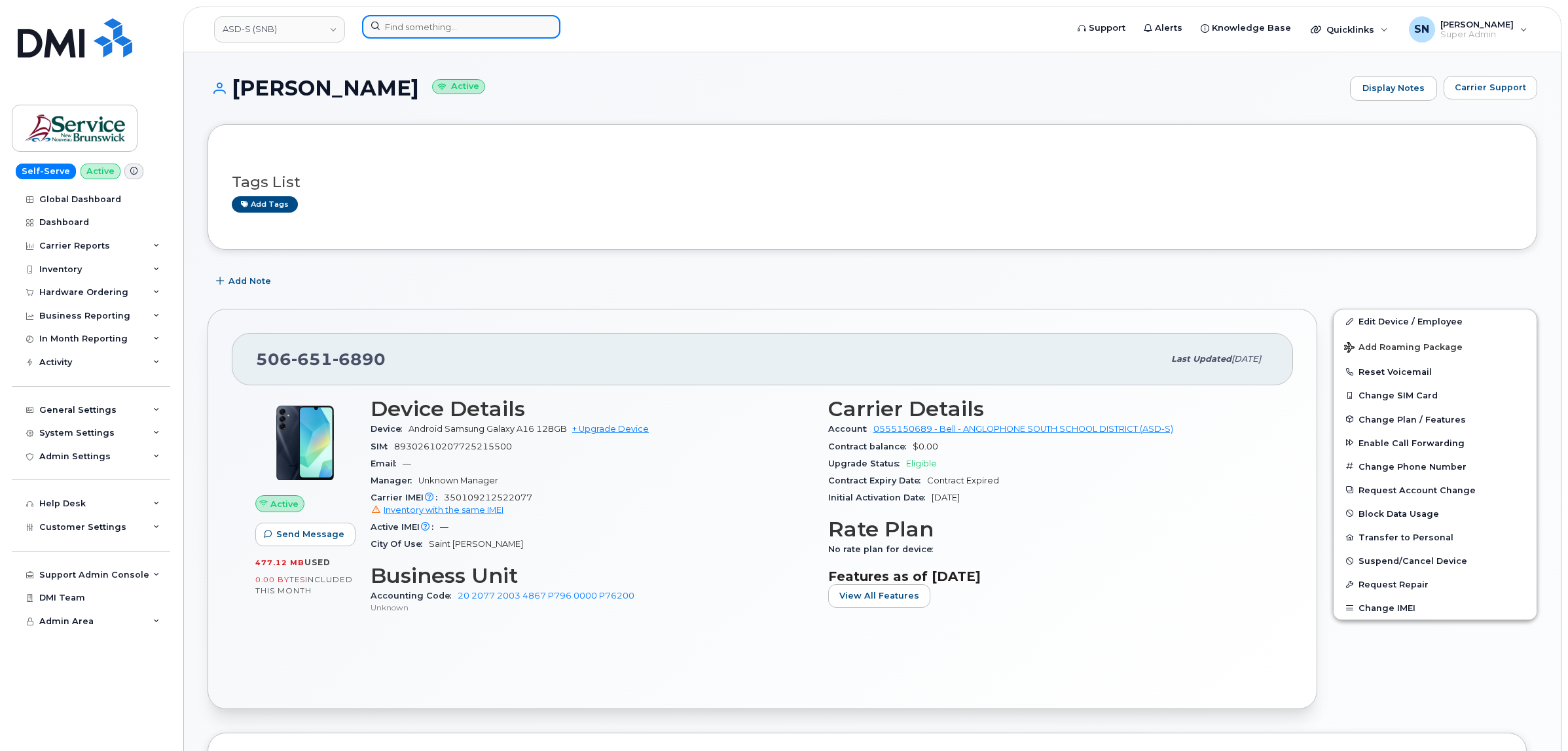
click at [468, 32] on input at bounding box center [462, 27] width 199 height 24
paste input "506.736.8215"
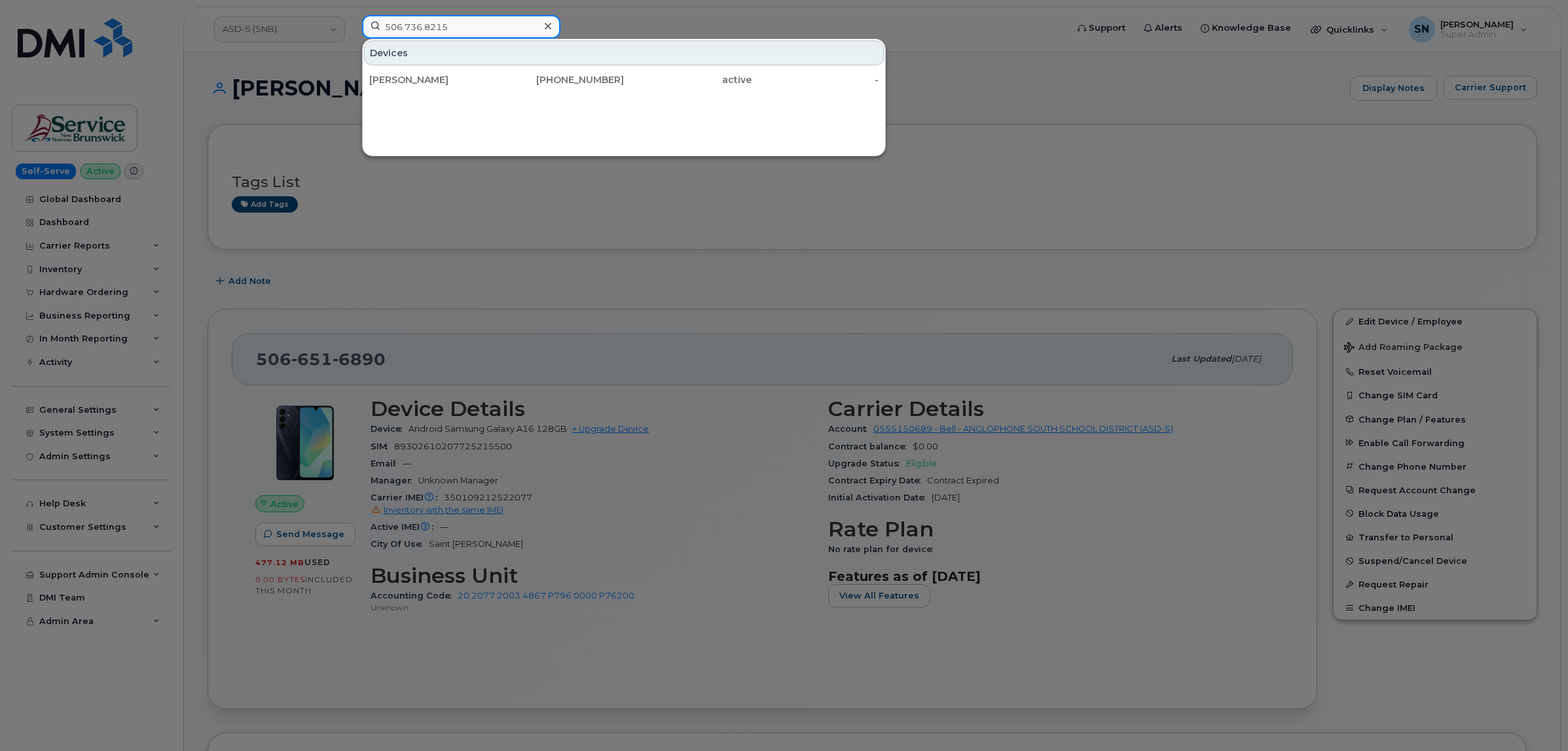
drag, startPoint x: 466, startPoint y: 27, endPoint x: 302, endPoint y: 7, distance: 165.2
click at [351, 15] on div "506.736.8215 Devices [PERSON_NAME] [PHONE_NUMBER] active -" at bounding box center [709, 30] width 717 height 29
paste input "230.0514"
drag, startPoint x: 482, startPoint y: 30, endPoint x: 351, endPoint y: 34, distance: 131.1
click at [351, 33] on div "506.230.0514 Devices [PERSON_NAME][DATE] [PHONE_NUMBER] active -" at bounding box center [709, 30] width 717 height 29
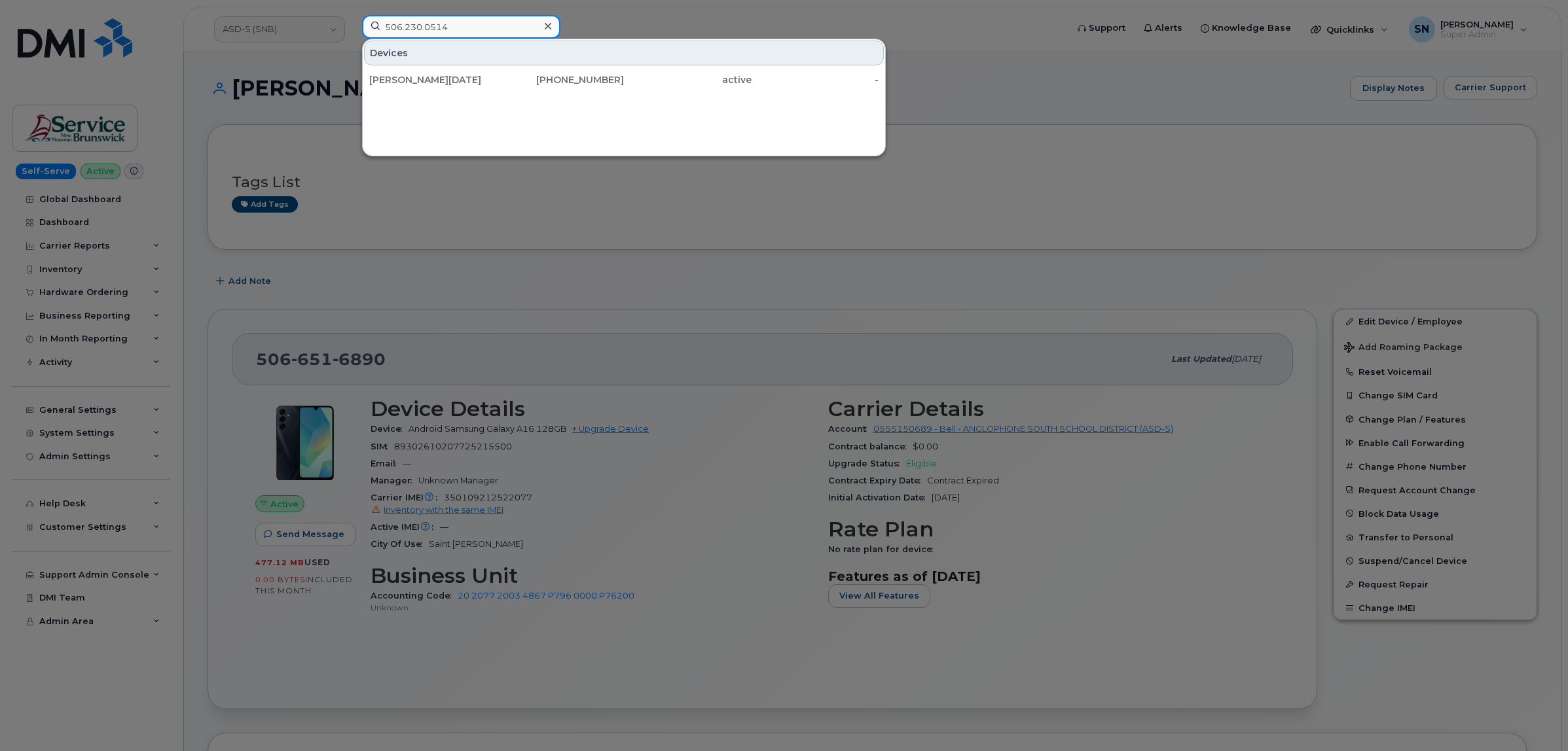
paste input "625.9942"
drag, startPoint x: 485, startPoint y: 33, endPoint x: 320, endPoint y: 25, distance: 165.2
click at [351, 24] on div "506.625.9942 Devices [PERSON_NAME] [PHONE_NUMBER] active -" at bounding box center [709, 30] width 717 height 29
paste input "8713808"
type input "5068713808"
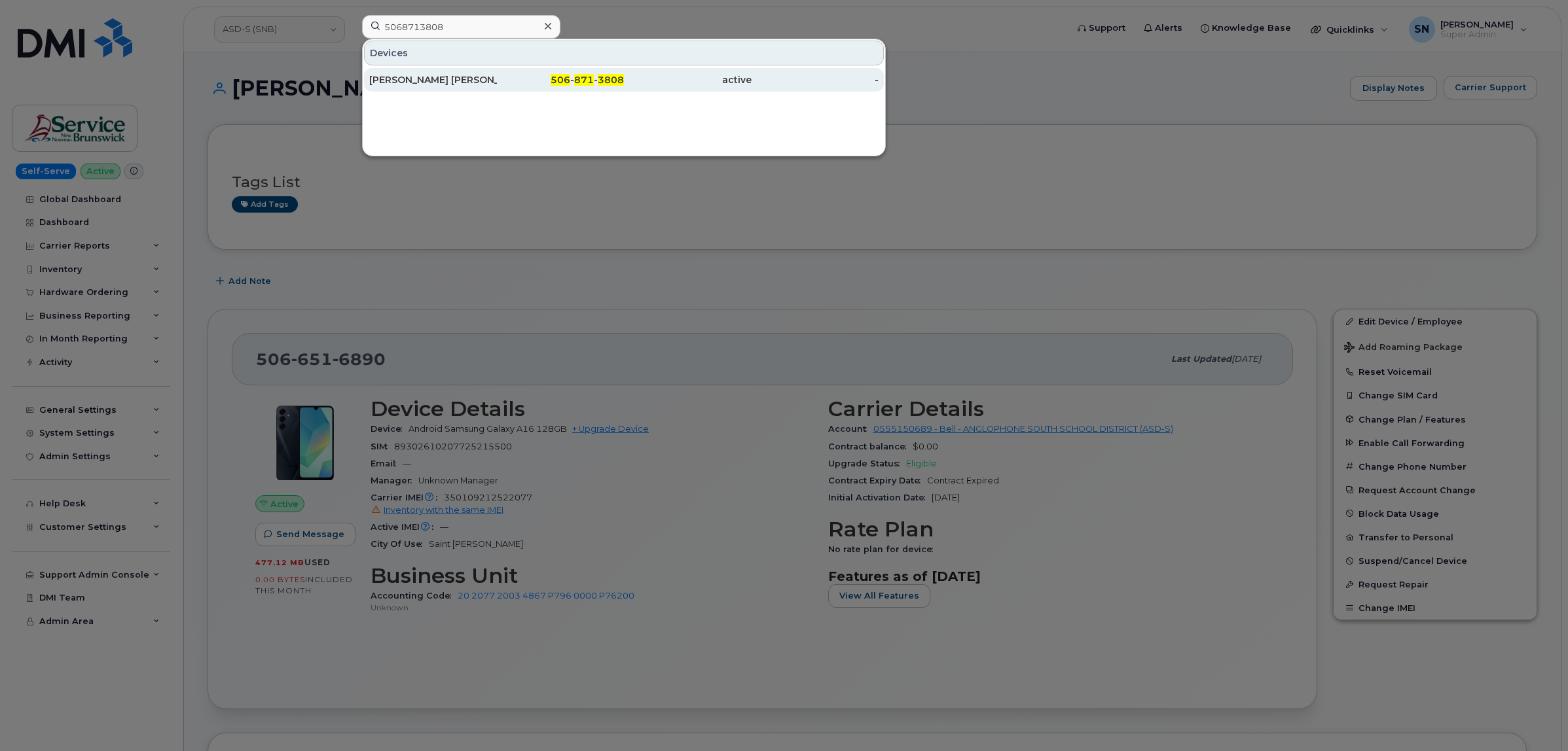
click at [446, 73] on div "[PERSON_NAME] [PERSON_NAME]" at bounding box center [433, 80] width 128 height 24
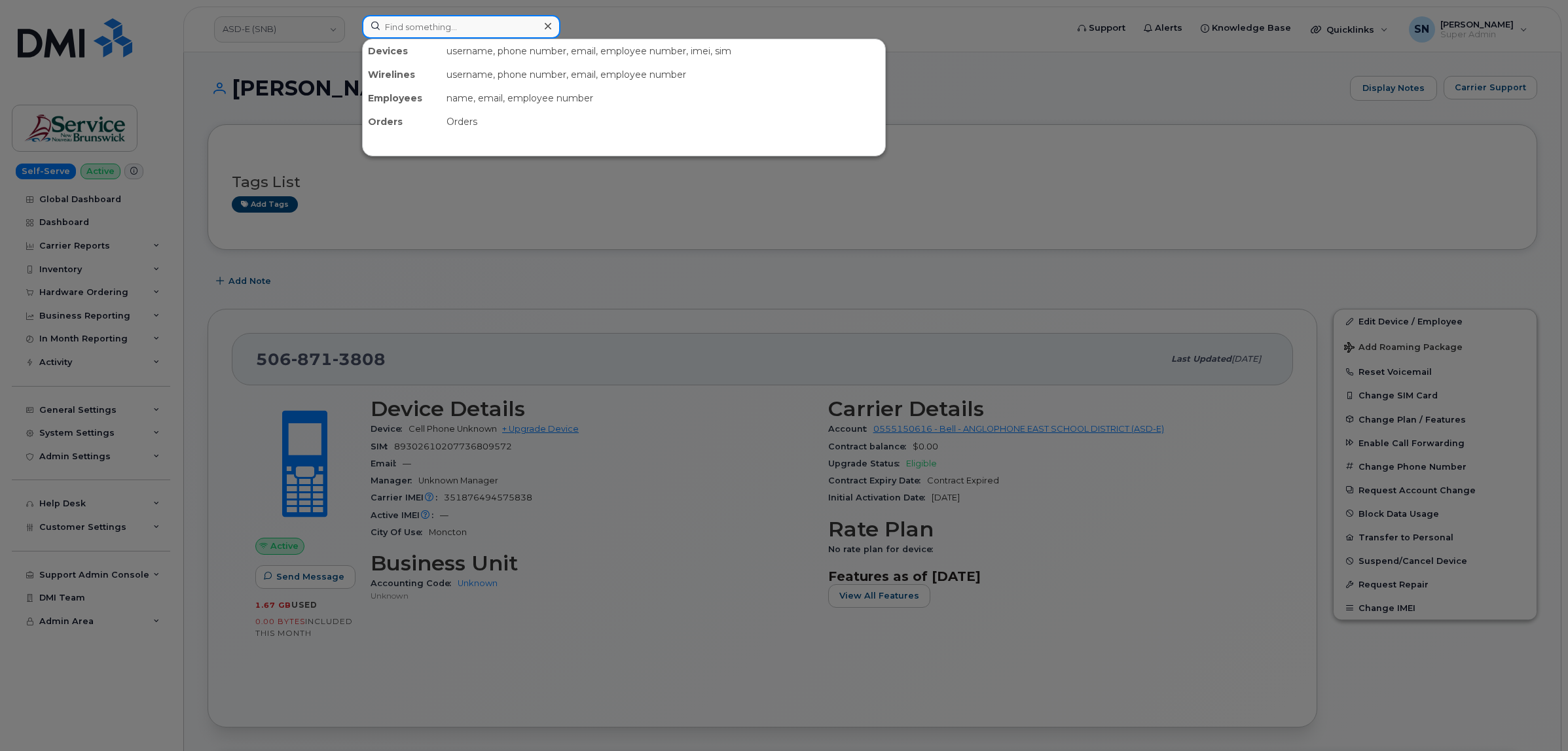
click at [498, 16] on input at bounding box center [462, 27] width 199 height 24
paste input "4372863505"
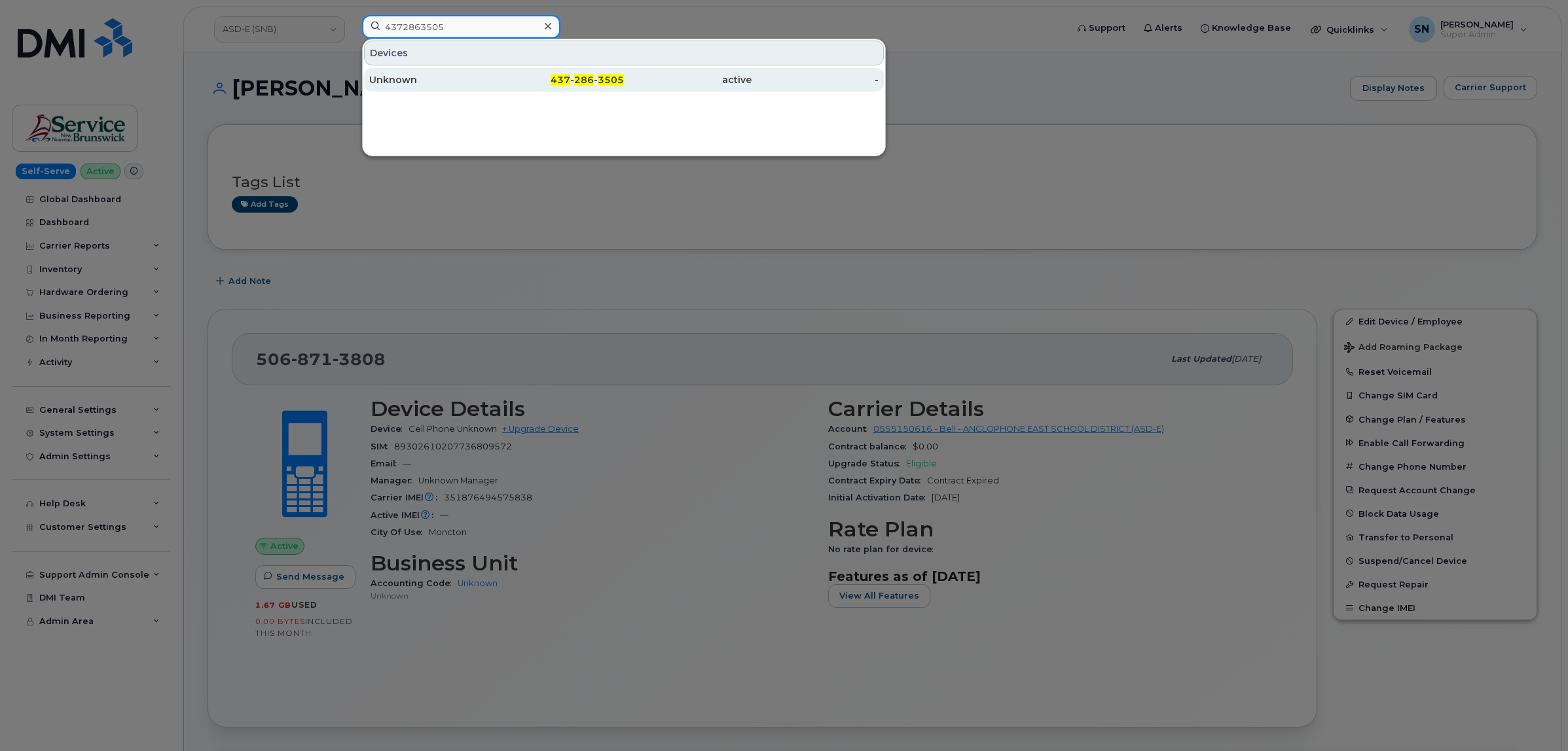
type input "4372863505"
click at [415, 80] on div "Unknown" at bounding box center [433, 80] width 128 height 13
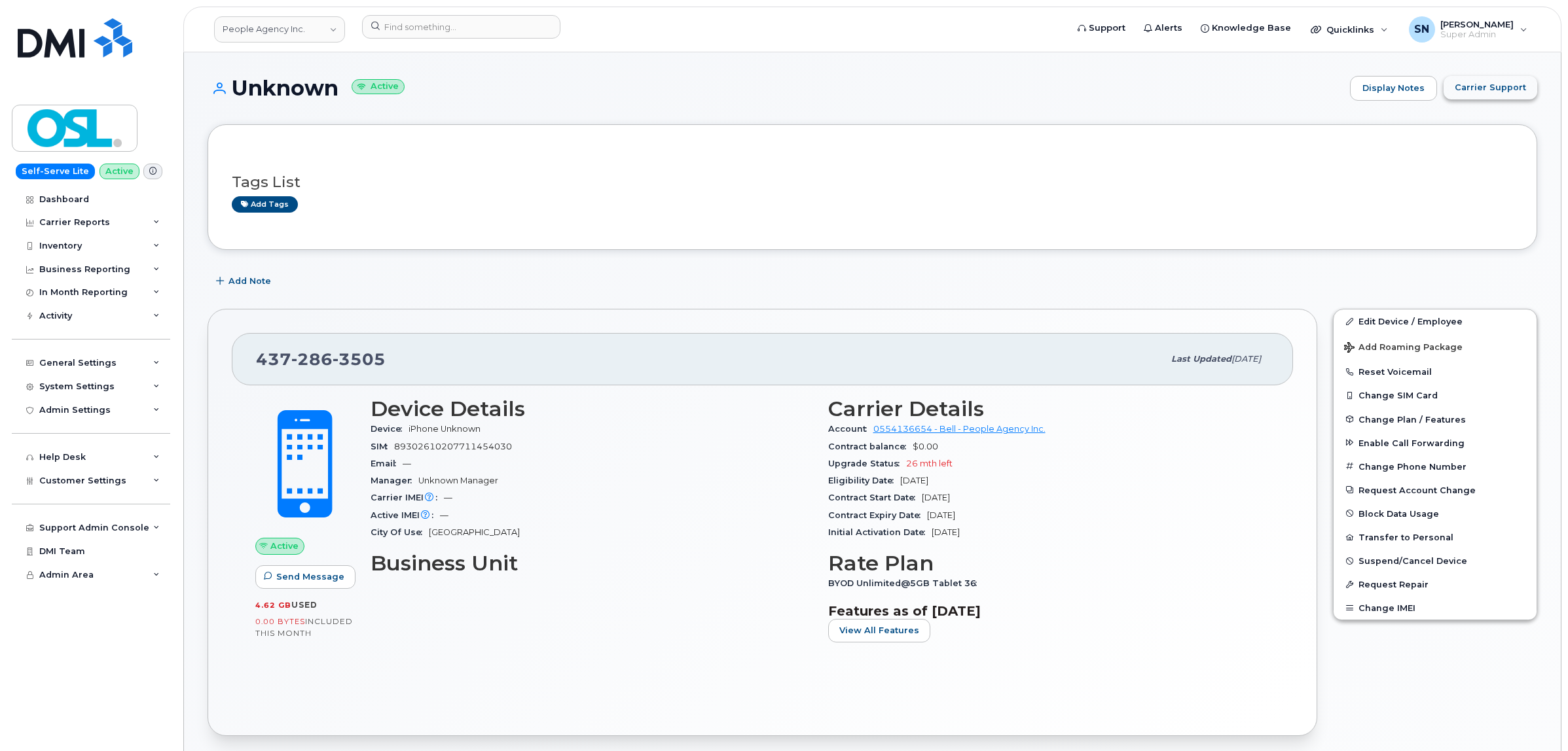
click at [1475, 89] on span "Carrier Support" at bounding box center [1490, 87] width 71 height 13
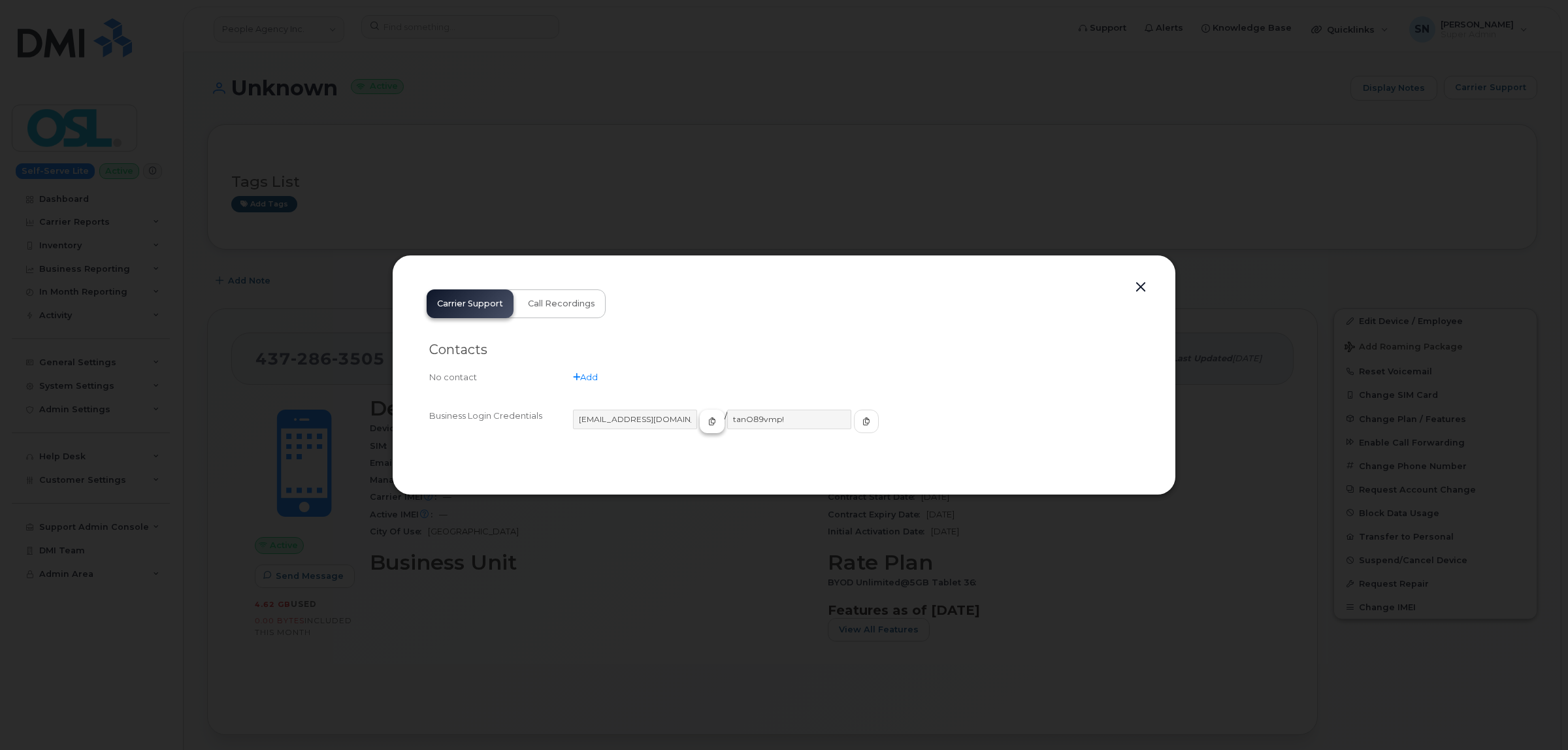
click at [708, 419] on icon "button" at bounding box center [711, 421] width 8 height 8
click at [860, 416] on span "button" at bounding box center [866, 422] width 12 height 12
click at [1136, 283] on button "button" at bounding box center [1141, 286] width 20 height 18
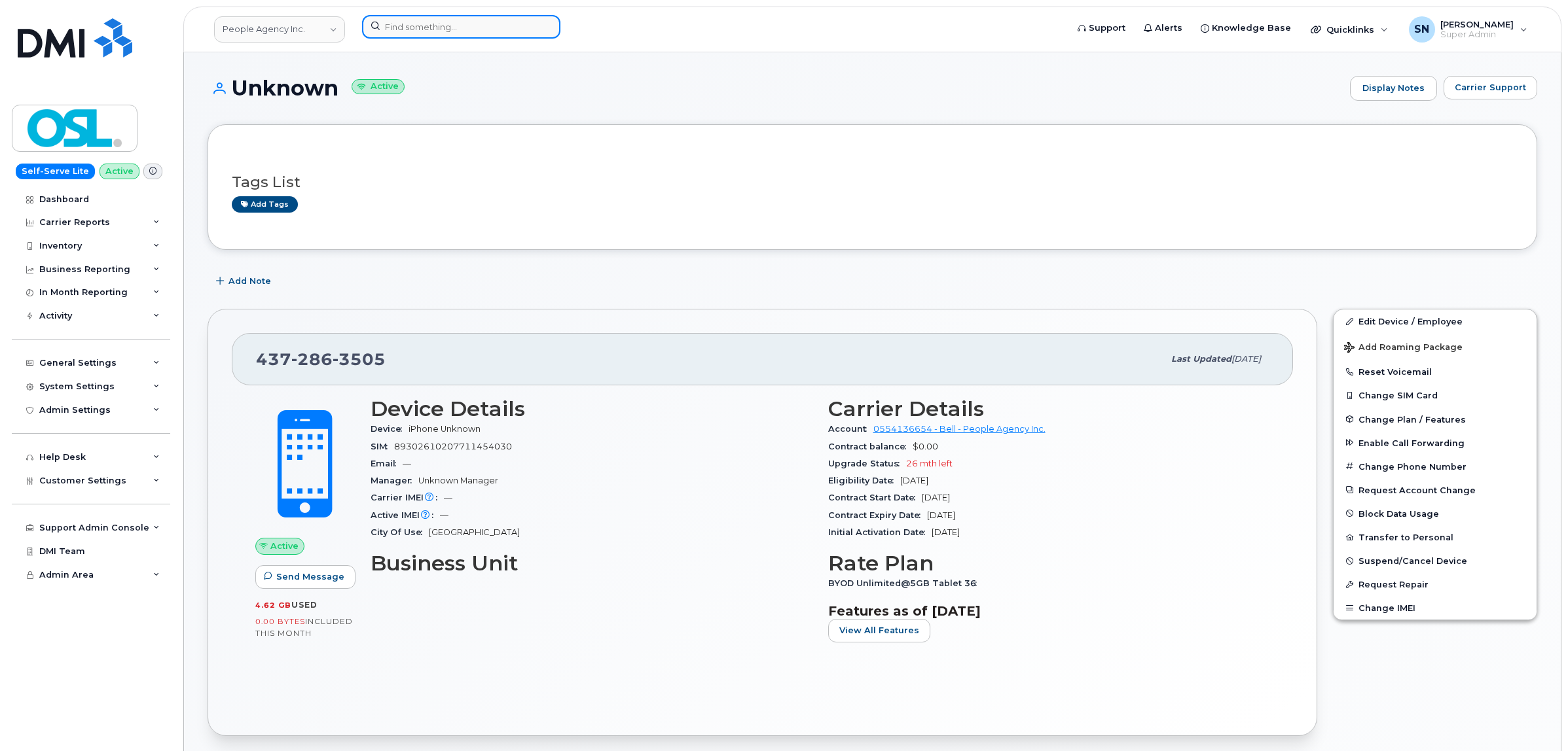
click at [467, 34] on input at bounding box center [462, 27] width 199 height 24
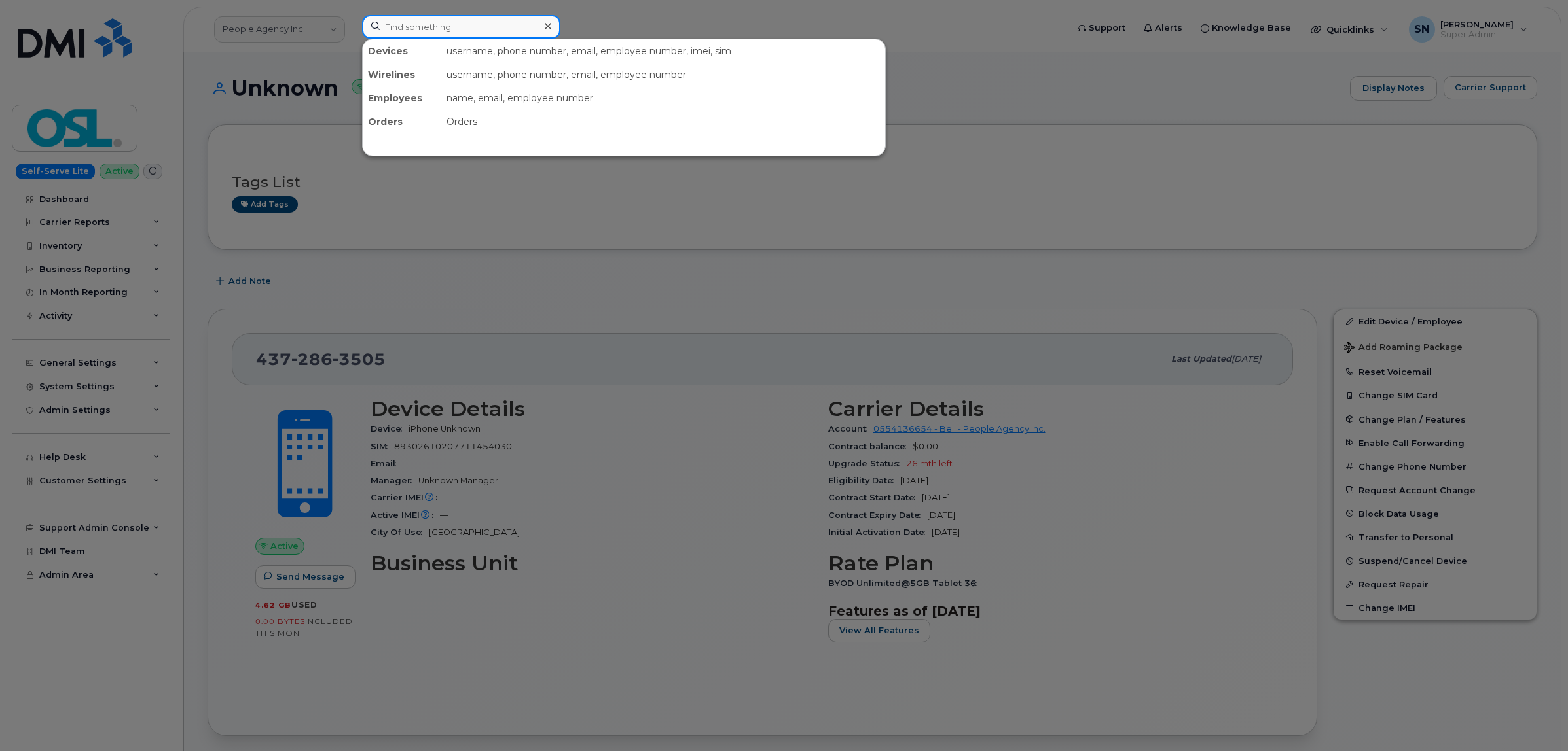
paste input "4372866074"
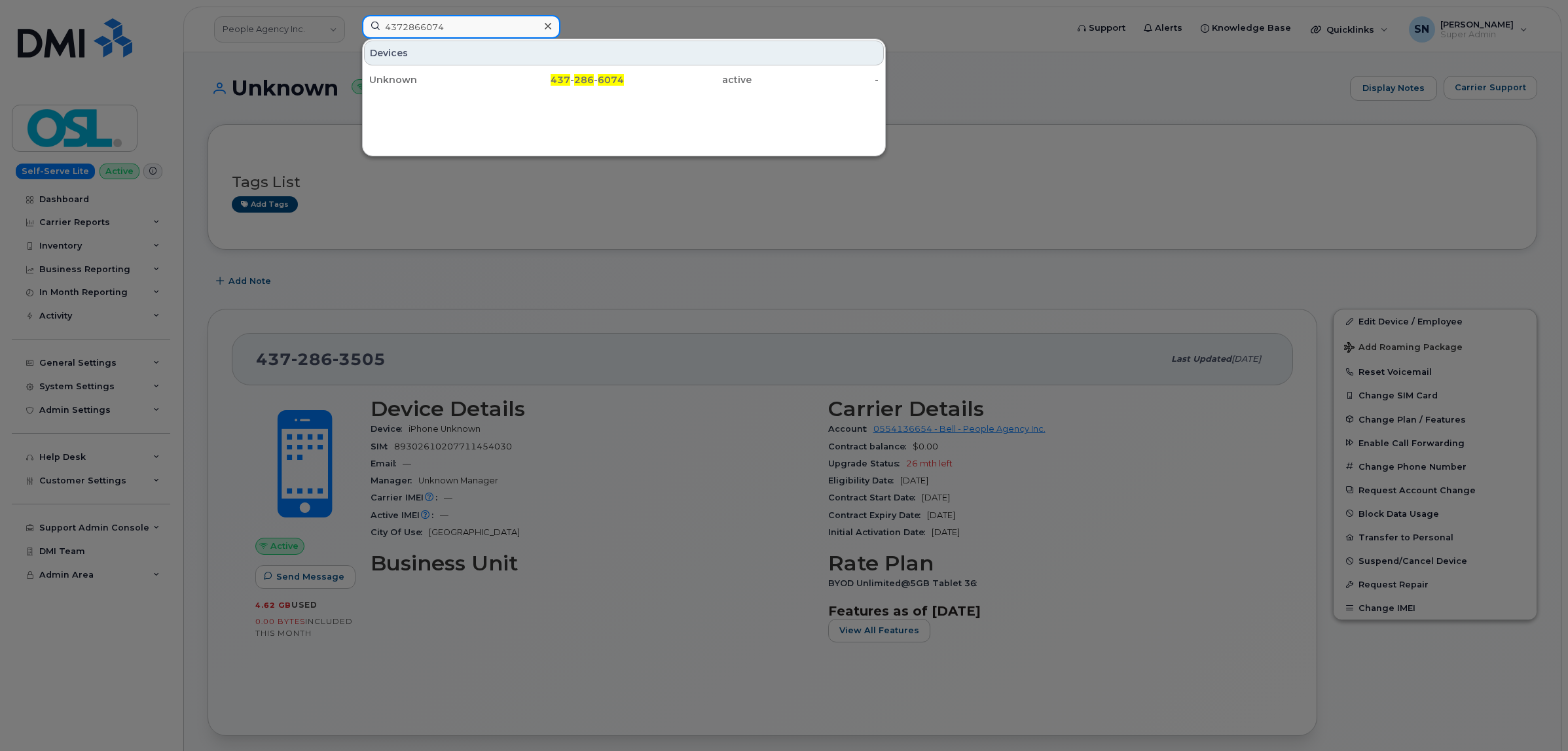
drag, startPoint x: 450, startPoint y: 15, endPoint x: 257, endPoint y: 23, distance: 193.2
click at [351, 21] on div "4372866074 Devices Unknown 437 - 286 - 6074 active -" at bounding box center [709, 30] width 717 height 29
paste input "7150"
drag, startPoint x: 458, startPoint y: 25, endPoint x: 309, endPoint y: 18, distance: 149.2
click at [351, 18] on div "4372867150 Devices Unknown 437 - 286 - 7150 active -" at bounding box center [709, 30] width 717 height 29
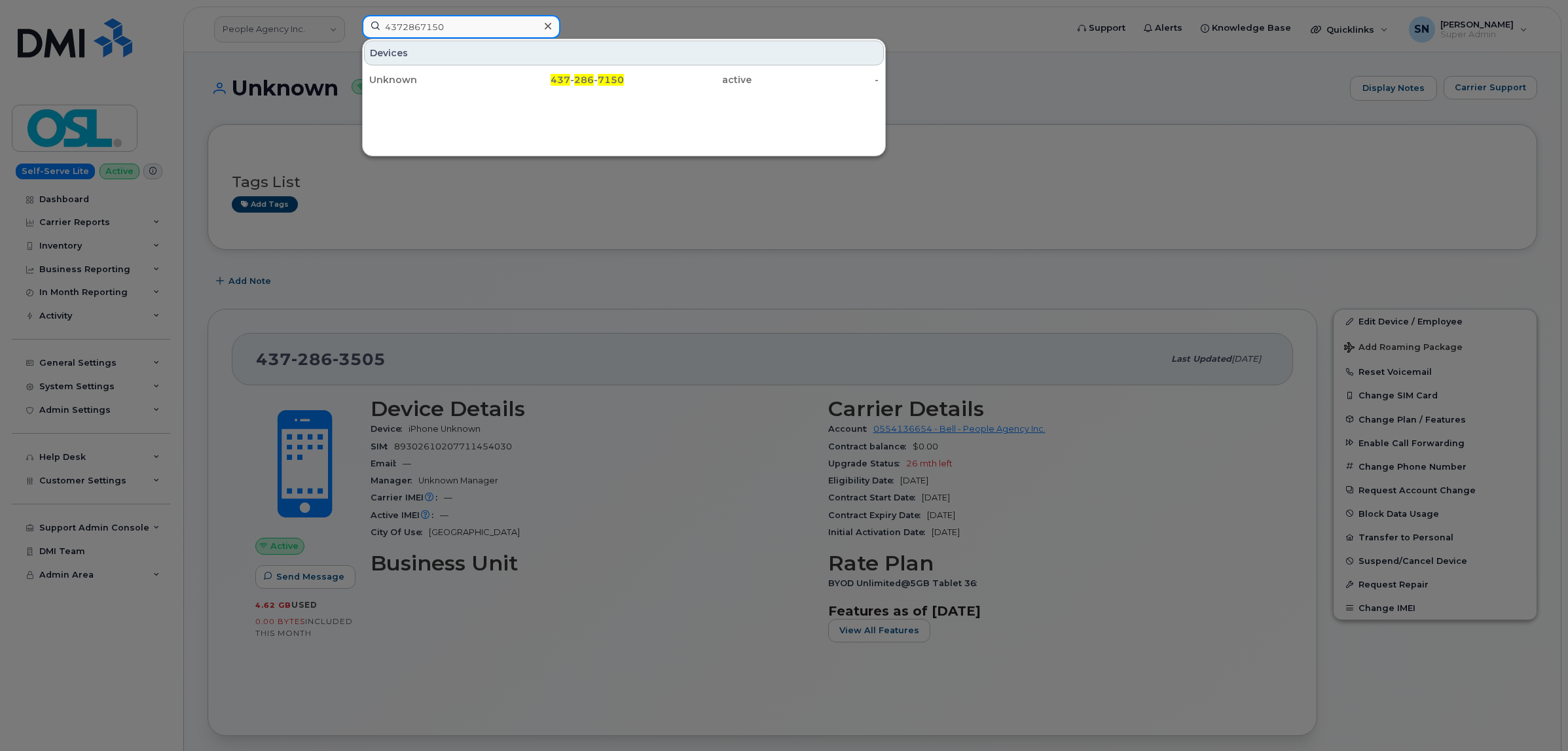
paste input "3299289"
drag, startPoint x: 374, startPoint y: 16, endPoint x: 341, endPoint y: 13, distance: 33.1
click at [355, 15] on div "4373299289 Devices Unknown 437 - 329 - 9289 active -" at bounding box center [709, 30] width 717 height 29
paste input "4211691"
drag, startPoint x: 426, startPoint y: 24, endPoint x: 376, endPoint y: 18, distance: 50.4
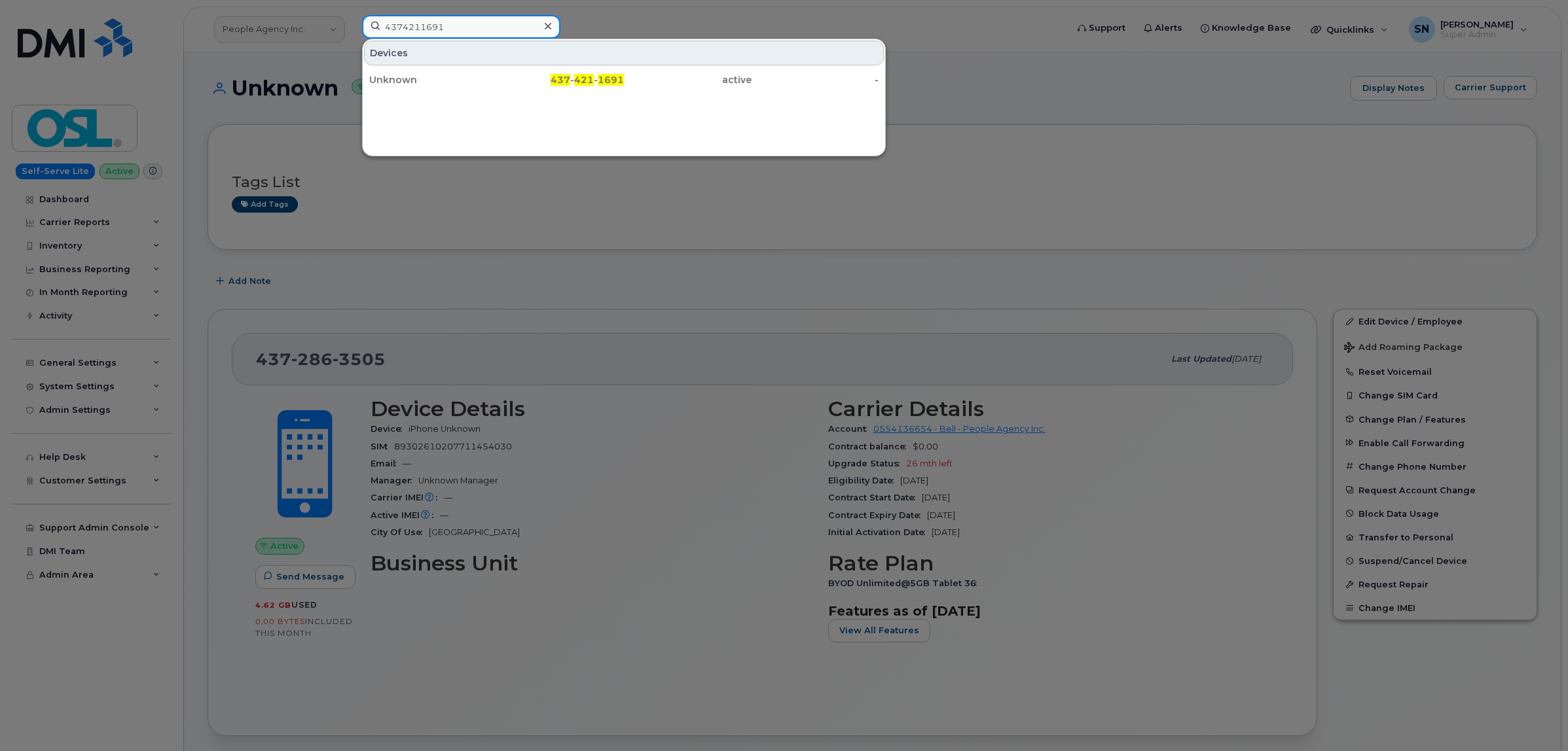
click at [376, 18] on input "4374211691" at bounding box center [462, 27] width 199 height 24
paste input "9010"
drag, startPoint x: 459, startPoint y: 24, endPoint x: 359, endPoint y: 15, distance: 100.4
click at [361, 15] on div "4374219010 Devices Unknown 437 - 421 - 9010 active -" at bounding box center [709, 30] width 717 height 29
paste input "394985"
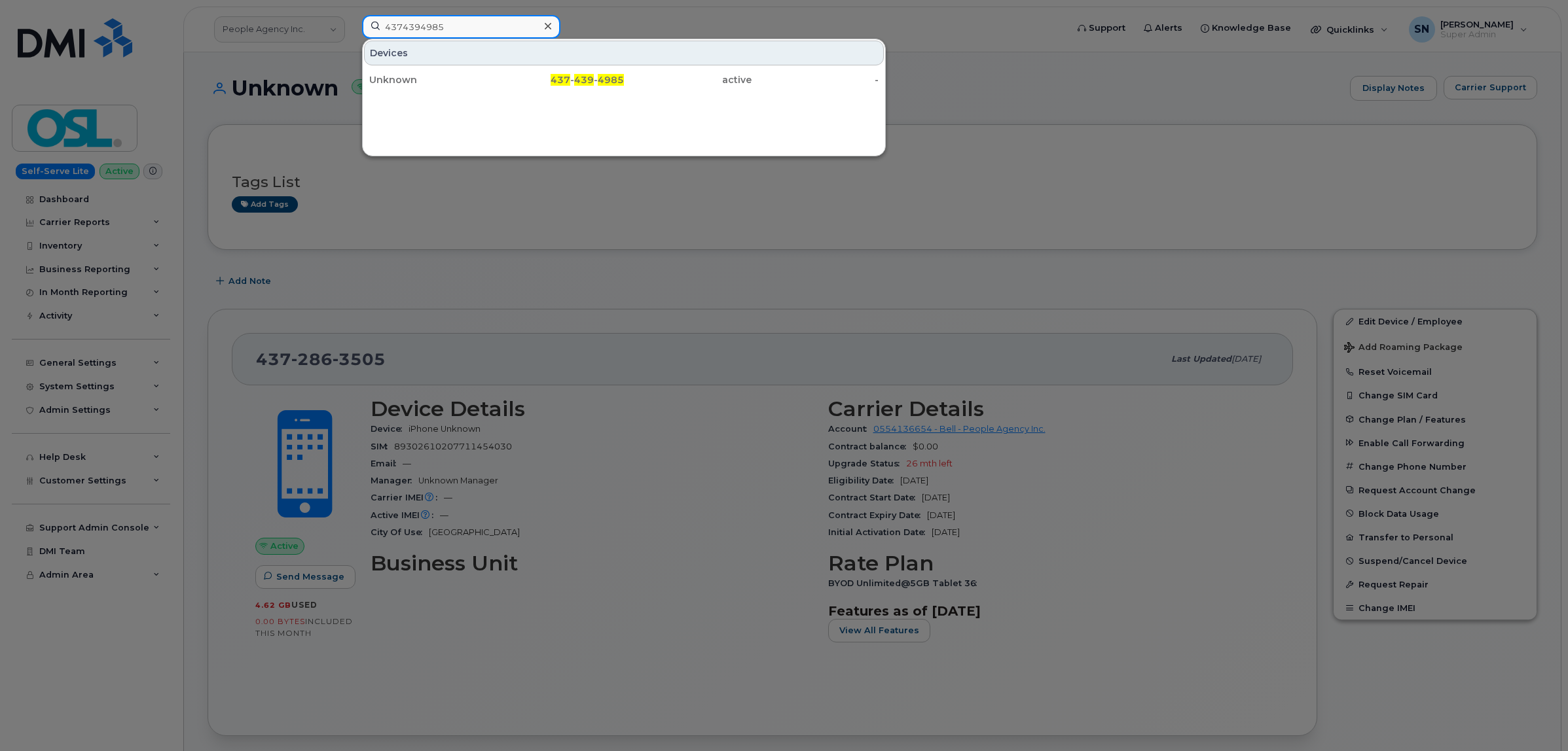
drag, startPoint x: 478, startPoint y: 21, endPoint x: 334, endPoint y: 15, distance: 144.1
click at [351, 15] on div "4374394985 Devices Unknown 437 - 439 - 4985 active -" at bounding box center [709, 30] width 717 height 29
paste input "537417"
click at [401, 217] on div at bounding box center [784, 375] width 1568 height 751
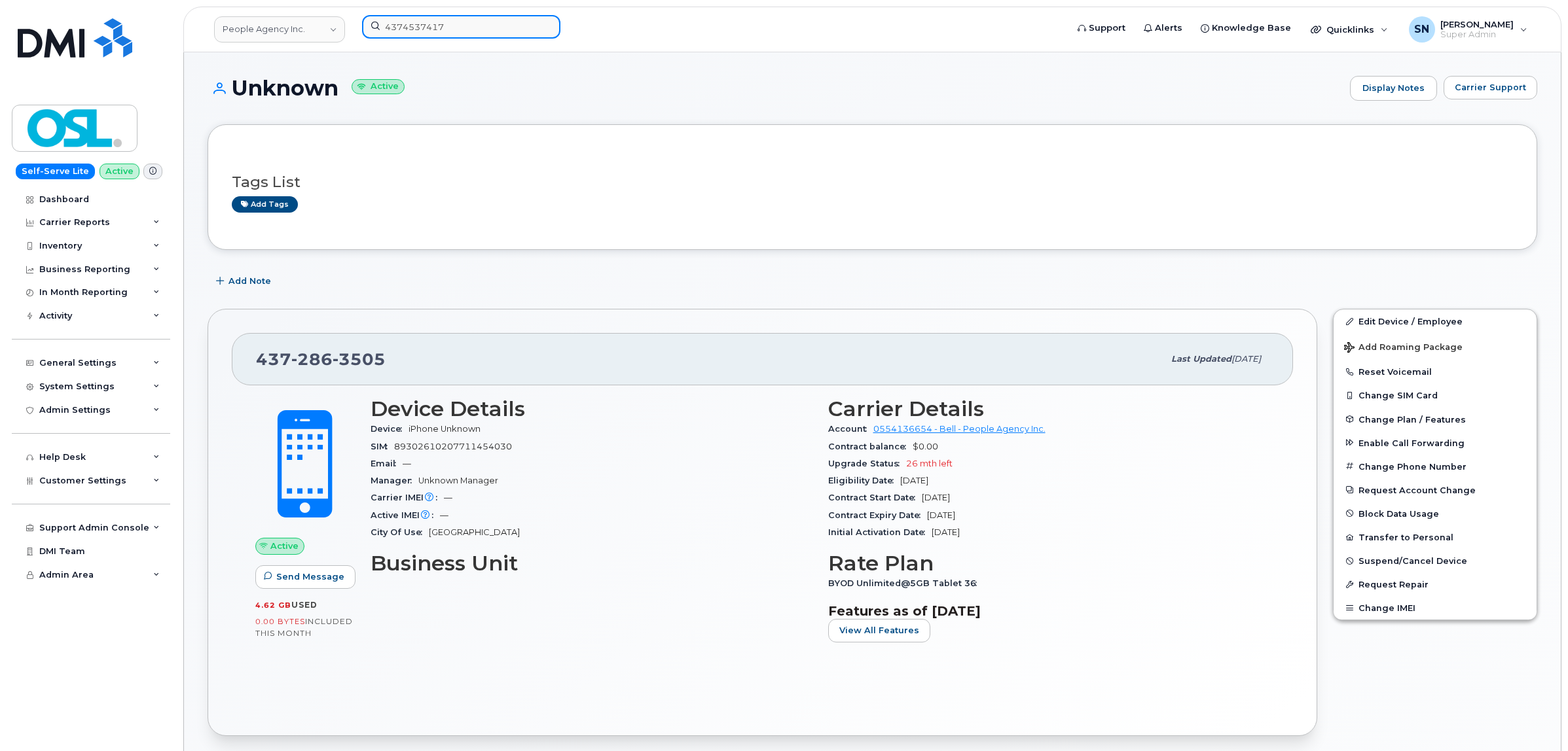
click at [452, 34] on input "4374537417" at bounding box center [462, 27] width 199 height 24
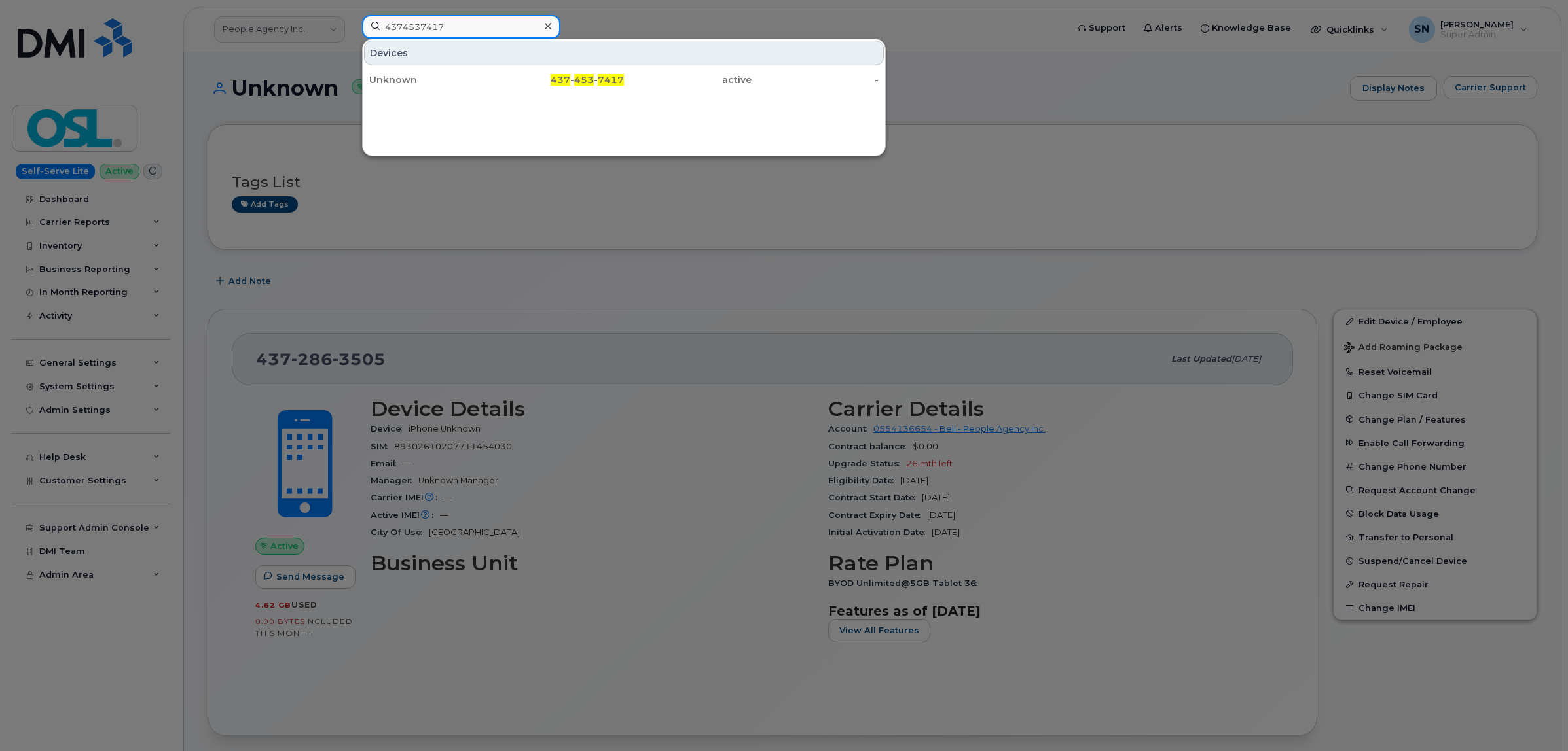
paste input "418208280"
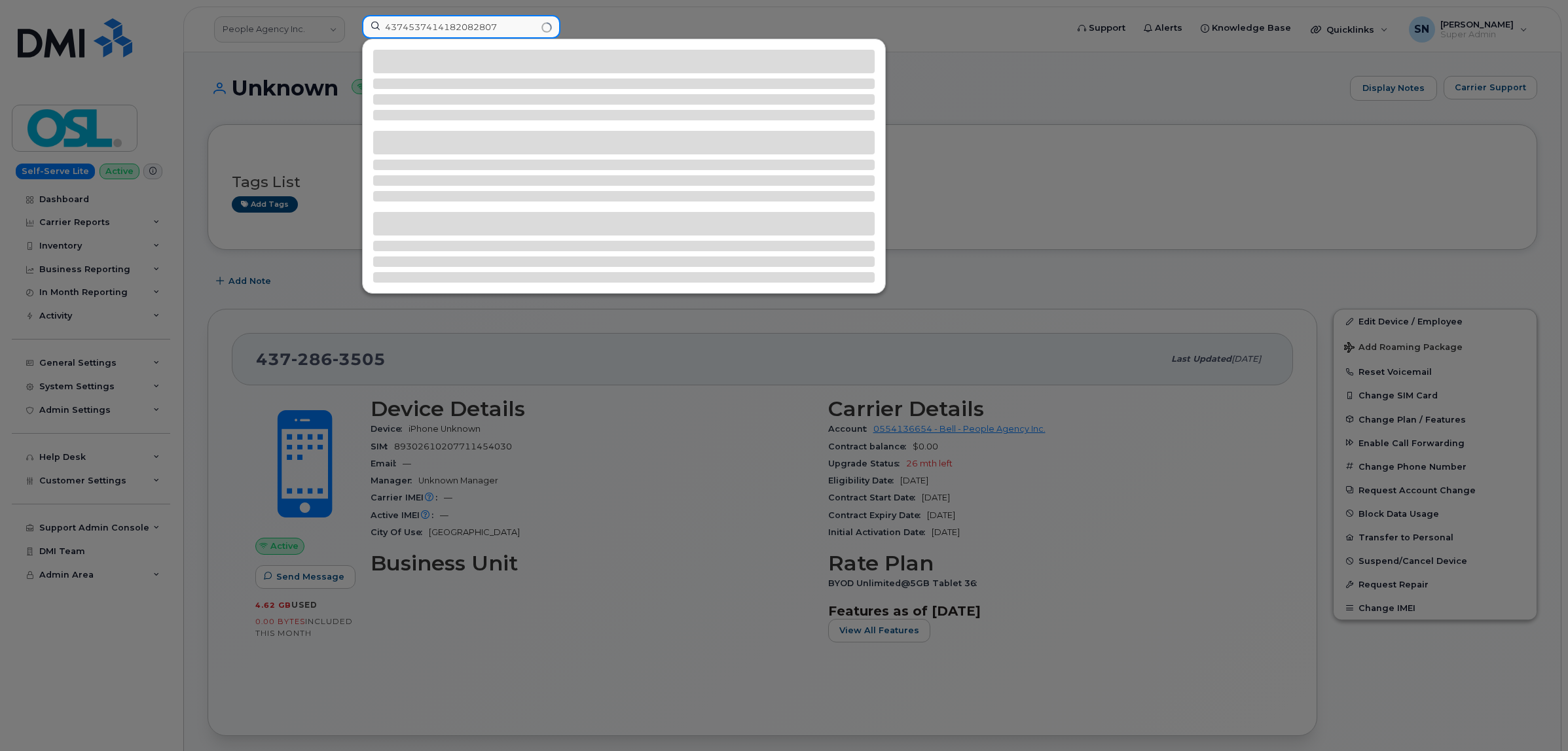
drag, startPoint x: 501, startPoint y: 27, endPoint x: 331, endPoint y: 16, distance: 170.4
click at [351, 16] on div "4374537414182082807" at bounding box center [709, 30] width 717 height 29
paste input
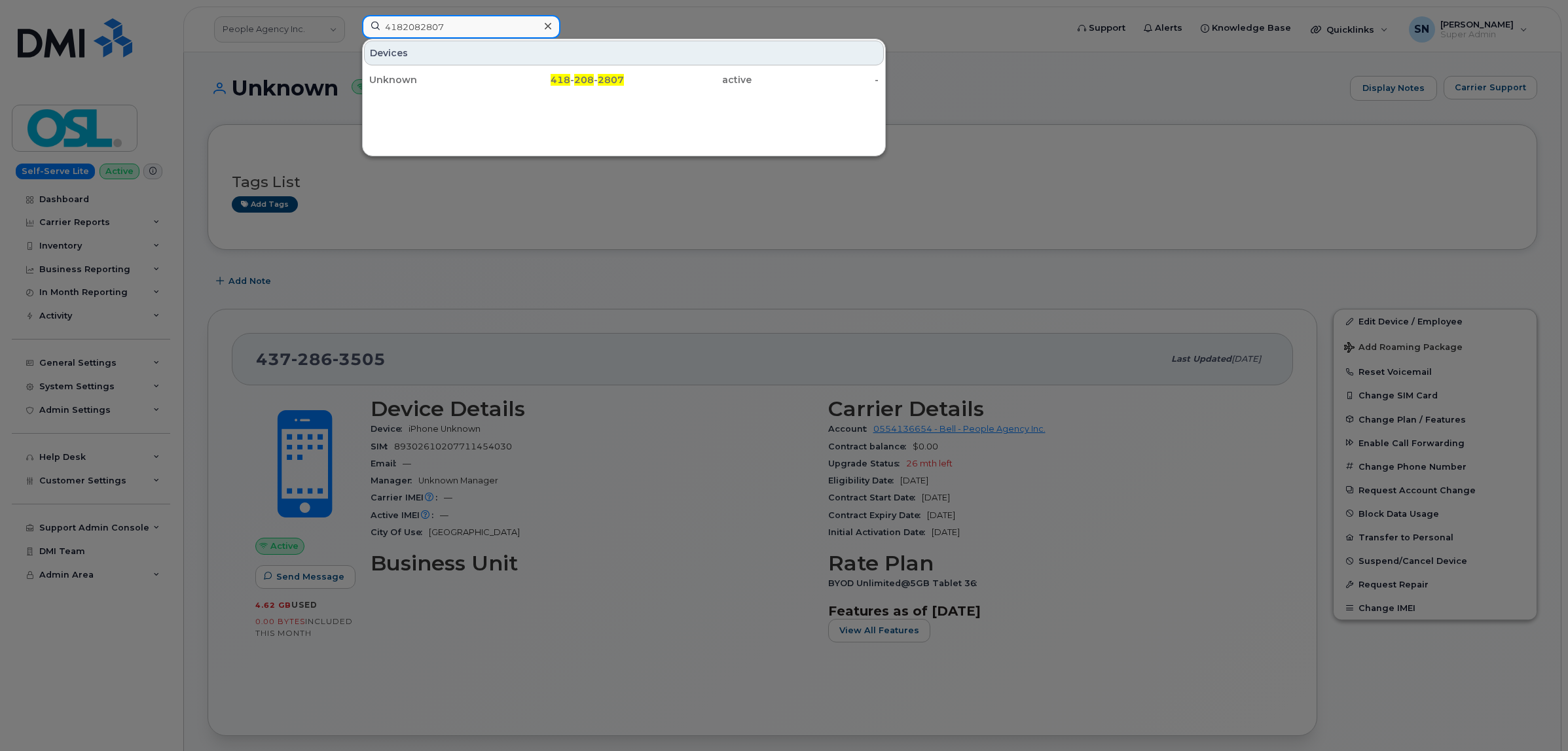
type input "4182082807"
click at [489, 74] on div "Unknown" at bounding box center [433, 80] width 128 height 24
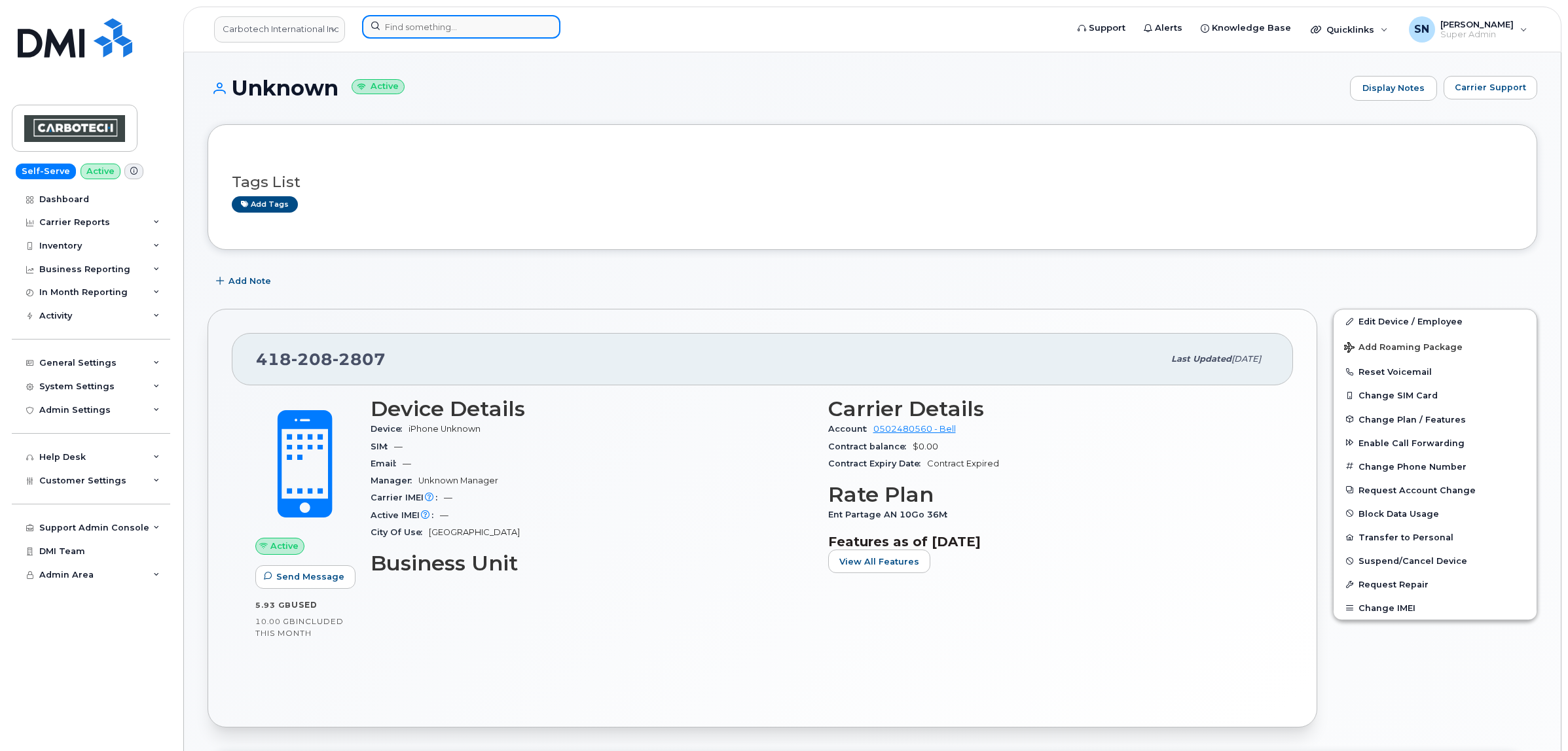
click at [447, 24] on input at bounding box center [462, 27] width 199 height 24
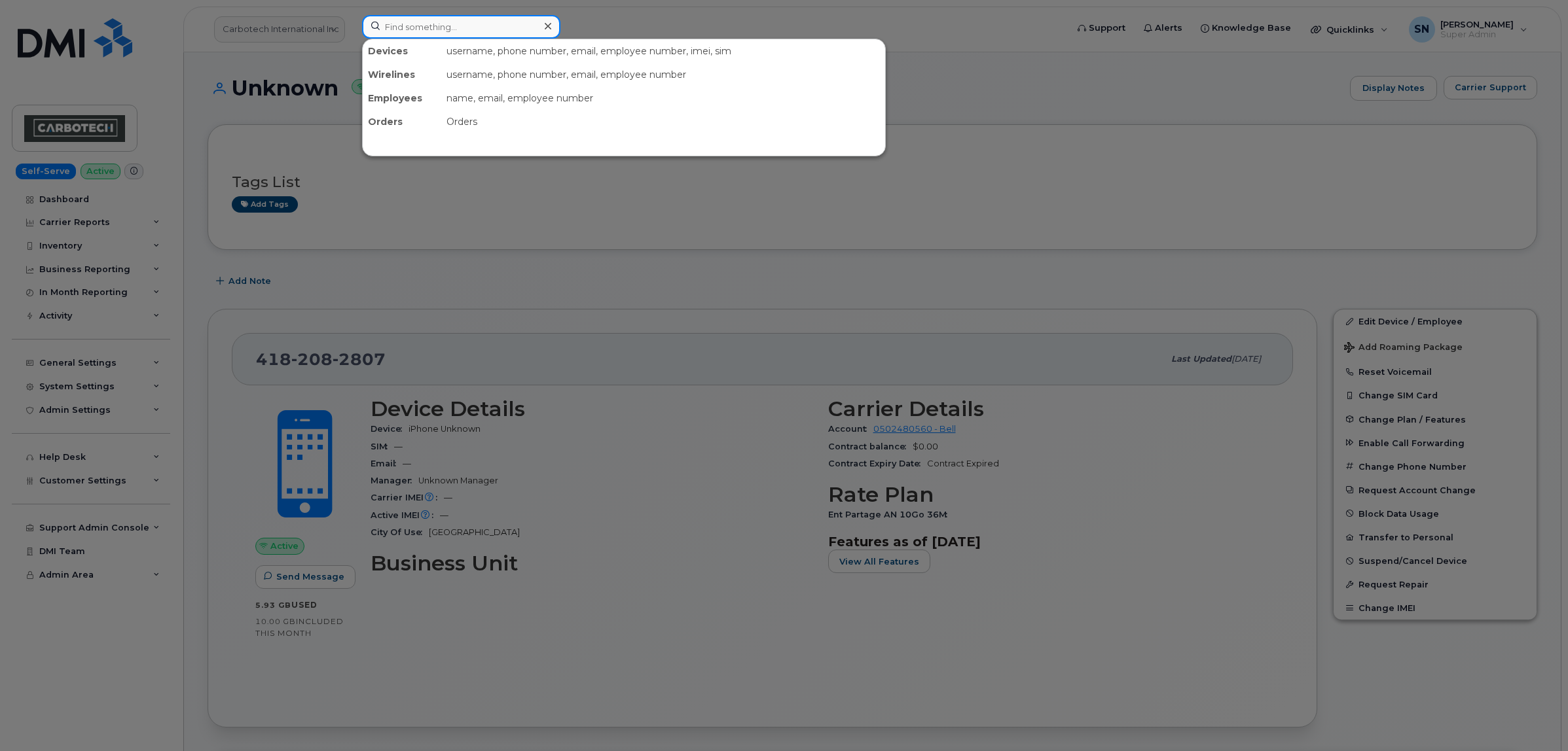
paste input "4184409246"
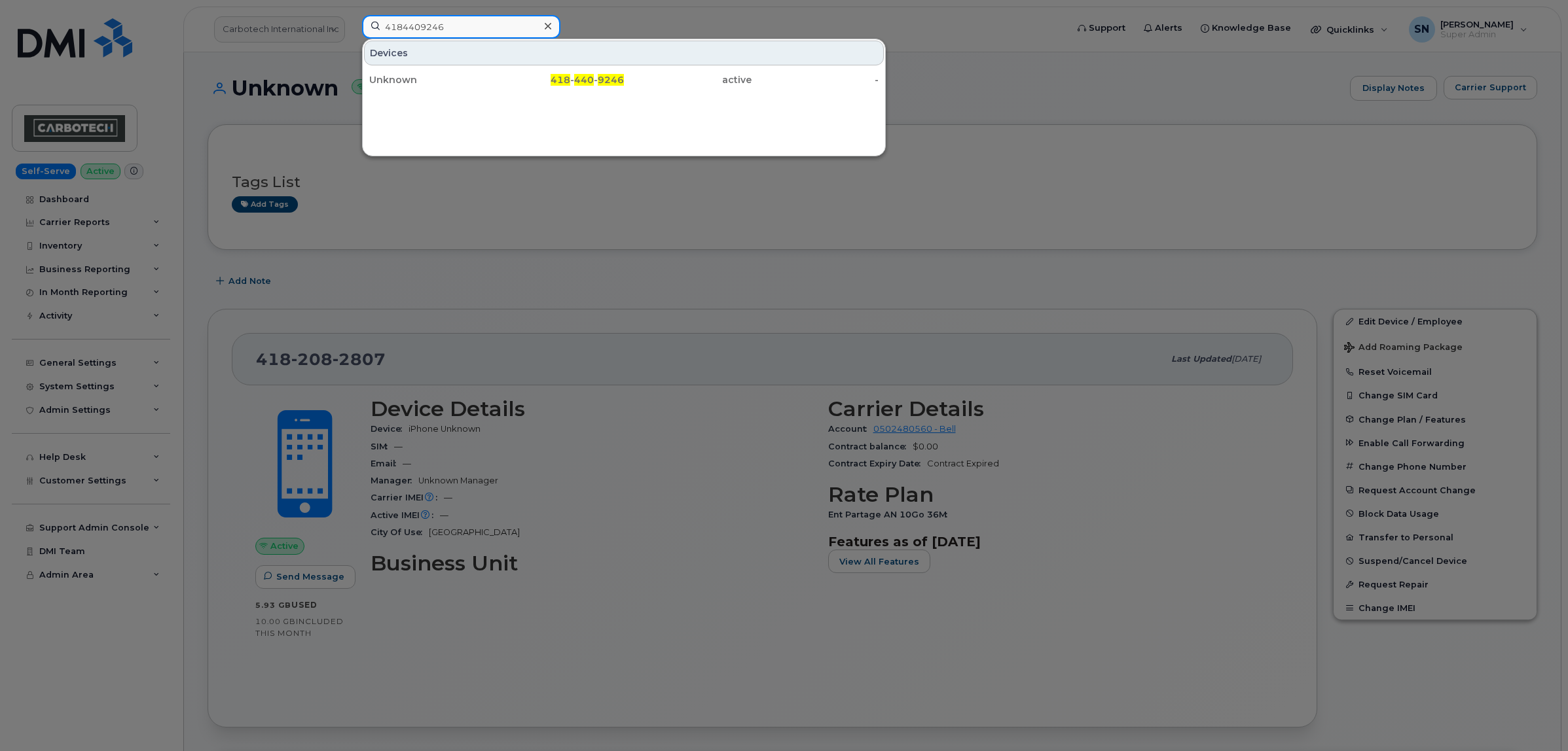
drag, startPoint x: 400, startPoint y: 20, endPoint x: 325, endPoint y: 18, distance: 75.0
click at [351, 18] on div "4184409246 Devices Unknown 418 - 440 - 9246 active -" at bounding box center [709, 30] width 717 height 29
paste input "56721"
drag, startPoint x: 446, startPoint y: 21, endPoint x: 348, endPoint y: 24, distance: 98.0
click at [351, 24] on div "4184567216 Devices Unknown 418 - 456 - 7216 active -" at bounding box center [709, 30] width 717 height 29
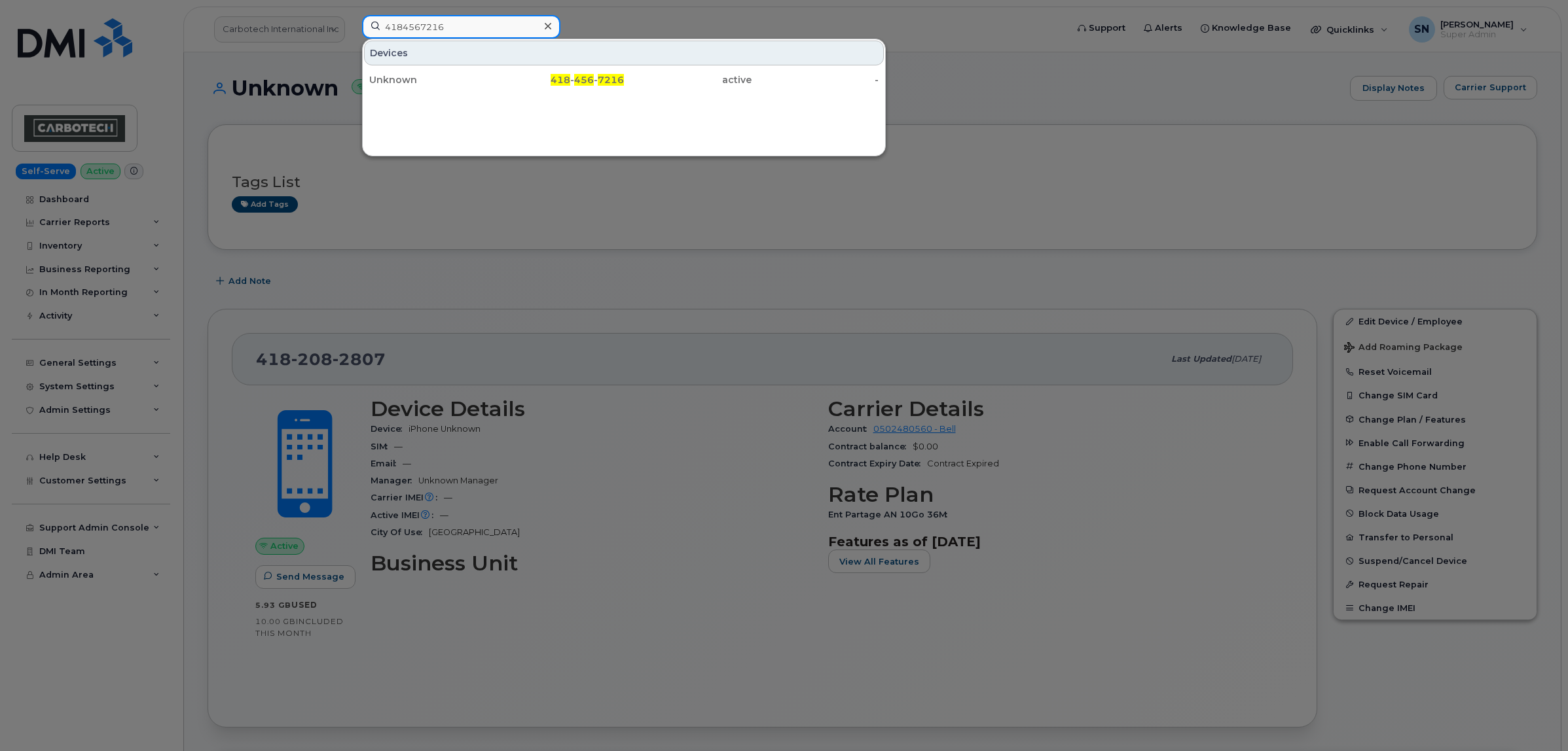
paste input "967012"
drag, startPoint x: 407, startPoint y: 15, endPoint x: 320, endPoint y: 15, distance: 87.0
click at [351, 15] on div "4184967012 Devices Unknown 418 - 496 - 7012 active -" at bounding box center [709, 30] width 717 height 29
paste input "5728380"
drag, startPoint x: 458, startPoint y: 27, endPoint x: 325, endPoint y: 17, distance: 133.4
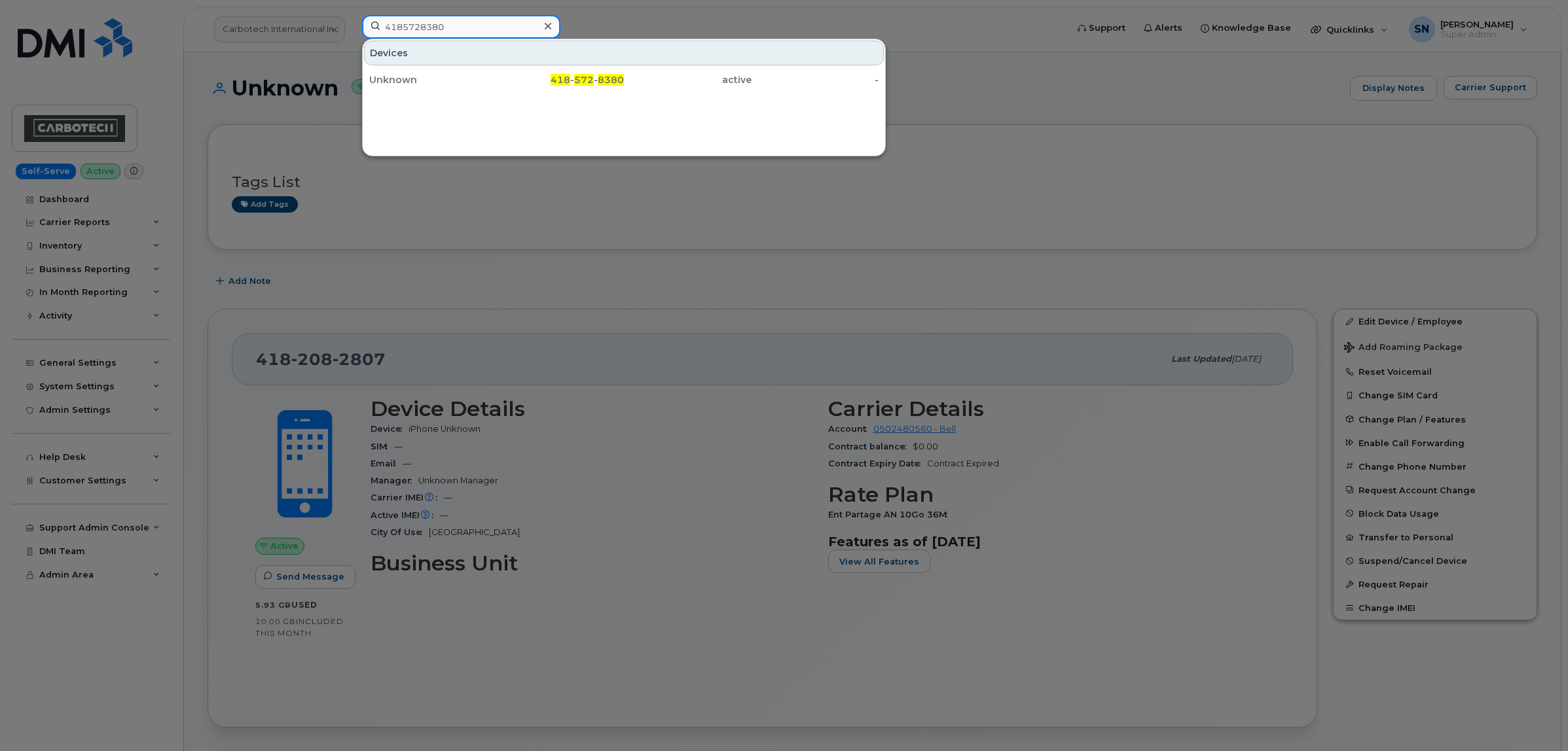
click at [351, 17] on div "4185728380 Devices Unknown 418 - 572 - 8380 active -" at bounding box center [709, 30] width 717 height 29
paste input "8149849"
drag, startPoint x: 500, startPoint y: 21, endPoint x: 314, endPoint y: 21, distance: 186.0
click at [351, 21] on div "4188149849 Devices Unknown 418 - 814 - 9849 active -" at bounding box center [709, 30] width 717 height 29
paste input "51056"
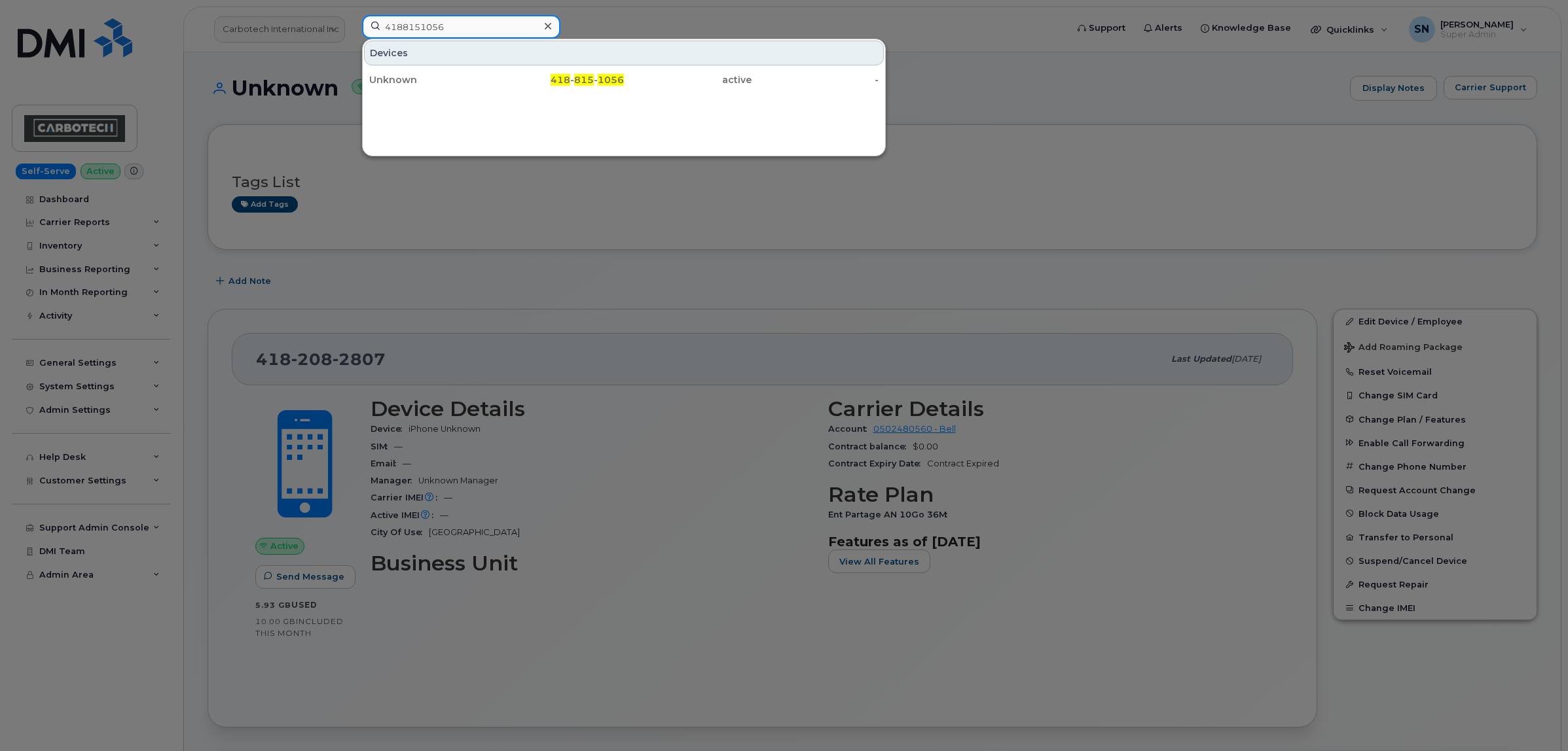
drag, startPoint x: 470, startPoint y: 24, endPoint x: 326, endPoint y: 20, distance: 144.1
click at [351, 16] on div "4188151056 Devices Unknown 418 - 815 - 1056 active -" at bounding box center [709, 30] width 717 height 29
paste input "7963"
drag, startPoint x: 498, startPoint y: 27, endPoint x: 364, endPoint y: 15, distance: 134.5
click at [364, 15] on div "4188157963" at bounding box center [462, 27] width 199 height 24
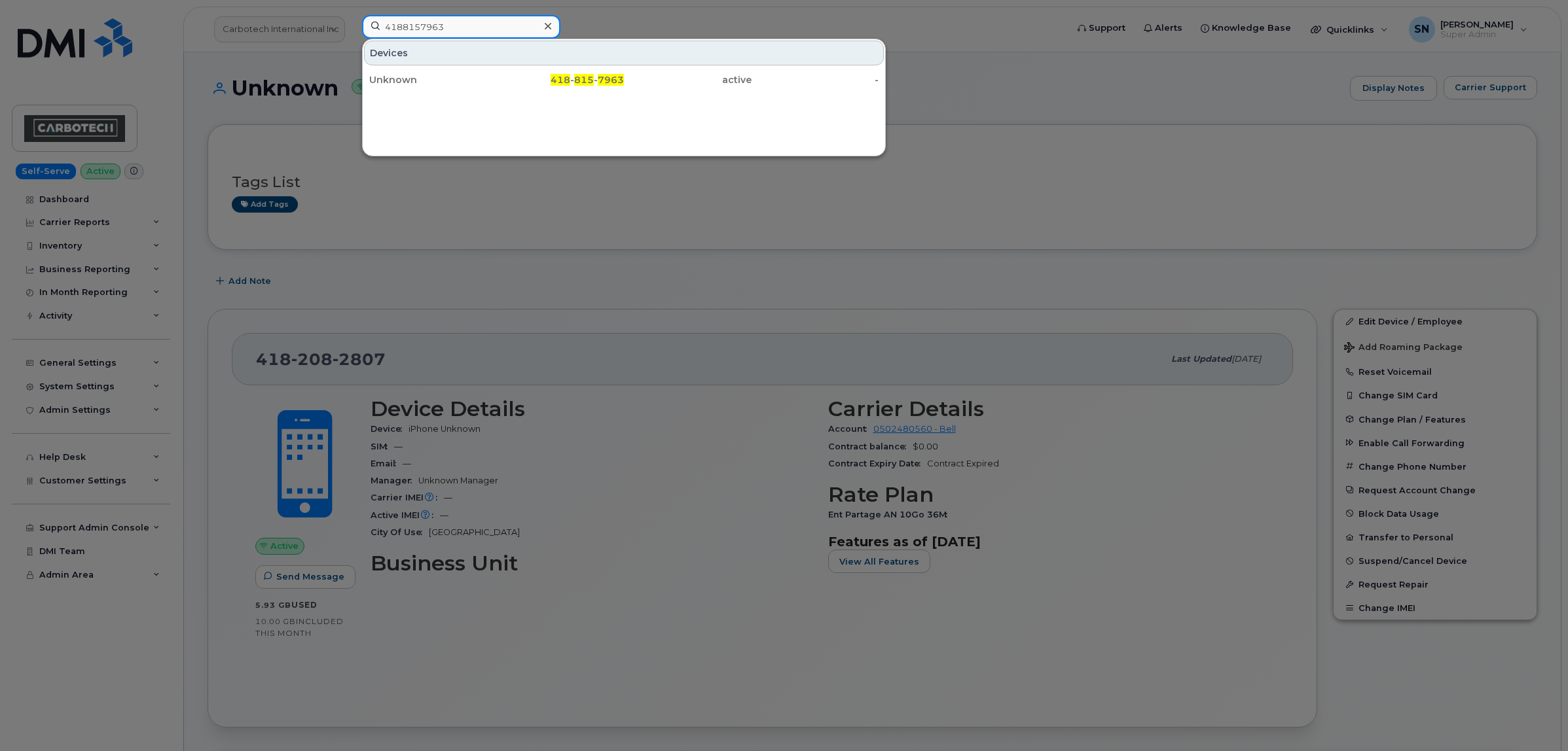
paste input "9067561"
drag, startPoint x: 372, startPoint y: 21, endPoint x: 323, endPoint y: 21, distance: 49.0
click at [351, 21] on div "4189067561 Devices Unknown 418 - 906 - 7561 active -" at bounding box center [709, 30] width 717 height 29
paste input "334384"
drag, startPoint x: 468, startPoint y: 17, endPoint x: 350, endPoint y: 15, distance: 118.0
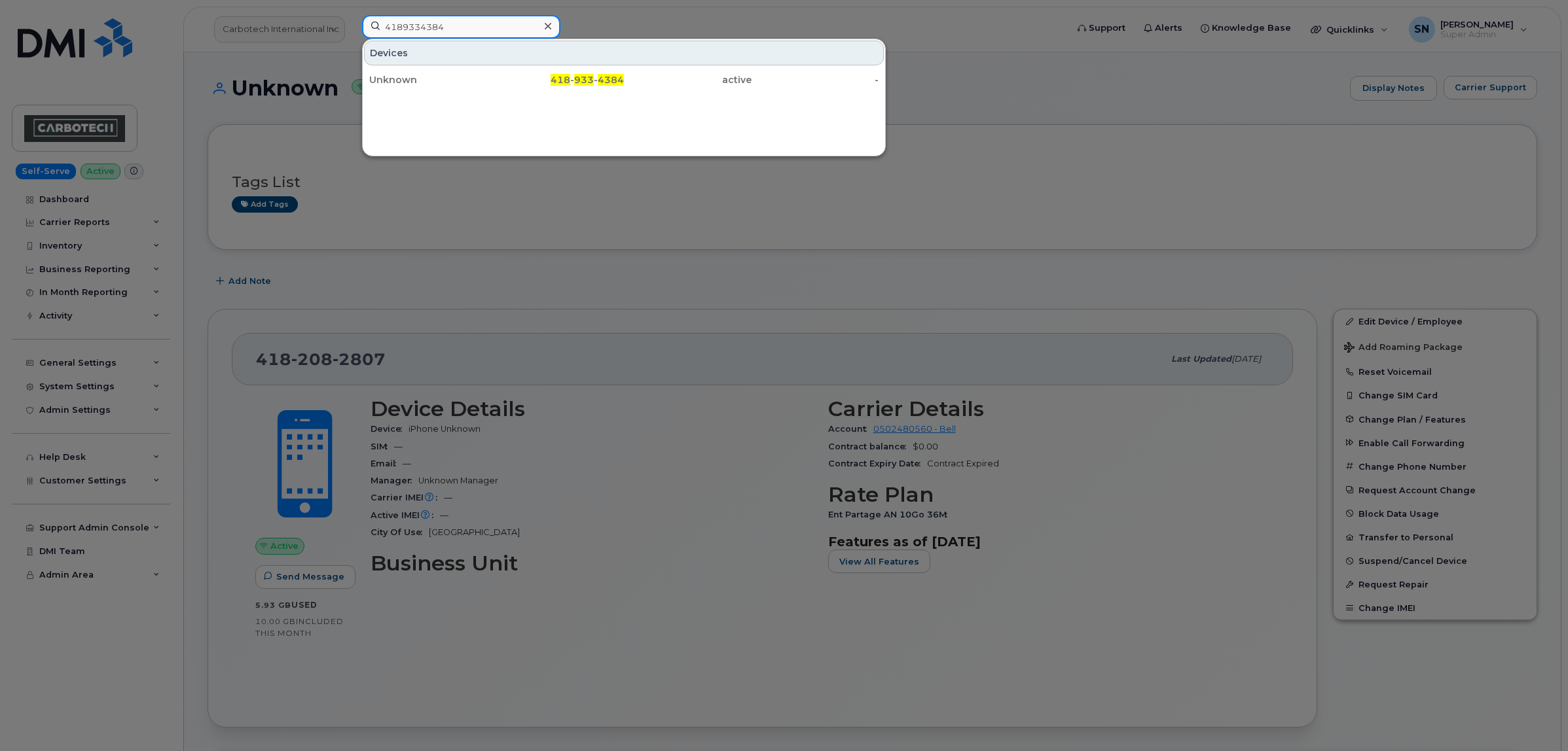
click at [351, 15] on div "4189334384 Devices Unknown 418 - 933 - 4384 active -" at bounding box center [709, 30] width 717 height 29
paste input "557868"
drag, startPoint x: 501, startPoint y: 27, endPoint x: 296, endPoint y: 24, distance: 205.0
click at [351, 24] on div "4189557868 Devices Unknown 418 - 955 - 7868 active -" at bounding box center [709, 30] width 717 height 29
paste input "385225279"
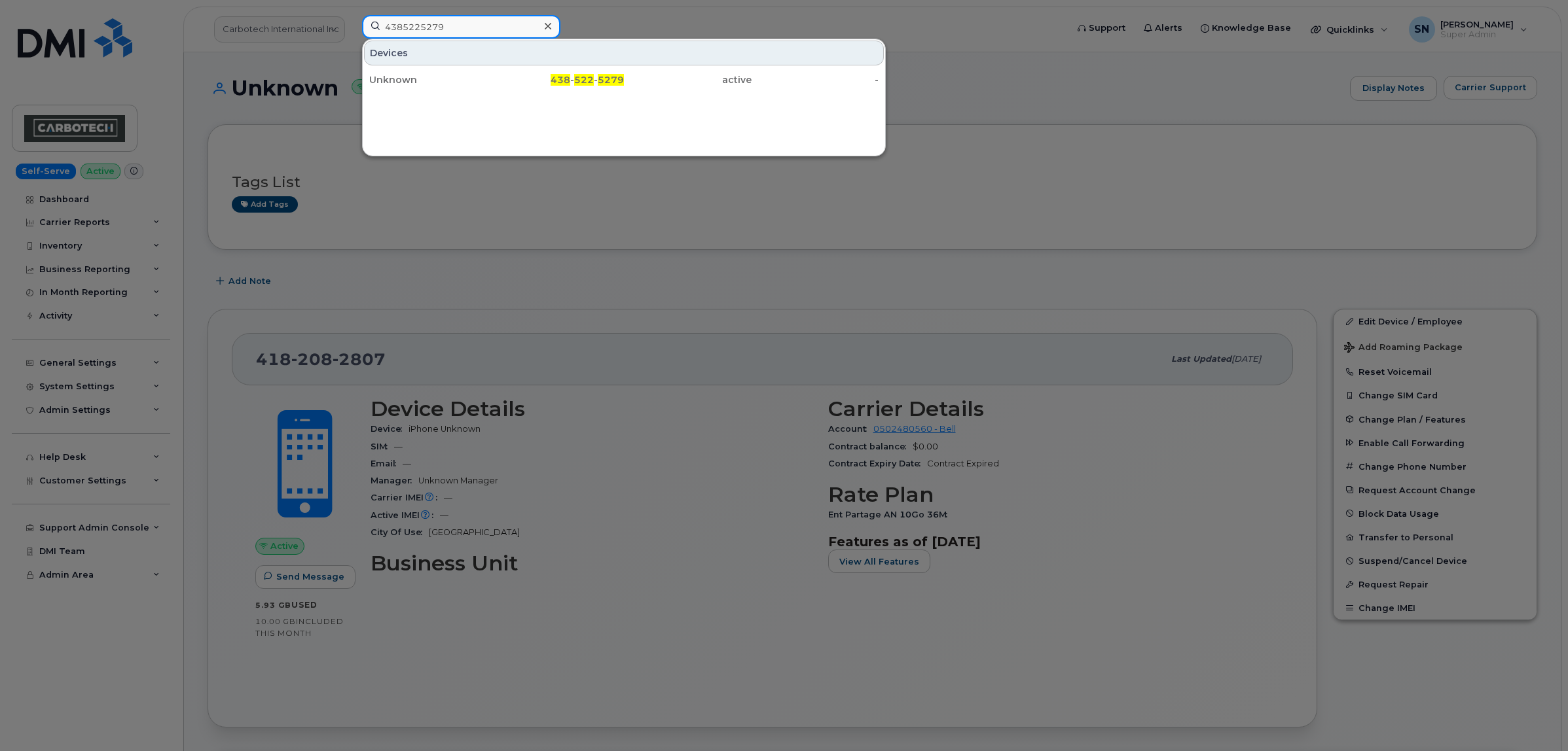
drag, startPoint x: 427, startPoint y: 27, endPoint x: 368, endPoint y: 24, distance: 59.1
click at [370, 24] on input "4385225279" at bounding box center [462, 27] width 199 height 24
paste input "8192910002"
drag, startPoint x: 486, startPoint y: 30, endPoint x: 296, endPoint y: 25, distance: 190.1
click at [351, 24] on div "8192910002 Devices Unknown 819 - 291 - 0002 active -" at bounding box center [709, 30] width 717 height 29
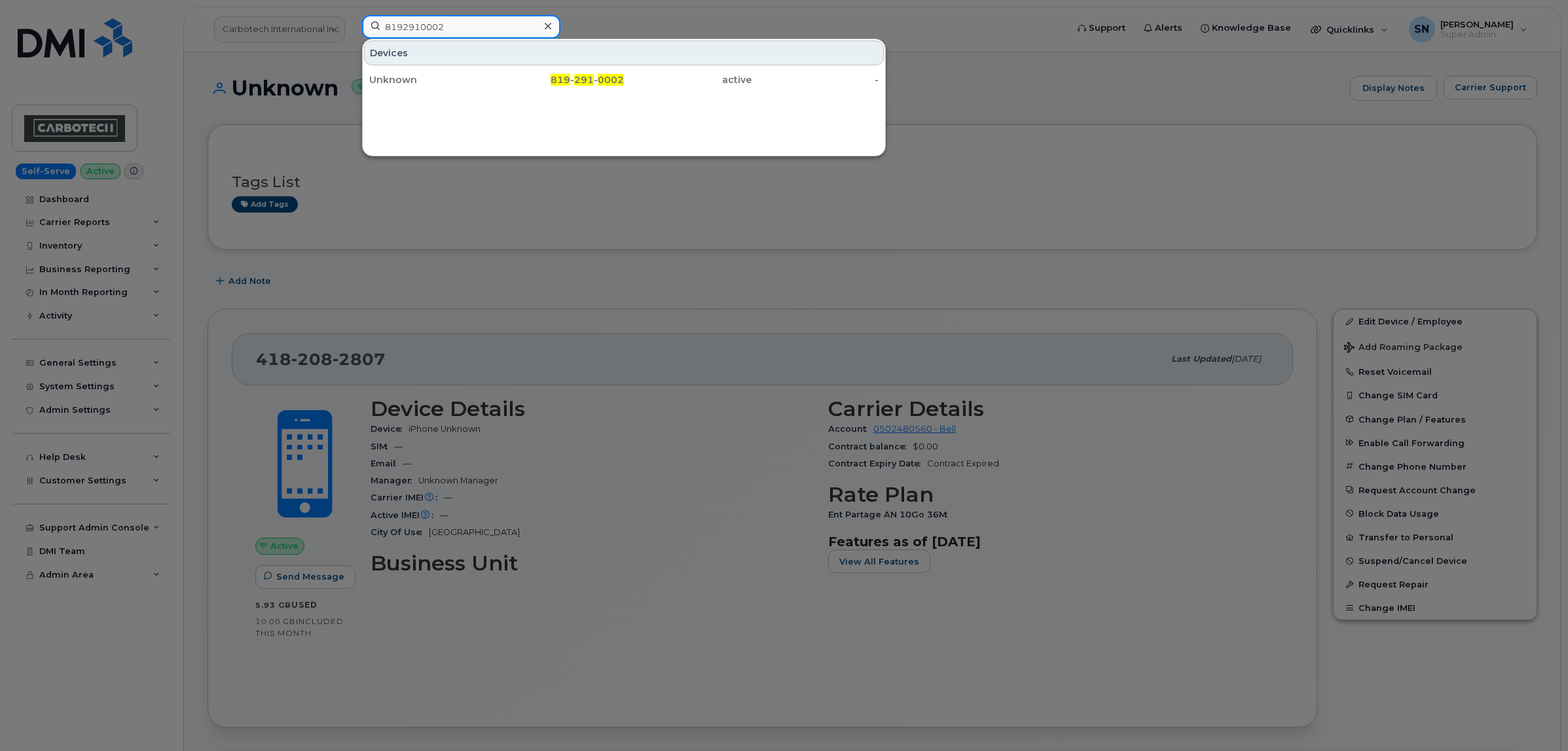
paste input "1360"
drag, startPoint x: 483, startPoint y: 21, endPoint x: 331, endPoint y: 23, distance: 152.0
click at [351, 21] on div "8192911360 Devices Unknown 819 - 291 - 1360 active -" at bounding box center [709, 30] width 717 height 29
paste input "3501313"
drag, startPoint x: 457, startPoint y: 27, endPoint x: 339, endPoint y: 14, distance: 118.7
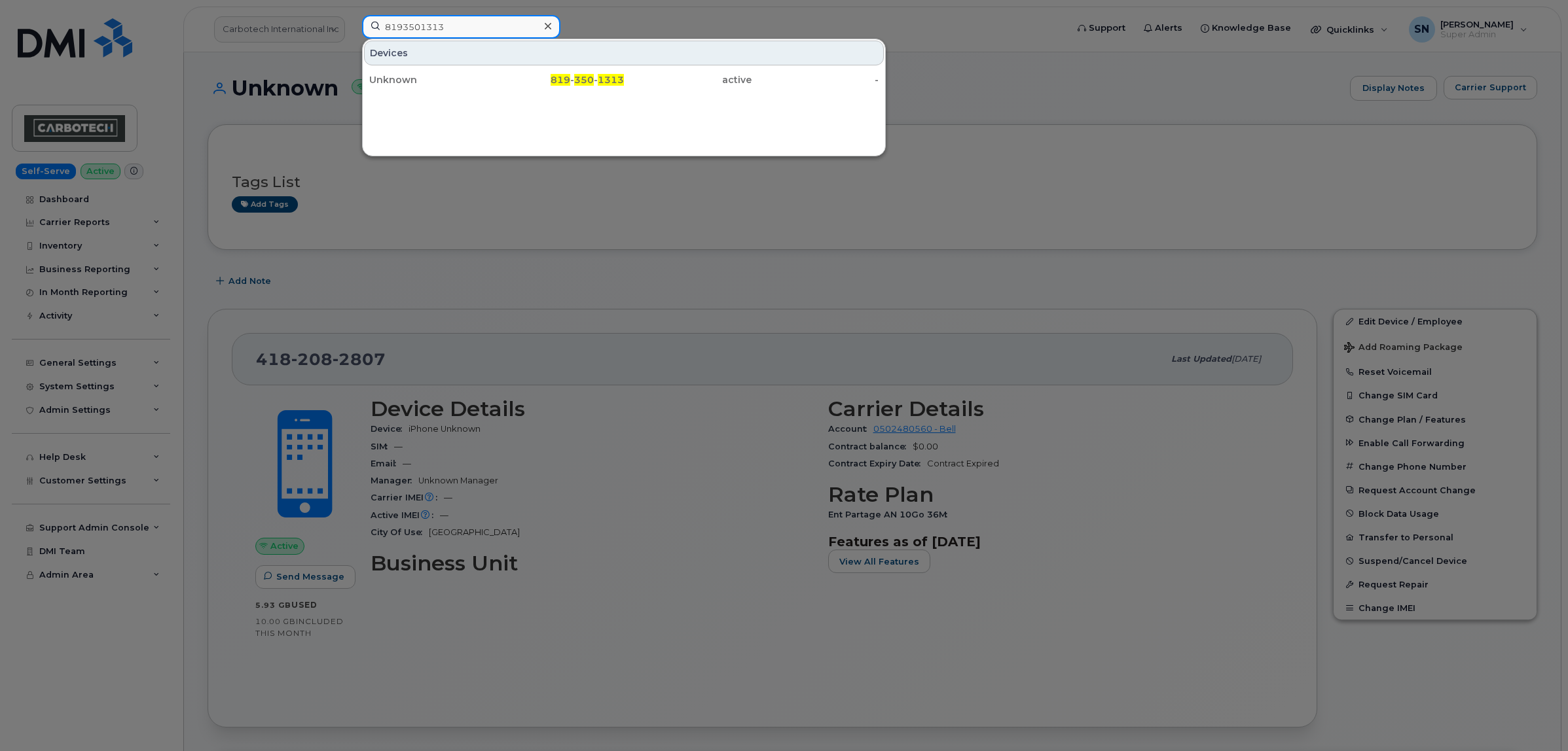
click at [364, 15] on div "8193501313 Devices Unknown 819 - 350 - 1313 active -" at bounding box center [709, 30] width 717 height 29
paste input "861"
drag, startPoint x: 440, startPoint y: 12, endPoint x: 361, endPoint y: 14, distance: 79.0
click at [387, 12] on div at bounding box center [784, 375] width 1568 height 751
drag, startPoint x: 458, startPoint y: 32, endPoint x: 324, endPoint y: 23, distance: 134.3
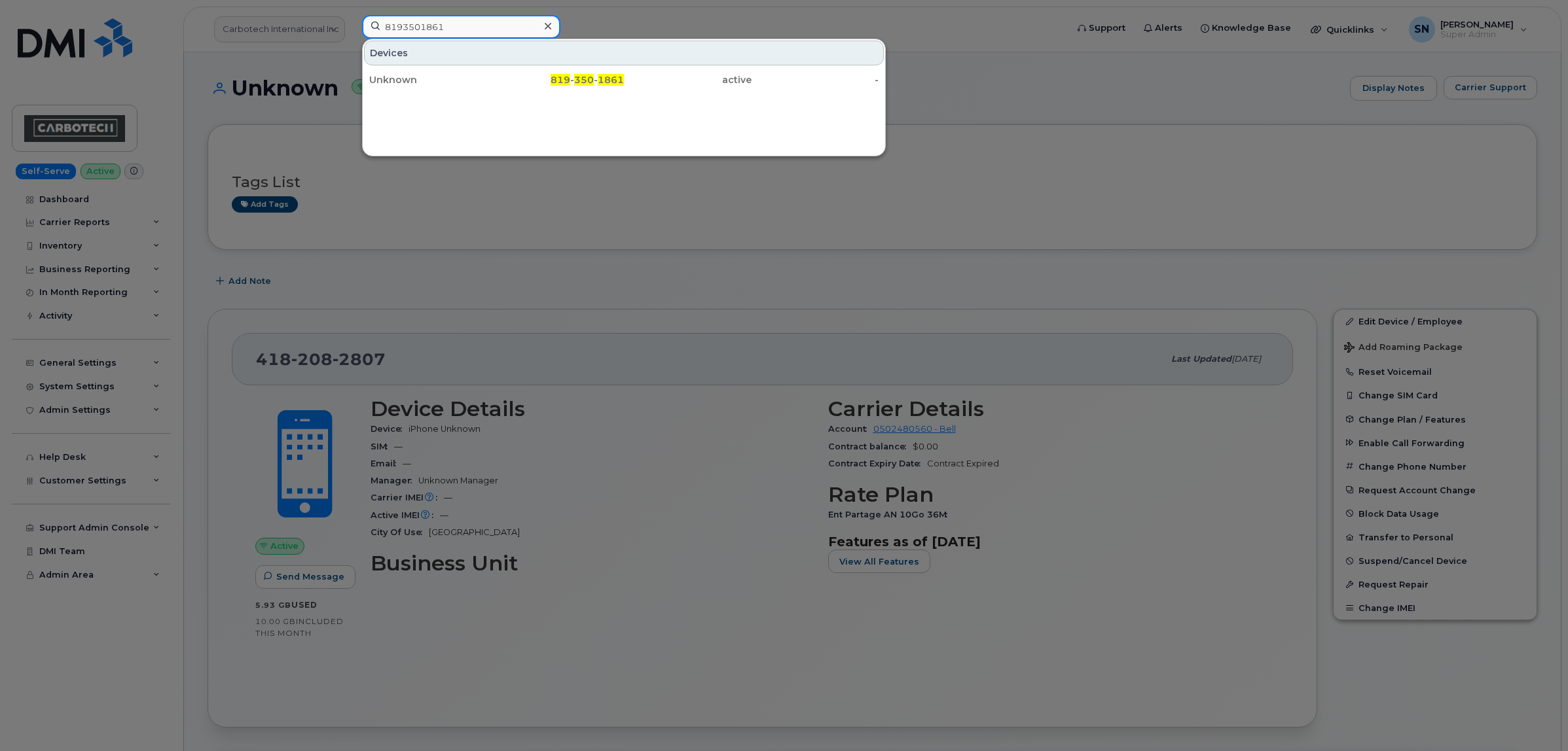
click at [351, 23] on div "8193501861 Devices Unknown 819 - 350 - 1861 active -" at bounding box center [709, 30] width 717 height 29
paste input "620155"
drag, startPoint x: 476, startPoint y: 32, endPoint x: 357, endPoint y: 27, distance: 119.1
click at [357, 27] on div "8193620155 Devices Unknown 819 - 362 - 0155 active -" at bounding box center [709, 30] width 717 height 29
paste input "61"
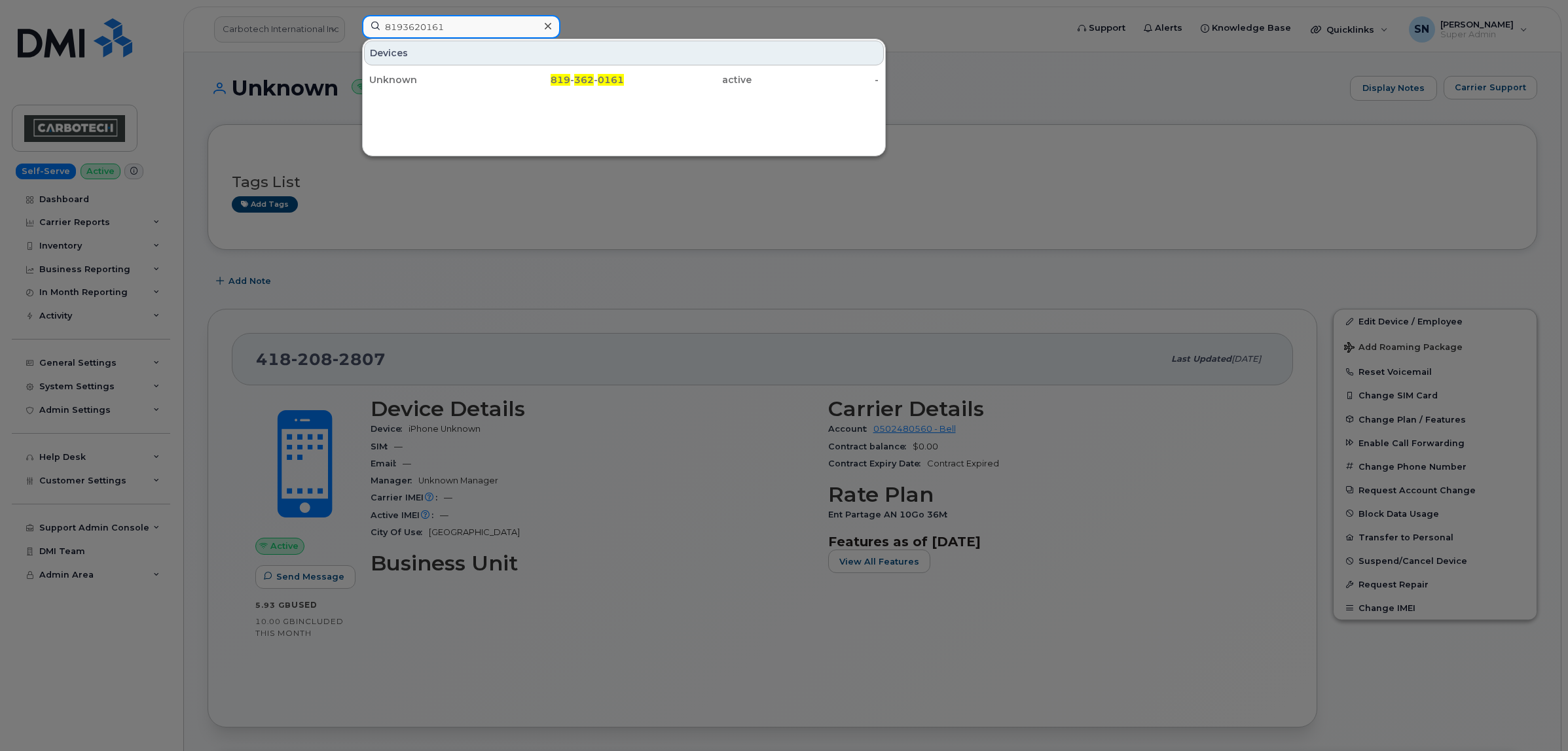
drag, startPoint x: 504, startPoint y: 21, endPoint x: 337, endPoint y: 21, distance: 167.0
click at [351, 21] on div "8193620161 Devices Unknown 819 - 362 - 0161 active -" at bounding box center [709, 30] width 717 height 29
paste input "852"
drag, startPoint x: 502, startPoint y: 27, endPoint x: 381, endPoint y: 24, distance: 121.0
click at [390, 21] on input "8193620852" at bounding box center [462, 27] width 199 height 24
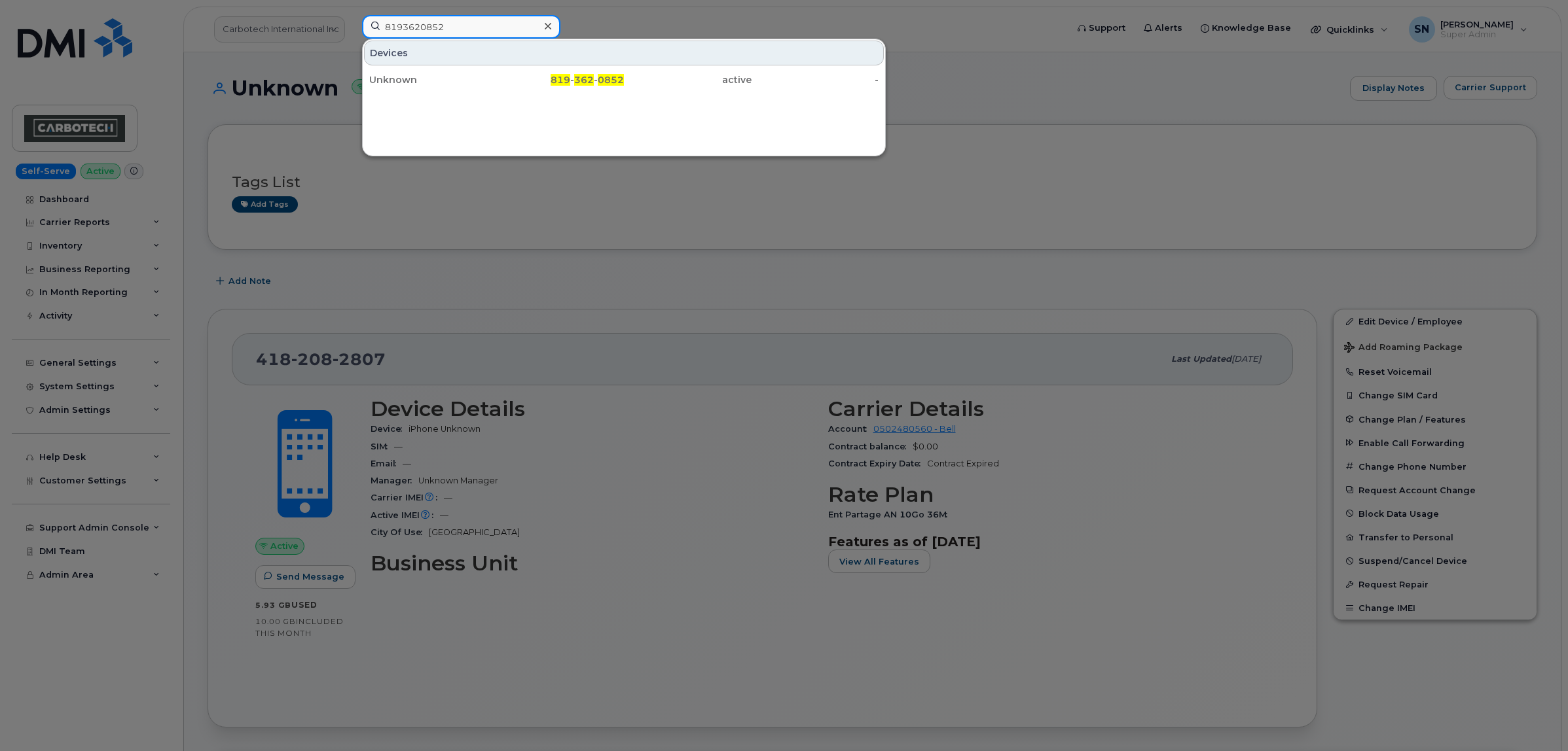
type input "8"
paste input "8193625438"
drag, startPoint x: 473, startPoint y: 27, endPoint x: 356, endPoint y: 23, distance: 117.1
click at [356, 23] on div "8193625438 Devices Unknown 819 - 362 - 5438 active -" at bounding box center [709, 30] width 717 height 29
paste input "440587"
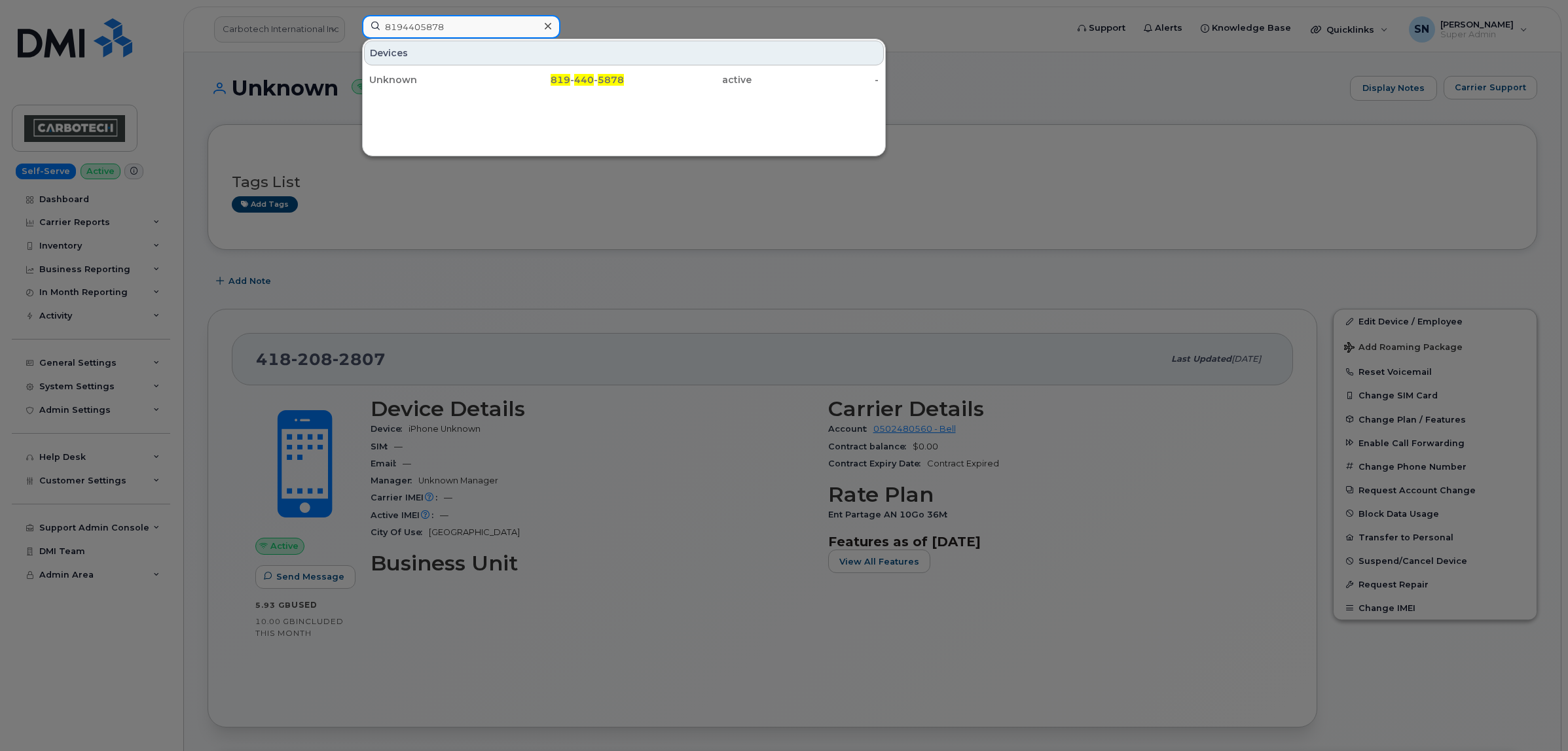
drag, startPoint x: 453, startPoint y: 24, endPoint x: 356, endPoint y: 20, distance: 97.1
click at [356, 20] on div "8194405878 Devices Unknown 819 - 440 - 5878 active -" at bounding box center [709, 30] width 717 height 29
paste input "621504"
drag, startPoint x: 486, startPoint y: 21, endPoint x: 344, endPoint y: 18, distance: 142.0
click at [351, 18] on div "8196215048 Devices Unknown 819 - 621 - 5048 active -" at bounding box center [709, 30] width 717 height 29
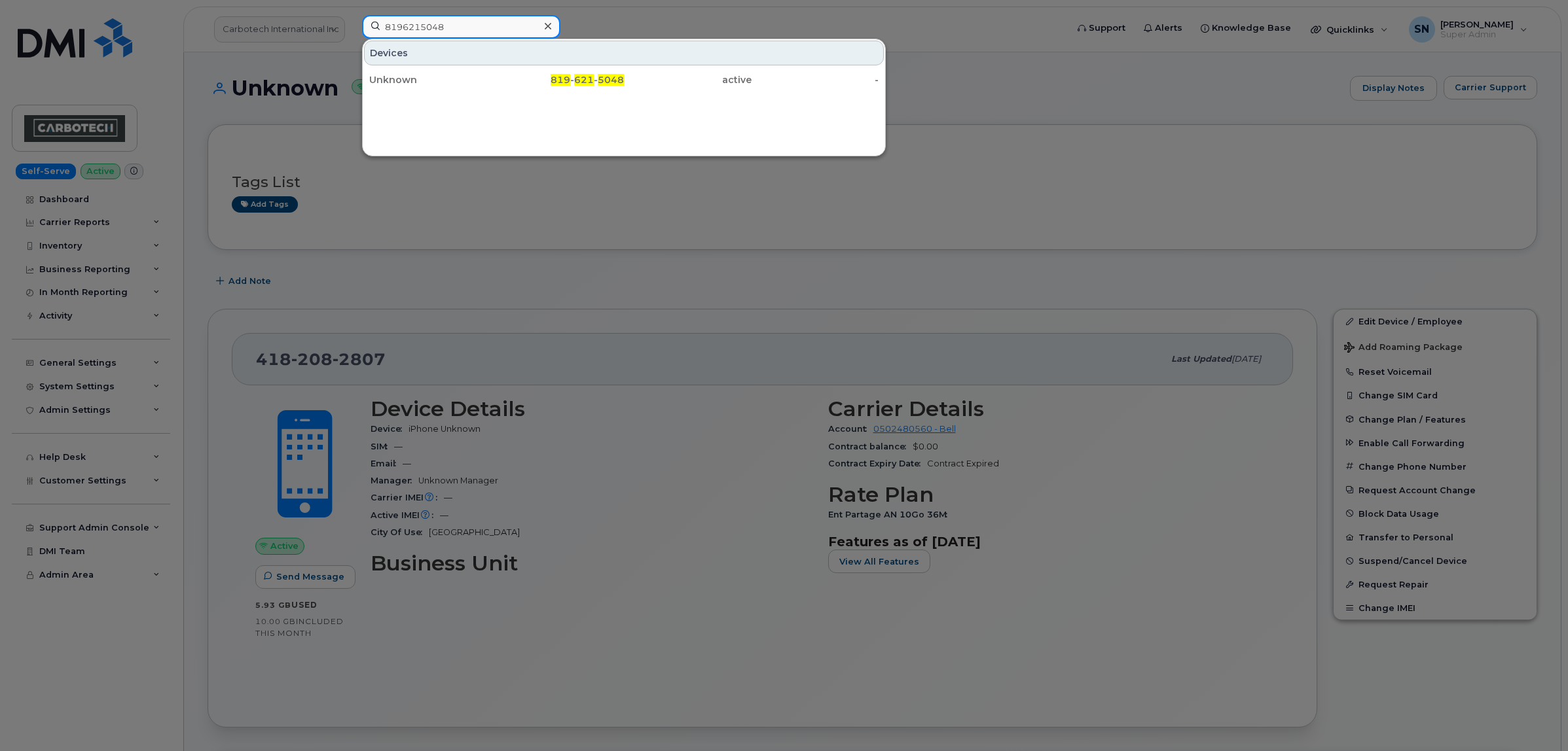
paste input "6507"
drag, startPoint x: 491, startPoint y: 27, endPoint x: 375, endPoint y: 27, distance: 116.0
click at [378, 25] on input "8196216507" at bounding box center [462, 27] width 199 height 24
paste input "78"
drag, startPoint x: 458, startPoint y: 28, endPoint x: 375, endPoint y: 21, distance: 83.3
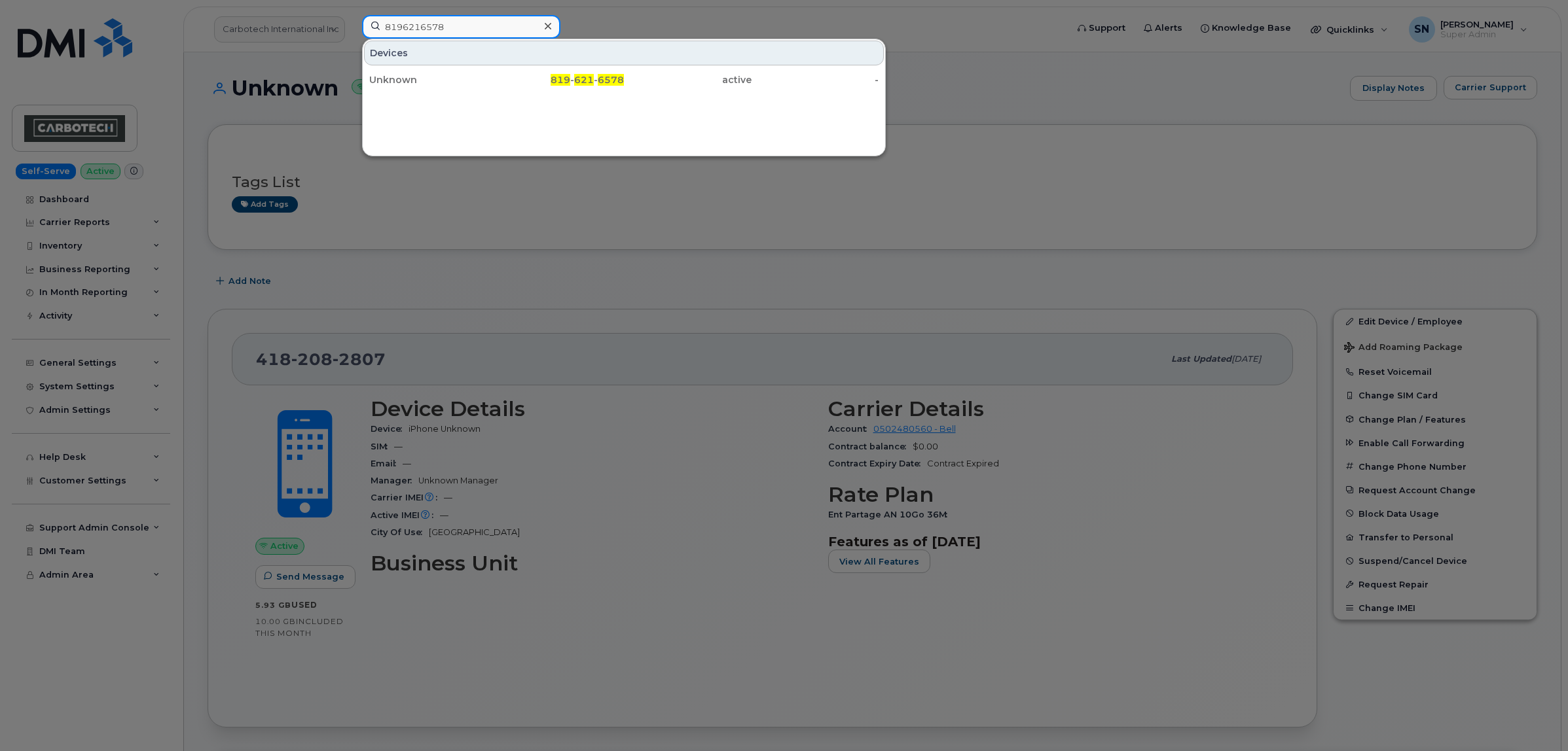
click at [376, 21] on input "8196216578" at bounding box center [462, 27] width 199 height 24
paste input "7562"
drag, startPoint x: 451, startPoint y: 23, endPoint x: 362, endPoint y: 15, distance: 89.4
click at [362, 15] on div "8196217562" at bounding box center [462, 27] width 199 height 24
paste input "8294"
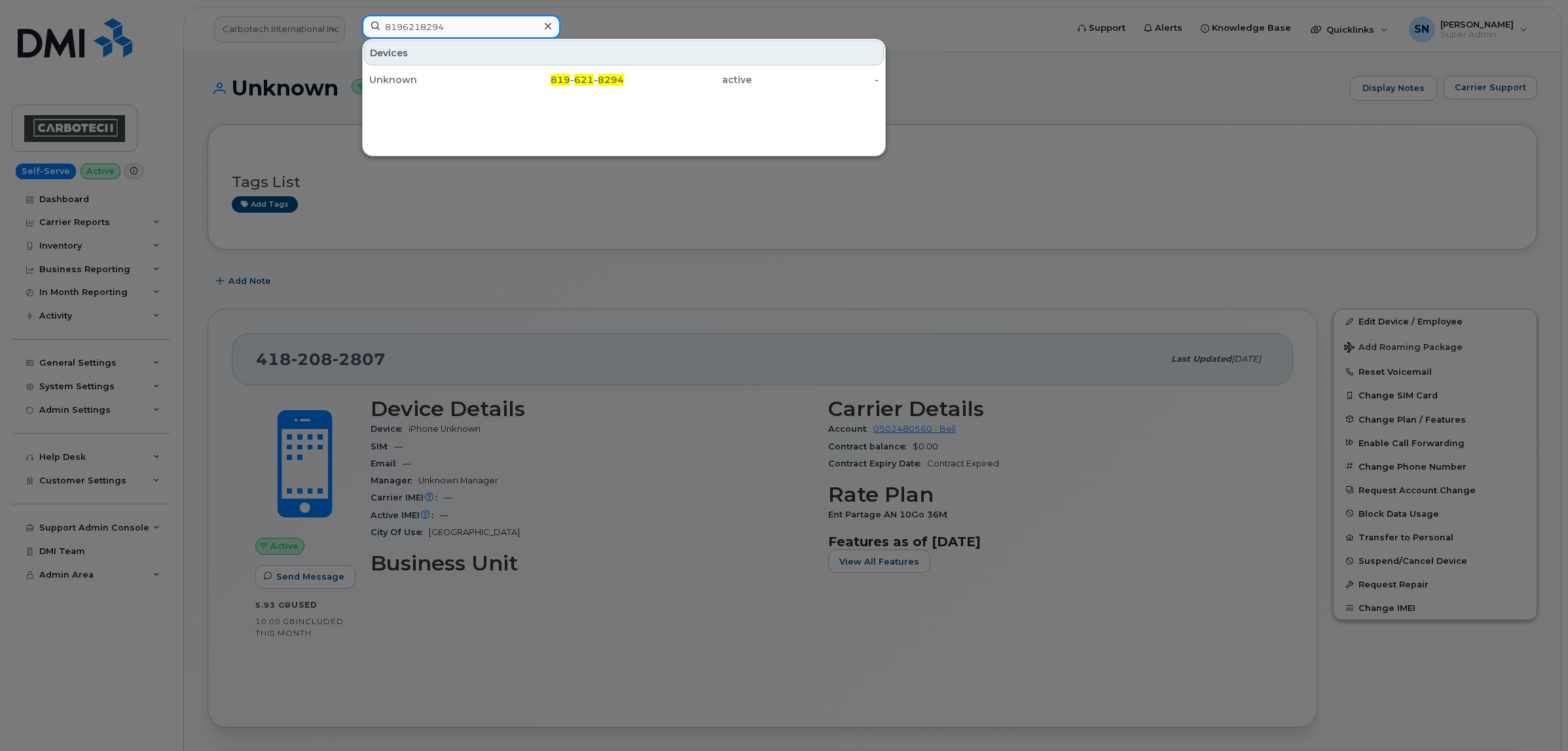
drag, startPoint x: 448, startPoint y: 21, endPoint x: 293, endPoint y: 14, distance: 155.2
click at [351, 15] on div "8196218294 Devices Unknown 819 - 621 - 8294 active -" at bounding box center [709, 30] width 717 height 29
paste input "9310"
drag, startPoint x: 482, startPoint y: 27, endPoint x: 334, endPoint y: 21, distance: 148.1
click at [351, 21] on div "8196219310 Devices Unknown 819 - 621 - 9310 active -" at bounding box center [709, 30] width 717 height 29
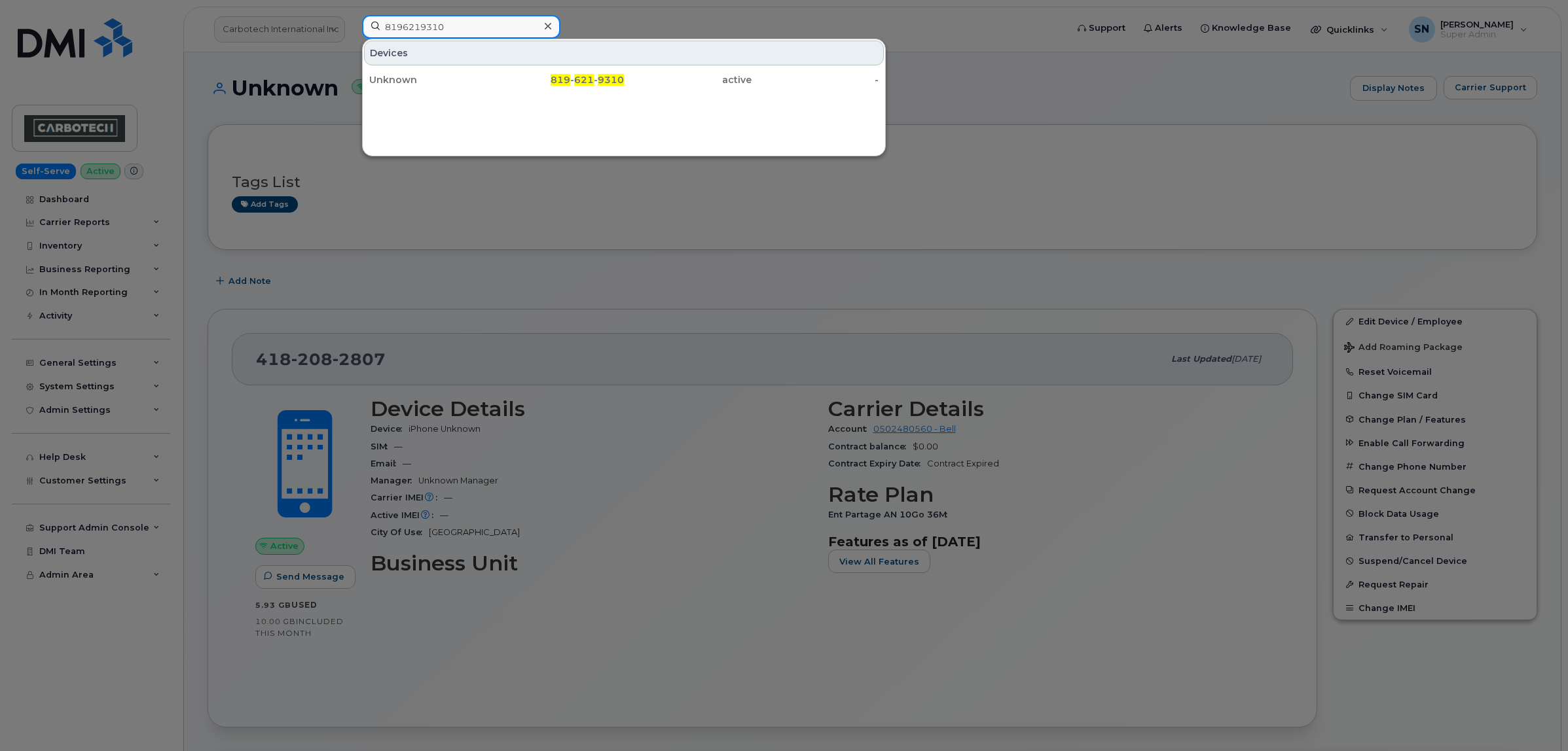
paste input "44"
drag, startPoint x: 482, startPoint y: 30, endPoint x: 320, endPoint y: 25, distance: 162.1
click at [351, 24] on div "8196219440 Devices Unknown 819 - 621 - 9440 active -" at bounding box center [709, 30] width 717 height 29
paste input "7402917"
drag, startPoint x: 447, startPoint y: 21, endPoint x: 326, endPoint y: 21, distance: 121.0
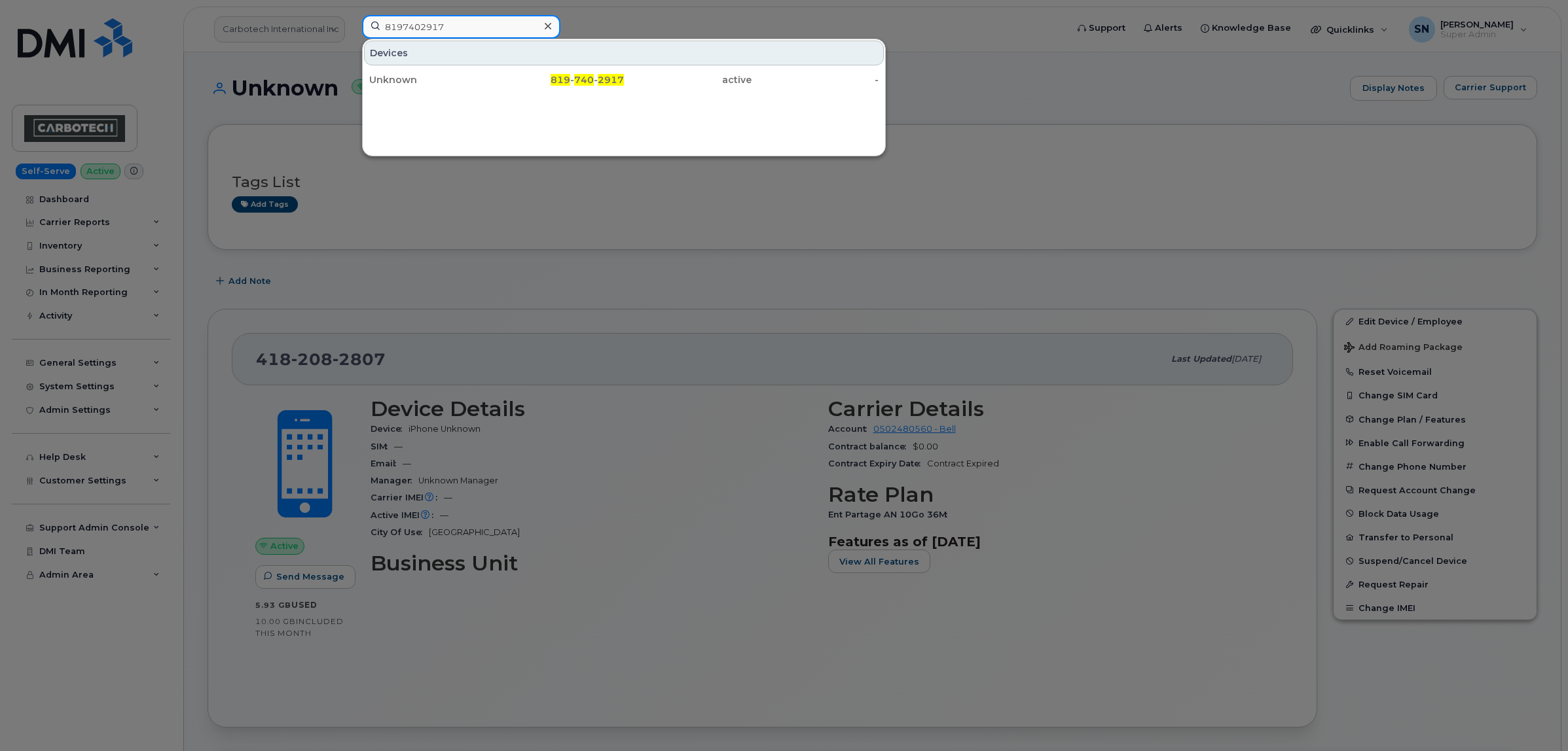
click at [351, 15] on div "8197402917 Devices Unknown 819 - 740 - 2917 active -" at bounding box center [709, 30] width 717 height 29
paste input "8062822"
drag, startPoint x: 448, startPoint y: 21, endPoint x: 349, endPoint y: 7, distance: 100.0
click at [365, 15] on div "8198062822 Devices Unknown 819 - 806 - 2822 active -" at bounding box center [709, 30] width 717 height 29
paste input "9985773"
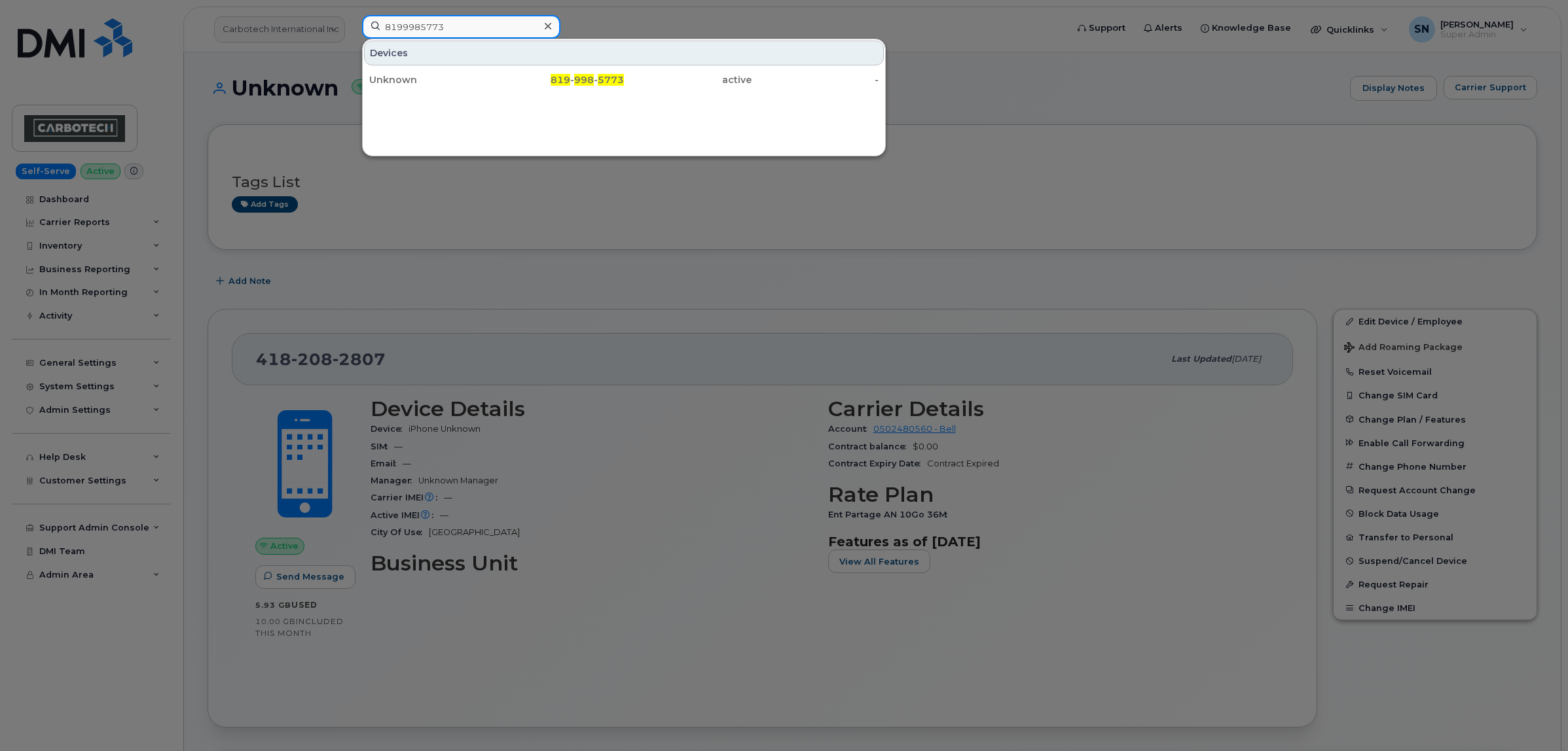
drag, startPoint x: 464, startPoint y: 24, endPoint x: 324, endPoint y: 9, distance: 140.8
click at [351, 15] on div "8199985773 Devices Unknown 819 - 998 - 5773 active -" at bounding box center [709, 30] width 717 height 29
paste input "8127"
drag, startPoint x: 476, startPoint y: 24, endPoint x: 342, endPoint y: 4, distance: 135.5
click at [351, 15] on div "8199988127 Devices Unknown 819 - 998 - 8127 active -" at bounding box center [709, 30] width 717 height 29
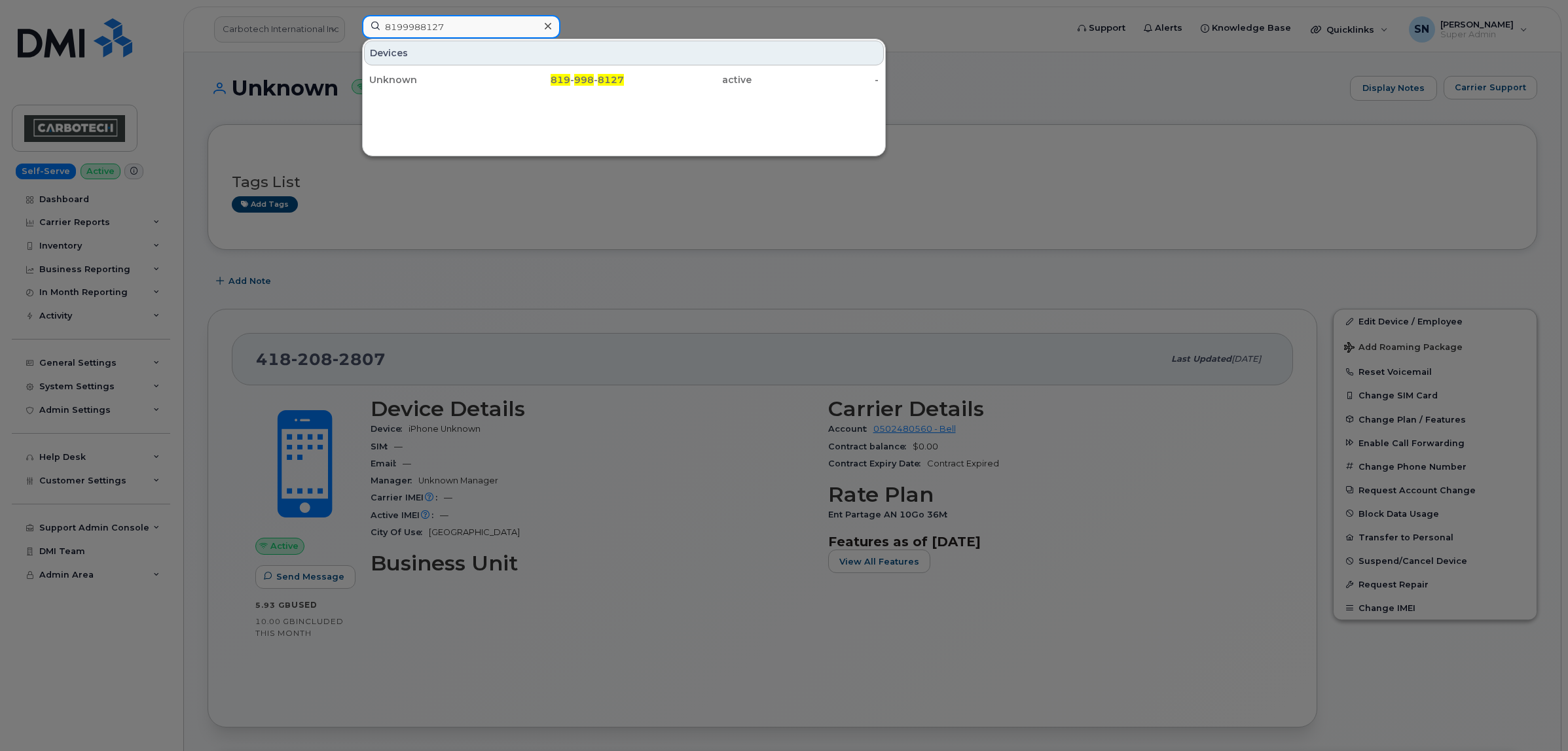
paste input "5525831"
drag, startPoint x: 460, startPoint y: 23, endPoint x: 361, endPoint y: 9, distance: 100.0
click at [362, 15] on div "8195525831 Devices Mme Ligne Libre 819 - 552 - 5831 active -" at bounding box center [709, 30] width 717 height 29
paste input "4360479"
click at [1228, 122] on div at bounding box center [784, 375] width 1568 height 751
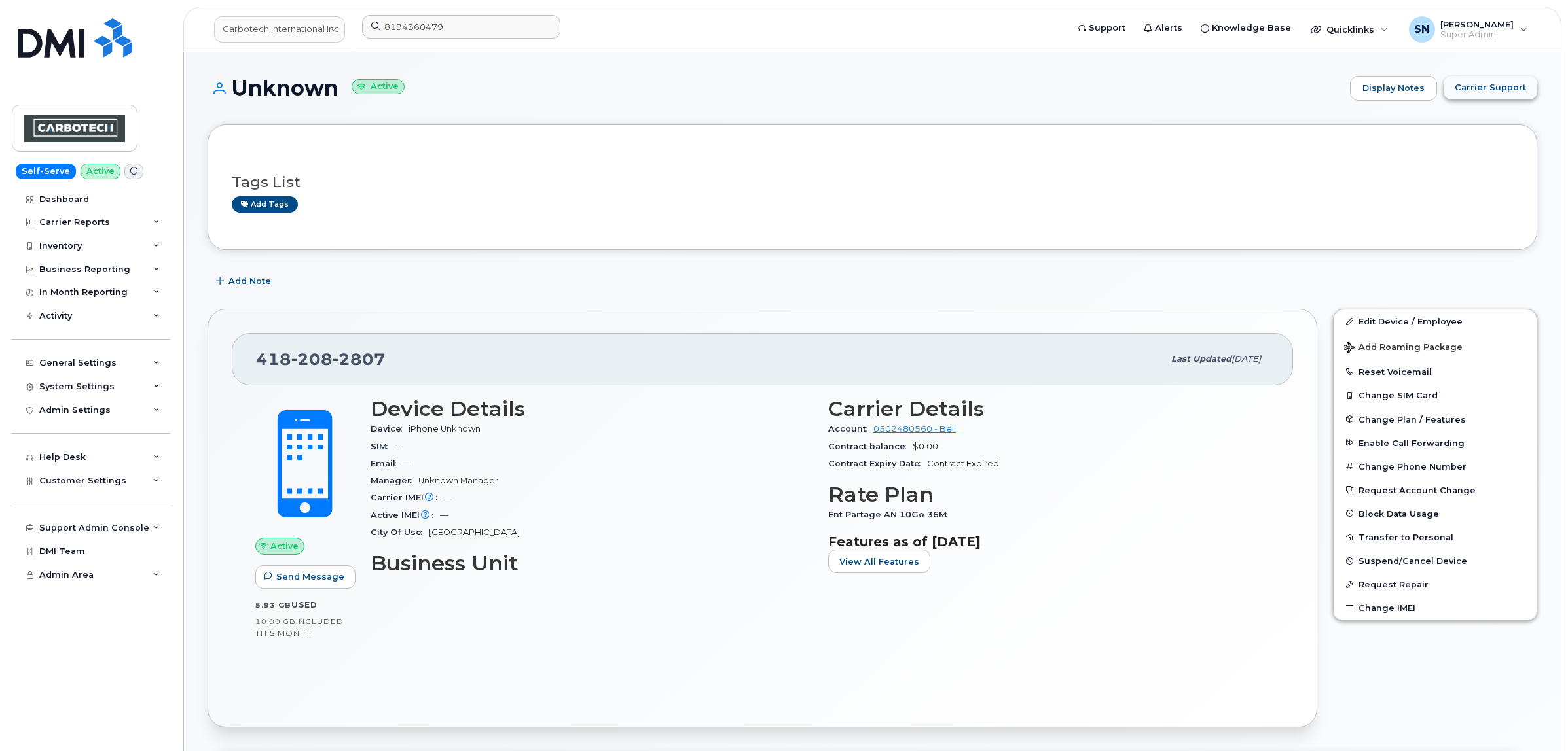
click at [1486, 90] on span "Carrier Support" at bounding box center [1490, 87] width 71 height 13
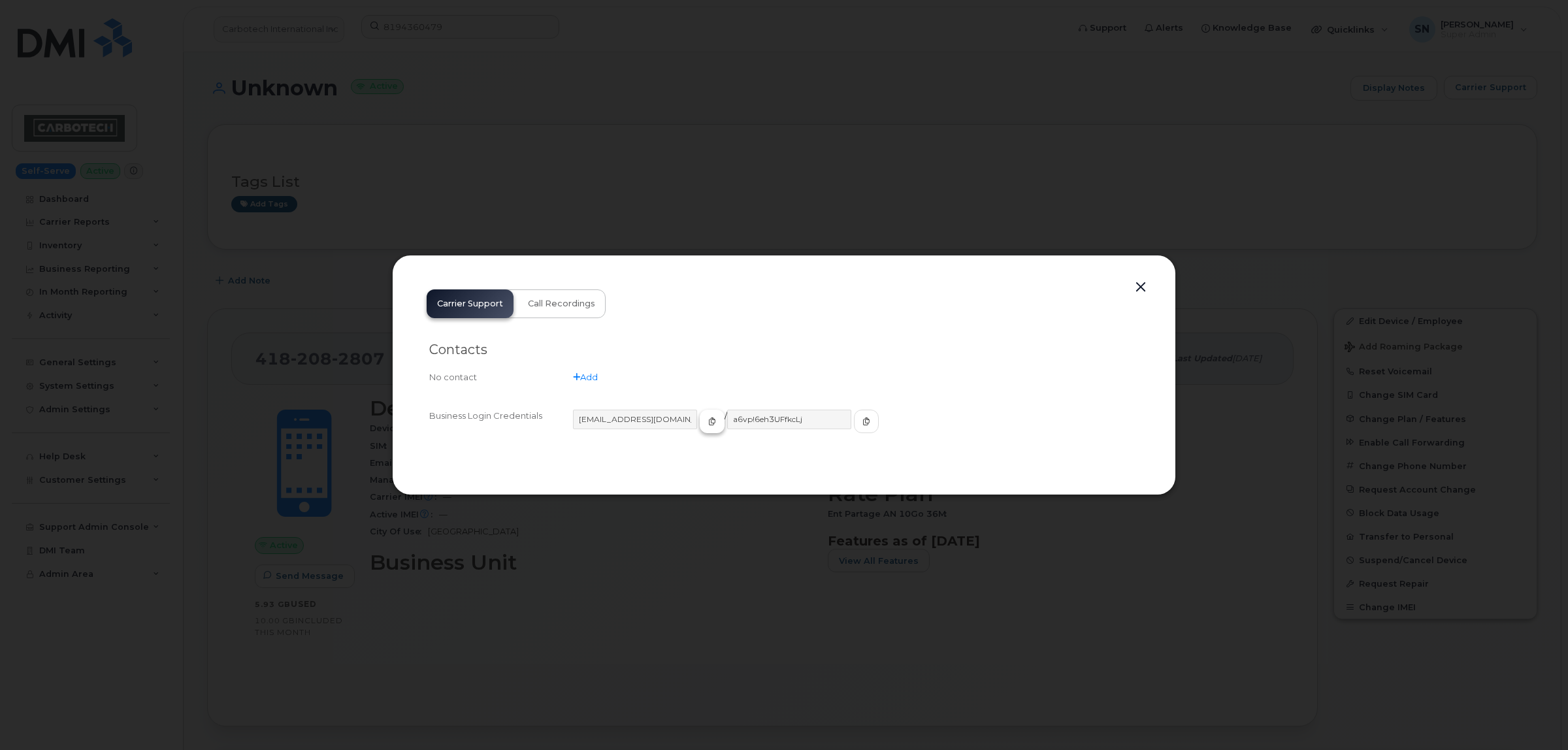
click at [699, 420] on button "button" at bounding box center [711, 422] width 25 height 24
click at [863, 422] on icon "button" at bounding box center [866, 421] width 8 height 8
click at [1141, 288] on button "button" at bounding box center [1141, 286] width 20 height 18
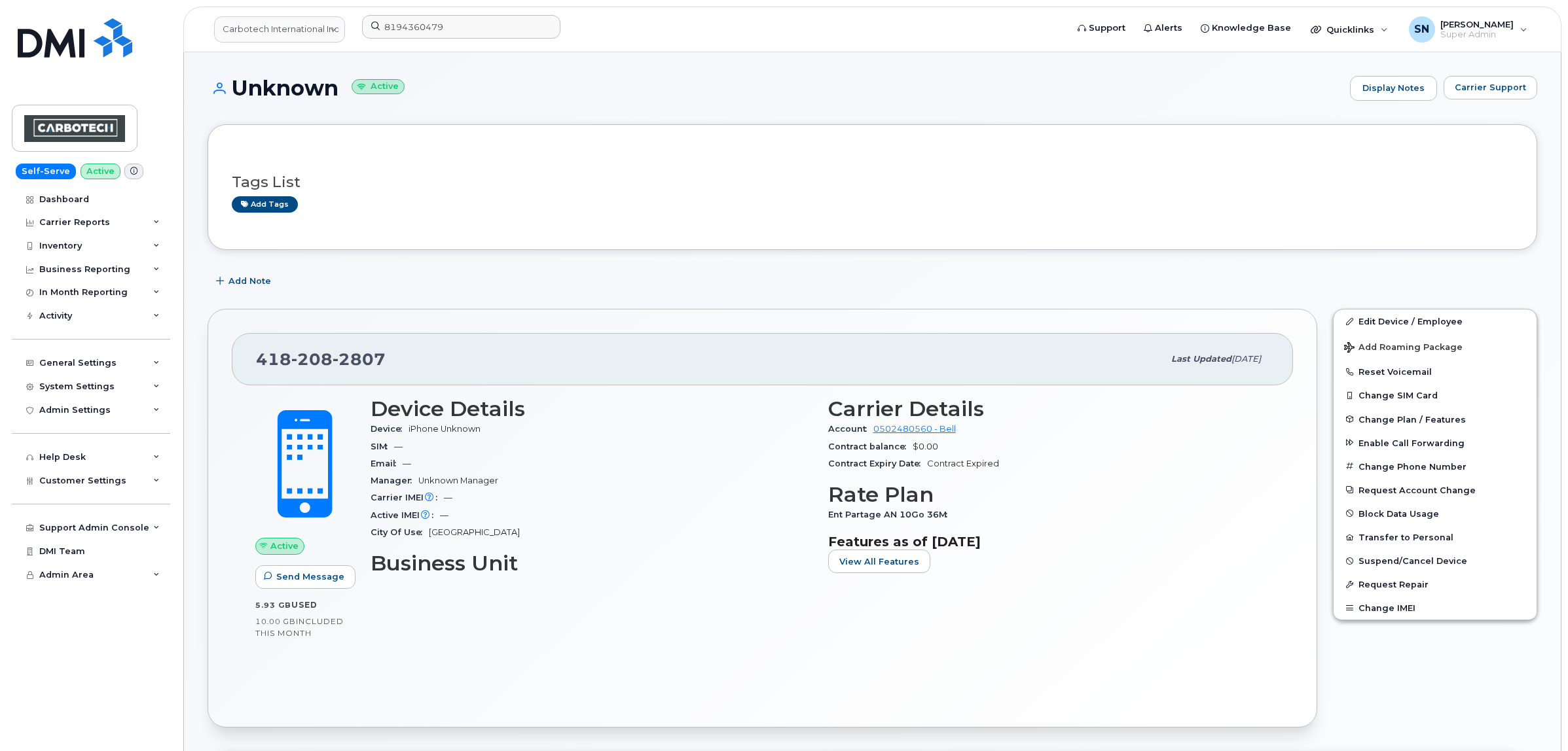
click at [440, 308] on div "418 208 2807 Last updated May 08, 2025 Active Send Message 5.93 GB  used 10.00 …" at bounding box center [762, 517] width 1125 height 434
drag, startPoint x: 483, startPoint y: 40, endPoint x: 483, endPoint y: 29, distance: 11.0
click at [483, 39] on div "8194360479" at bounding box center [709, 30] width 717 height 29
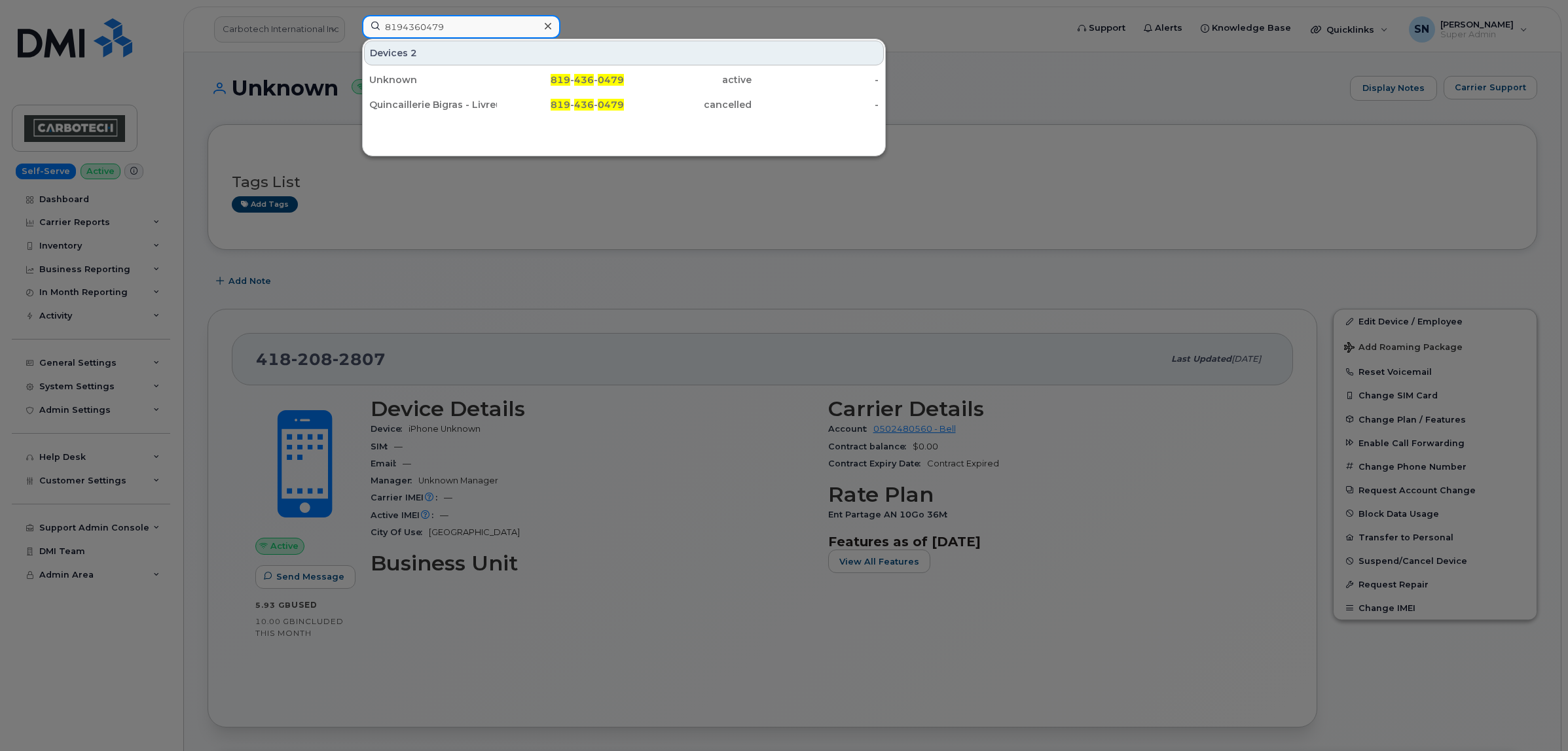
drag, startPoint x: 483, startPoint y: 29, endPoint x: 372, endPoint y: 12, distance: 112.3
click at [374, 15] on div "8194360479 Devices 2 Unknown 819 - 436 - 0479 active - Quincaillerie Bigras - L…" at bounding box center [709, 30] width 717 height 29
paste input "5873786385"
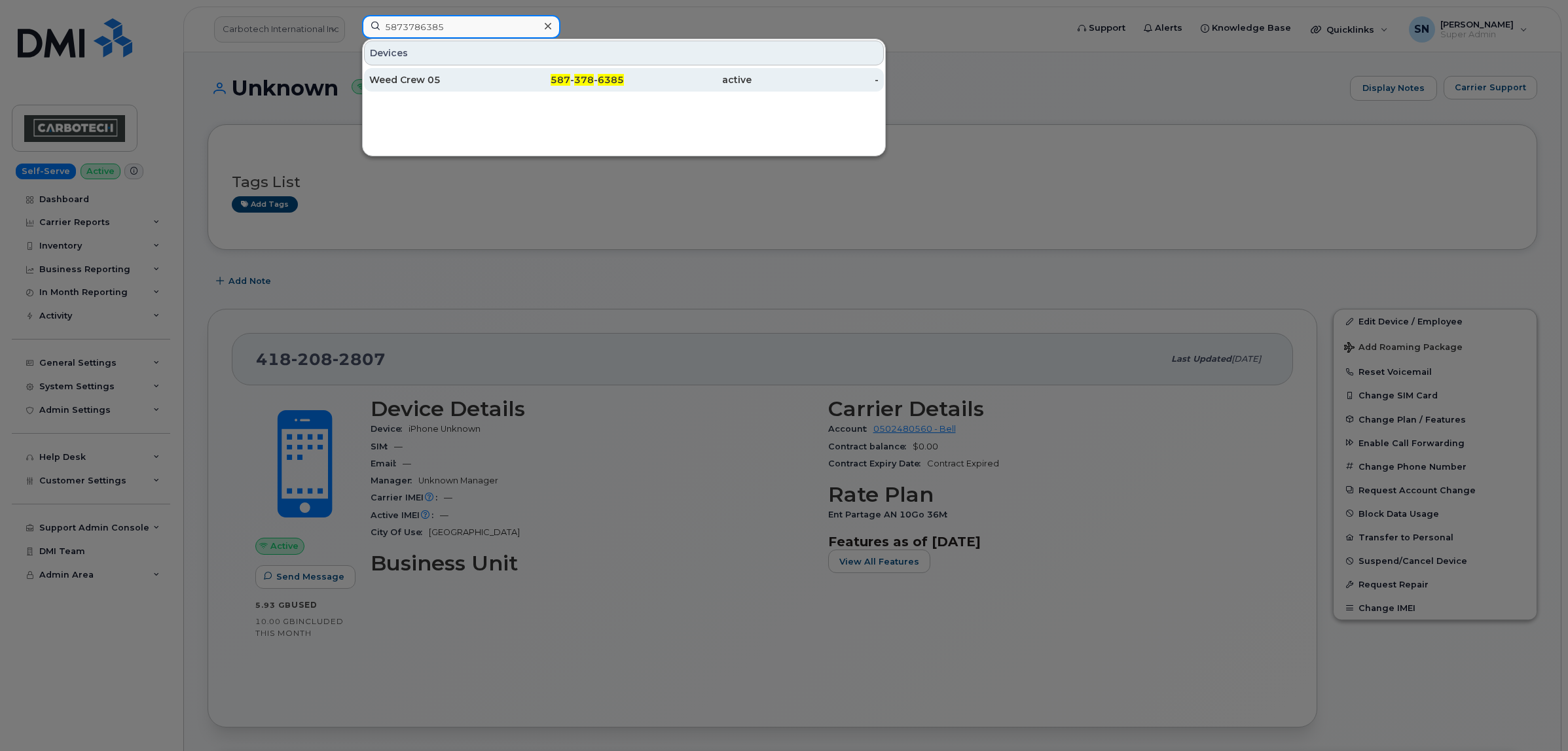
type input "5873786385"
click at [480, 76] on div "Weed Crew 05" at bounding box center [433, 80] width 128 height 13
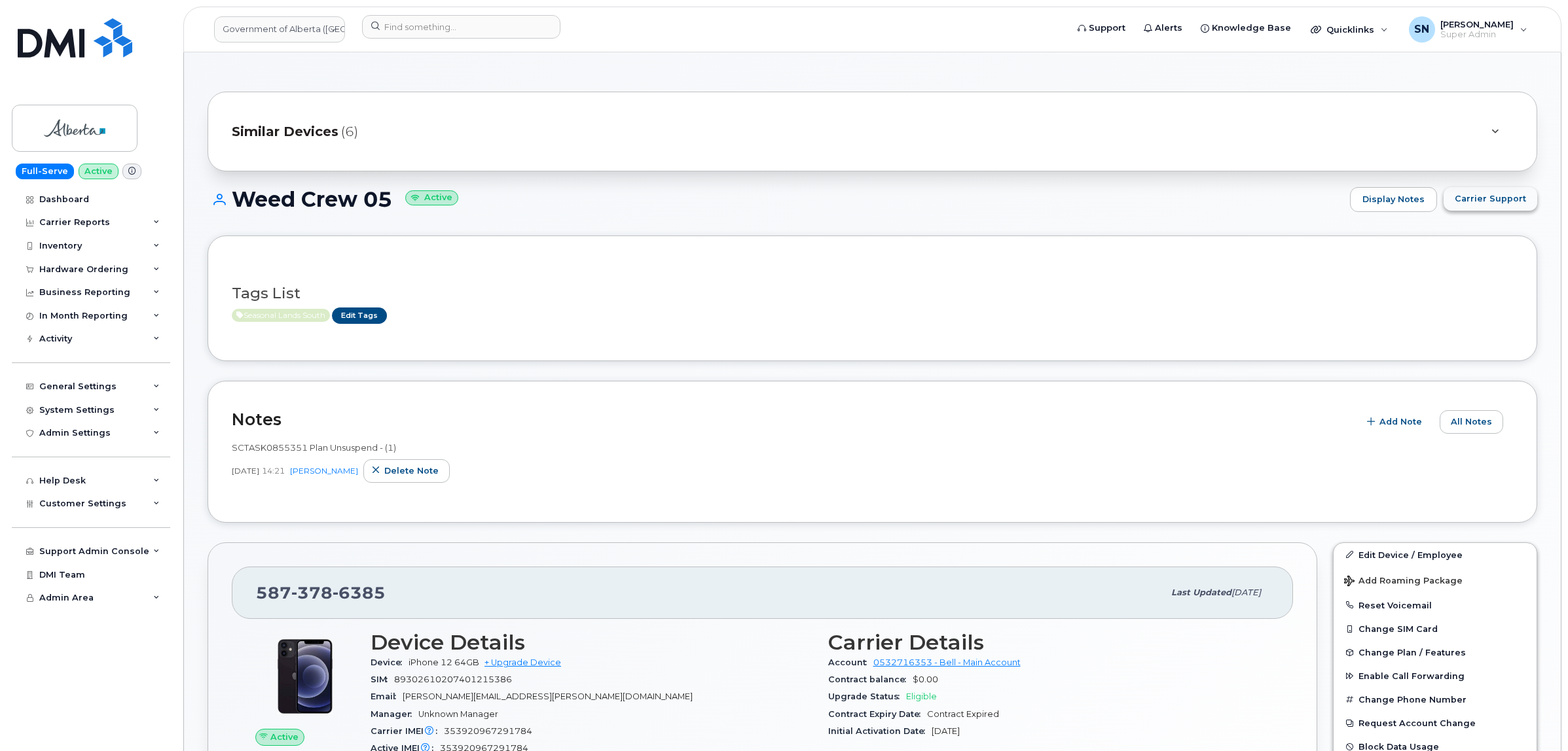
click at [1491, 207] on button "Carrier Support" at bounding box center [1490, 200] width 93 height 24
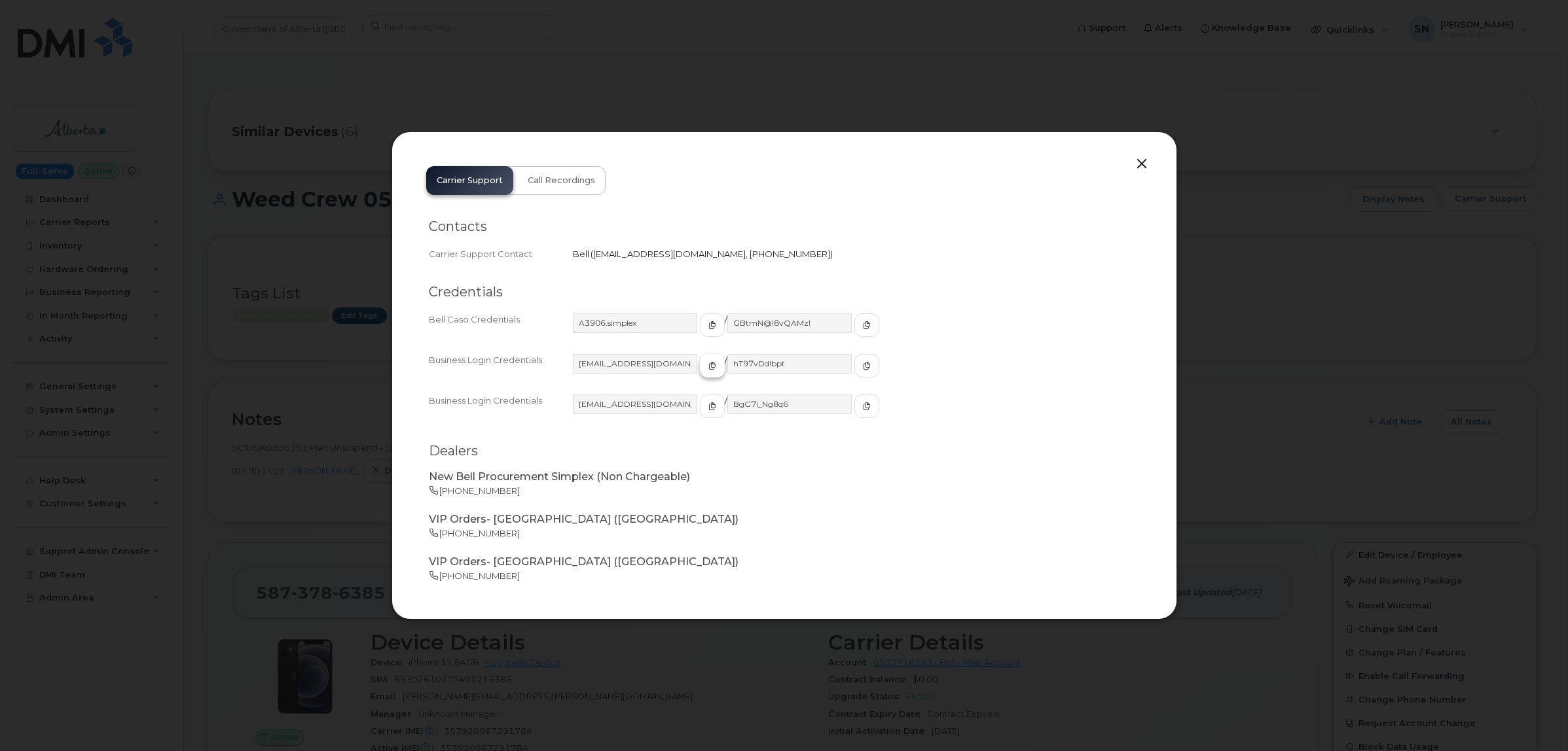
click at [706, 364] on span "button" at bounding box center [712, 366] width 12 height 12
click at [863, 362] on icon "button" at bounding box center [866, 366] width 8 height 8
click at [1136, 164] on button "button" at bounding box center [1141, 164] width 20 height 18
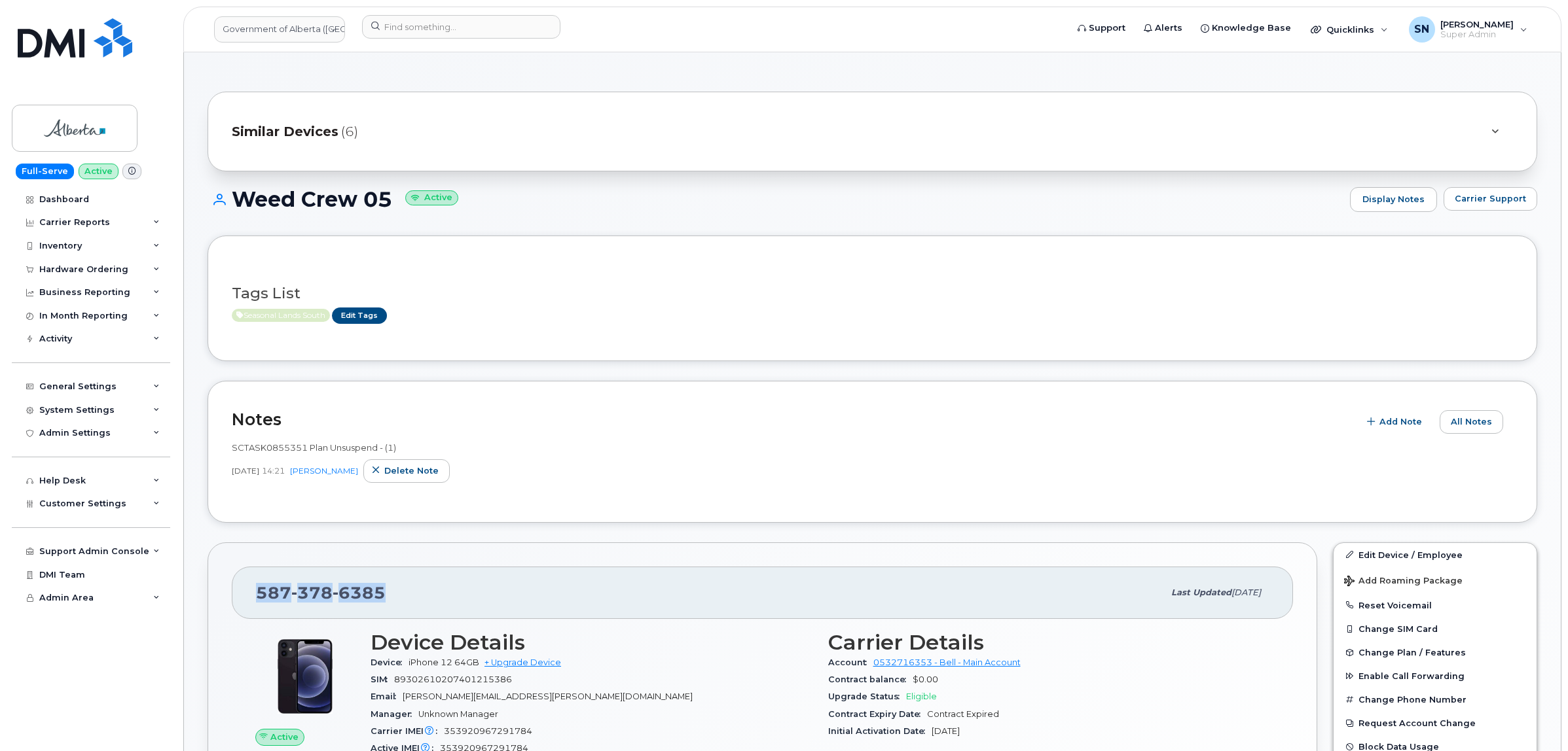
drag, startPoint x: 260, startPoint y: 594, endPoint x: 401, endPoint y: 599, distance: 141.1
click at [401, 599] on div "[PHONE_NUMBER]" at bounding box center [709, 593] width 907 height 27
copy span "[PHONE_NUMBER]"
click at [511, 33] on input at bounding box center [462, 27] width 199 height 24
paste input "2504073130"
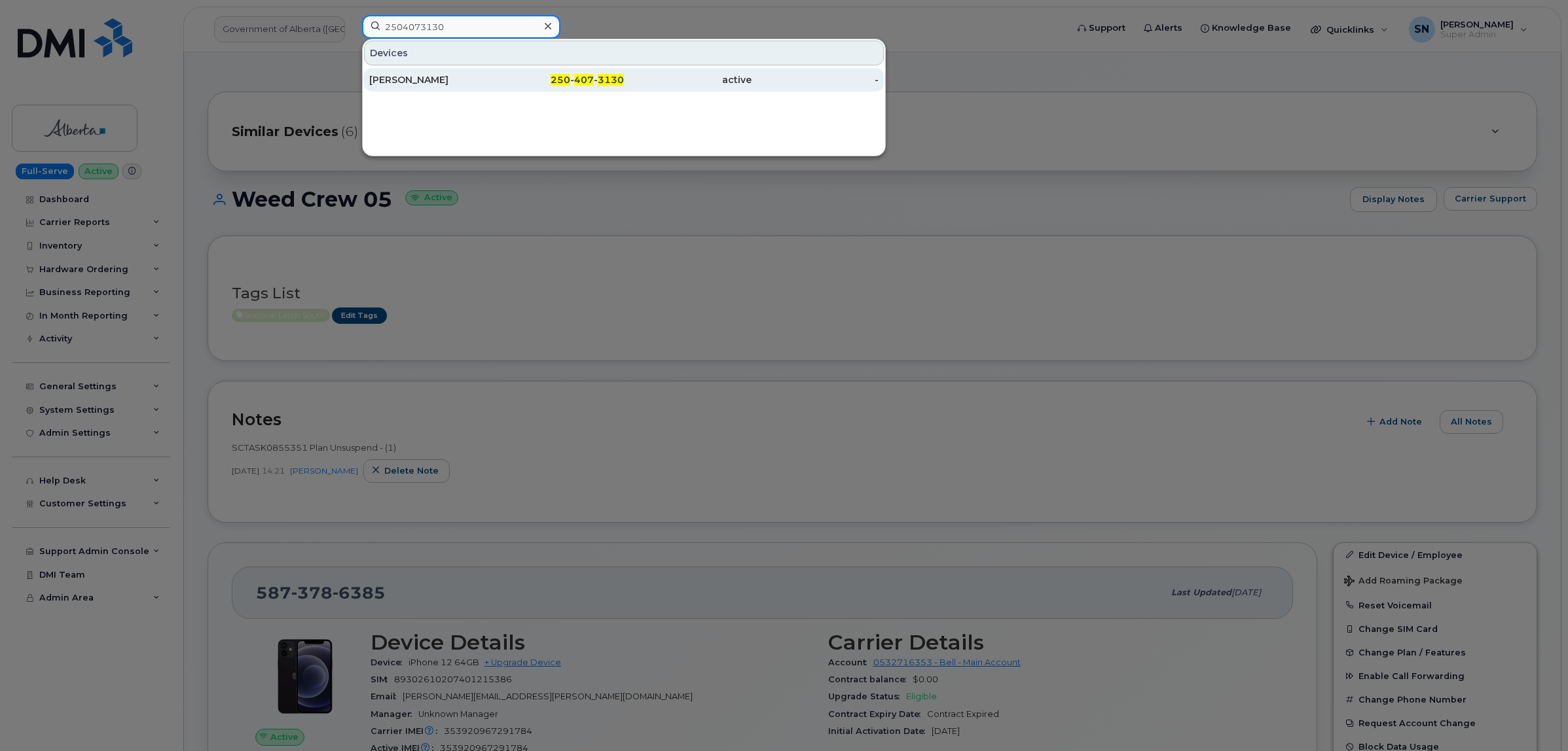
type input "2504073130"
click at [565, 83] on span "250" at bounding box center [560, 80] width 20 height 12
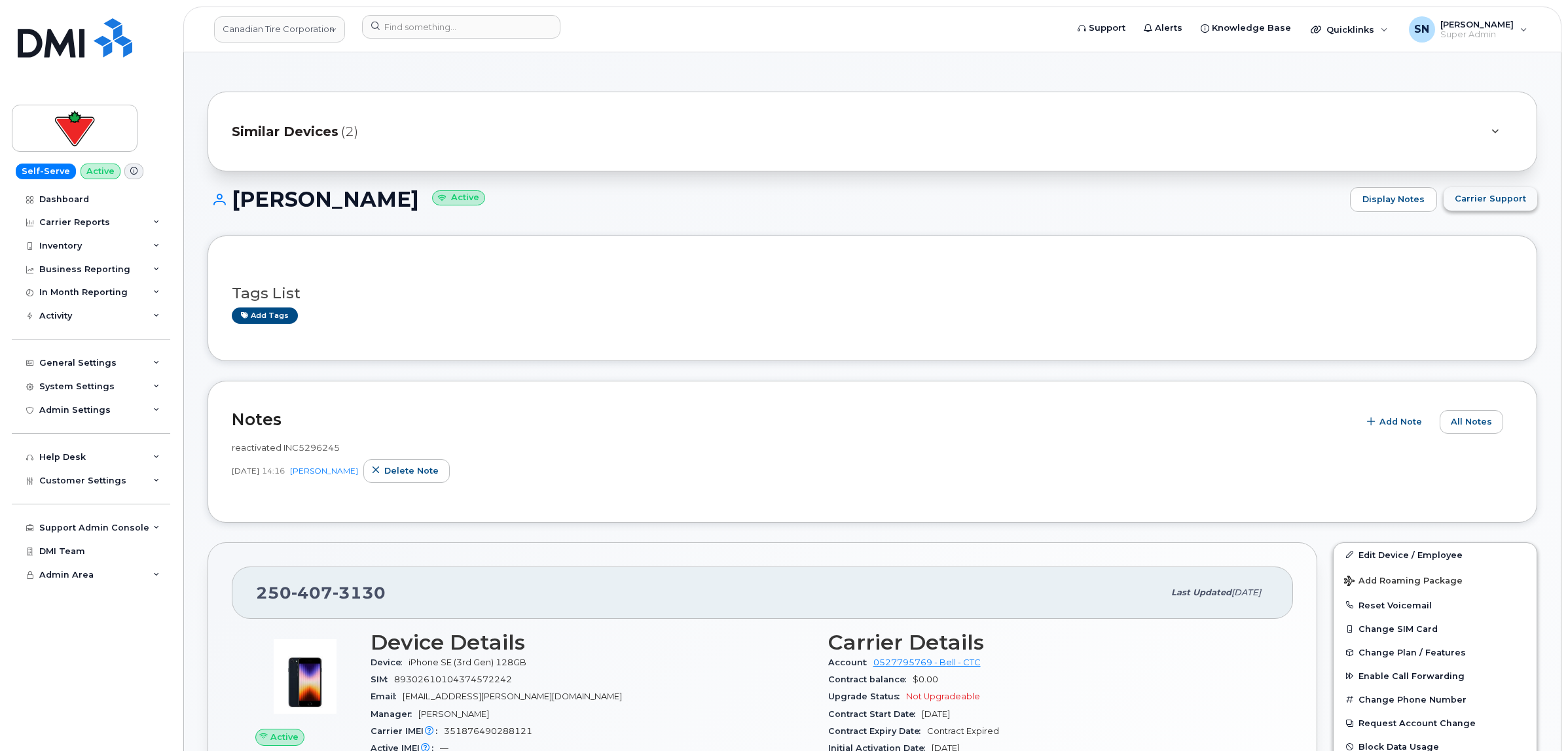
click at [1480, 206] on button "Carrier Support" at bounding box center [1490, 200] width 93 height 24
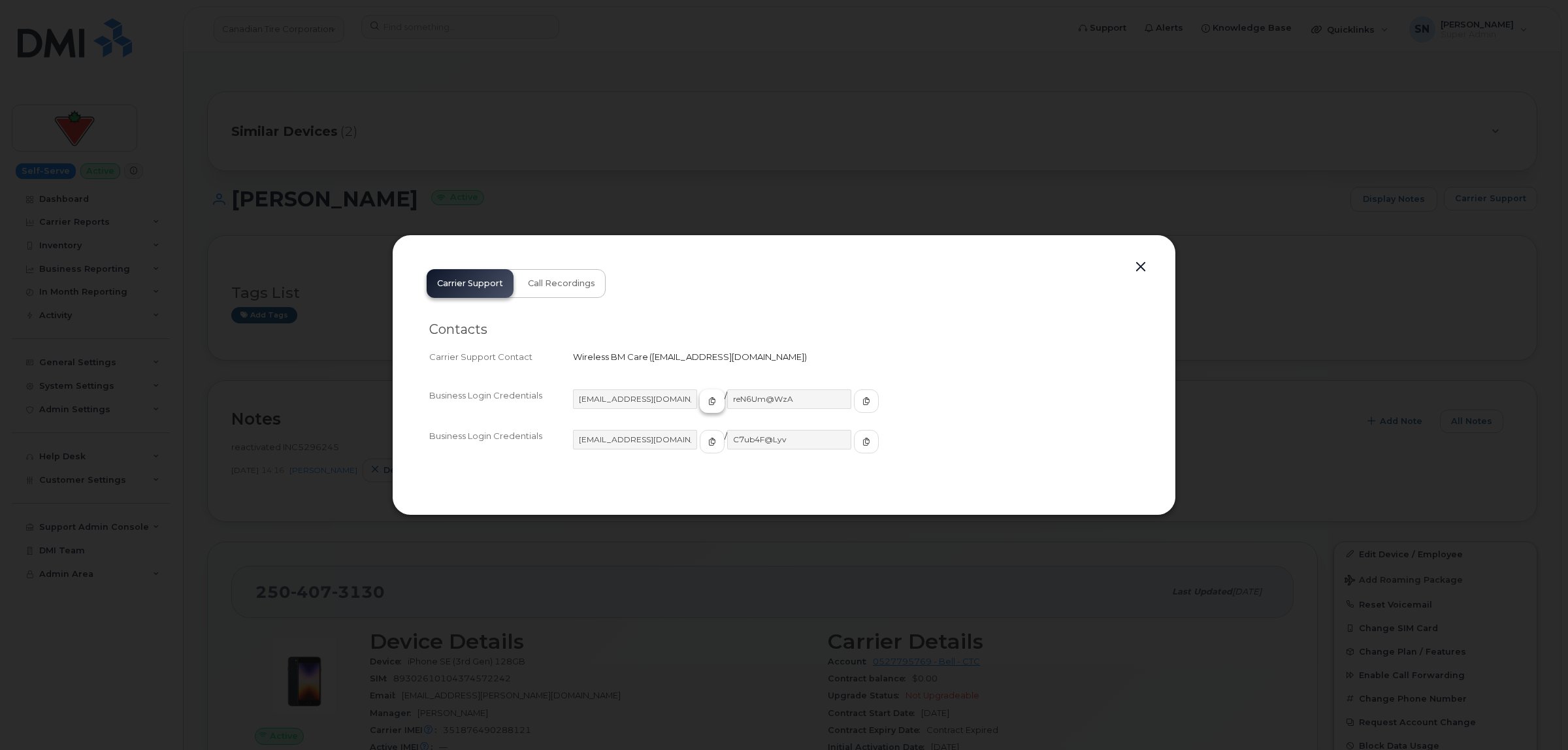
click at [708, 403] on icon "button" at bounding box center [711, 401] width 8 height 8
click at [854, 393] on button "button" at bounding box center [866, 401] width 25 height 24
click at [1142, 266] on button "button" at bounding box center [1141, 267] width 20 height 18
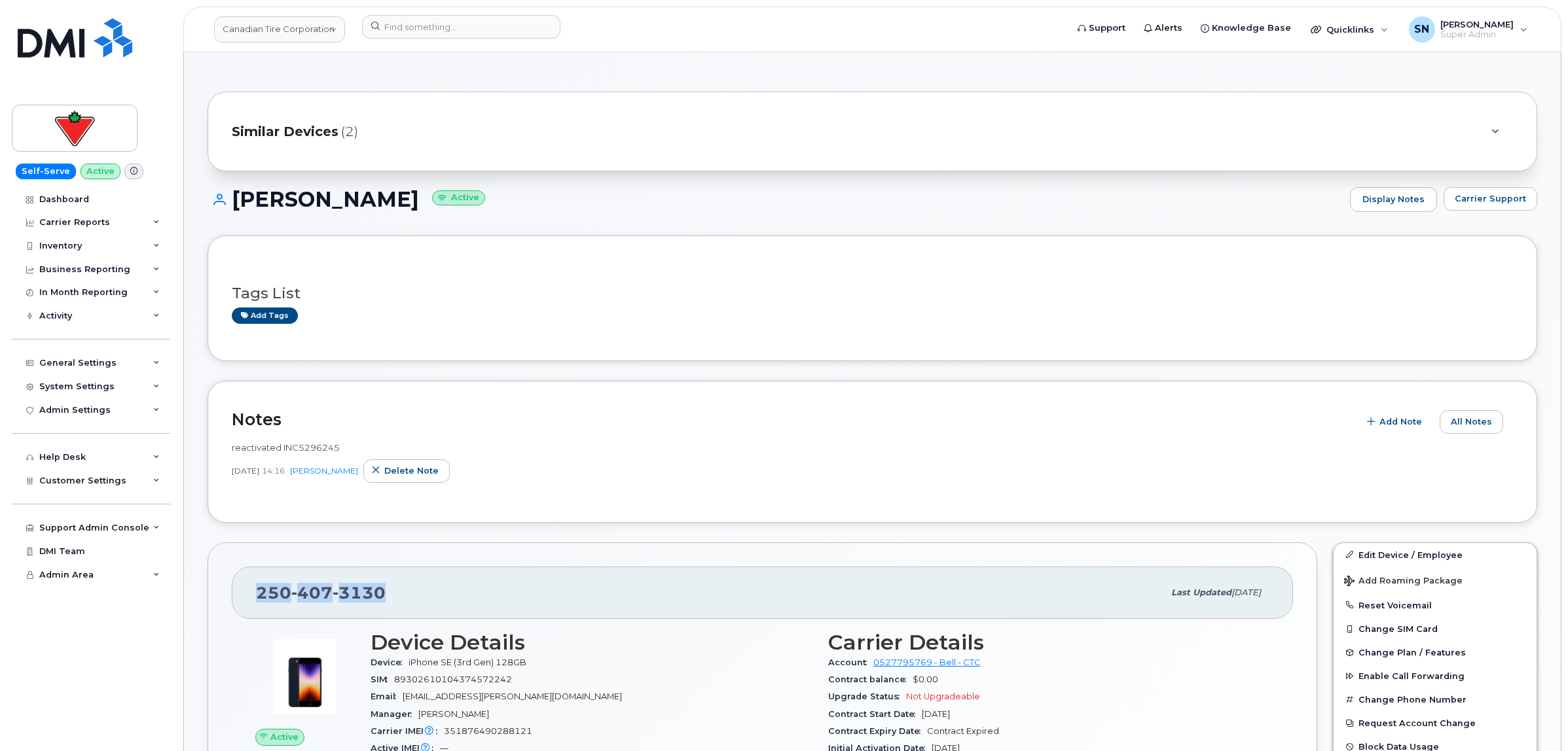
drag, startPoint x: 260, startPoint y: 590, endPoint x: 379, endPoint y: 599, distance: 119.3
click at [379, 599] on span "[PHONE_NUMBER]" at bounding box center [320, 593] width 129 height 20
copy span "[PHONE_NUMBER]"
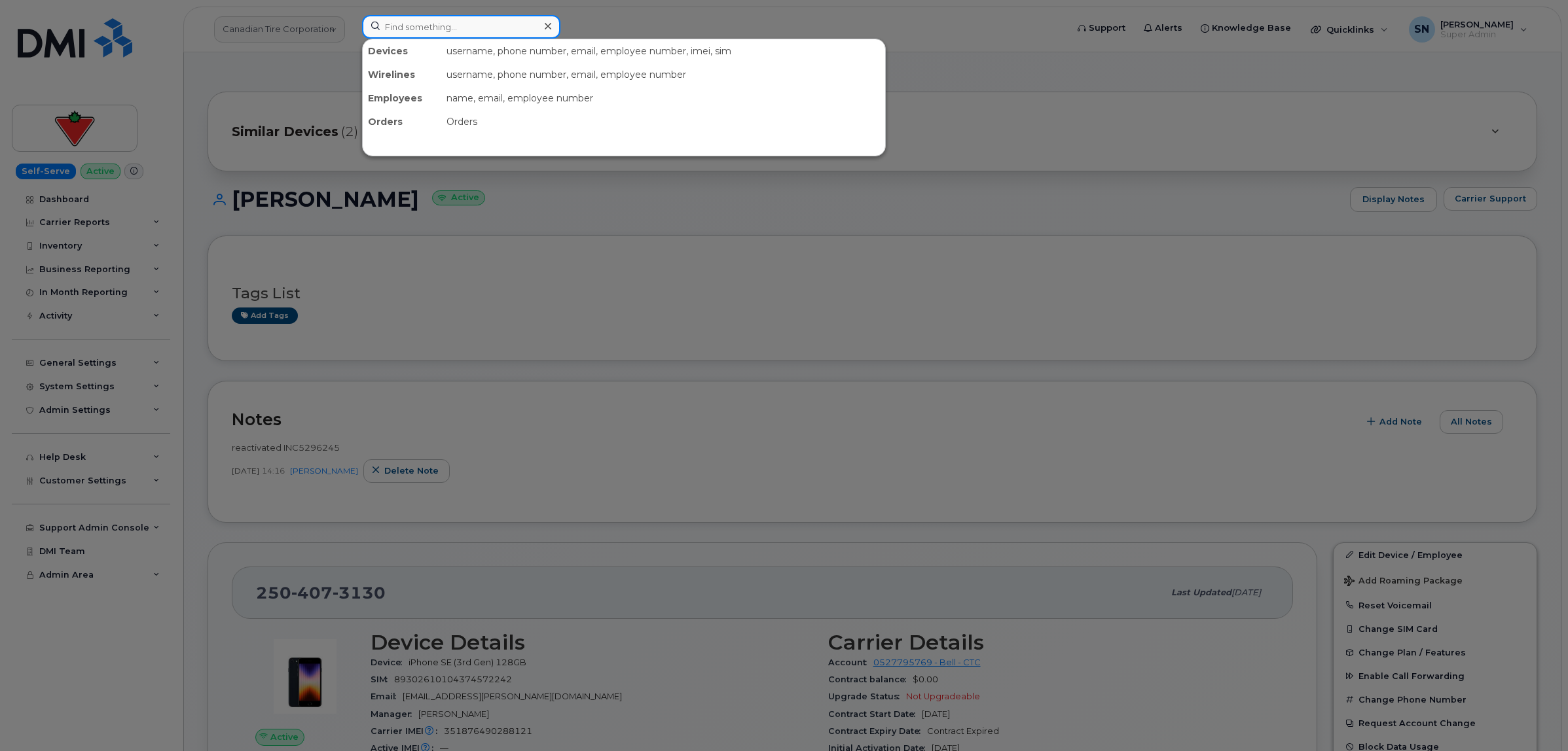
click at [512, 28] on input at bounding box center [462, 27] width 199 height 24
paste input "5068637725"
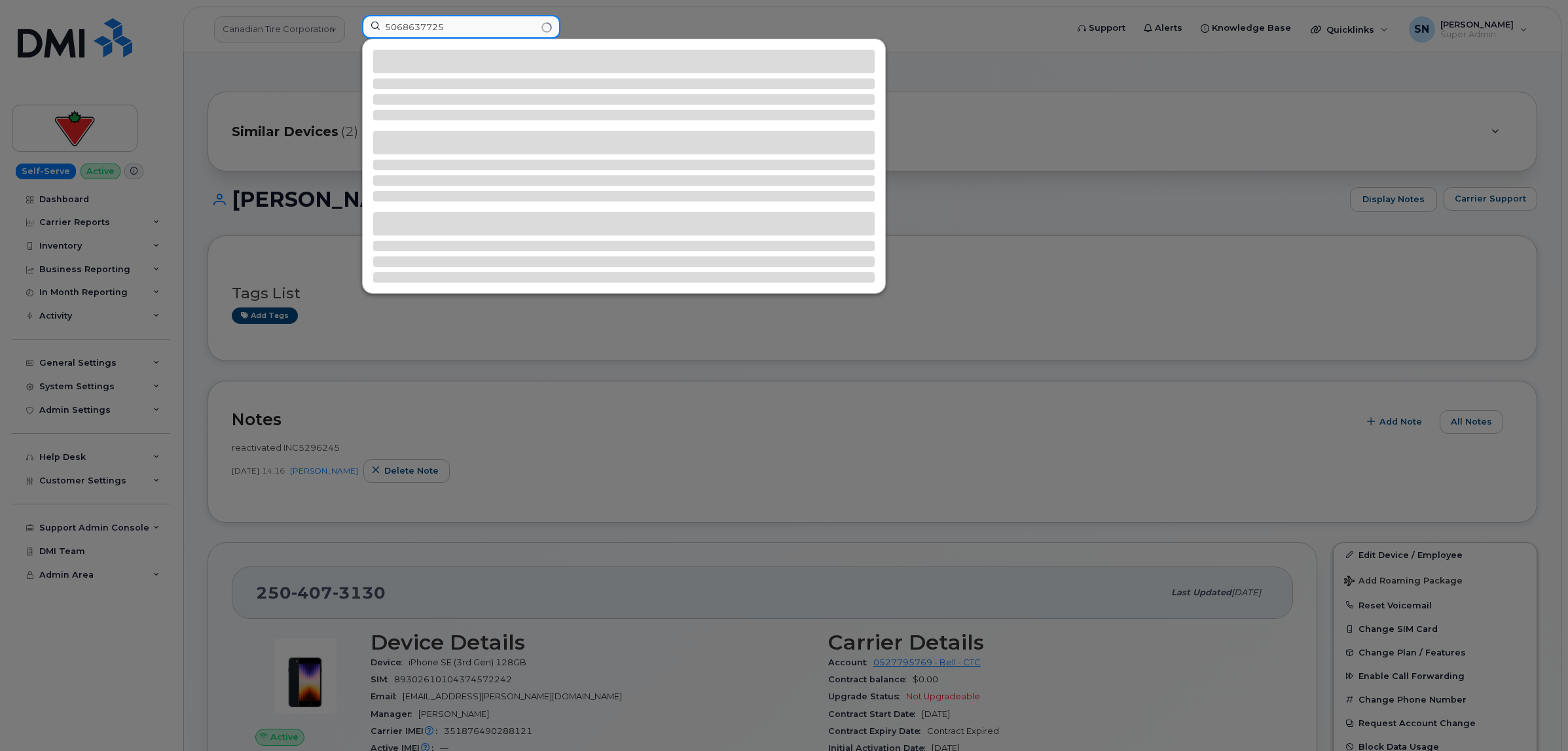
type input "5068637725"
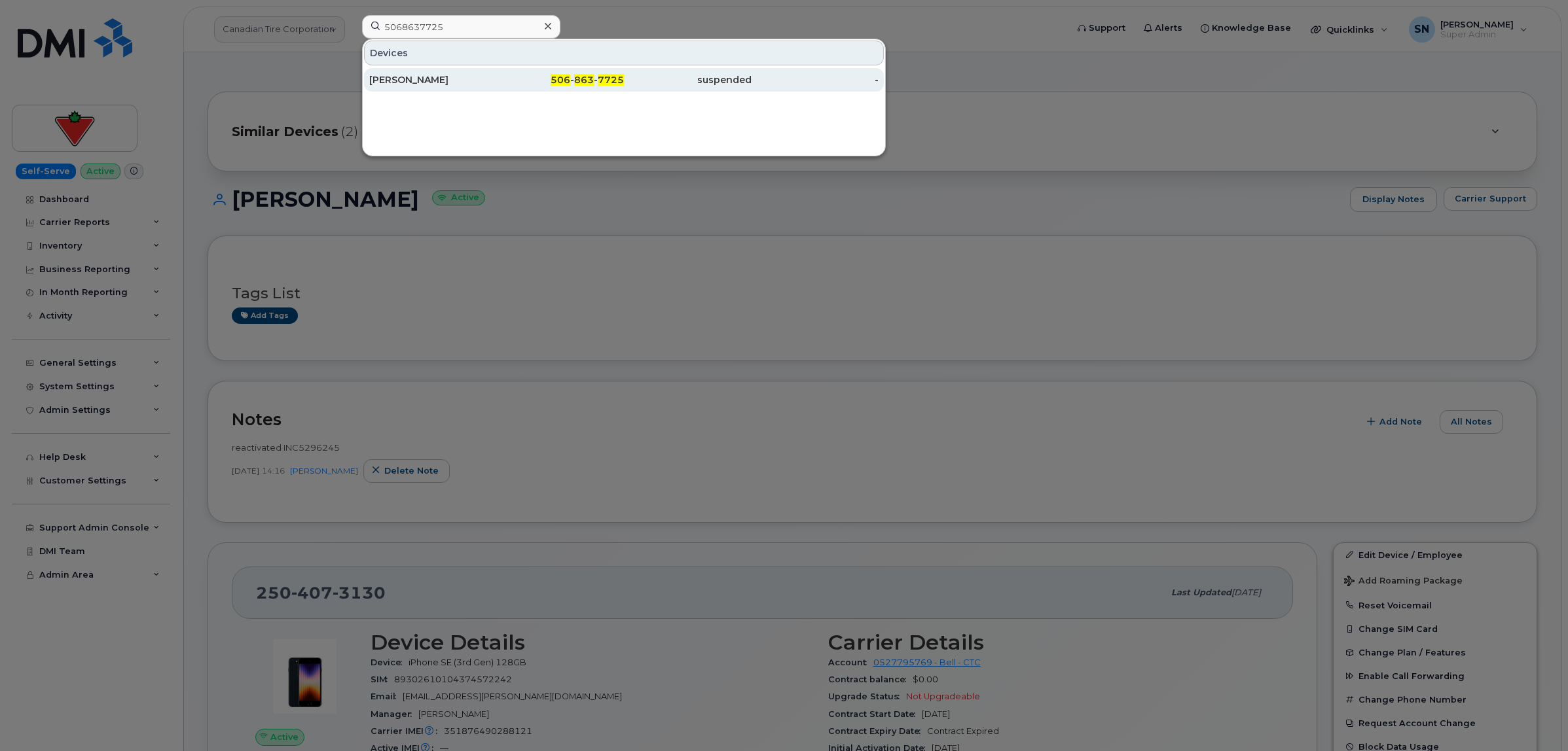
click at [457, 79] on div "[PERSON_NAME]" at bounding box center [433, 80] width 128 height 13
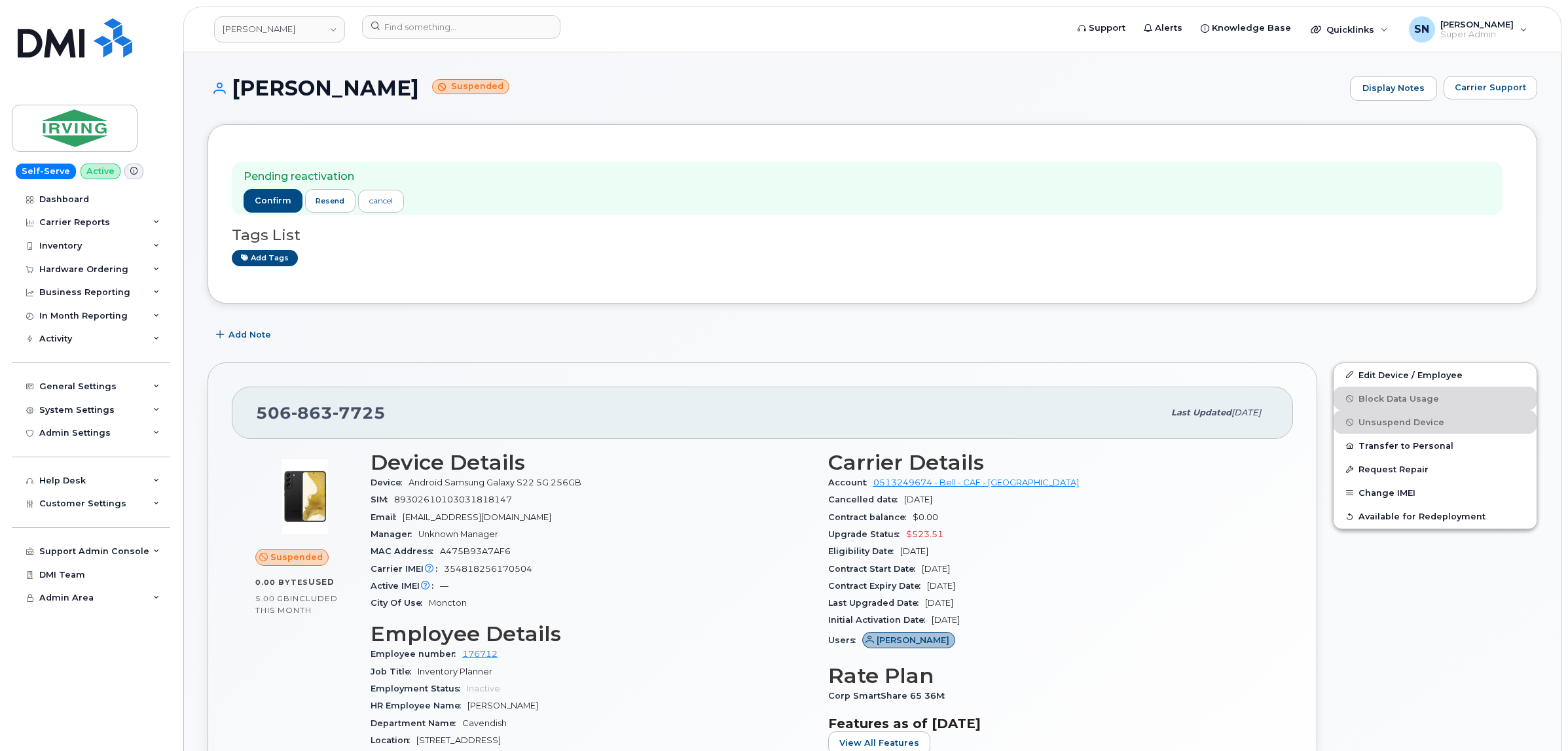
click at [524, 331] on div "Add Note" at bounding box center [872, 335] width 1330 height 24
click at [1506, 90] on span "Carrier Support" at bounding box center [1490, 87] width 71 height 13
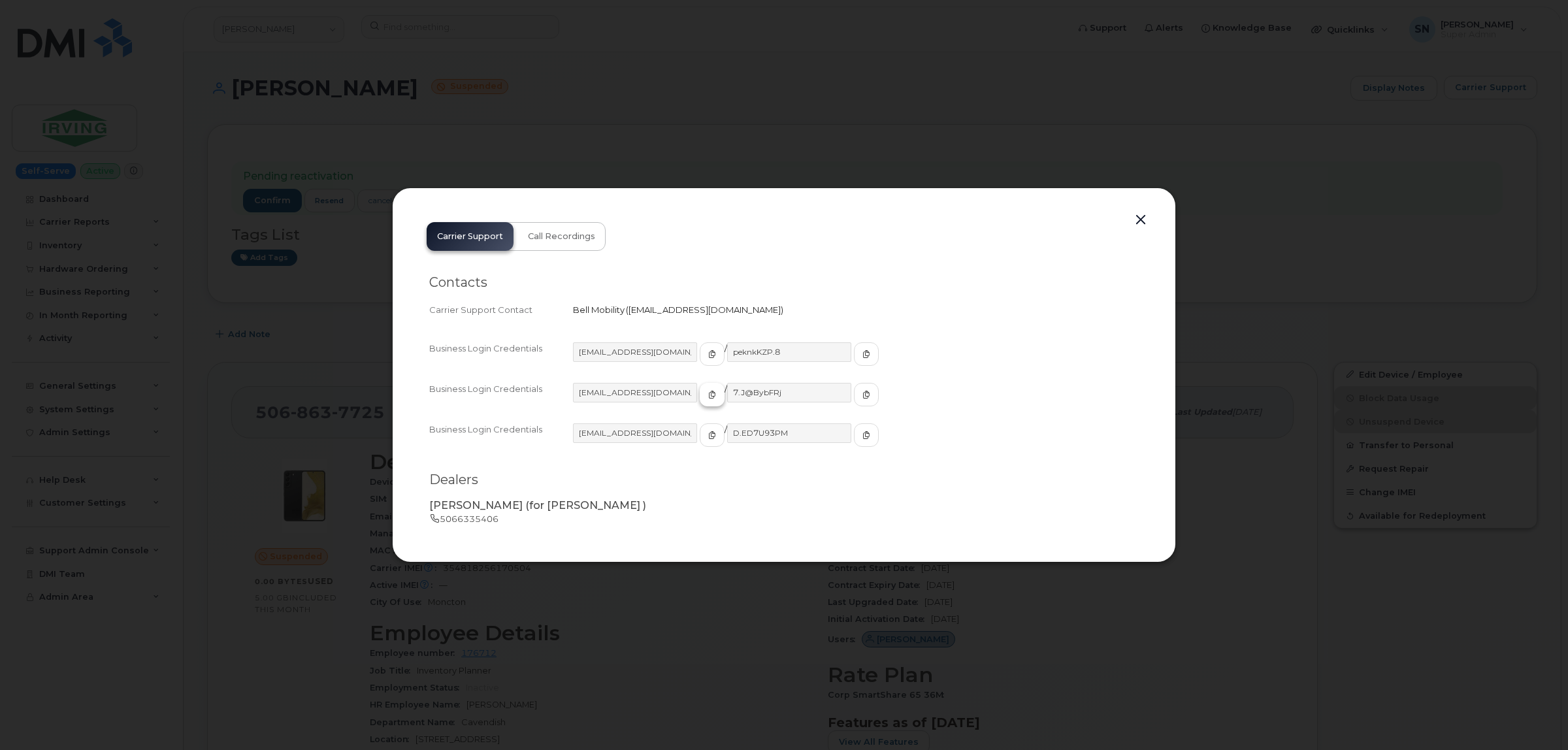
click at [708, 393] on icon "button" at bounding box center [711, 394] width 8 height 8
click at [860, 393] on span "button" at bounding box center [866, 395] width 12 height 12
click at [1143, 219] on button "button" at bounding box center [1141, 220] width 20 height 18
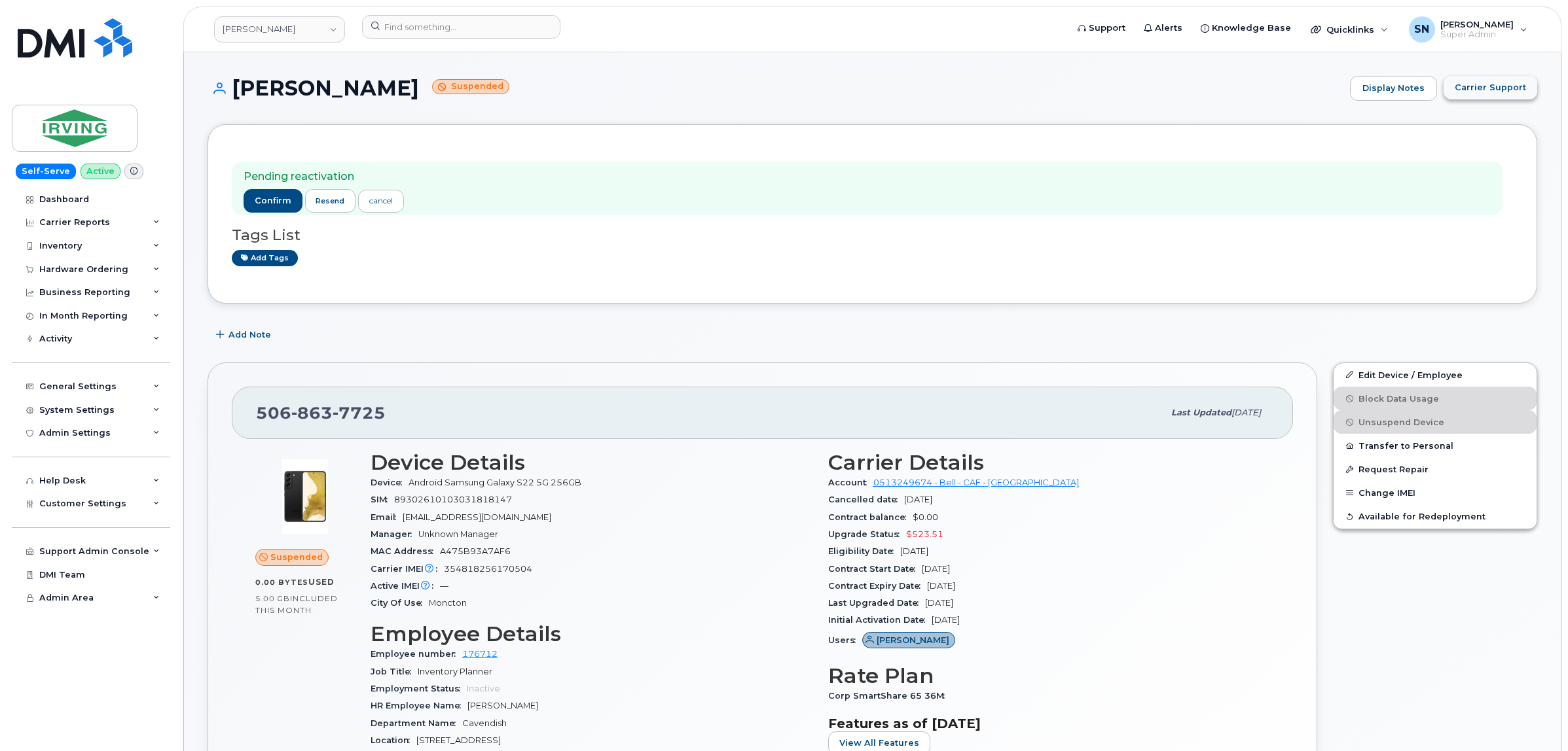
click at [1481, 92] on span "Carrier Support" at bounding box center [1490, 87] width 71 height 13
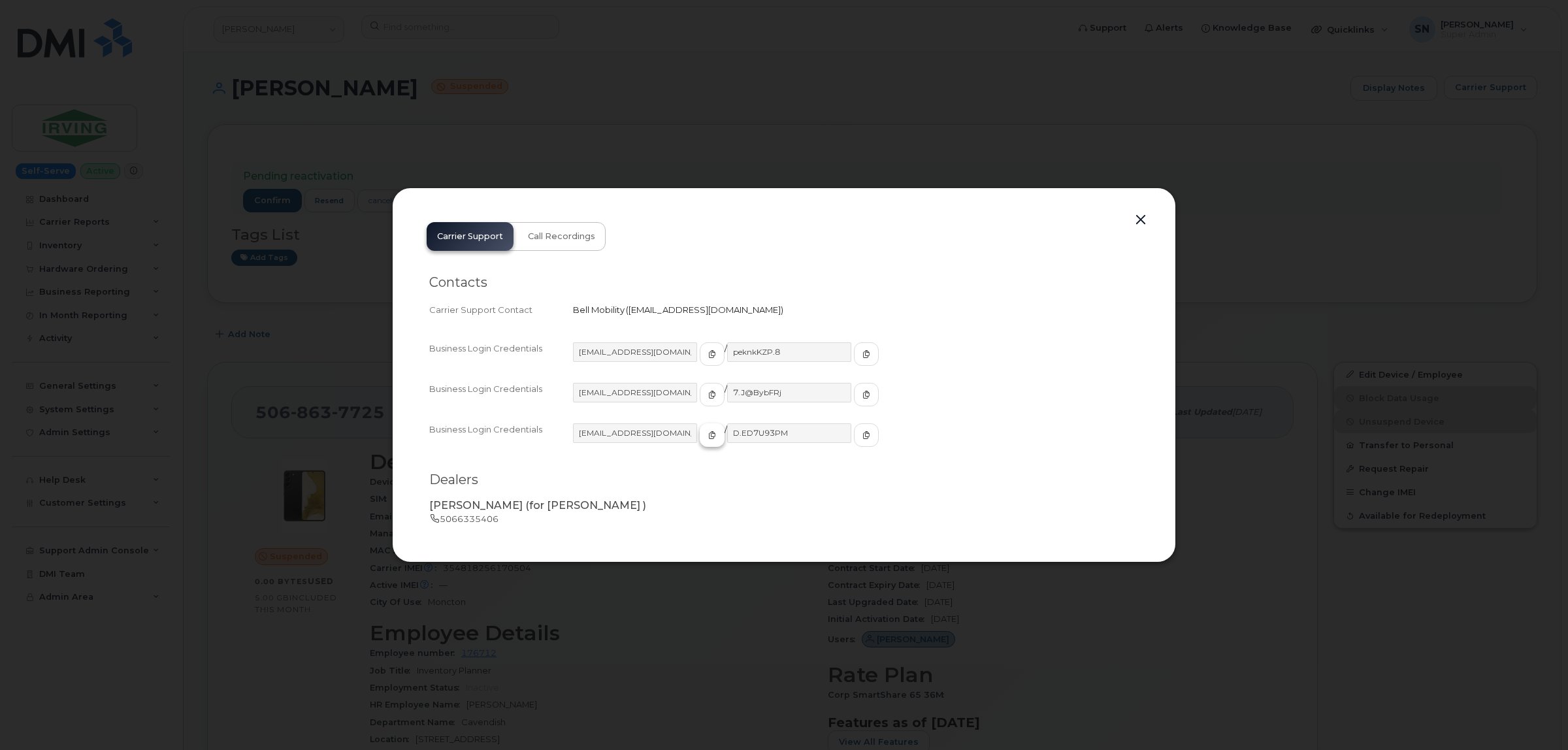
click at [701, 433] on button "button" at bounding box center [711, 435] width 25 height 24
click at [854, 434] on button "button" at bounding box center [866, 435] width 25 height 24
click at [1137, 217] on button "button" at bounding box center [1141, 220] width 20 height 18
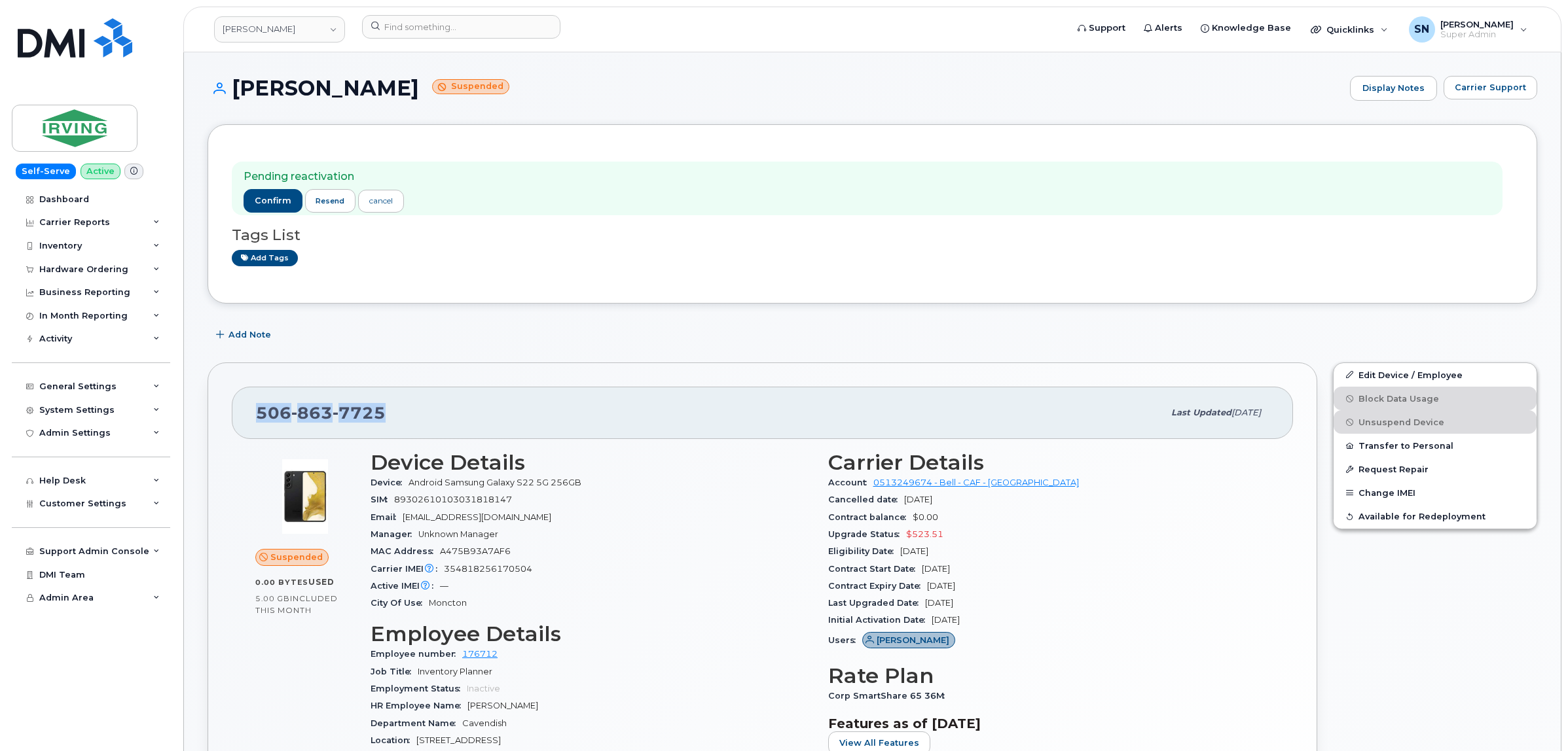
drag, startPoint x: 257, startPoint y: 406, endPoint x: 385, endPoint y: 412, distance: 128.1
click at [385, 412] on div "506 863 7725" at bounding box center [709, 413] width 907 height 27
copy span "506 863 7725"
click at [263, 201] on span "confirm" at bounding box center [272, 201] width 37 height 12
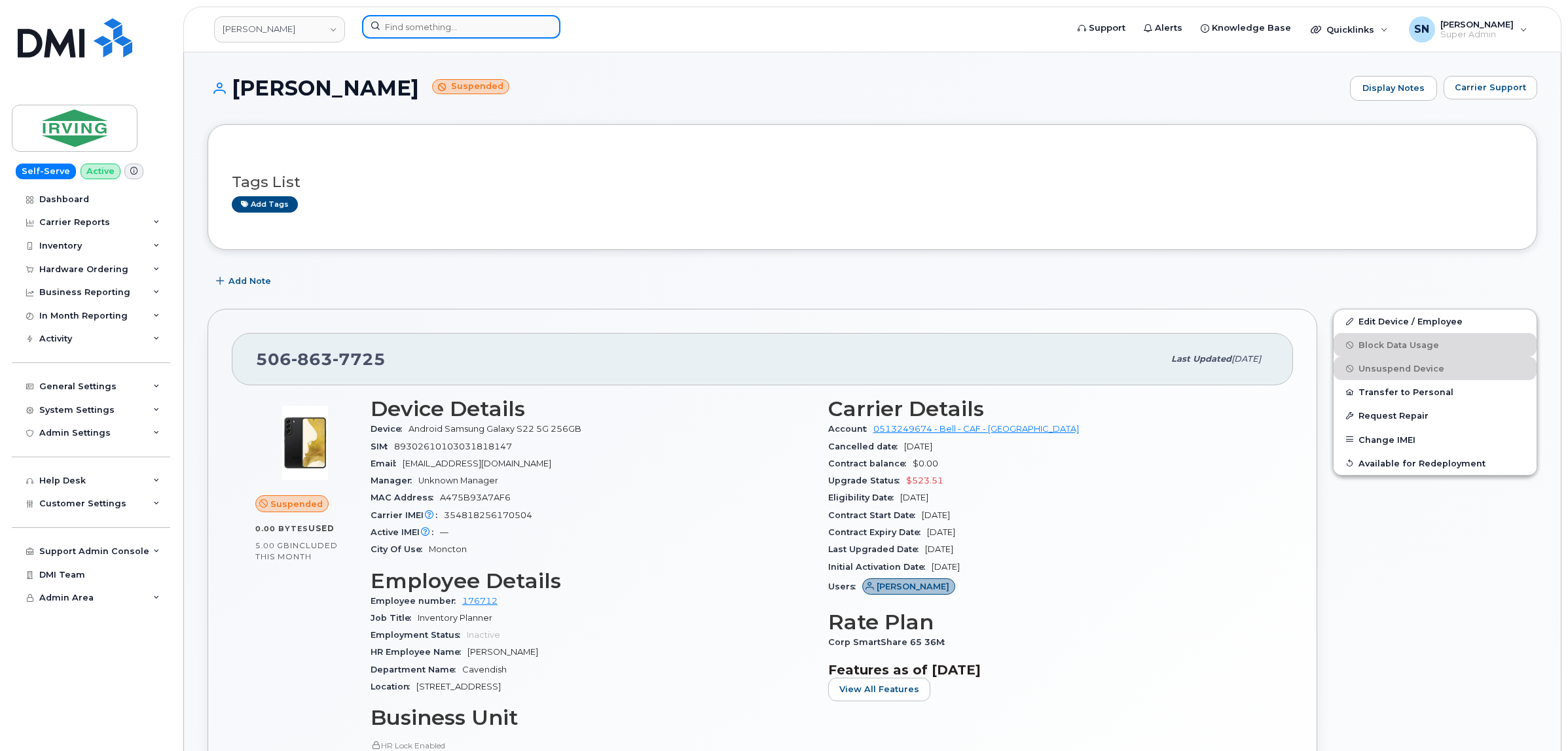
click at [511, 33] on input at bounding box center [462, 27] width 199 height 24
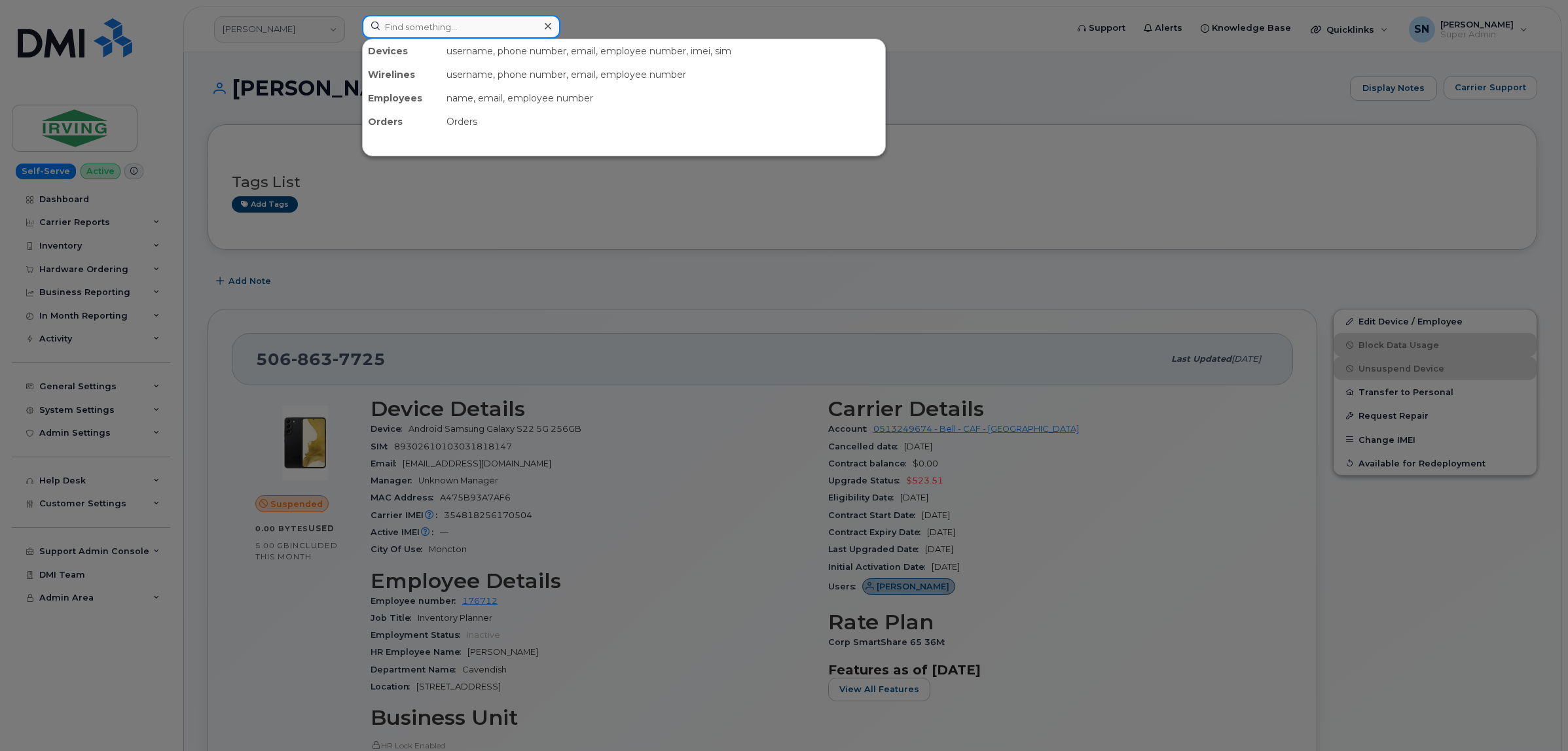
paste input "6132500480"
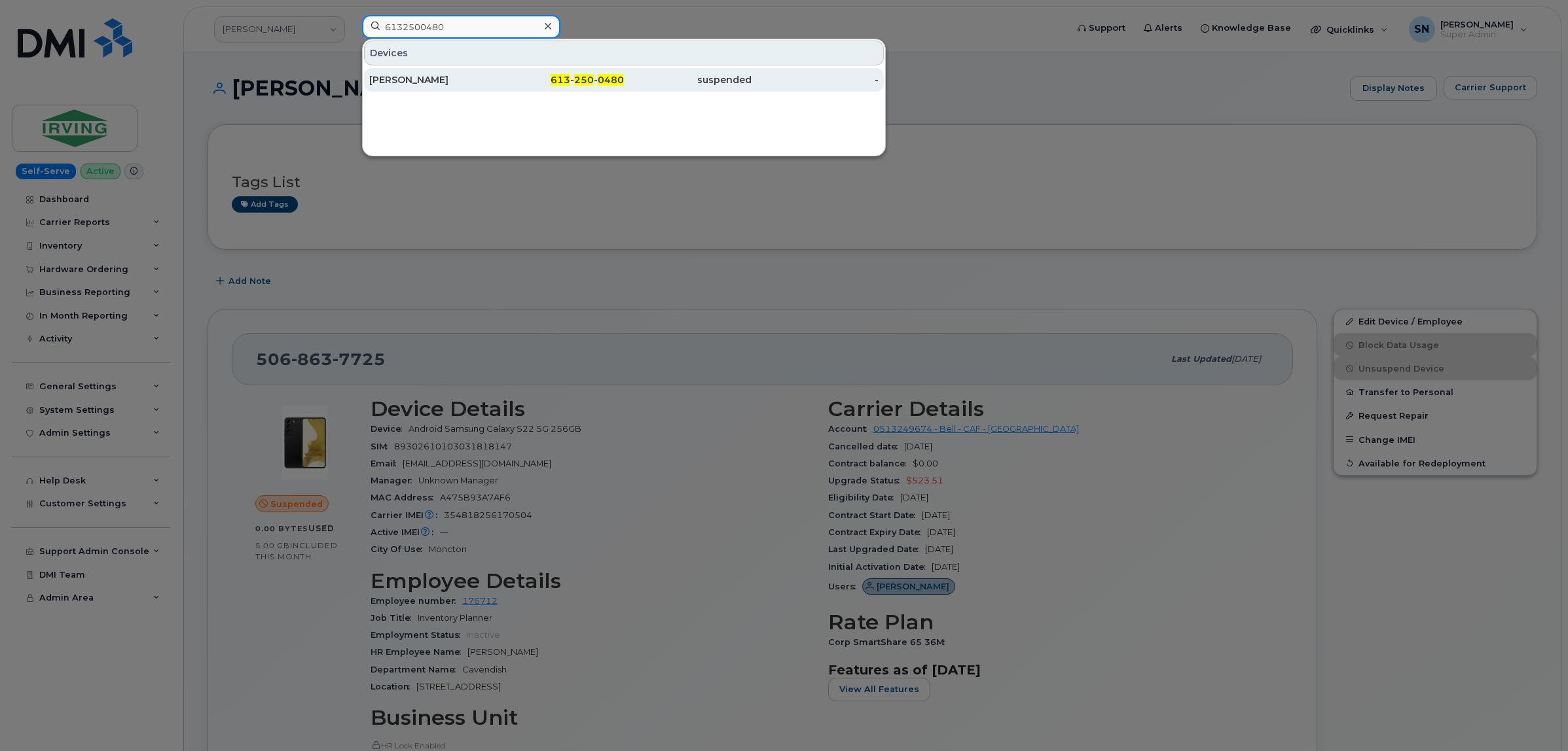
type input "6132500480"
click at [414, 80] on div "Allison E Craine" at bounding box center [433, 80] width 128 height 13
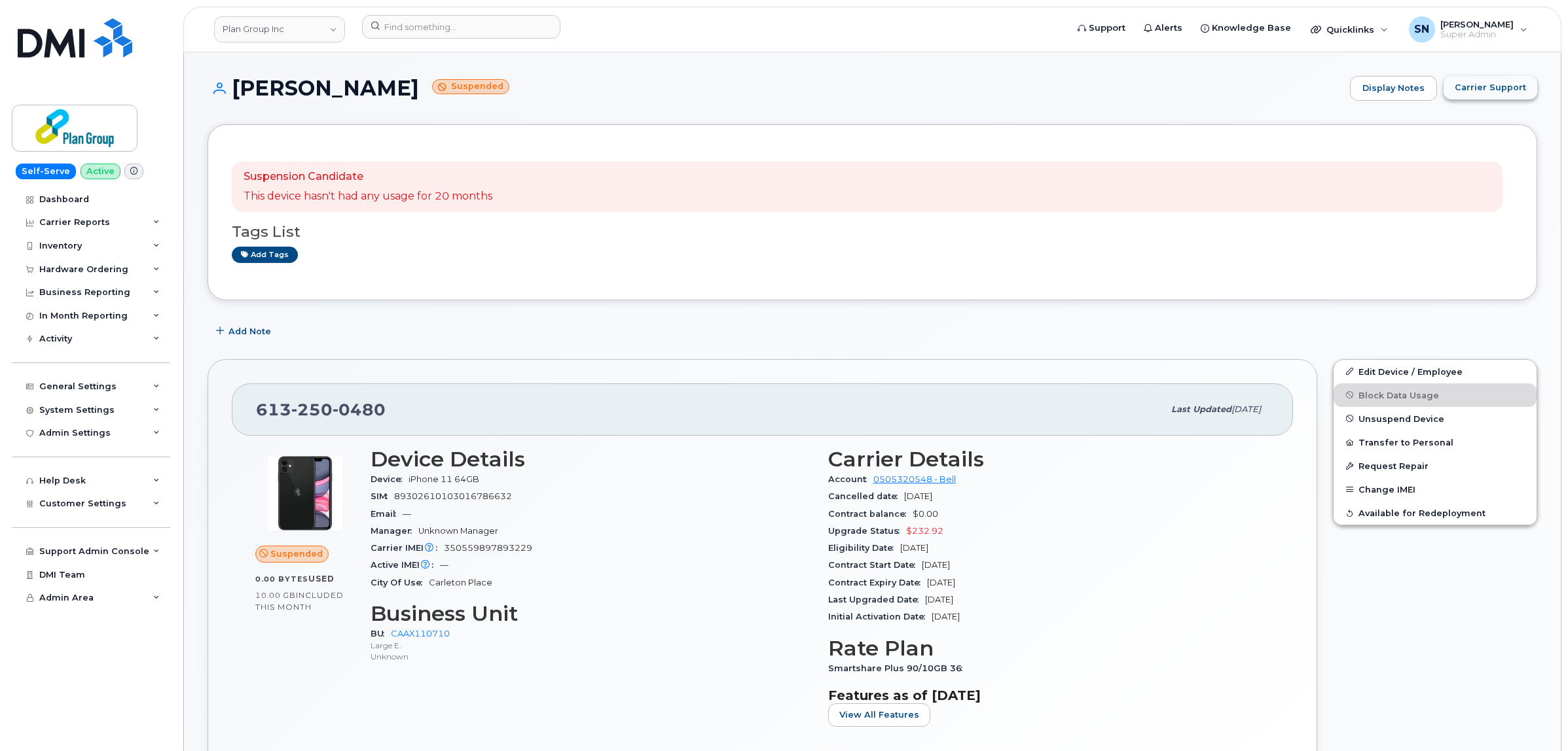
click at [1480, 83] on span "Carrier Support" at bounding box center [1490, 87] width 71 height 13
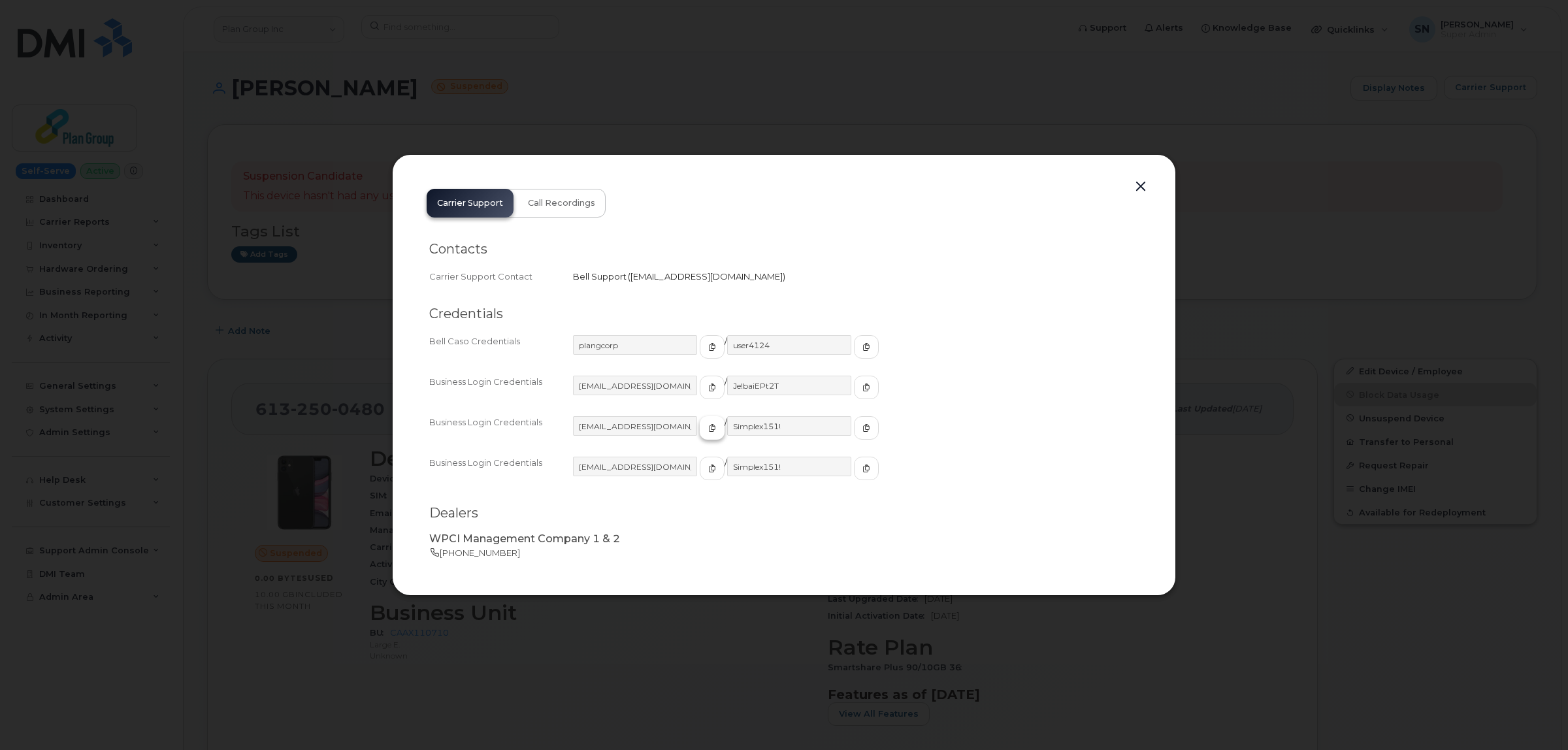
click at [708, 430] on icon "button" at bounding box center [711, 428] width 8 height 8
click at [860, 431] on span "button" at bounding box center [866, 428] width 12 height 12
click at [1145, 187] on button "button" at bounding box center [1141, 186] width 20 height 18
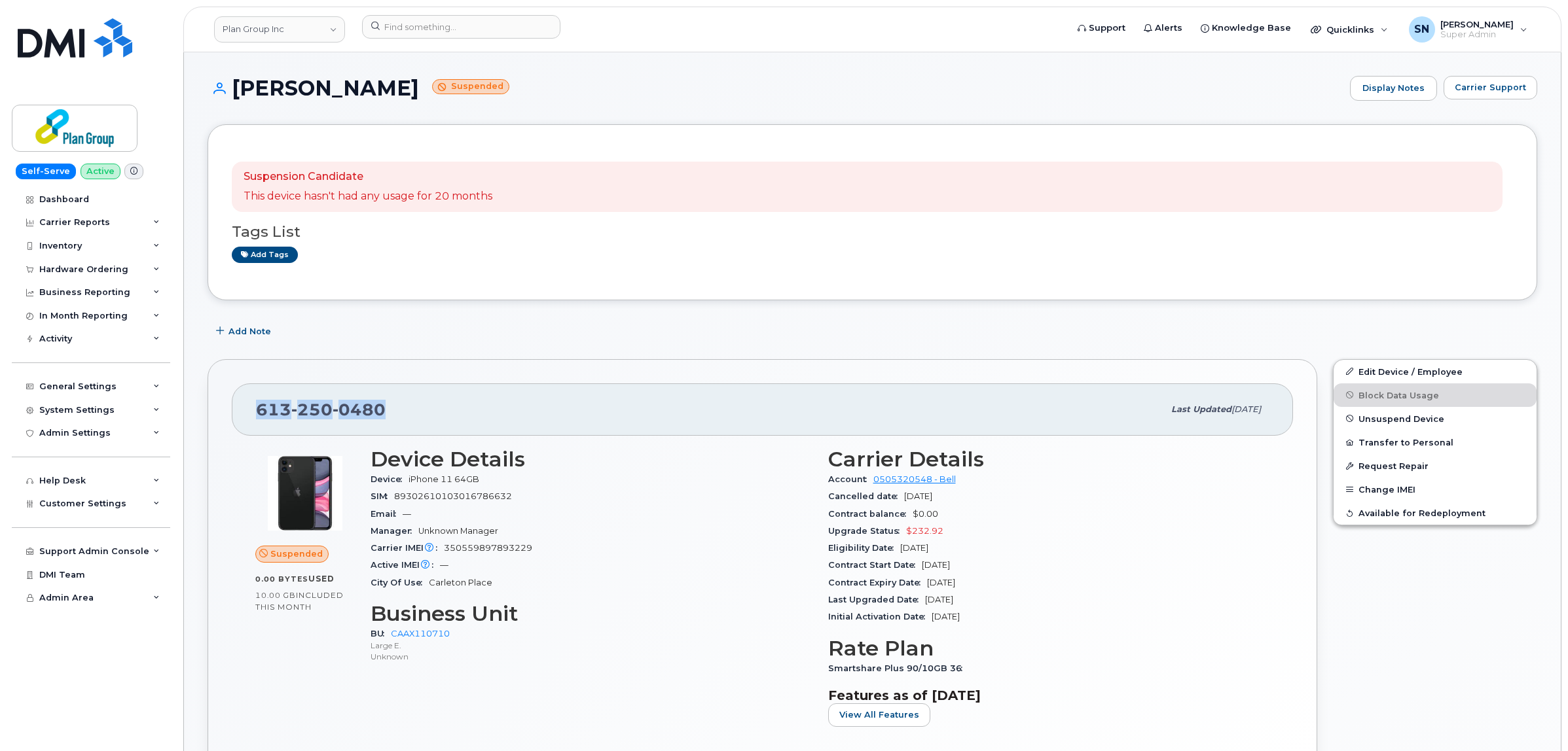
drag, startPoint x: 268, startPoint y: 410, endPoint x: 384, endPoint y: 417, distance: 116.2
click at [384, 417] on div "[PHONE_NUMBER]" at bounding box center [709, 409] width 907 height 27
copy span "[PHONE_NUMBER]"
click at [1410, 365] on link "Edit Device / Employee" at bounding box center [1434, 372] width 203 height 24
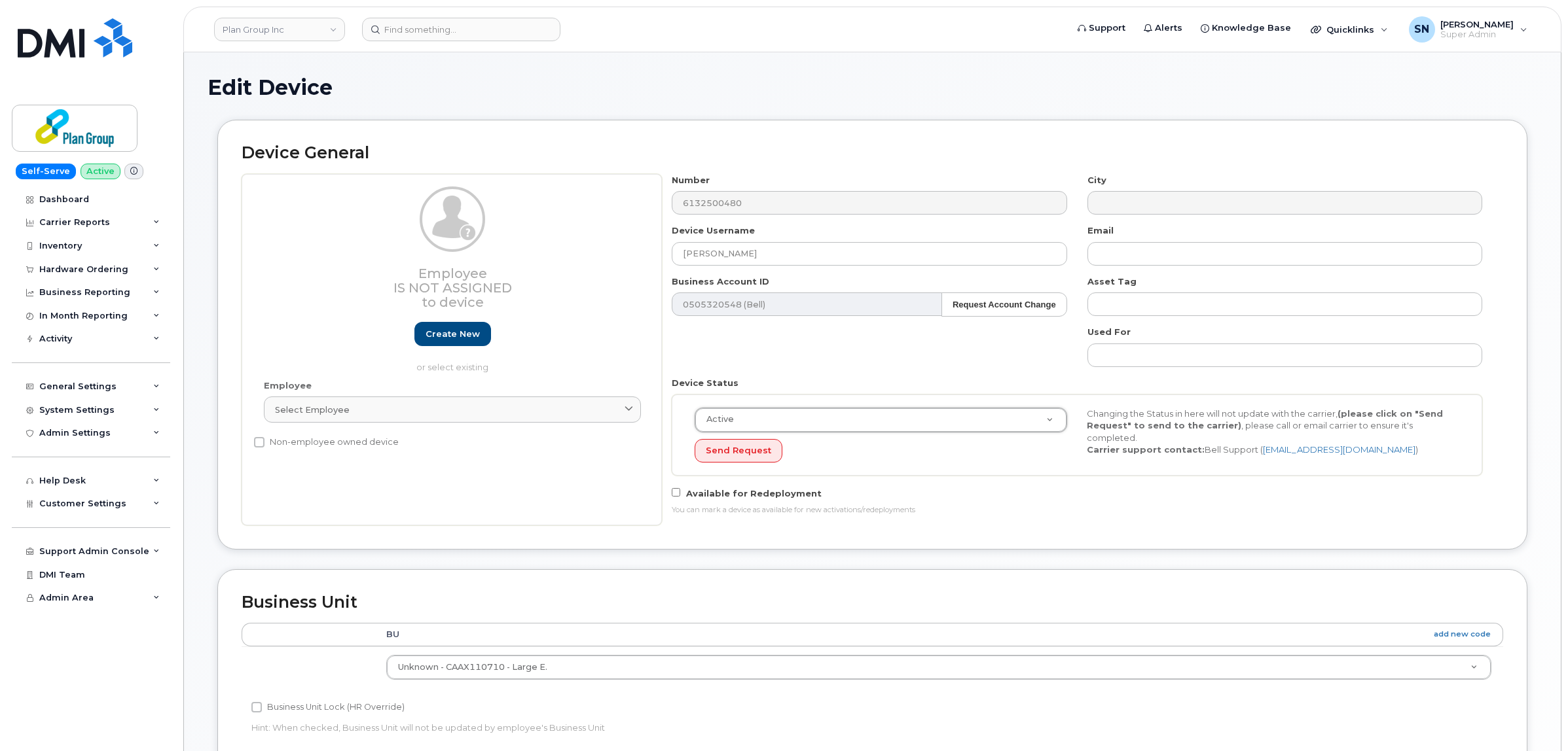
select select "active"
click at [806, 360] on div "Number 6132500480 City Device Username [PERSON_NAME] Email Business Account ID …" at bounding box center [1077, 349] width 831 height 351
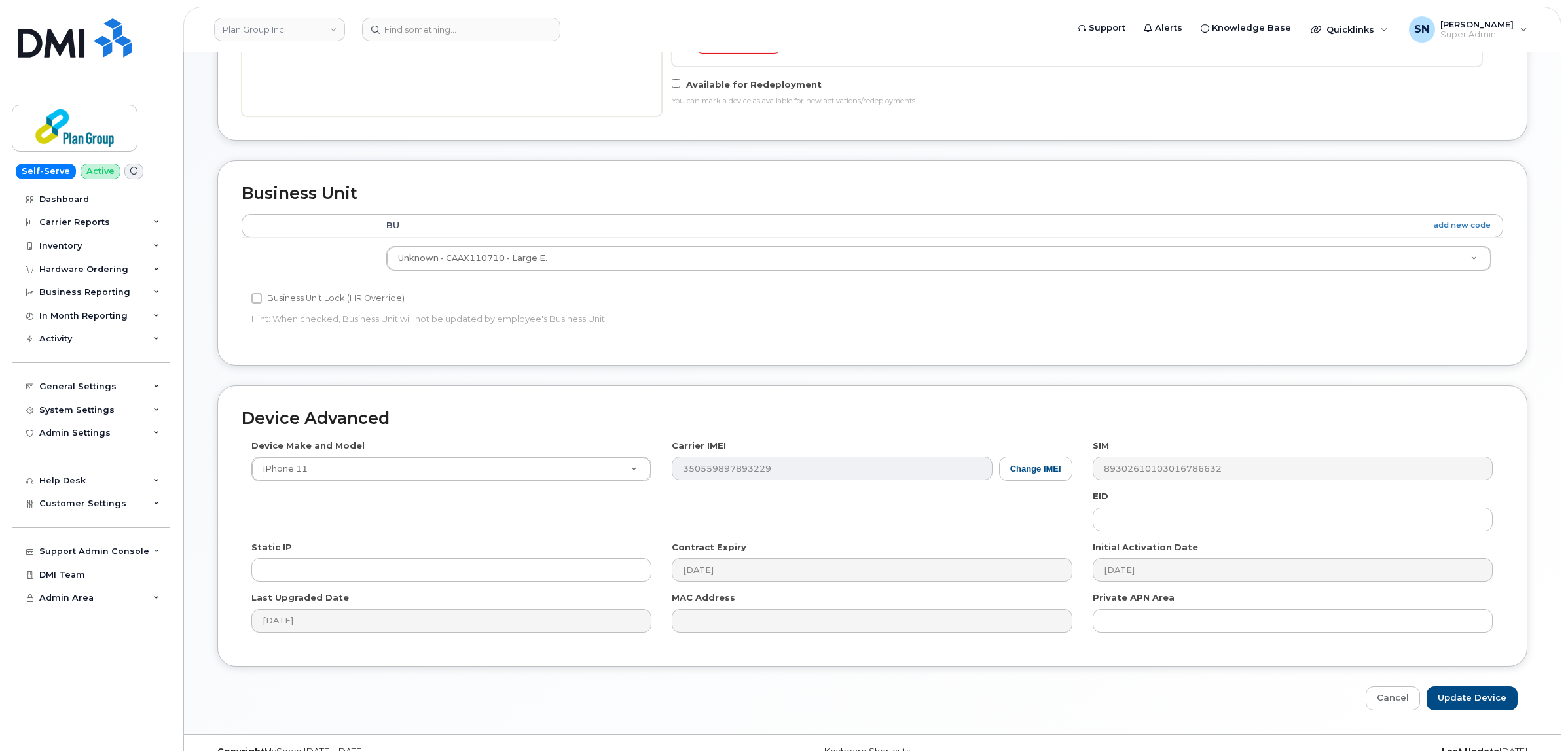
scroll to position [437, 0]
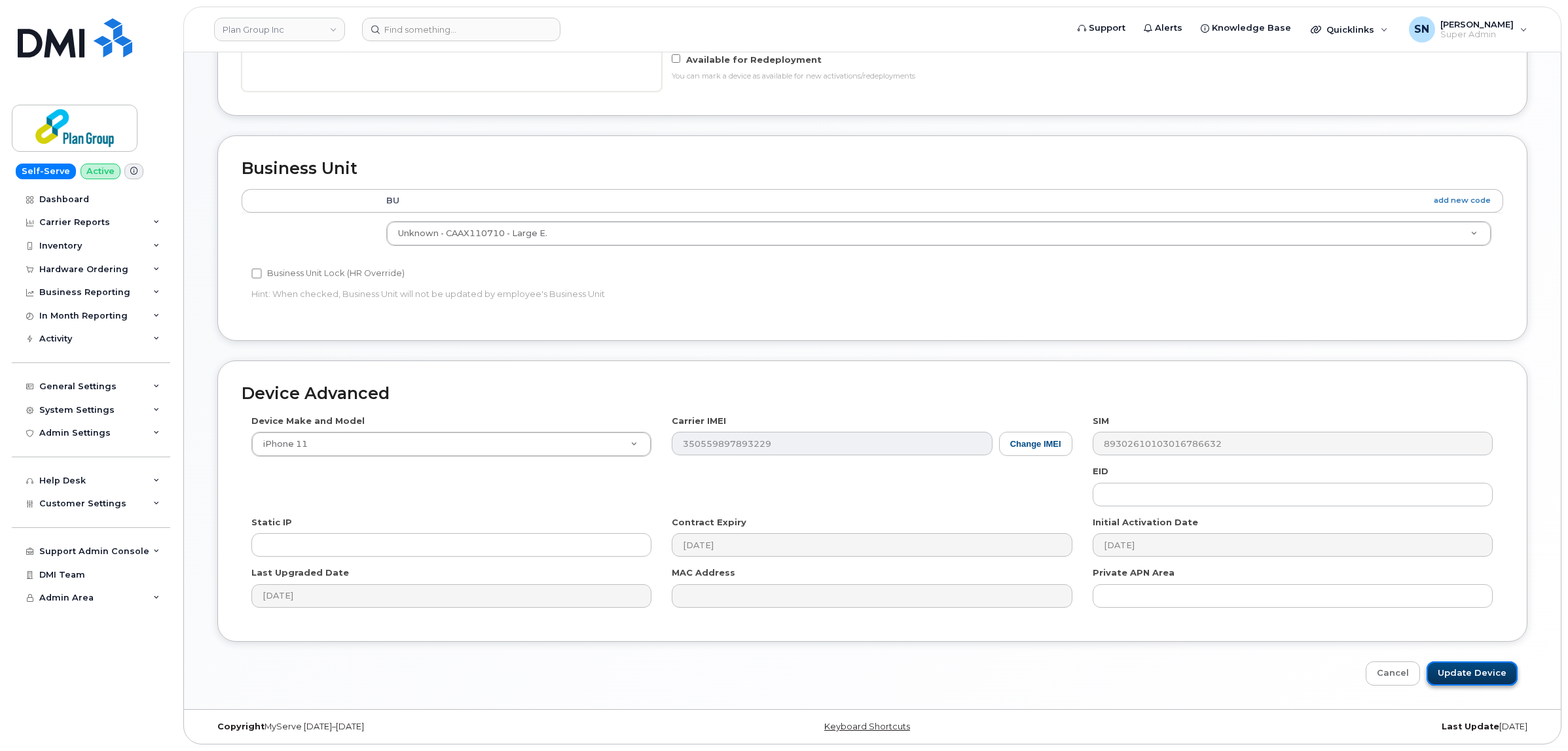
click at [1481, 671] on input "Update Device" at bounding box center [1472, 673] width 91 height 24
type input "Saving..."
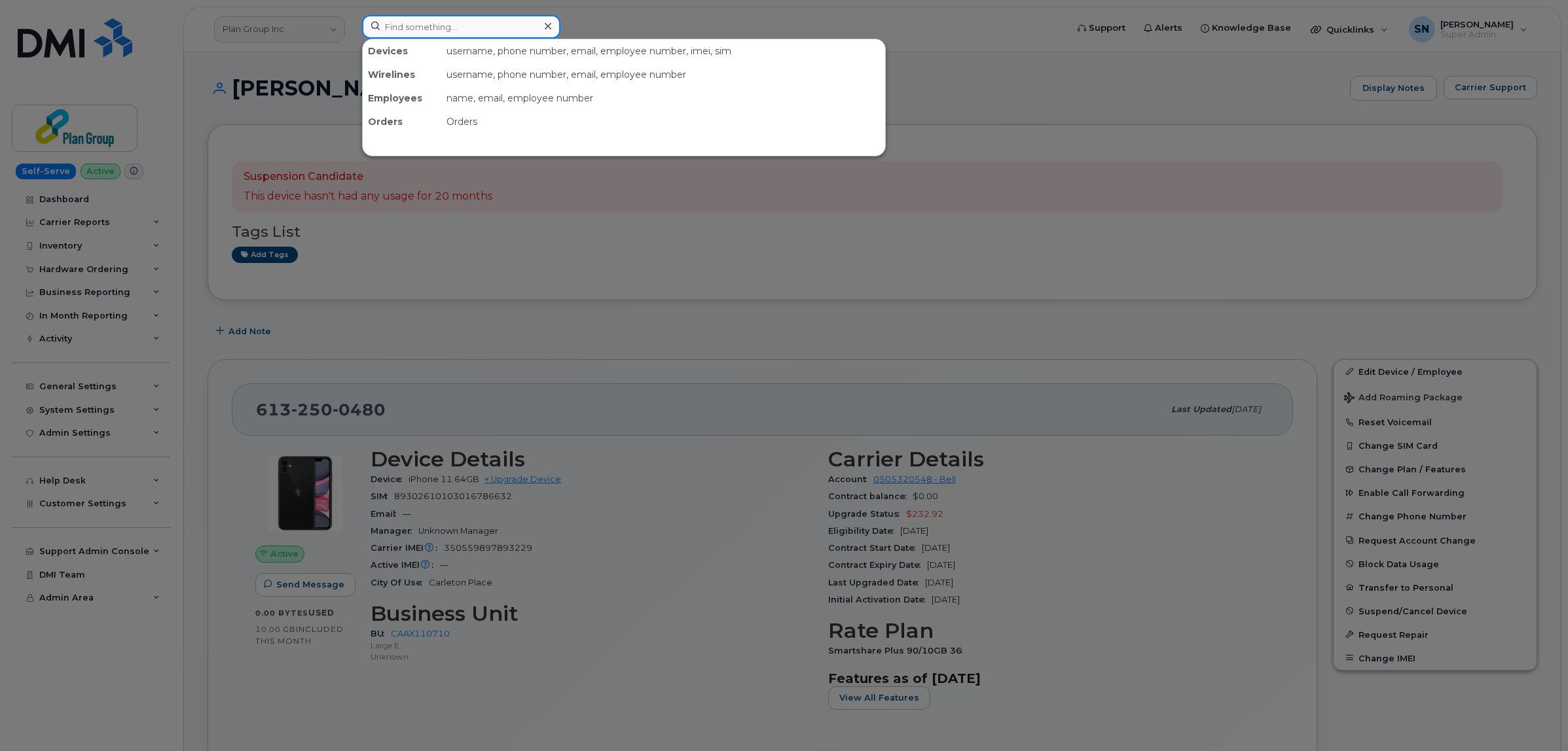
click at [518, 21] on input at bounding box center [462, 27] width 199 height 24
paste input "3435432318"
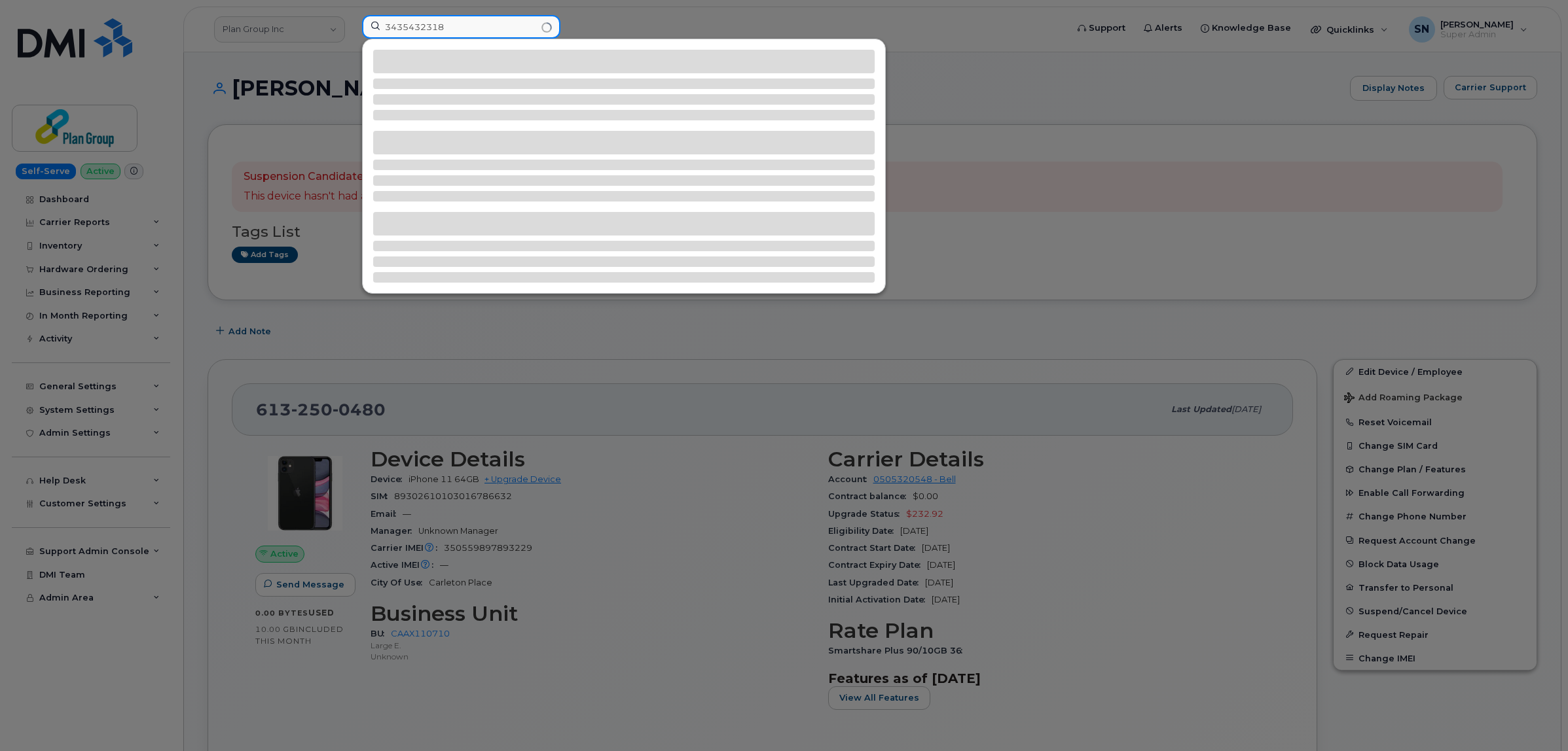
type input "3435432318"
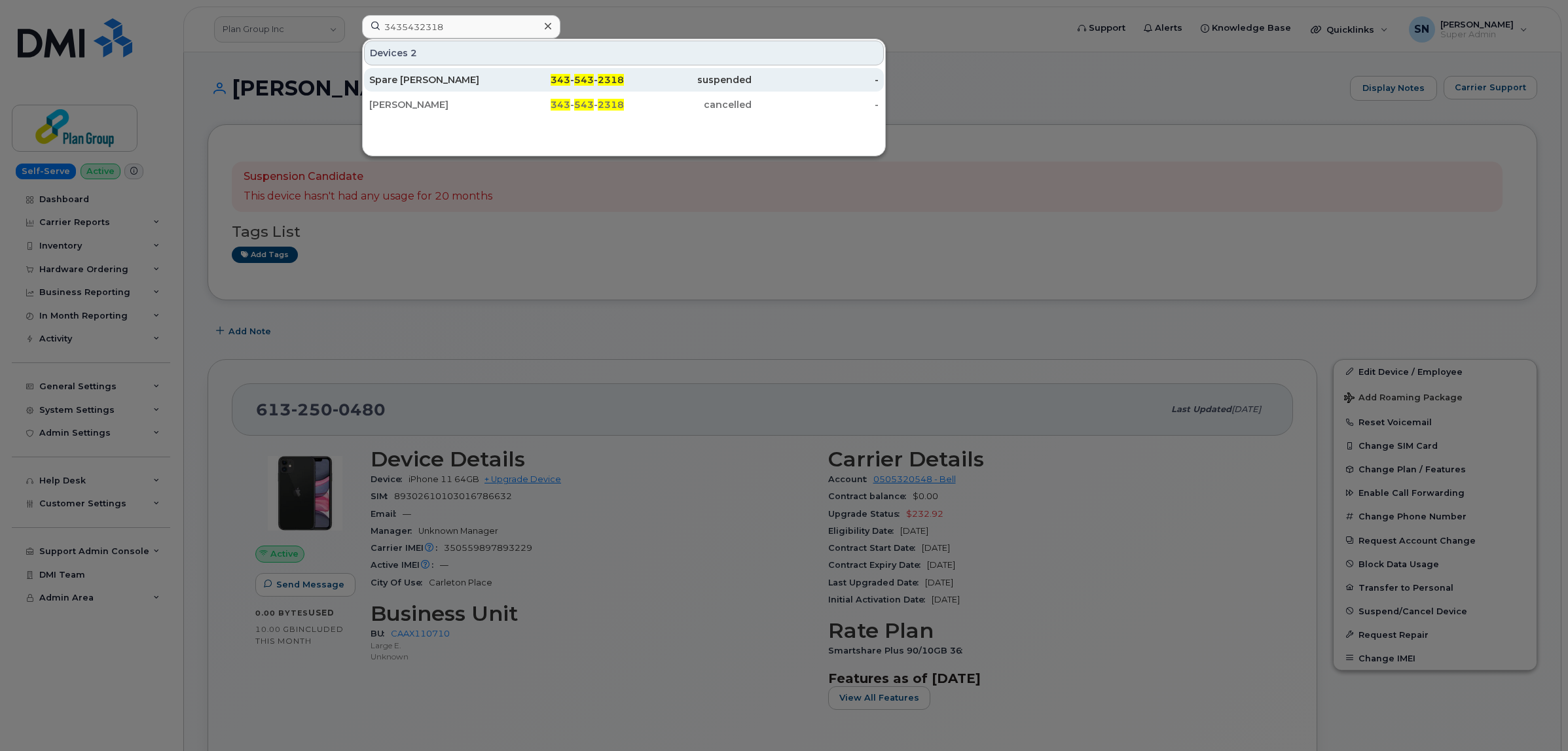
click at [469, 80] on div "Spare Luis C." at bounding box center [433, 80] width 128 height 13
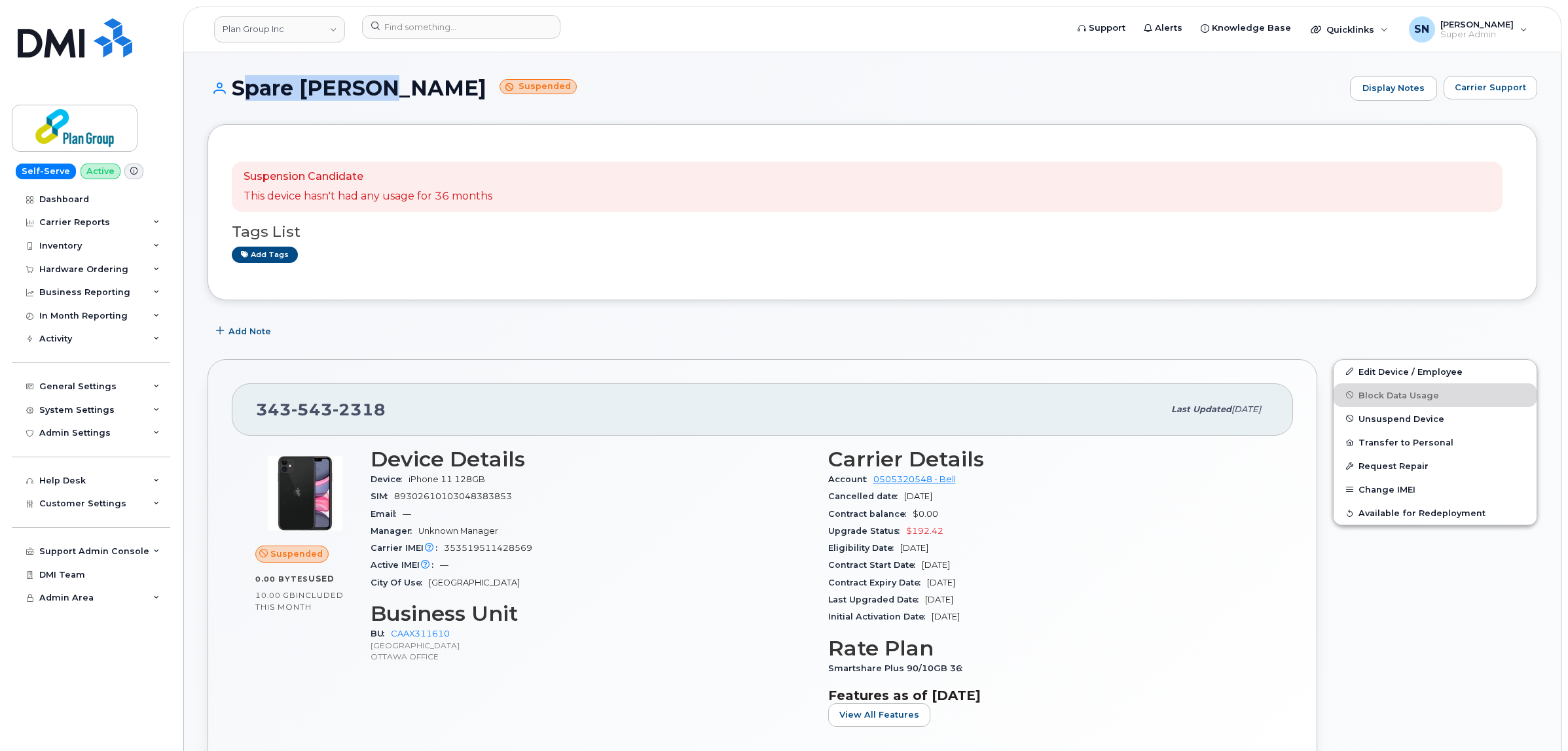
drag, startPoint x: 231, startPoint y: 80, endPoint x: 365, endPoint y: 86, distance: 134.1
click at [365, 86] on h1 "Spare [PERSON_NAME] Suspended" at bounding box center [775, 87] width 1136 height 23
copy h1 "Spare [PERSON_NAME]"
click at [1424, 367] on link "Edit Device / Employee" at bounding box center [1434, 372] width 203 height 24
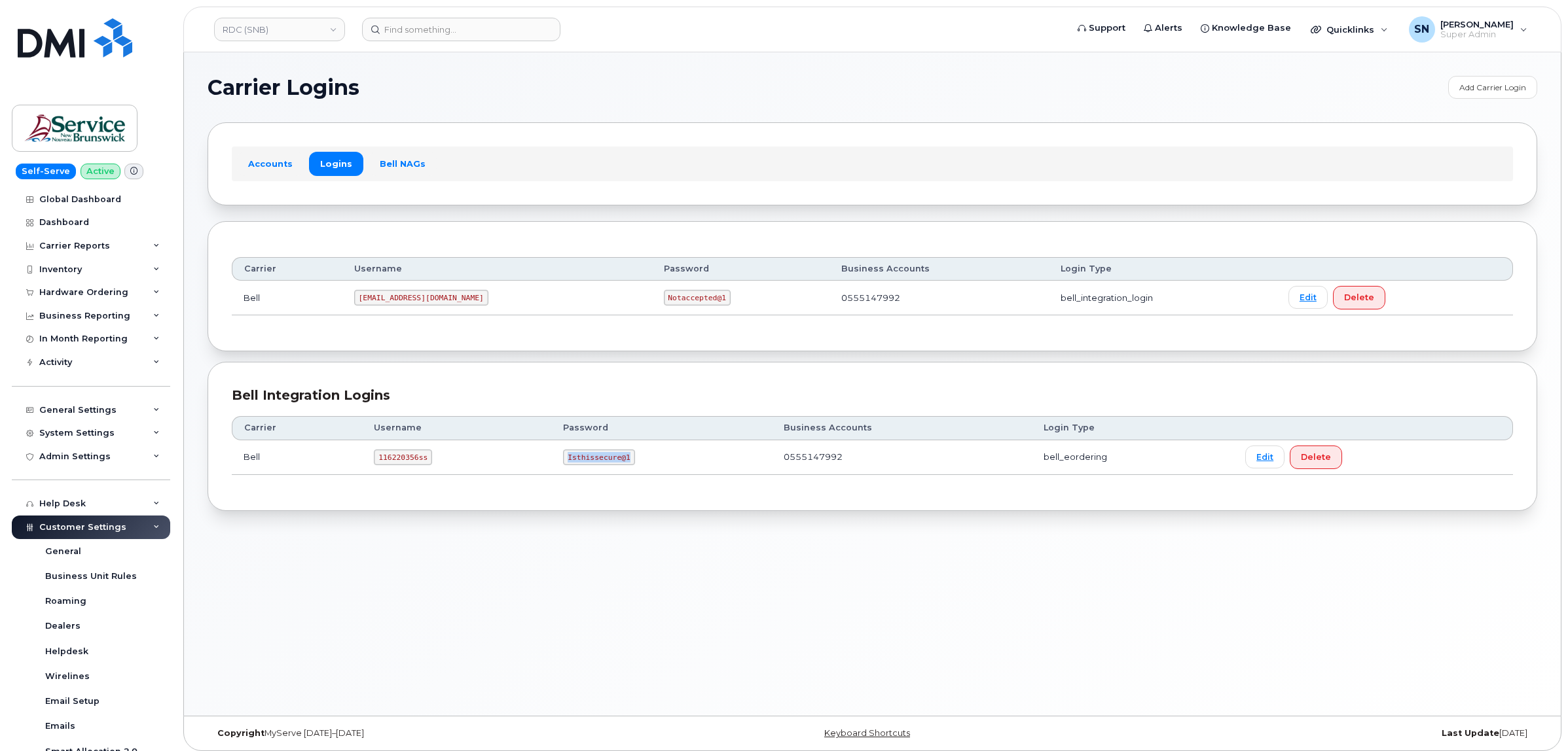
scroll to position [262, 0]
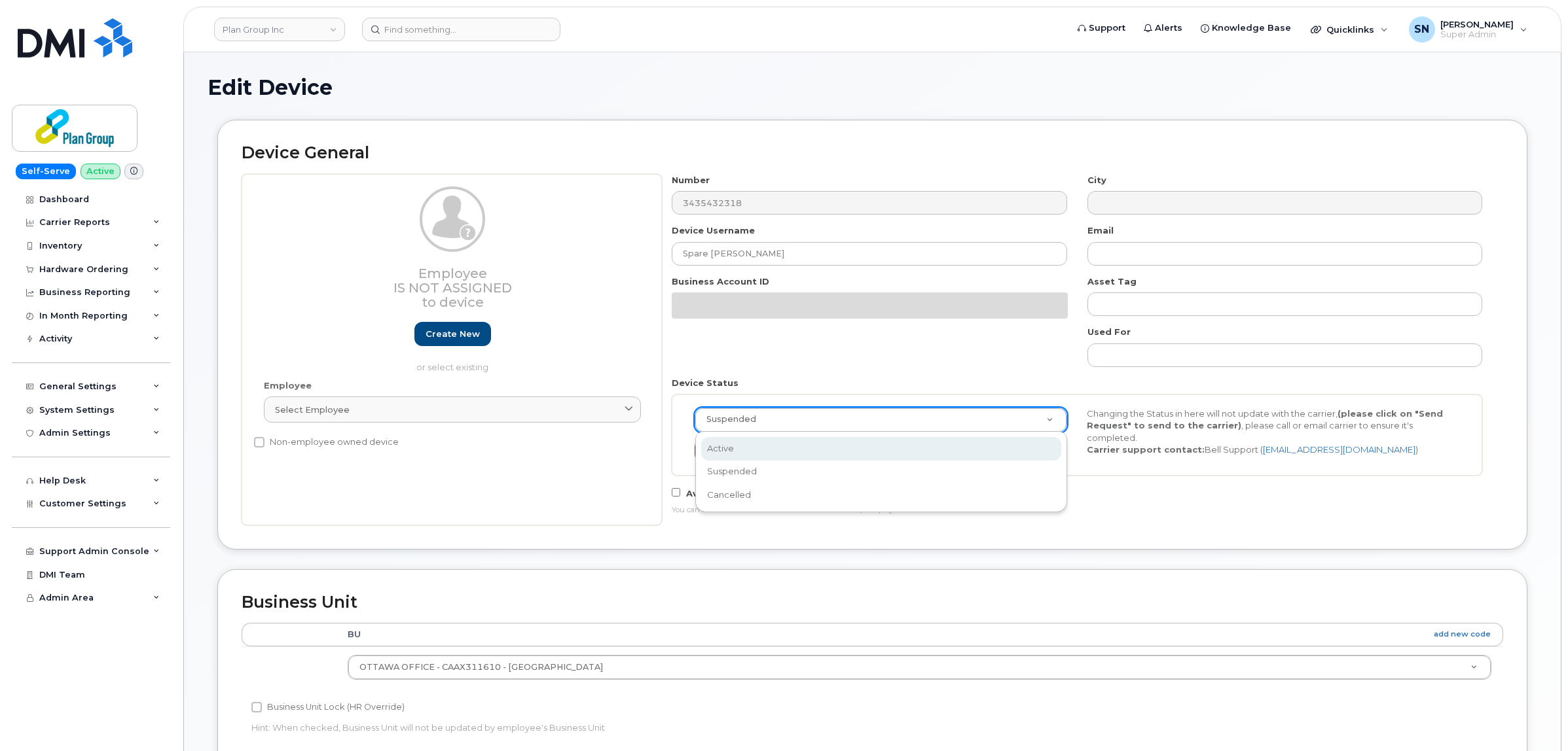
drag, startPoint x: 745, startPoint y: 424, endPoint x: 1311, endPoint y: 539, distance: 577.6
click at [1320, 539] on div "Device General Employee Is not assigned to device Create new or select existing…" at bounding box center [872, 334] width 1310 height 429
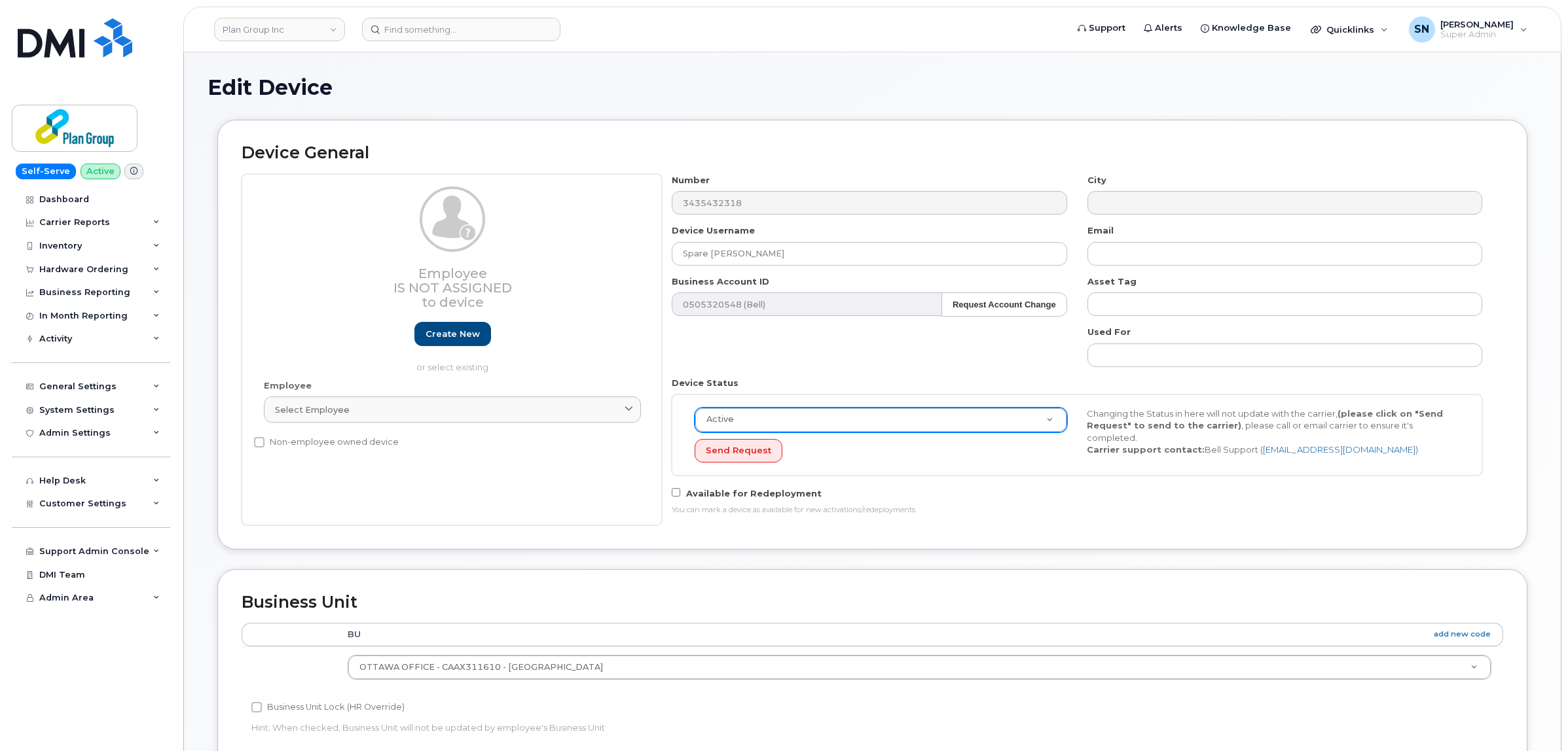
select select "active"
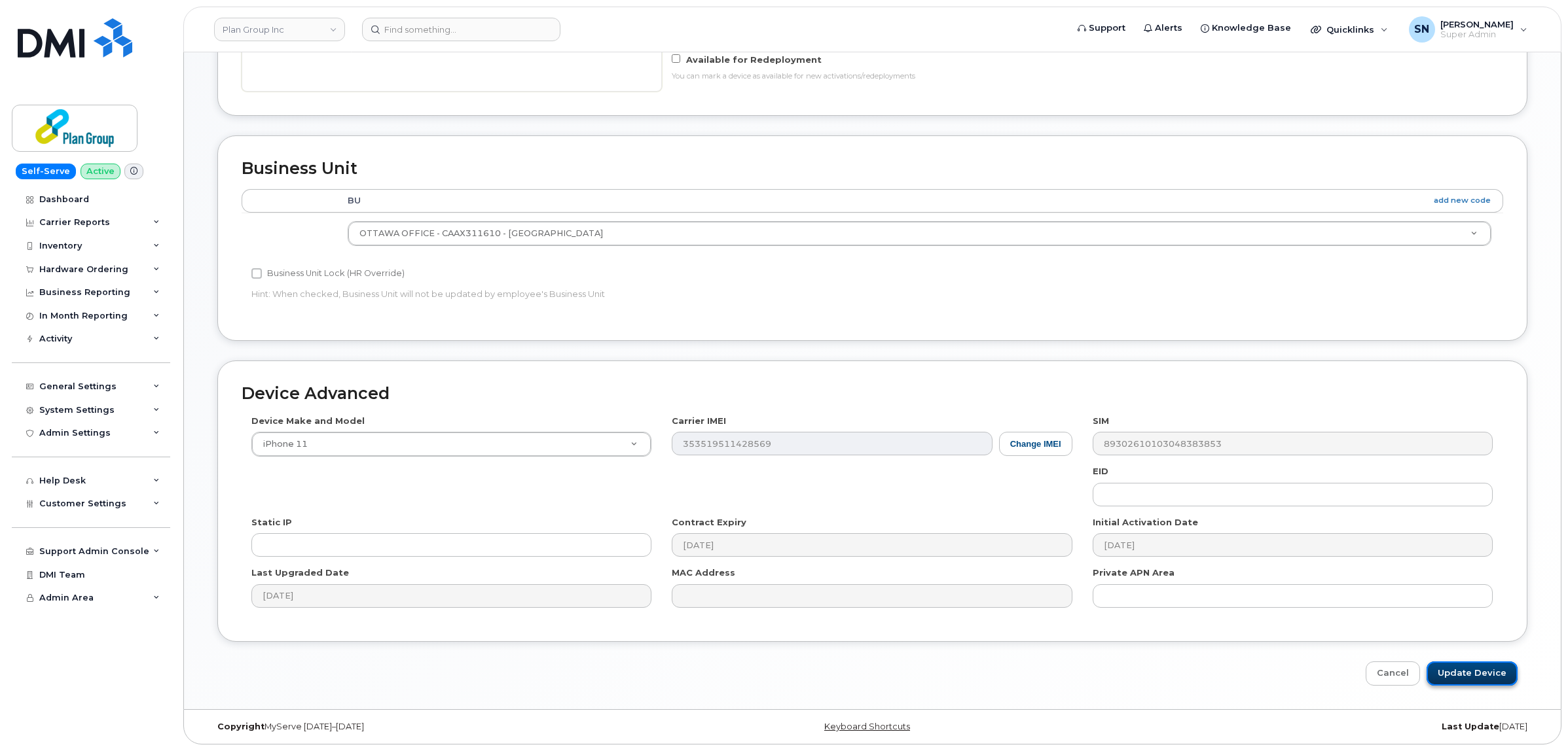
click at [1487, 661] on input "Update Device" at bounding box center [1472, 673] width 91 height 24
type input "Saving..."
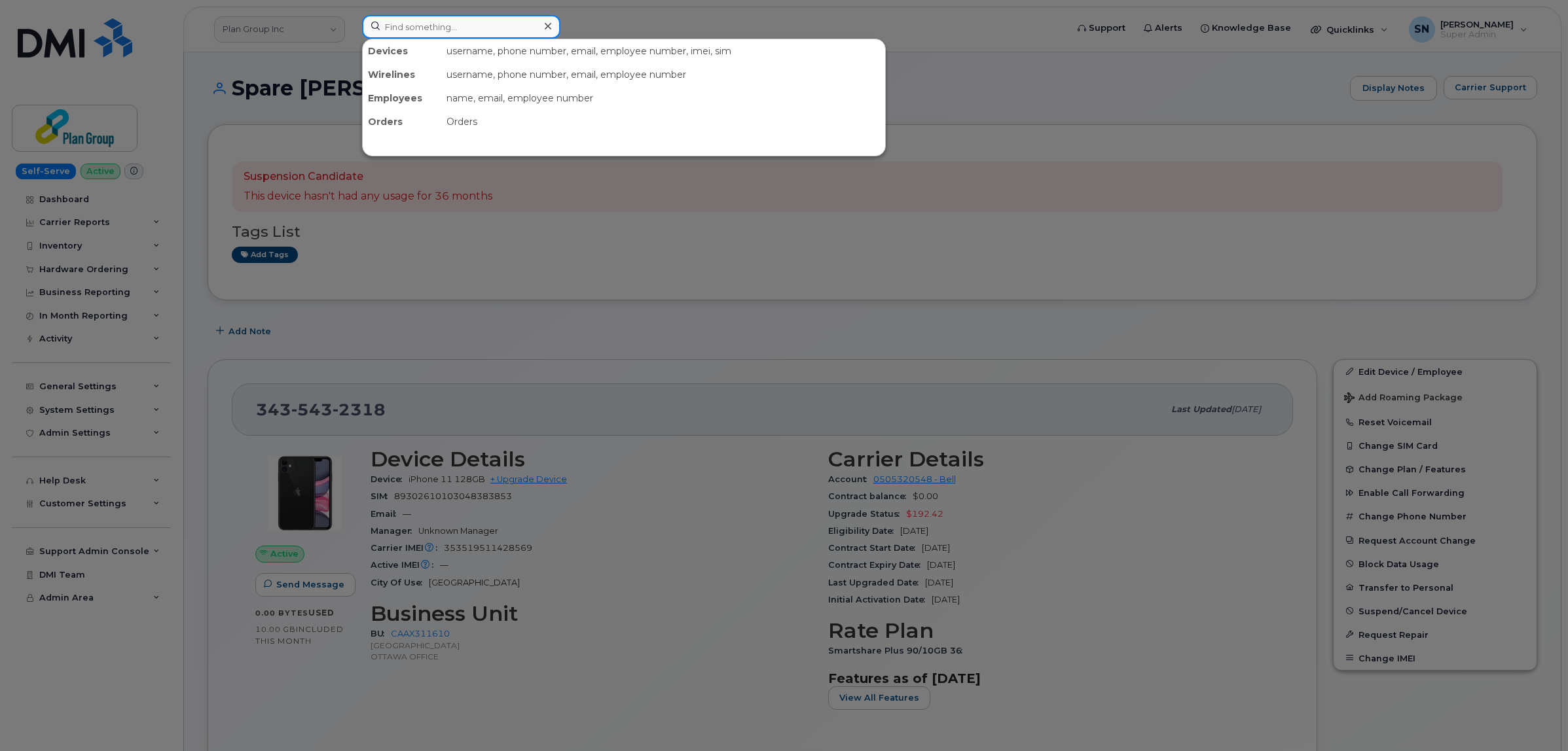
click at [519, 29] on input at bounding box center [462, 27] width 199 height 24
paste input "6137961718"
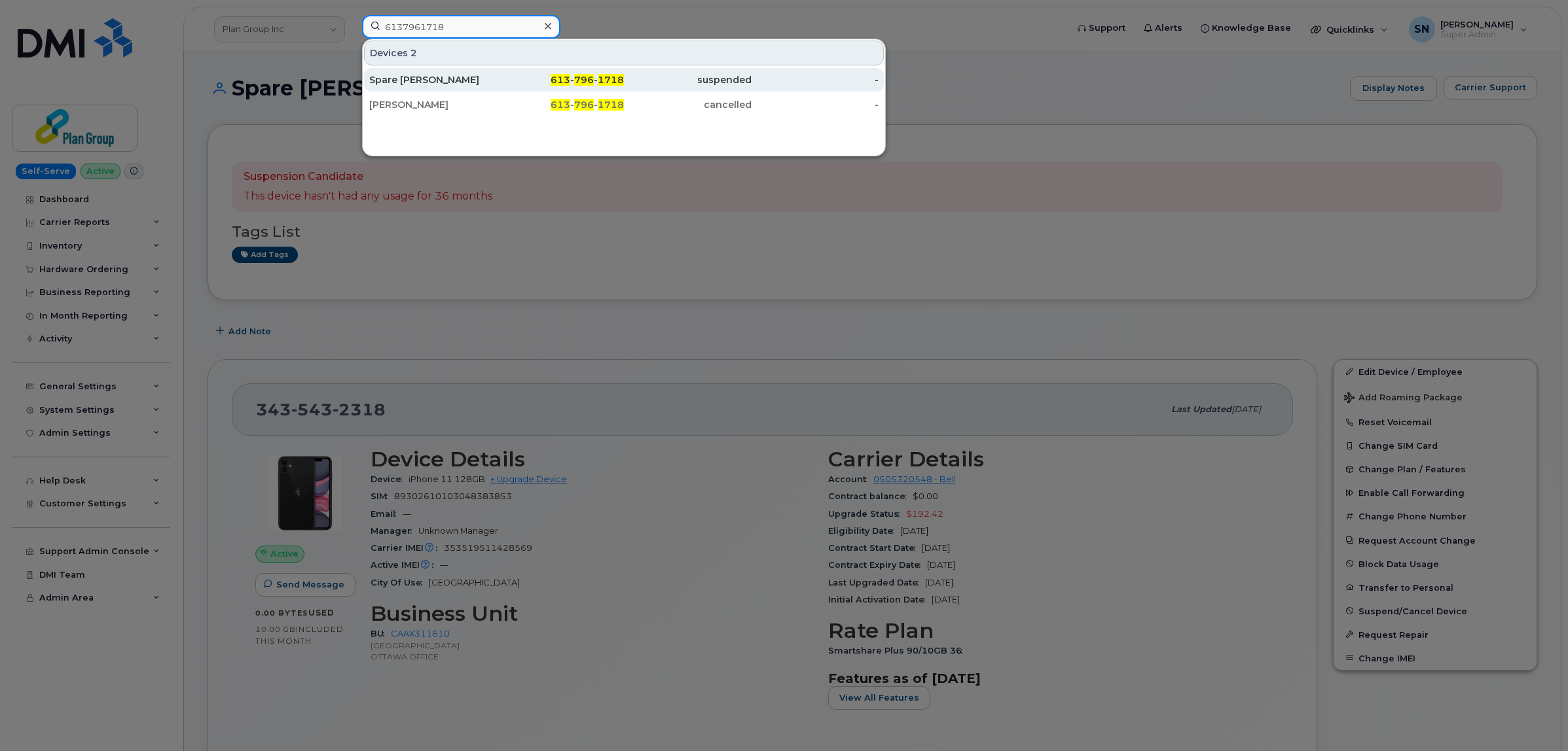
type input "6137961718"
click at [459, 82] on div "Spare [PERSON_NAME]" at bounding box center [433, 80] width 128 height 13
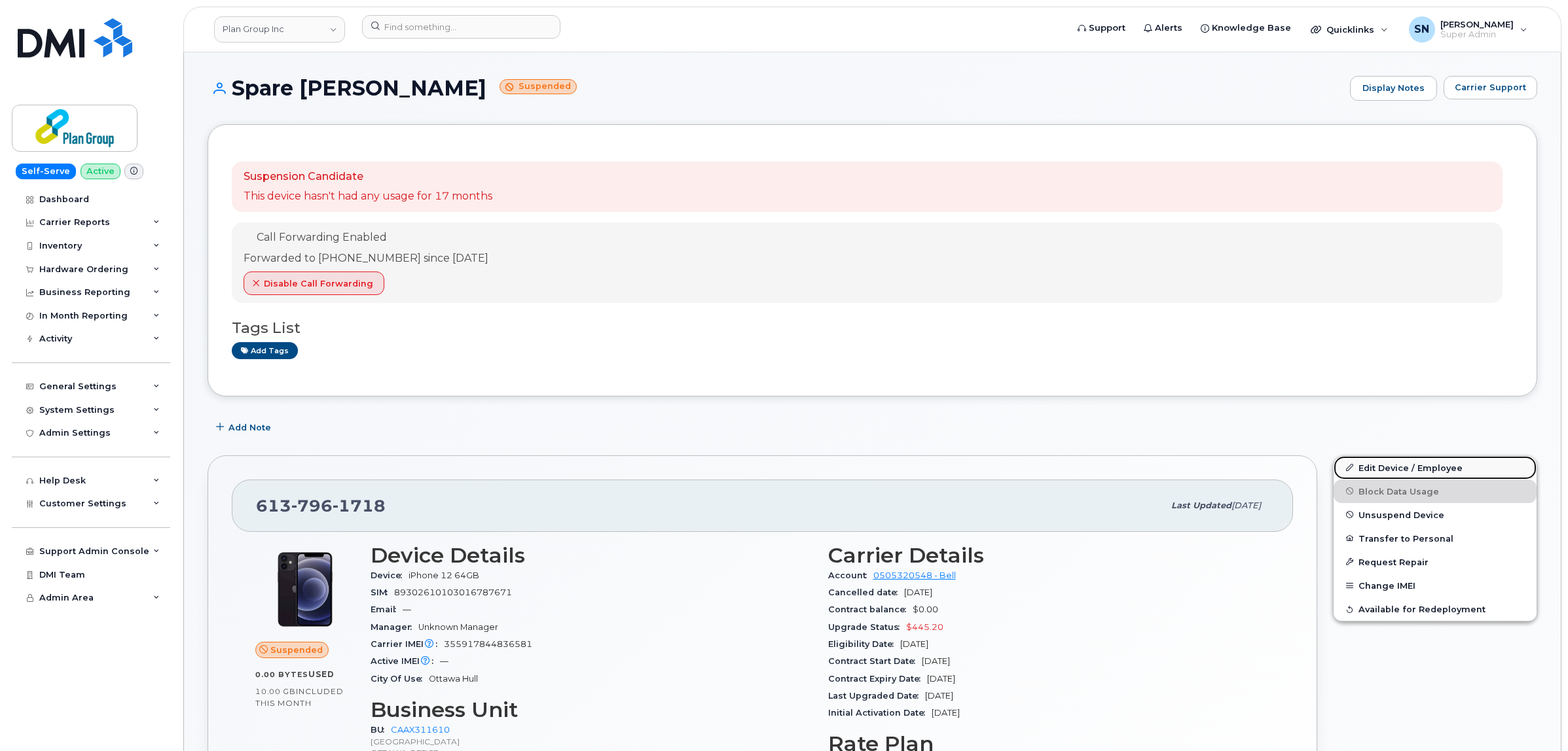
click at [1428, 462] on link "Edit Device / Employee" at bounding box center [1434, 468] width 203 height 24
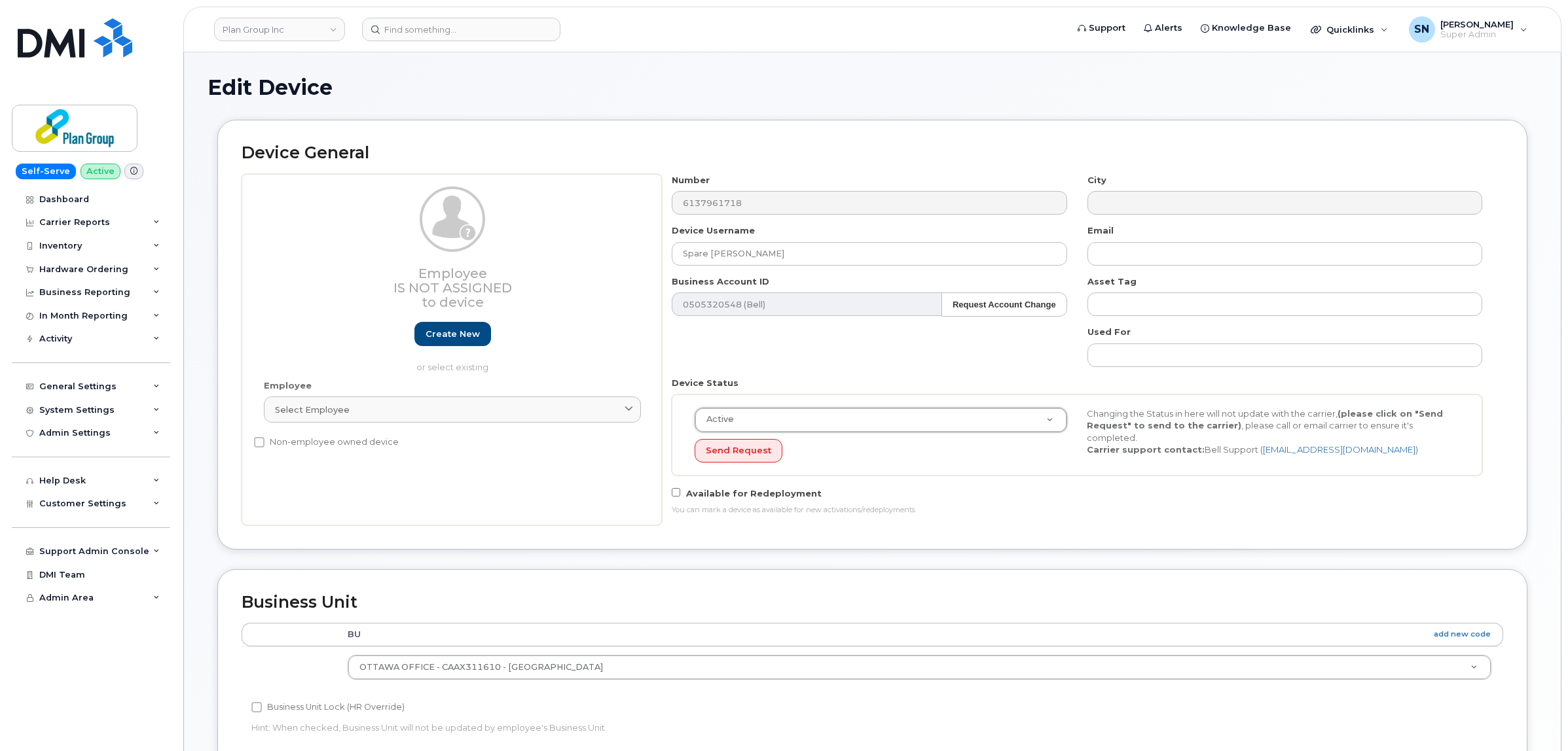
select select "active"
click at [1289, 525] on div "Number 6137961718 City Device Username Spare Gabriel Madison Email Business Acc…" at bounding box center [1077, 349] width 831 height 351
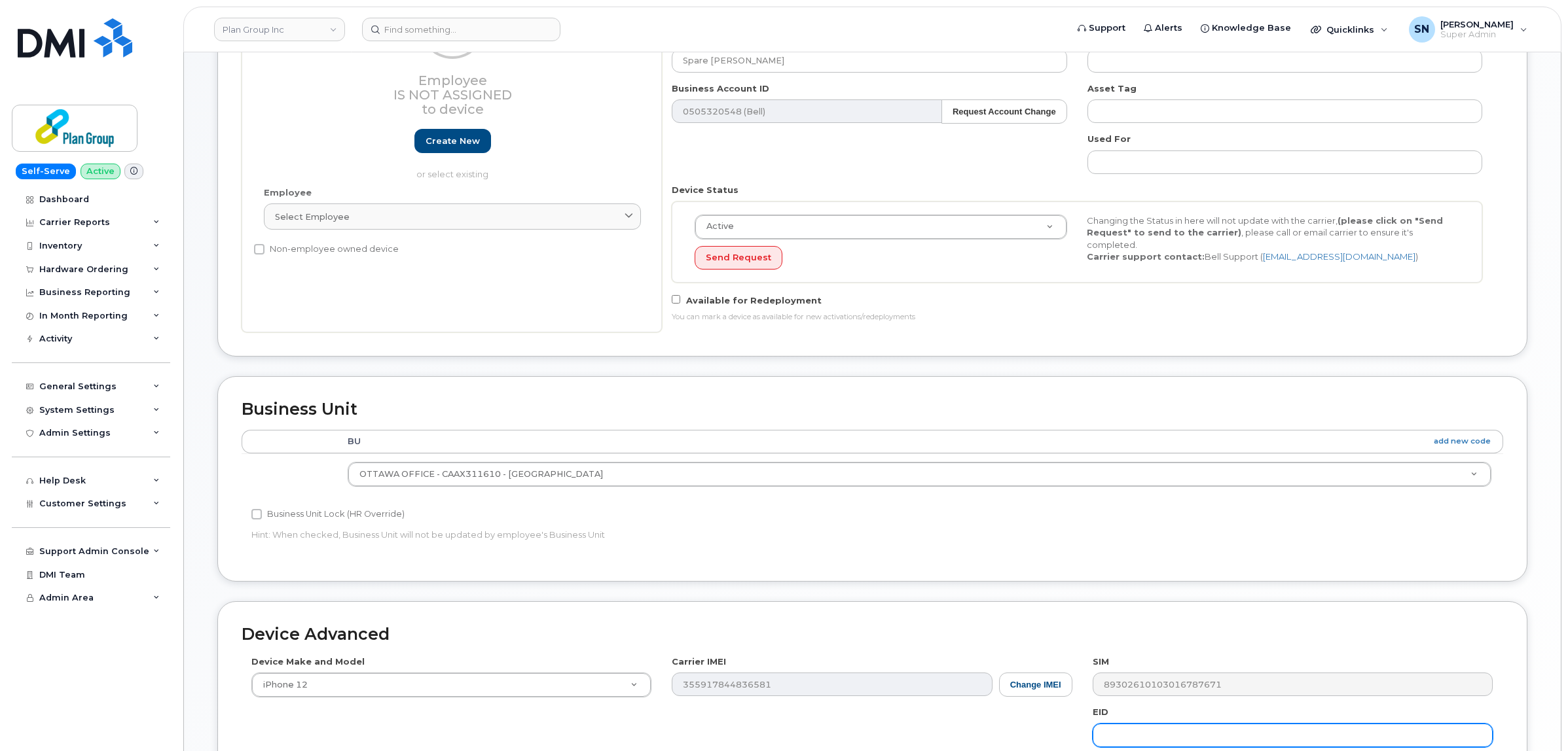
scroll to position [409, 0]
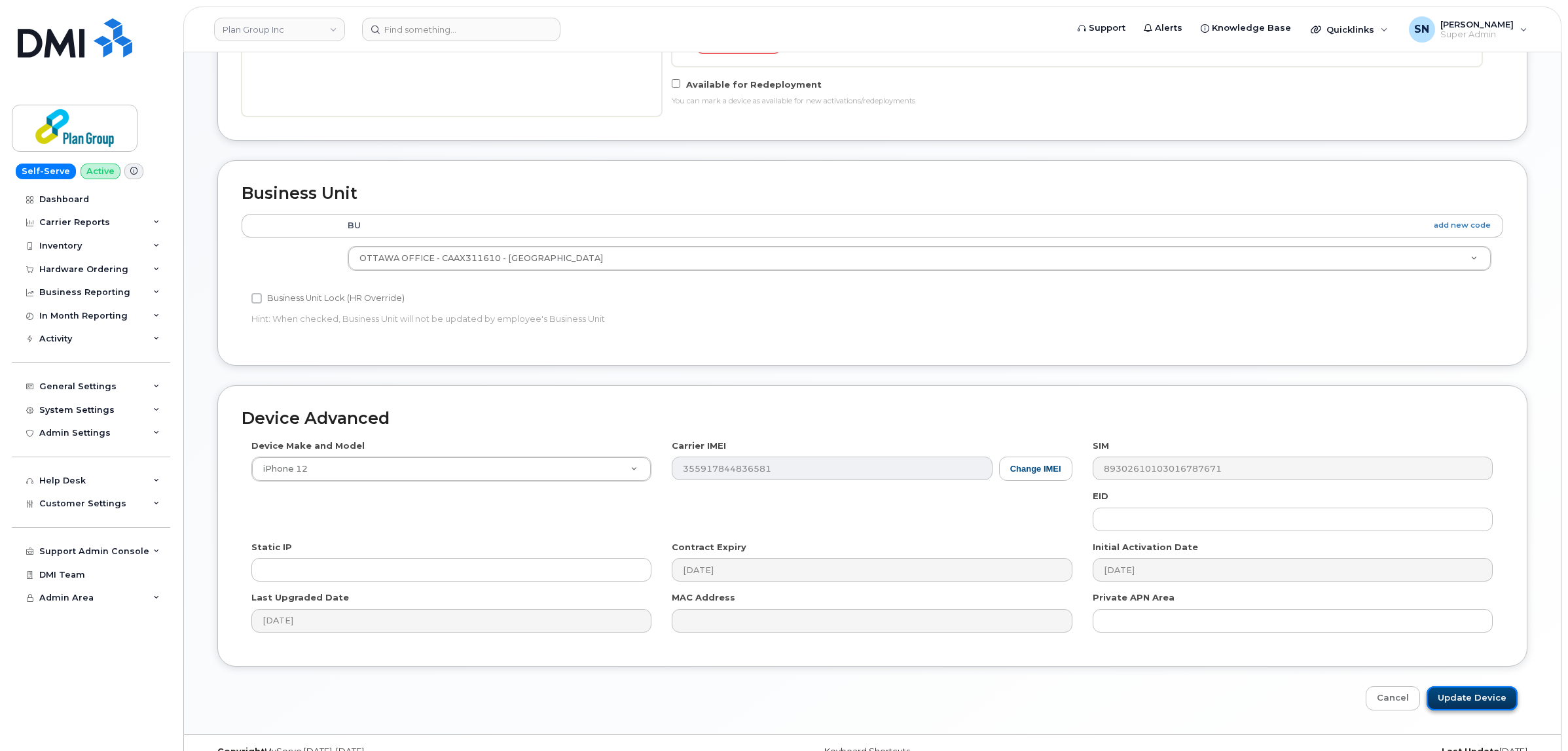
click at [1497, 704] on input "Update Device" at bounding box center [1472, 698] width 91 height 24
type input "Saving..."
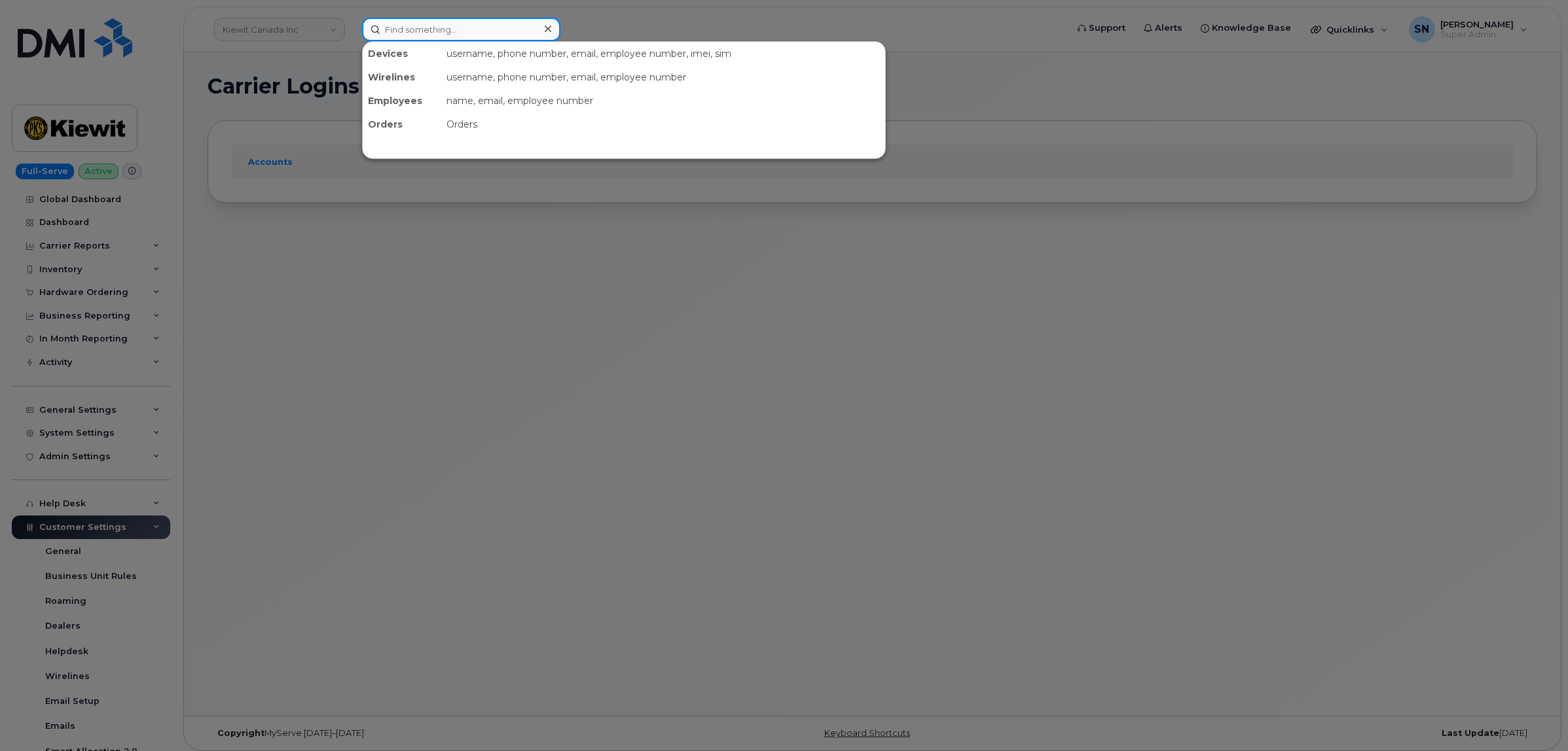
click at [503, 33] on input at bounding box center [462, 30] width 199 height 24
paste input "6137961718"
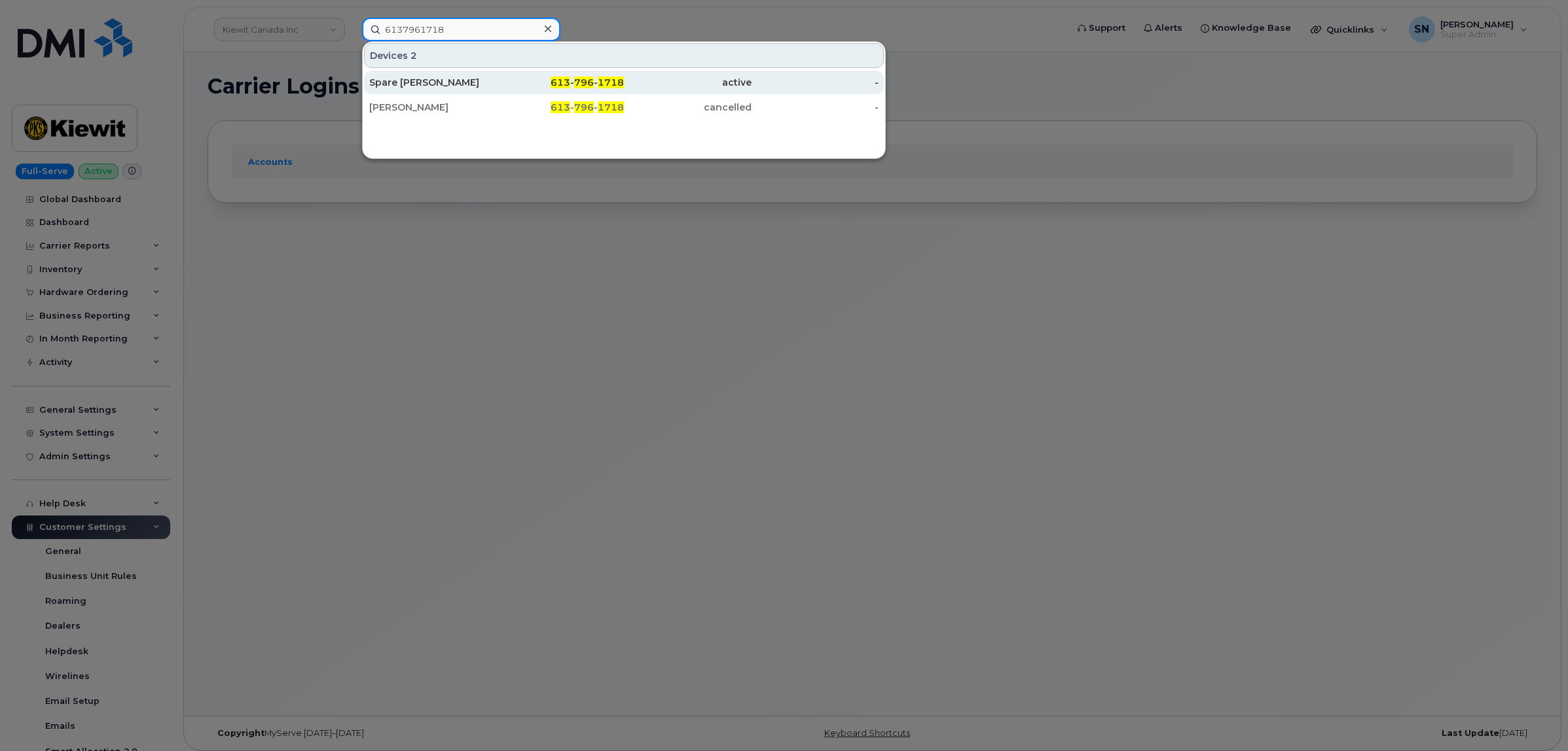
type input "6137961718"
click at [577, 86] on span "796" at bounding box center [584, 82] width 20 height 12
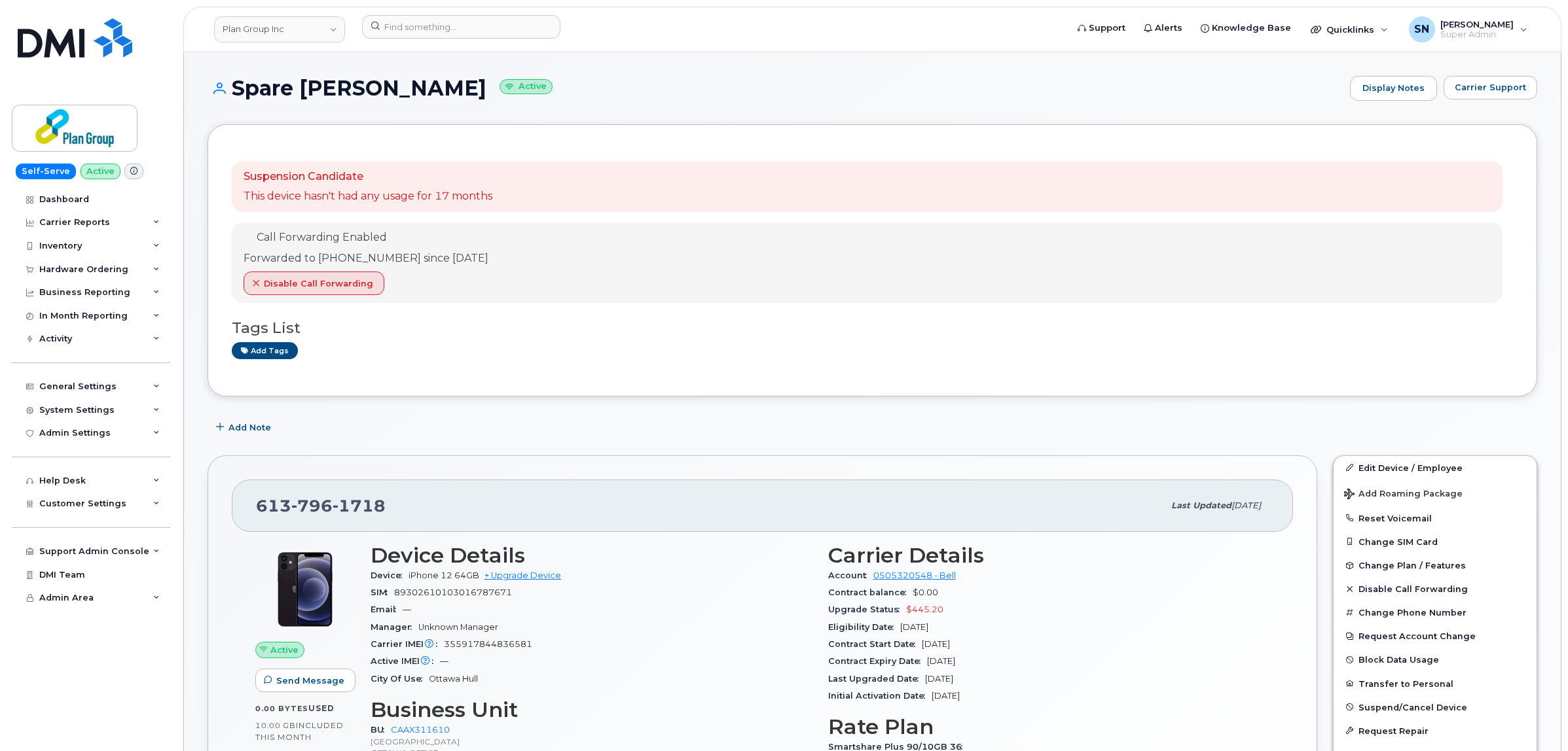
drag, startPoint x: 240, startPoint y: 85, endPoint x: 480, endPoint y: 88, distance: 240.0
click at [480, 88] on h1 "Spare Gabriel Madison Active" at bounding box center [775, 87] width 1136 height 23
copy h1 "pare Gabriel Madison"
click at [232, 82] on h1 "Spare Gabriel Madison Active" at bounding box center [775, 87] width 1136 height 23
drag, startPoint x: 232, startPoint y: 82, endPoint x: 464, endPoint y: 80, distance: 232.0
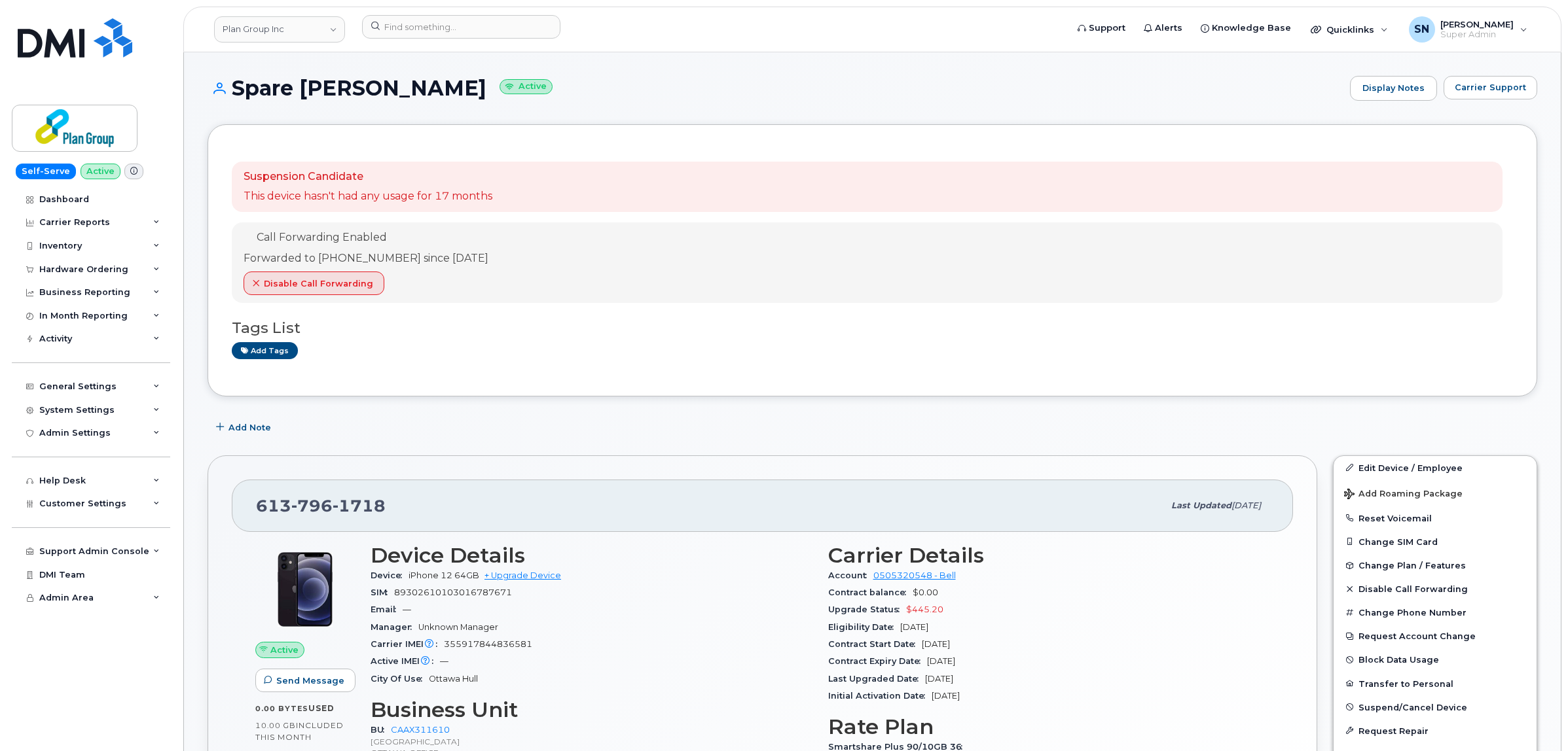
click at [464, 80] on h1 "Spare Gabriel Madison Active" at bounding box center [775, 87] width 1136 height 23
copy h1 "Spare Gabriel Madison"
click at [482, 30] on input at bounding box center [462, 27] width 199 height 24
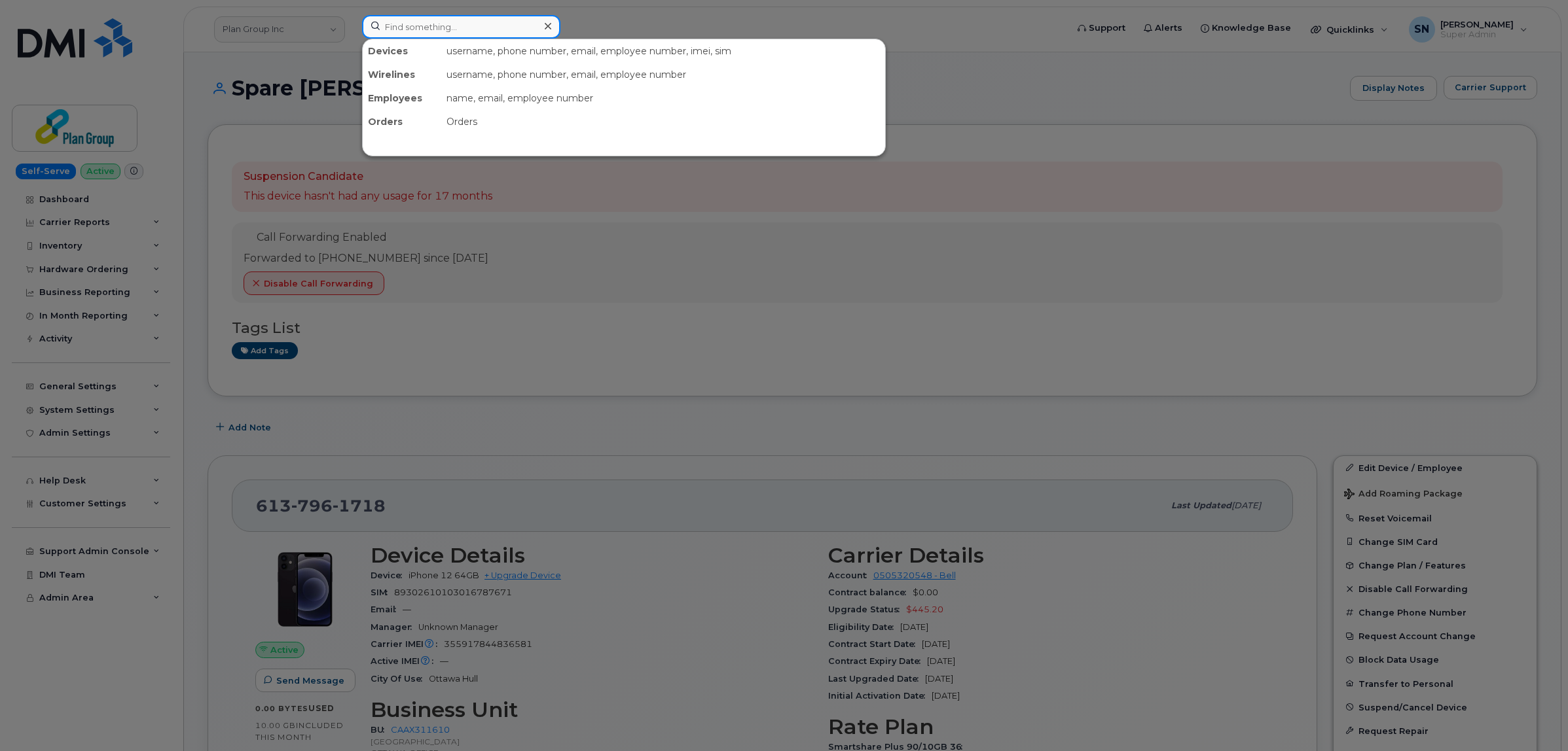
paste input "5873430642"
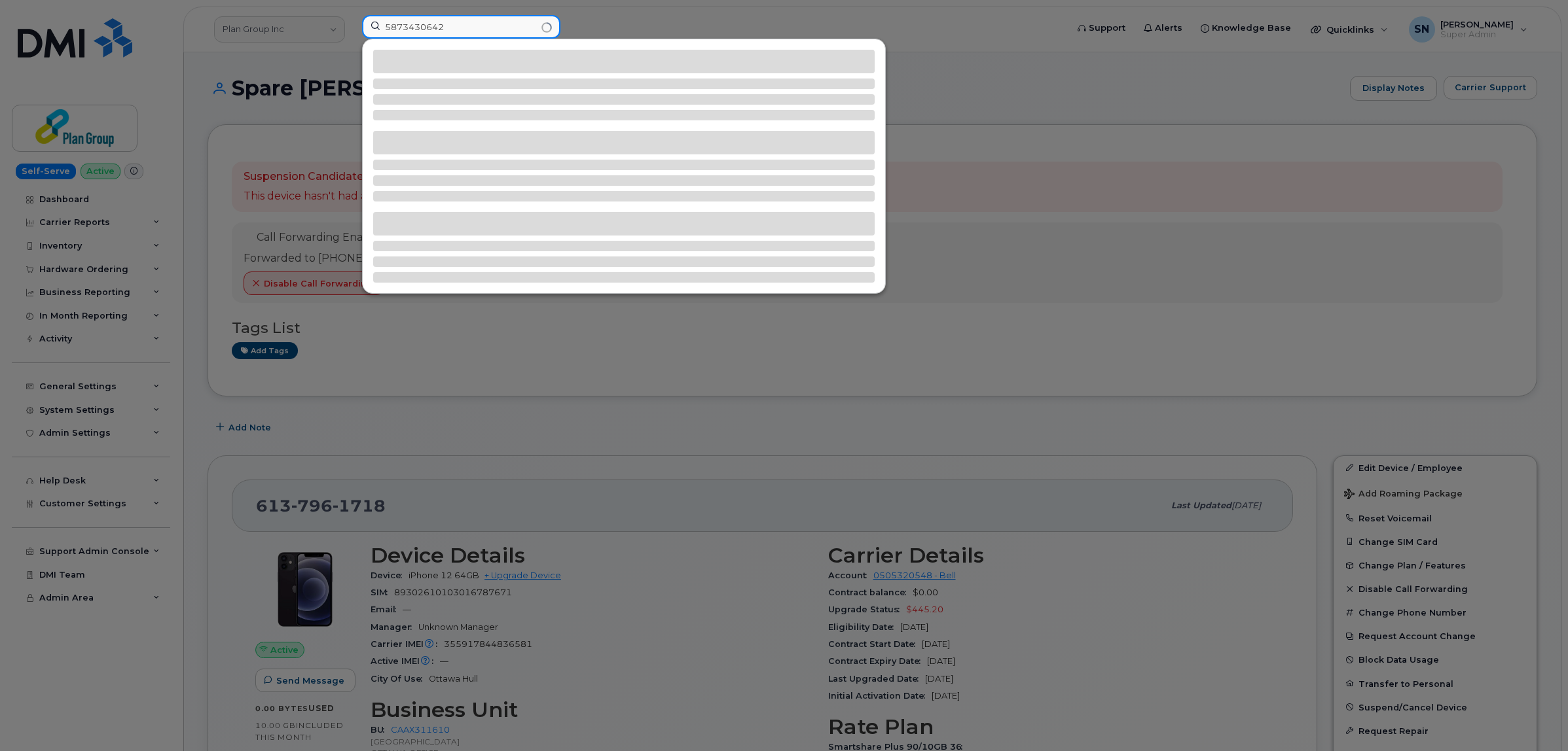
type input "5873430642"
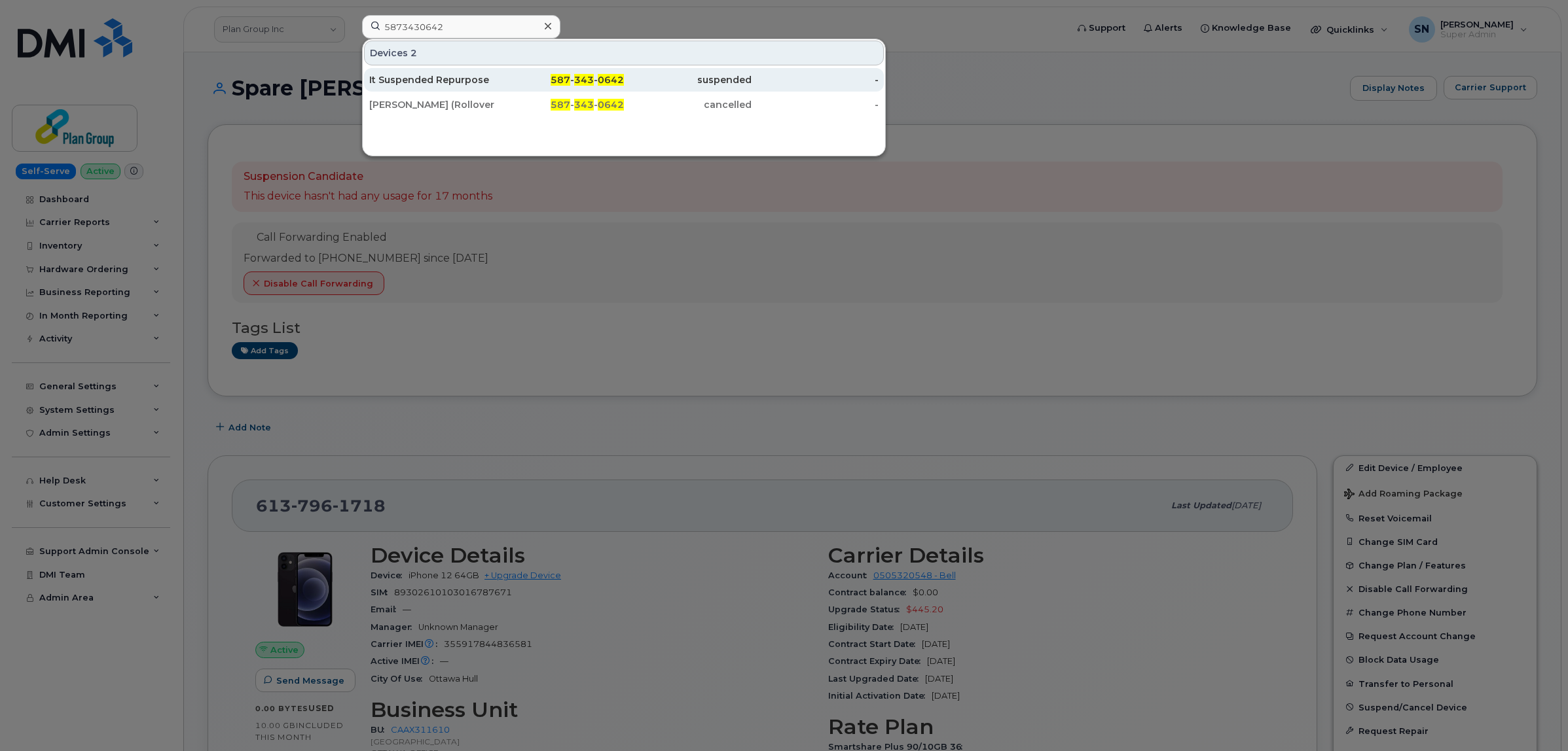
click at [453, 84] on div "It Suspended Repurpose" at bounding box center [433, 80] width 128 height 13
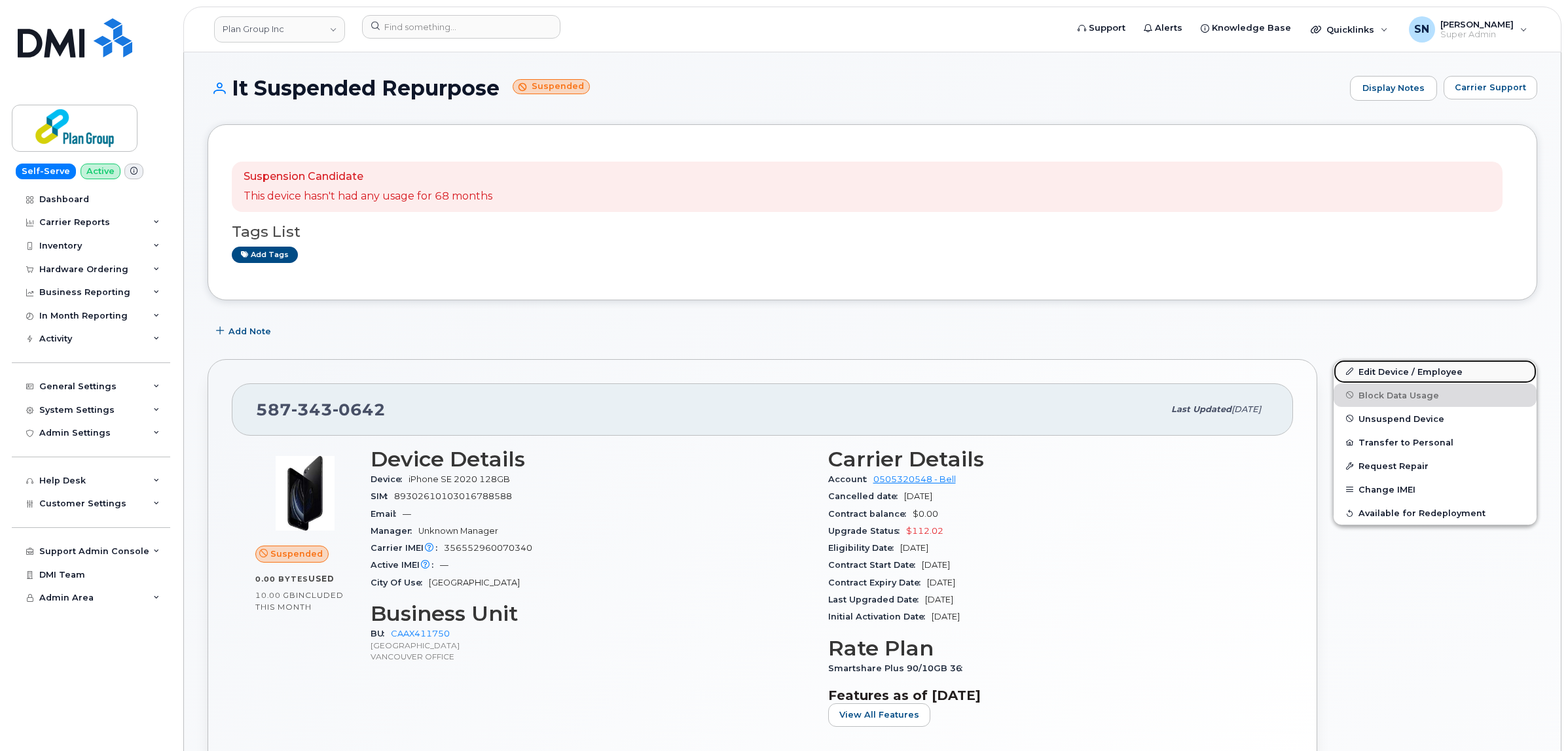
click at [1455, 372] on link "Edit Device / Employee" at bounding box center [1434, 372] width 203 height 24
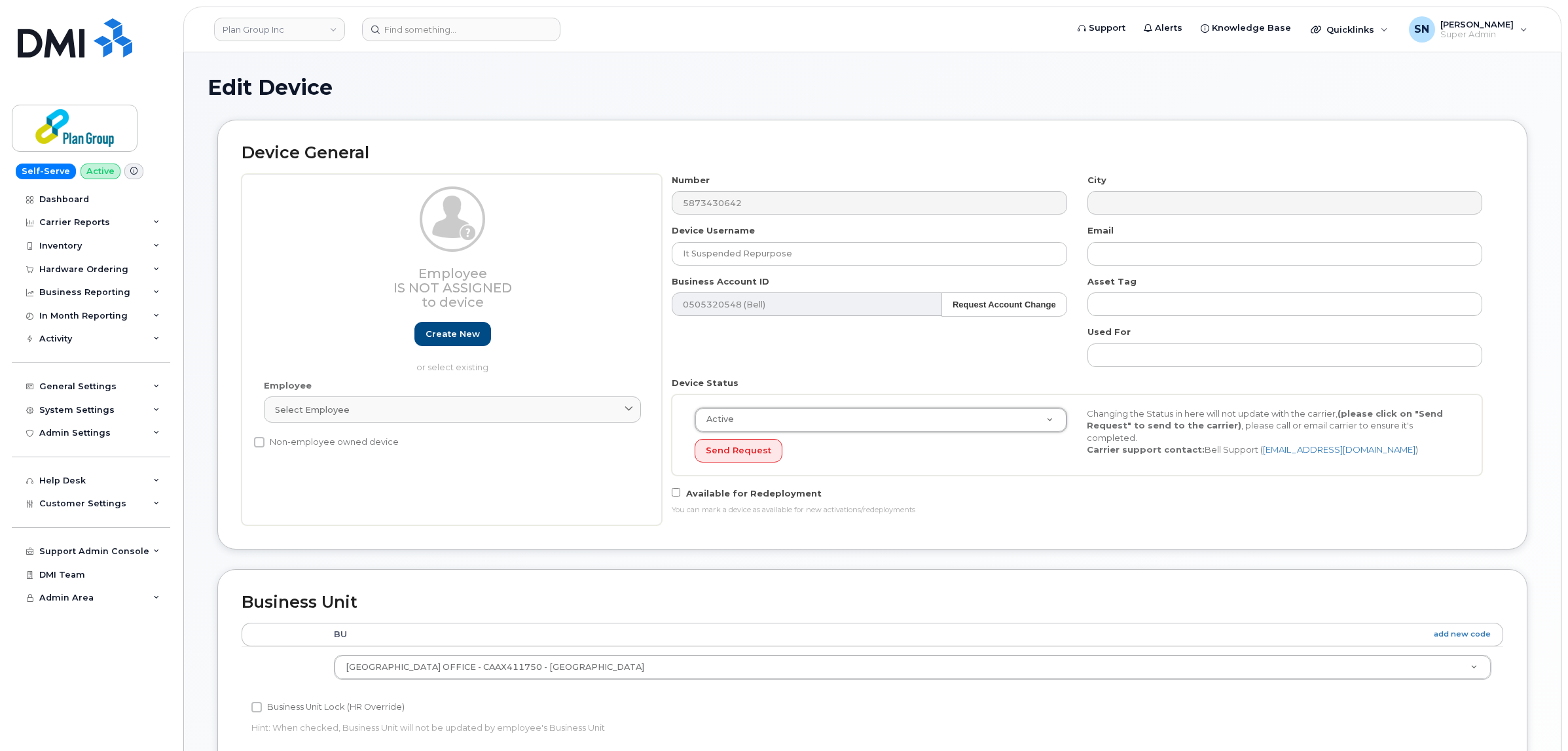
select select "active"
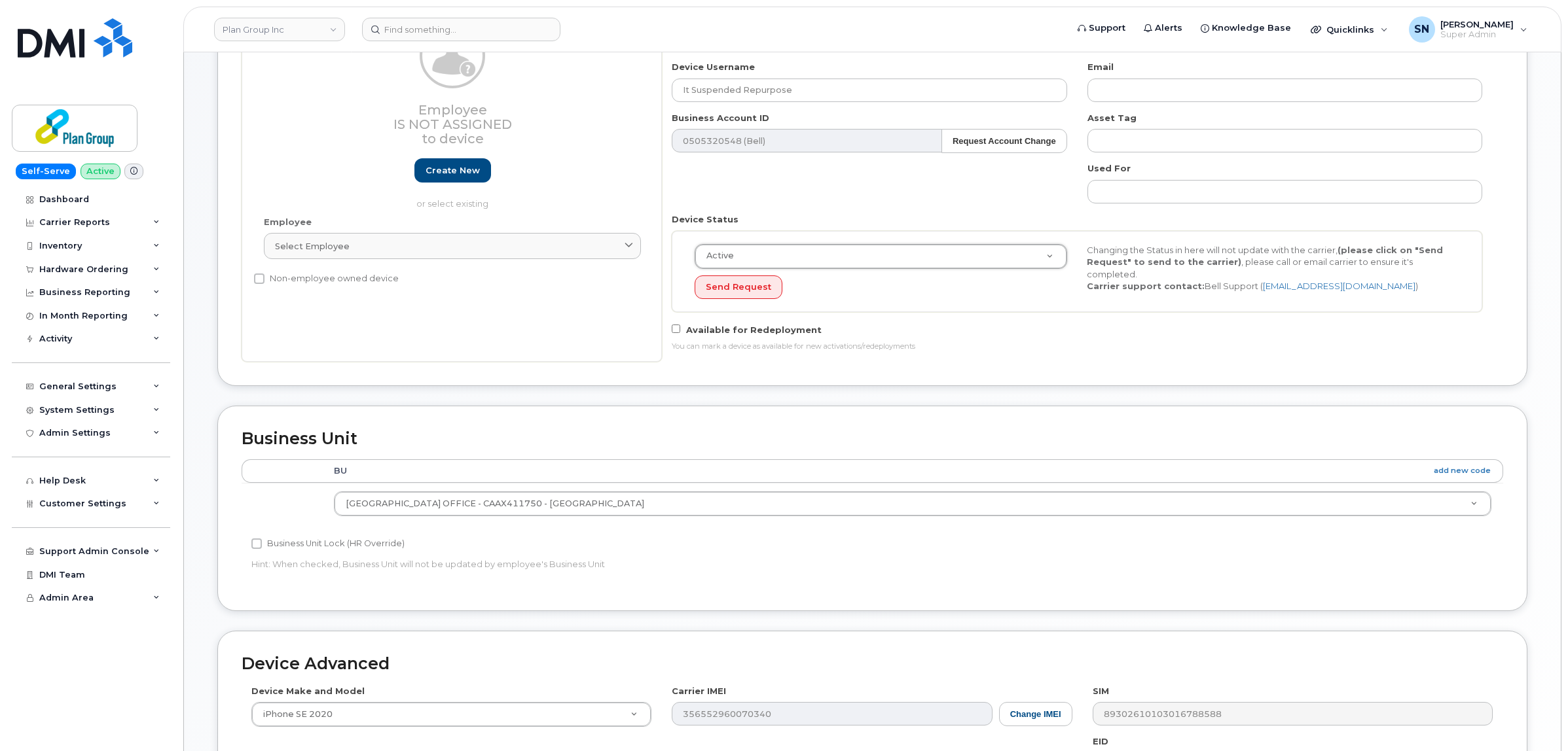
scroll to position [437, 0]
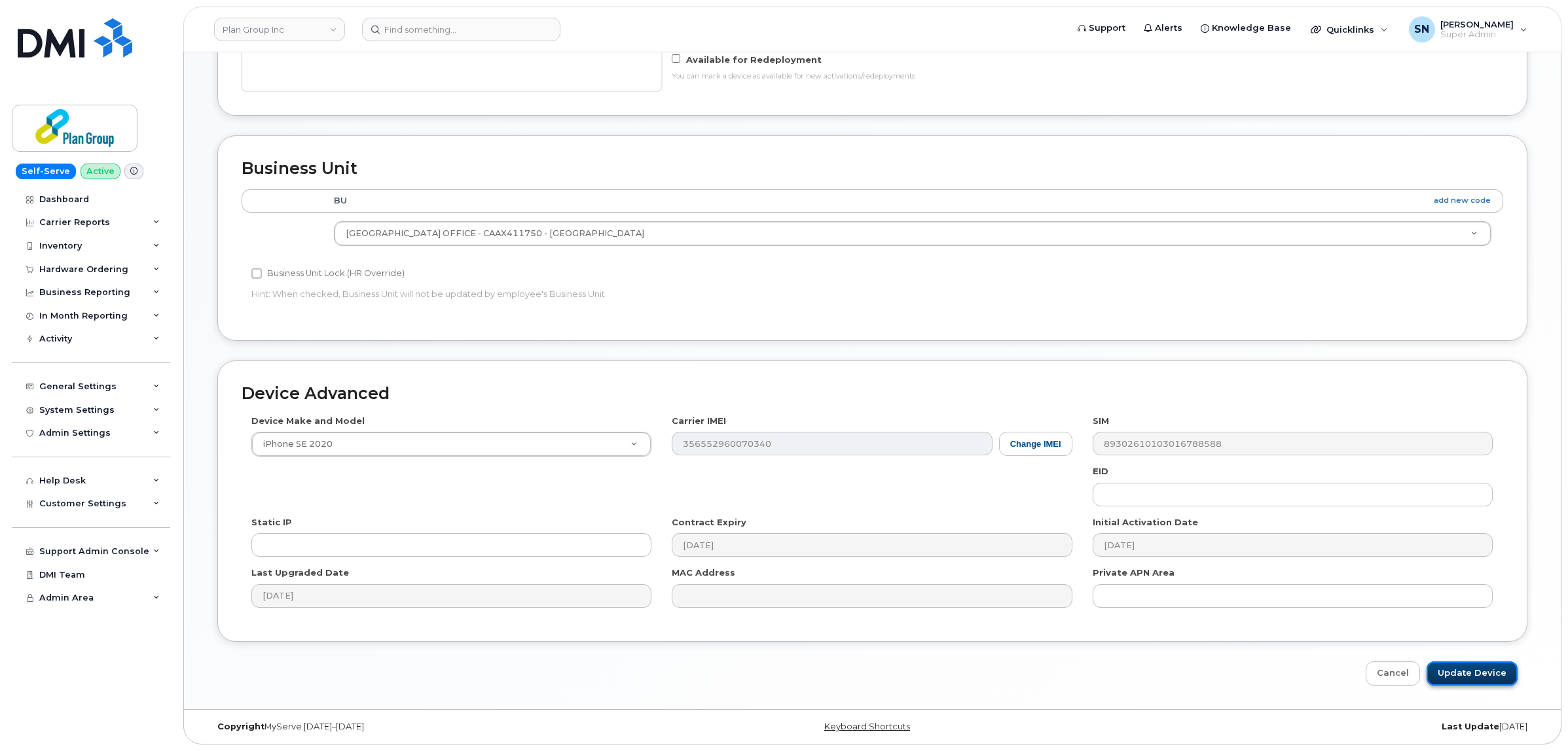
click at [1491, 671] on input "Update Device" at bounding box center [1472, 673] width 91 height 24
type input "Saving..."
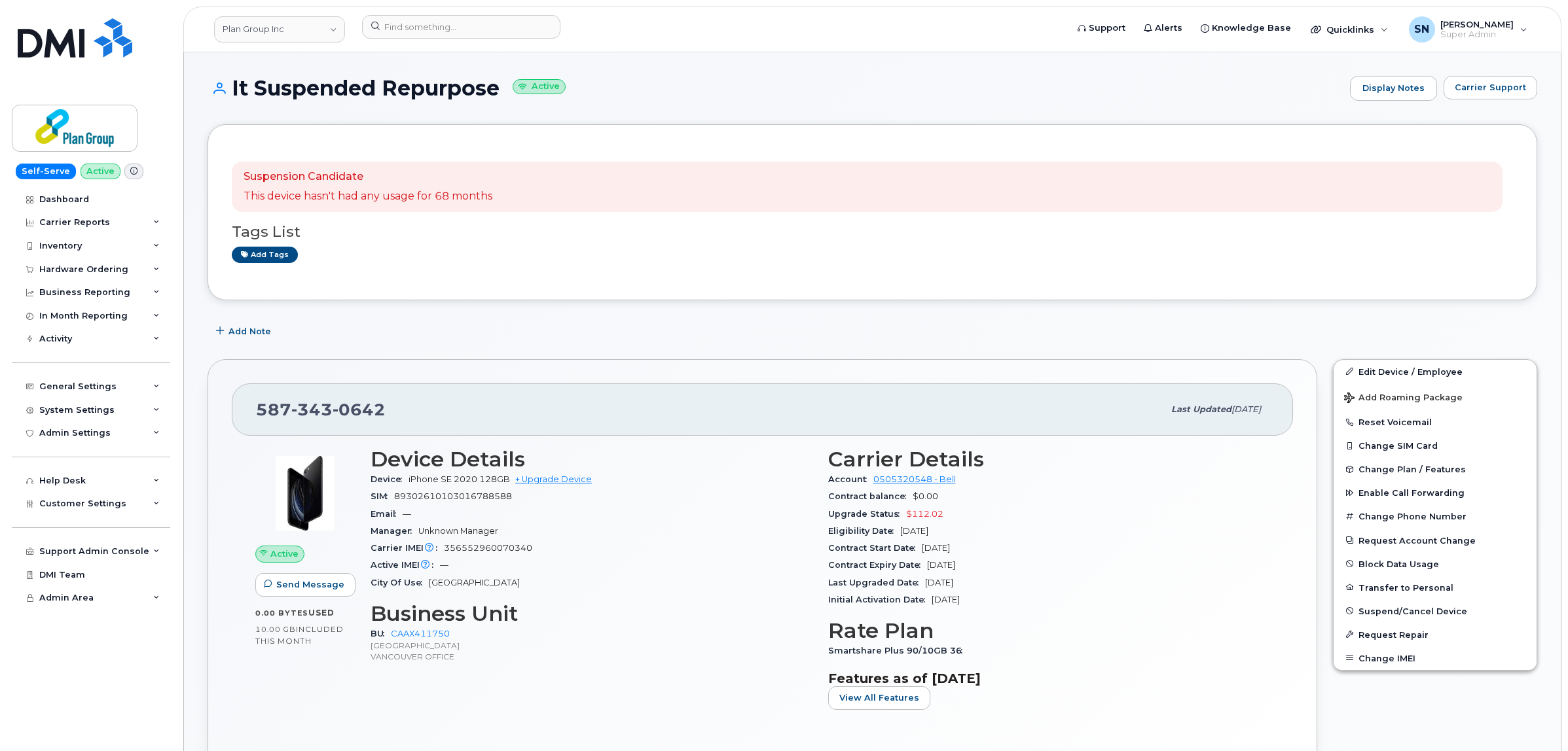
drag, startPoint x: 230, startPoint y: 82, endPoint x: 501, endPoint y: 96, distance: 271.4
click at [501, 96] on h1 "It Suspended Repurpose Active" at bounding box center [775, 87] width 1136 height 23
copy h1 "It Suspended Repurpose"
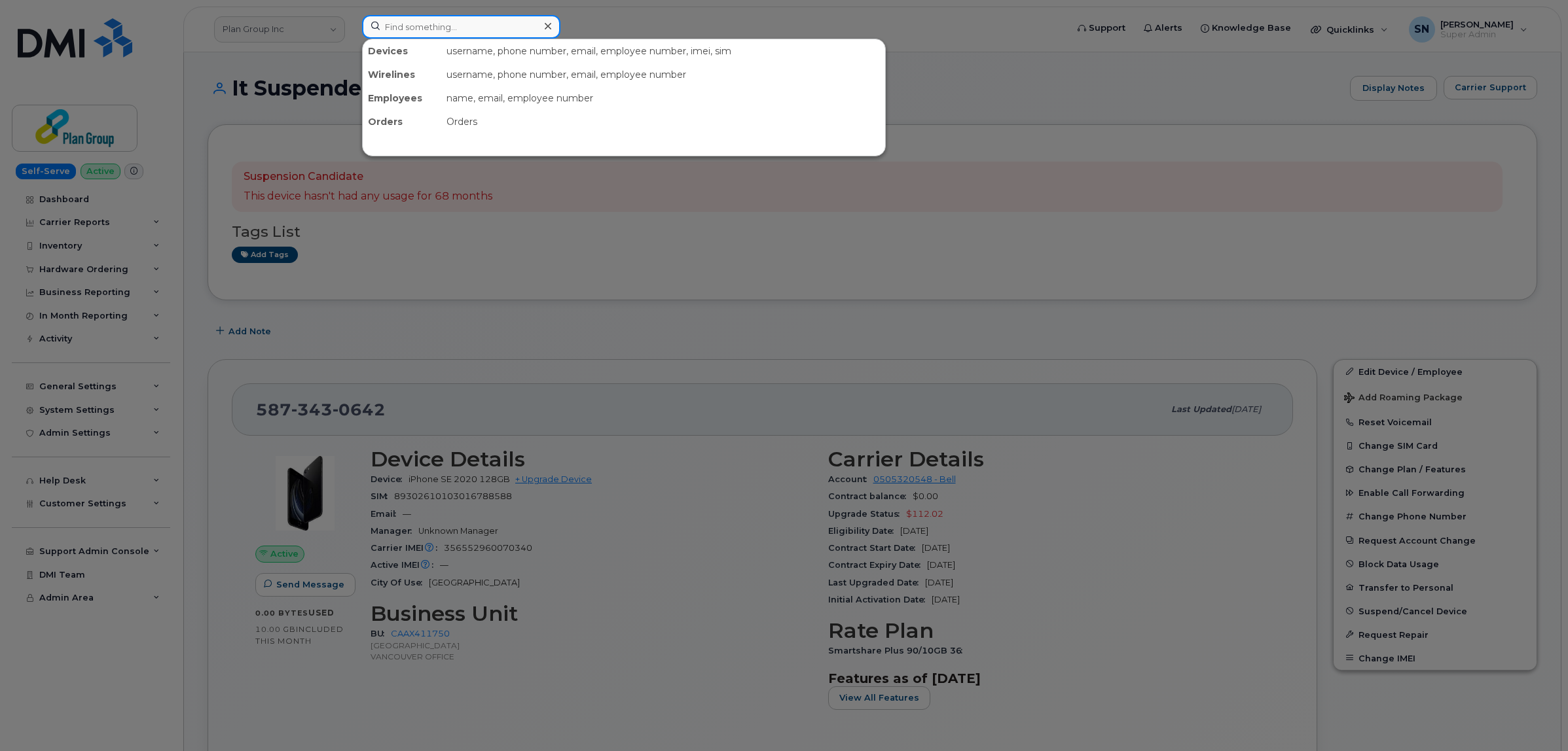
click at [459, 38] on div "Devices username, phone number, email, employee number, imei, sim Wirelines use…" at bounding box center [710, 27] width 696 height 24
paste input "6478228214"
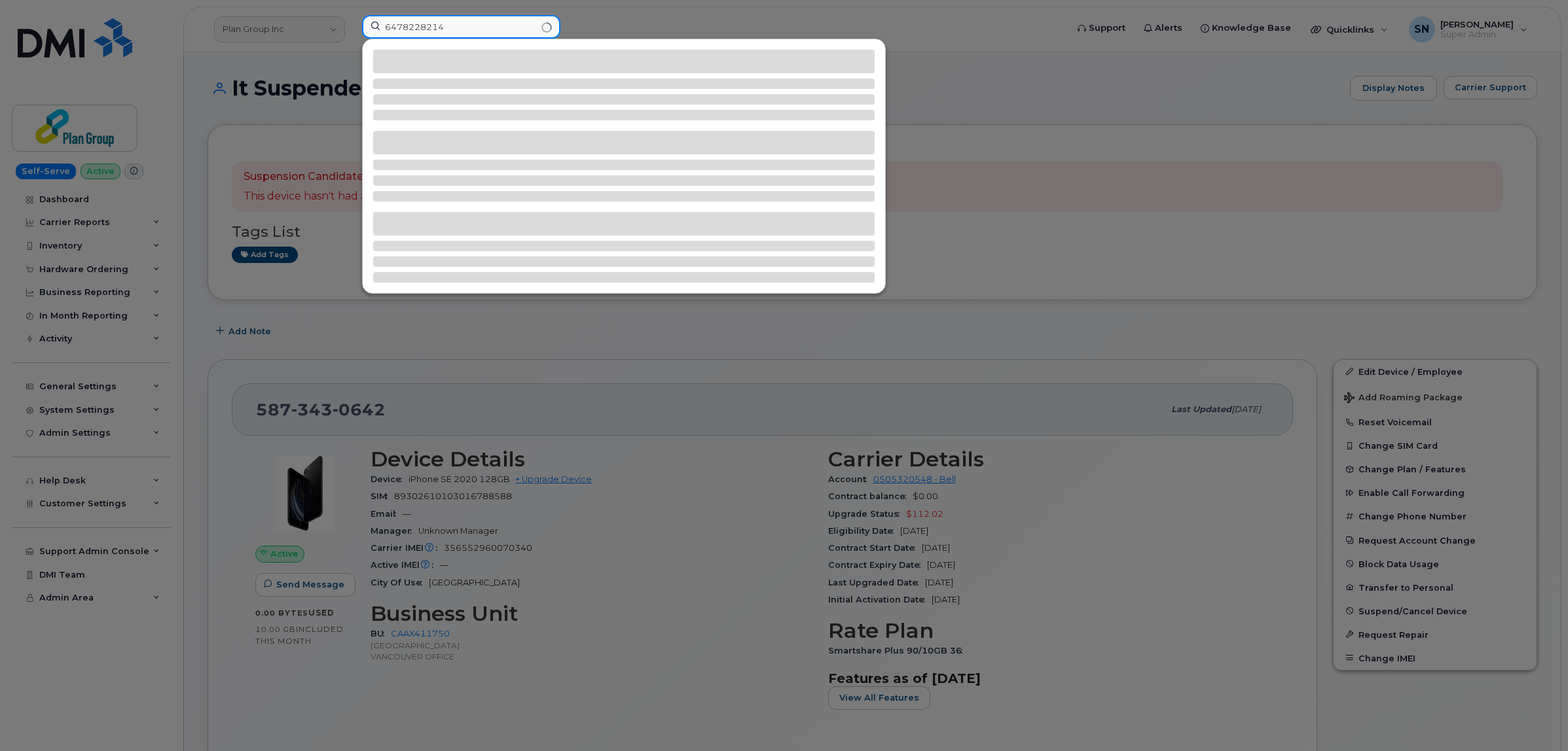
type input "6478228214"
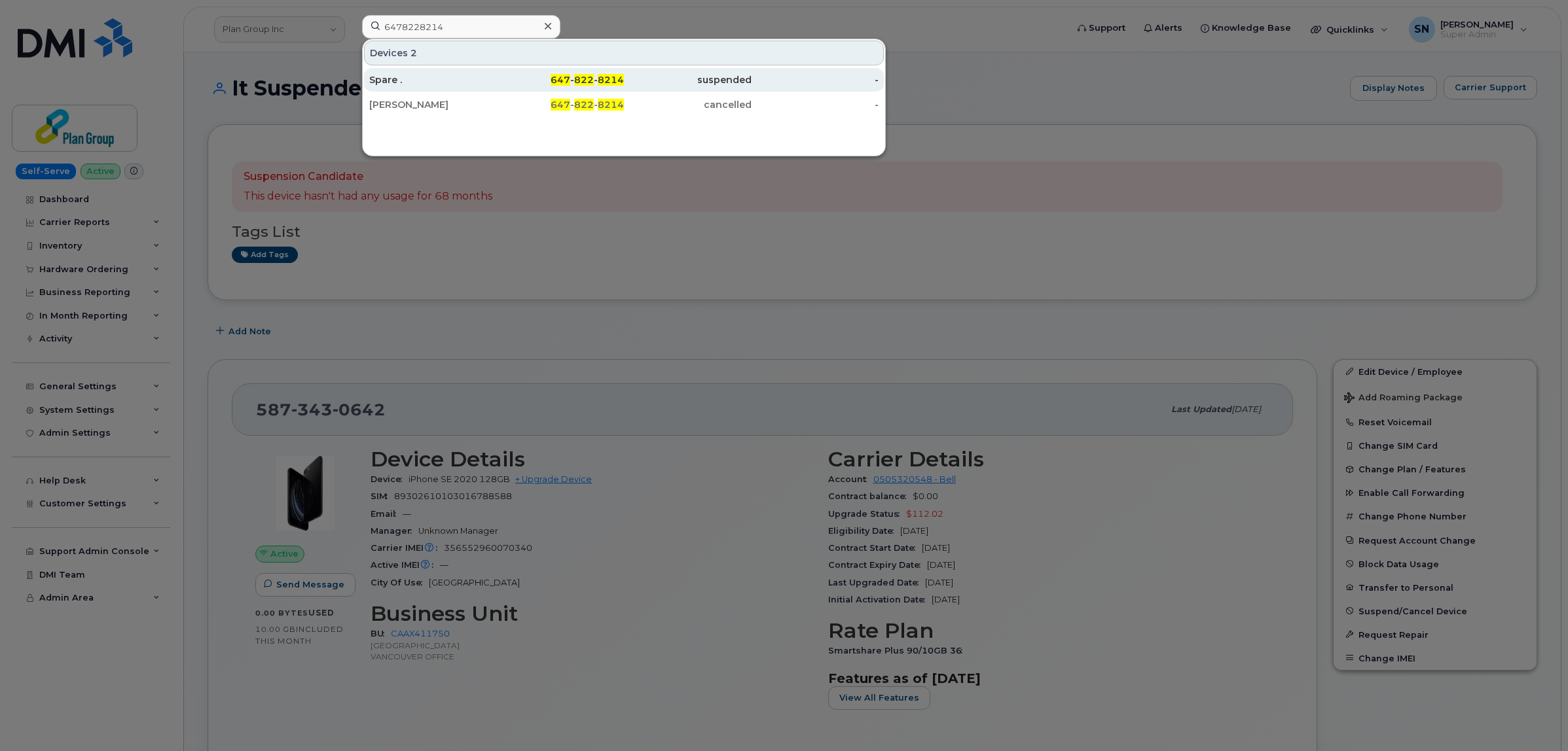
click at [488, 82] on div "Spare ." at bounding box center [433, 80] width 128 height 13
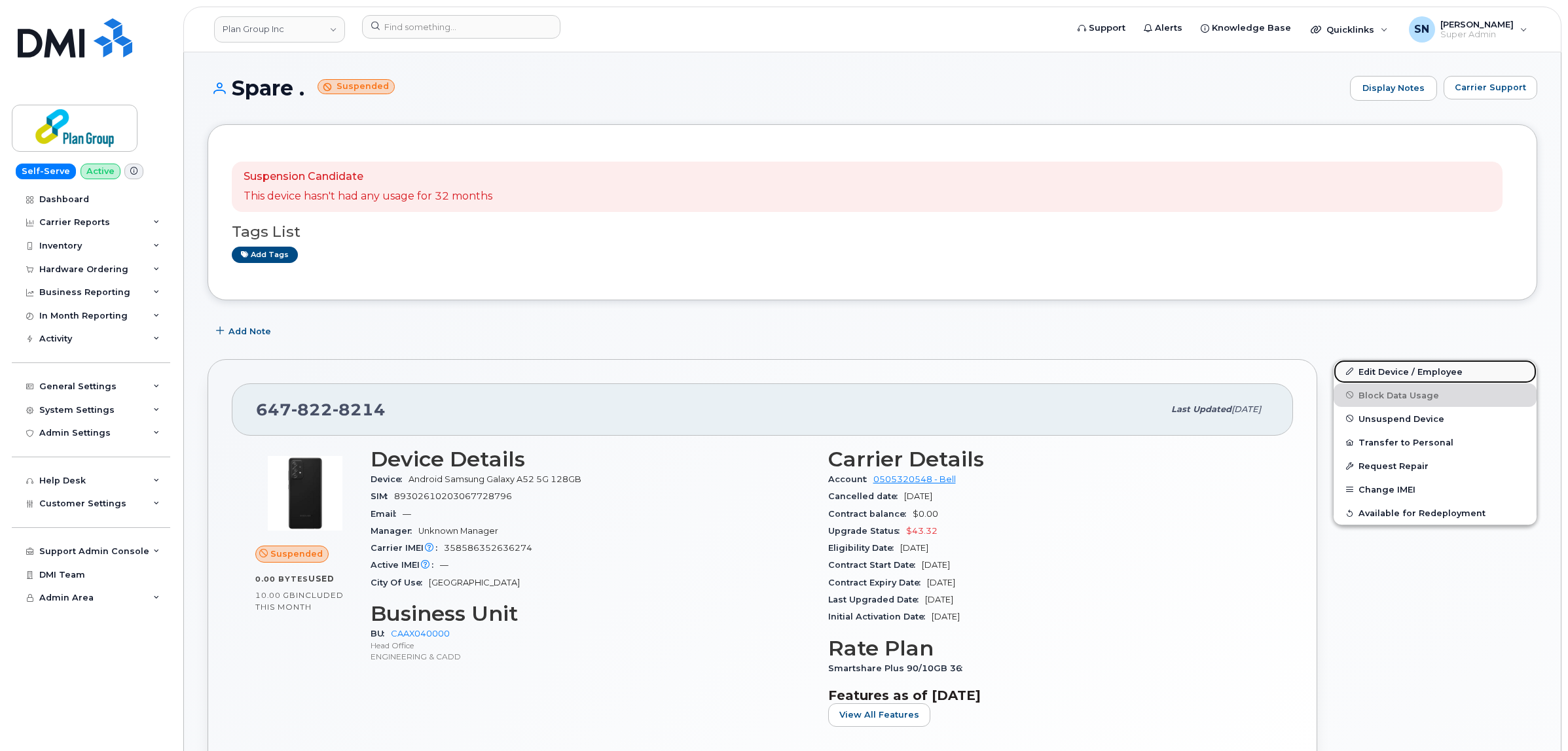
click at [1421, 371] on link "Edit Device / Employee" at bounding box center [1434, 372] width 203 height 24
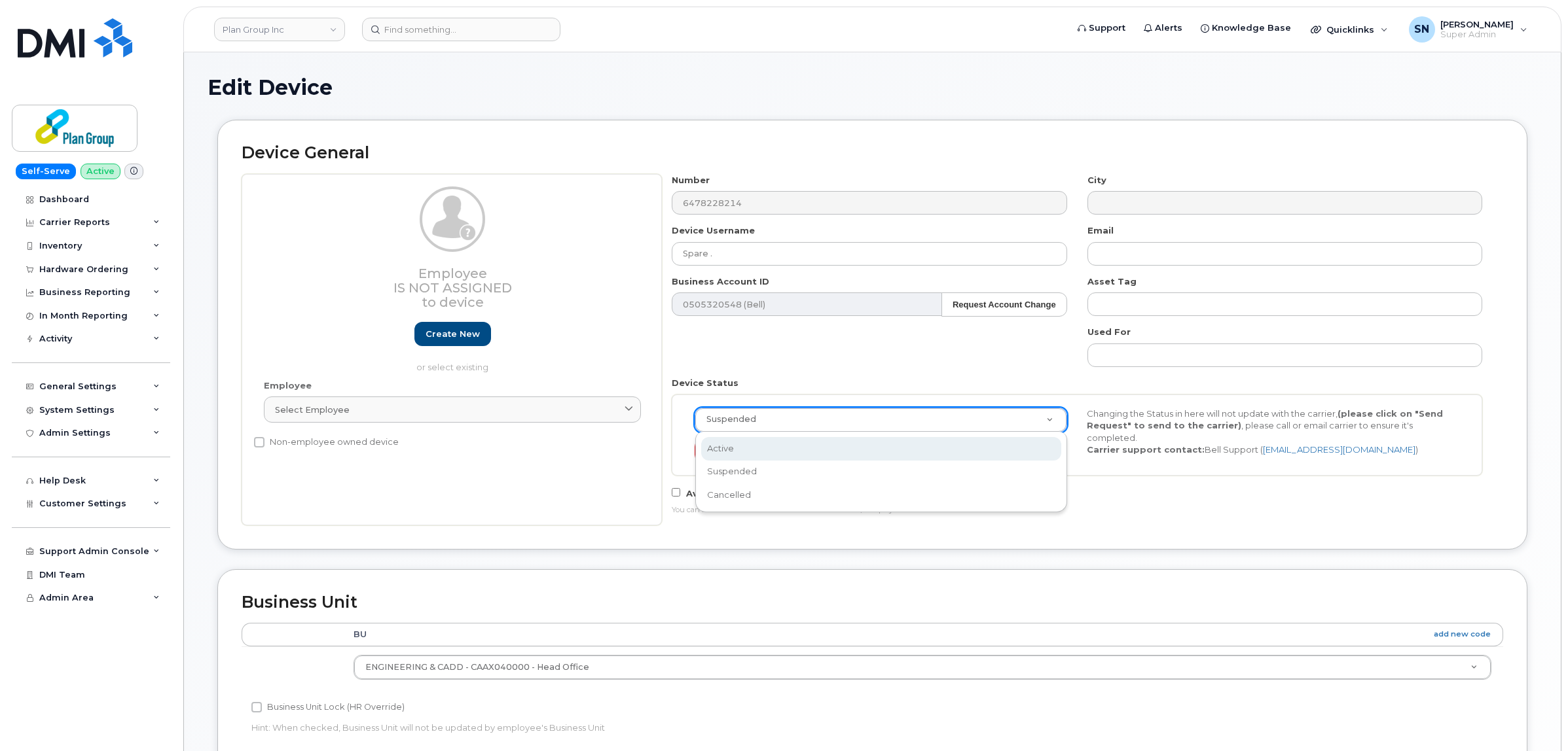
scroll to position [0, 4]
select select "active"
click at [842, 365] on div "Number 6478228214 City Device Username Spare . Email Business Account ID 050532…" at bounding box center [1077, 349] width 831 height 351
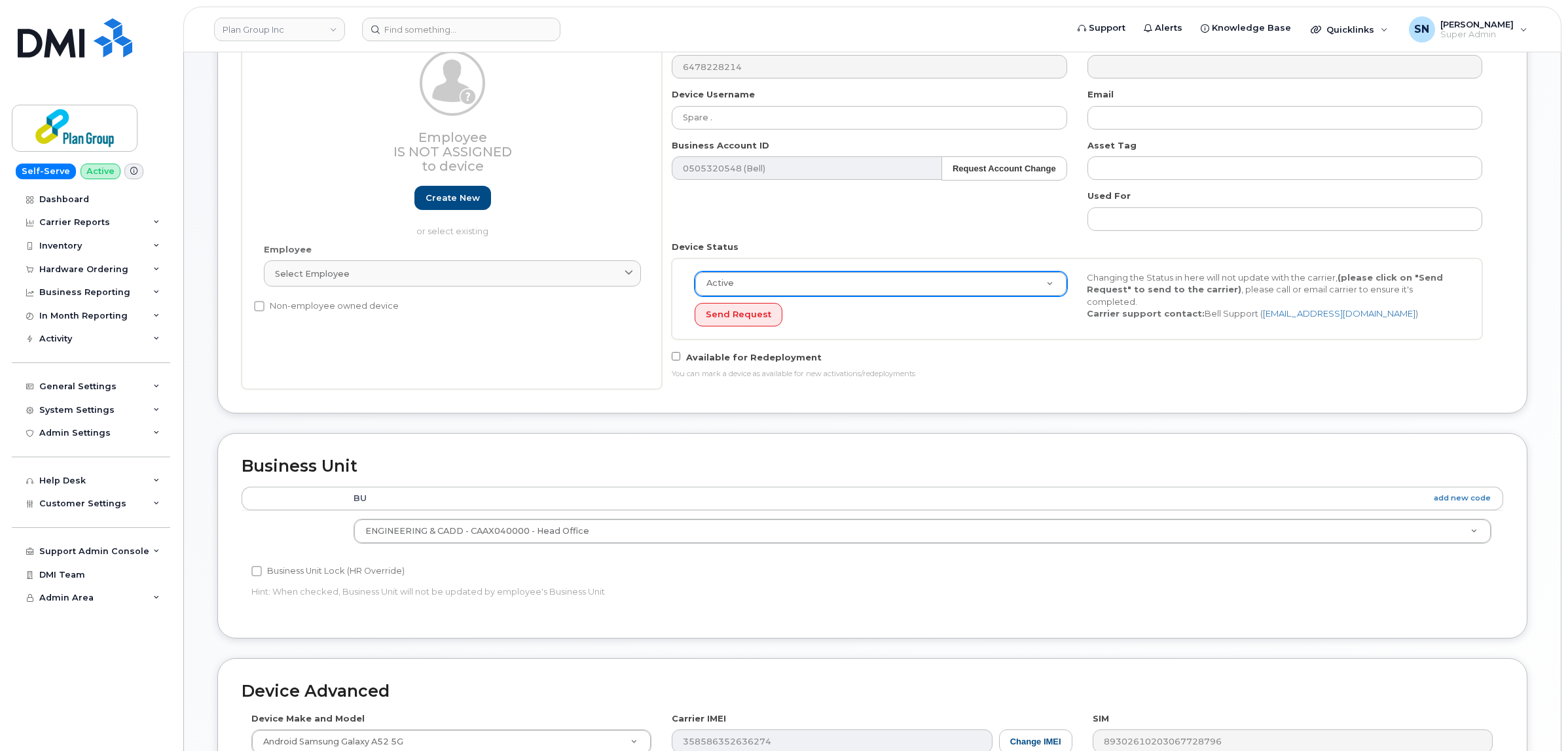
scroll to position [409, 0]
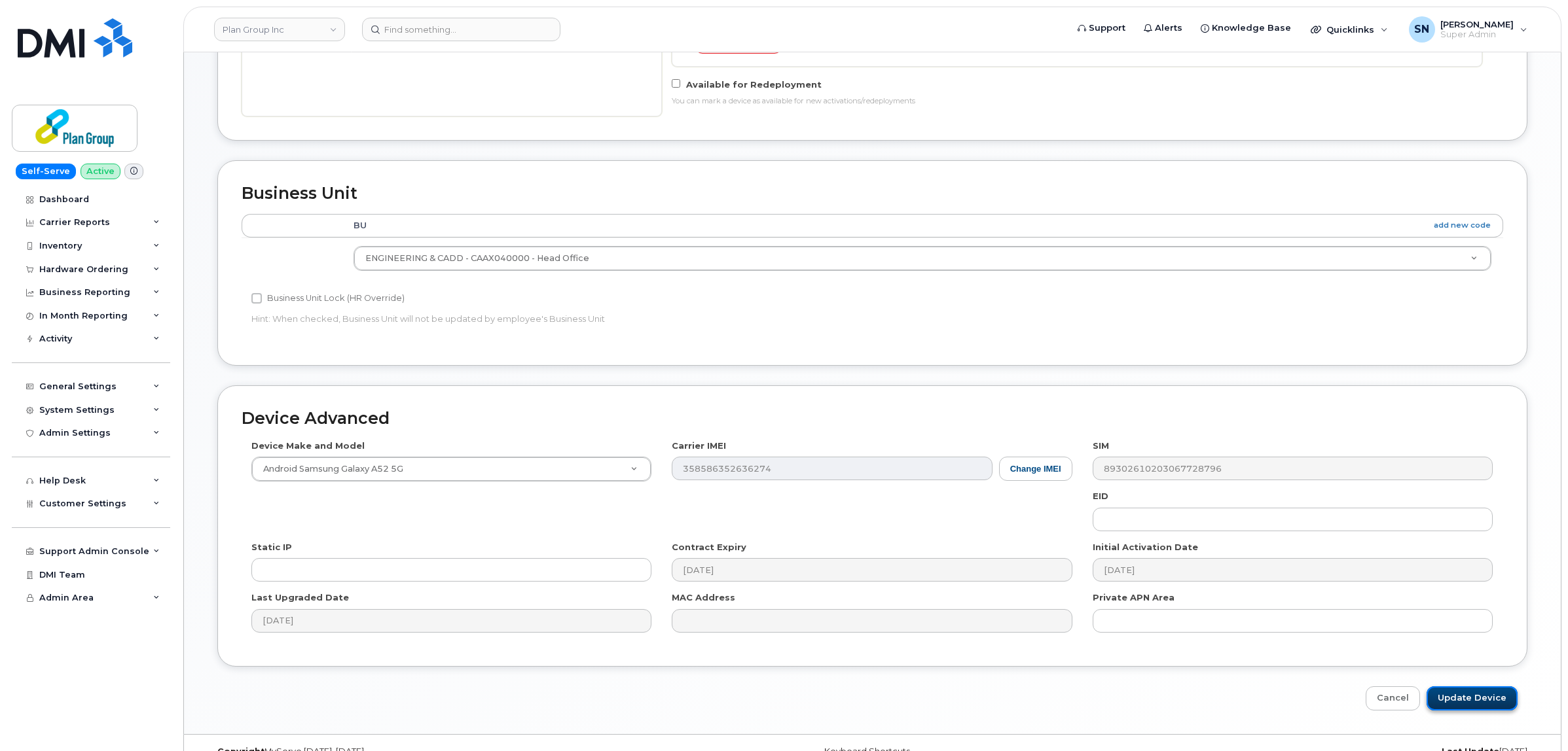
click at [1476, 700] on input "Update Device" at bounding box center [1472, 698] width 91 height 24
type input "Saving..."
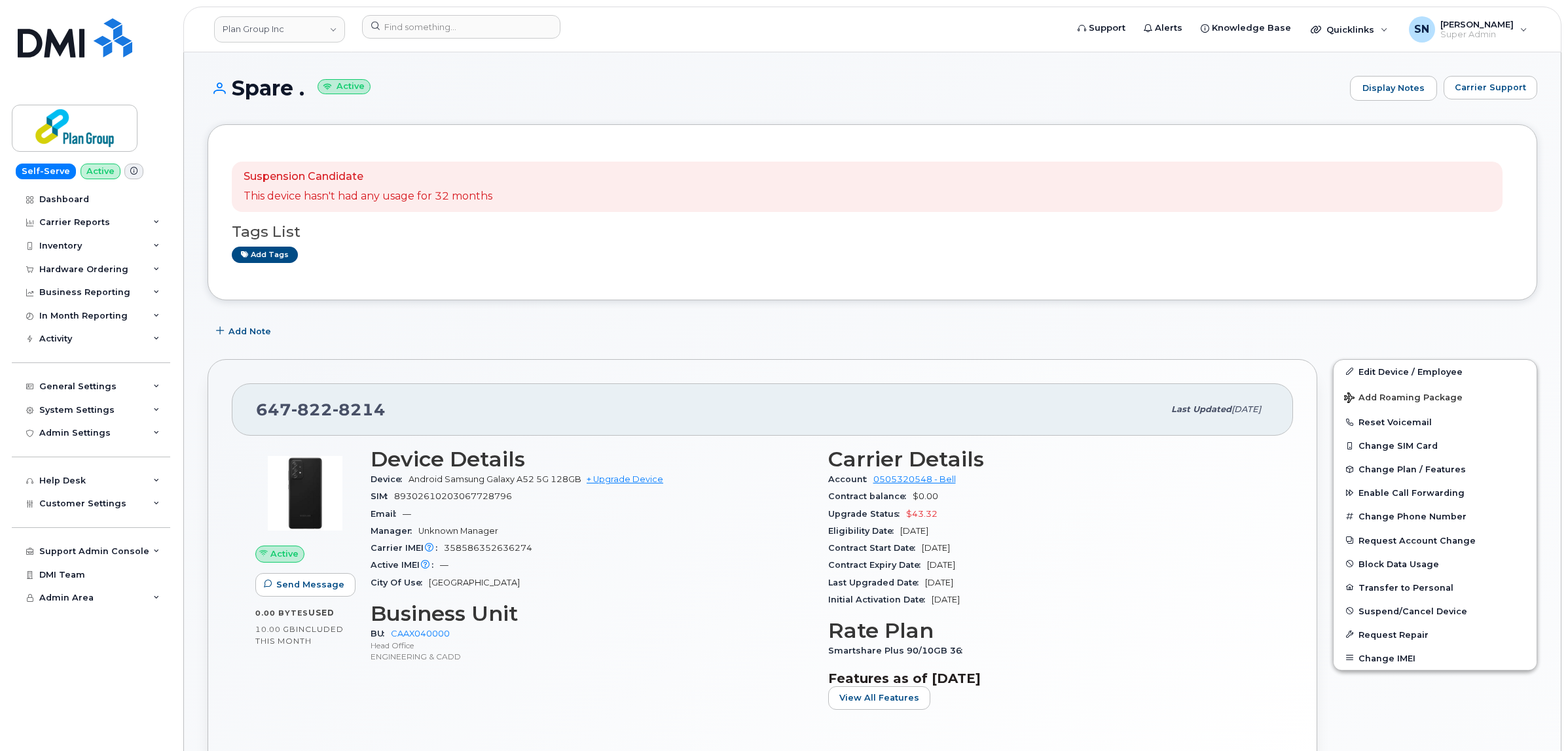
drag, startPoint x: 239, startPoint y: 83, endPoint x: 306, endPoint y: 98, distance: 68.7
click at [306, 98] on h1 "Spare . Active" at bounding box center [775, 87] width 1136 height 23
copy h1 "Spare ."
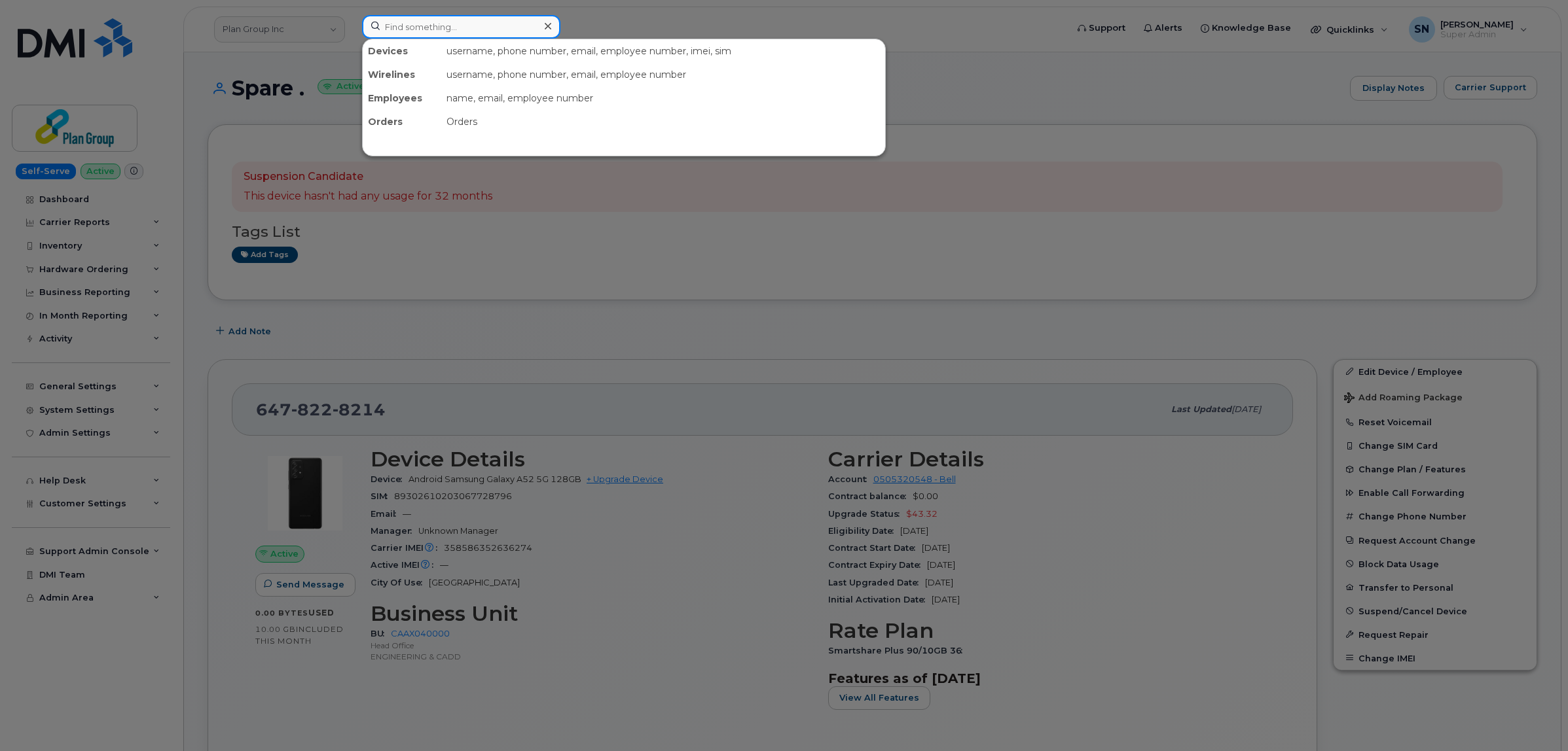
click at [468, 20] on input at bounding box center [462, 27] width 199 height 24
paste input "6472202701"
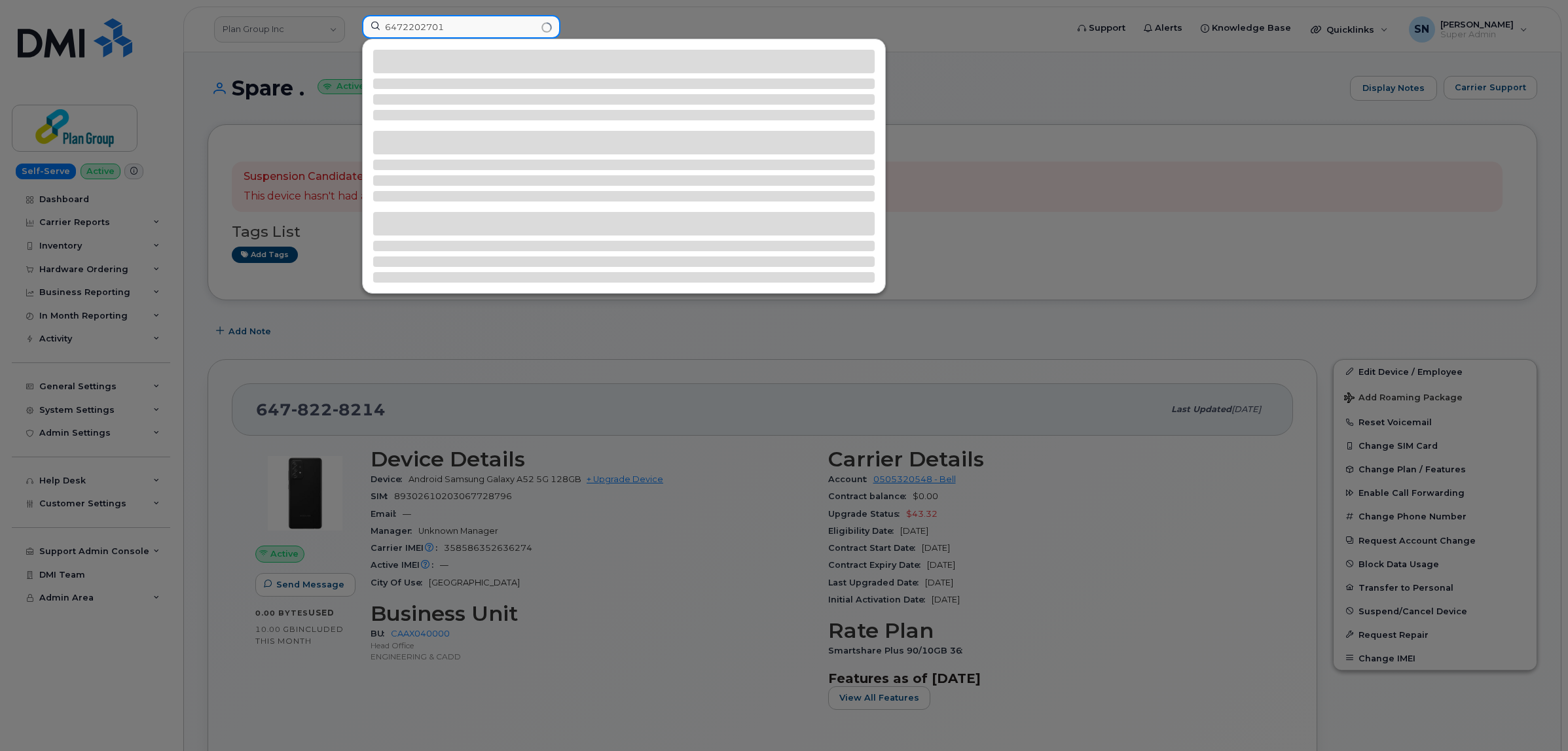
type input "6472202701"
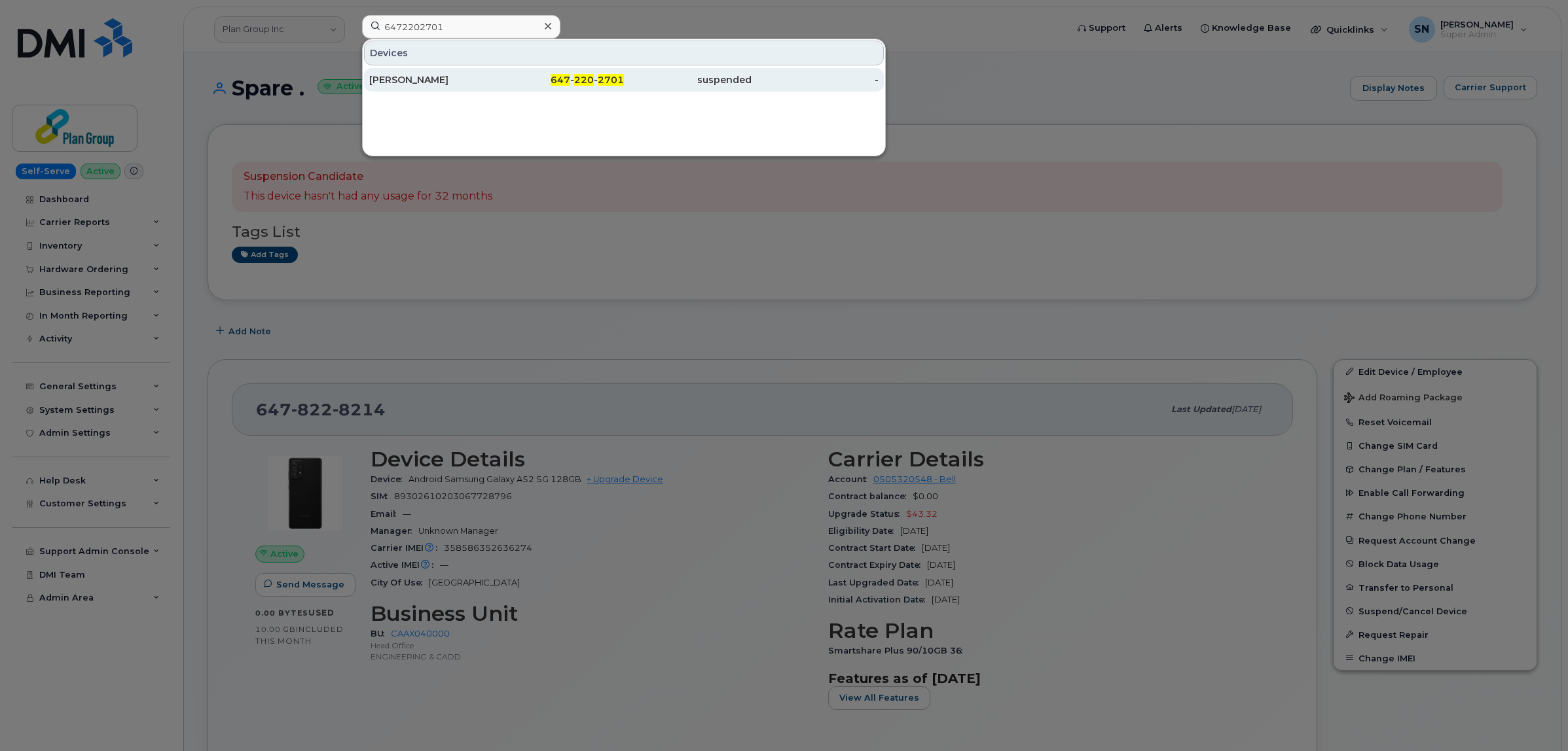
click at [478, 85] on div "[PERSON_NAME]" at bounding box center [433, 80] width 128 height 13
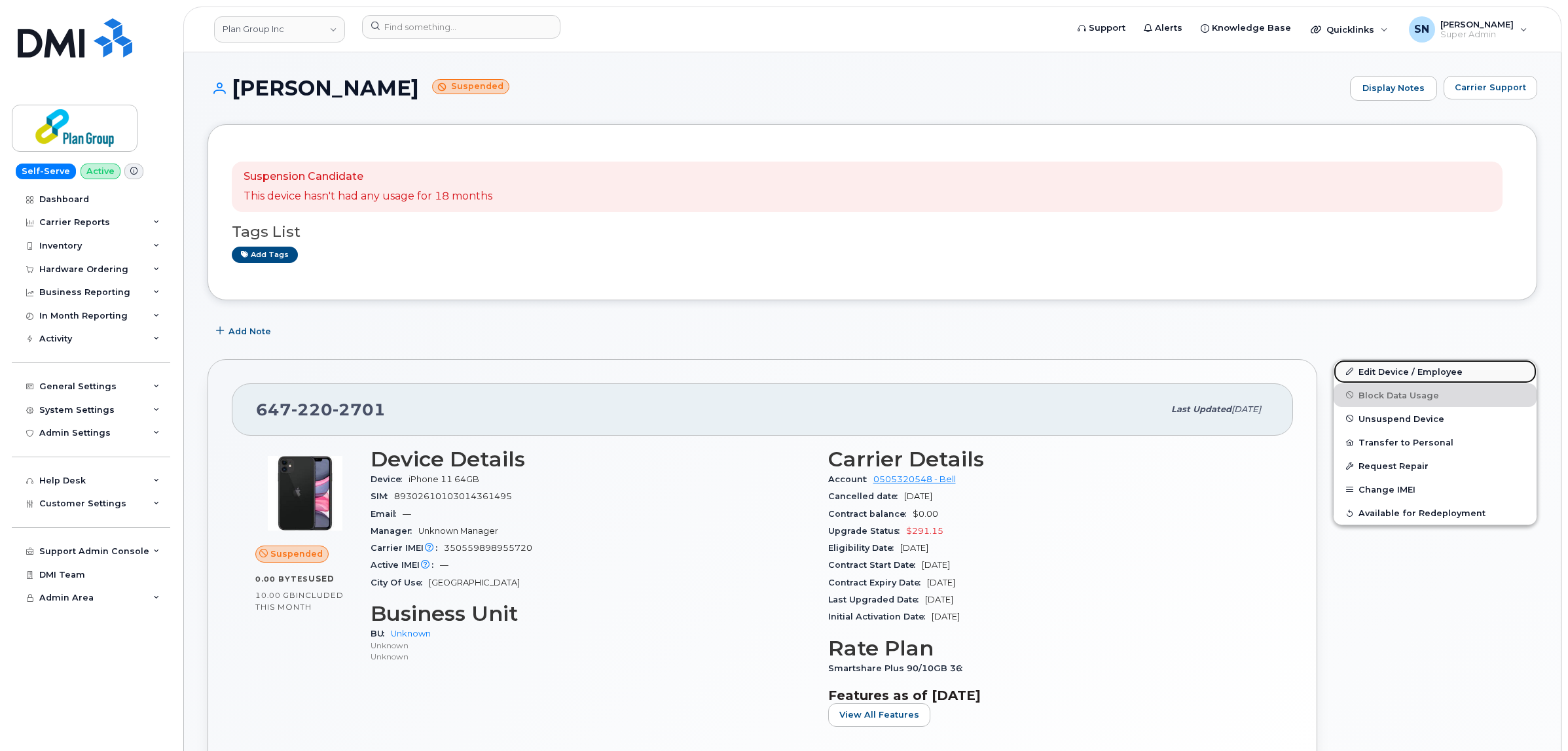
click at [1392, 367] on link "Edit Device / Employee" at bounding box center [1434, 372] width 203 height 24
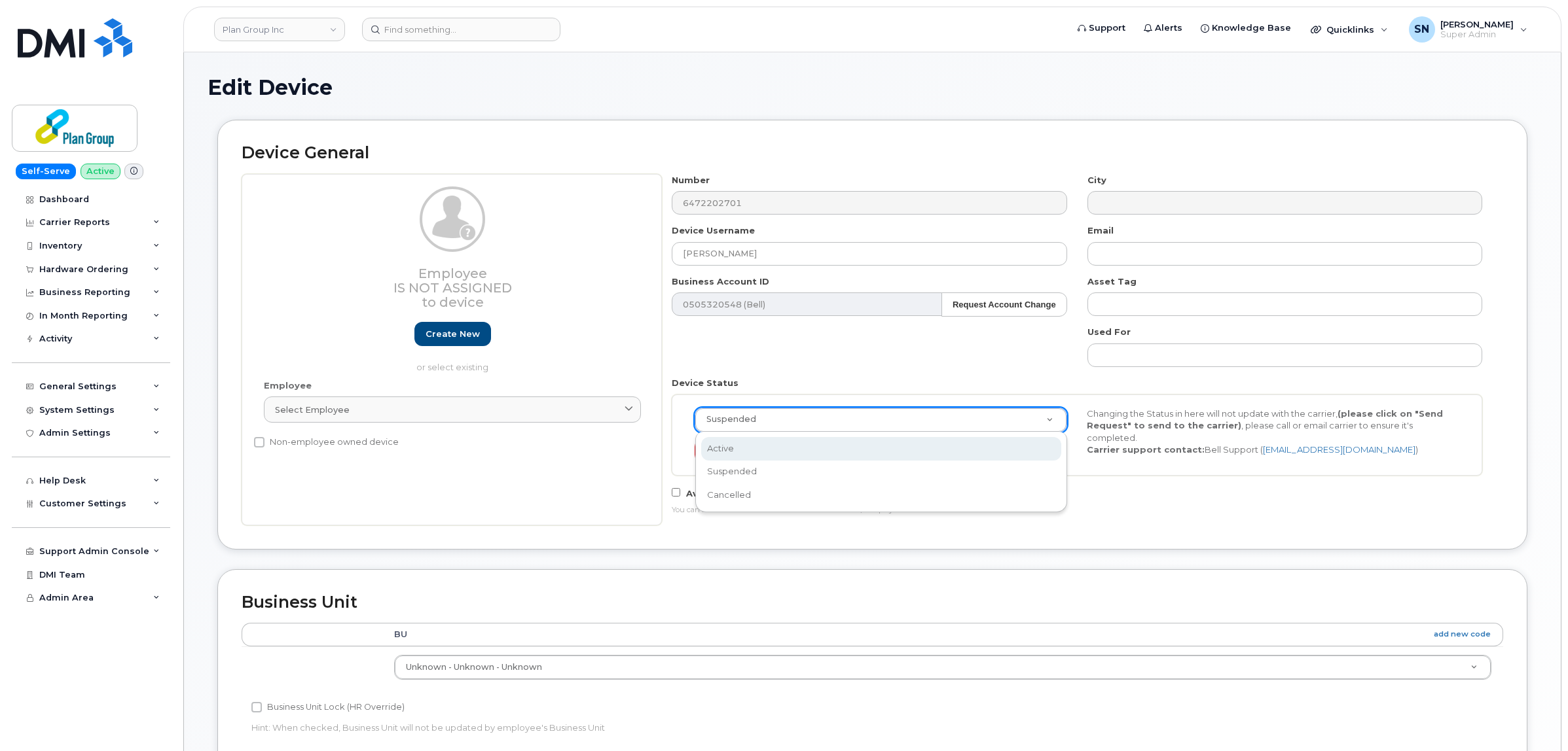
select select "active"
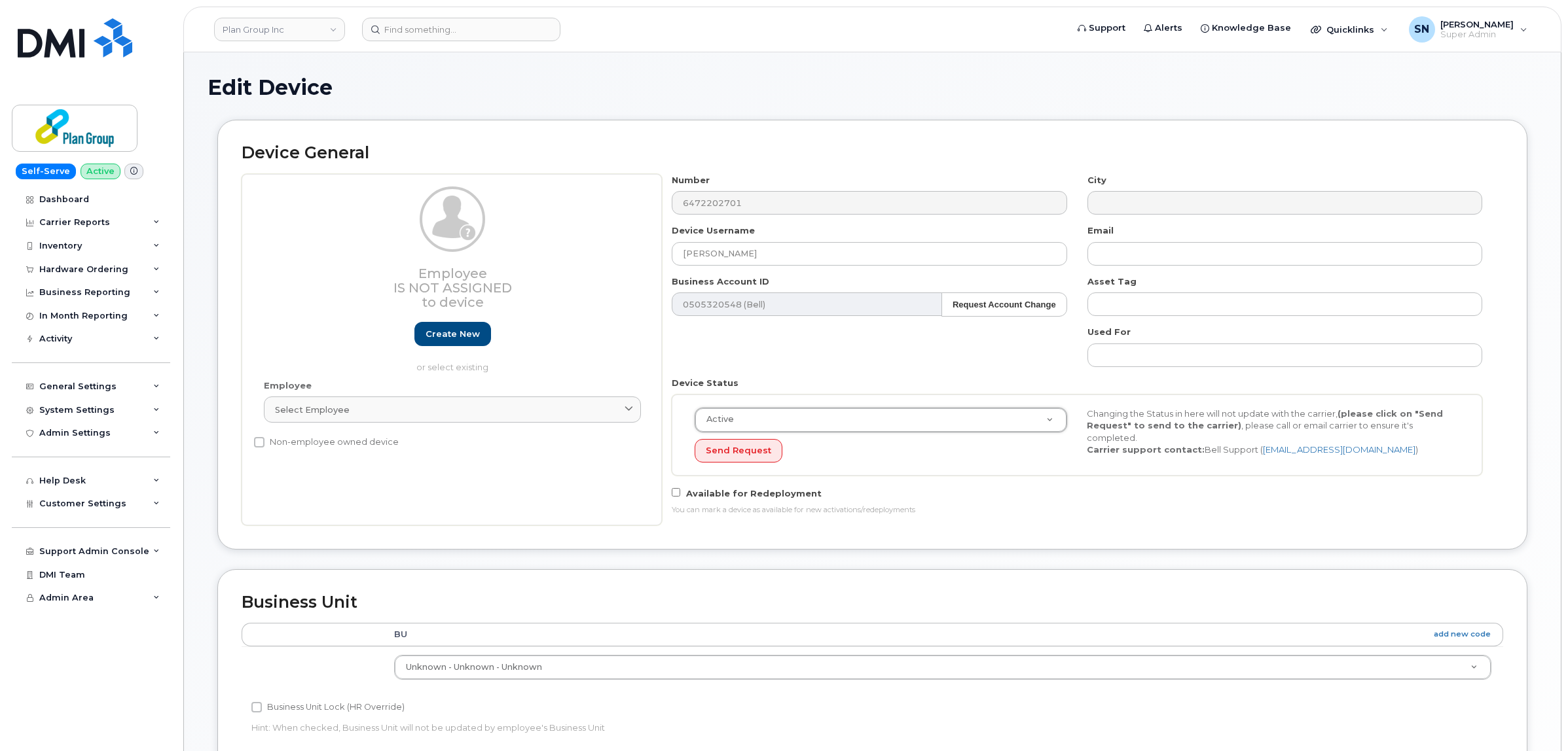
click at [823, 356] on div "Number 6472202701 City Device Username John Ferreira Email Business Account ID …" at bounding box center [1077, 349] width 831 height 351
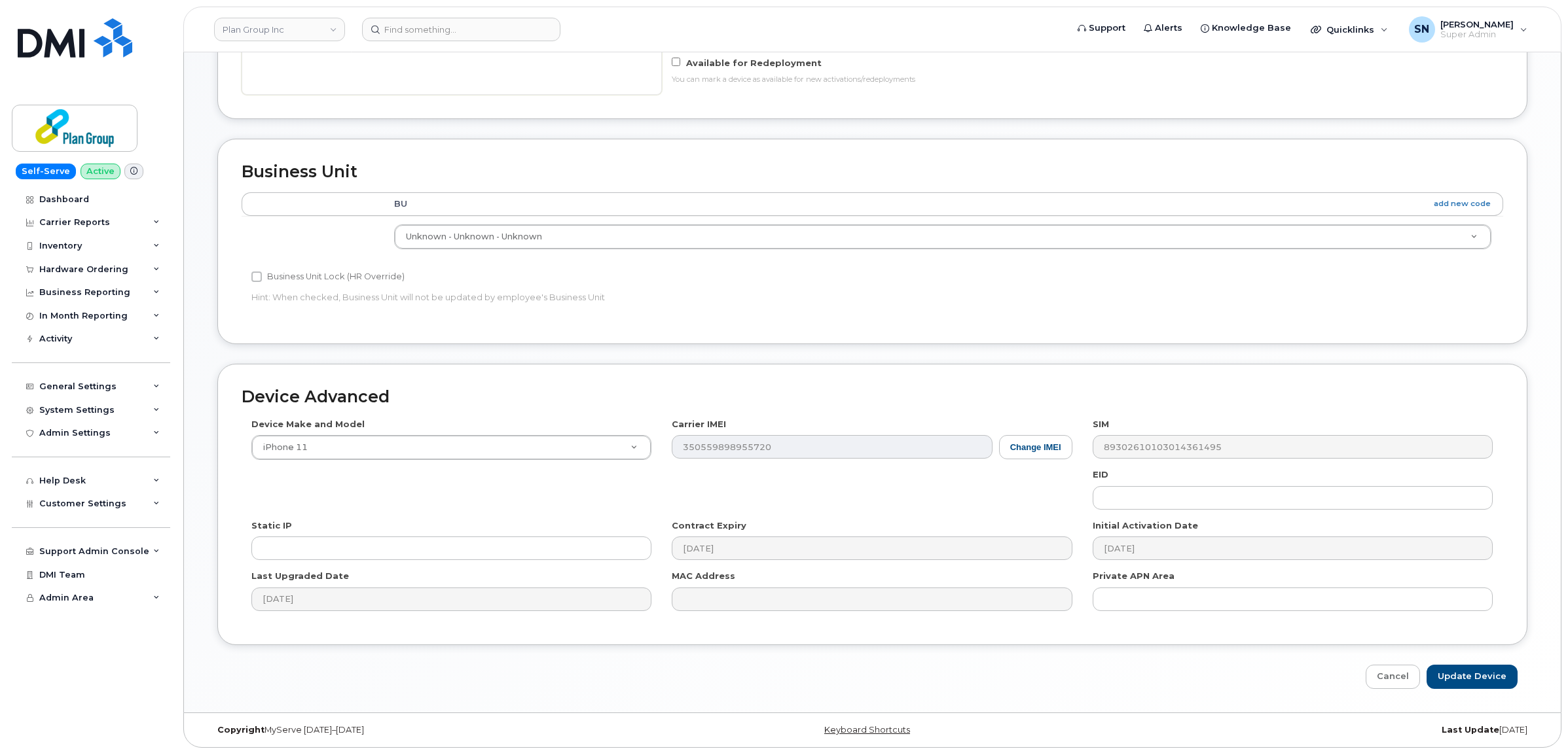
scroll to position [437, 0]
click at [1481, 682] on input "Update Device" at bounding box center [1472, 673] width 91 height 24
type input "Saving..."
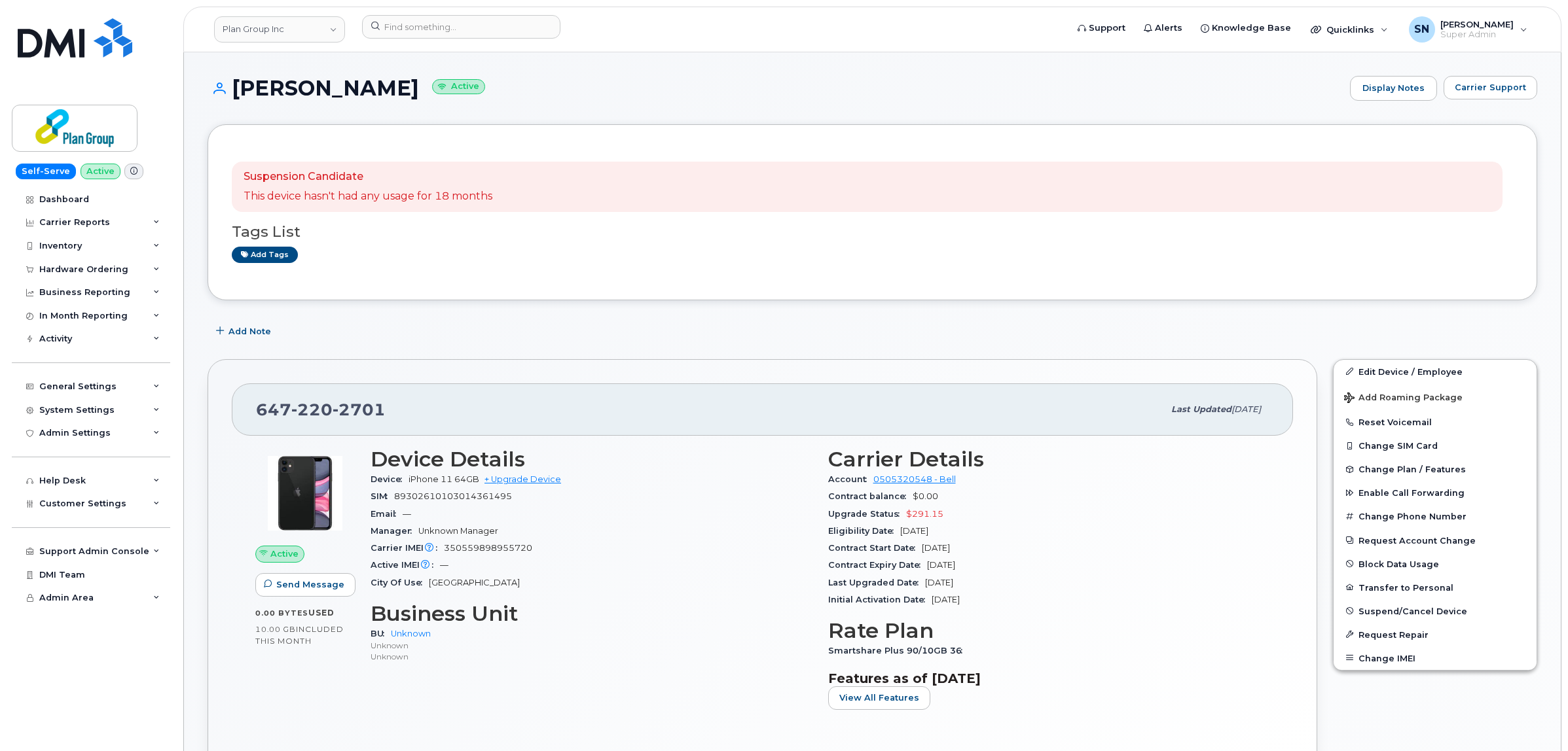
drag, startPoint x: 236, startPoint y: 86, endPoint x: 371, endPoint y: 93, distance: 135.2
click at [371, 93] on h1 "John Ferreira Active" at bounding box center [775, 87] width 1136 height 23
copy h1 "John Ferreira"
click at [524, 30] on input at bounding box center [462, 27] width 199 height 24
paste input "3435530147"
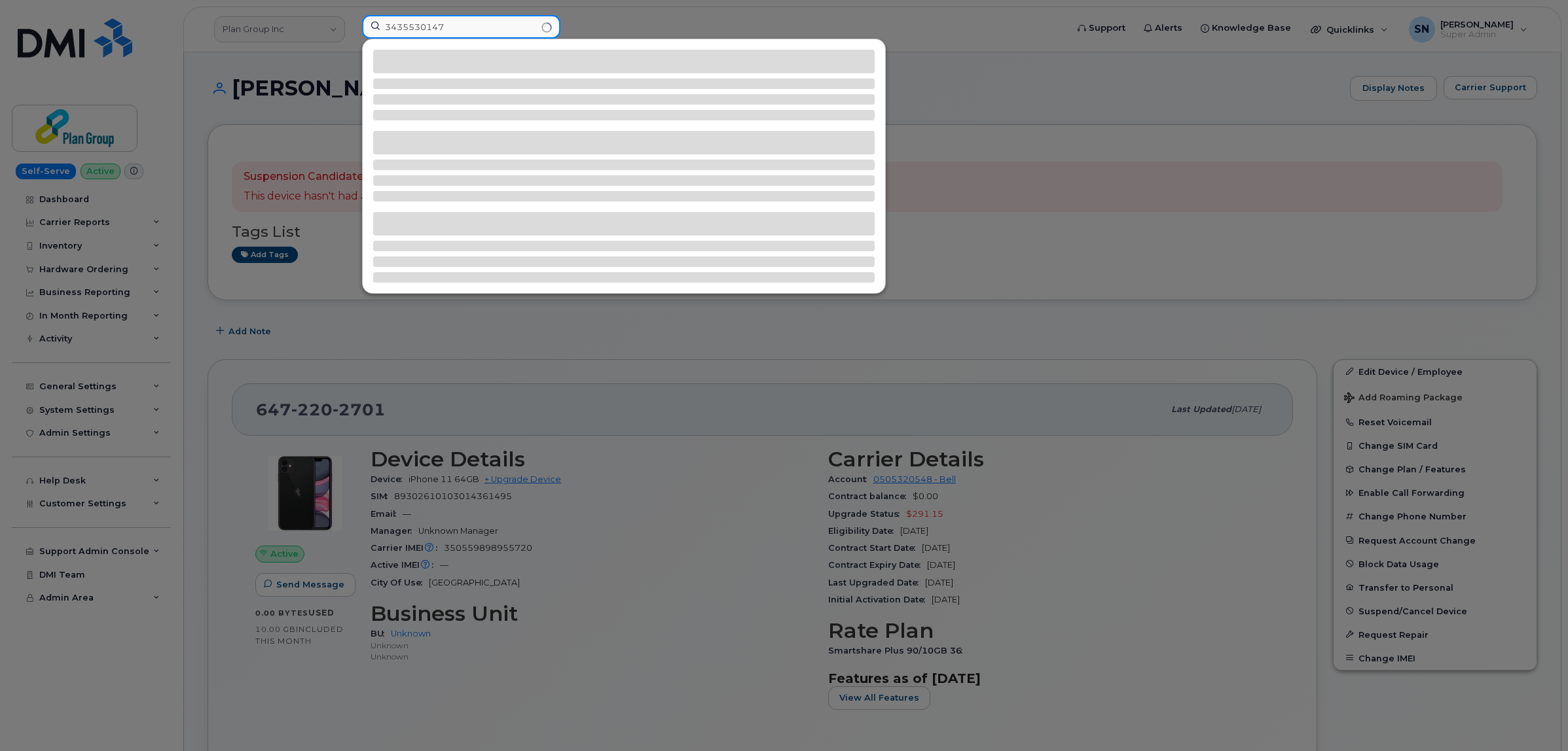
type input "3435530147"
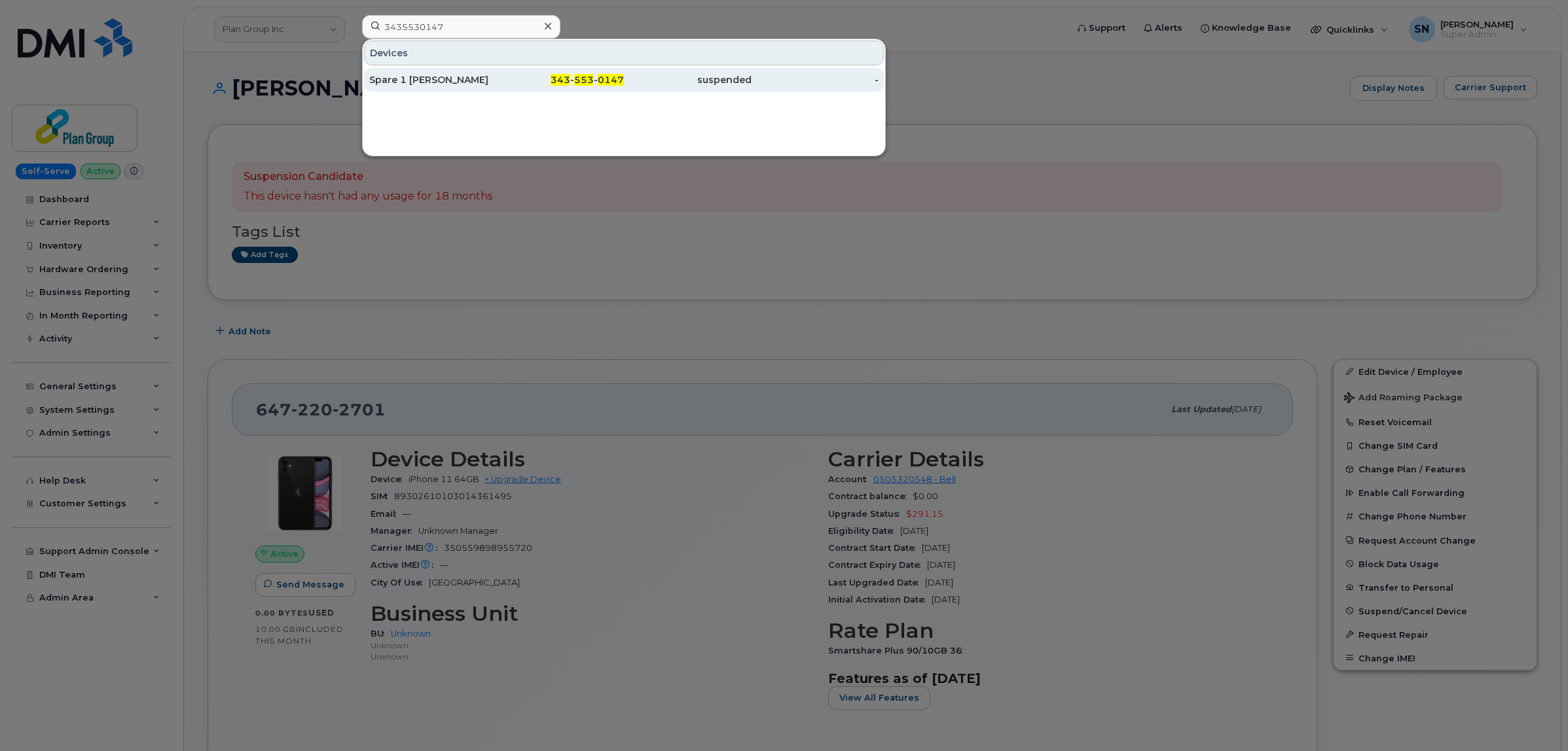
click at [559, 77] on span "343" at bounding box center [560, 80] width 20 height 12
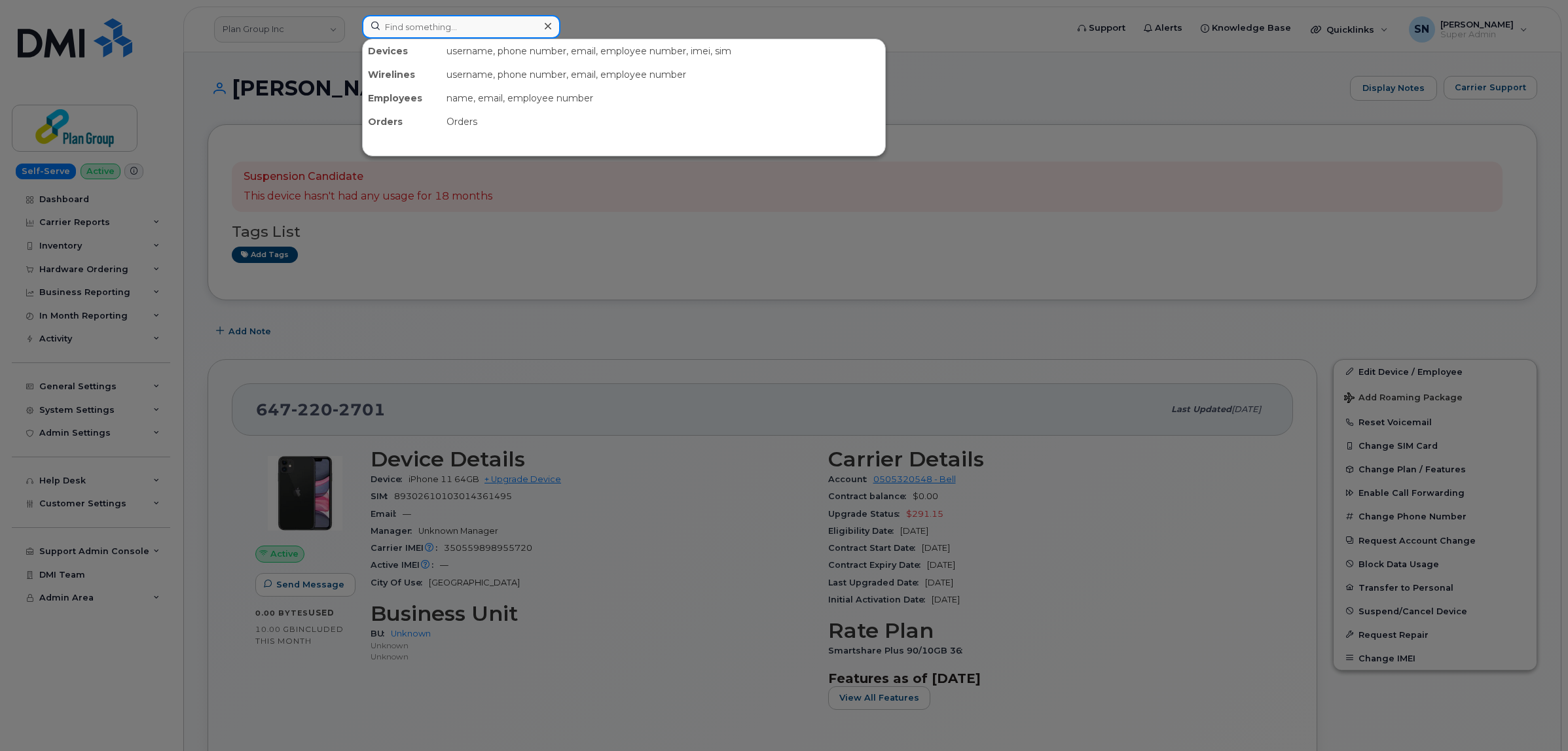
click at [420, 23] on input at bounding box center [462, 27] width 199 height 24
paste input "3435530147"
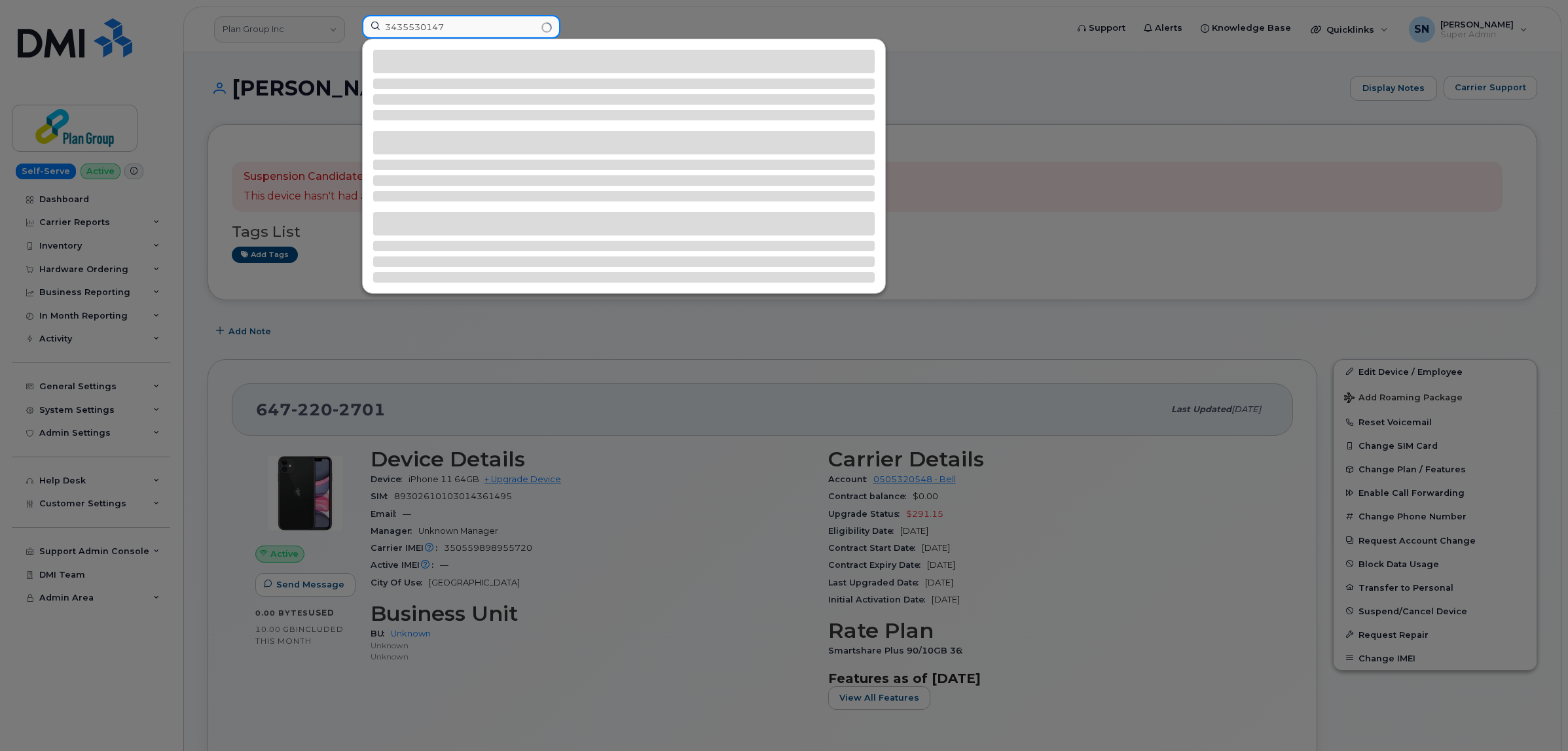
type input "3435530147"
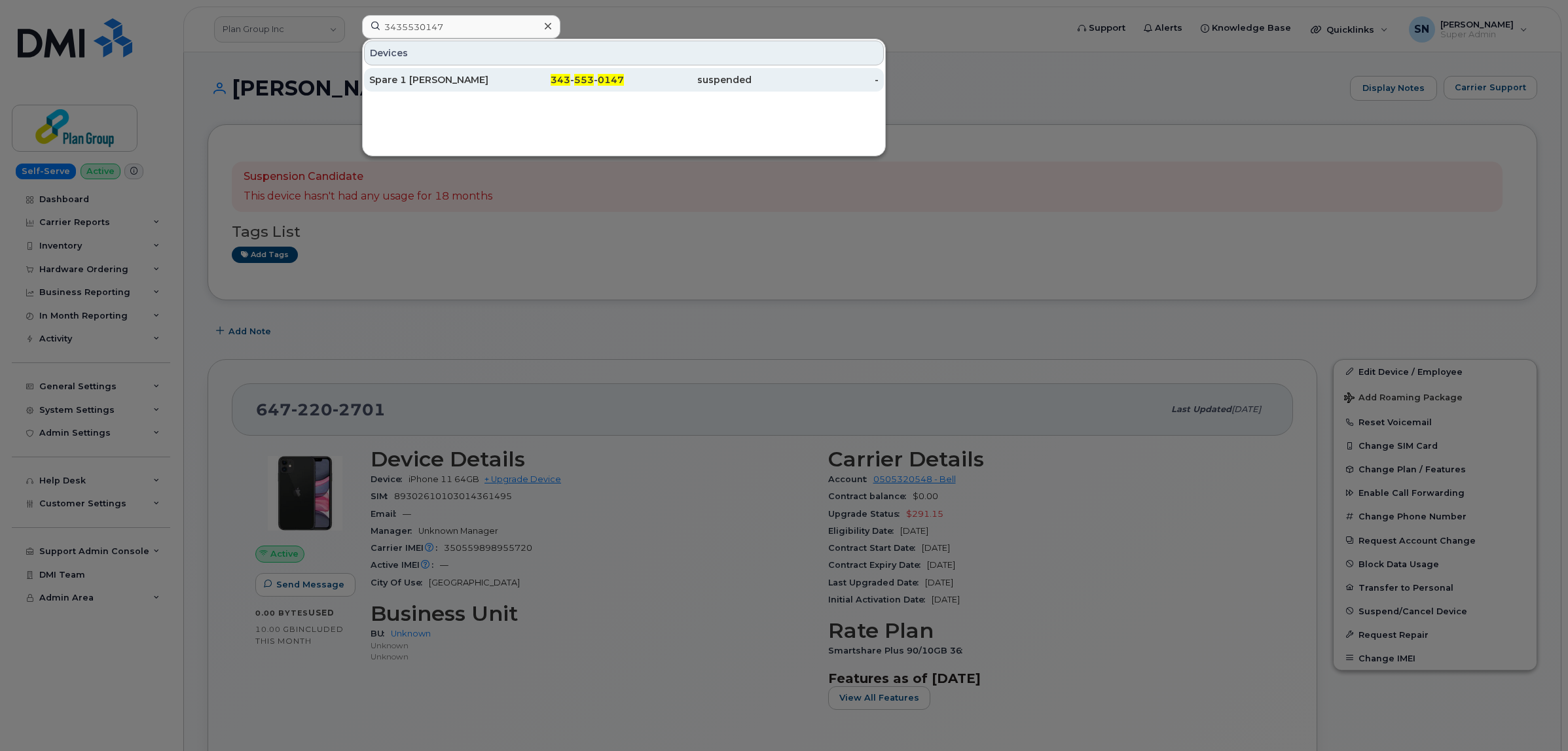
drag, startPoint x: 554, startPoint y: 76, endPoint x: 536, endPoint y: 85, distance: 20.1
click at [554, 76] on span "343" at bounding box center [560, 80] width 20 height 12
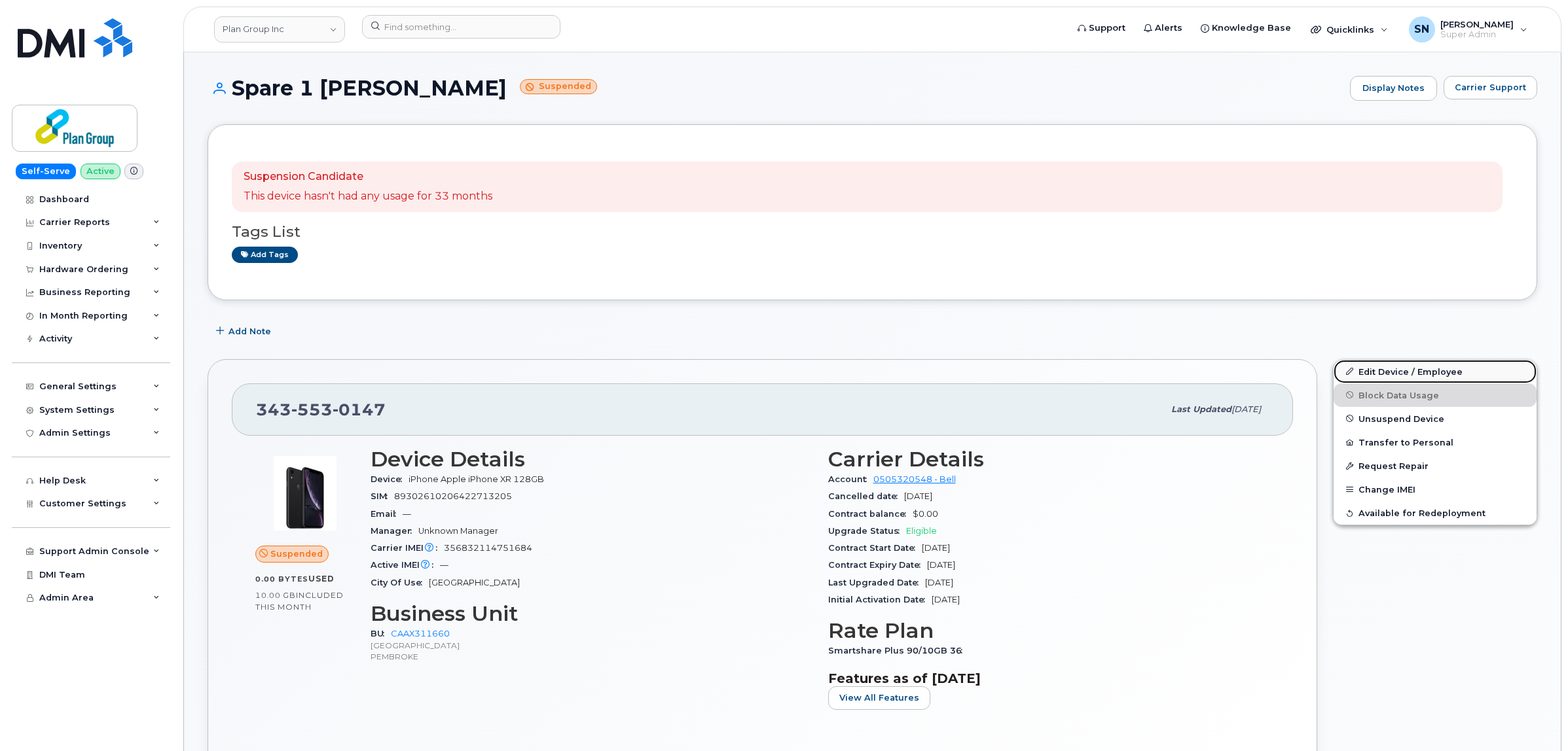
click at [1381, 367] on link "Edit Device / Employee" at bounding box center [1434, 372] width 203 height 24
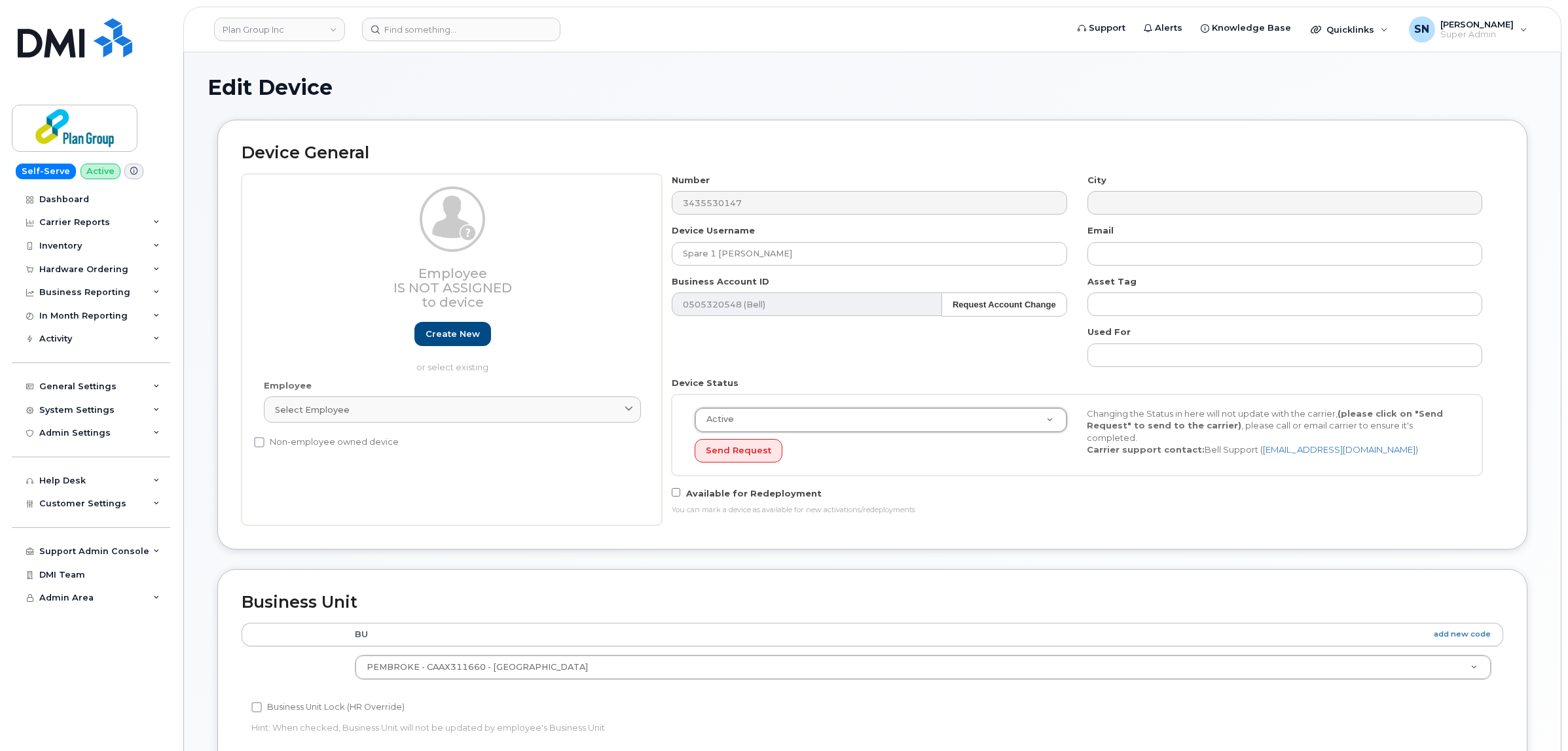
select select "active"
click at [847, 355] on div "Number 3435530147 City Device Username Spare 1 Claude S Email Business Account …" at bounding box center [1077, 349] width 831 height 351
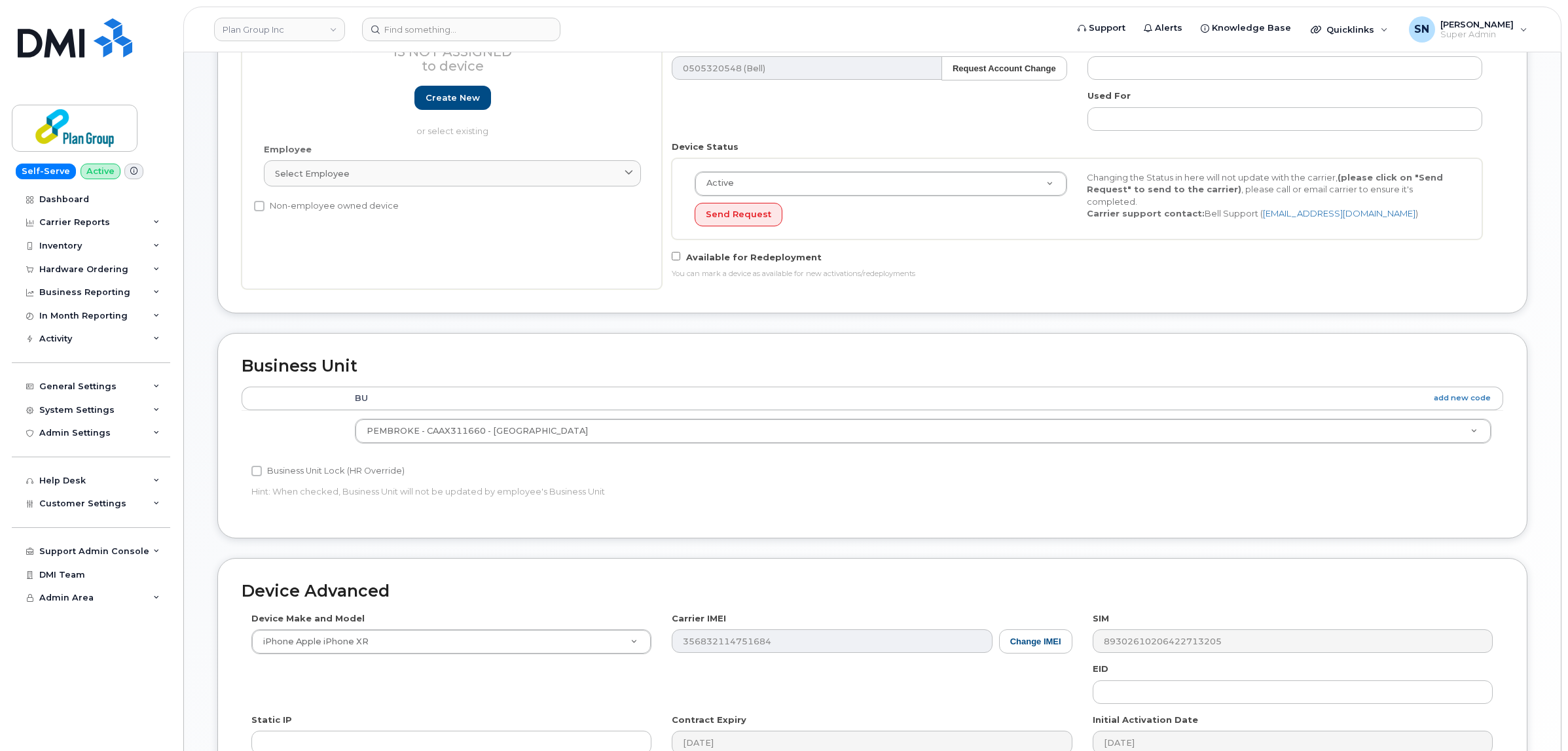
scroll to position [409, 0]
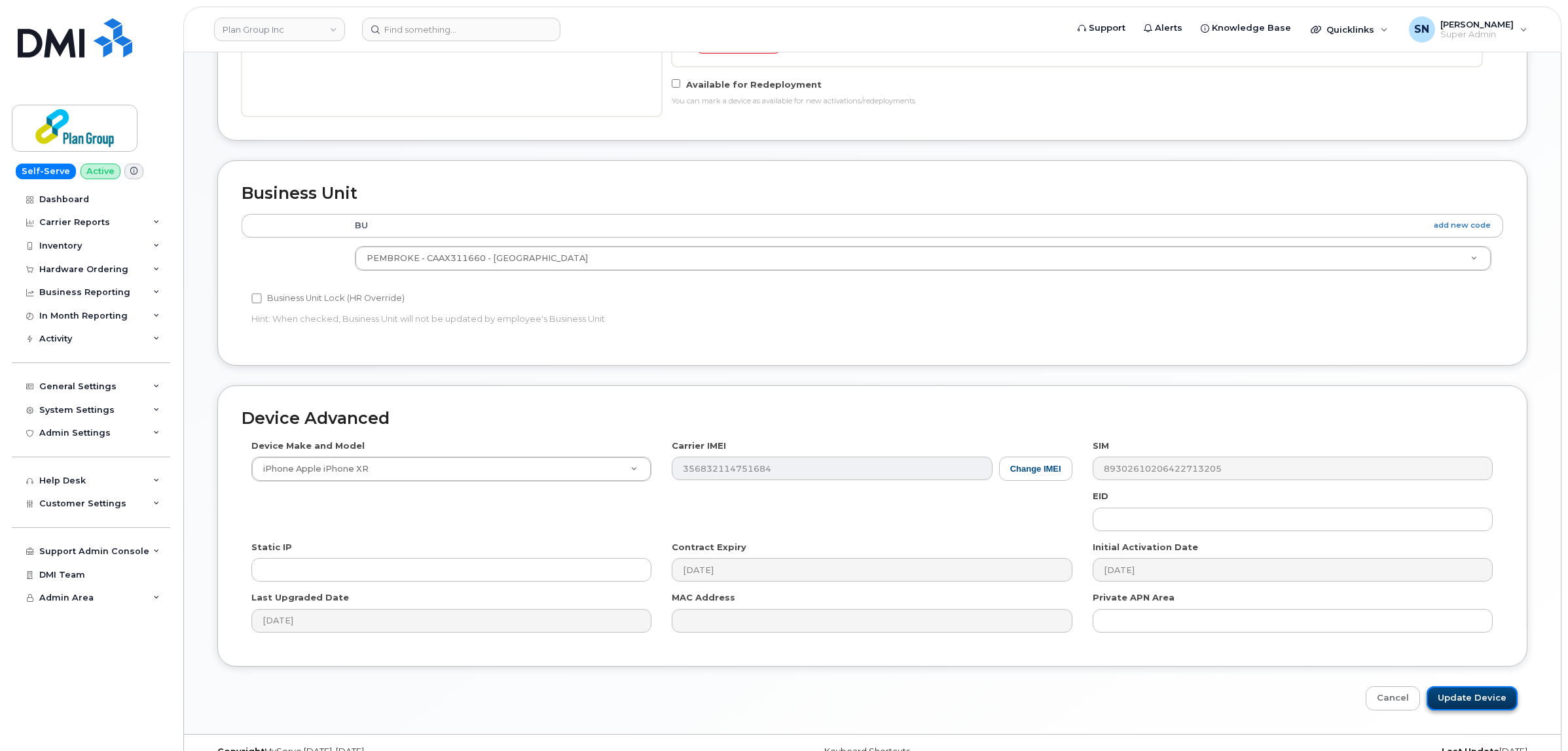
click at [1487, 698] on input "Update Device" at bounding box center [1472, 698] width 91 height 24
type input "Saving..."
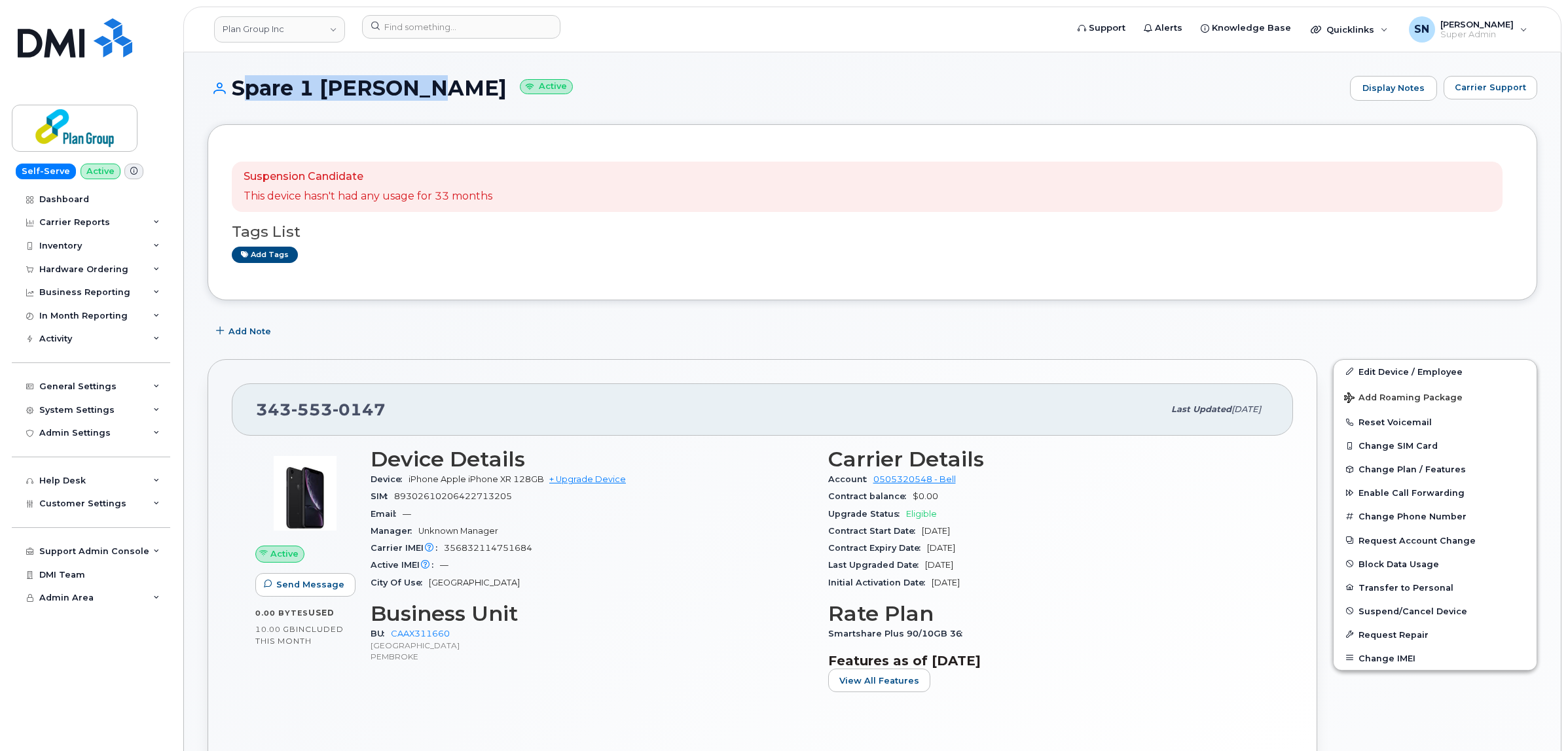
drag, startPoint x: 244, startPoint y: 88, endPoint x: 417, endPoint y: 93, distance: 173.1
click at [417, 93] on h1 "Spare 1 Claude S Active" at bounding box center [775, 87] width 1136 height 23
copy h1 "Spare 1 Claude S"
click at [229, 32] on link "Plan Group Inc" at bounding box center [279, 29] width 131 height 27
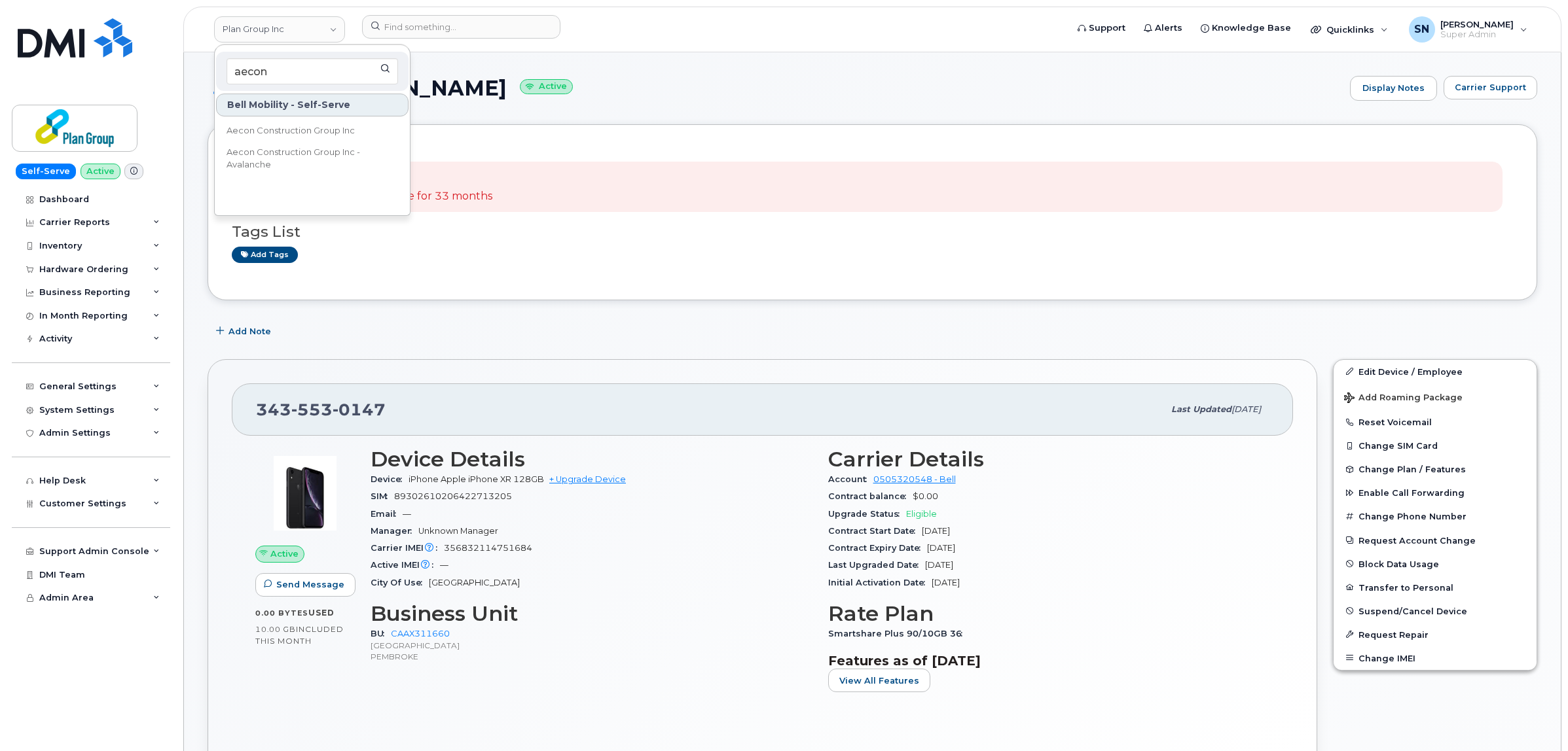
type input "aecon"
click at [243, 132] on span "Aecon Construction Group Inc" at bounding box center [290, 130] width 129 height 13
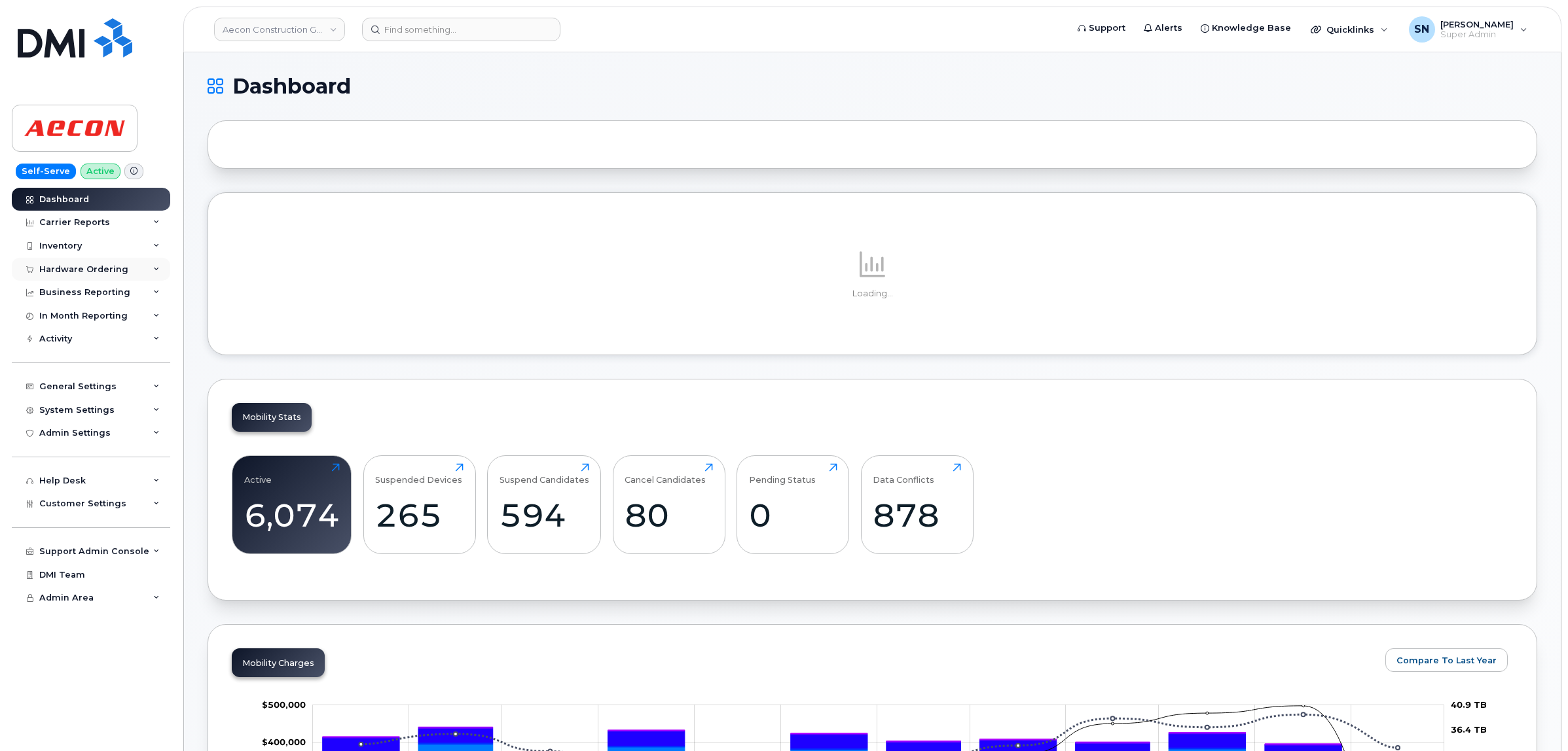
click at [105, 276] on div "Hardware Ordering" at bounding box center [91, 270] width 159 height 24
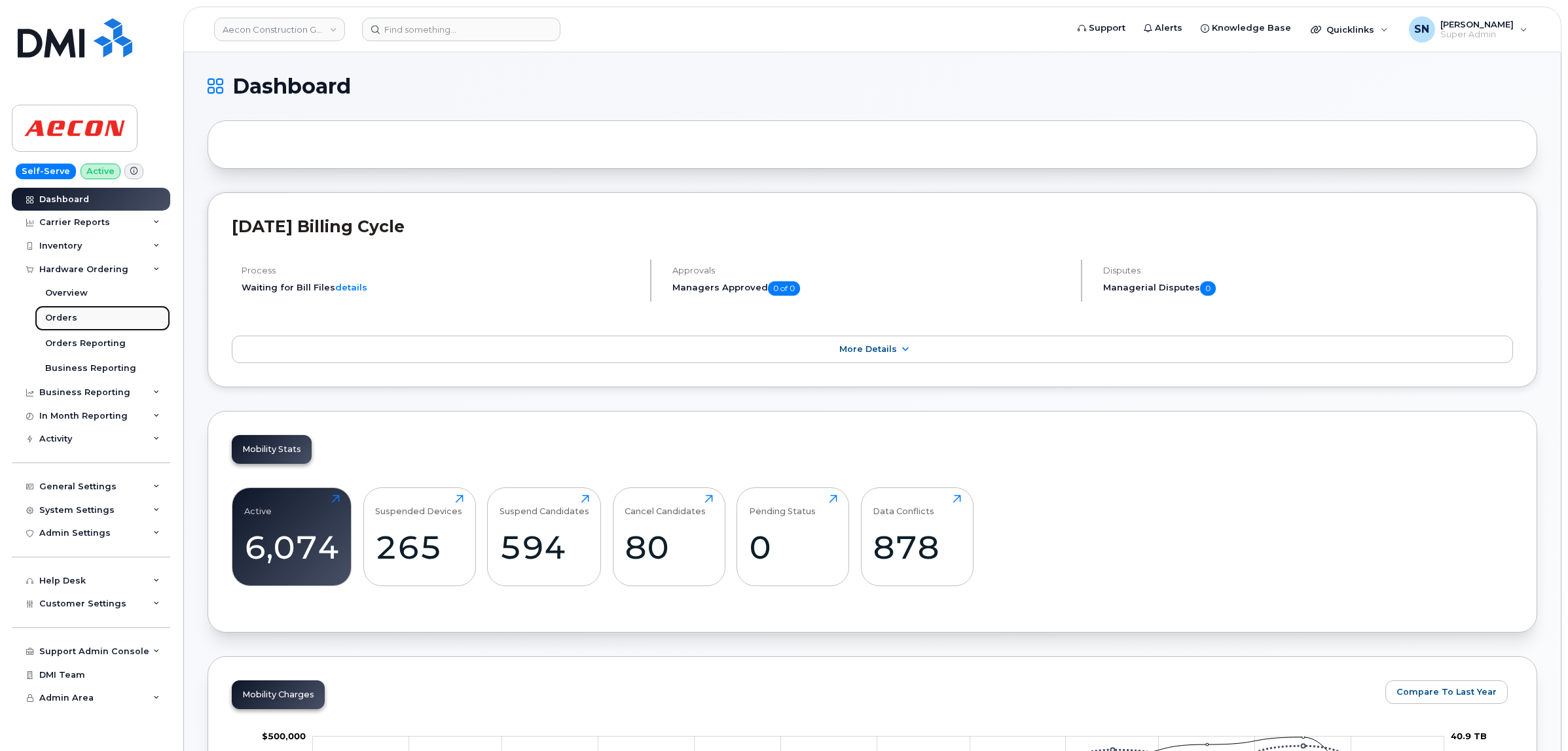
click at [89, 312] on link "Orders" at bounding box center [102, 318] width 135 height 25
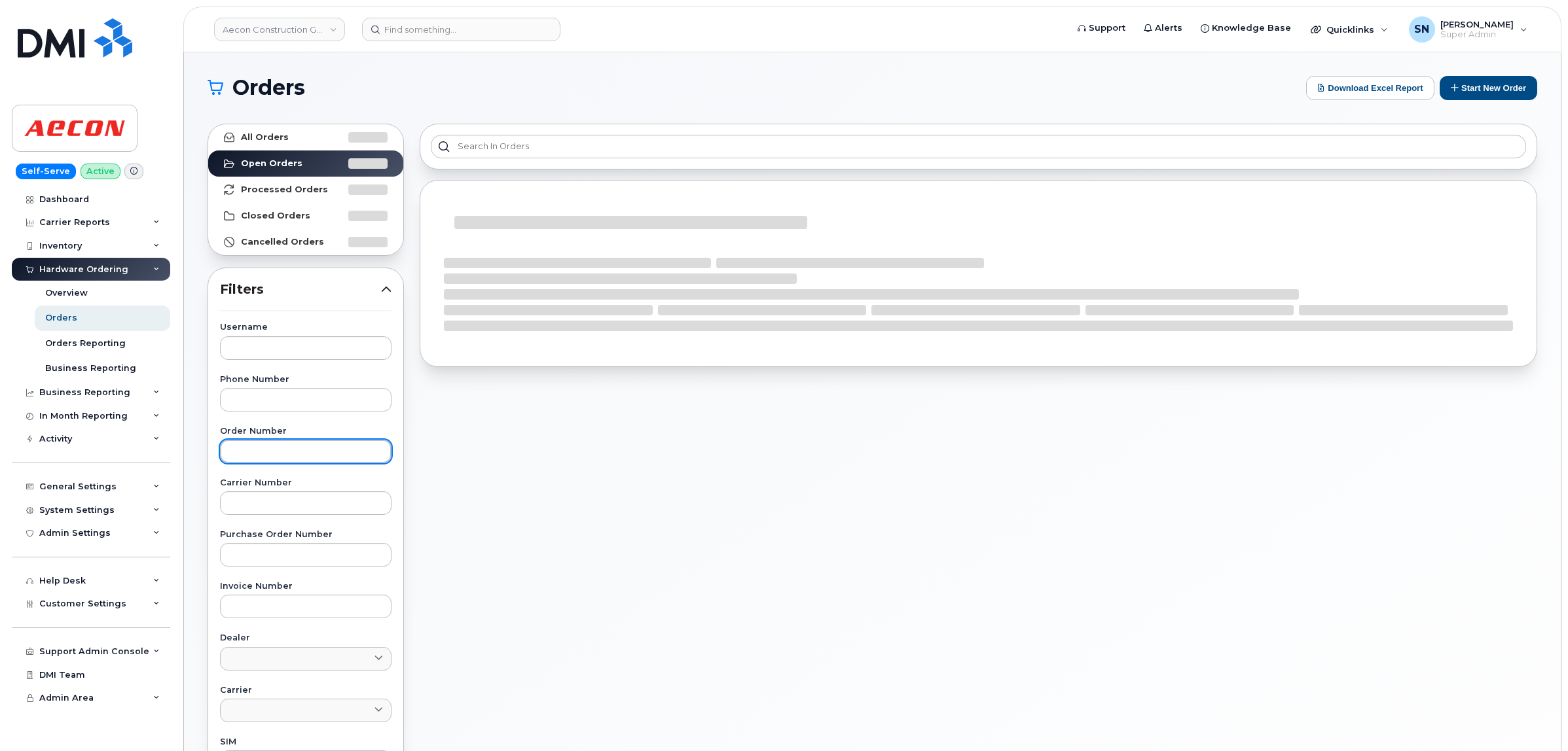
click at [301, 455] on input "text" at bounding box center [306, 451] width 171 height 24
paste input "301832"
type input "301832"
click at [263, 136] on strong "All Orders" at bounding box center [265, 137] width 48 height 10
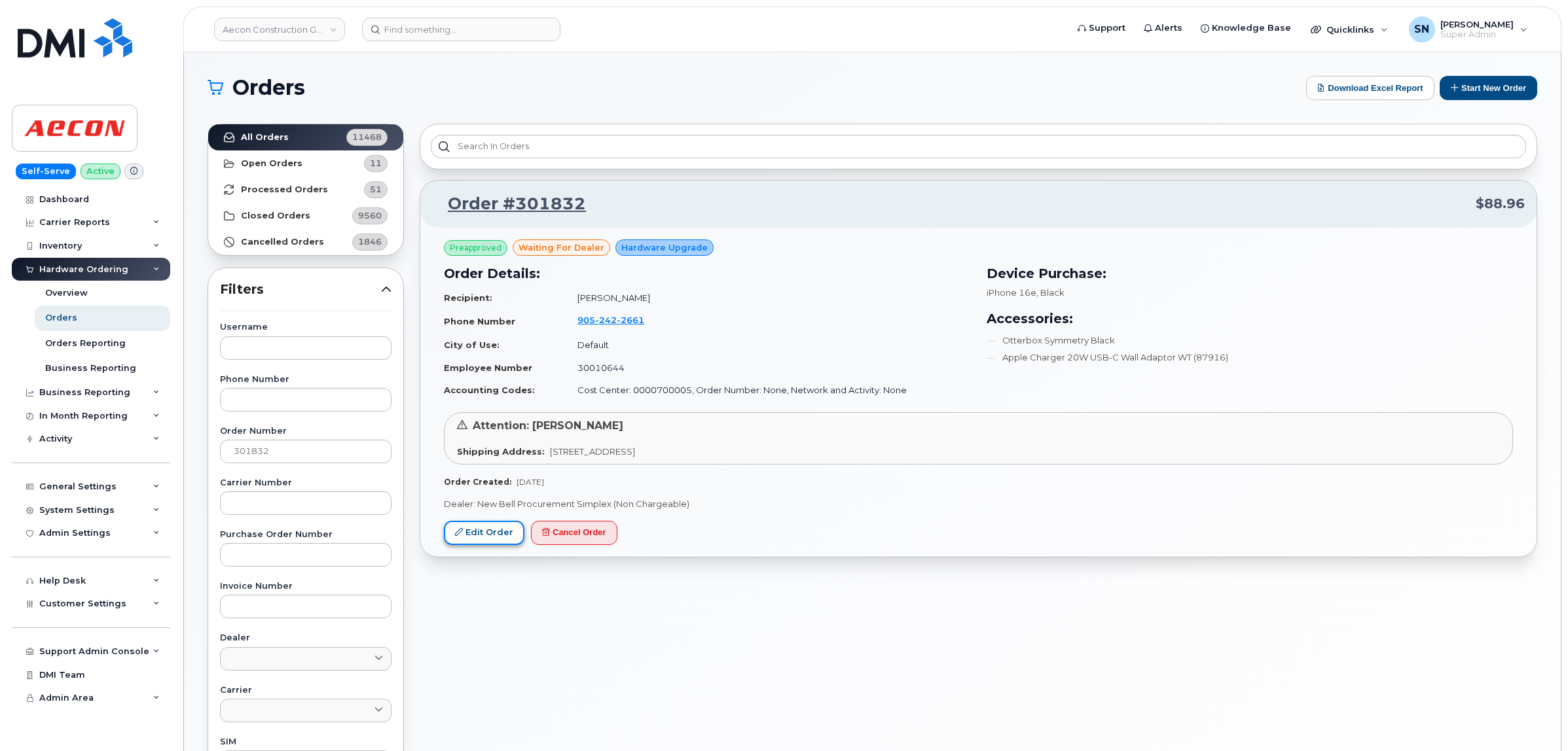
click at [498, 532] on link "Edit Order" at bounding box center [484, 533] width 81 height 24
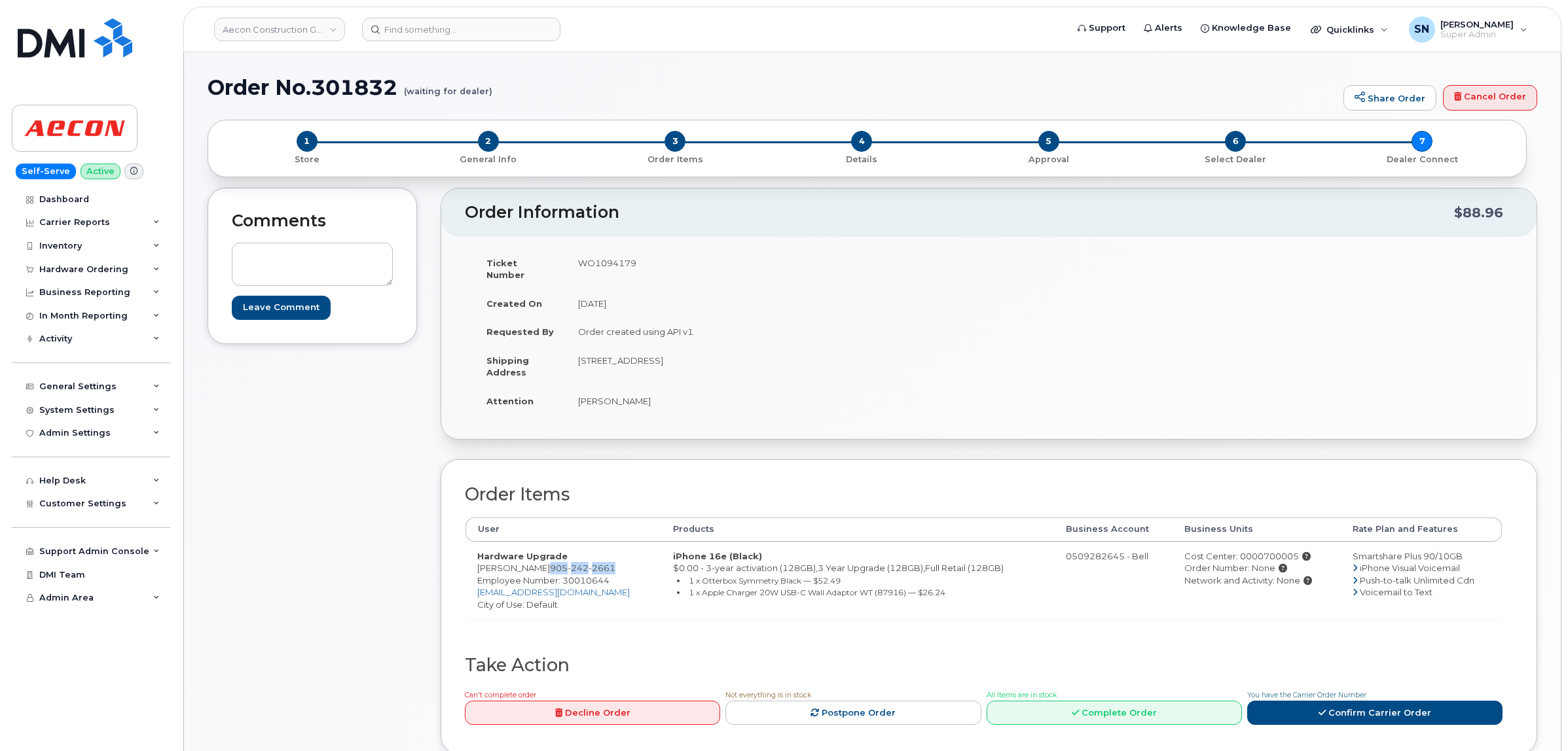
drag, startPoint x: 525, startPoint y: 561, endPoint x: 603, endPoint y: 563, distance: 78.0
click at [603, 563] on td "Hardware Upgrade [PERSON_NAME] [PHONE_NUMBER] Employee Number: 30010644 [EMAIL_…" at bounding box center [563, 581] width 195 height 77
copy span "[PHONE_NUMBER]"
drag, startPoint x: 488, startPoint y: 557, endPoint x: 522, endPoint y: 560, distance: 34.1
click at [522, 560] on td "Hardware Upgrade [PERSON_NAME] [PHONE_NUMBER] Employee Number: 30010644 [EMAIL_…" at bounding box center [563, 581] width 195 height 77
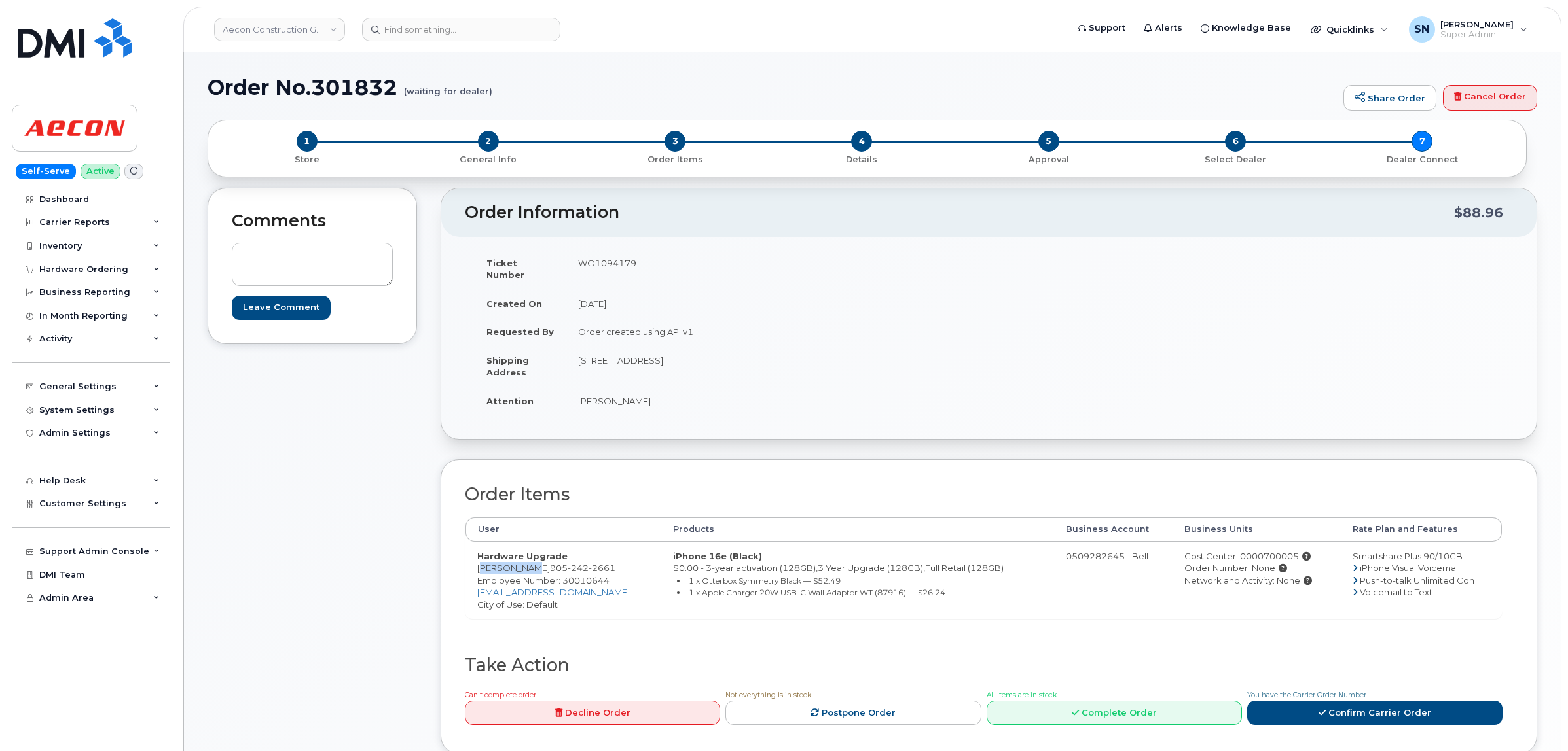
copy td "[PERSON_NAME]"
drag, startPoint x: 579, startPoint y: 348, endPoint x: 659, endPoint y: 357, distance: 80.5
click at [659, 357] on td "[STREET_ADDRESS]" at bounding box center [773, 366] width 413 height 40
copy td "[STREET_ADDRESS]"
drag, startPoint x: 717, startPoint y: 348, endPoint x: 753, endPoint y: 354, distance: 36.5
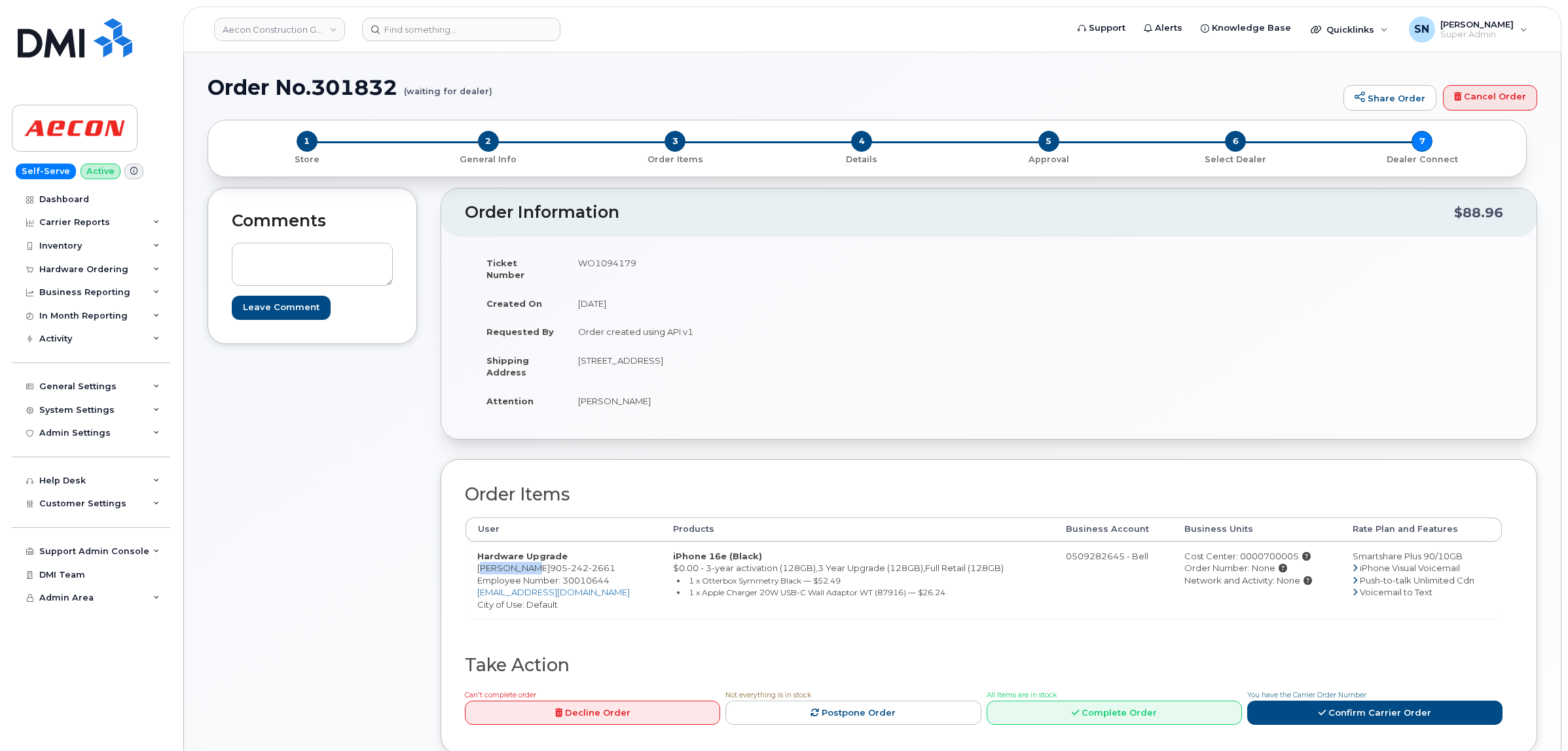
click at [753, 354] on td "[STREET_ADDRESS]" at bounding box center [773, 366] width 413 height 40
copy td "L1E 0E7"
drag, startPoint x: 578, startPoint y: 384, endPoint x: 627, endPoint y: 395, distance: 50.2
click at [627, 395] on td "[PERSON_NAME]" at bounding box center [773, 402] width 413 height 29
copy td "[PERSON_NAME]"
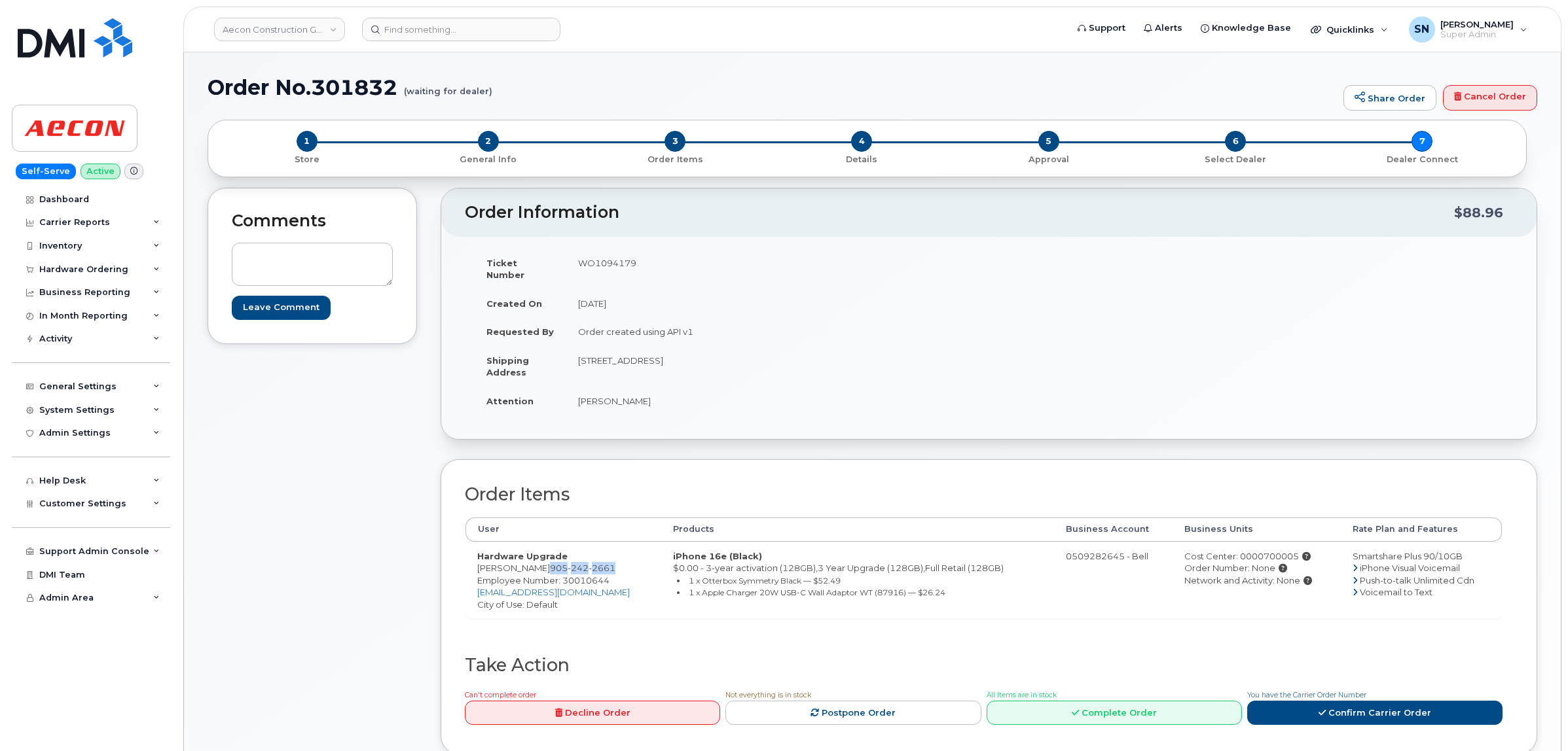
drag, startPoint x: 530, startPoint y: 558, endPoint x: 590, endPoint y: 558, distance: 60.0
click at [590, 563] on span "905 242 2661" at bounding box center [583, 568] width 65 height 10
copy span "905 242 2661"
click at [470, 558] on td "Hardware Upgrade Joe Berard 905 242 2661 Employee Number: 30010644 jlecuyer@aec…" at bounding box center [563, 581] width 195 height 77
drag, startPoint x: 476, startPoint y: 557, endPoint x: 613, endPoint y: 558, distance: 137.0
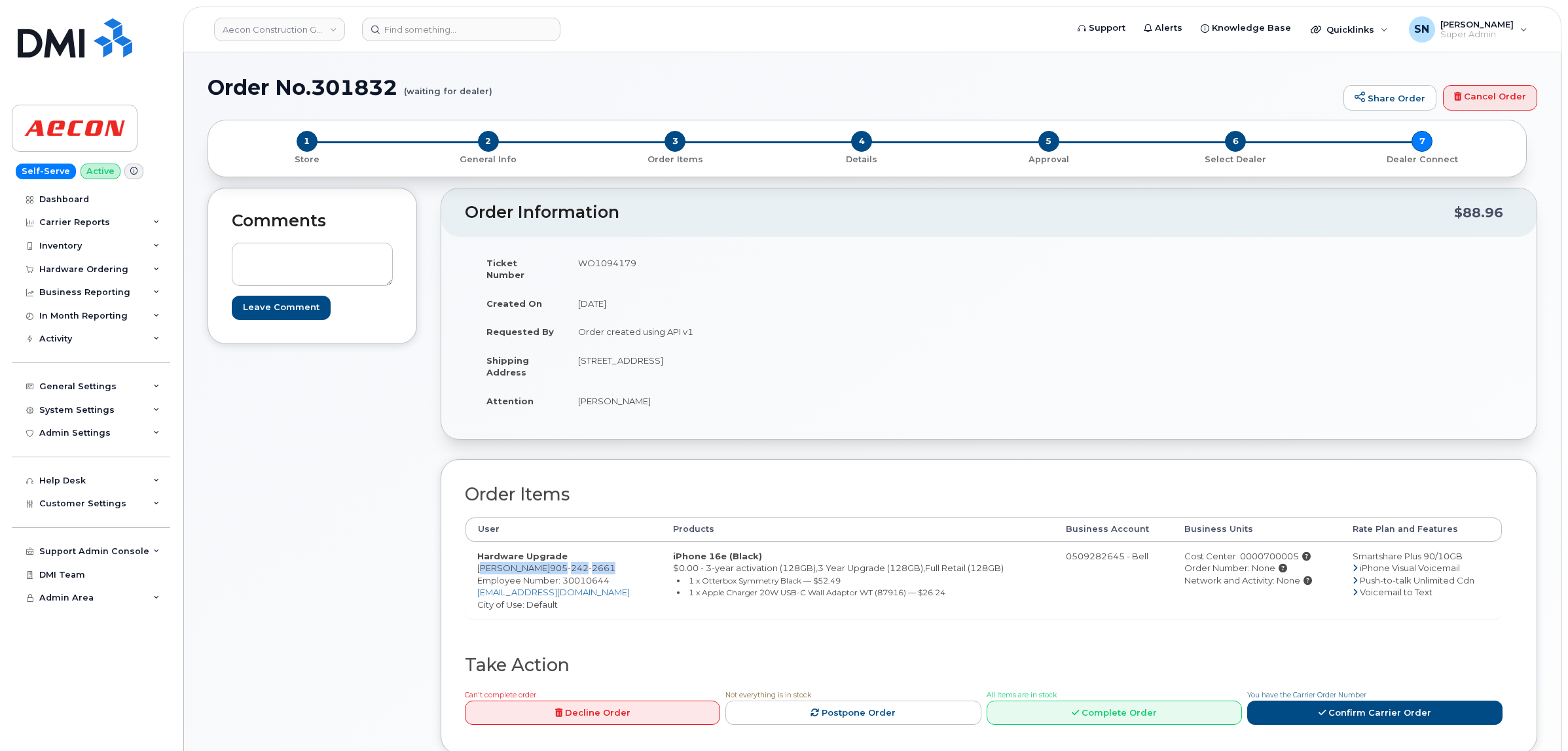
click at [613, 558] on td "Hardware Upgrade Joe Berard 905 242 2661 Employee Number: 30010644 jlecuyer@aec…" at bounding box center [563, 581] width 195 height 77
copy td "Joe Berard 905 242 2661"
click at [617, 260] on td "WO1094179" at bounding box center [773, 268] width 413 height 40
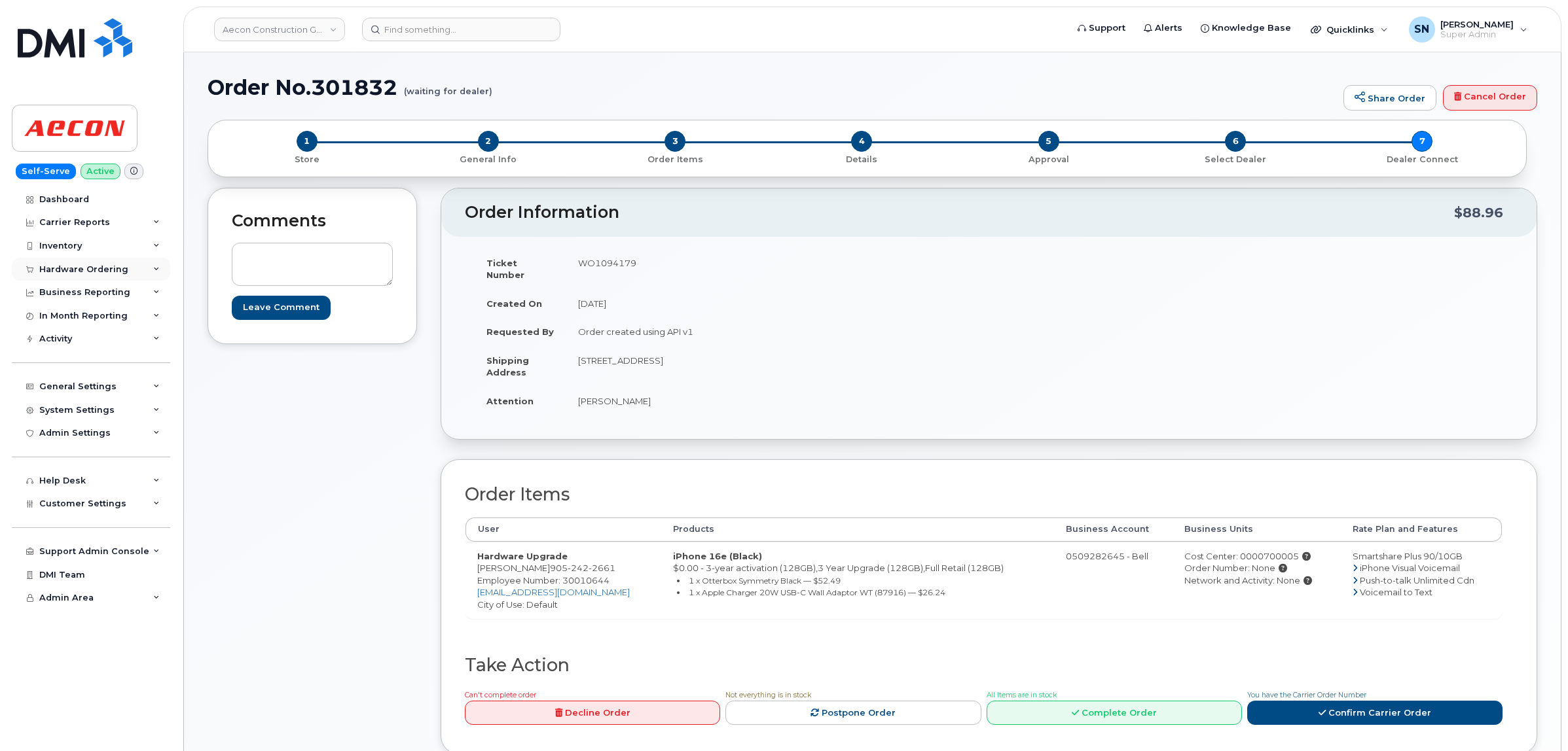
copy td "WO1094179"
copy div "700005"
drag, startPoint x: 1250, startPoint y: 546, endPoint x: 1284, endPoint y: 551, distance: 34.4
click at [1284, 551] on div "Cost Center: 0000700005" at bounding box center [1256, 557] width 144 height 13
copy div "700005"
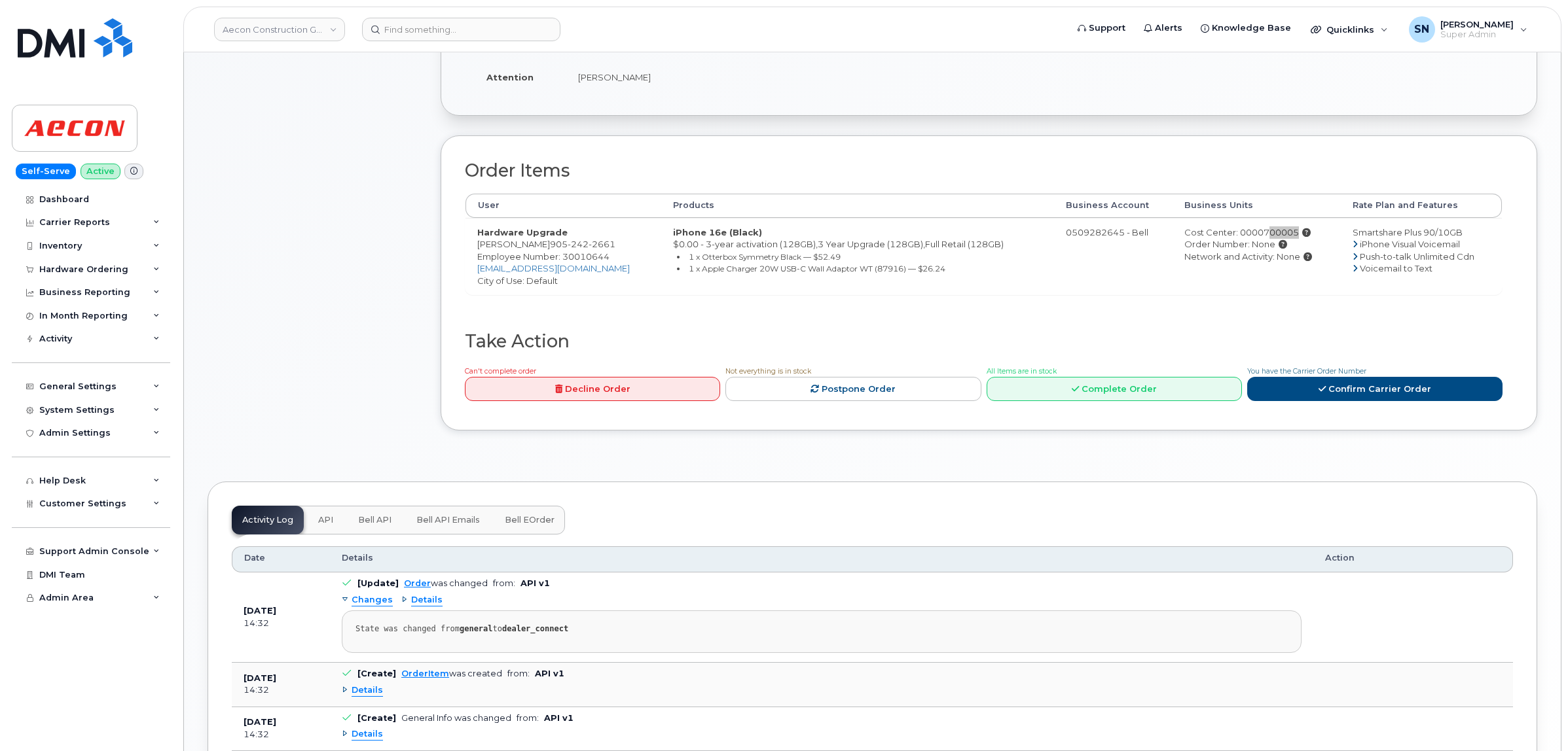
scroll to position [327, 0]
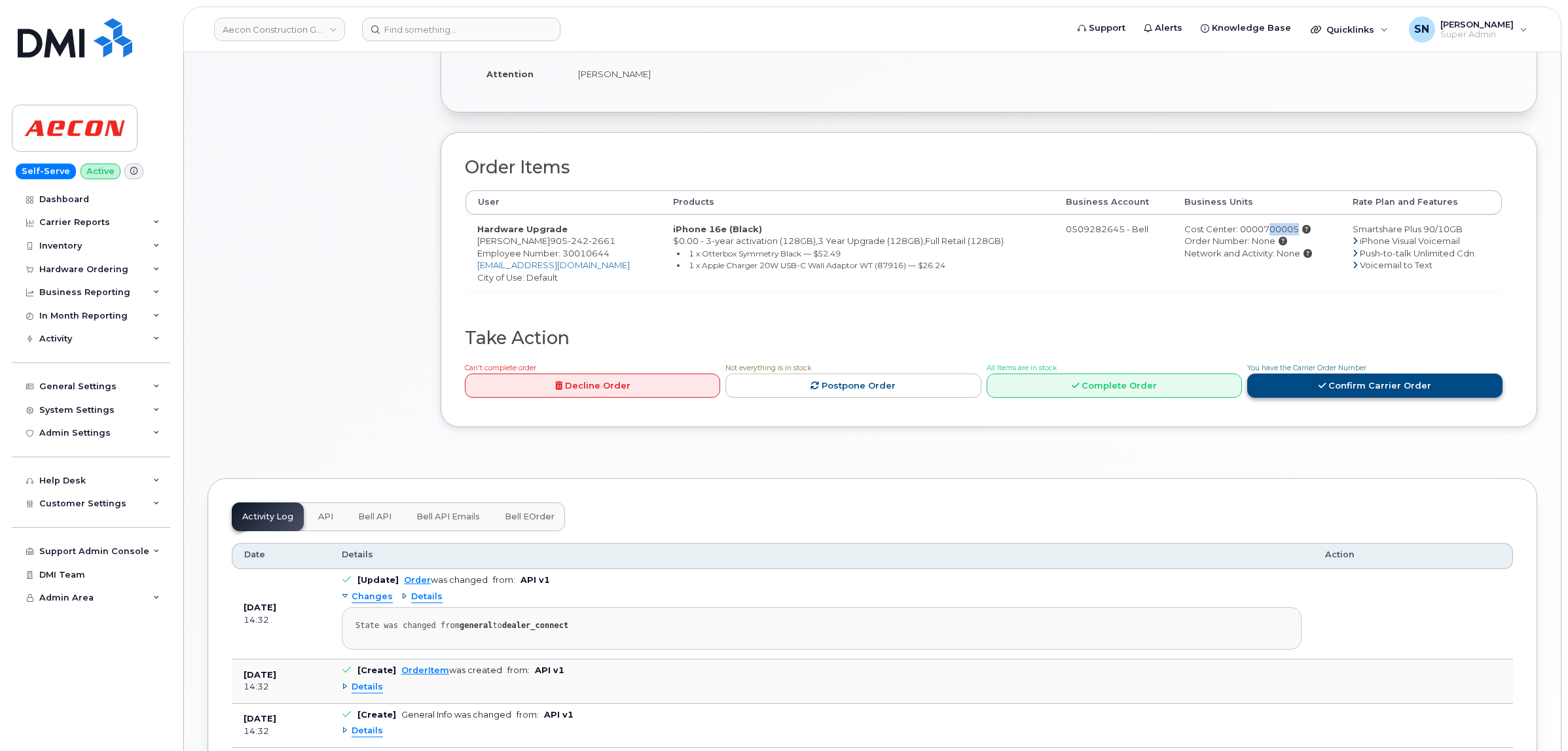
click at [1343, 373] on link "Confirm Carrier Order" at bounding box center [1374, 385] width 255 height 24
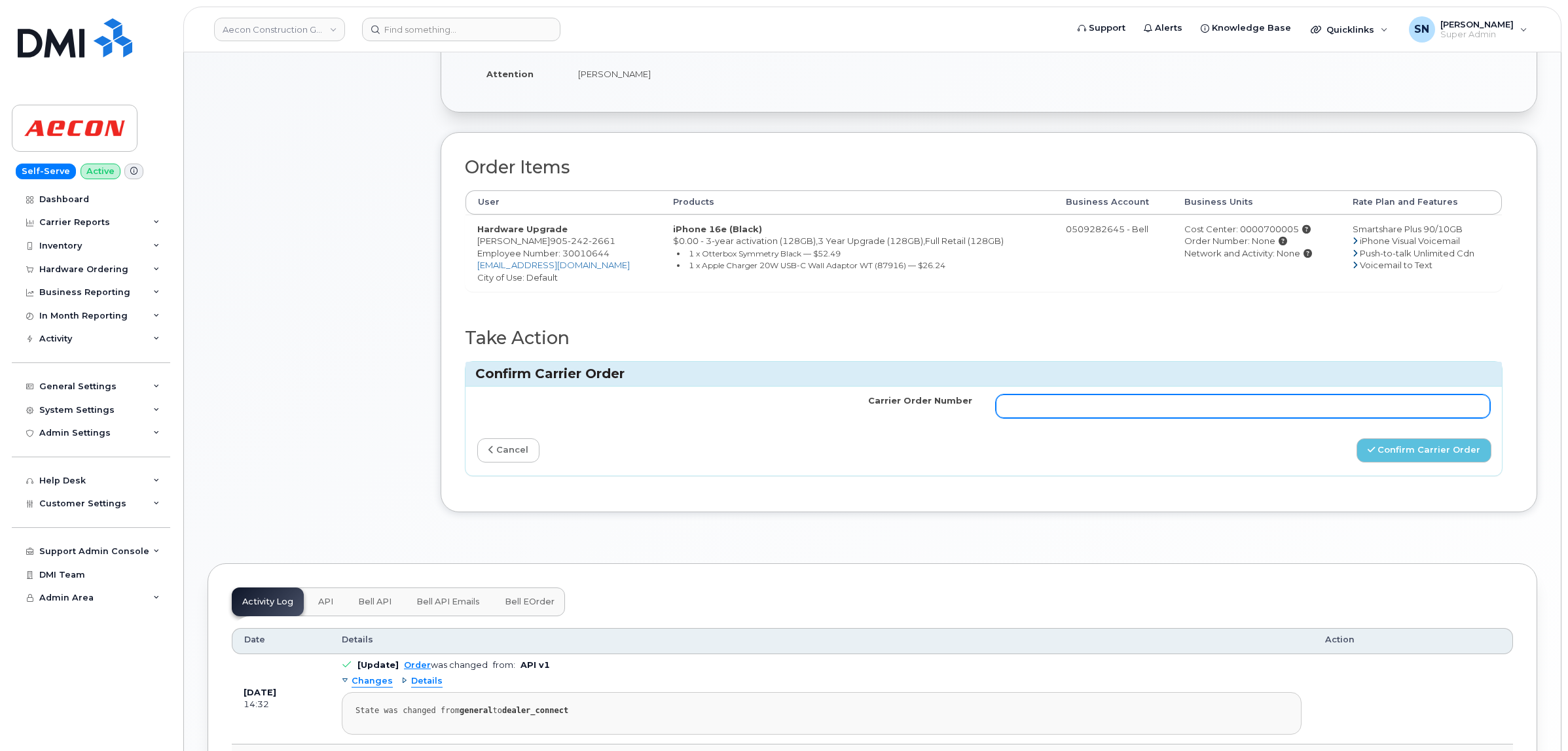
click at [1273, 401] on input "Carrier Order Number" at bounding box center [1243, 407] width 495 height 24
paste input "3021929"
type input "3021929"
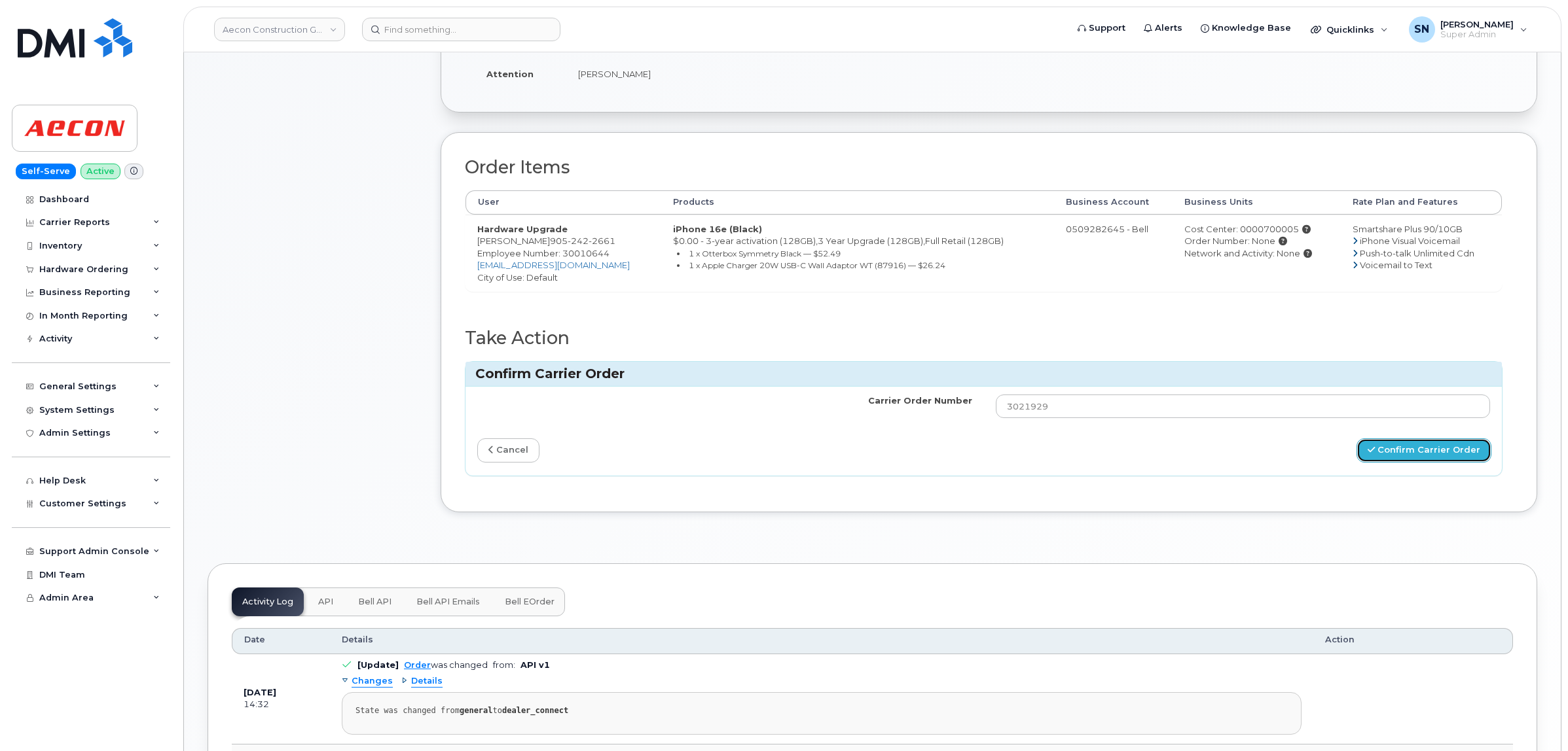
click at [1397, 438] on button "Confirm Carrier Order" at bounding box center [1423, 450] width 135 height 24
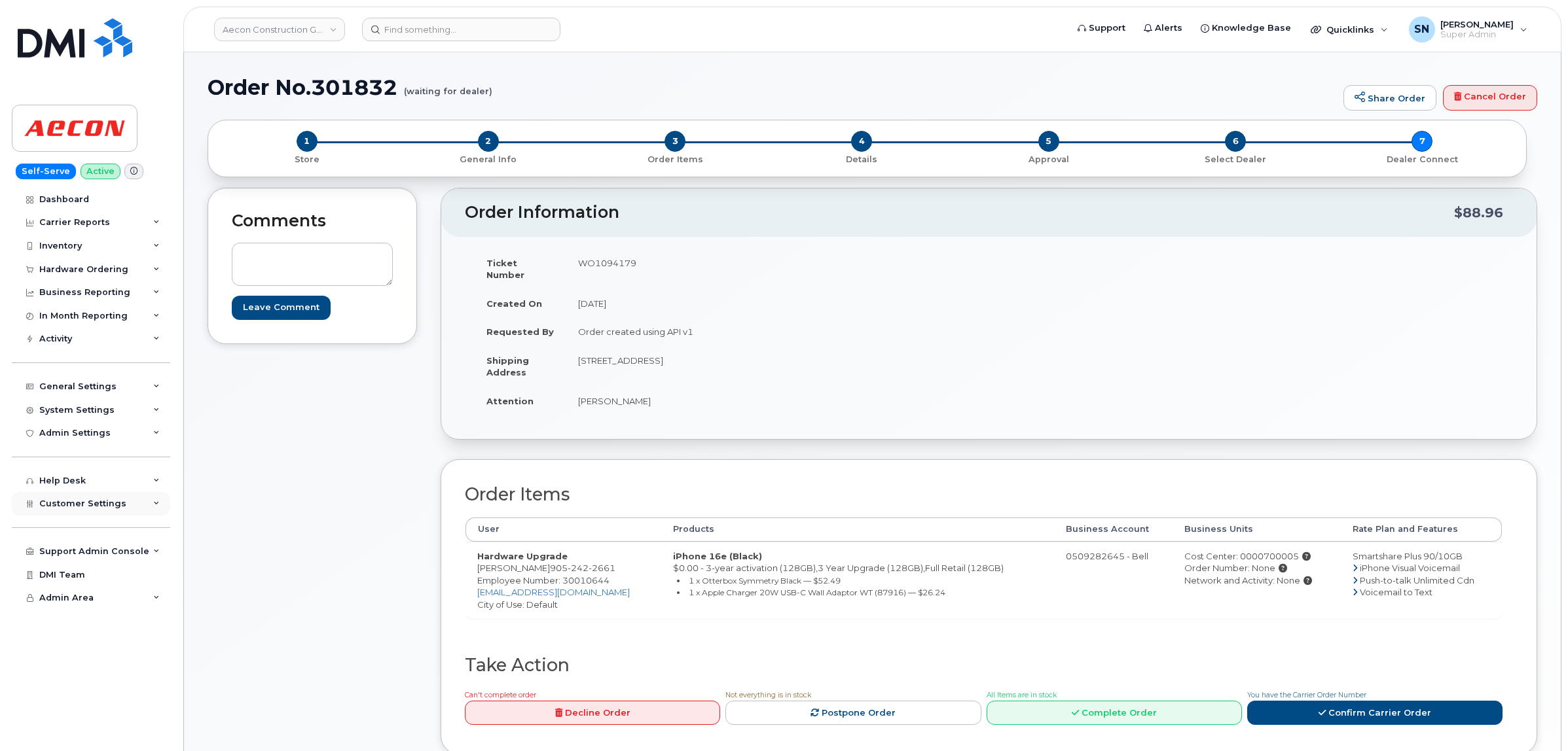
click at [93, 509] on span "Customer Settings" at bounding box center [83, 503] width 87 height 9
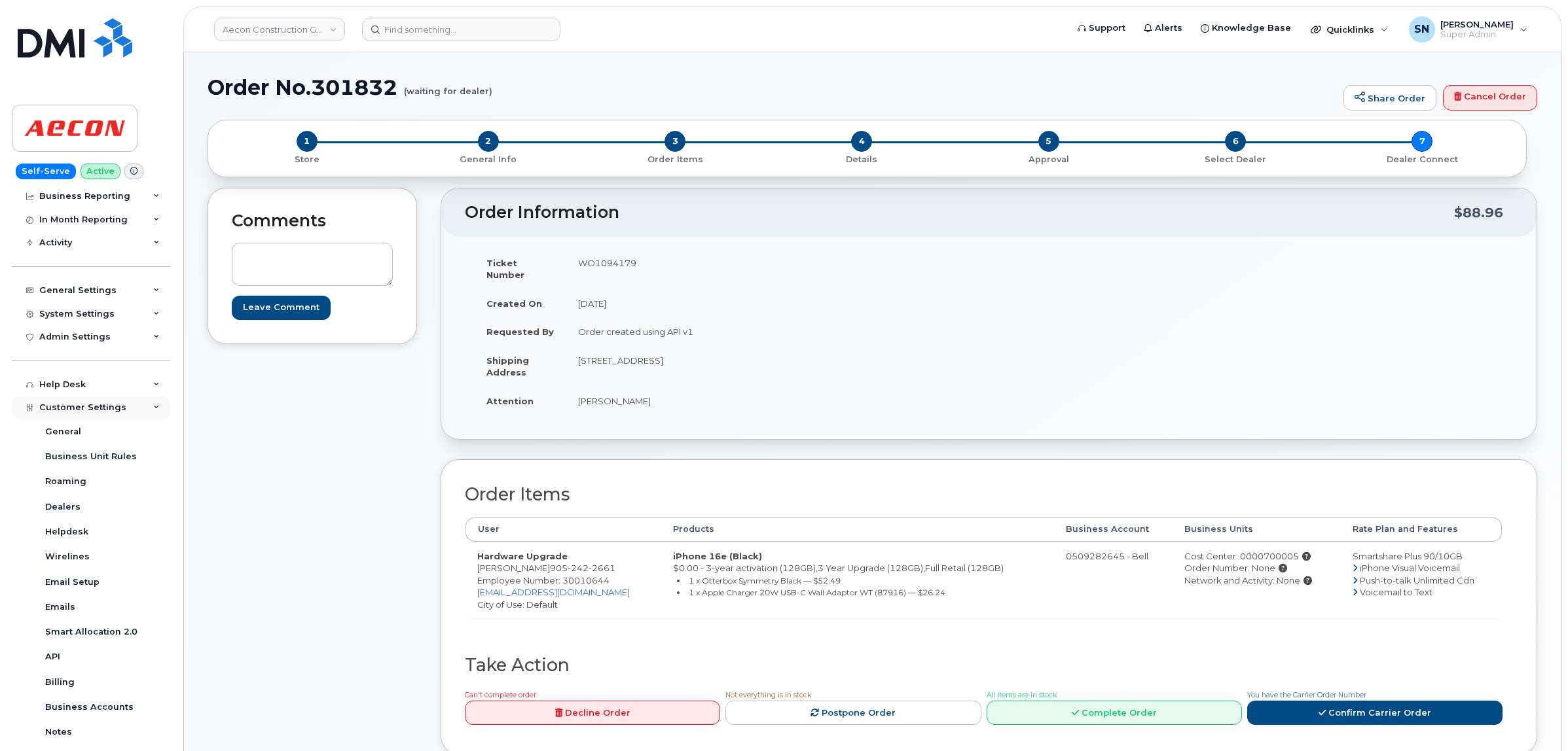
scroll to position [264, 0]
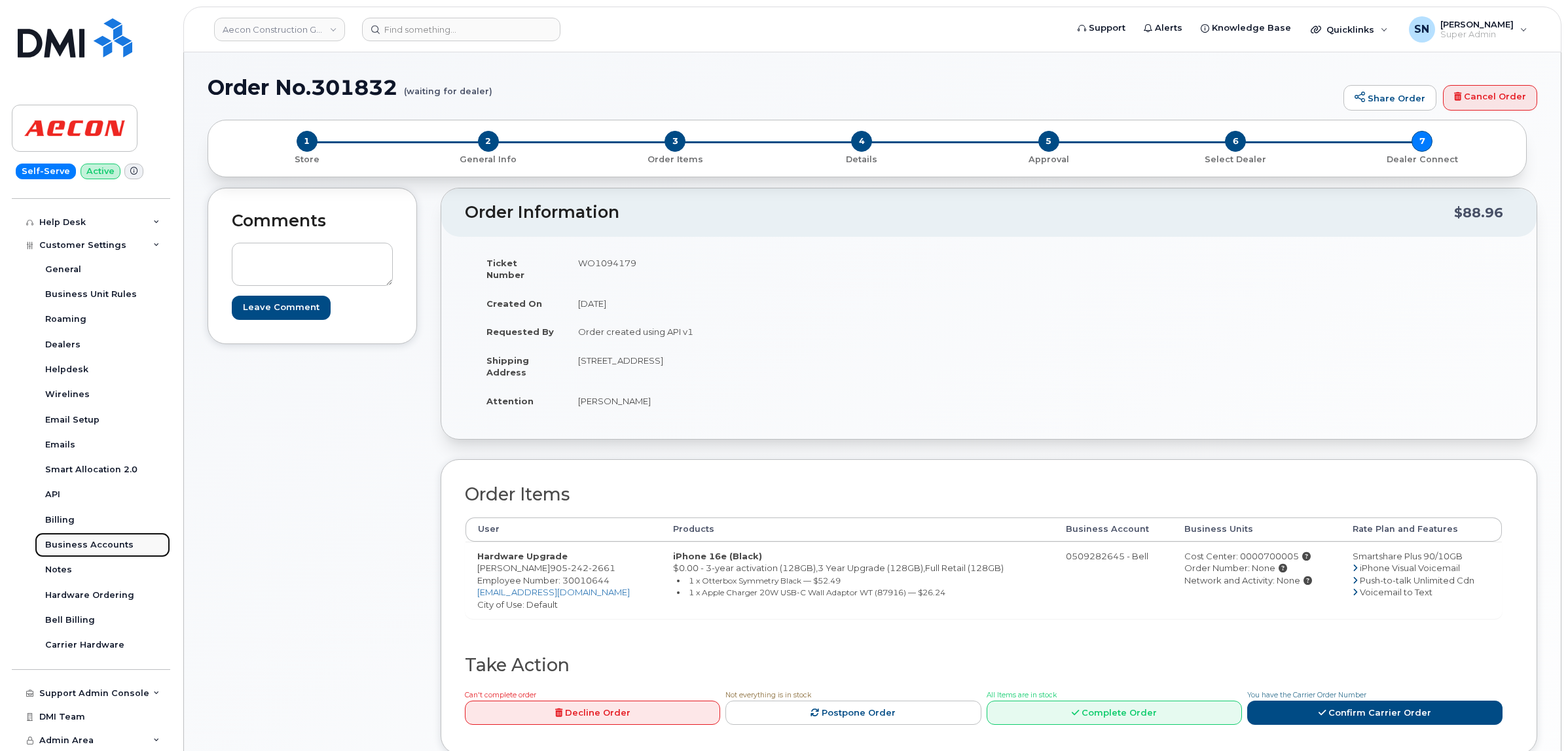
click at [112, 539] on div "Business Accounts" at bounding box center [89, 545] width 88 height 12
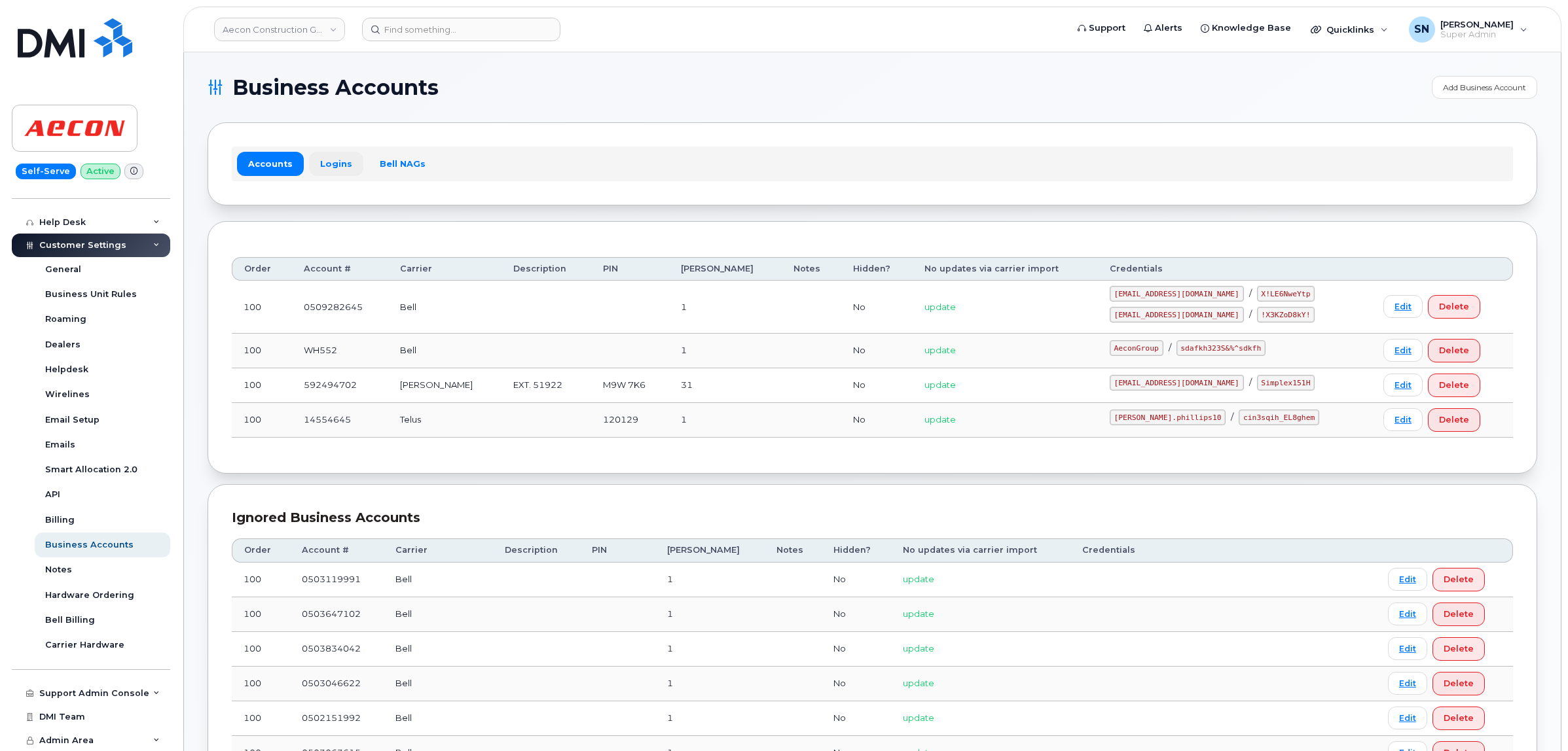
click at [332, 165] on link "Logins" at bounding box center [336, 164] width 54 height 24
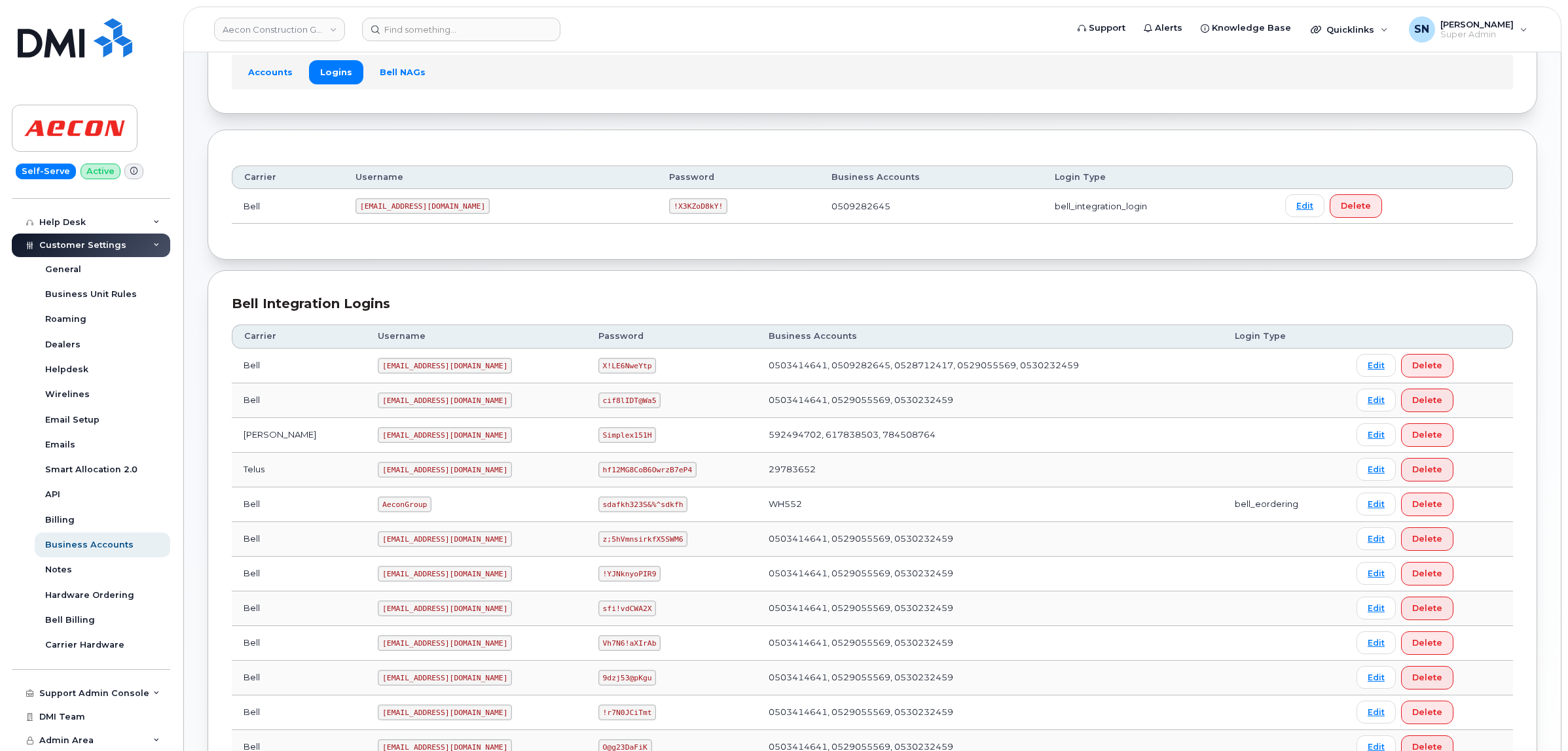
scroll to position [246, 0]
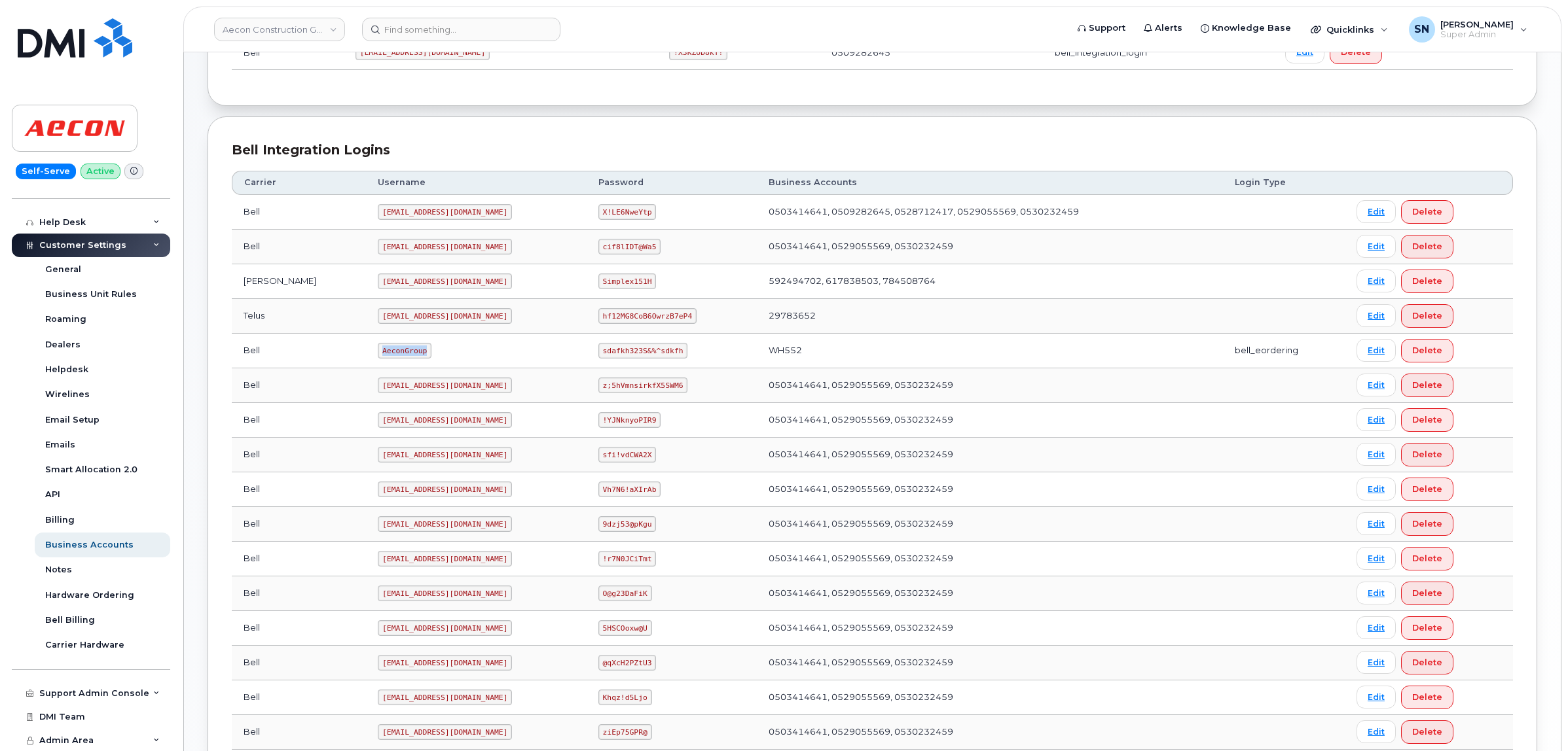
drag, startPoint x: 325, startPoint y: 350, endPoint x: 379, endPoint y: 358, distance: 54.6
click at [379, 358] on td "AeconGroup" at bounding box center [476, 351] width 220 height 34
copy code "AeconGroup"
drag, startPoint x: 578, startPoint y: 354, endPoint x: 658, endPoint y: 361, distance: 80.3
click at [659, 361] on td "sdafkh323S&%^sdkfh" at bounding box center [672, 351] width 171 height 34
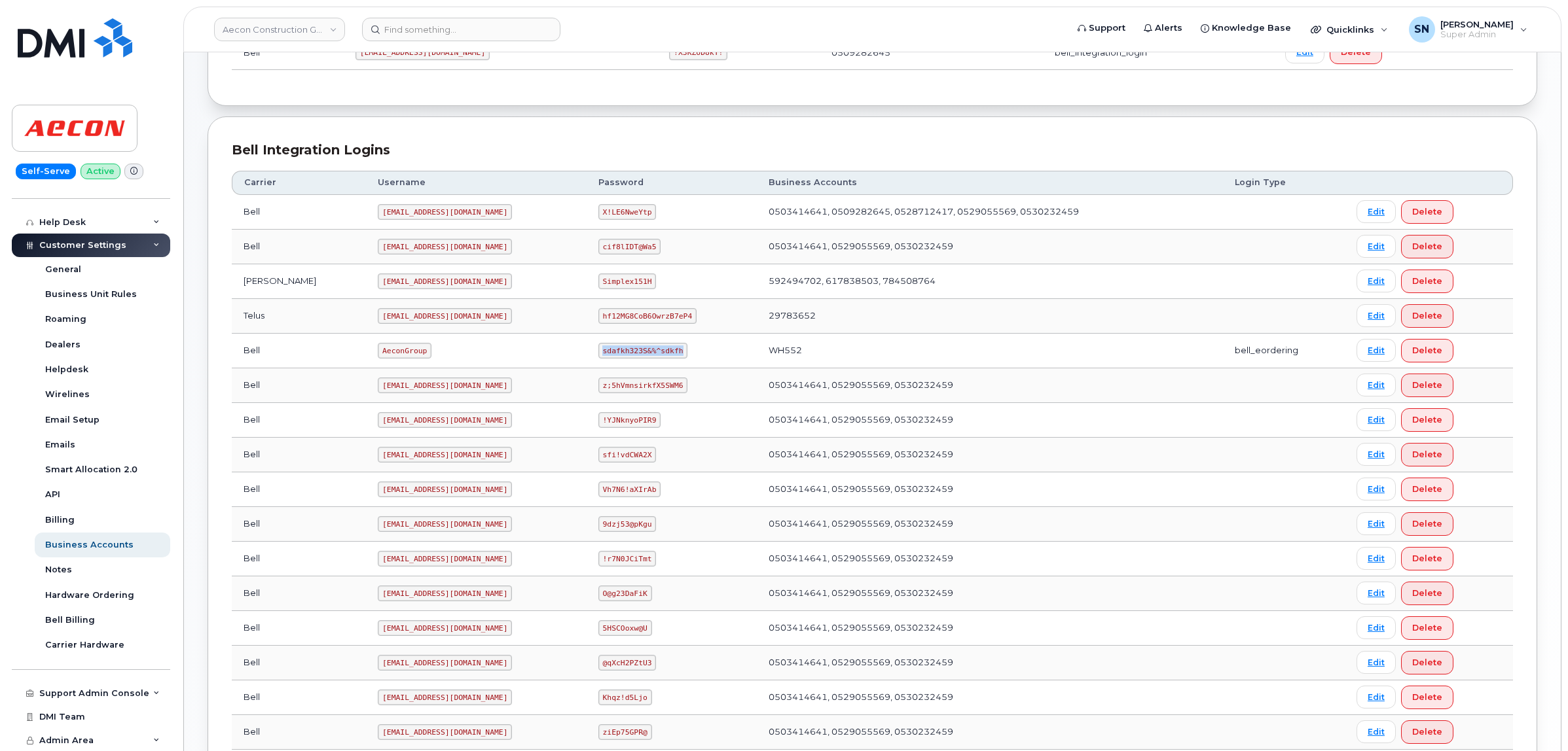
copy code "sdafkh323S&%^sdkfh"
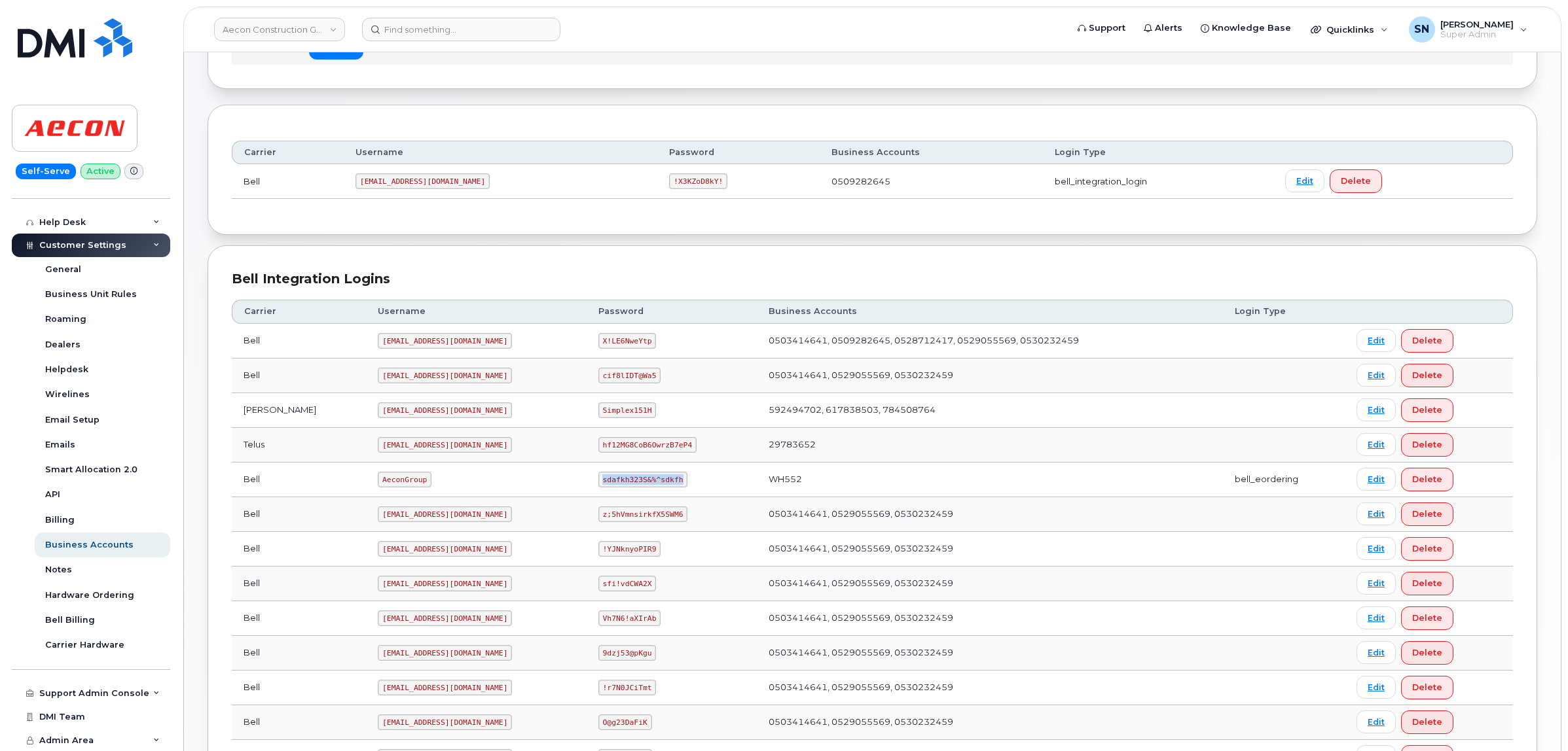
scroll to position [0, 0]
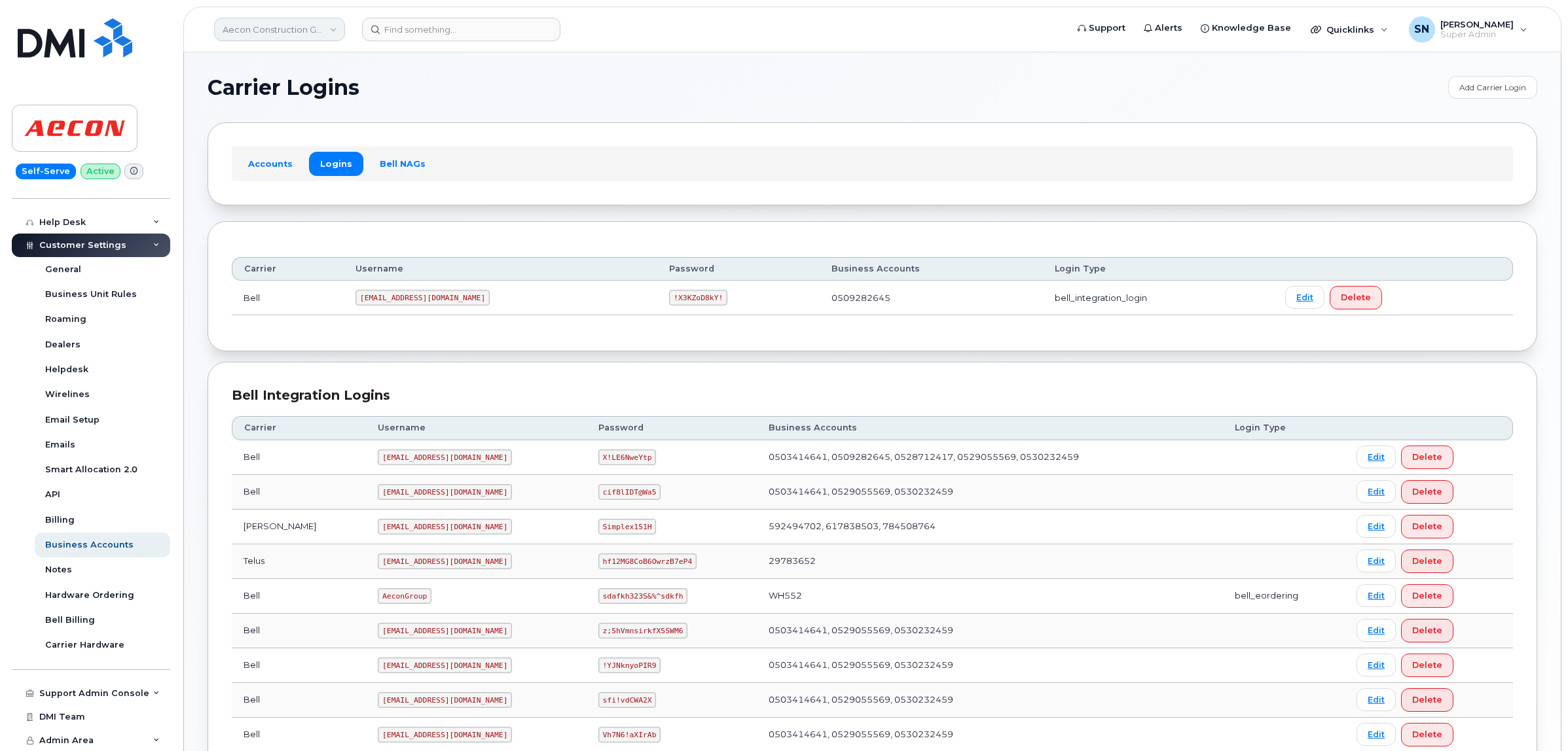
click at [305, 27] on link "Aecon Construction Group Inc" at bounding box center [279, 30] width 131 height 24
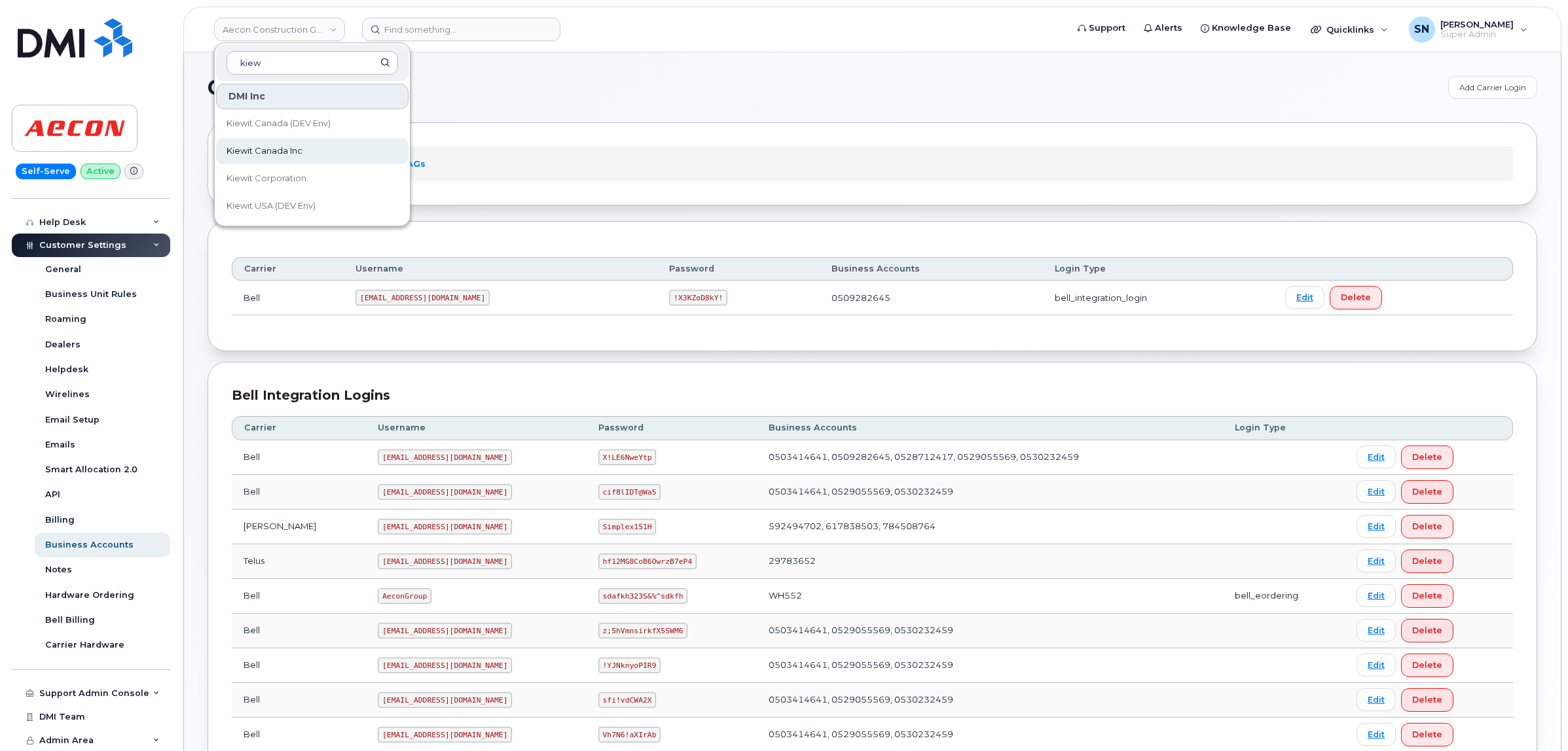
type input "kiew"
click at [303, 138] on link "Kiewit Canada Inc" at bounding box center [312, 151] width 193 height 27
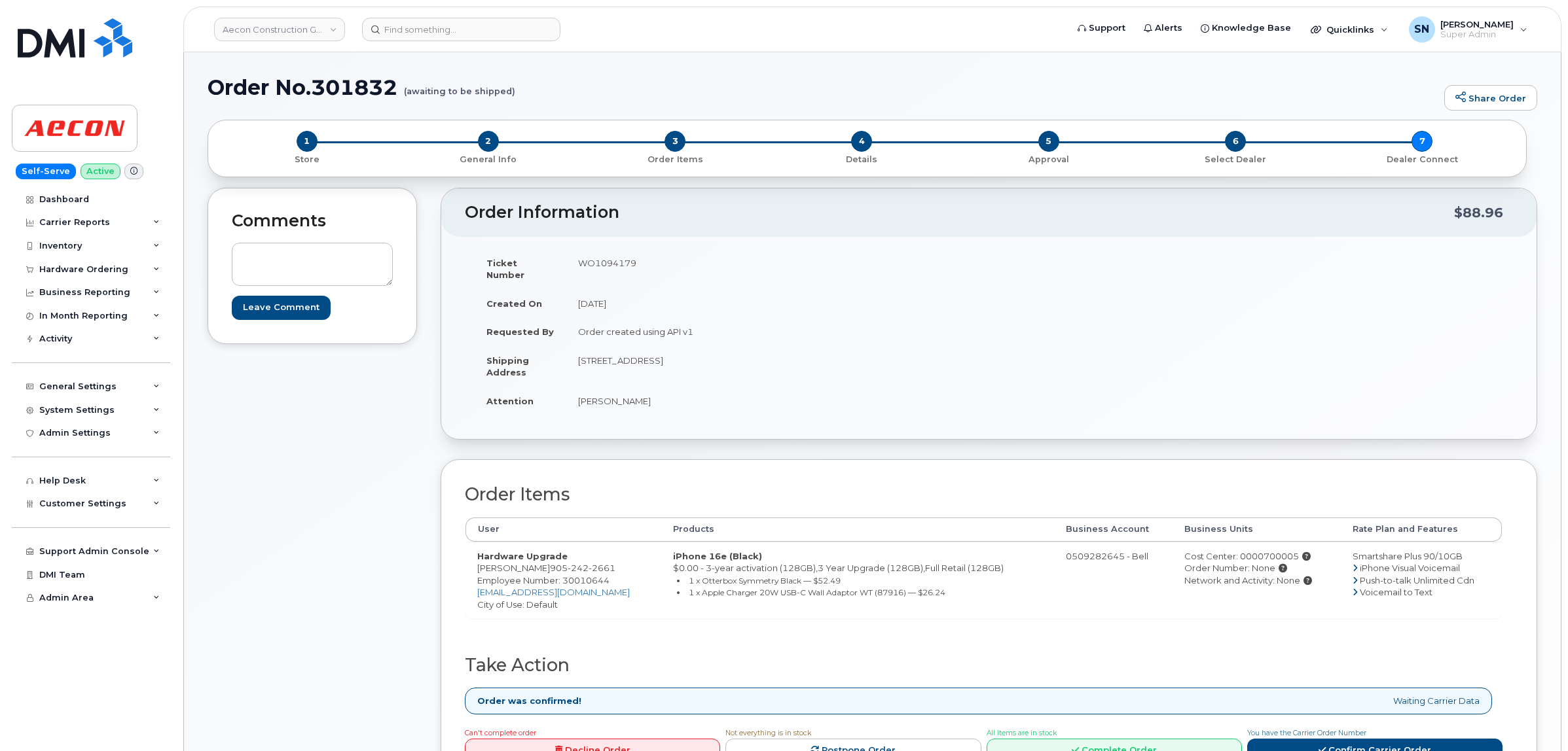
click at [396, 428] on div "Comments Leave Comment" at bounding box center [312, 499] width 209 height 624
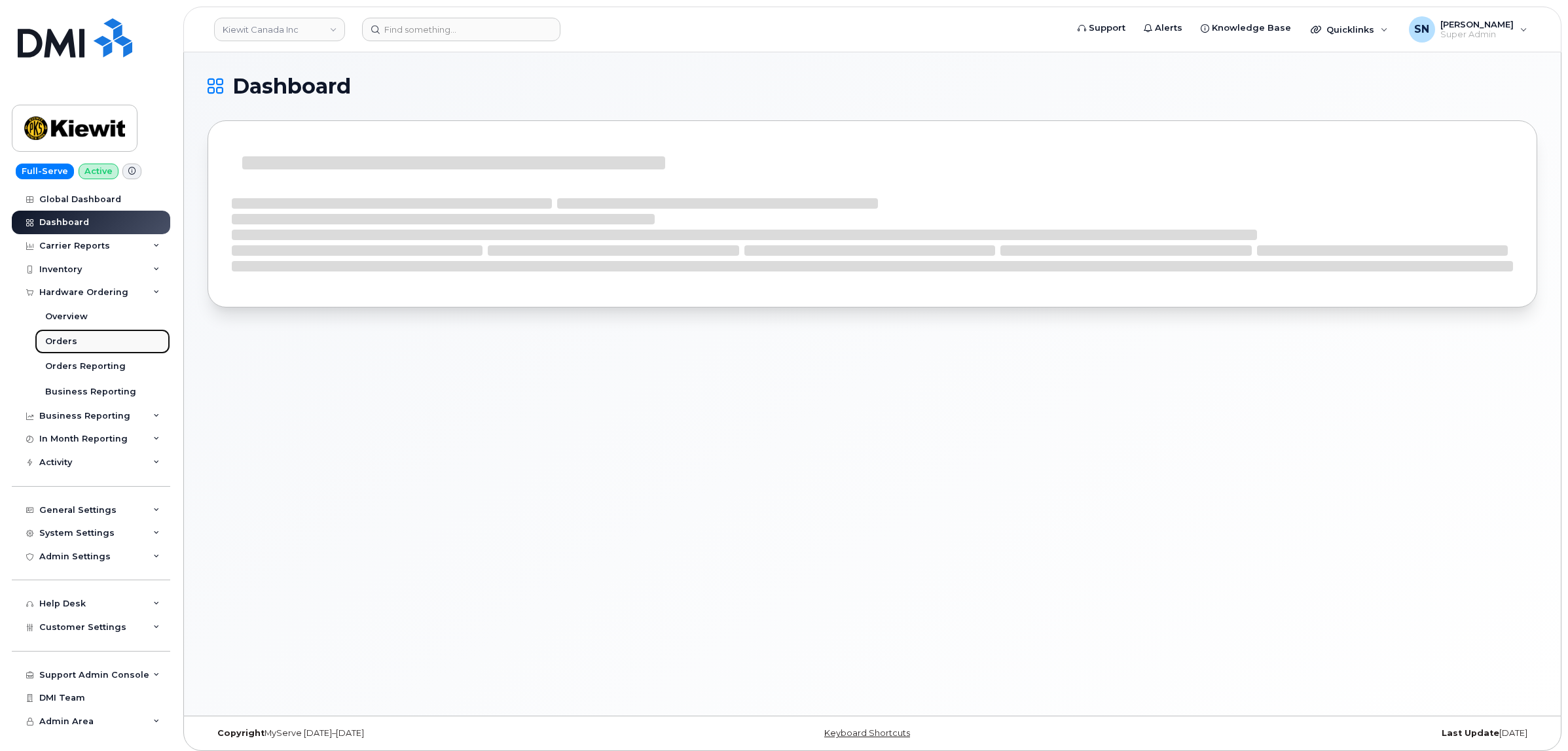
click at [72, 331] on link "Orders" at bounding box center [102, 341] width 135 height 25
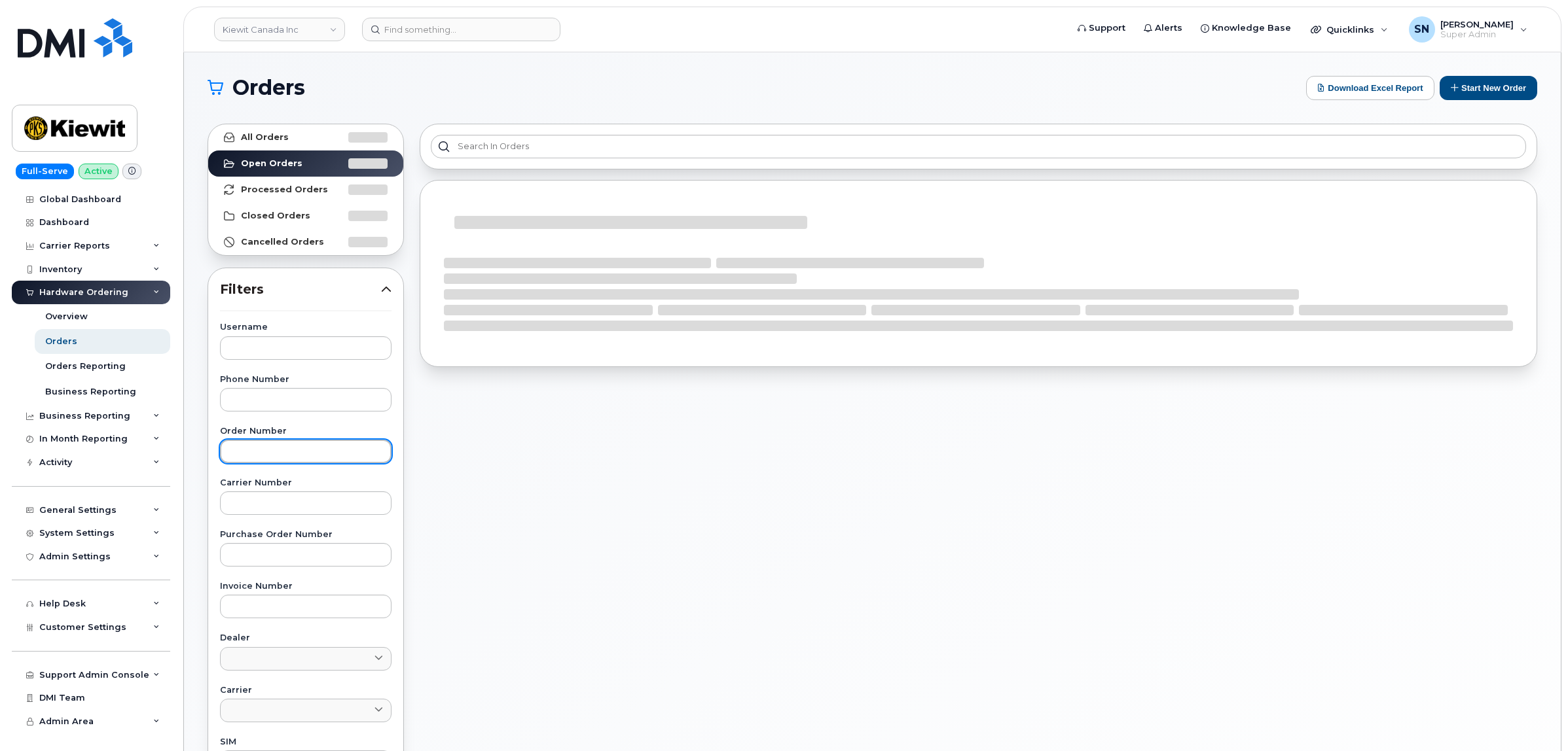
click at [323, 451] on input "text" at bounding box center [306, 451] width 171 height 24
paste input "301811"
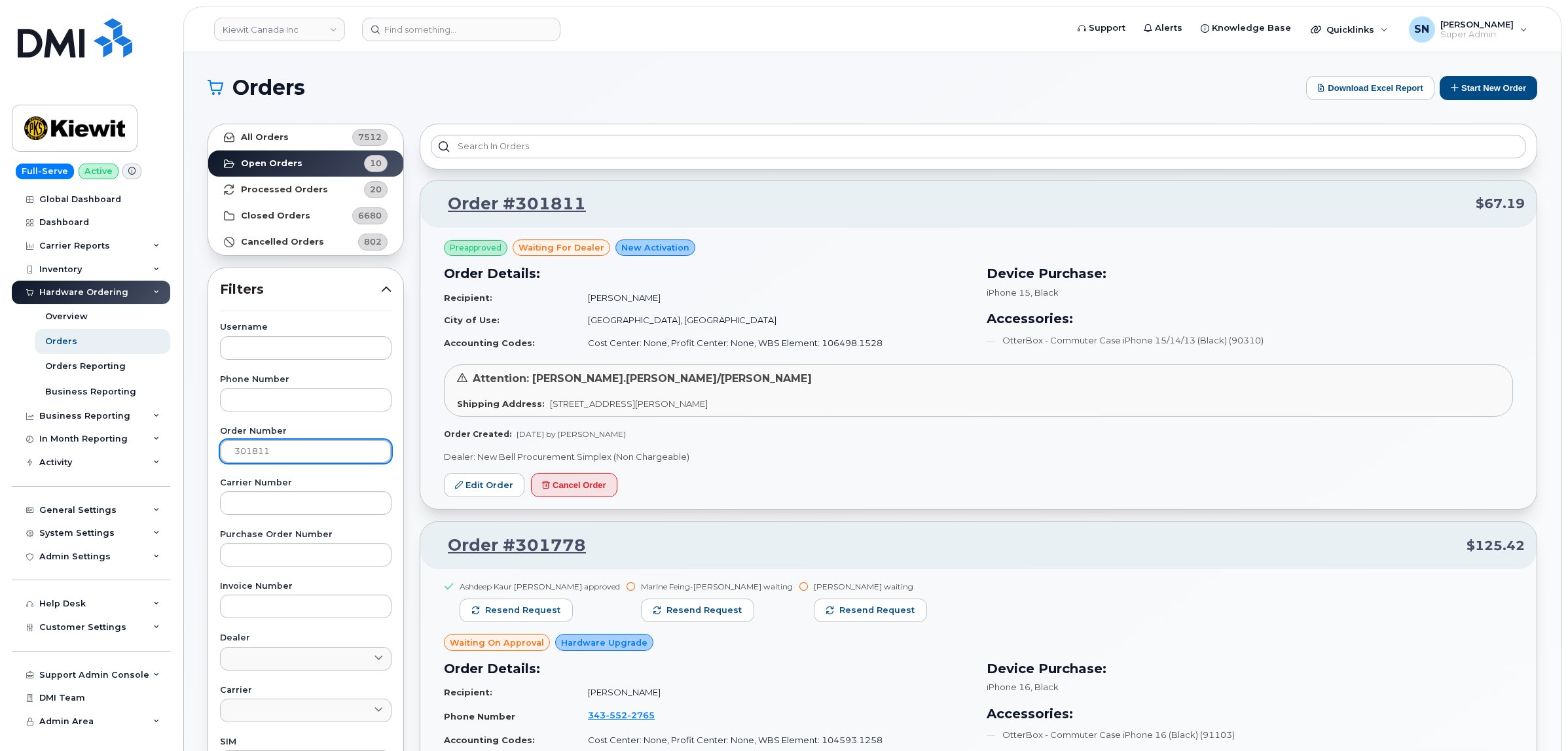
type input "301811"
click at [308, 141] on link "All Orders 7512" at bounding box center [306, 137] width 195 height 27
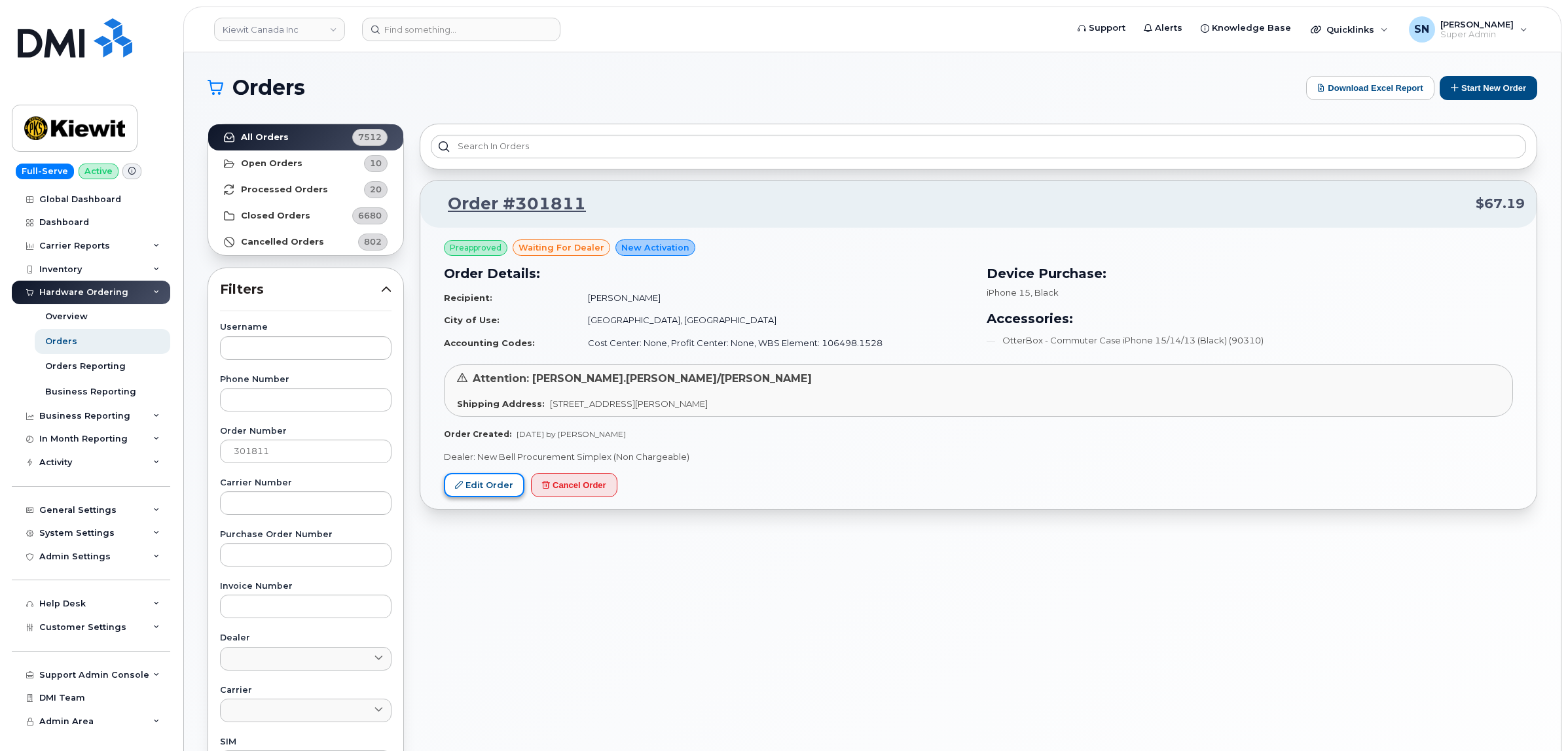
click at [478, 492] on link "Edit Order" at bounding box center [484, 485] width 81 height 24
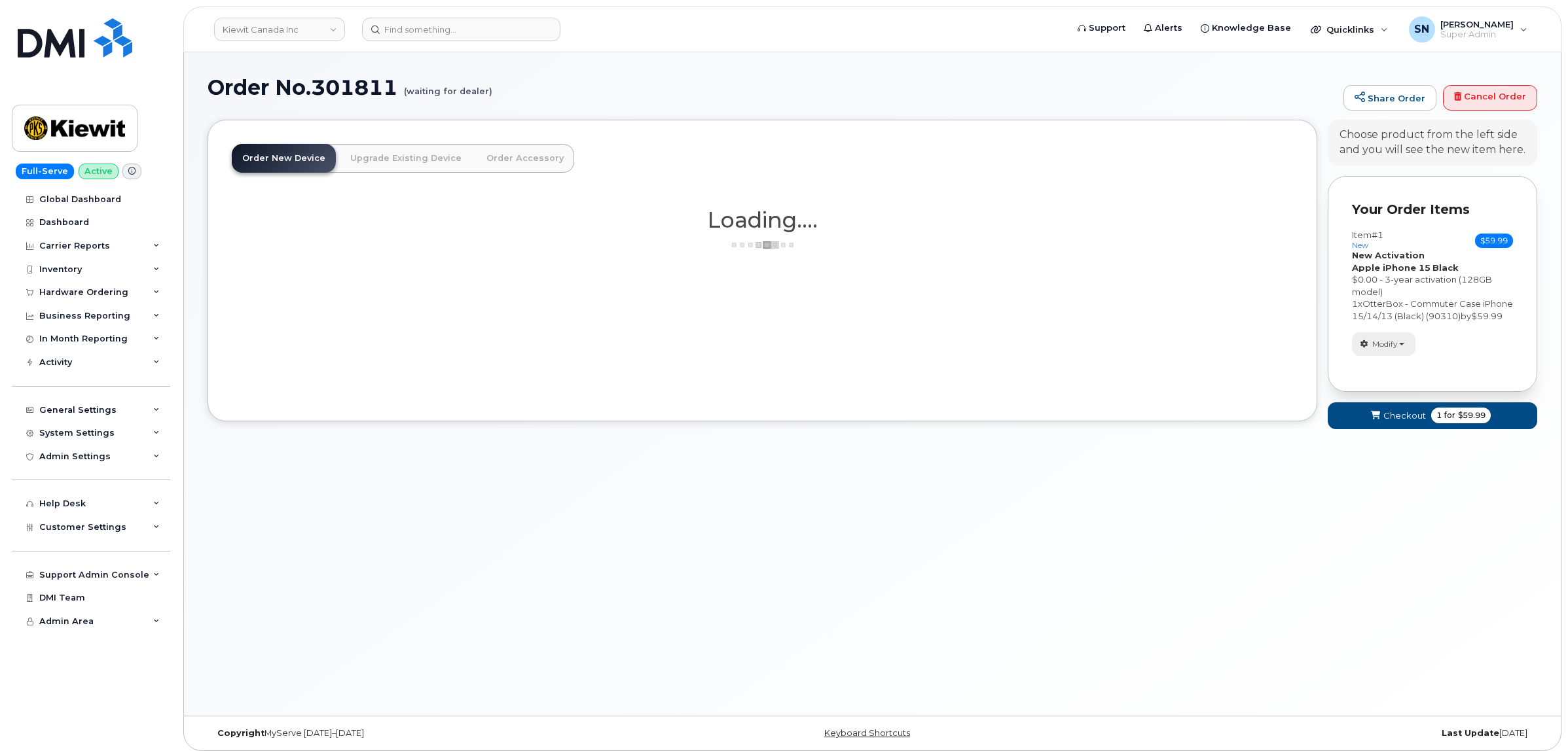
click at [1397, 350] on span "Modify" at bounding box center [1385, 344] width 26 height 12
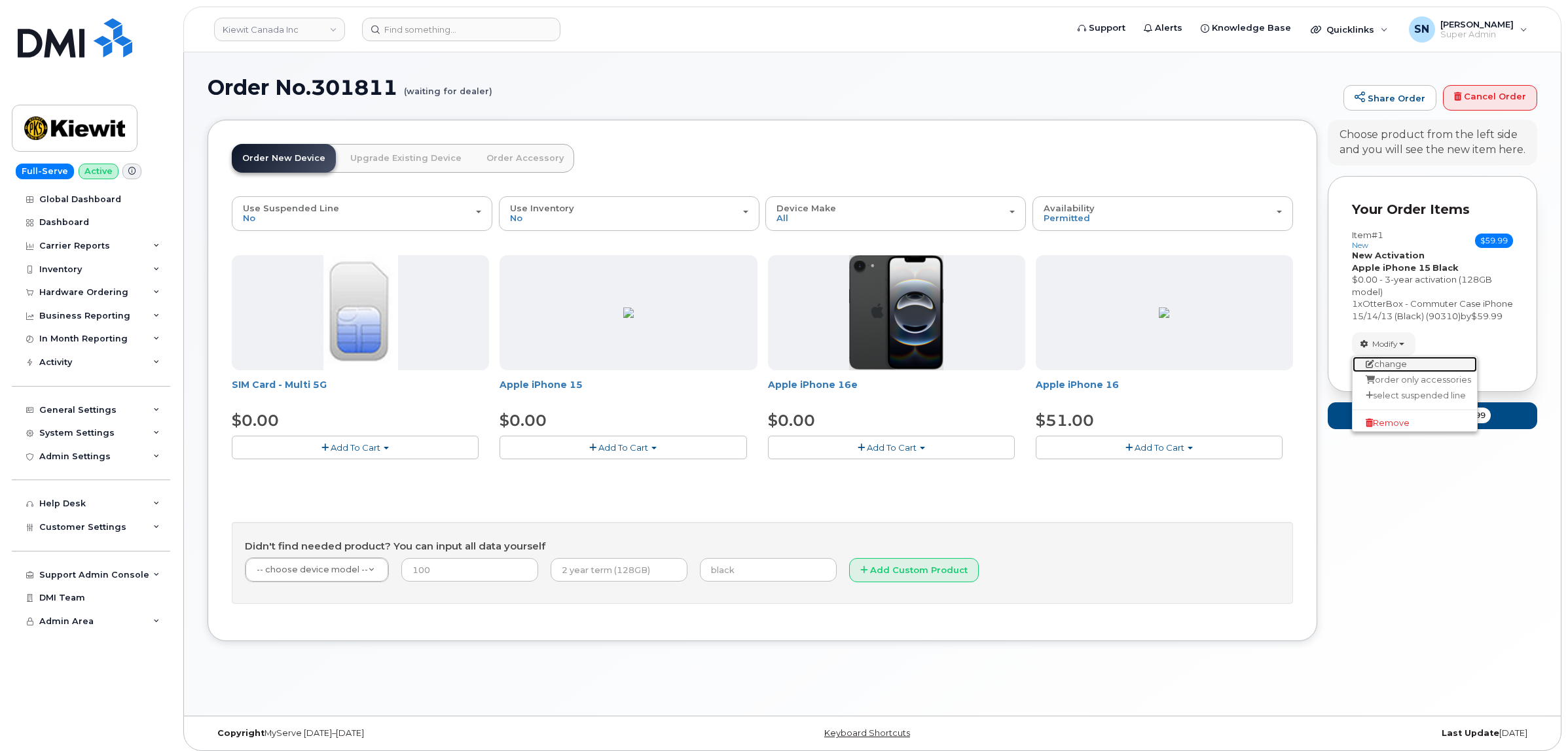
click at [1399, 373] on link "change" at bounding box center [1414, 364] width 124 height 15
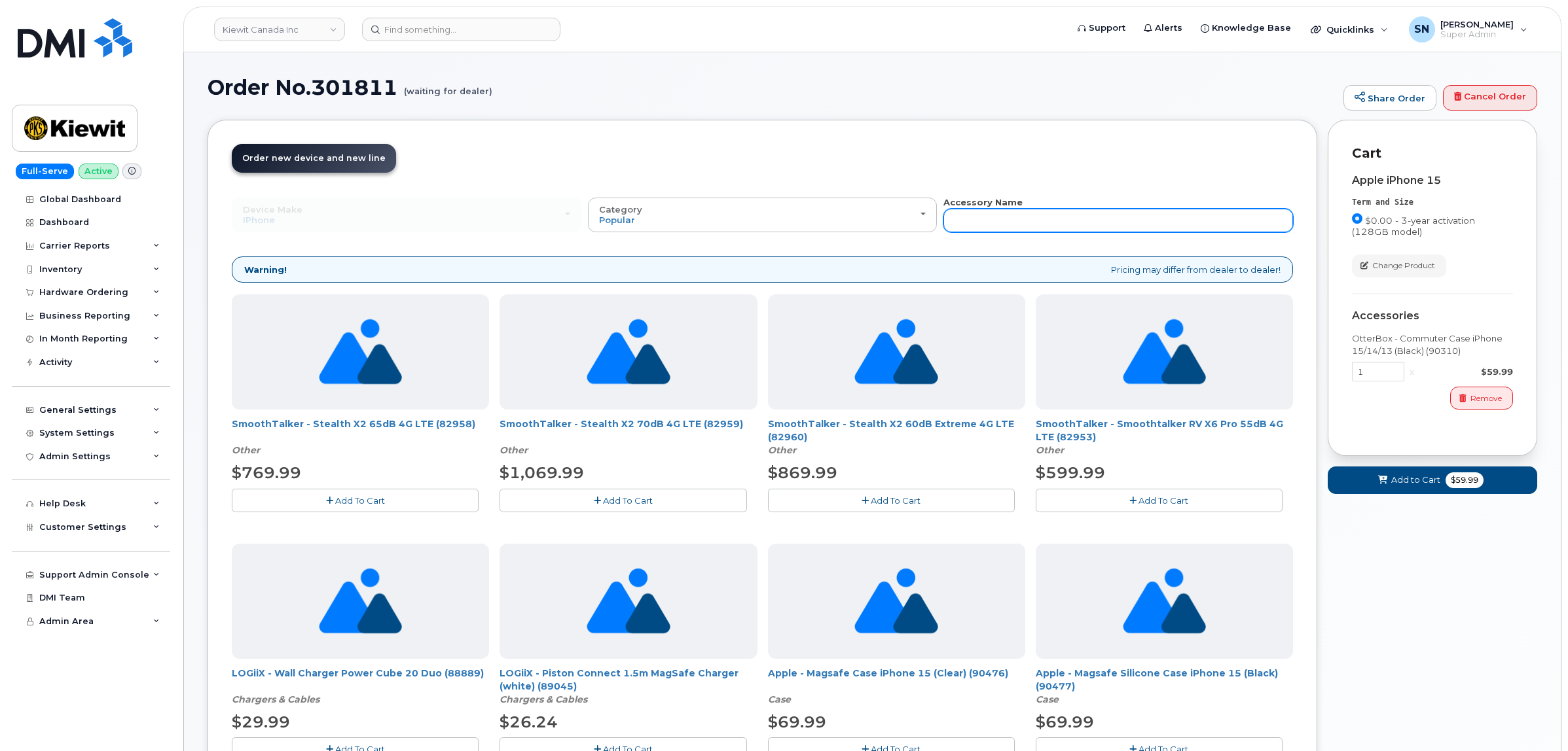
click at [1106, 219] on input "text" at bounding box center [1118, 221] width 350 height 24
type input "87916"
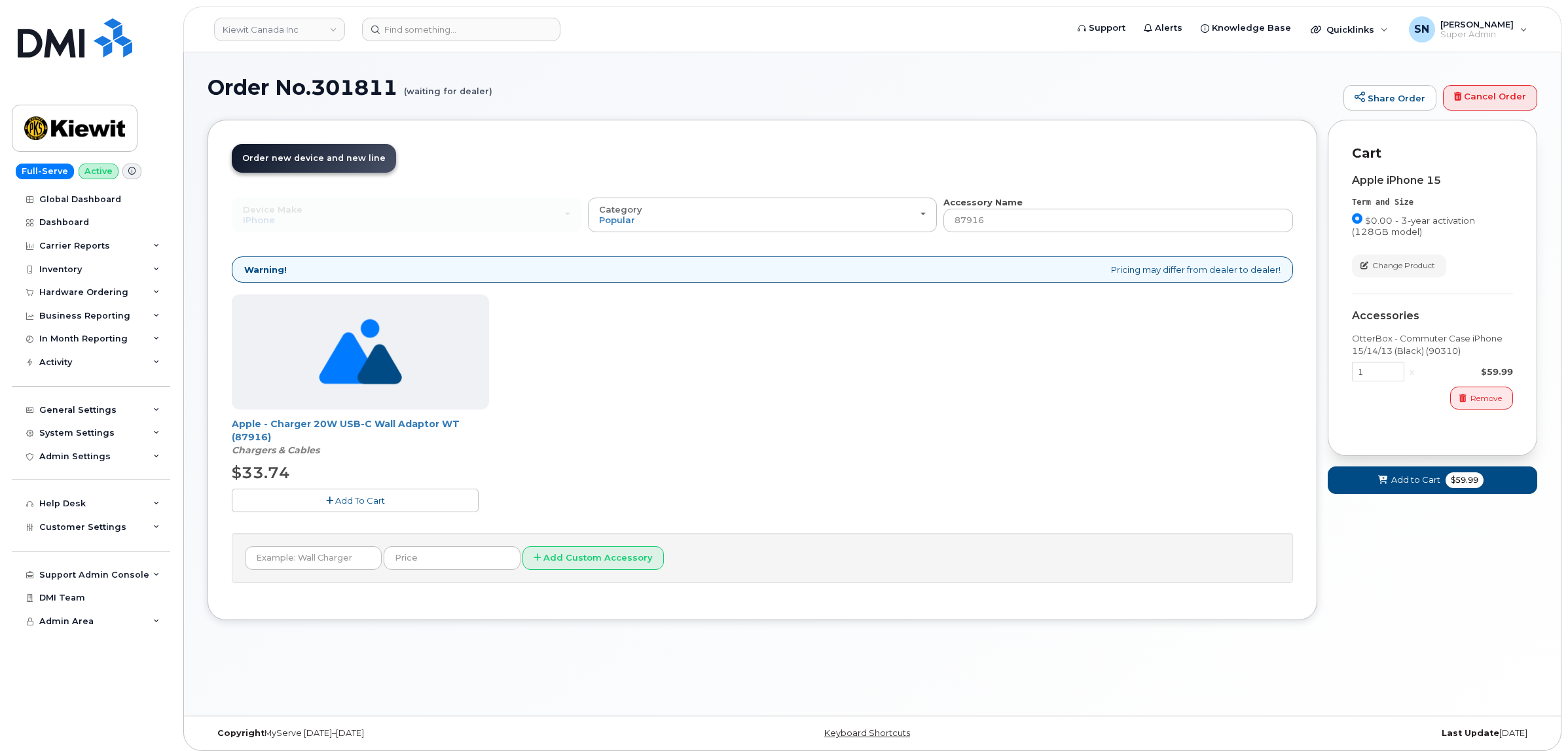
click at [364, 498] on span "Add To Cart" at bounding box center [360, 500] width 50 height 10
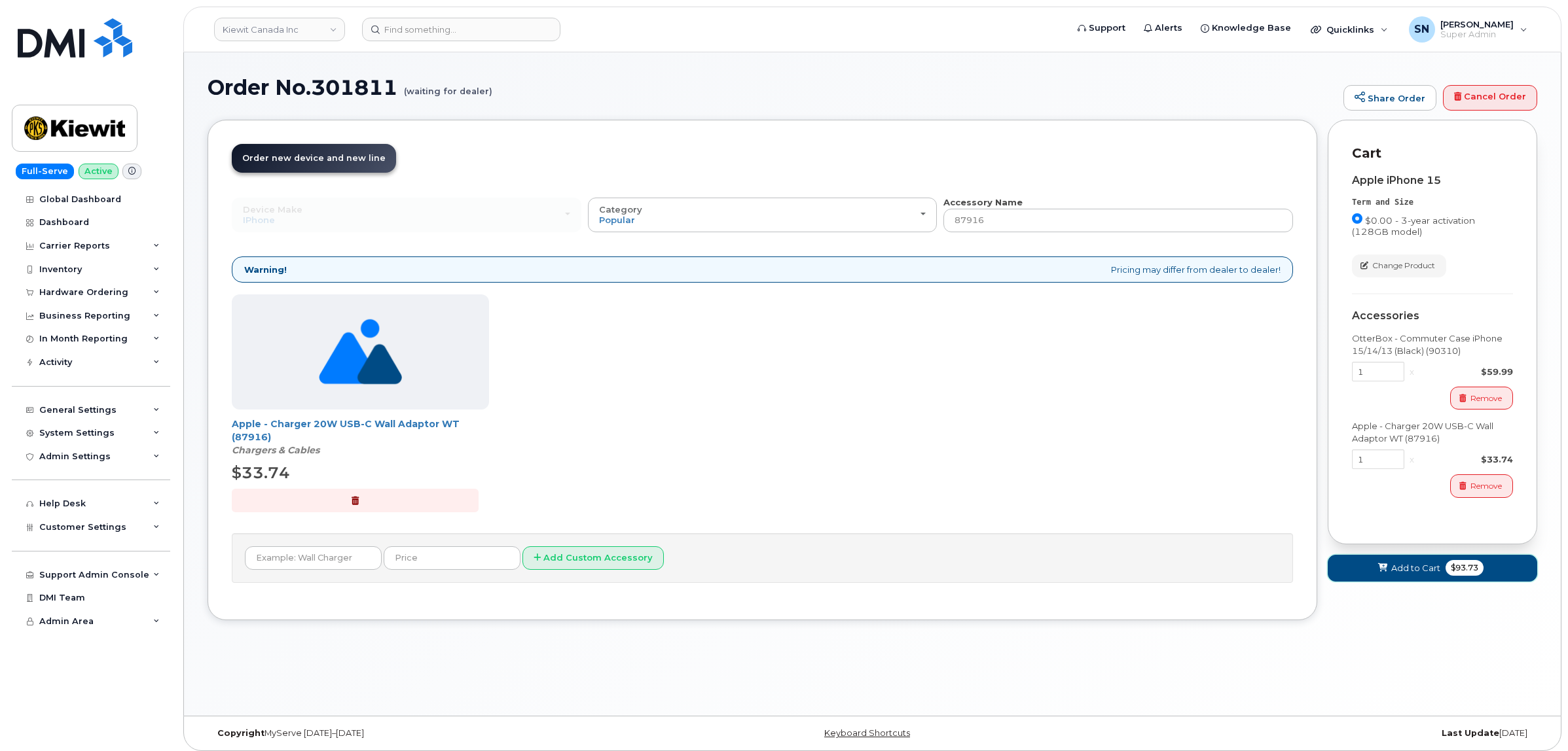
click at [1395, 569] on span "Add to Cart" at bounding box center [1415, 568] width 49 height 13
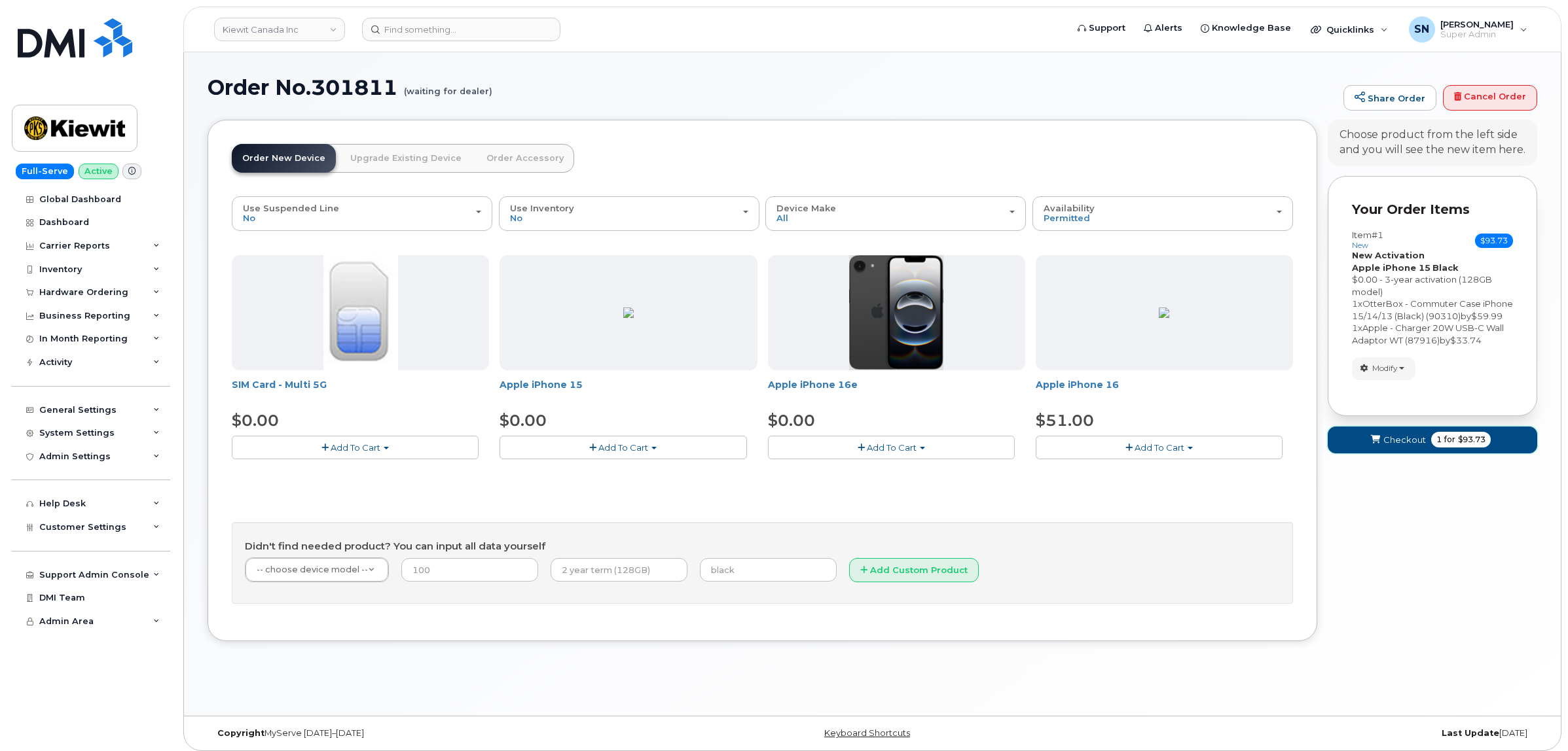
click at [1405, 446] on span "Checkout" at bounding box center [1404, 440] width 43 height 13
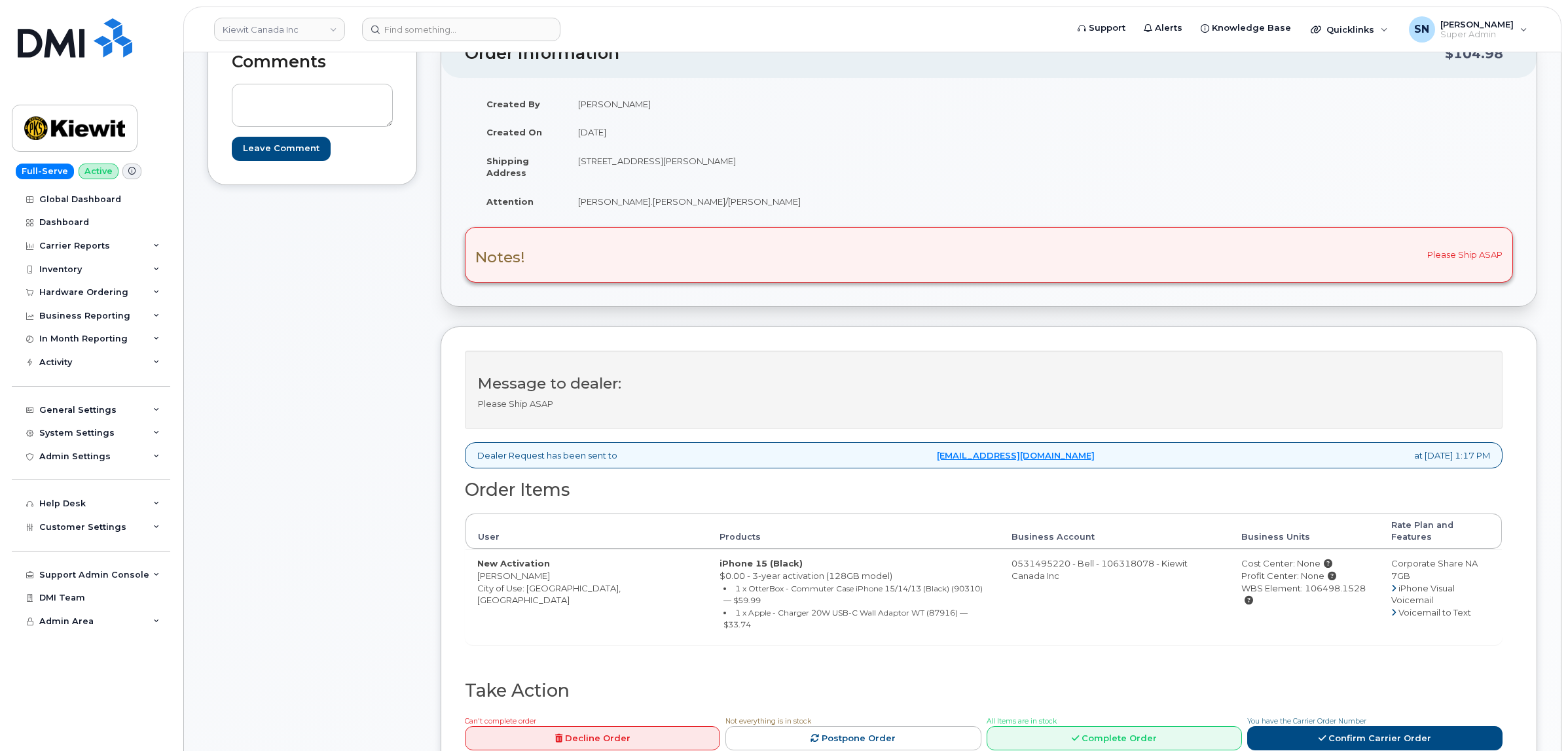
scroll to position [164, 0]
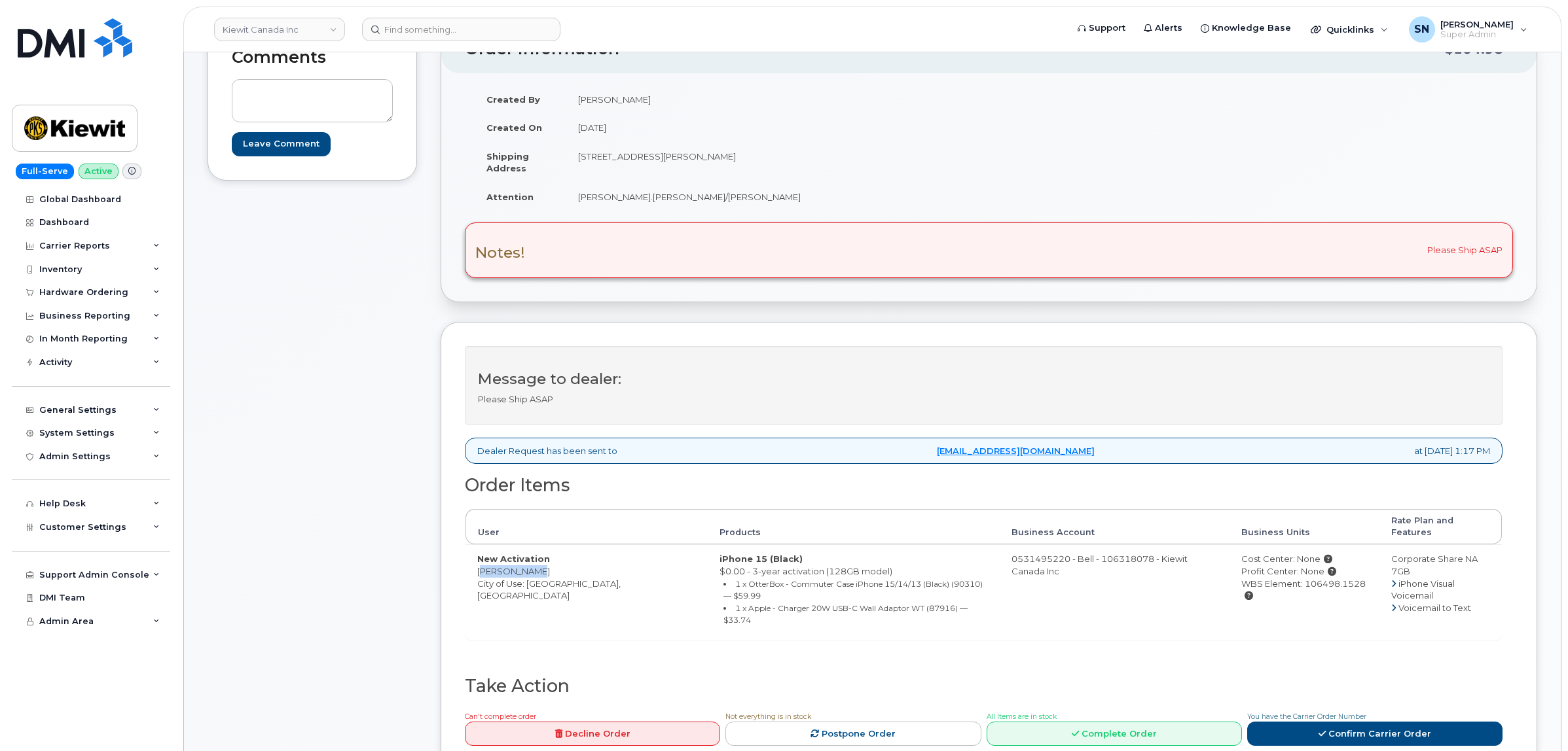
drag, startPoint x: 483, startPoint y: 563, endPoint x: 527, endPoint y: 563, distance: 44.0
click at [527, 563] on td "New Activation [PERSON_NAME] City of Use: [GEOGRAPHIC_DATA], [GEOGRAPHIC_DATA]" at bounding box center [586, 592] width 242 height 95
drag, startPoint x: 603, startPoint y: 158, endPoint x: 684, endPoint y: 164, distance: 81.2
click at [684, 164] on td "[STREET_ADDRESS][PERSON_NAME]" at bounding box center [773, 162] width 413 height 40
copy td "[STREET_ADDRESS]"
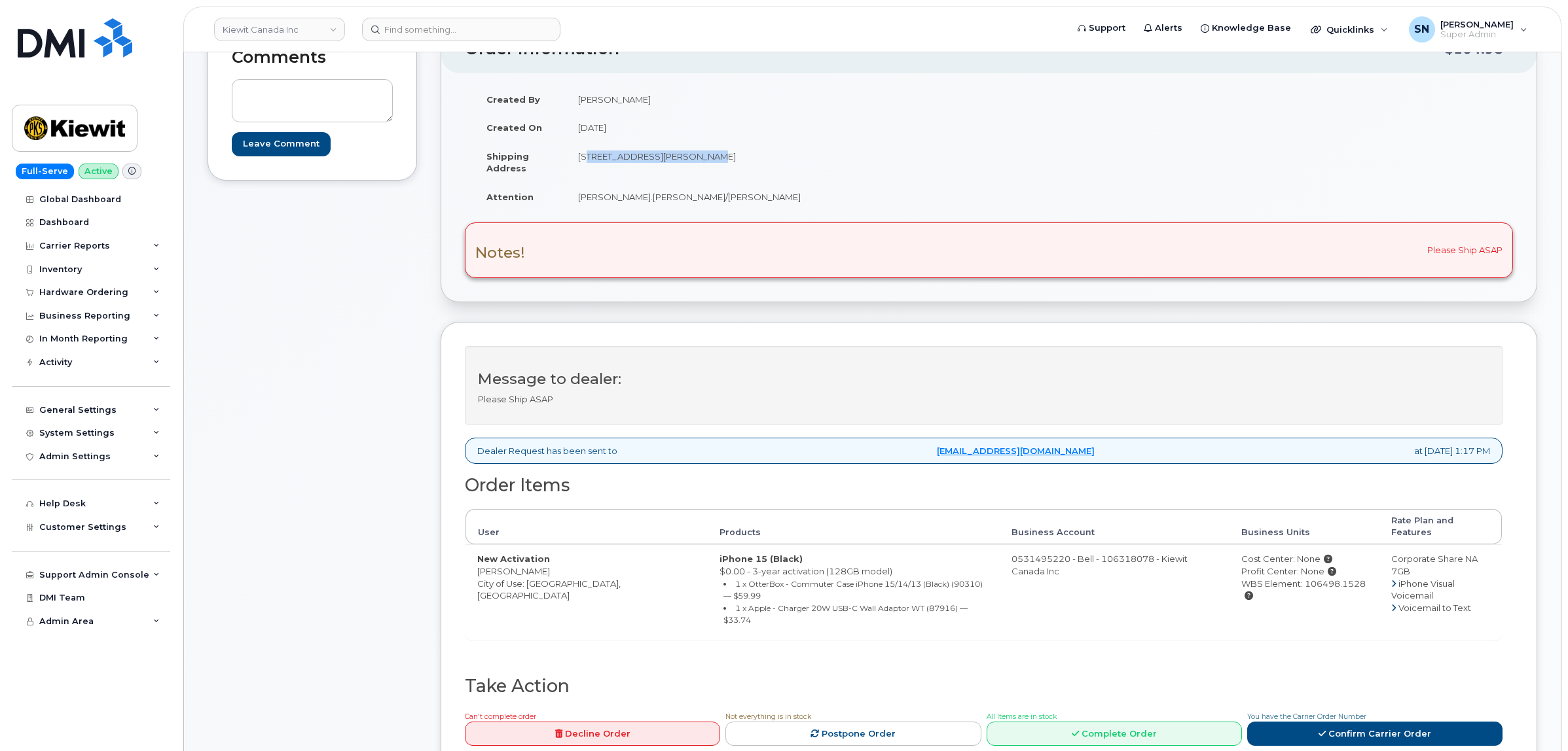
drag, startPoint x: 742, startPoint y: 154, endPoint x: 778, endPoint y: 158, distance: 36.2
click at [778, 158] on td "[STREET_ADDRESS][PERSON_NAME]" at bounding box center [773, 162] width 413 height 40
copy td "V5C6C6"
drag, startPoint x: 578, startPoint y: 193, endPoint x: 705, endPoint y: 200, distance: 127.2
click at [705, 200] on td "[PERSON_NAME].[PERSON_NAME]/[PERSON_NAME]" at bounding box center [773, 197] width 413 height 29
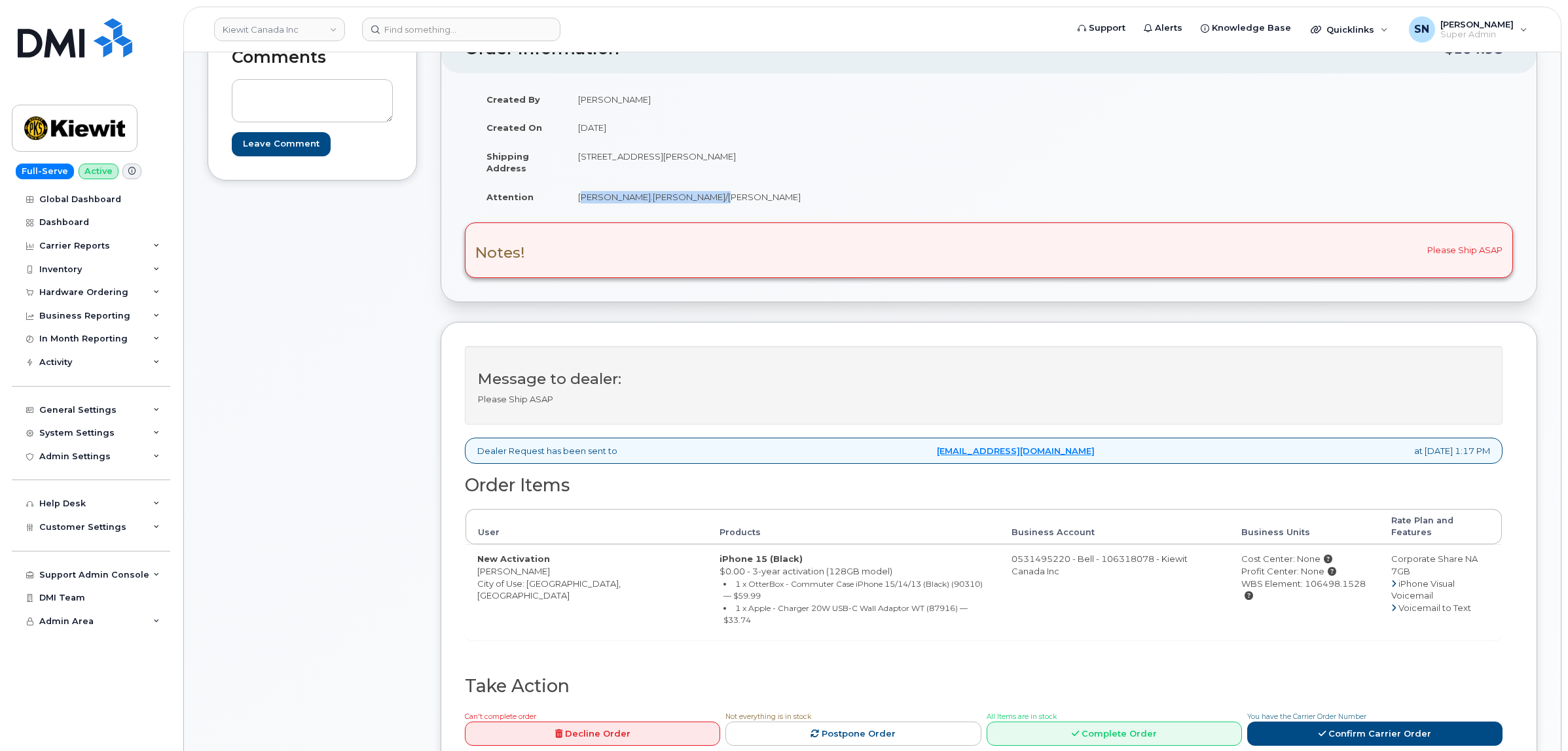
copy td "[PERSON_NAME].[PERSON_NAME]/[PERSON_NAME]"
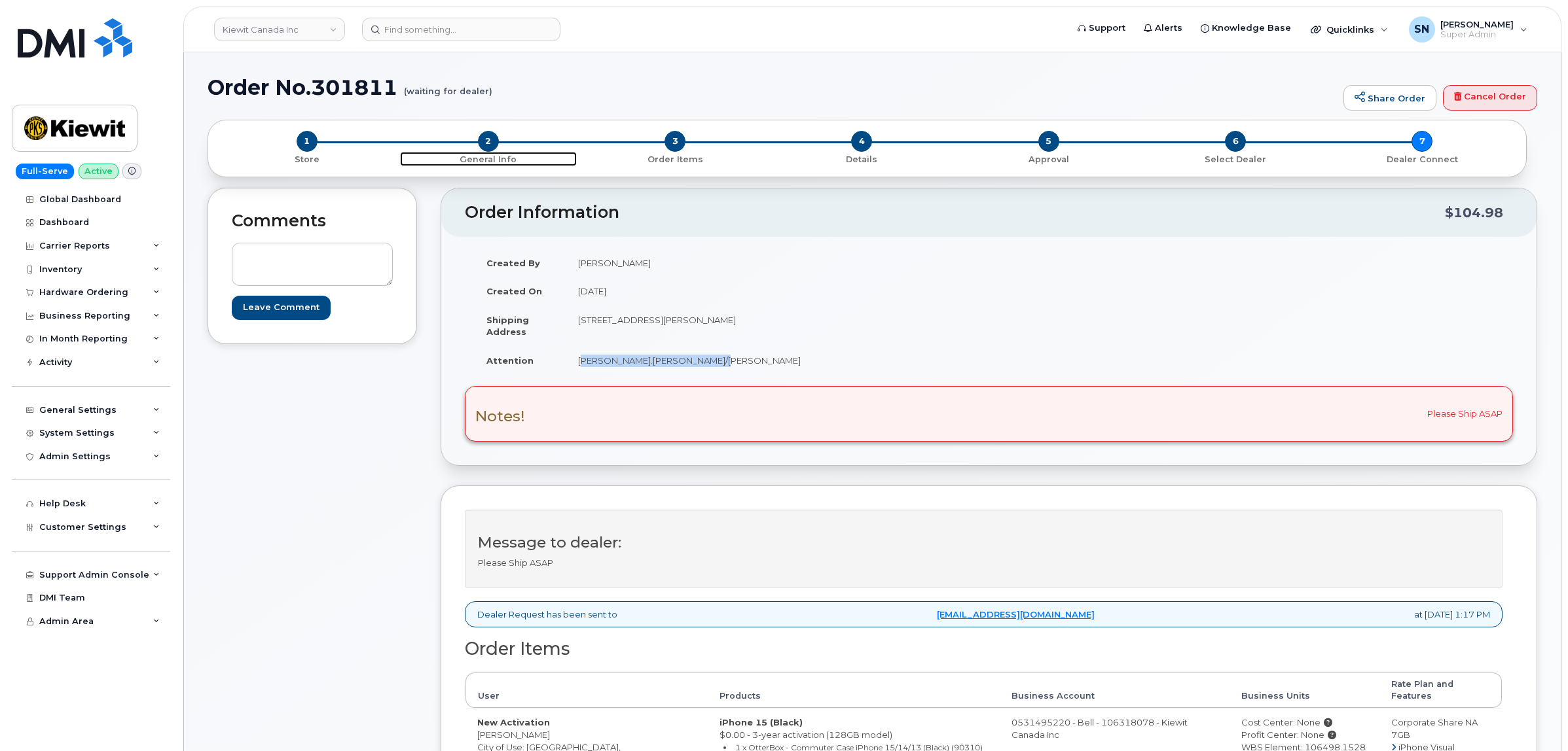
scroll to position [82, 0]
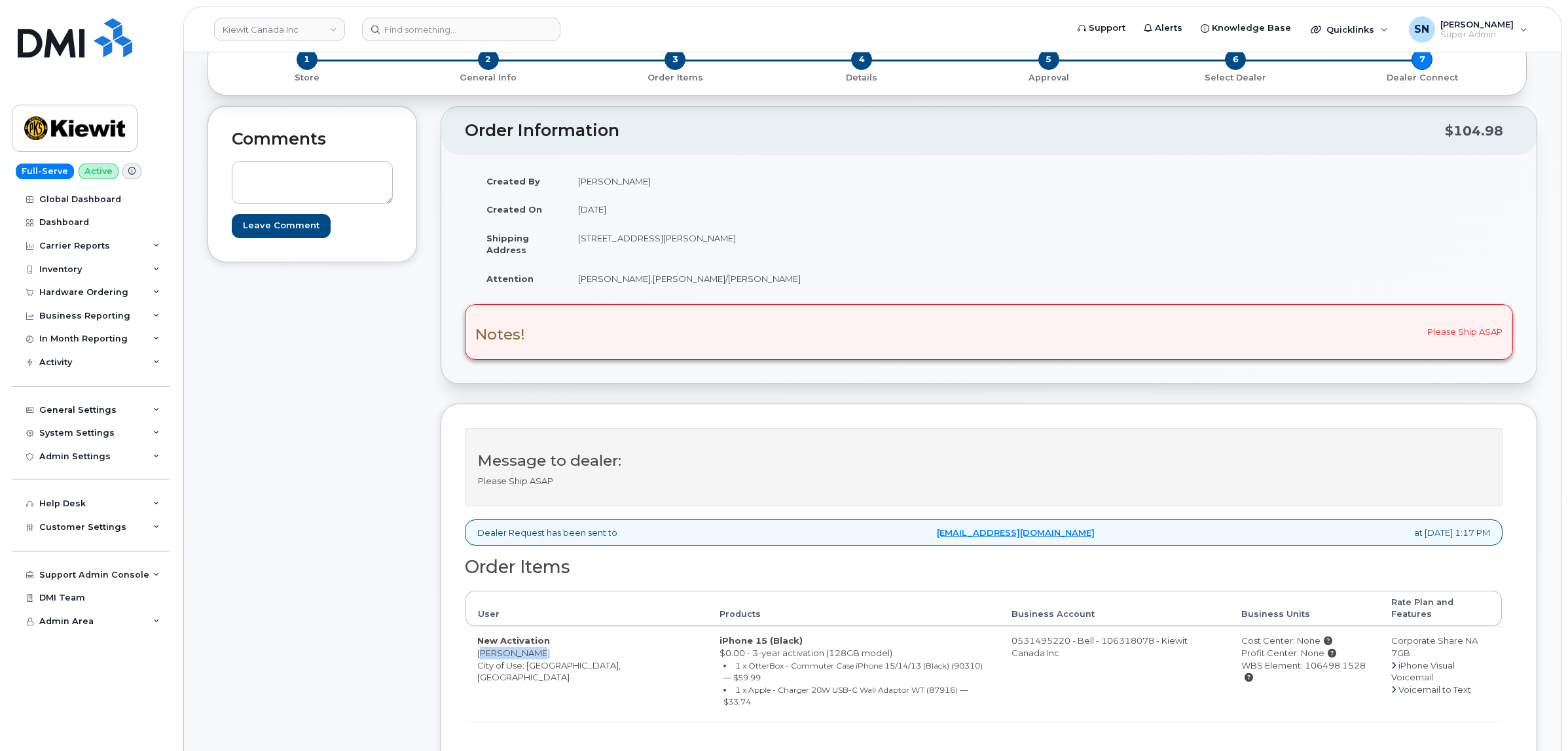
drag, startPoint x: 478, startPoint y: 641, endPoint x: 529, endPoint y: 646, distance: 51.2
click at [529, 646] on td "New Activation Ian Sebesta City of Use: Vancouver, British Columbia" at bounding box center [586, 673] width 242 height 95
copy td "Ian Sebesta"
drag, startPoint x: 1350, startPoint y: 656, endPoint x: 1291, endPoint y: 658, distance: 59.0
click at [1291, 659] on div "WBS Element: 106498.1528" at bounding box center [1304, 671] width 126 height 24
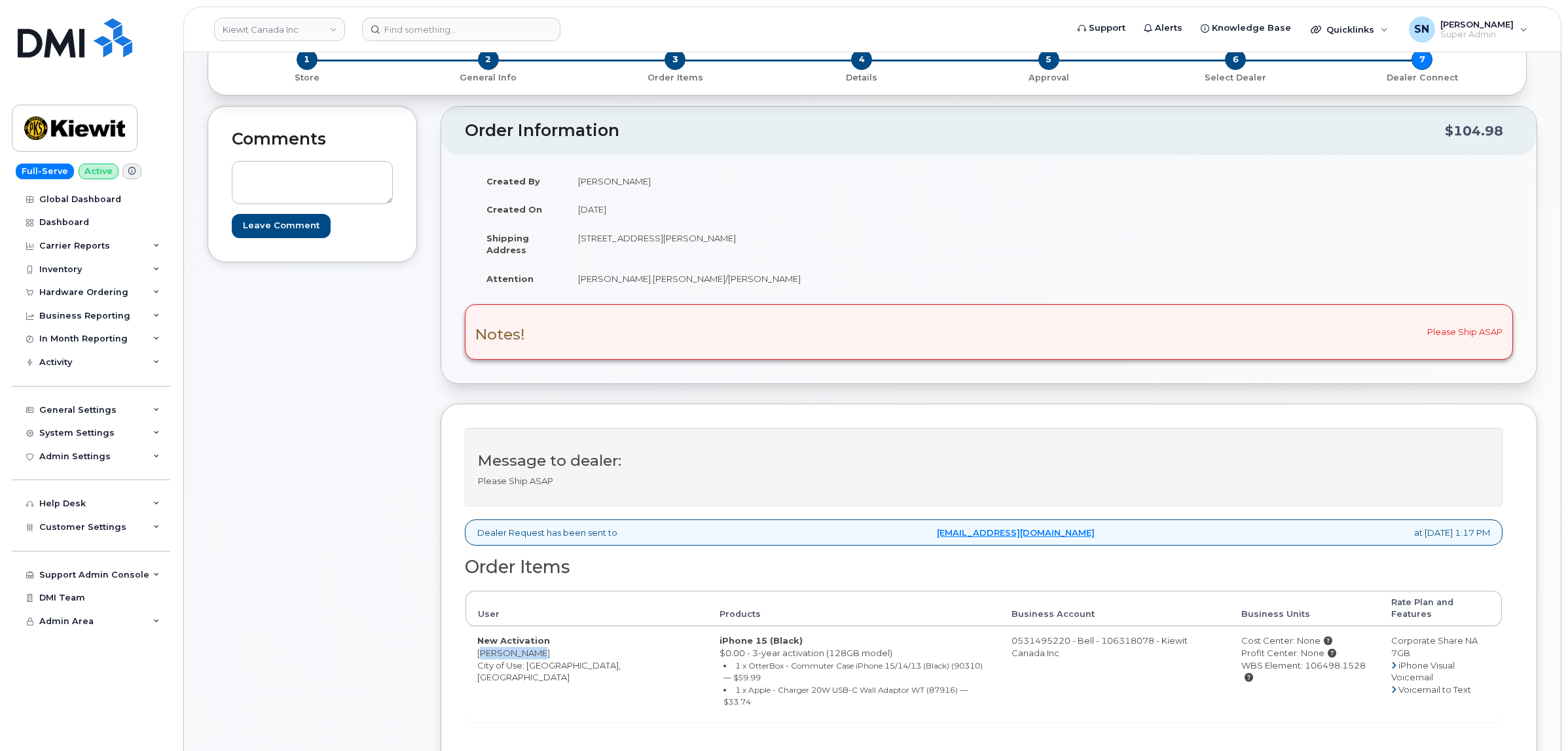
copy div "106498.1528"
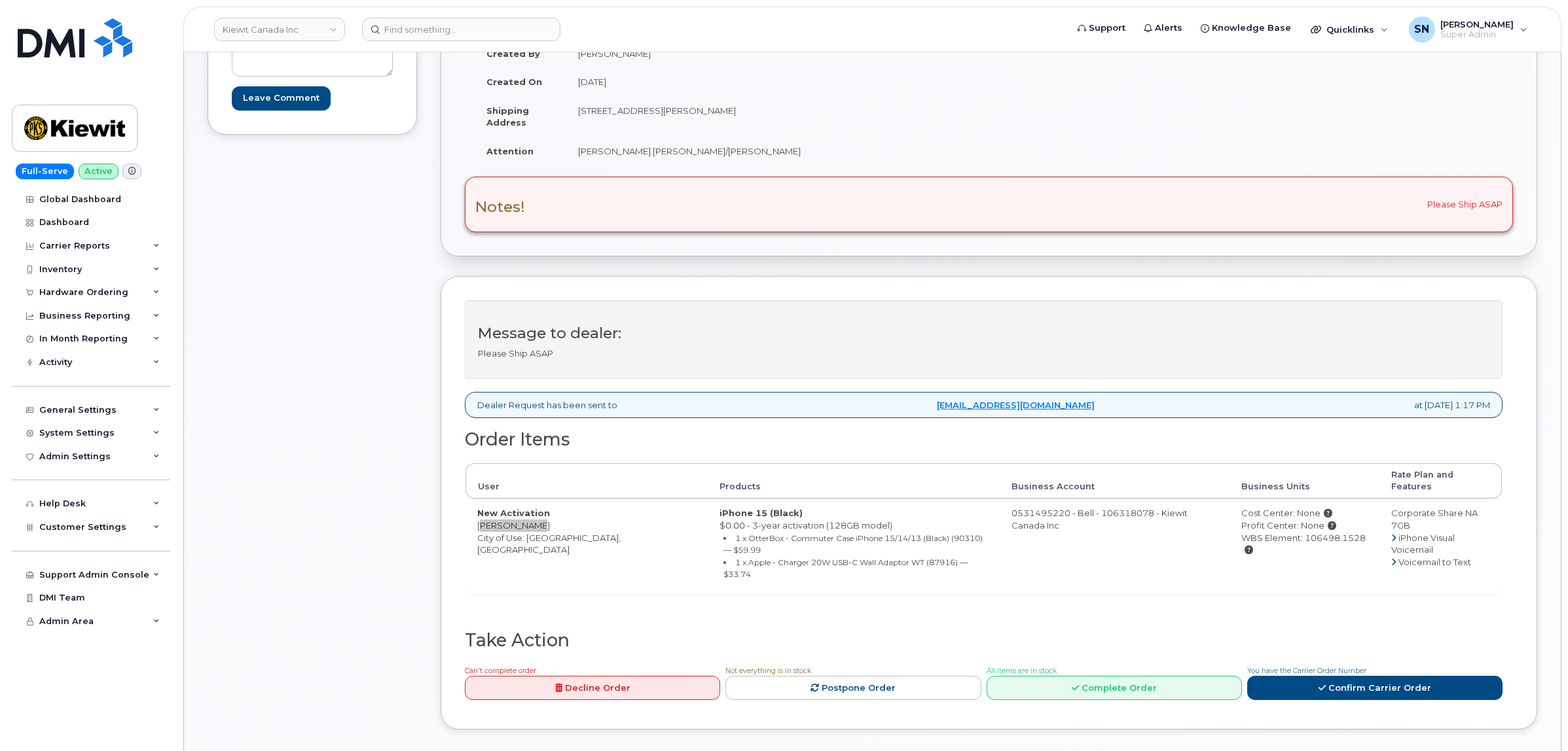
scroll to position [409, 0]
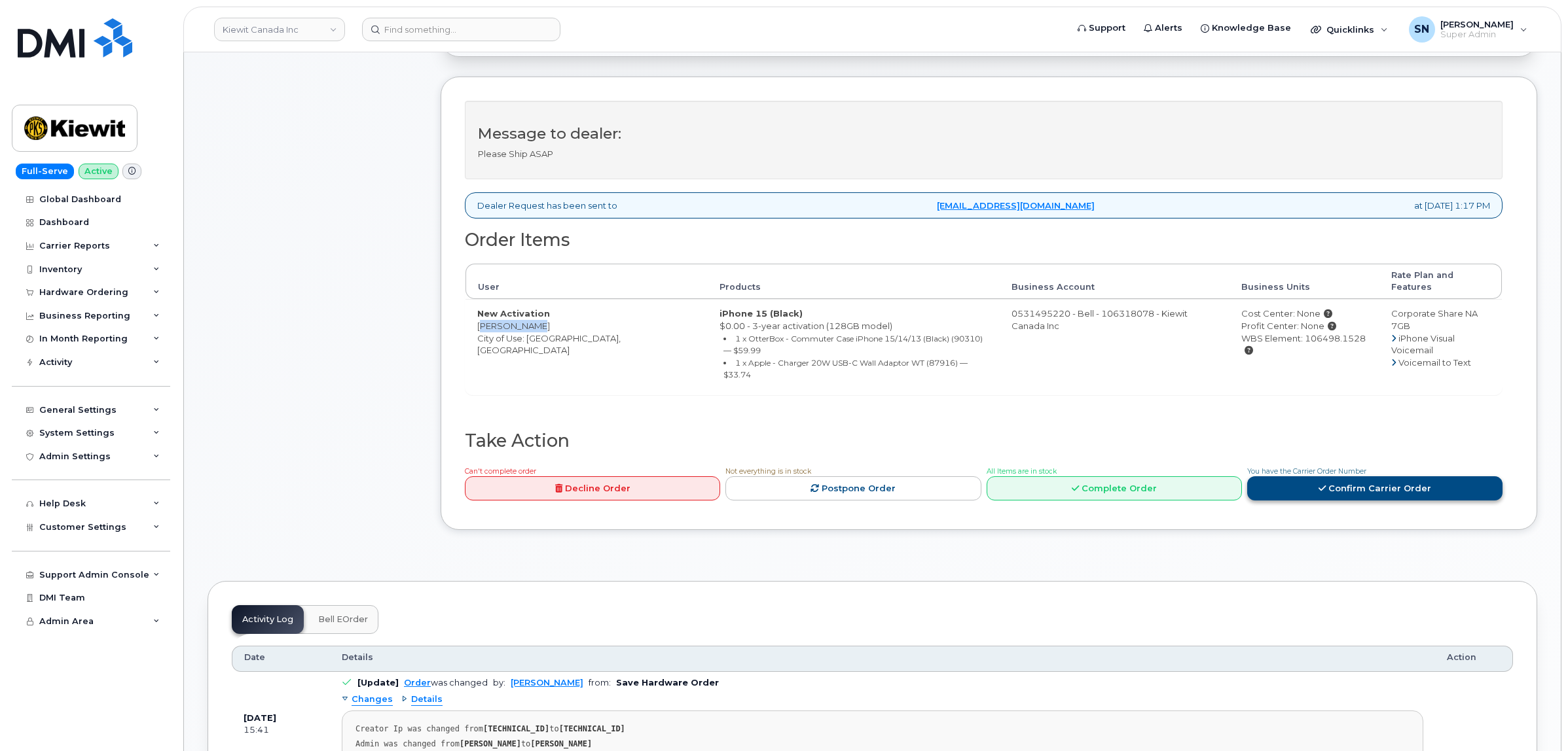
click at [1367, 476] on link "Confirm Carrier Order" at bounding box center [1374, 488] width 255 height 24
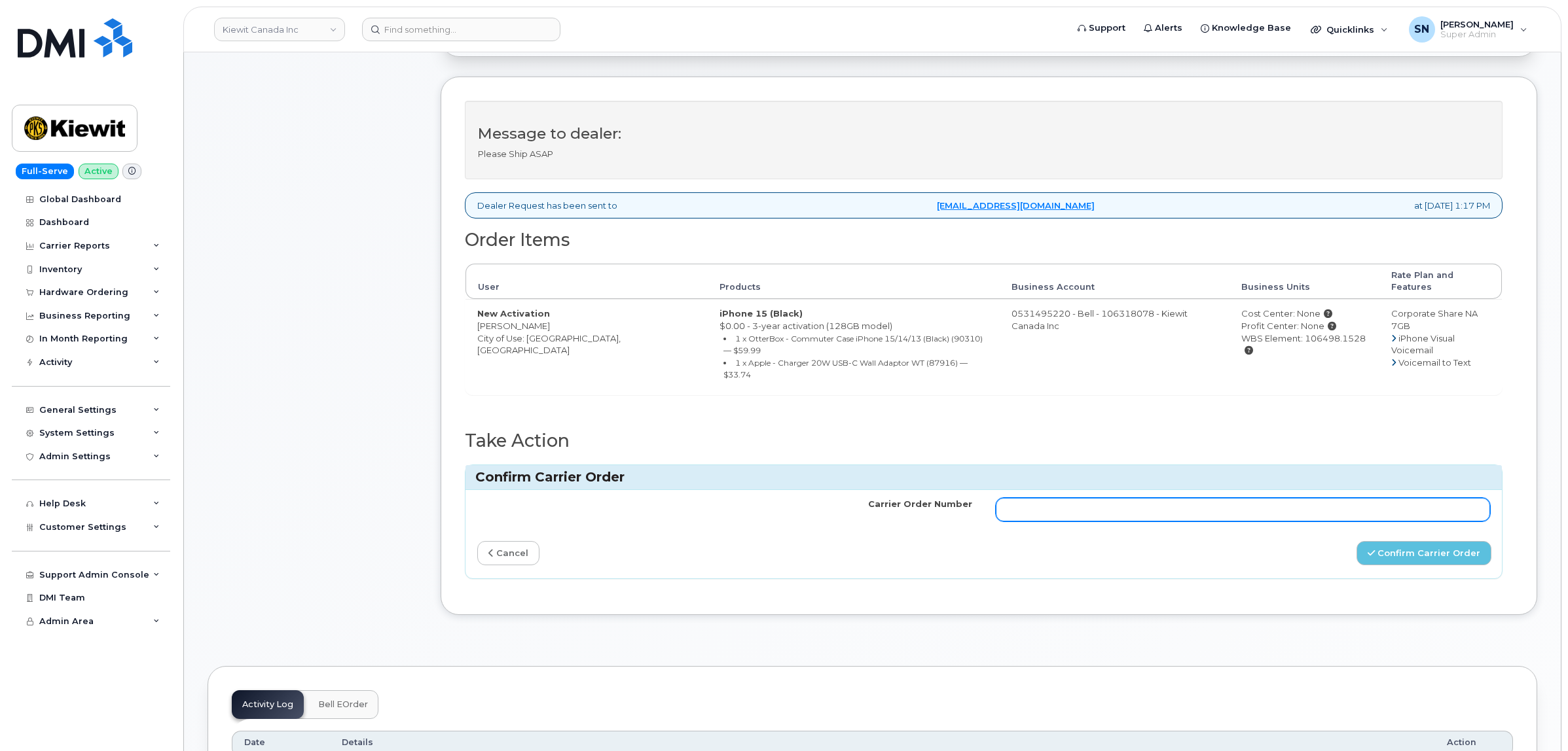
click at [1300, 498] on input "Carrier Order Number" at bounding box center [1243, 510] width 495 height 24
paste input "3021932"
type input "3021932"
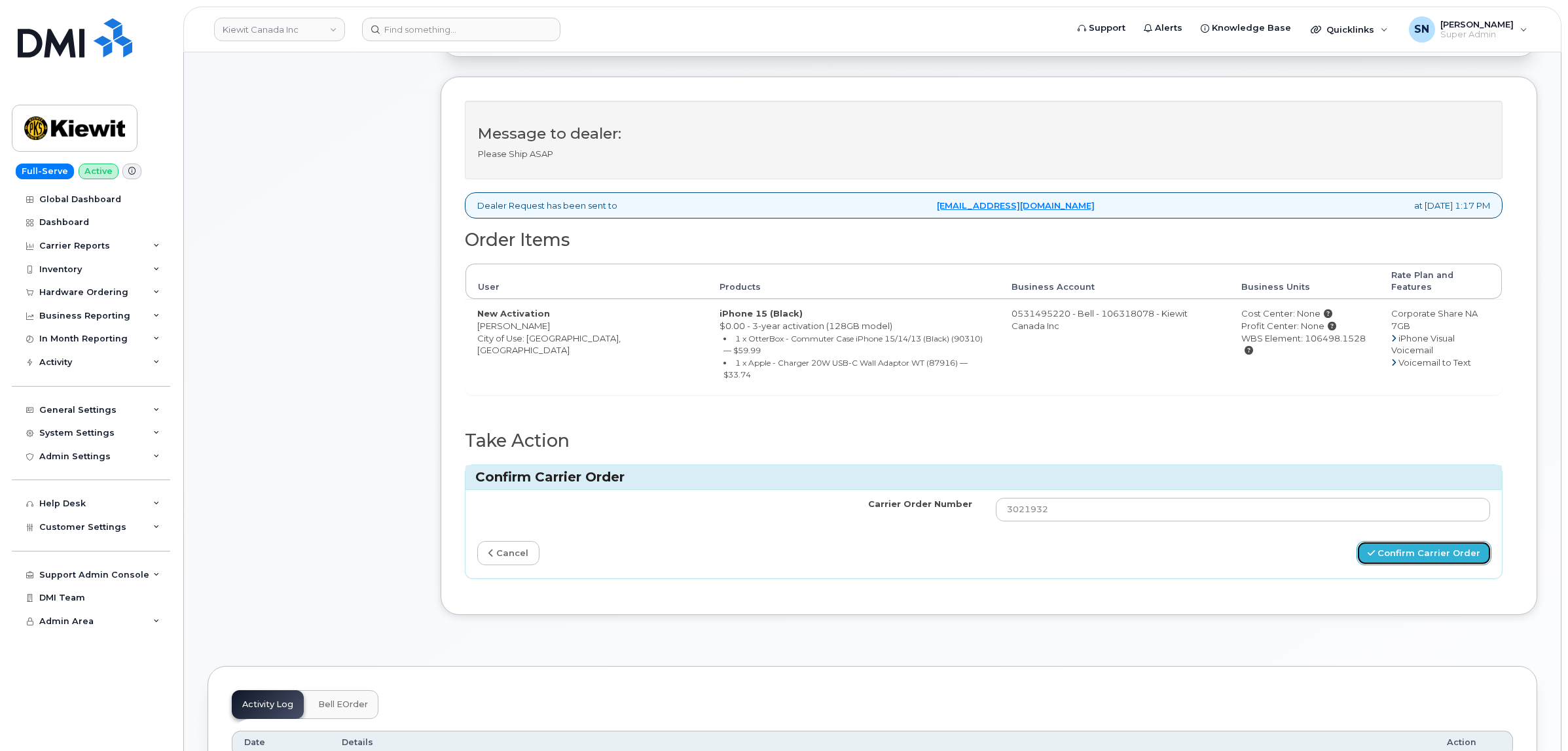
click at [1392, 541] on button "Confirm Carrier Order" at bounding box center [1423, 553] width 135 height 24
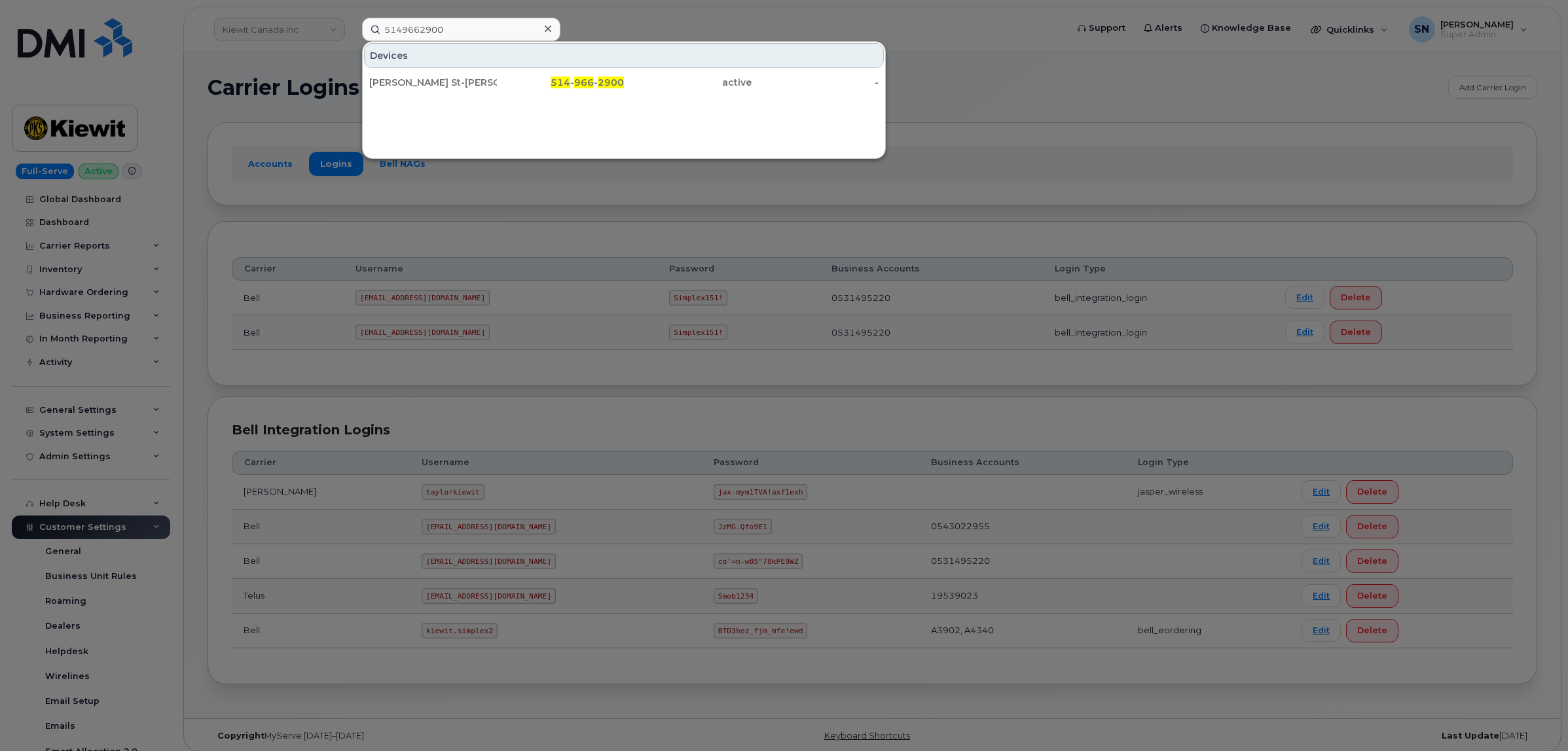
scroll to position [74, 0]
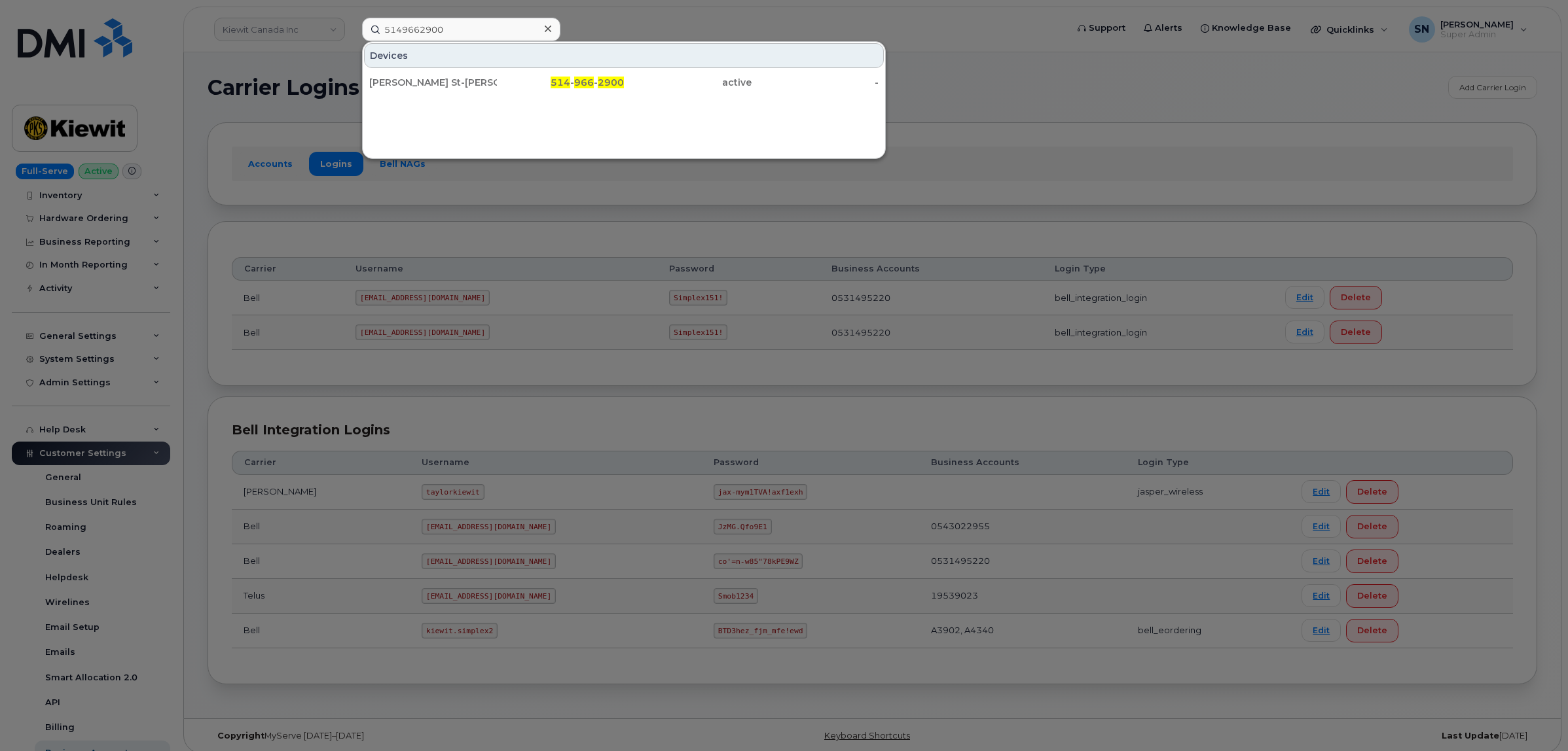
click at [512, 335] on div at bounding box center [784, 375] width 1568 height 751
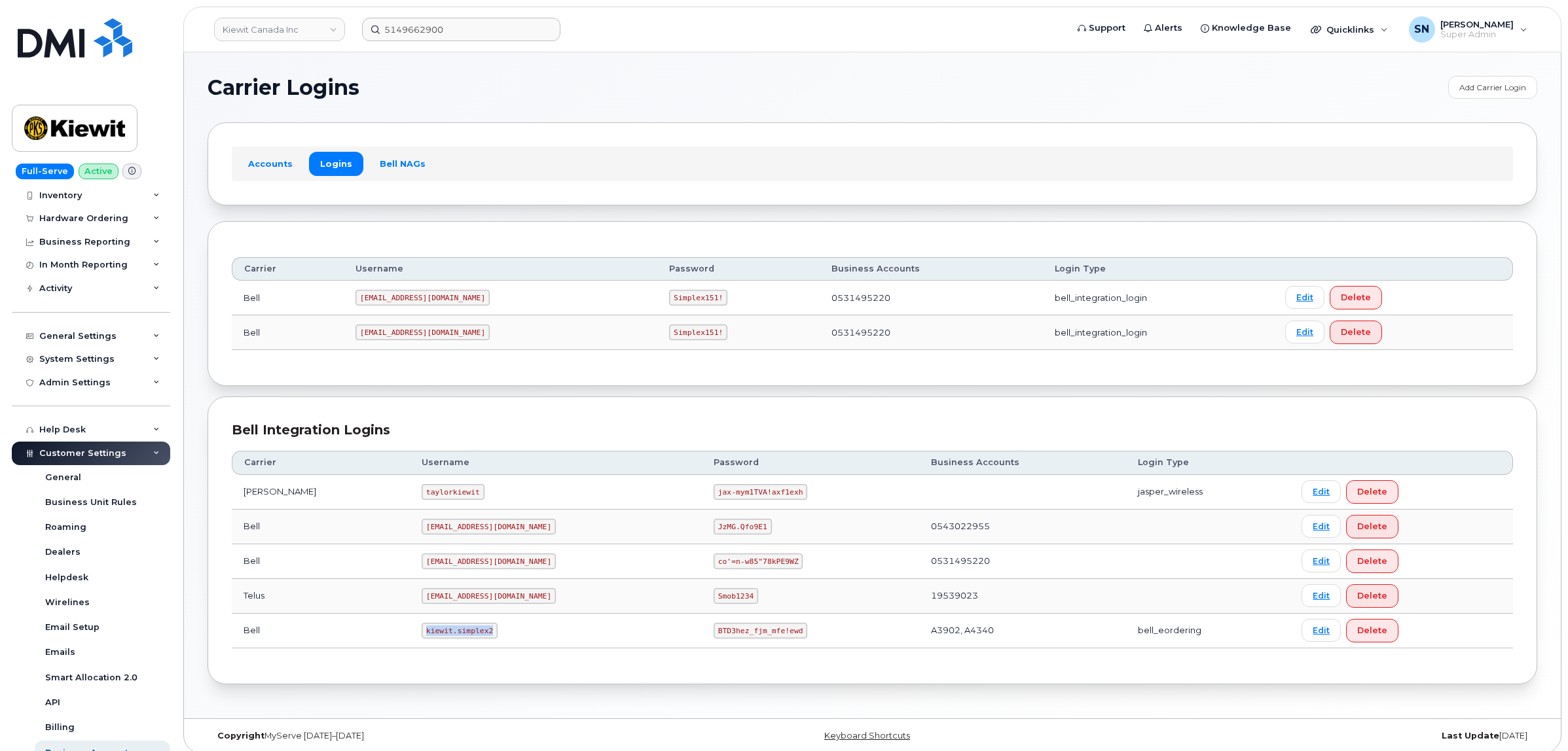
drag, startPoint x: 396, startPoint y: 635, endPoint x: 459, endPoint y: 642, distance: 63.4
click at [459, 642] on td "kiewit.simplex2" at bounding box center [555, 631] width 292 height 34
copy code "kiewit.simplex2"
drag, startPoint x: 655, startPoint y: 636, endPoint x: 757, endPoint y: 639, distance: 102.0
click at [757, 639] on td "BTD3hez_fjm_mfe!ewd" at bounding box center [811, 631] width 218 height 34
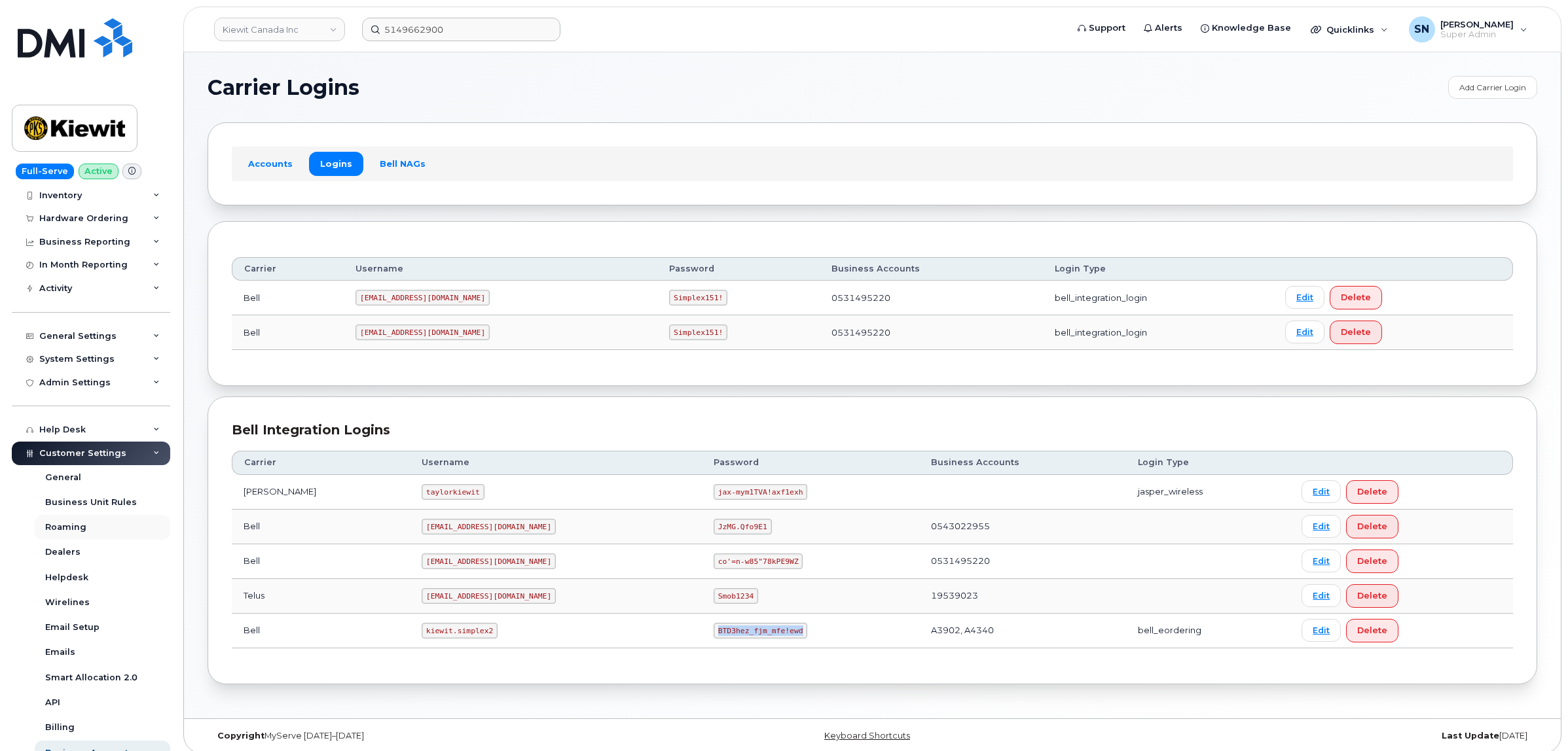
copy code "BTD3hez_fjm_mfe!ewd"
click at [530, 30] on input "5149662900" at bounding box center [462, 30] width 199 height 24
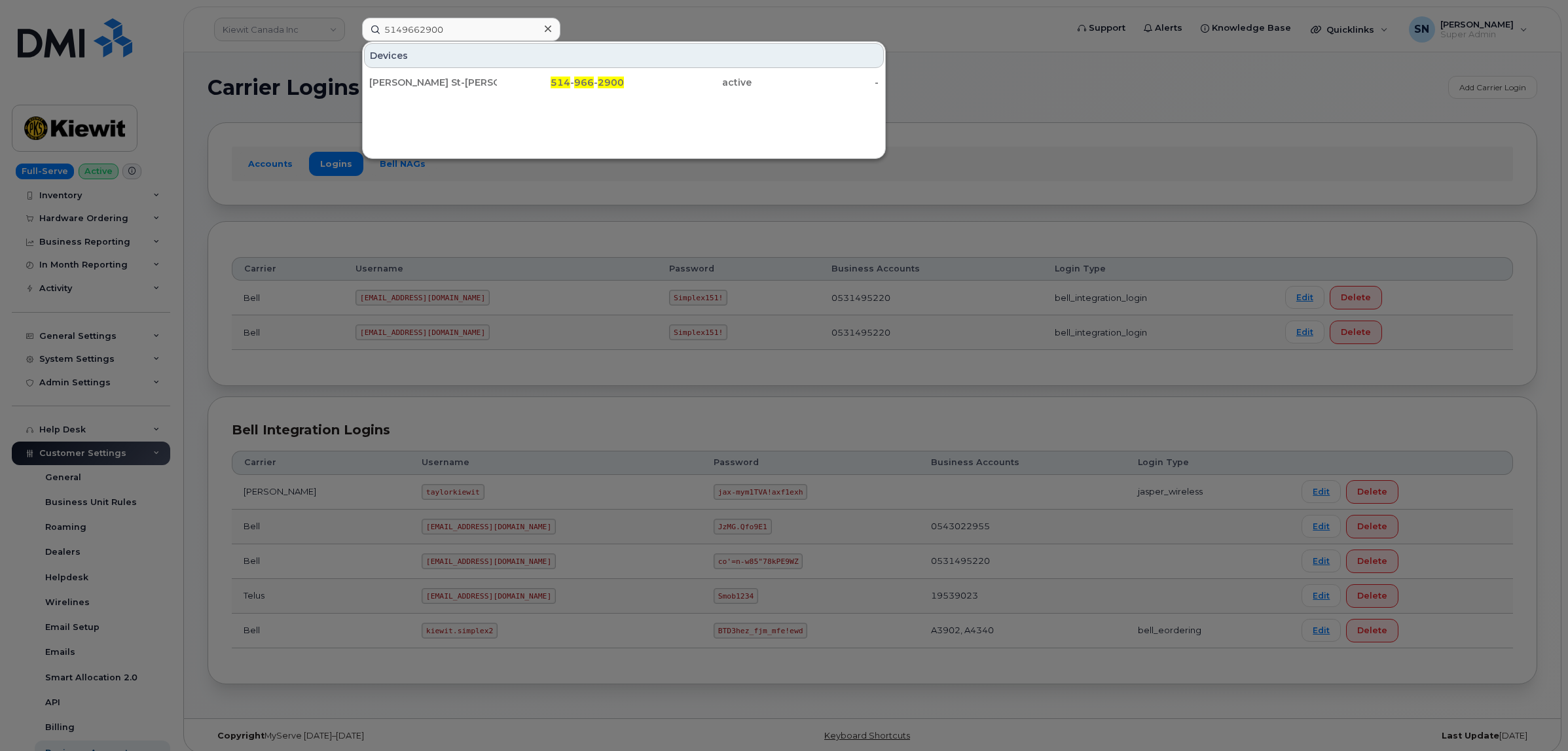
click at [543, 33] on div at bounding box center [548, 29] width 19 height 19
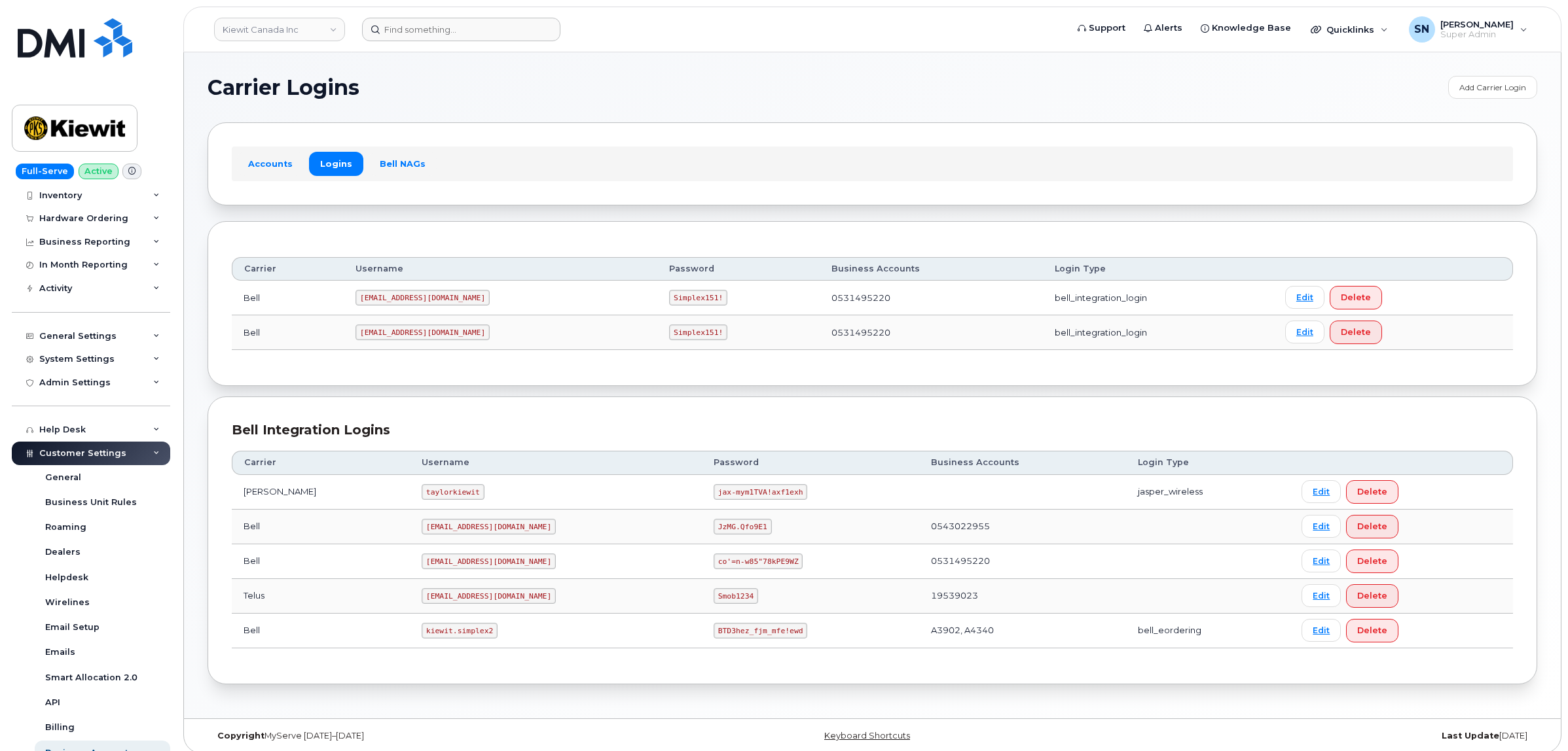
click at [516, 104] on section "Carrier Logins Add Carrier Login Accounts Logins Bell NAGs Carrier Username Pas…" at bounding box center [872, 380] width 1330 height 609
drag, startPoint x: 391, startPoint y: 636, endPoint x: 457, endPoint y: 635, distance: 66.0
click at [457, 635] on code "kiewit.simplex2" at bounding box center [459, 630] width 76 height 15
copy code "kiewit.simplex2"
drag, startPoint x: 656, startPoint y: 634, endPoint x: 731, endPoint y: 643, distance: 75.5
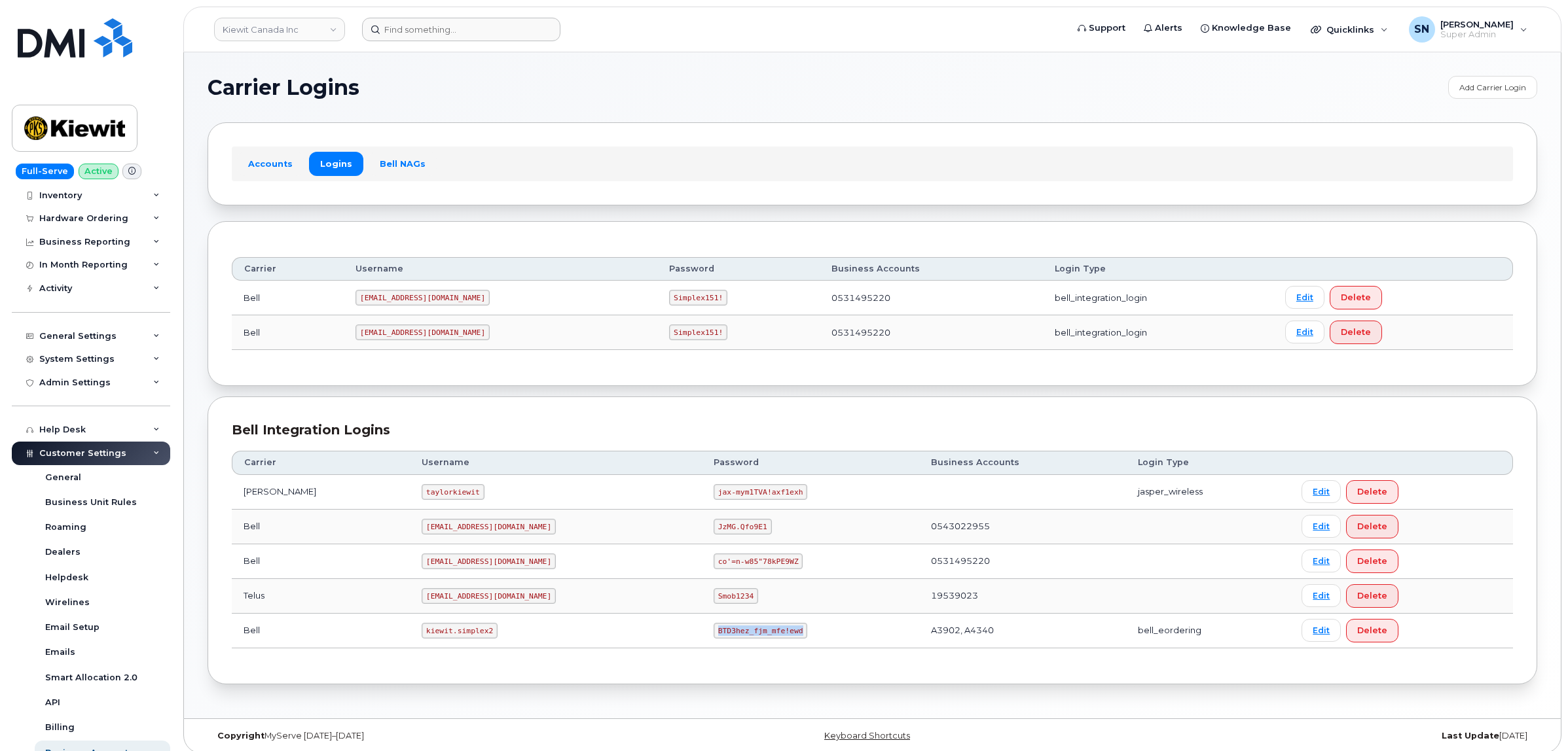
click at [731, 643] on td "BTD3hez_fjm_mfe!ewd" at bounding box center [811, 631] width 218 height 34
copy code "BTD3hez_fjm_mfe!ewd"
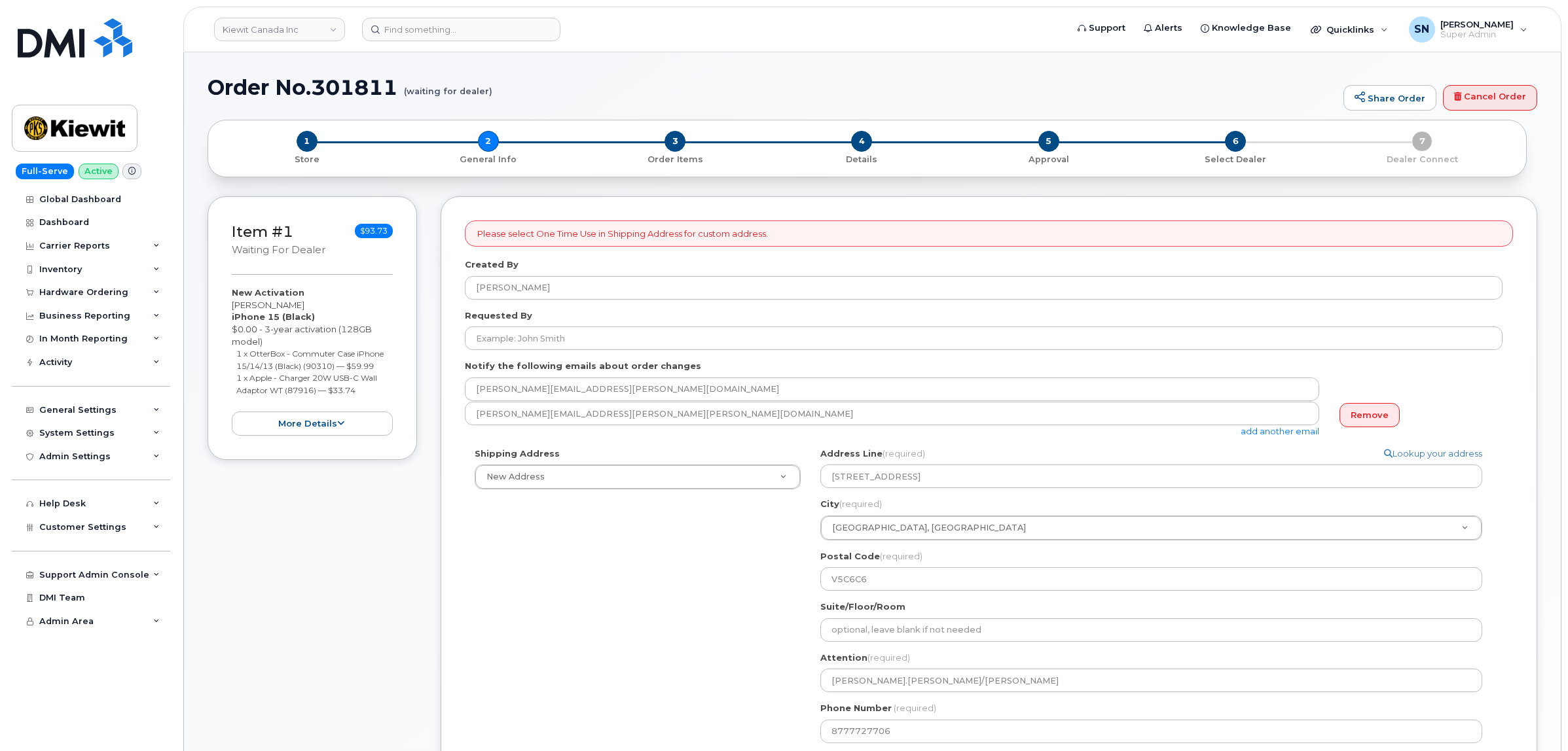
select select
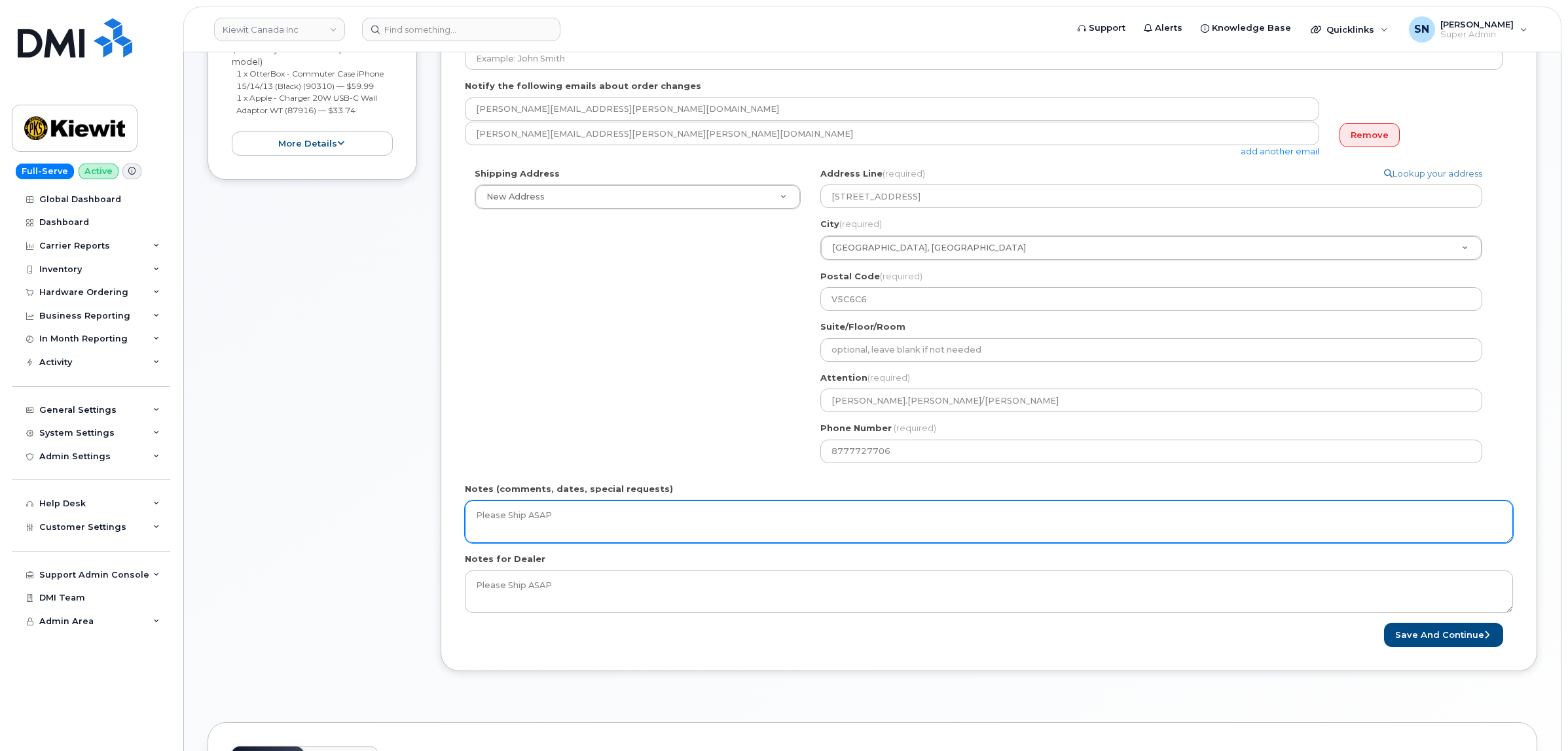
scroll to position [327, 0]
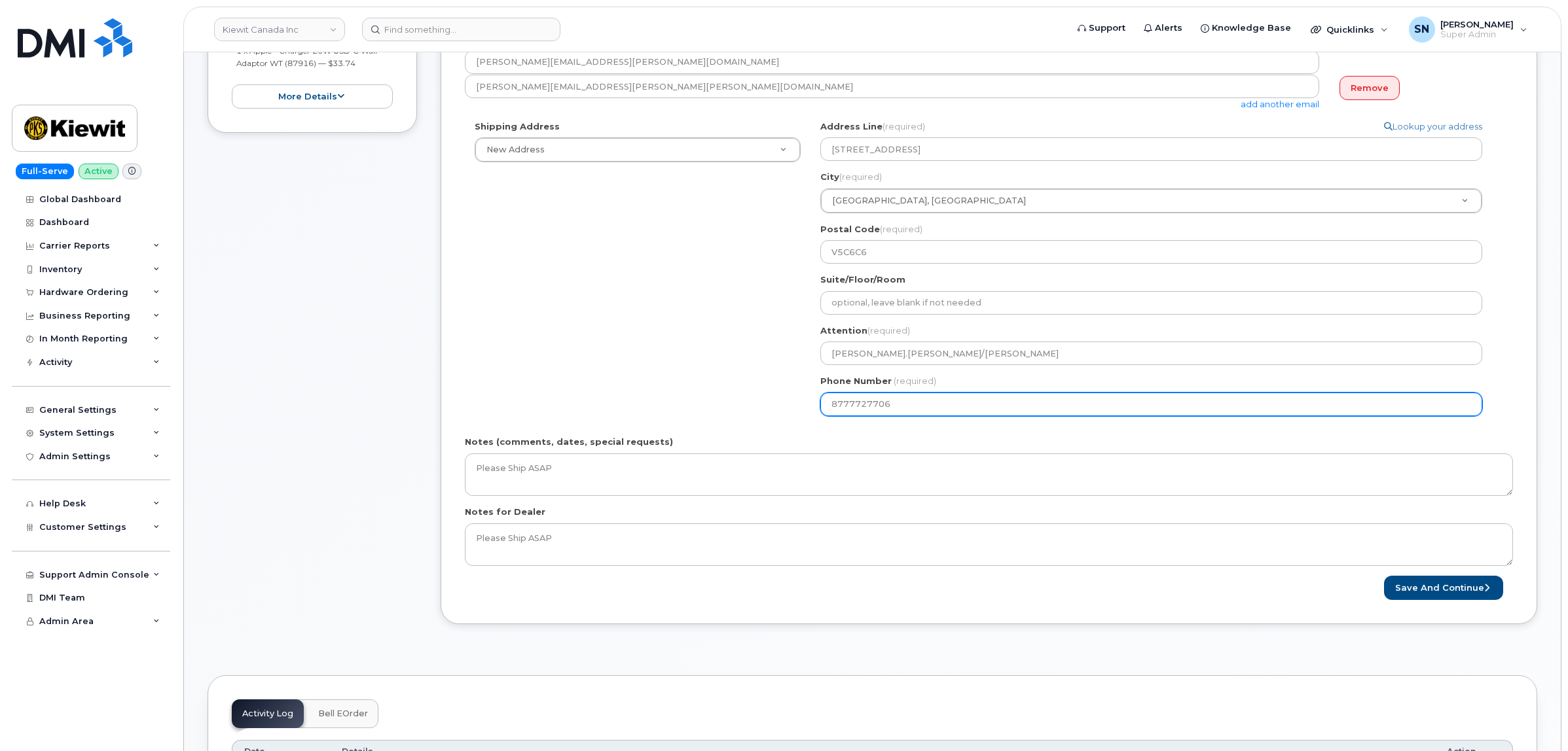
click at [790, 396] on div "Shipping Address New Address New Address - Beaver Marine Limited [GEOGRAPHIC_DA…" at bounding box center [983, 273] width 1038 height 306
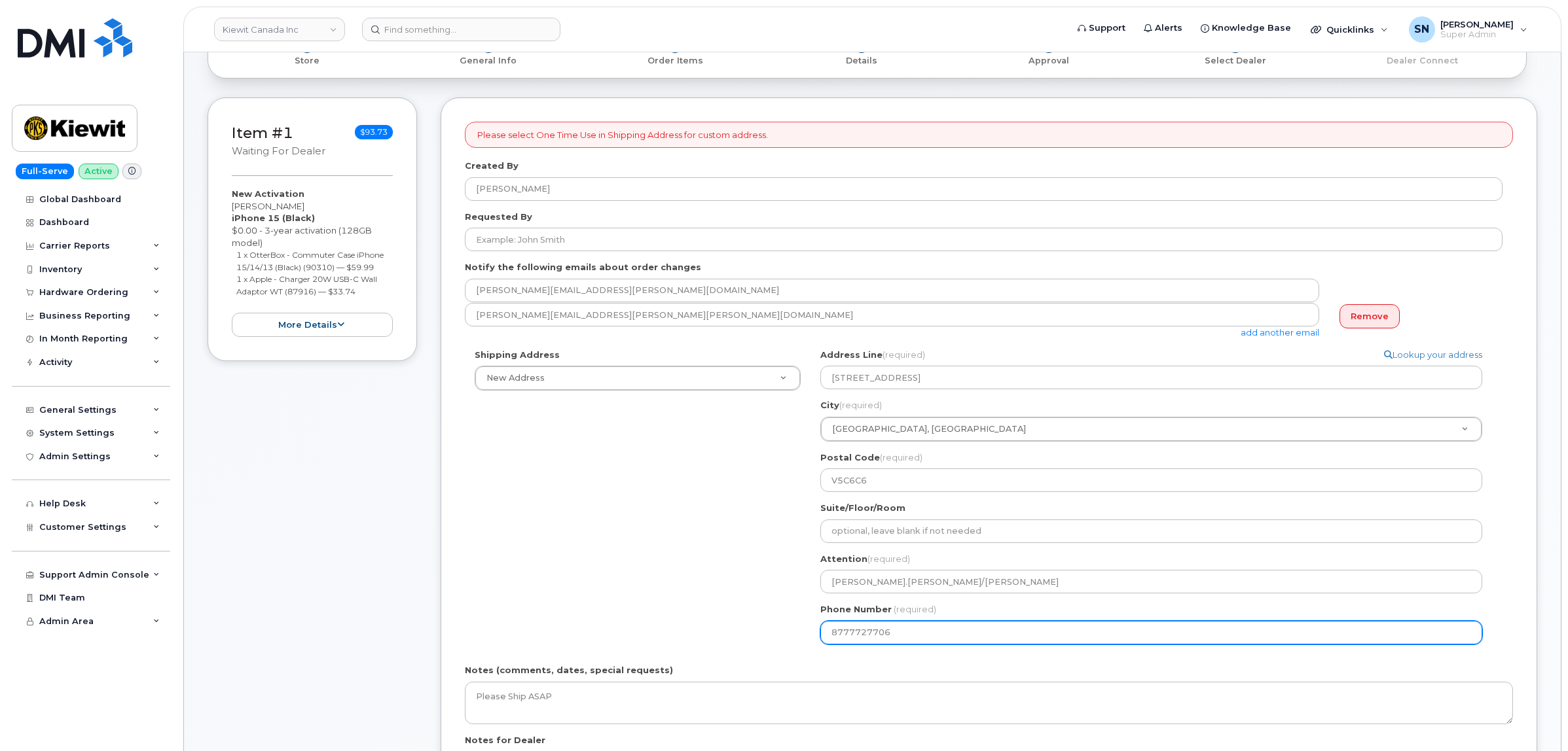
scroll to position [82, 0]
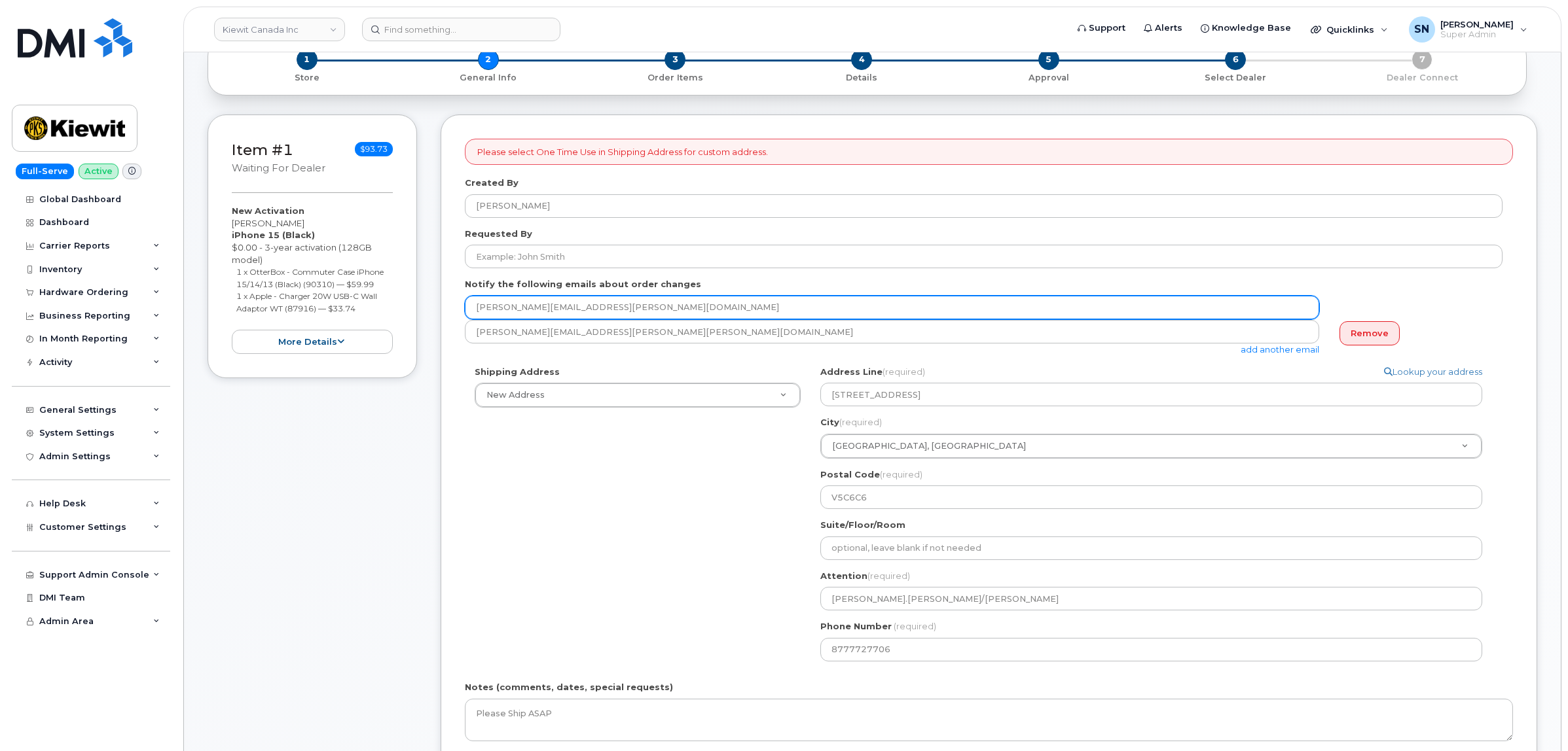
drag, startPoint x: 601, startPoint y: 304, endPoint x: 437, endPoint y: 295, distance: 164.2
click at [437, 295] on div "Item #1 waiting for dealer $93.73 New Activation [PERSON_NAME] iPhone 15 (Black…" at bounding box center [872, 502] width 1330 height 775
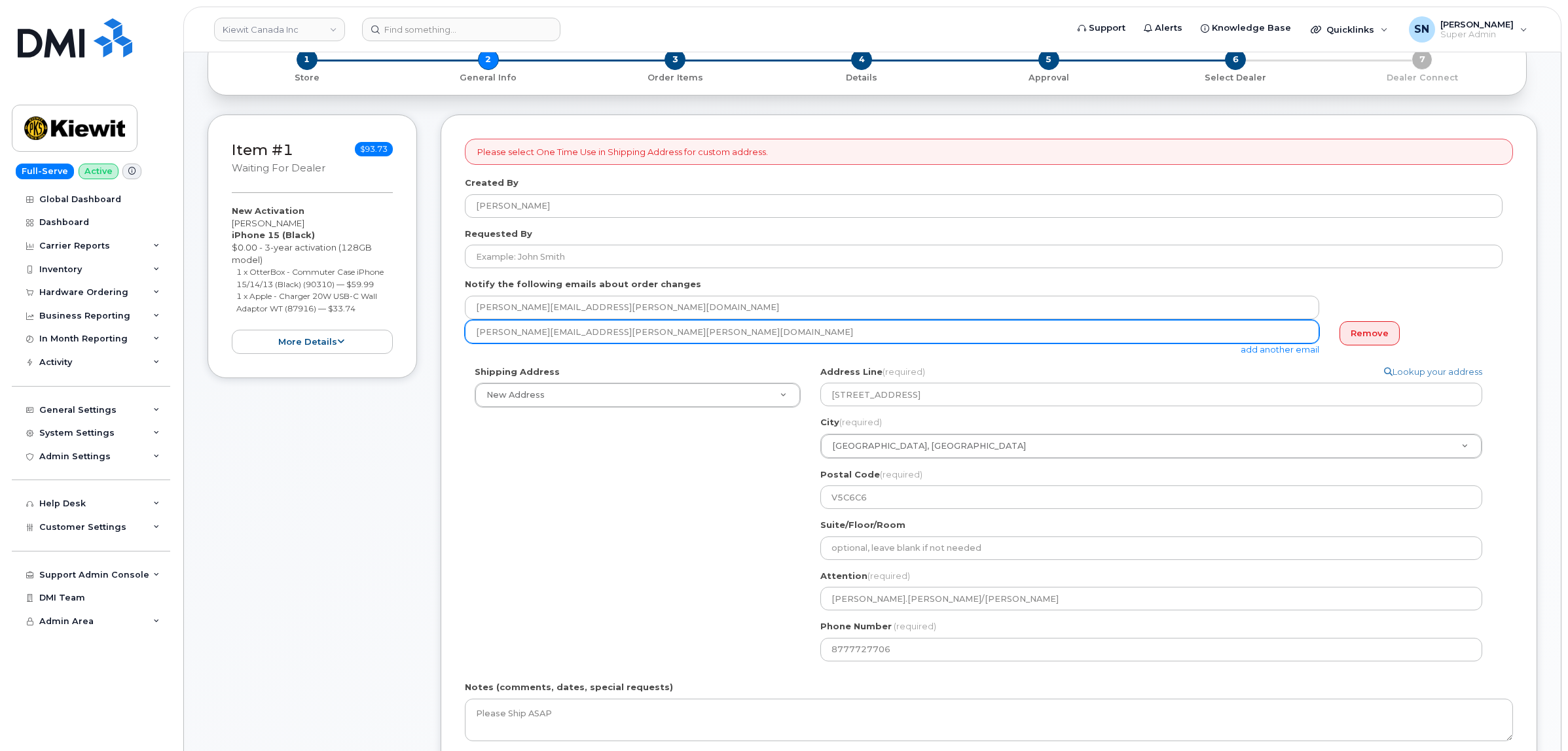
drag, startPoint x: 478, startPoint y: 331, endPoint x: 576, endPoint y: 344, distance: 98.9
click at [576, 344] on div "mary.stein@kiewit.com add another email" at bounding box center [896, 338] width 865 height 36
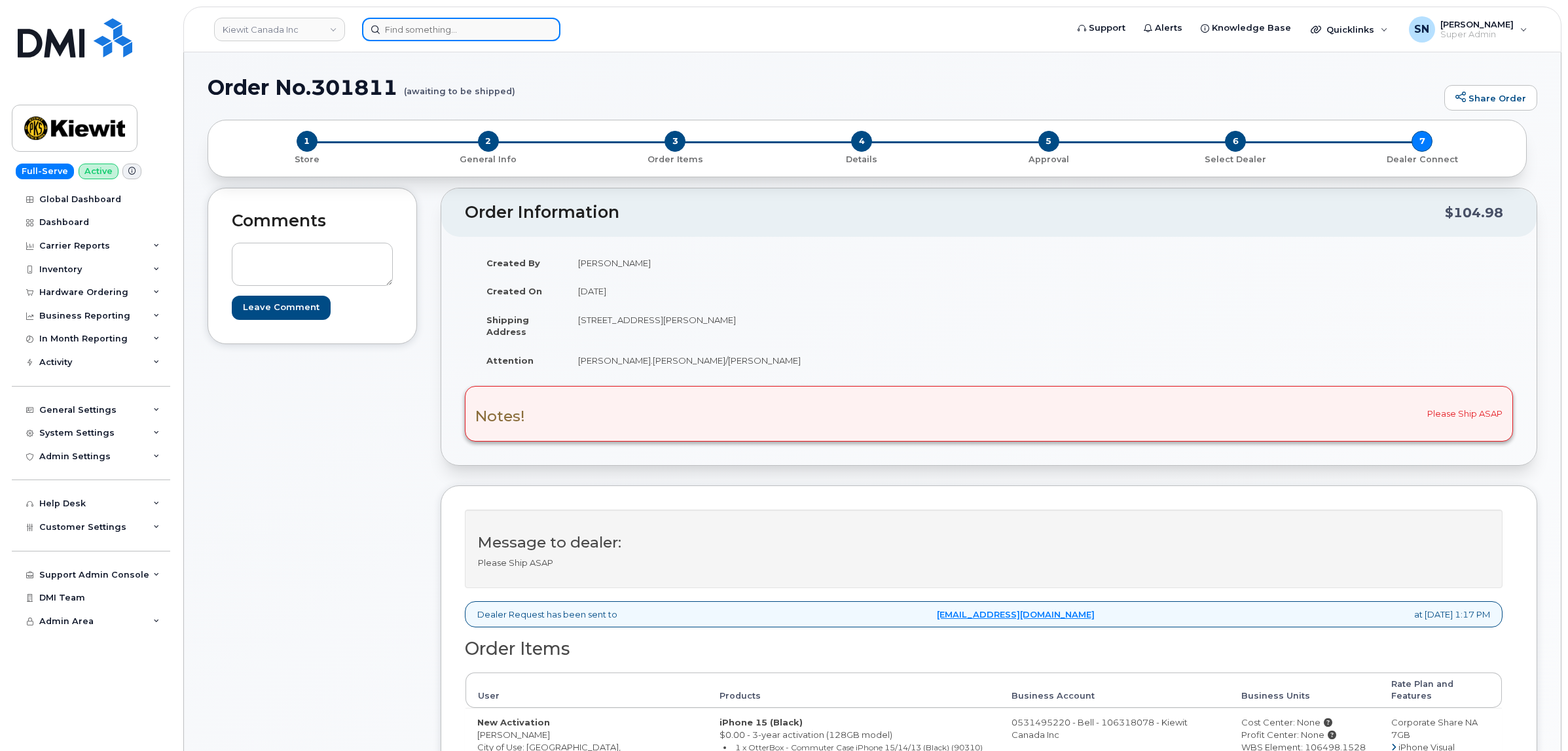
click at [447, 25] on input at bounding box center [462, 30] width 199 height 24
paste input "7802385182"
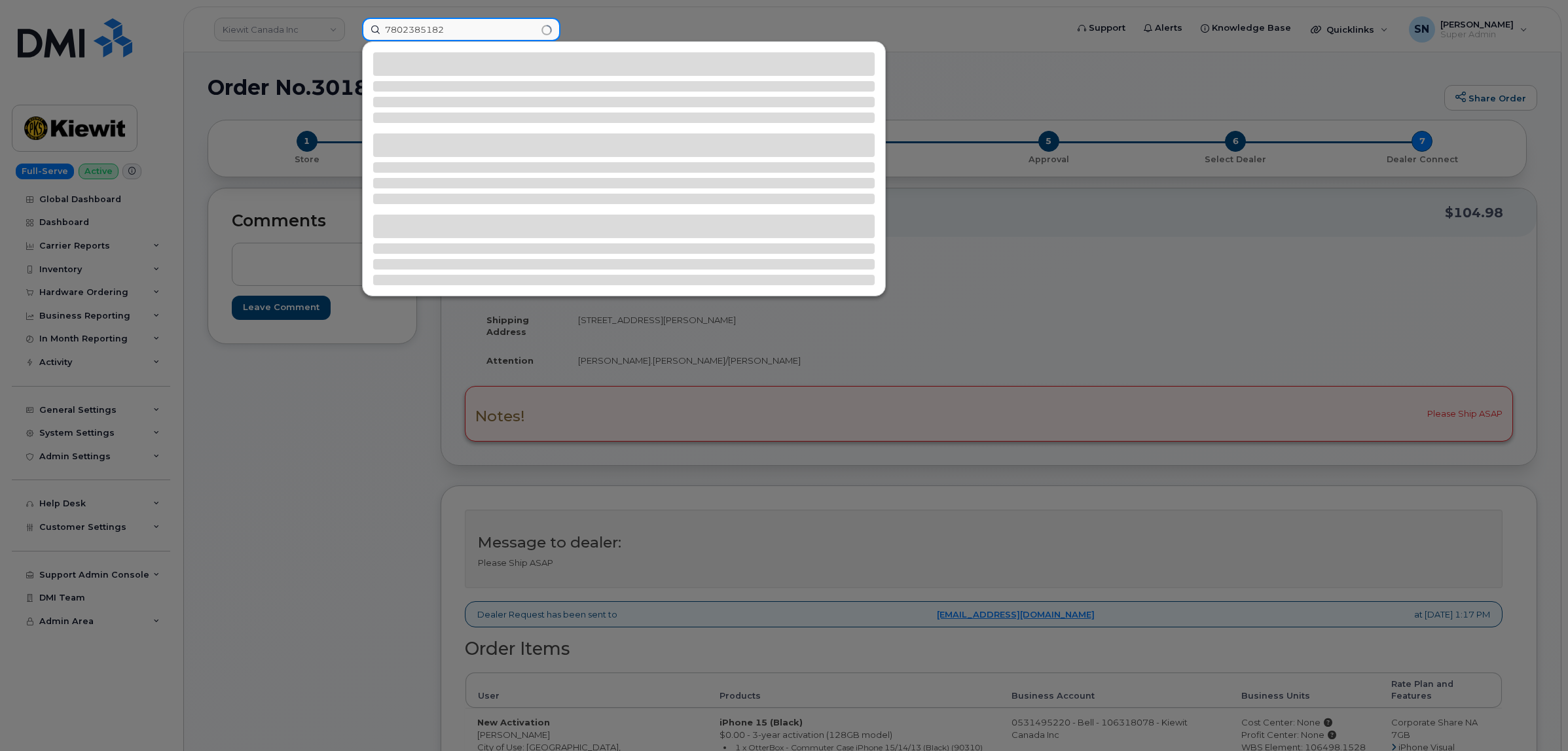
type input "7802385182"
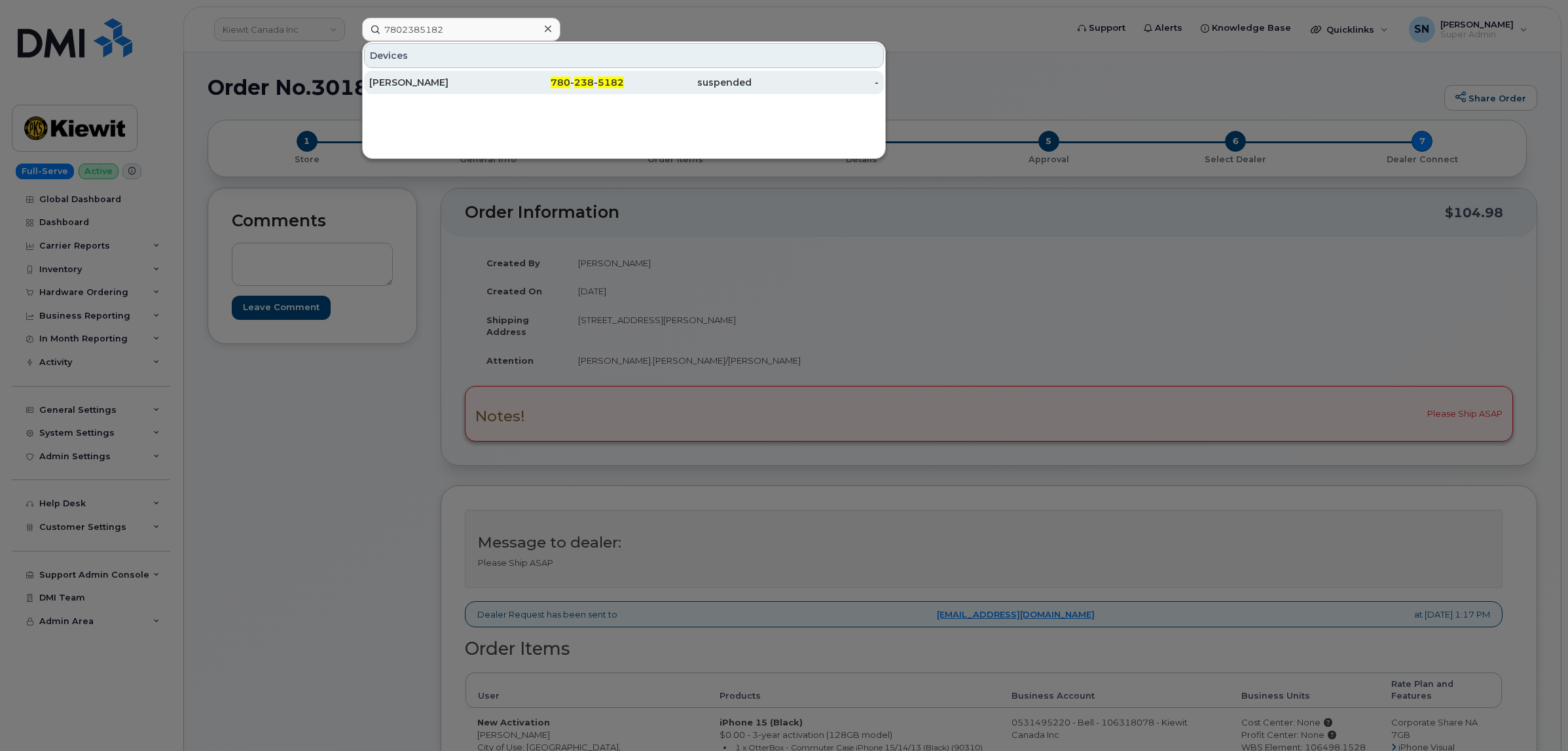
click at [606, 82] on span "5182" at bounding box center [611, 82] width 27 height 12
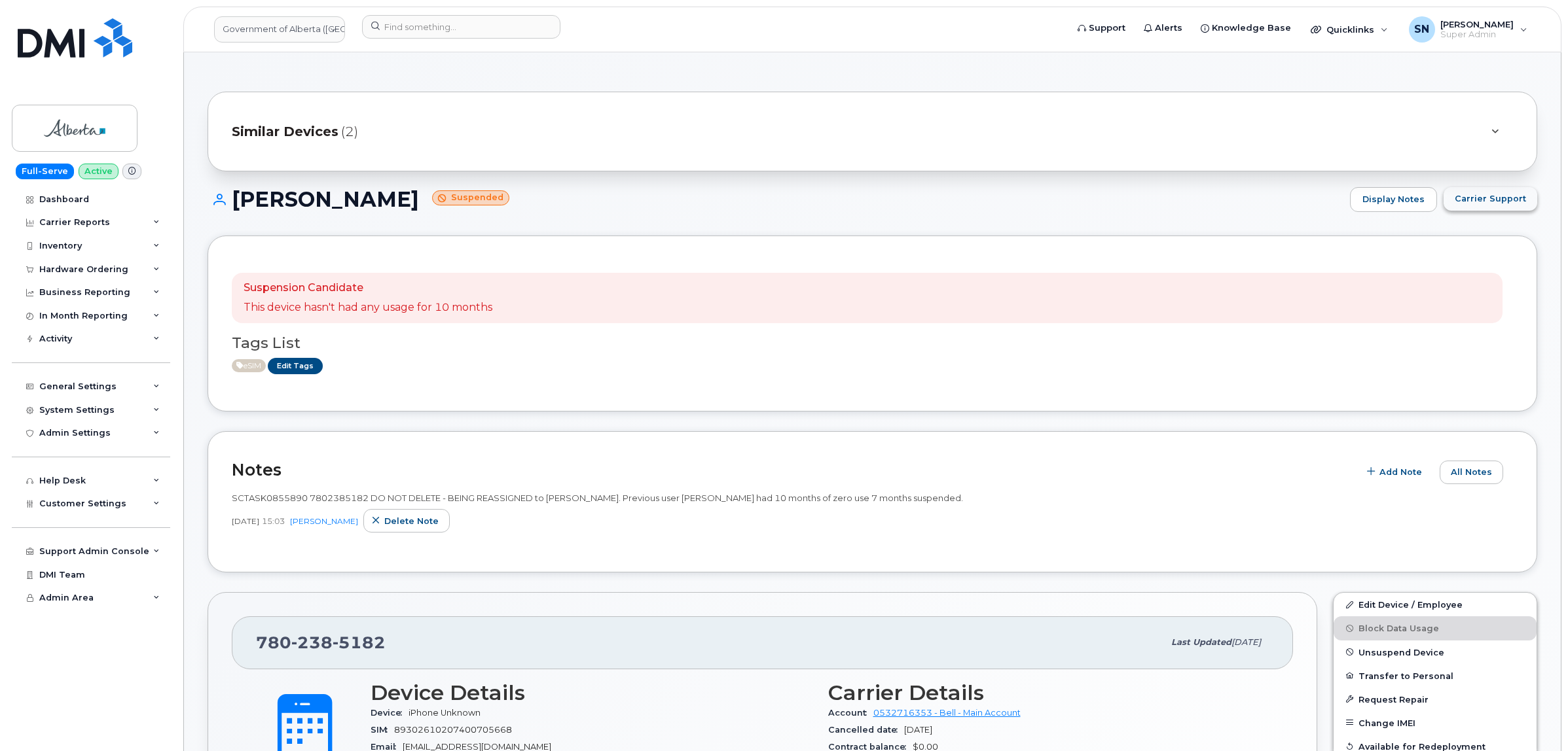
click at [1516, 188] on button "Carrier Support" at bounding box center [1490, 200] width 93 height 24
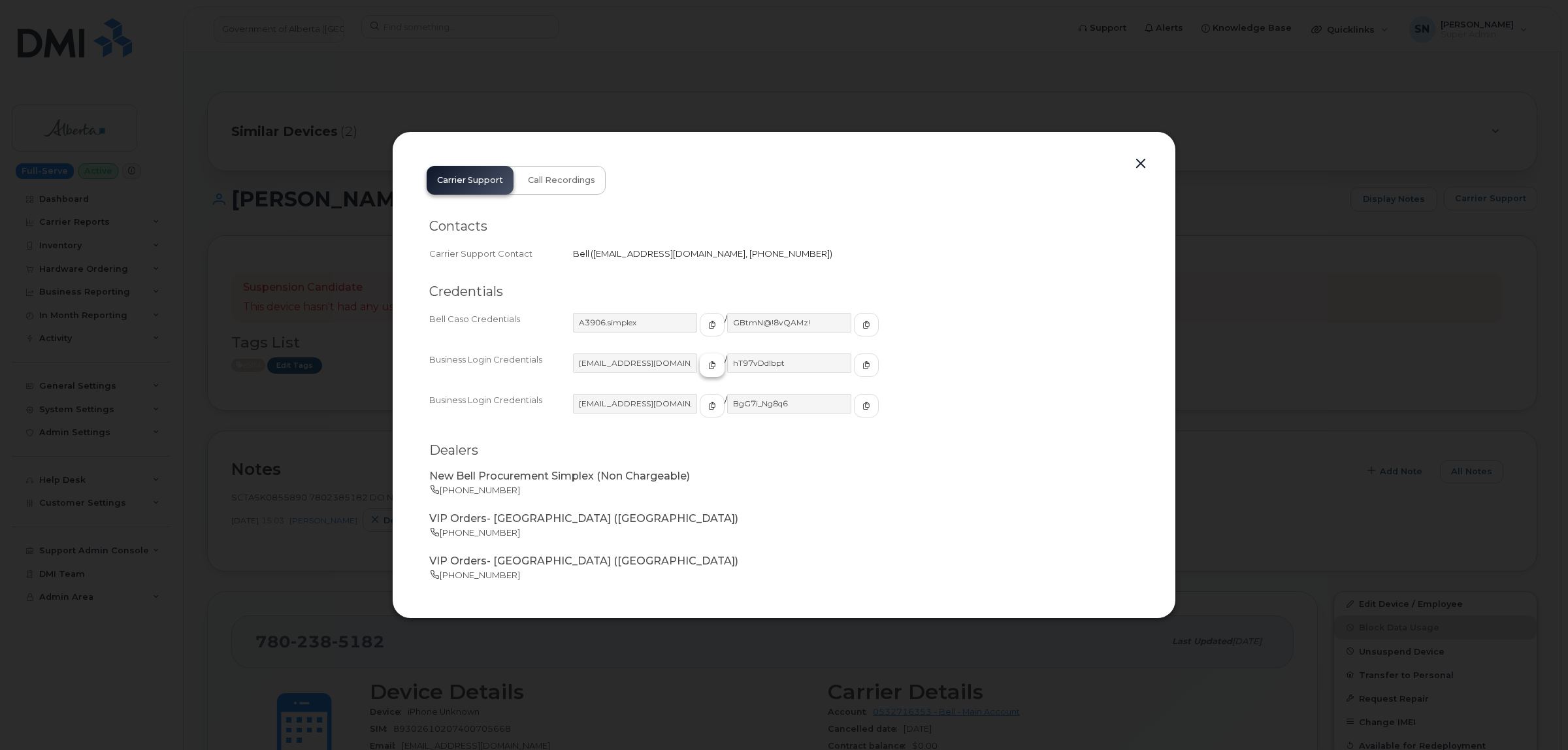
click at [706, 363] on span "button" at bounding box center [712, 365] width 12 height 12
click at [863, 367] on icon "button" at bounding box center [866, 365] width 8 height 8
drag, startPoint x: 1140, startPoint y: 168, endPoint x: 1140, endPoint y: 199, distance: 31.0
click at [1140, 168] on button "button" at bounding box center [1141, 163] width 20 height 18
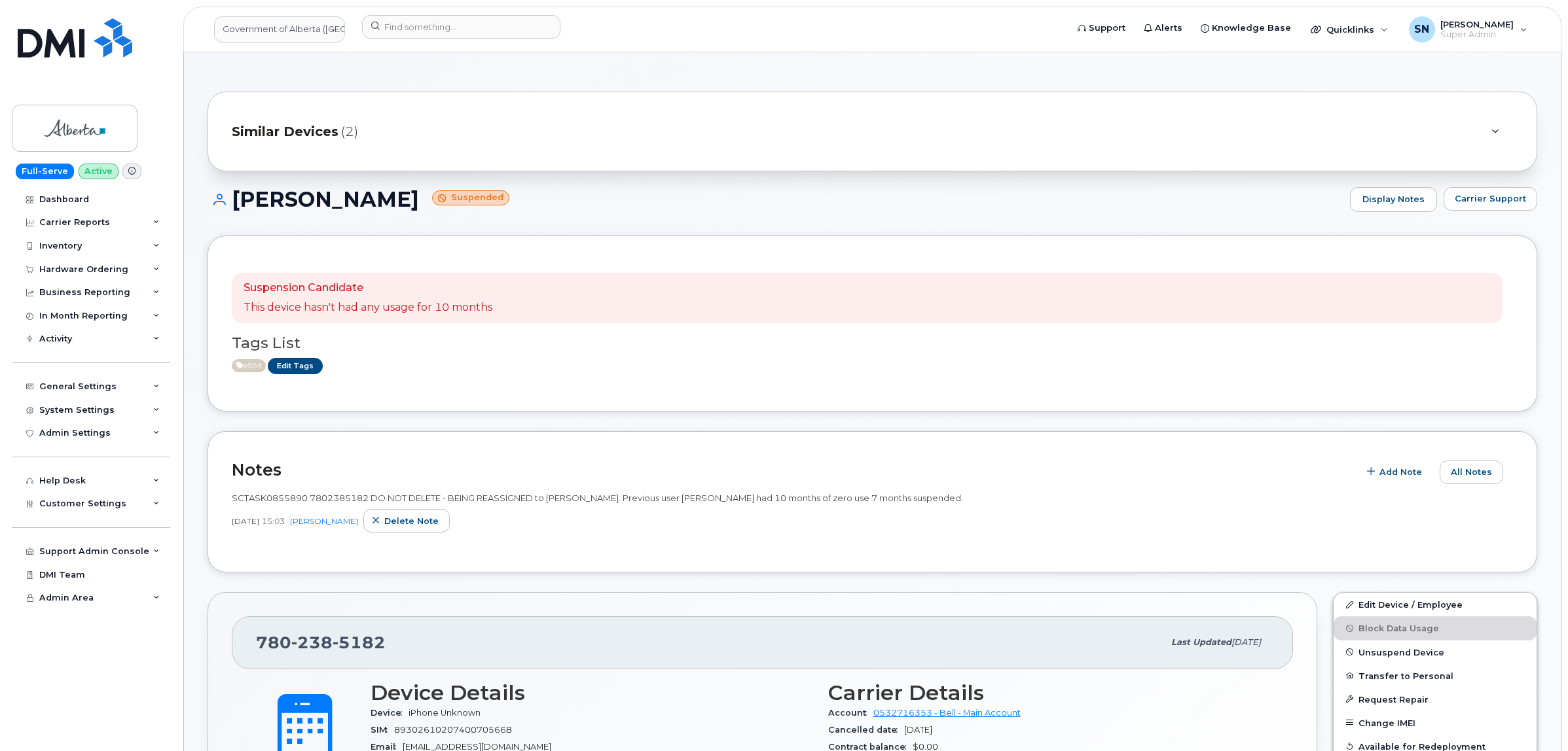
click at [993, 237] on div "Suspension Candidate This device hasn't had any usage for 10 months Tags List e…" at bounding box center [872, 324] width 1330 height 176
drag, startPoint x: 257, startPoint y: 635, endPoint x: 388, endPoint y: 647, distance: 131.5
click at [388, 647] on div "780 238 5182" at bounding box center [709, 642] width 907 height 27
copy span "780 238 5182"
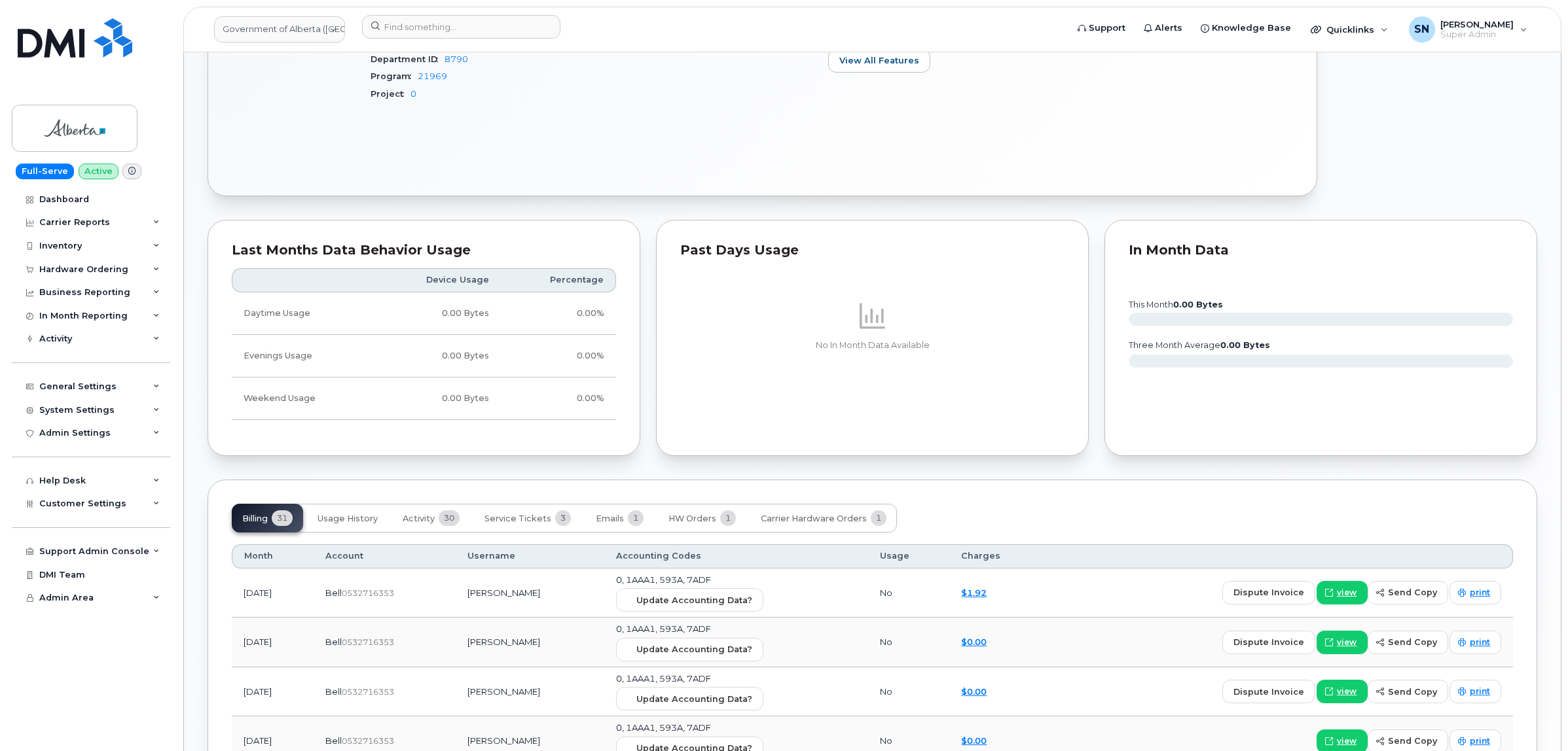
scroll to position [981, 0]
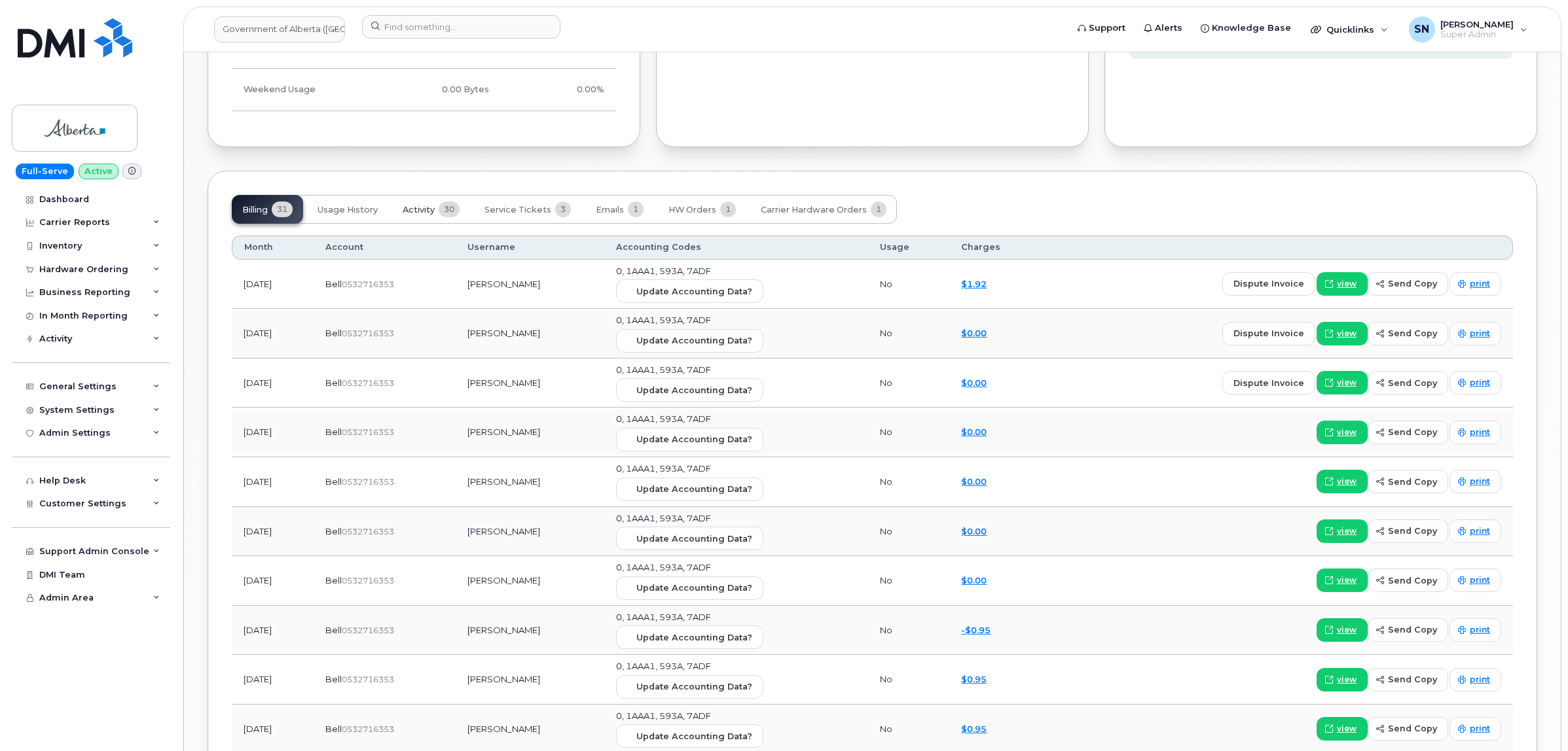
click at [421, 220] on button "Activity 30" at bounding box center [431, 210] width 78 height 29
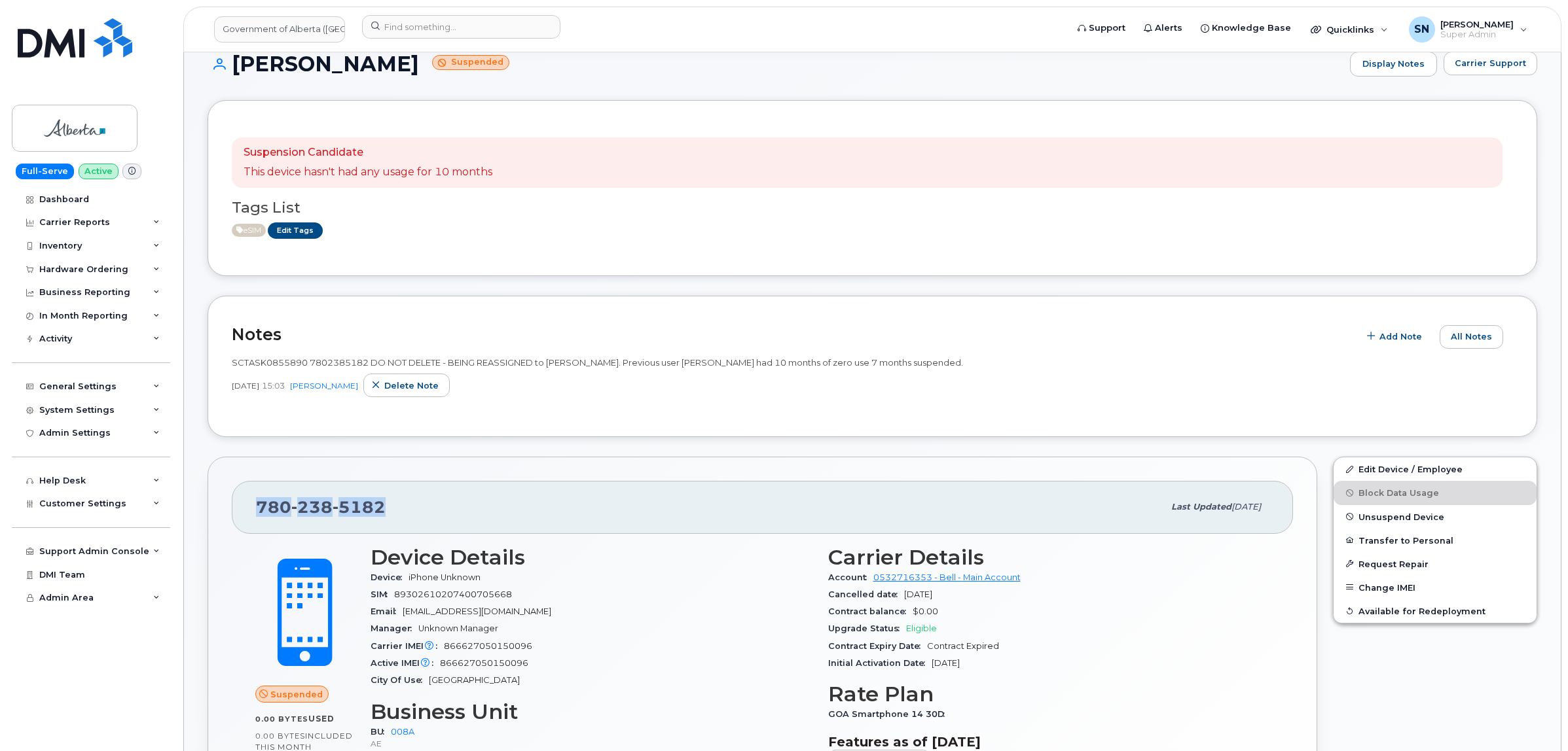
scroll to position [0, 0]
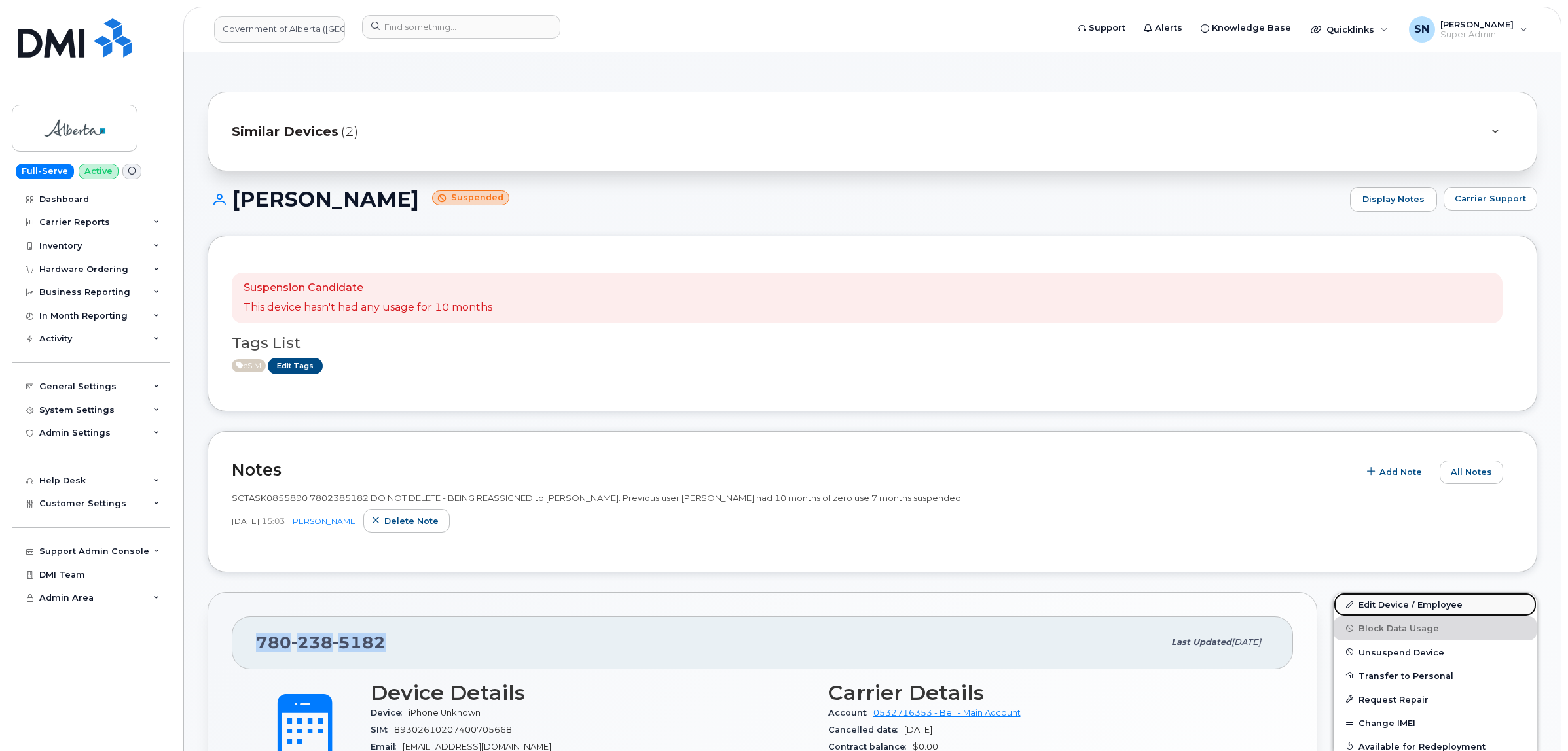
click at [1389, 605] on link "Edit Device / Employee" at bounding box center [1434, 605] width 203 height 24
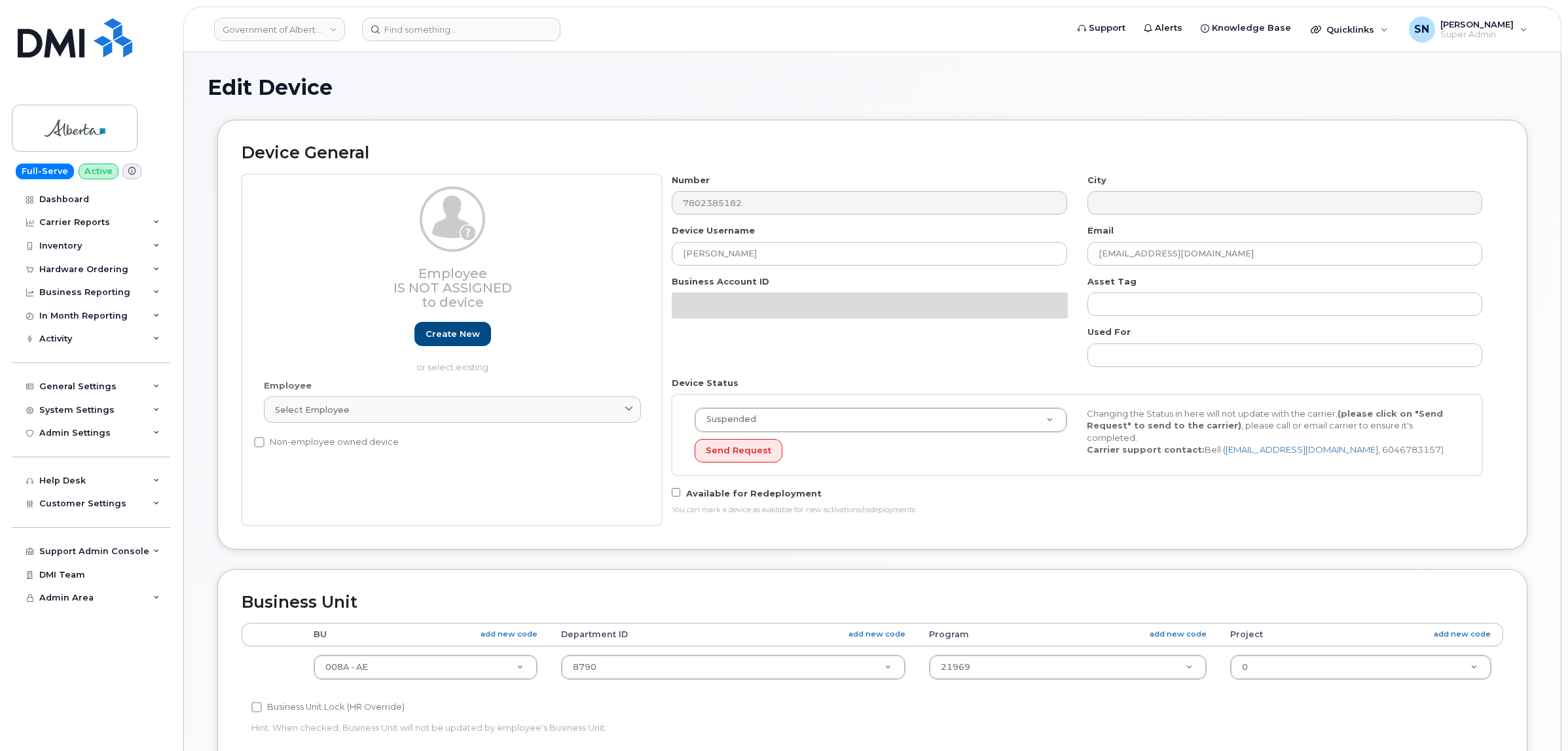
select select "4749737"
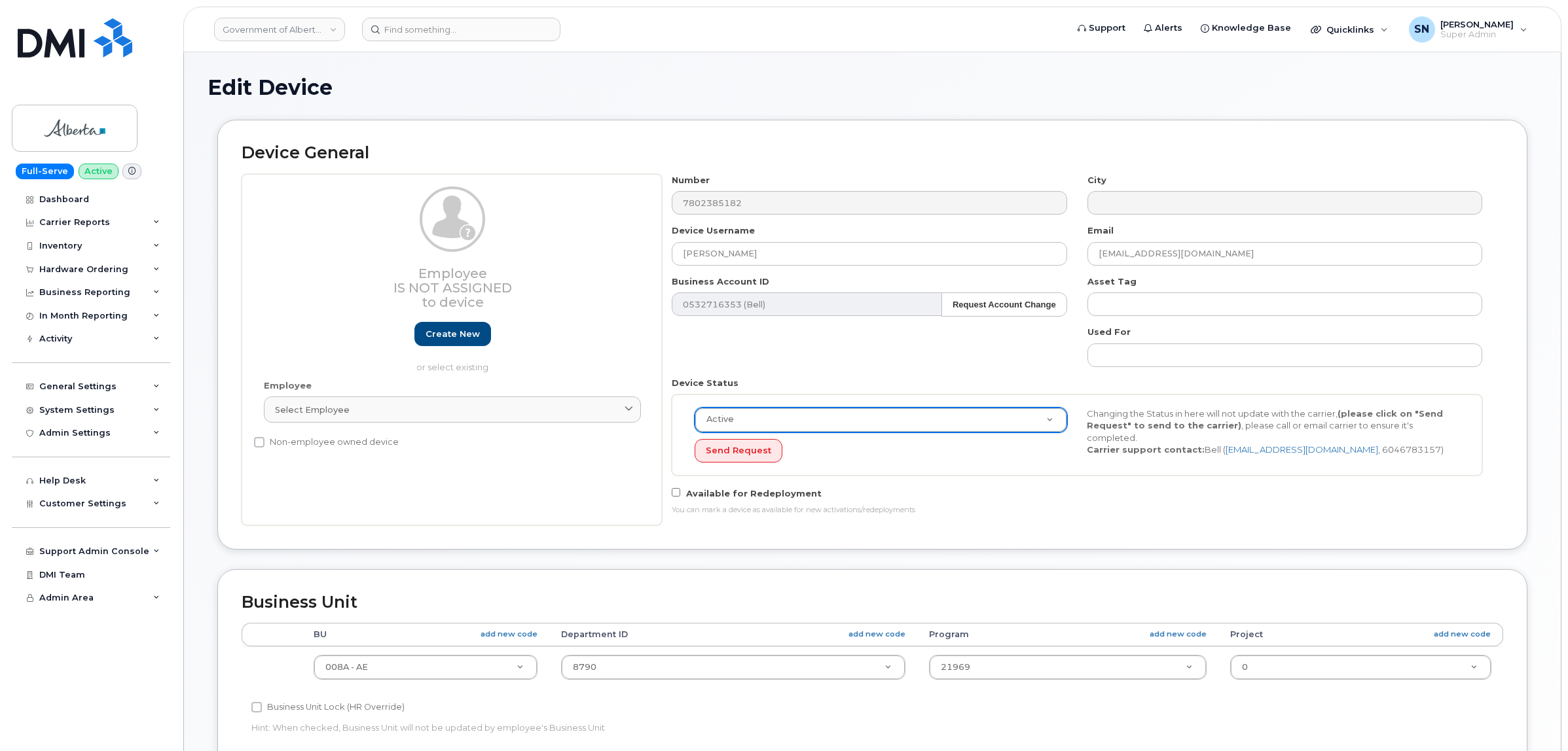
select select "active"
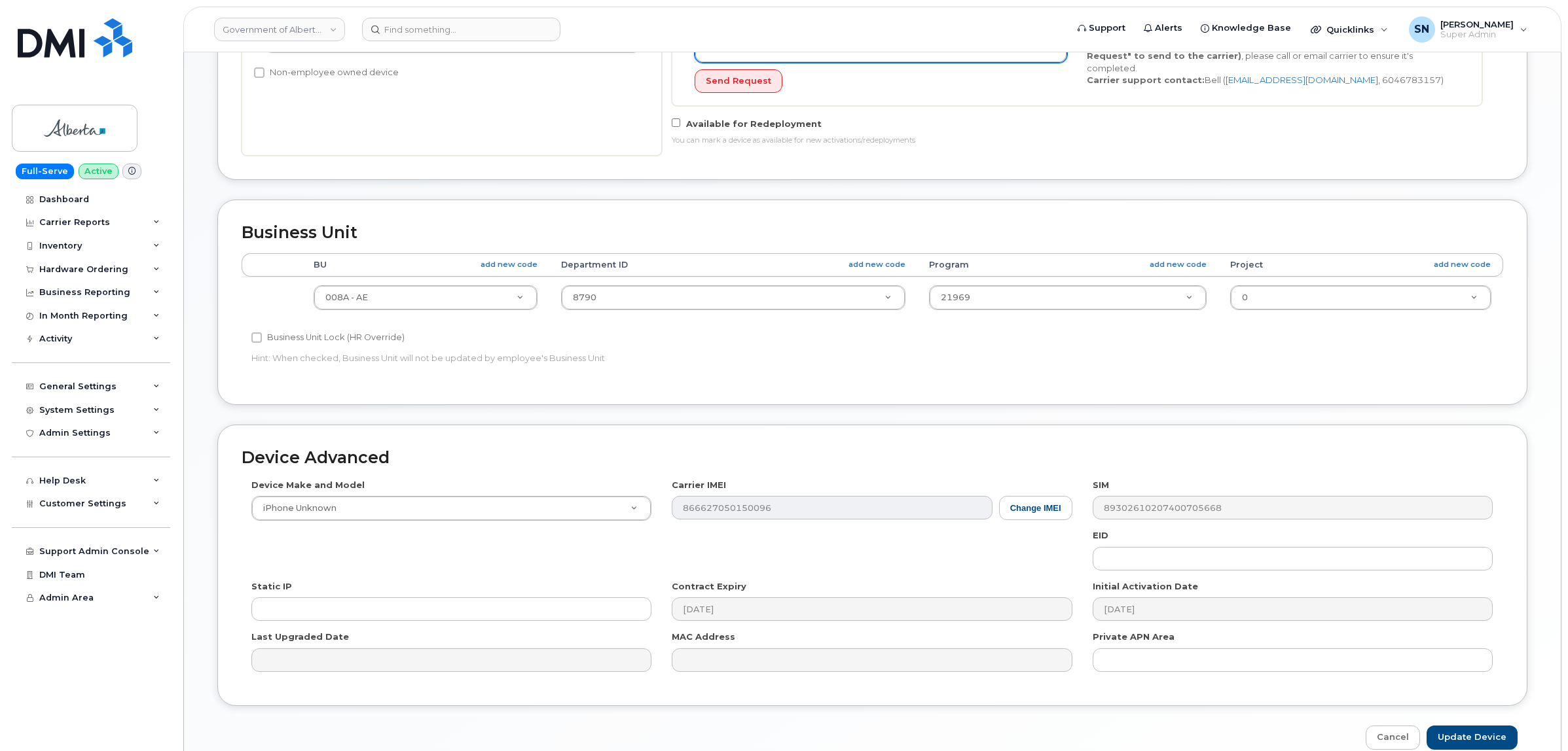
scroll to position [437, 0]
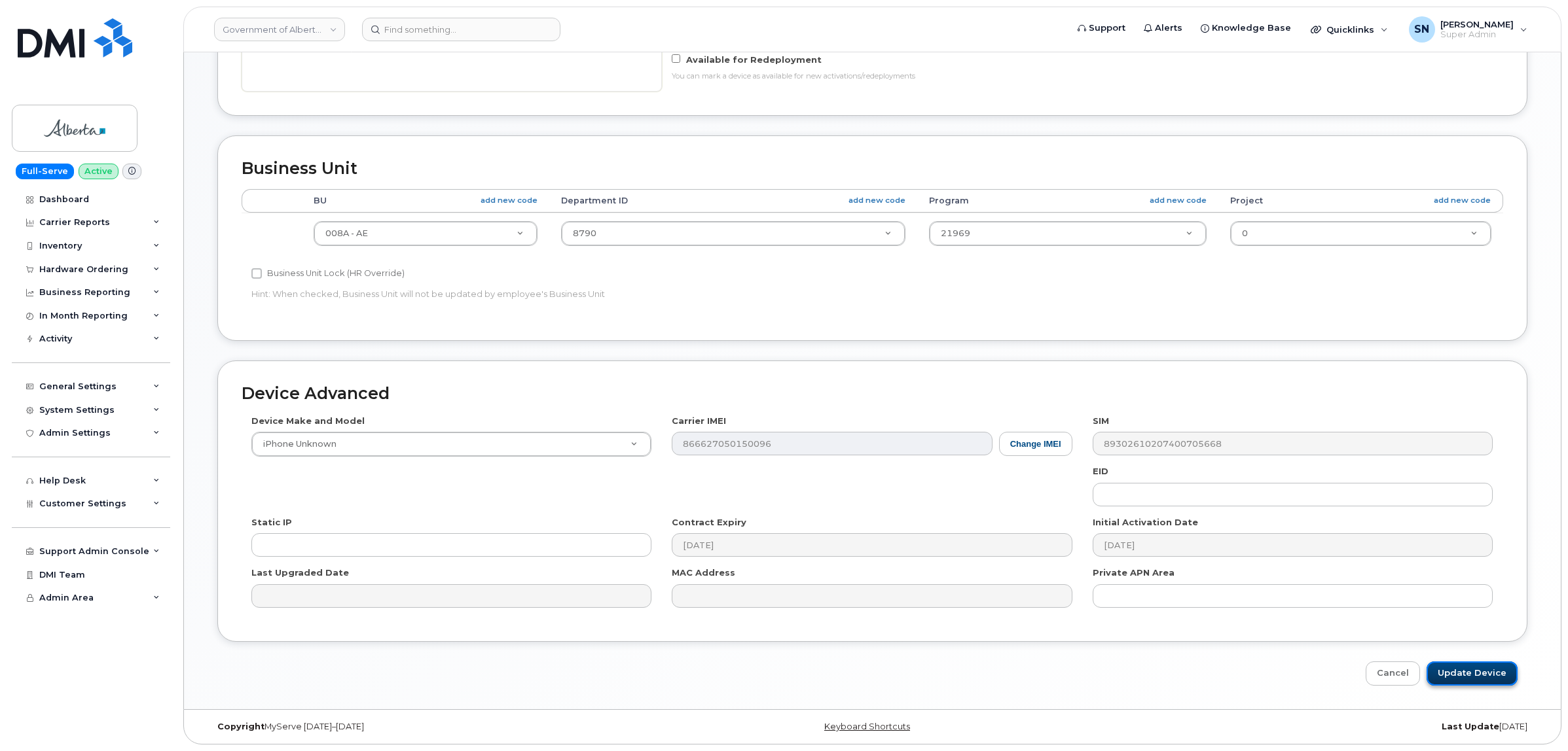
click at [1502, 675] on input "Update Device" at bounding box center [1472, 673] width 91 height 24
type input "Saving..."
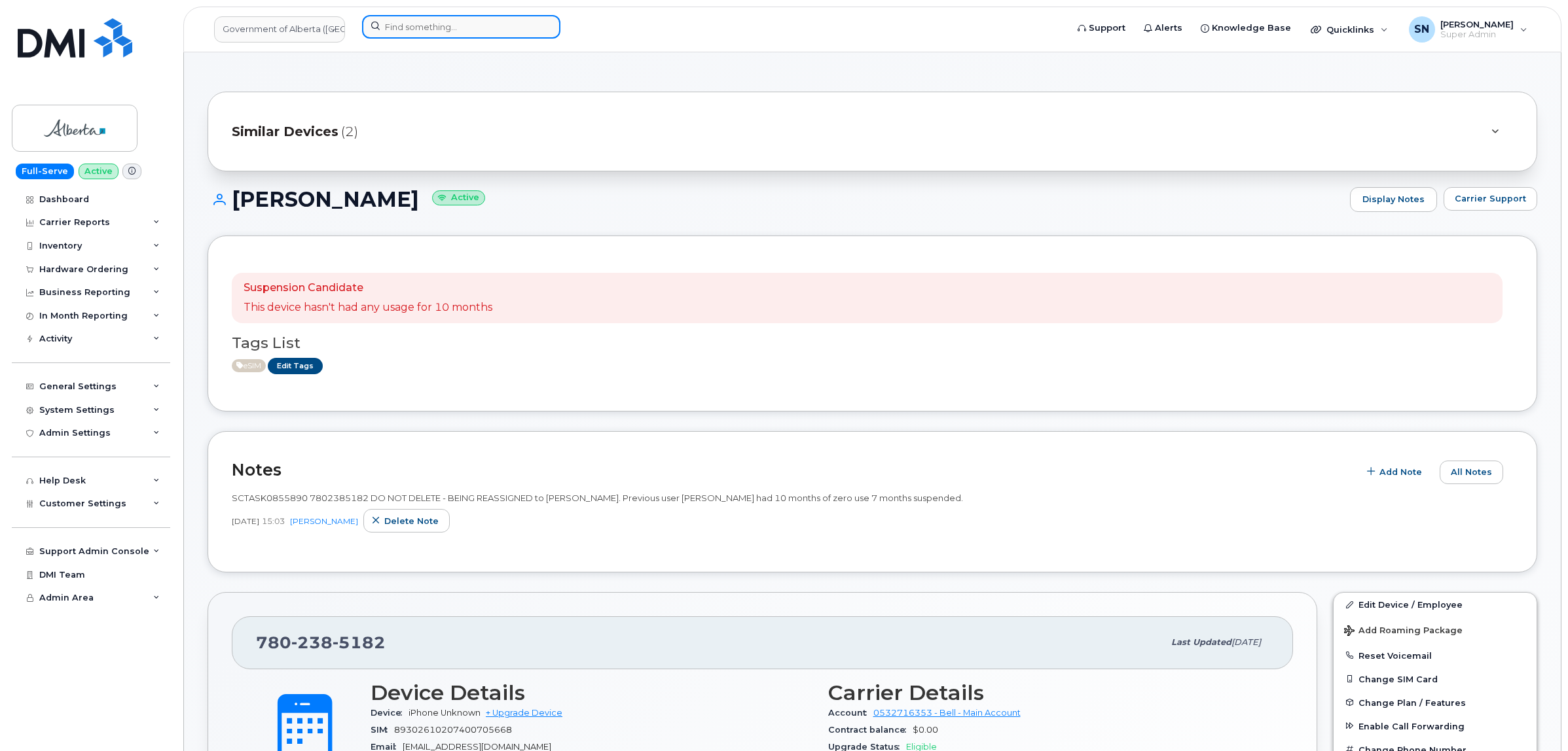
click at [426, 20] on input at bounding box center [462, 27] width 199 height 24
paste input "7802032436"
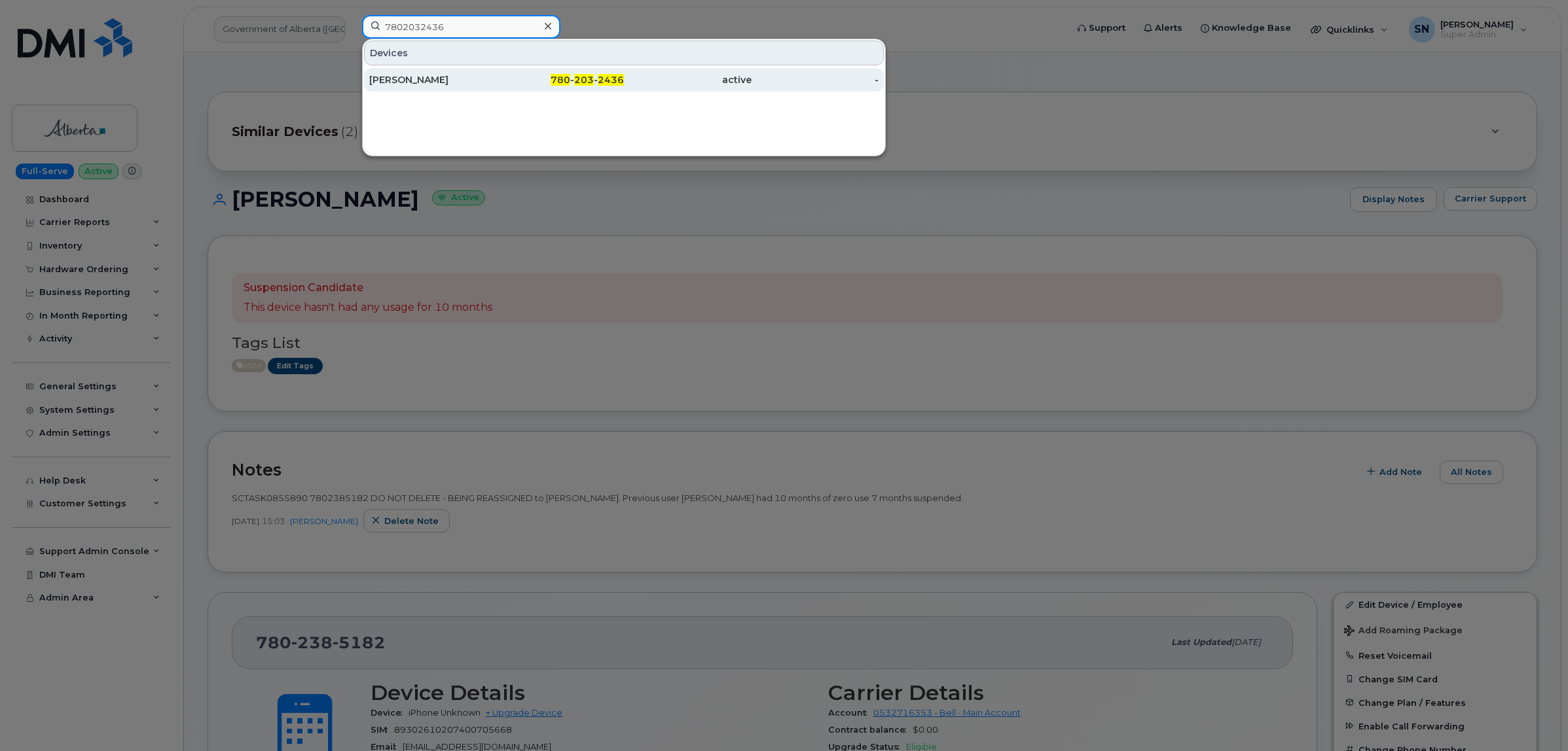
type input "7802032436"
click at [472, 82] on div "Ida Dei" at bounding box center [433, 80] width 128 height 13
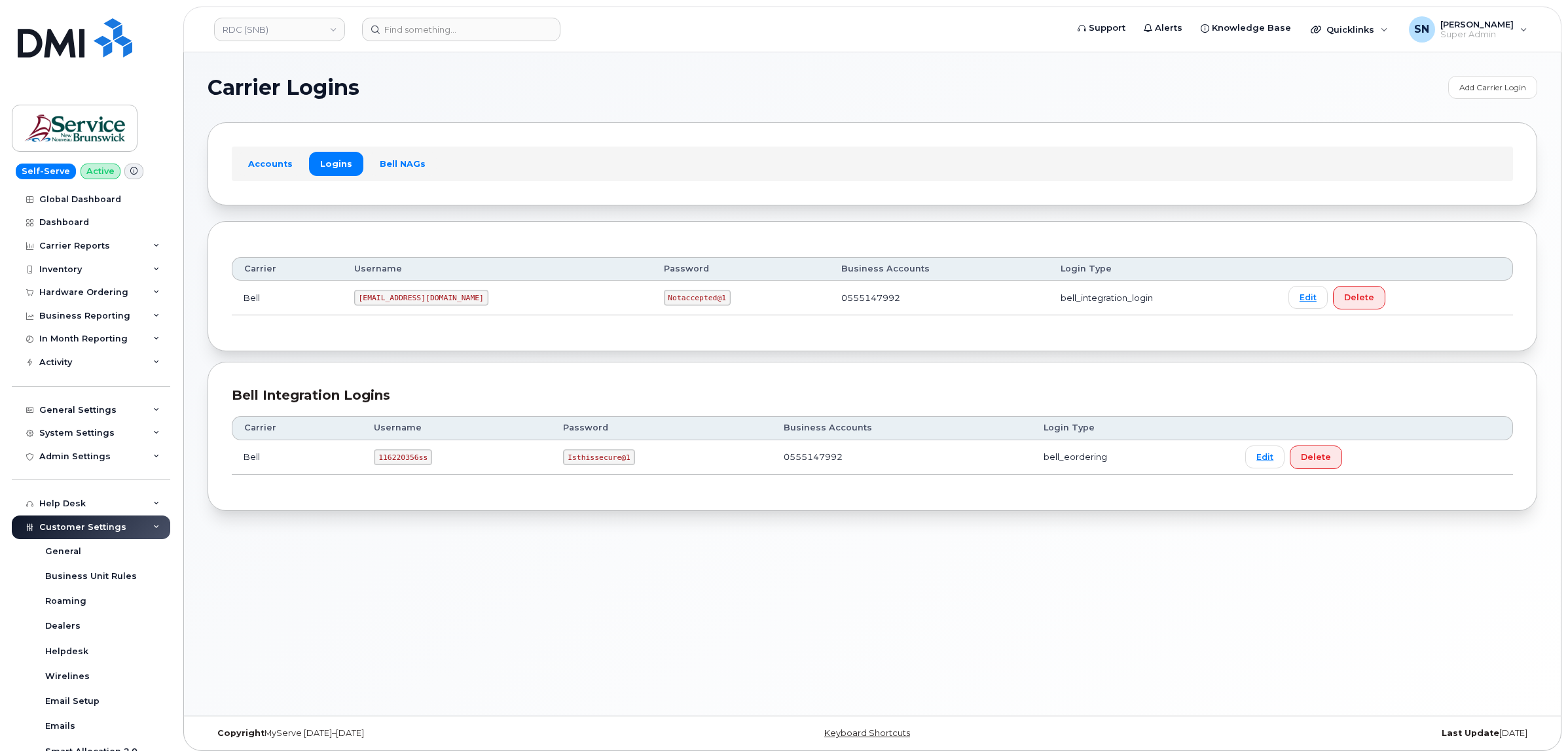
click at [383, 69] on div "Carrier Logins Add Carrier Login Accounts Logins Bell NAGs Carrier Username Pas…" at bounding box center [872, 384] width 1377 height 664
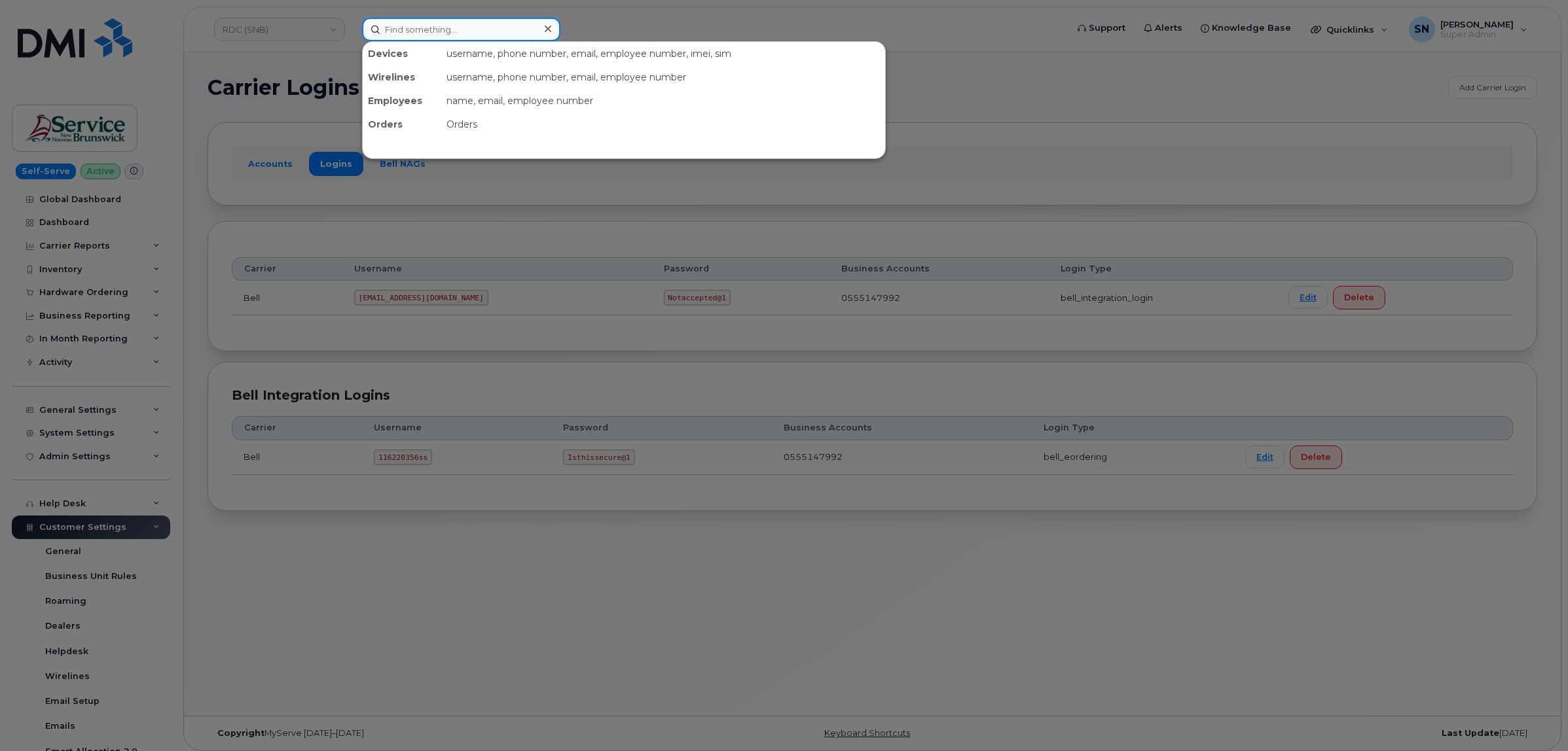
click at [406, 33] on input at bounding box center [462, 30] width 199 height 24
paste input "106329.1263"
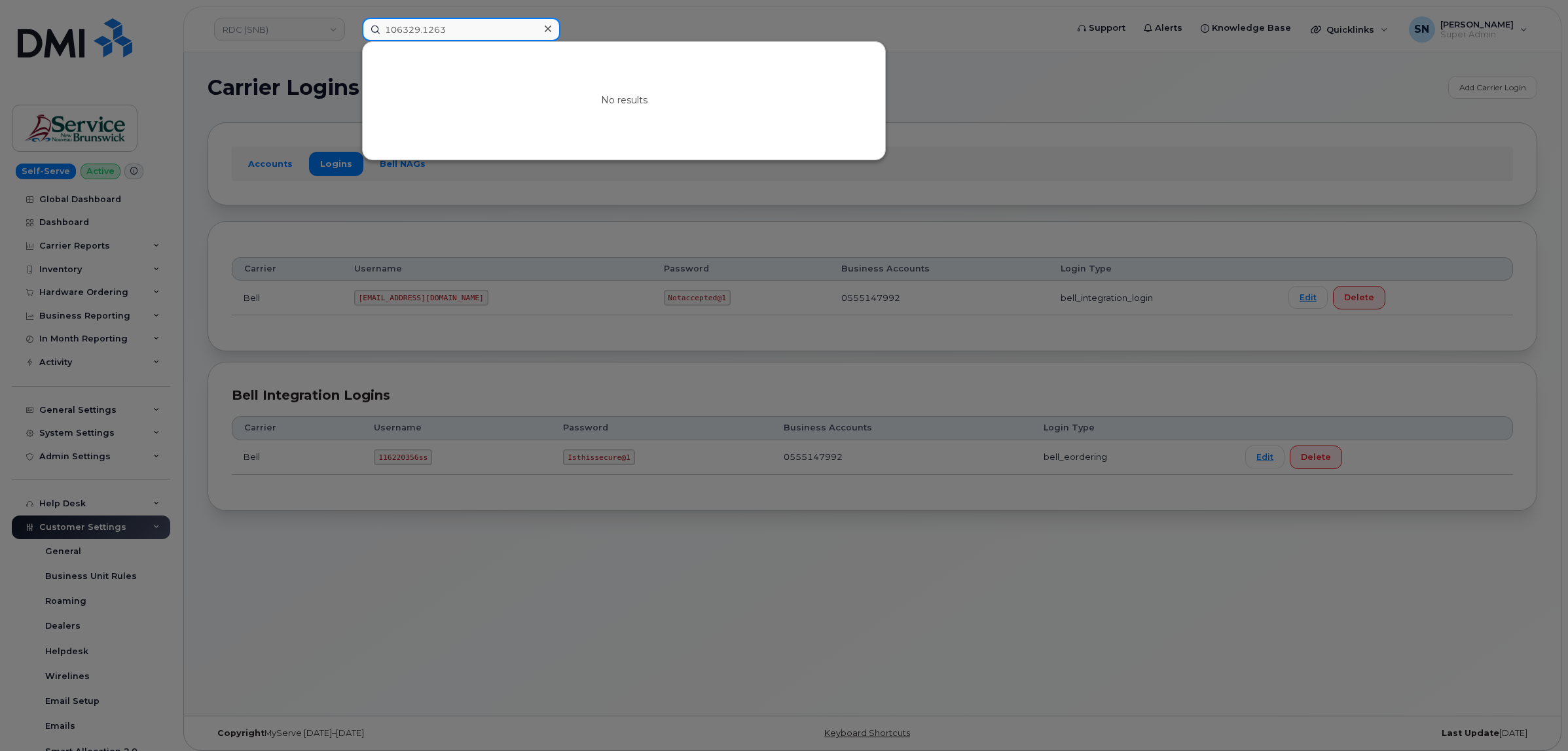
type input "106329.1263"
click at [121, 295] on div at bounding box center [784, 375] width 1568 height 751
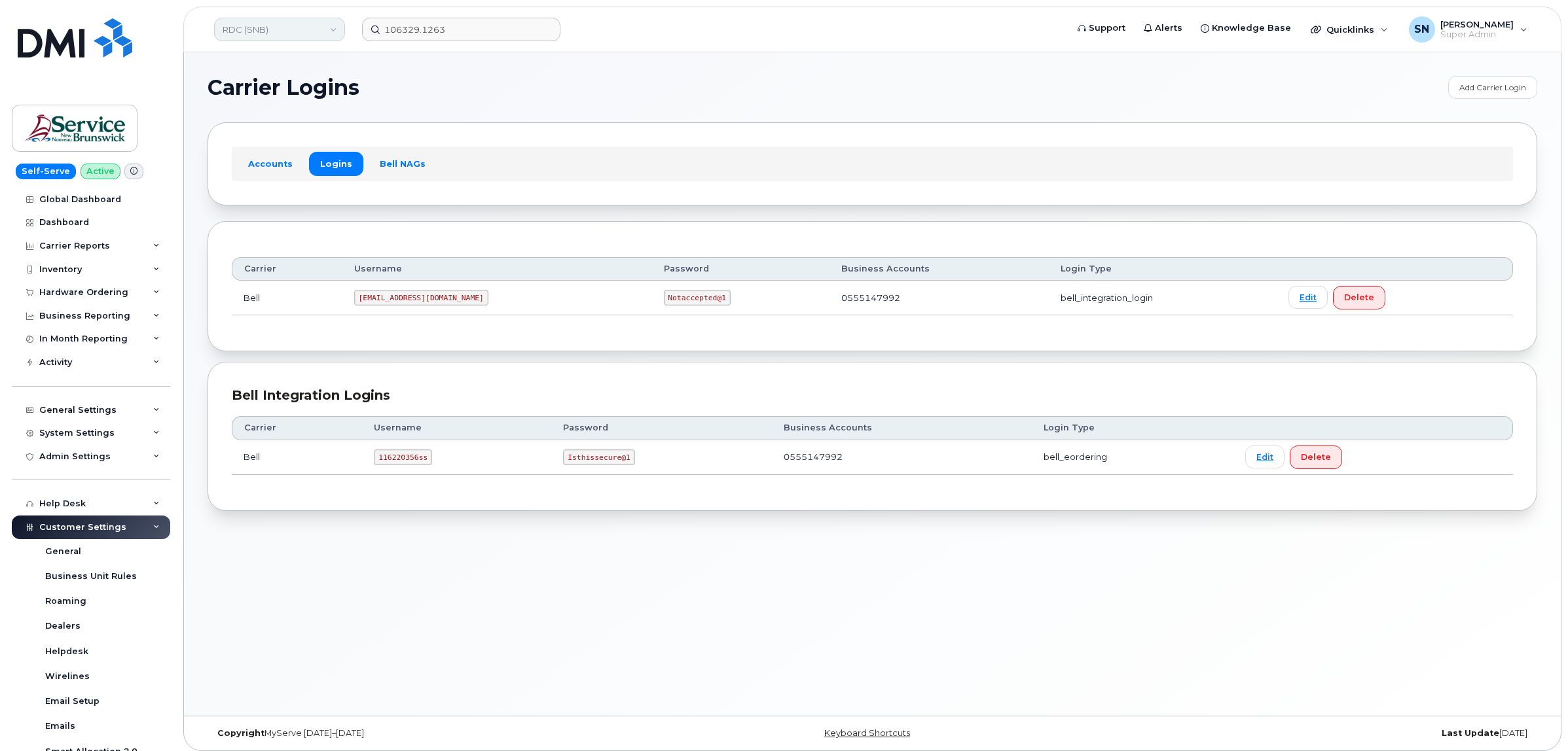
click at [282, 37] on link "RDC (SNB)" at bounding box center [279, 30] width 131 height 24
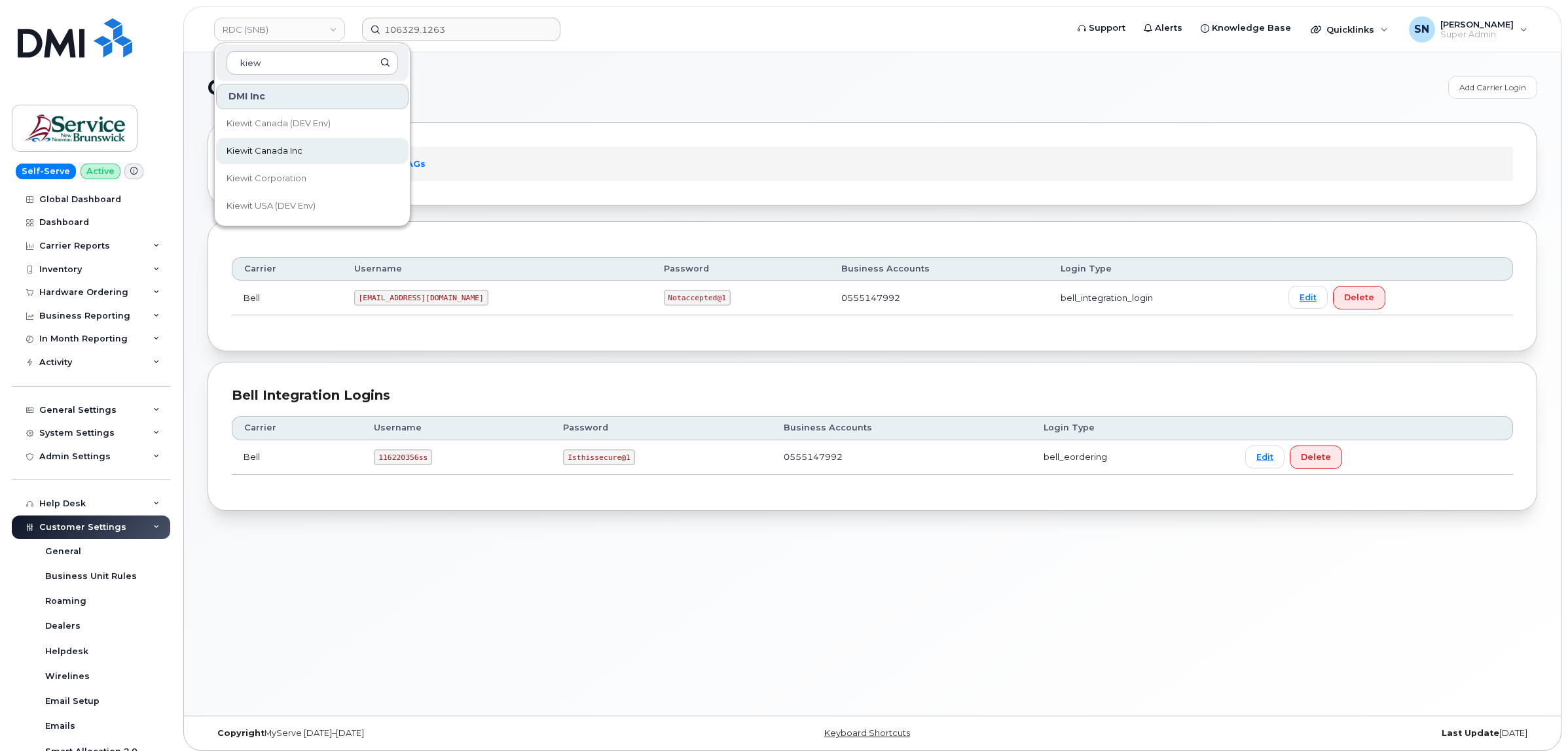
type input "kiew"
click at [278, 146] on span "Kiewit Canada Inc" at bounding box center [264, 151] width 76 height 13
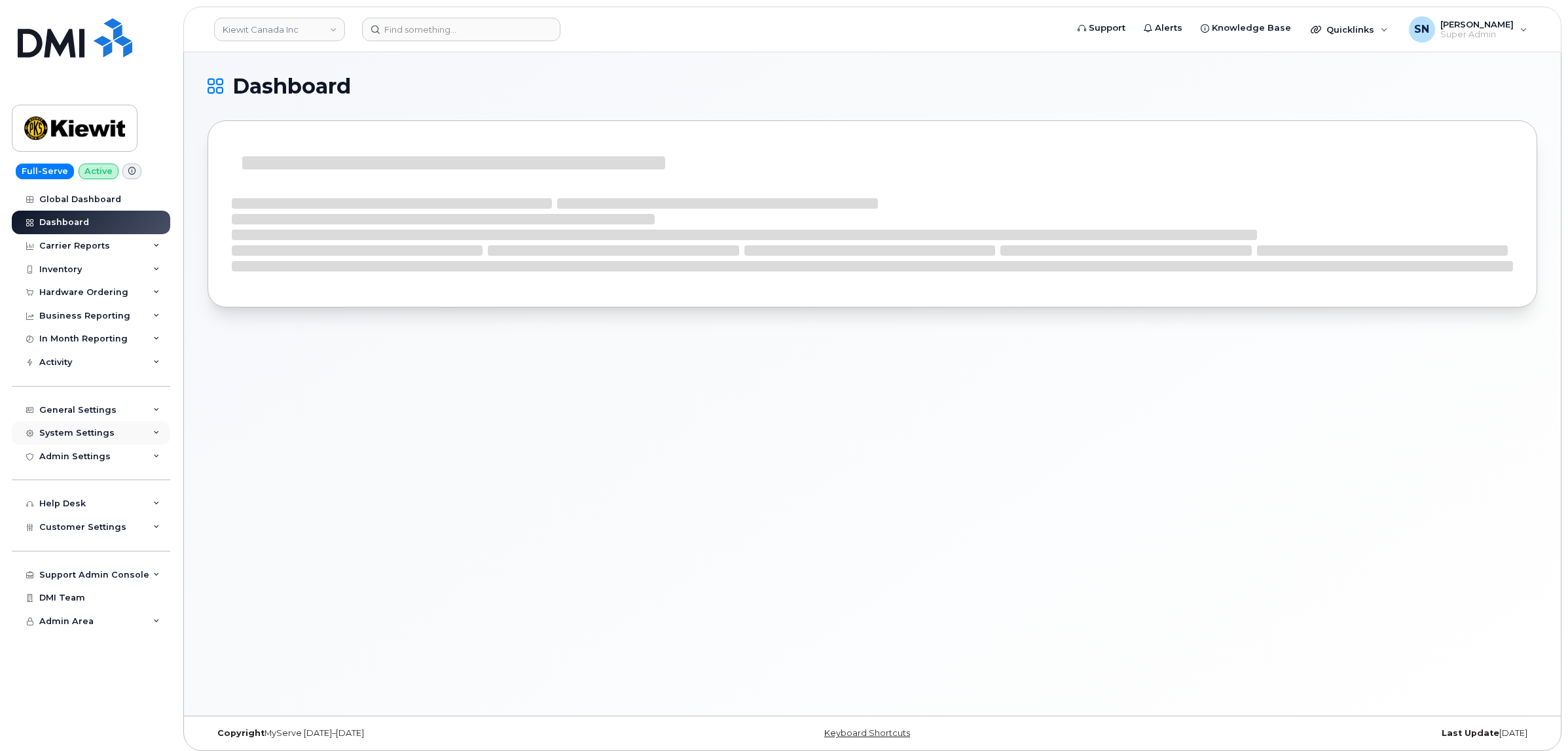
click at [105, 429] on div "System Settings" at bounding box center [91, 433] width 159 height 24
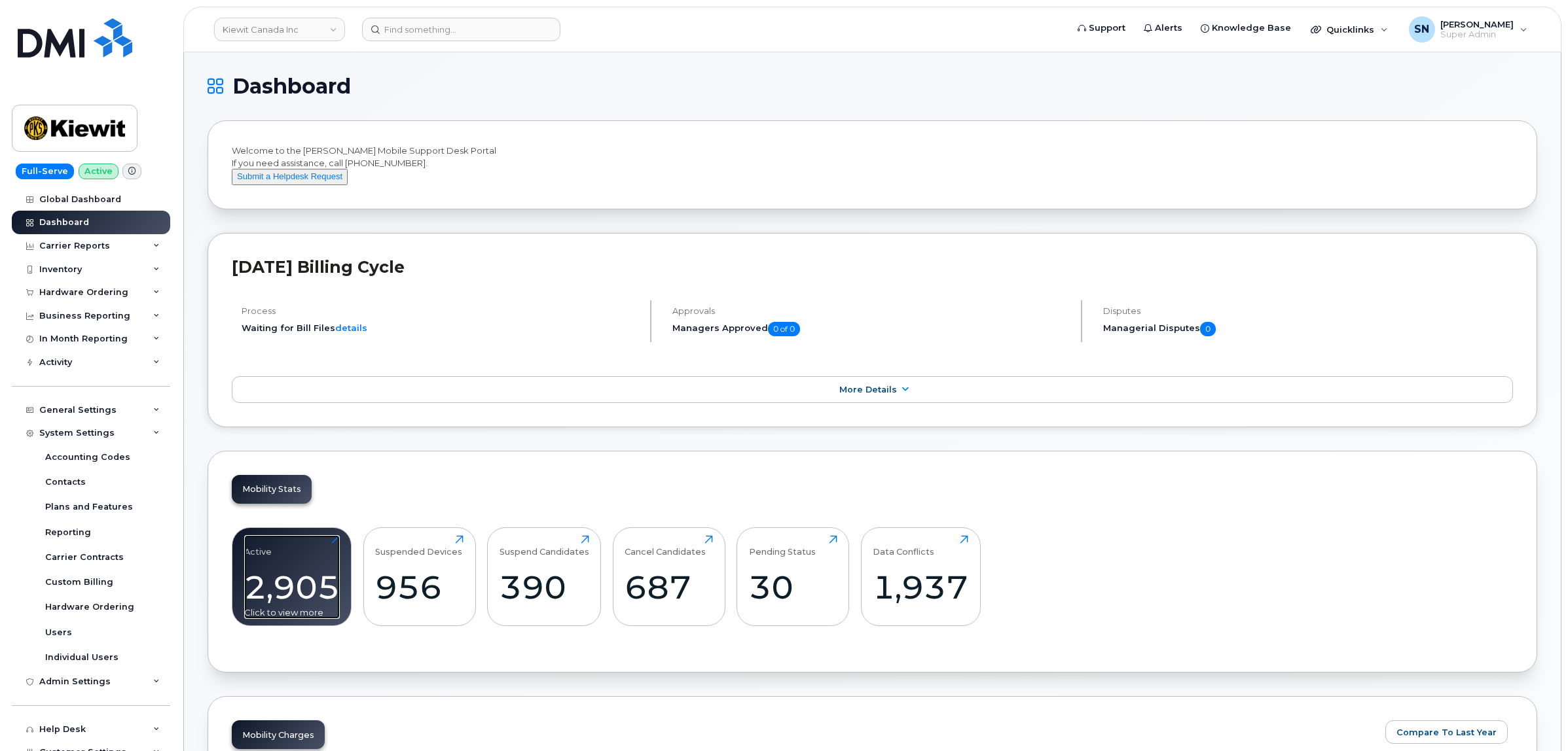
click at [271, 587] on div "2,905" at bounding box center [292, 587] width 96 height 39
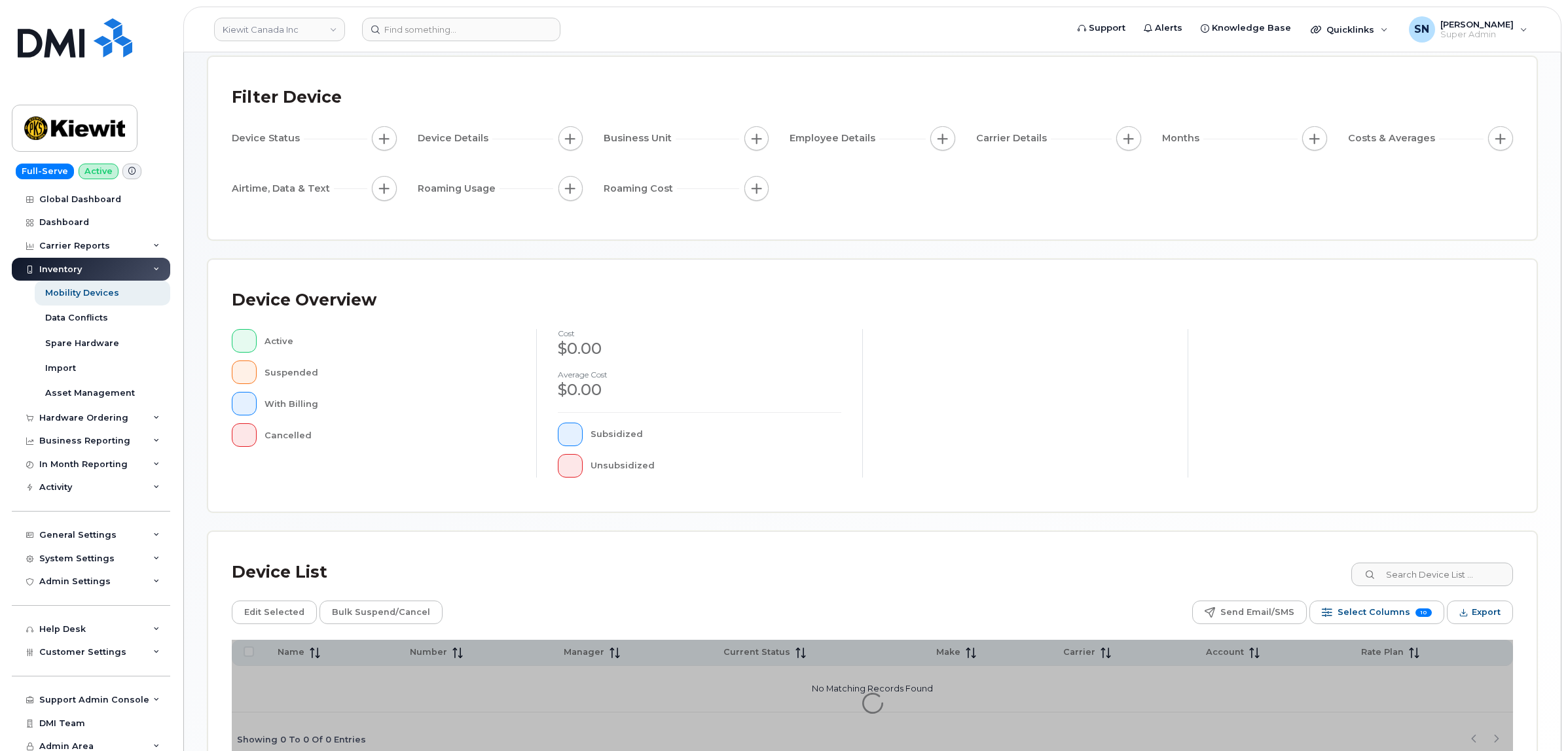
scroll to position [148, 0]
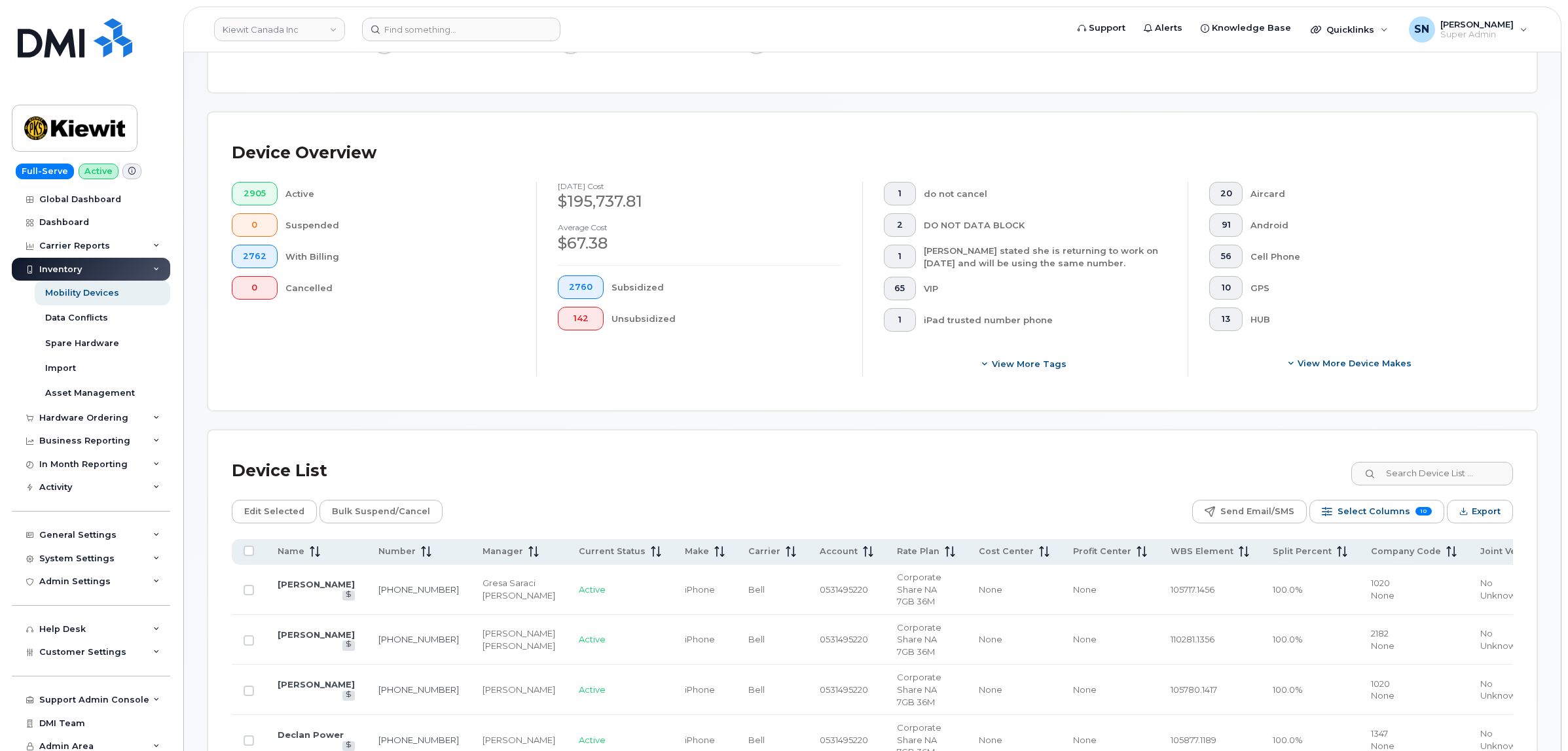
scroll to position [312, 0]
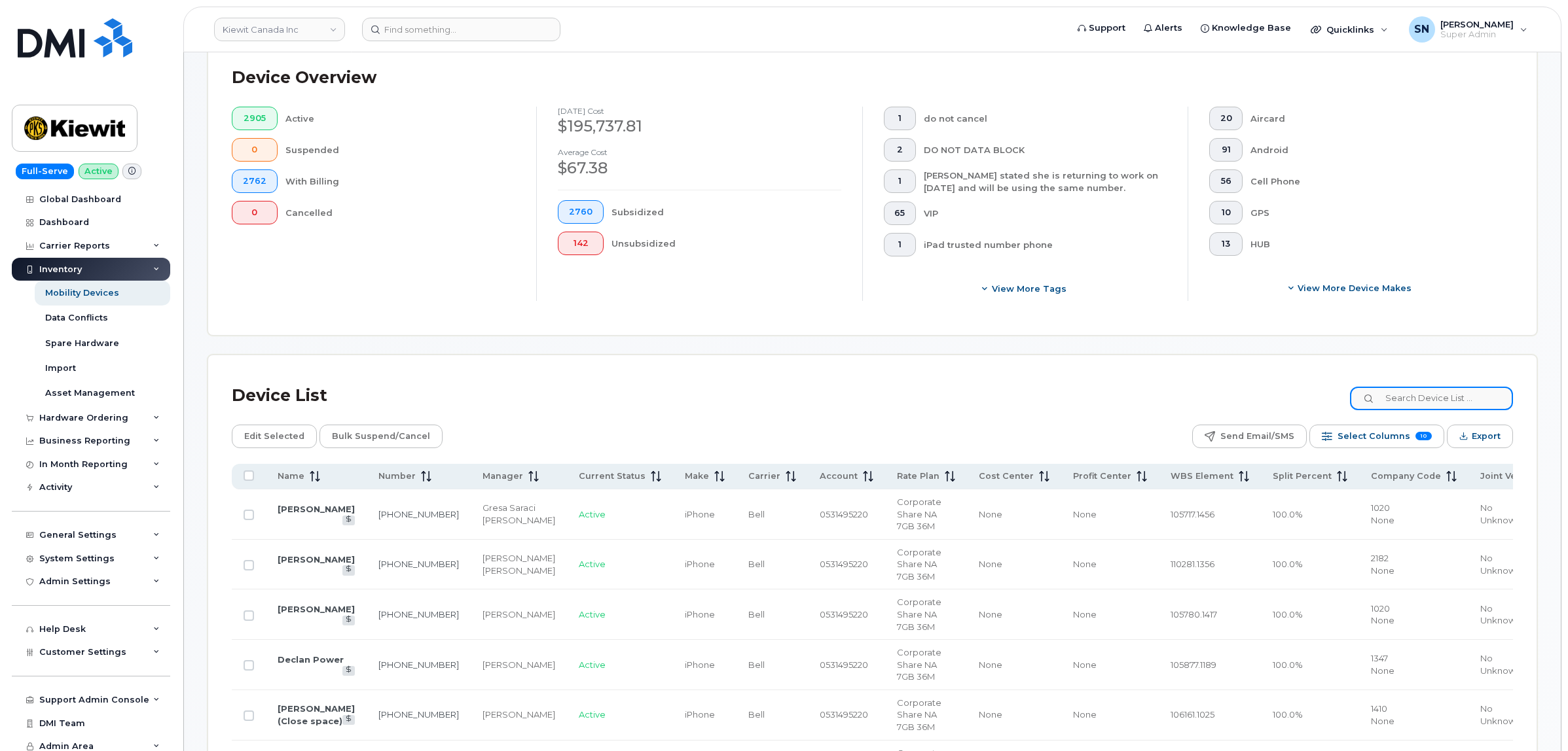
click at [1426, 390] on input at bounding box center [1431, 399] width 163 height 24
paste input "106329.1263"
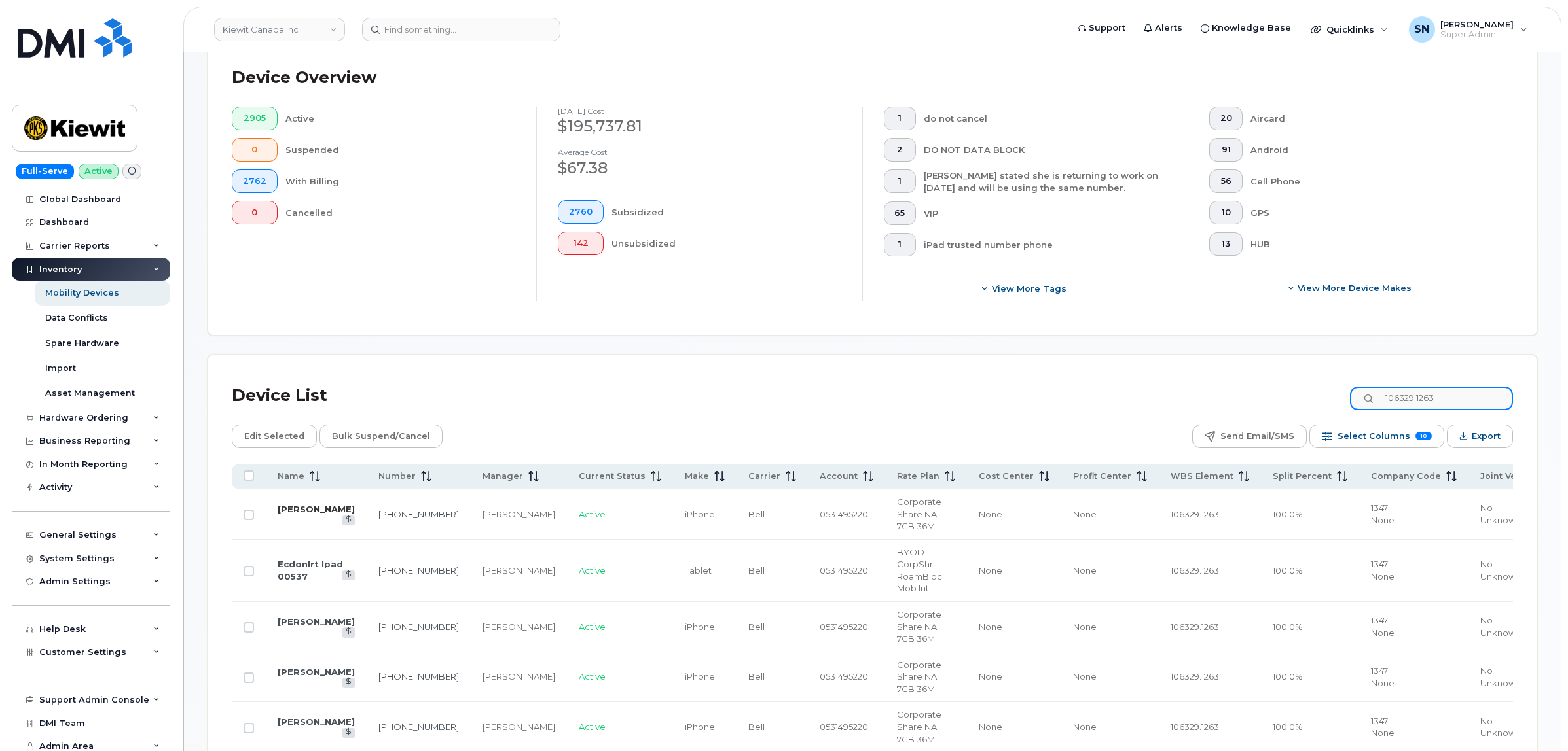
type input "106329.1263"
click at [309, 504] on link "[PERSON_NAME]" at bounding box center [316, 509] width 77 height 10
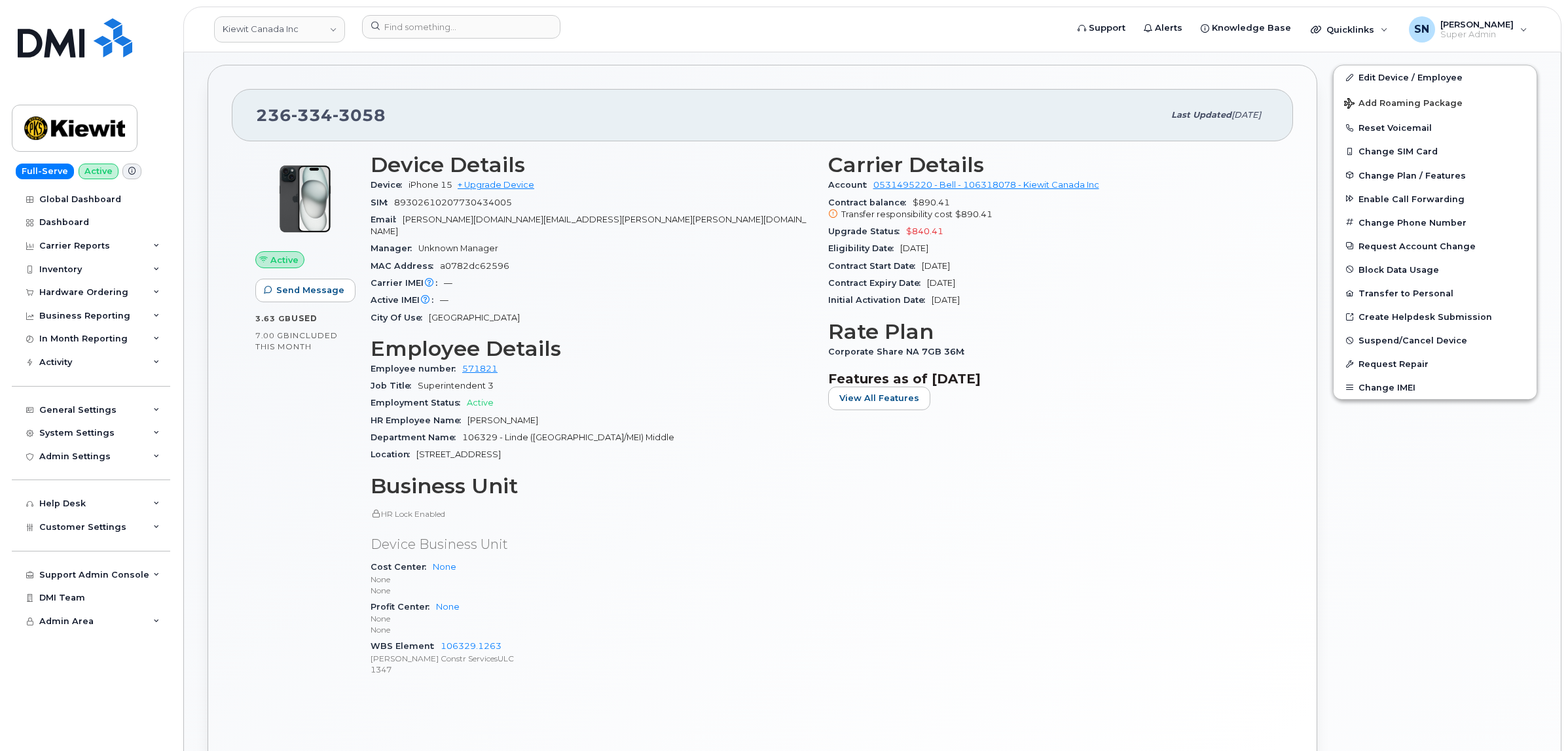
scroll to position [246, 0]
